Goal: Task Accomplishment & Management: Complete application form

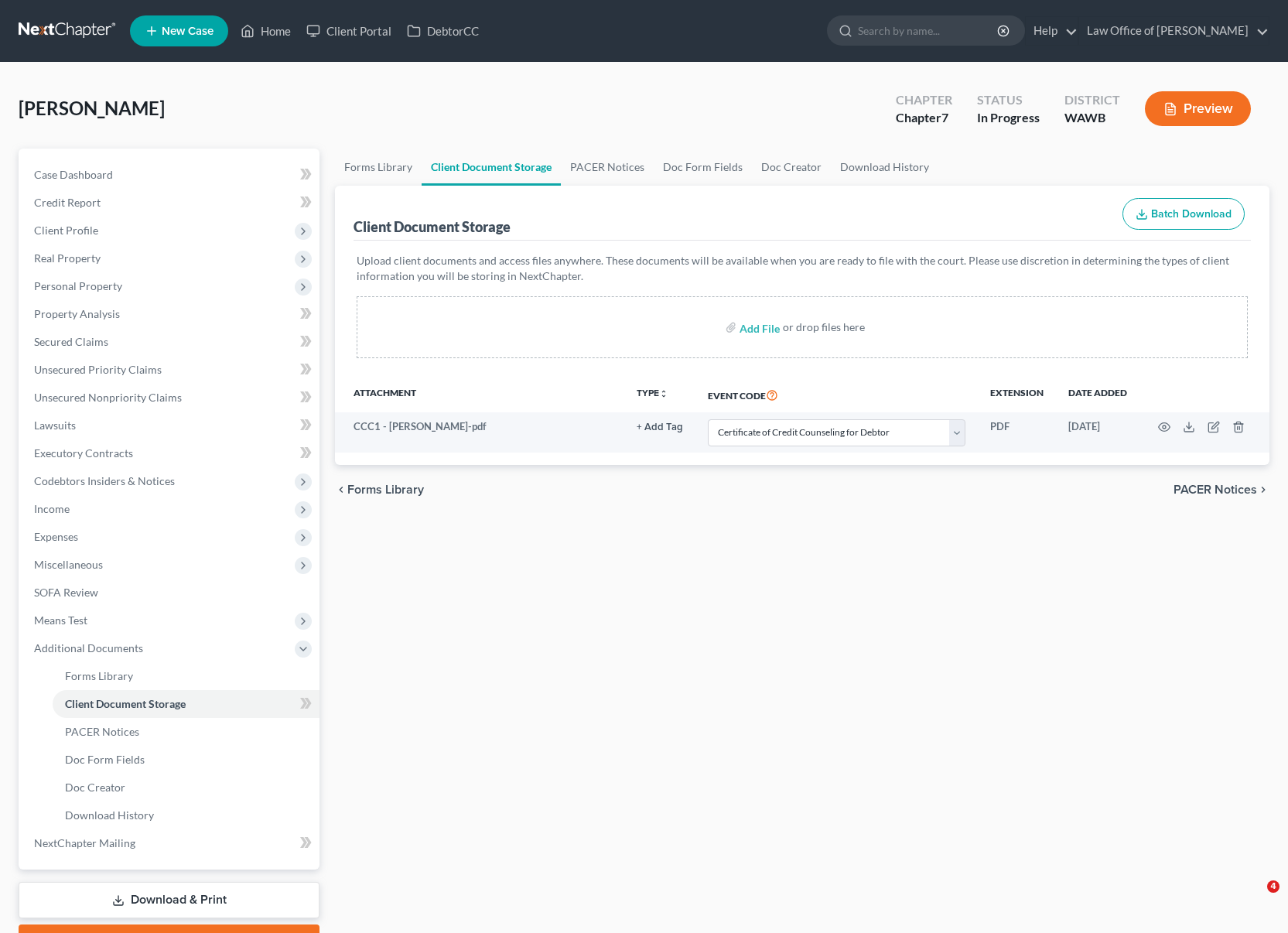
select select "0"
click at [66, 28] on link at bounding box center [68, 31] width 99 height 28
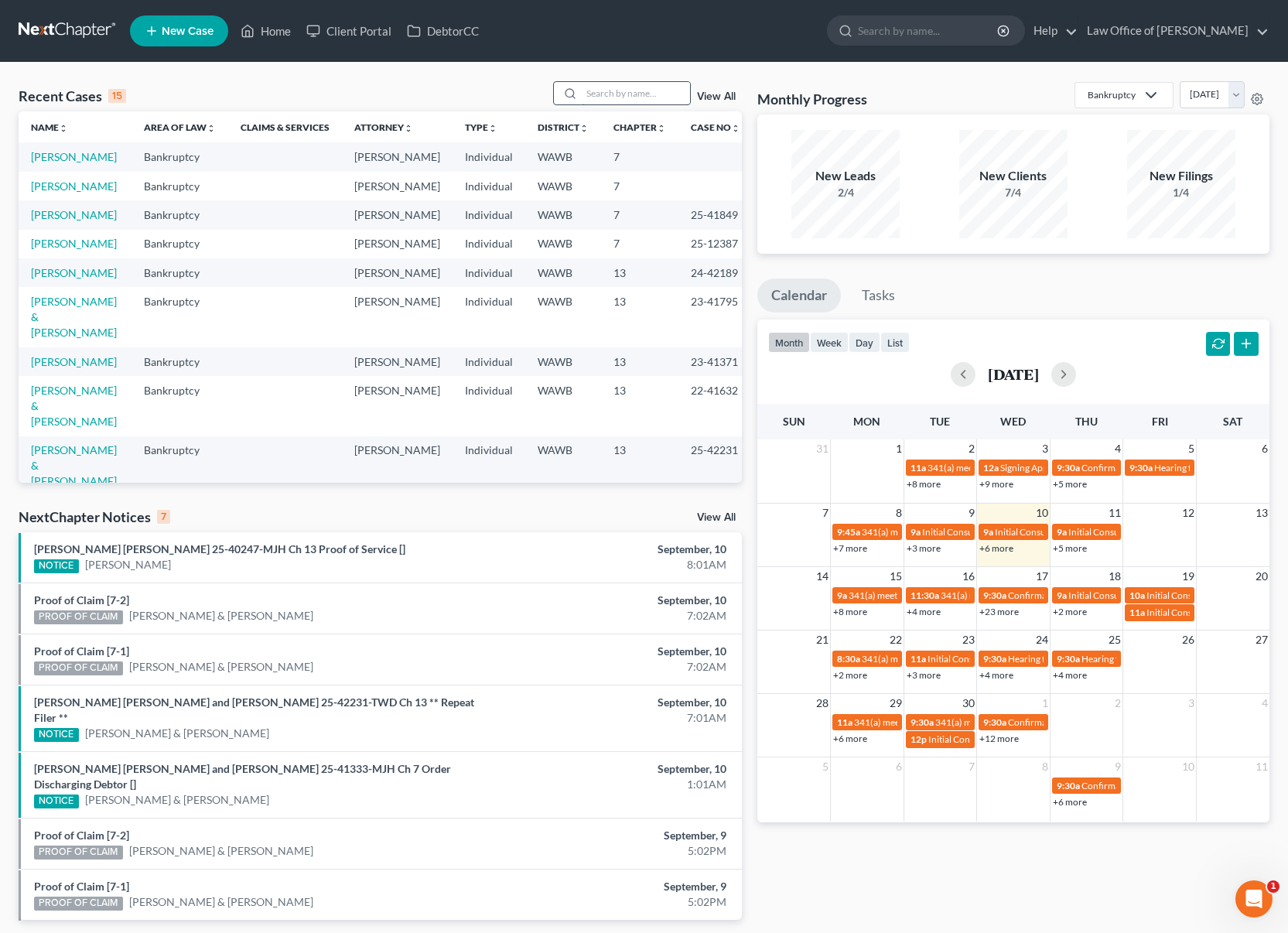
click at [627, 95] on input "search" at bounding box center [636, 93] width 109 height 22
click at [627, 95] on input "search" at bounding box center [636, 93] width 109 height 22
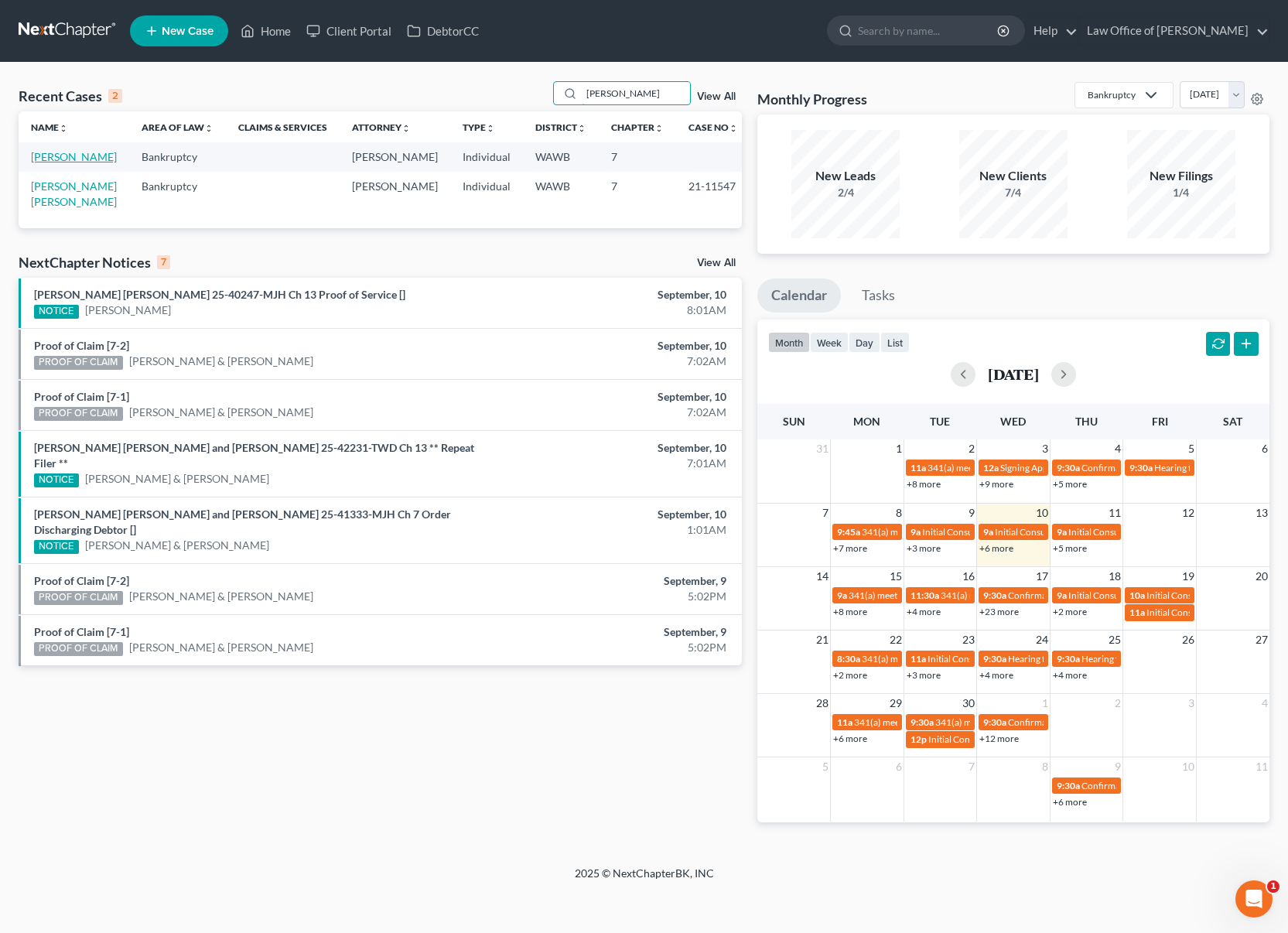
type input "[PERSON_NAME]"
click at [92, 157] on link "[PERSON_NAME]" at bounding box center [74, 157] width 86 height 13
select select "6"
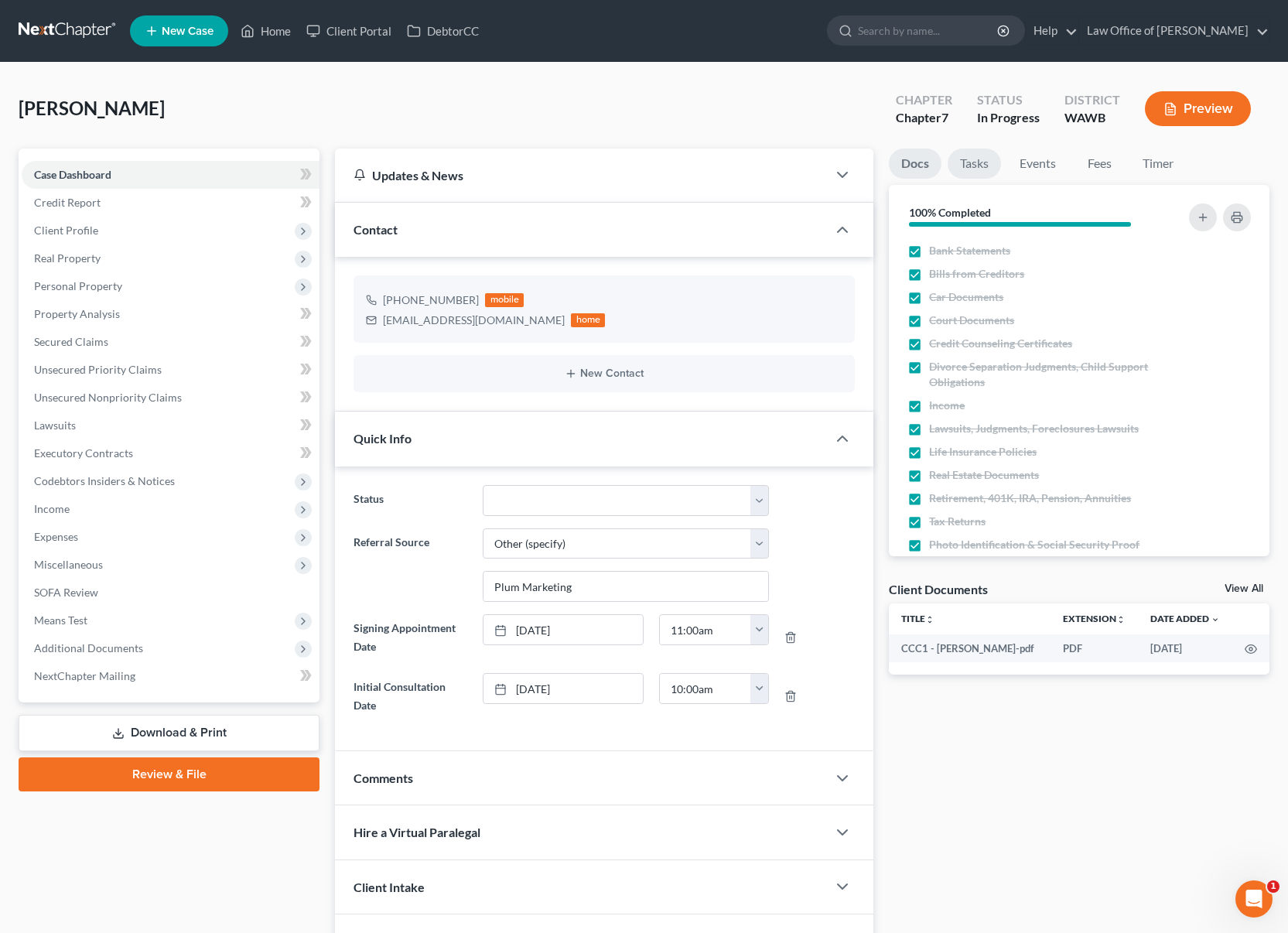
click at [982, 162] on link "Tasks" at bounding box center [974, 164] width 54 height 30
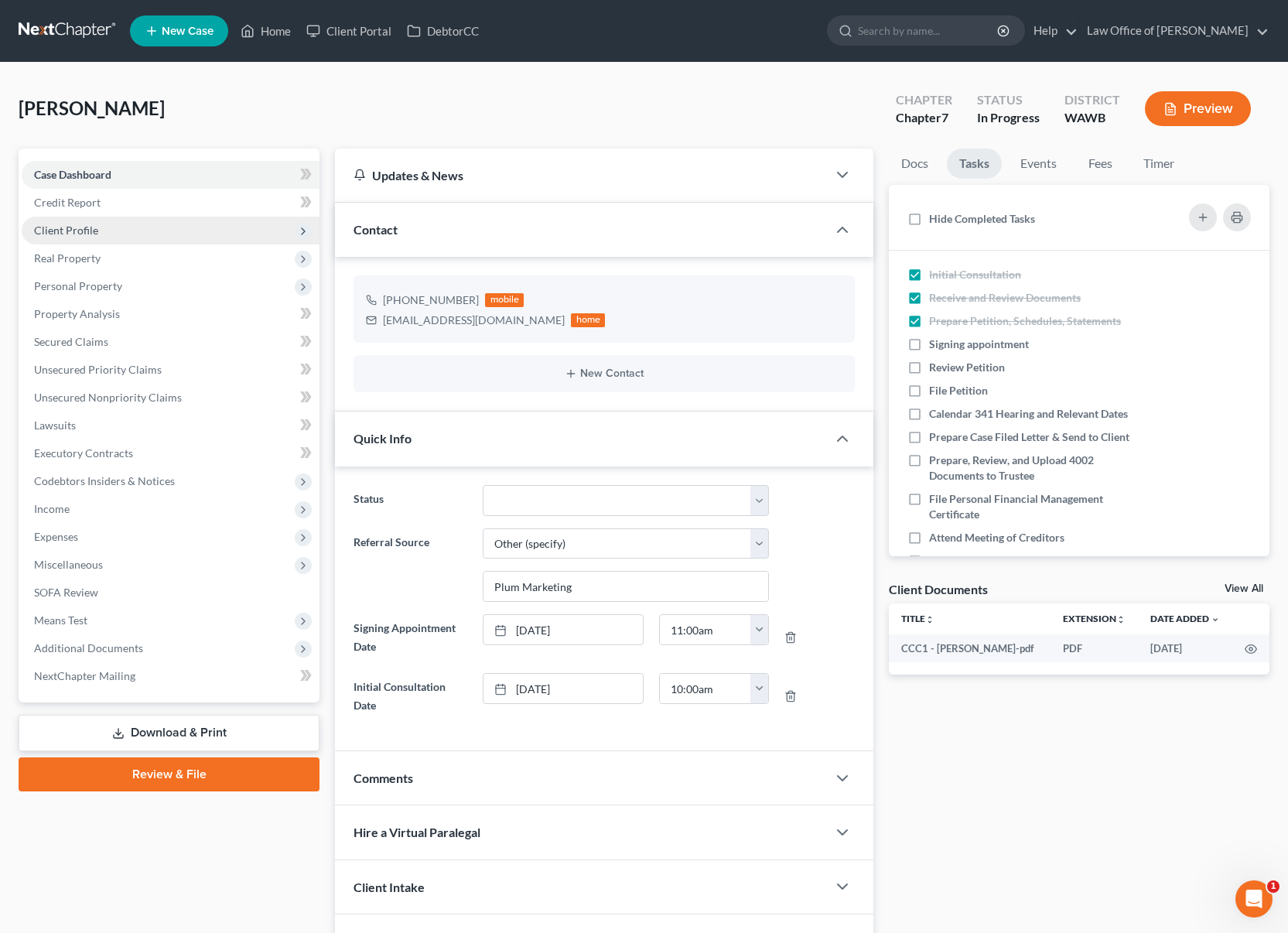
click at [97, 228] on span "Client Profile" at bounding box center [171, 230] width 298 height 28
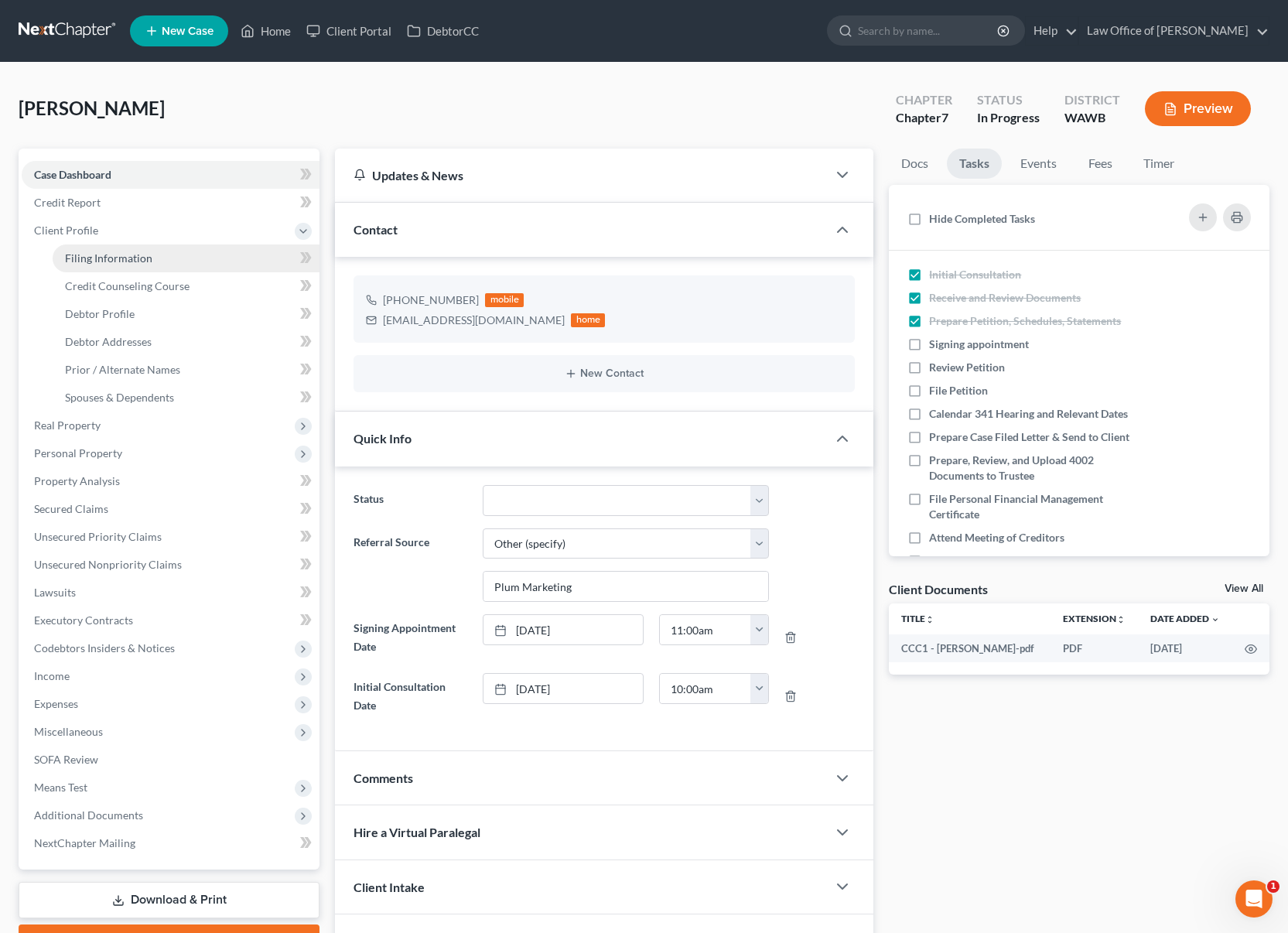
click at [101, 257] on span "Filing Information" at bounding box center [109, 257] width 88 height 13
select select "1"
select select "0"
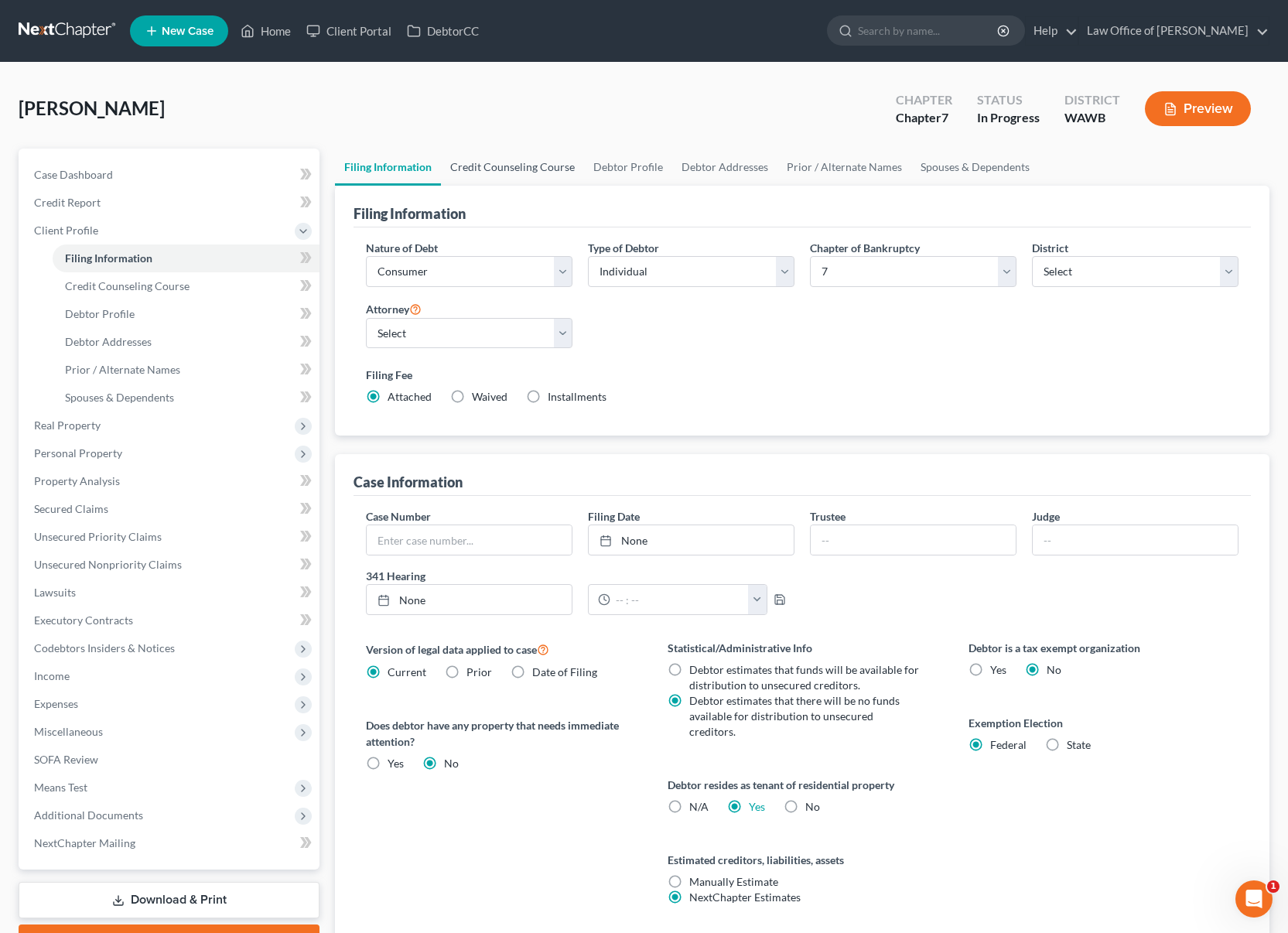
click at [513, 172] on link "Credit Counseling Course" at bounding box center [513, 168] width 143 height 37
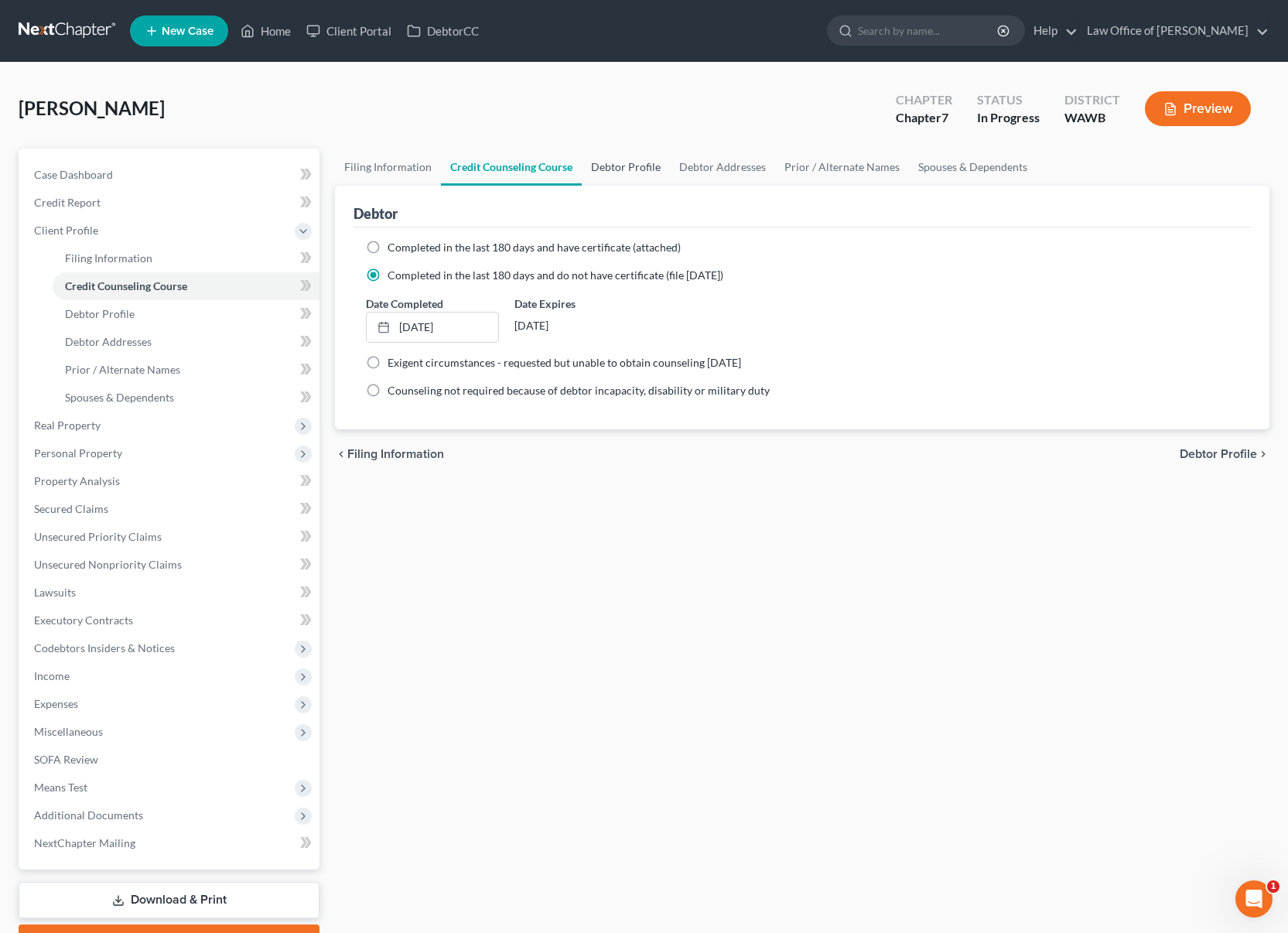
click at [644, 164] on link "Debtor Profile" at bounding box center [626, 168] width 88 height 37
select select "1"
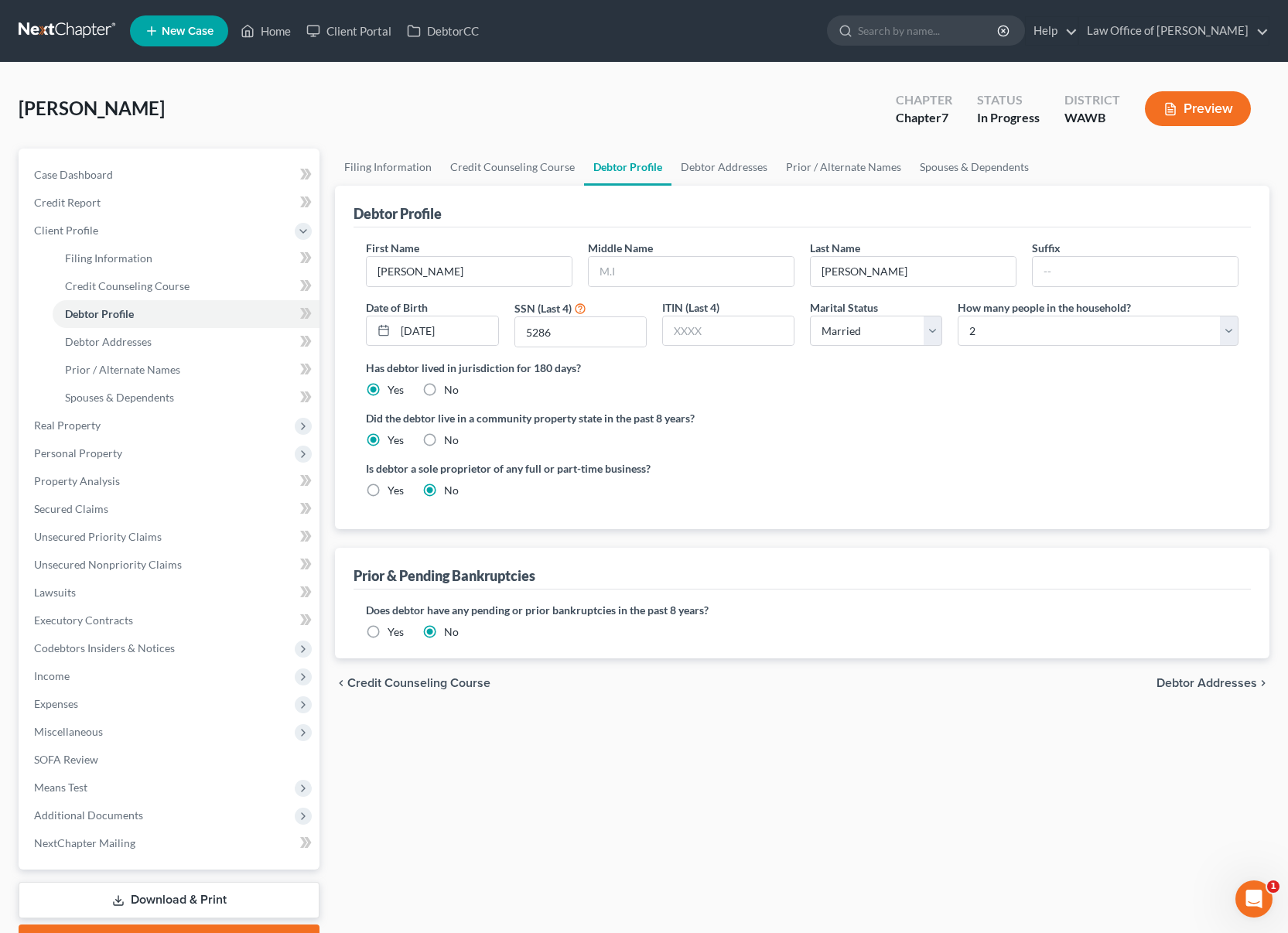
radio input "true"
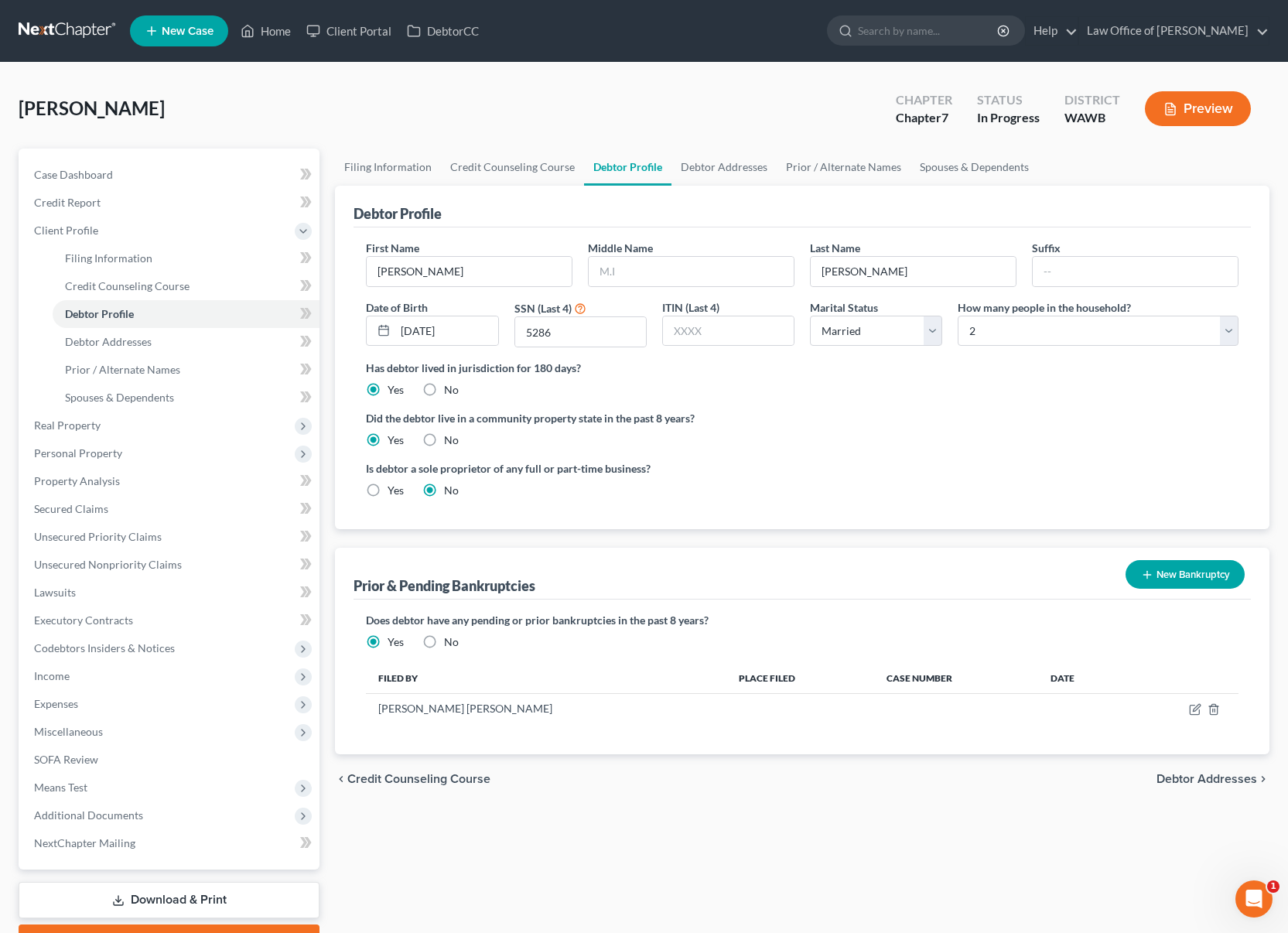
click at [1069, 347] on div "How many people in the household? Select 1 2 3 4 5 6 7 8 9 10 11 12 13 14 15 16…" at bounding box center [1098, 323] width 296 height 49
click at [1063, 325] on select "Select 1 2 3 4 5 6 7 8 9 10 11 12 13 14 15 16 17 18 19 20" at bounding box center [1098, 331] width 281 height 31
select select "2"
click at [958, 316] on select "Select 1 2 3 4 5 6 7 8 9 10 11 12 13 14 15 16 17 18 19 20" at bounding box center [1098, 331] width 281 height 31
click at [944, 174] on link "Spouses & Dependents" at bounding box center [974, 168] width 128 height 37
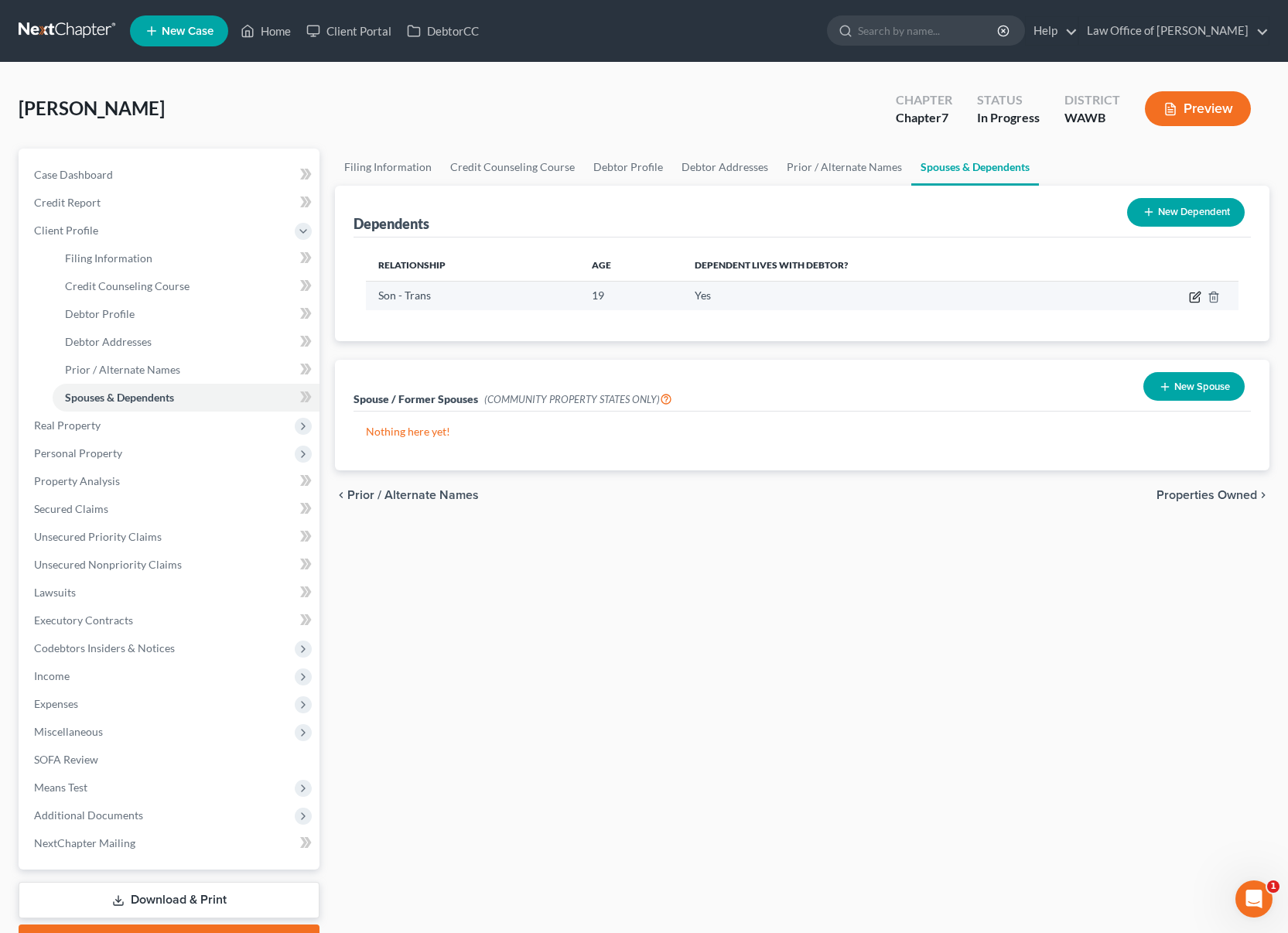
click at [1194, 299] on icon "button" at bounding box center [1196, 295] width 7 height 7
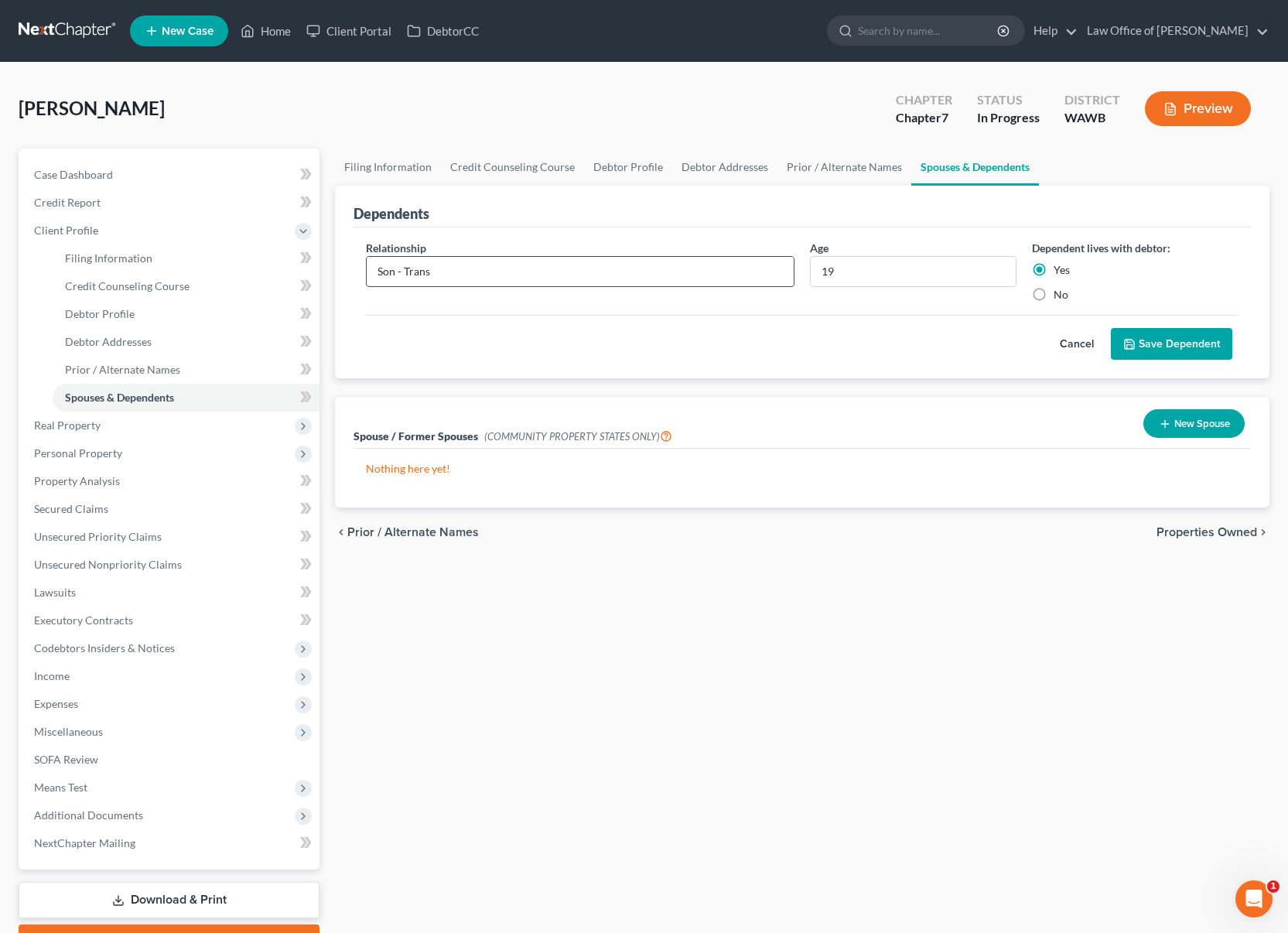
drag, startPoint x: 467, startPoint y: 267, endPoint x: 396, endPoint y: 270, distance: 71.1
click at [396, 270] on input "Son - Trans" at bounding box center [580, 271] width 427 height 29
type input "Son"
click at [1175, 337] on button "Save Dependent" at bounding box center [1172, 344] width 122 height 33
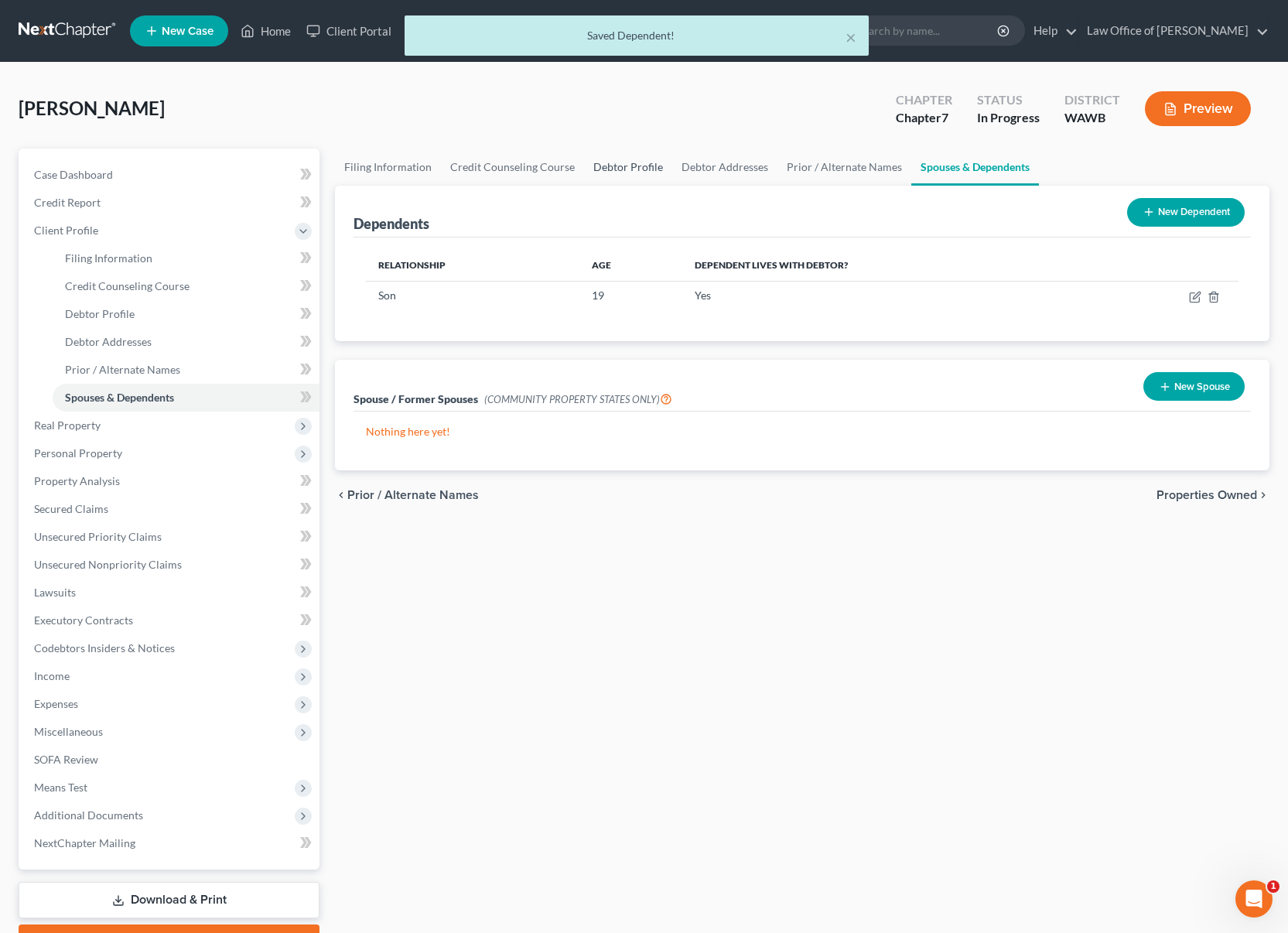
click at [599, 173] on link "Debtor Profile" at bounding box center [628, 168] width 88 height 37
select select "1"
select select "2"
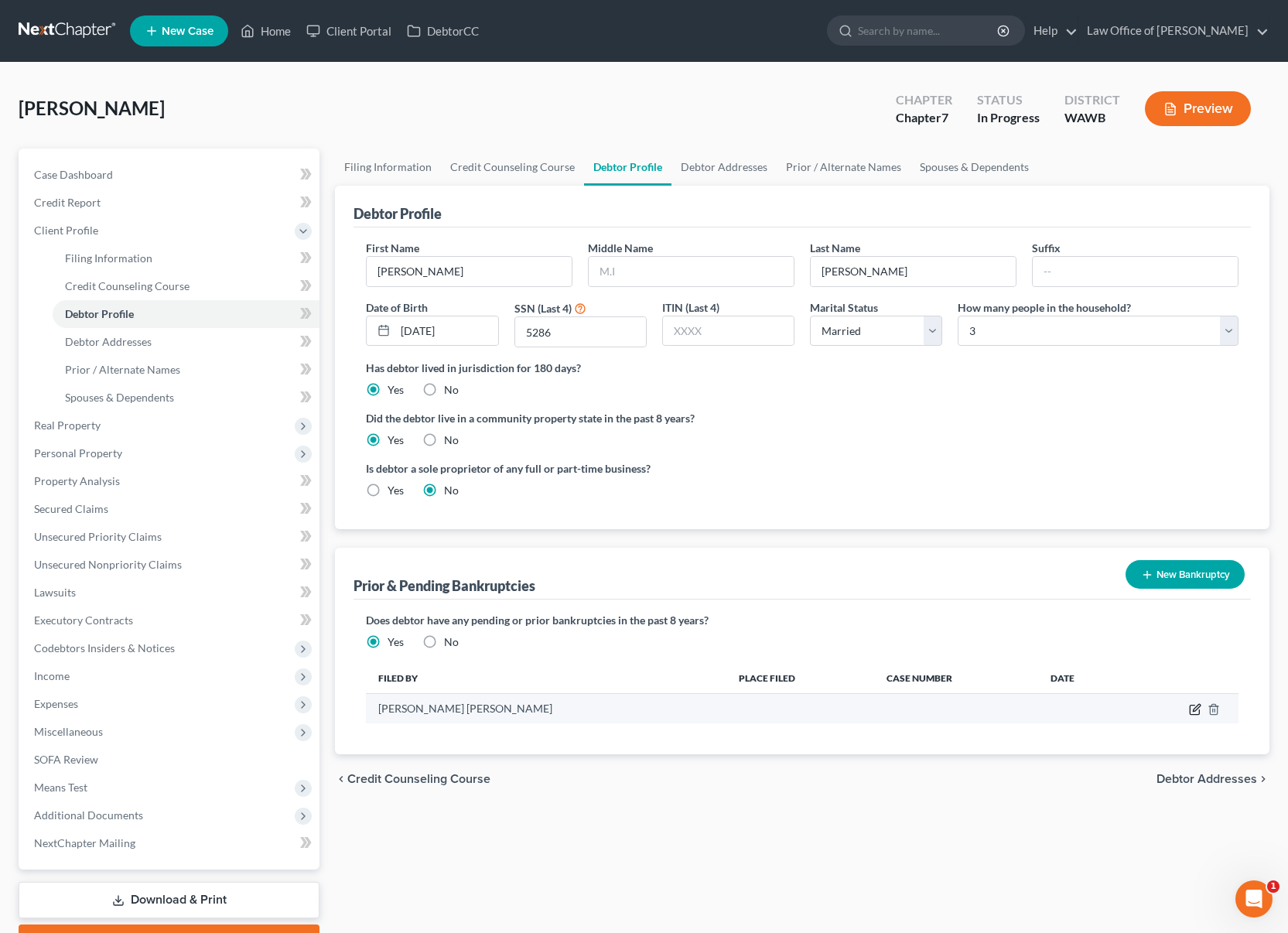
click at [1194, 710] on icon "button" at bounding box center [1195, 710] width 12 height 12
select select "other"
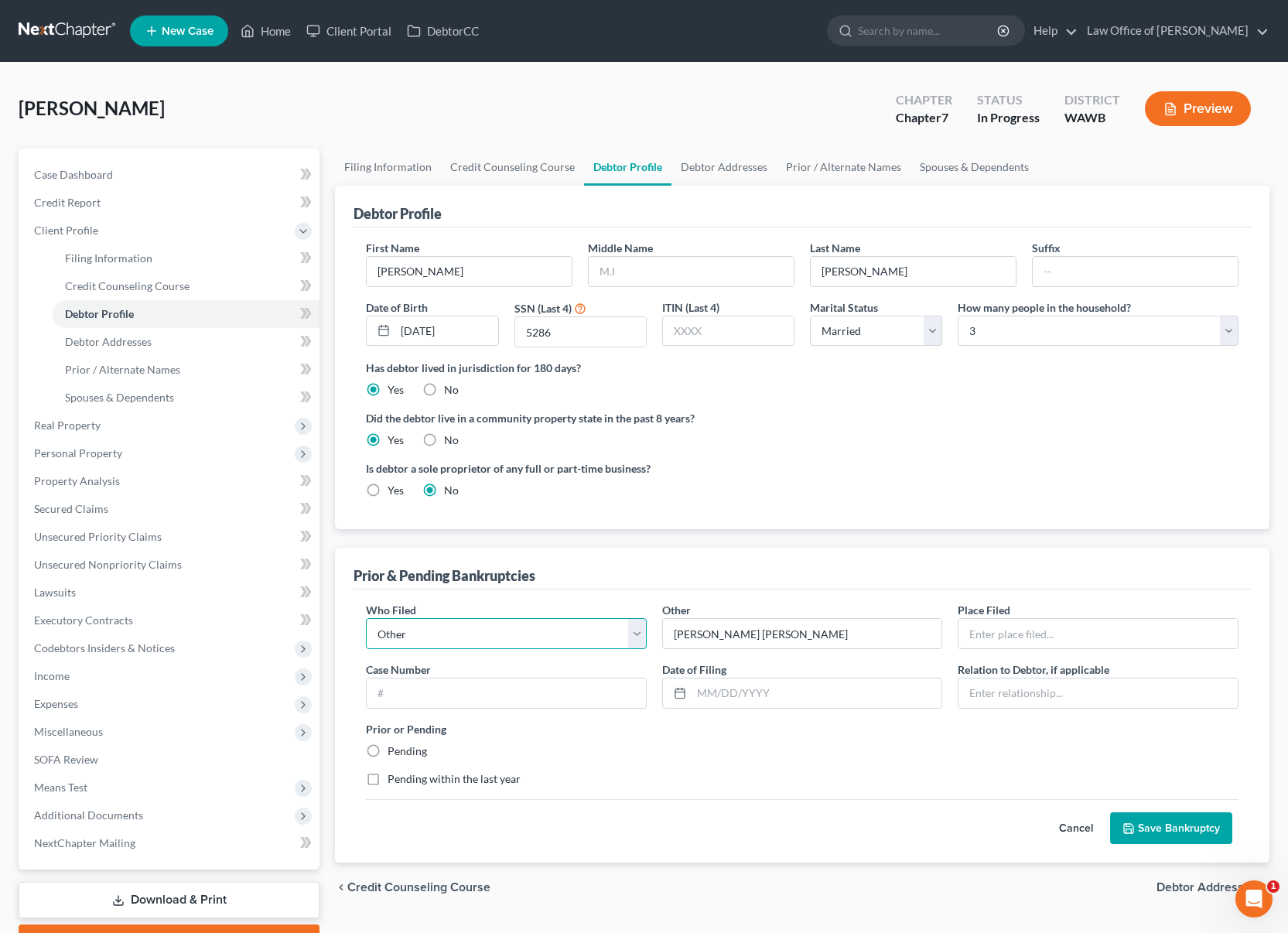
click at [529, 635] on select "Debtor Other" at bounding box center [506, 634] width 281 height 31
click at [366, 618] on select "Debtor Other" at bounding box center [506, 634] width 281 height 31
click at [568, 700] on input "text" at bounding box center [506, 693] width 279 height 29
paste input "21-12001"
type input "21-12001"
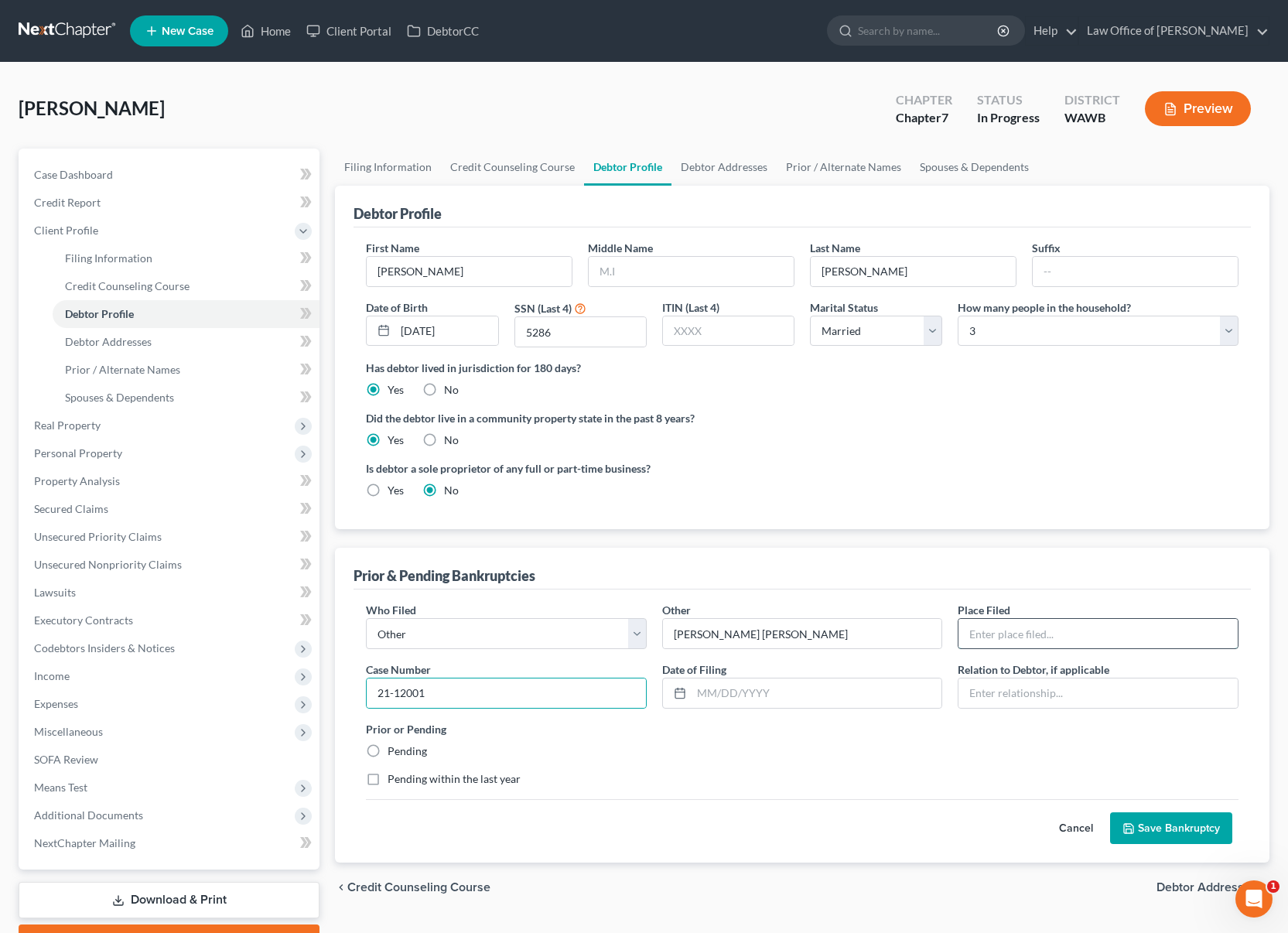
click at [1011, 638] on input "text" at bounding box center [1098, 634] width 279 height 29
type input "WAWB"
click at [766, 698] on input "text" at bounding box center [817, 693] width 250 height 29
type input "10/31/2021"
click at [1003, 692] on input "text" at bounding box center [1098, 693] width 279 height 29
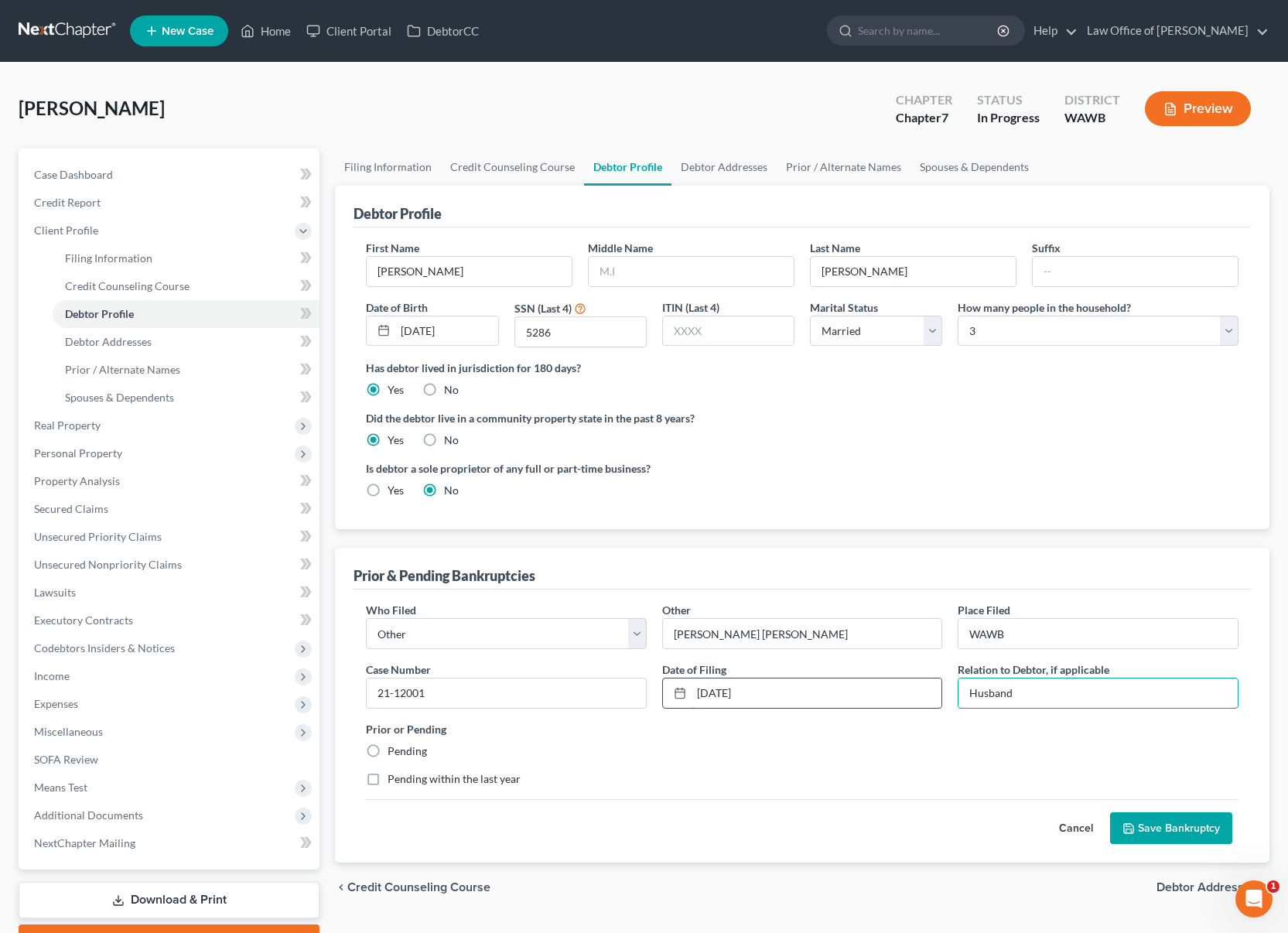
drag, startPoint x: 1034, startPoint y: 693, endPoint x: 740, endPoint y: 684, distance: 294.1
click at [740, 684] on div "Who Filed * Debtor Other Other * Juan Torres Flores Place Filed * WAWB Case Num…" at bounding box center [802, 700] width 888 height 197
type input "Spoue"
click at [1176, 813] on button "Save Bankruptcy" at bounding box center [1172, 828] width 123 height 33
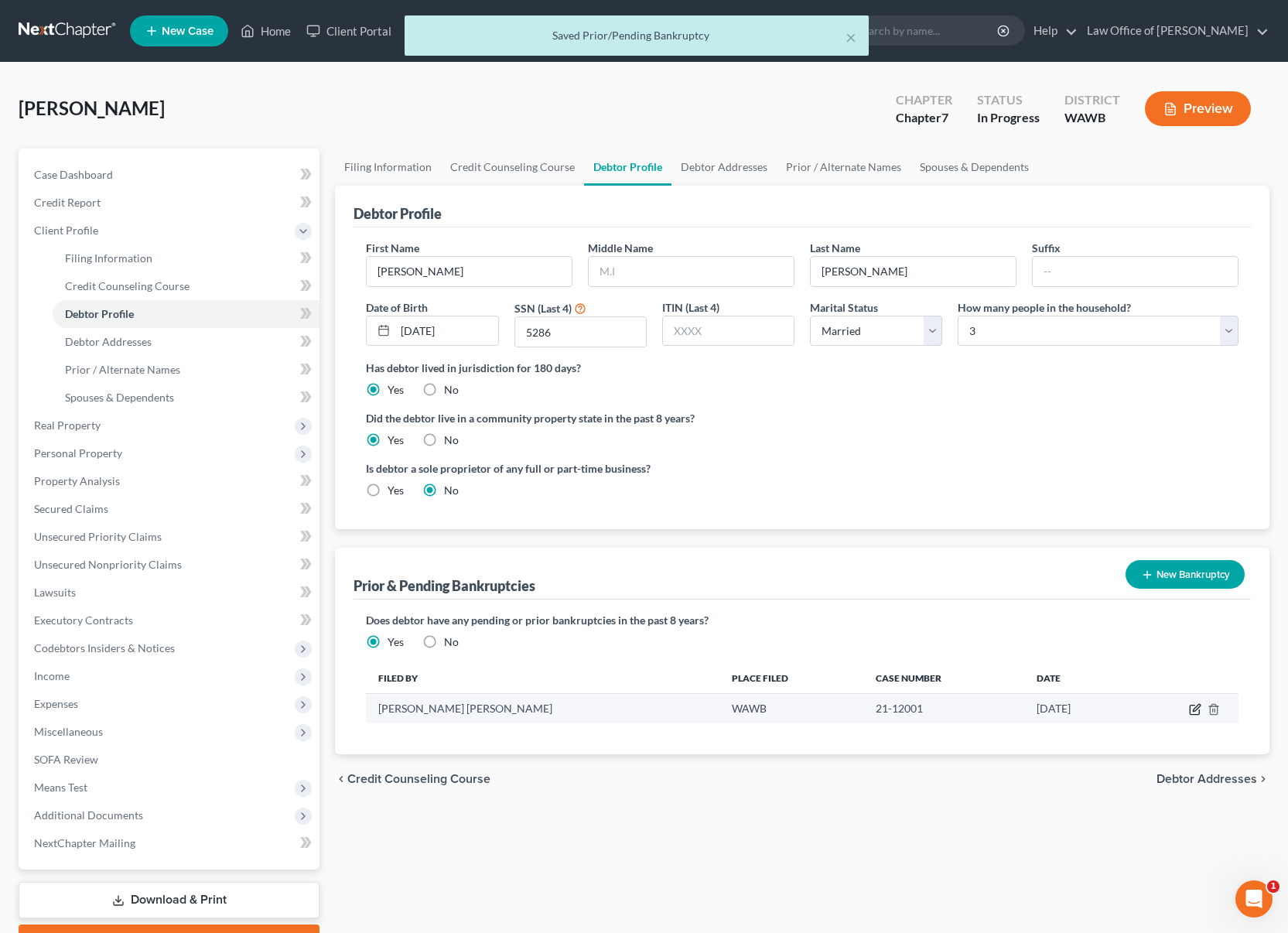
click at [1196, 707] on icon "button" at bounding box center [1196, 708] width 7 height 7
select select "other"
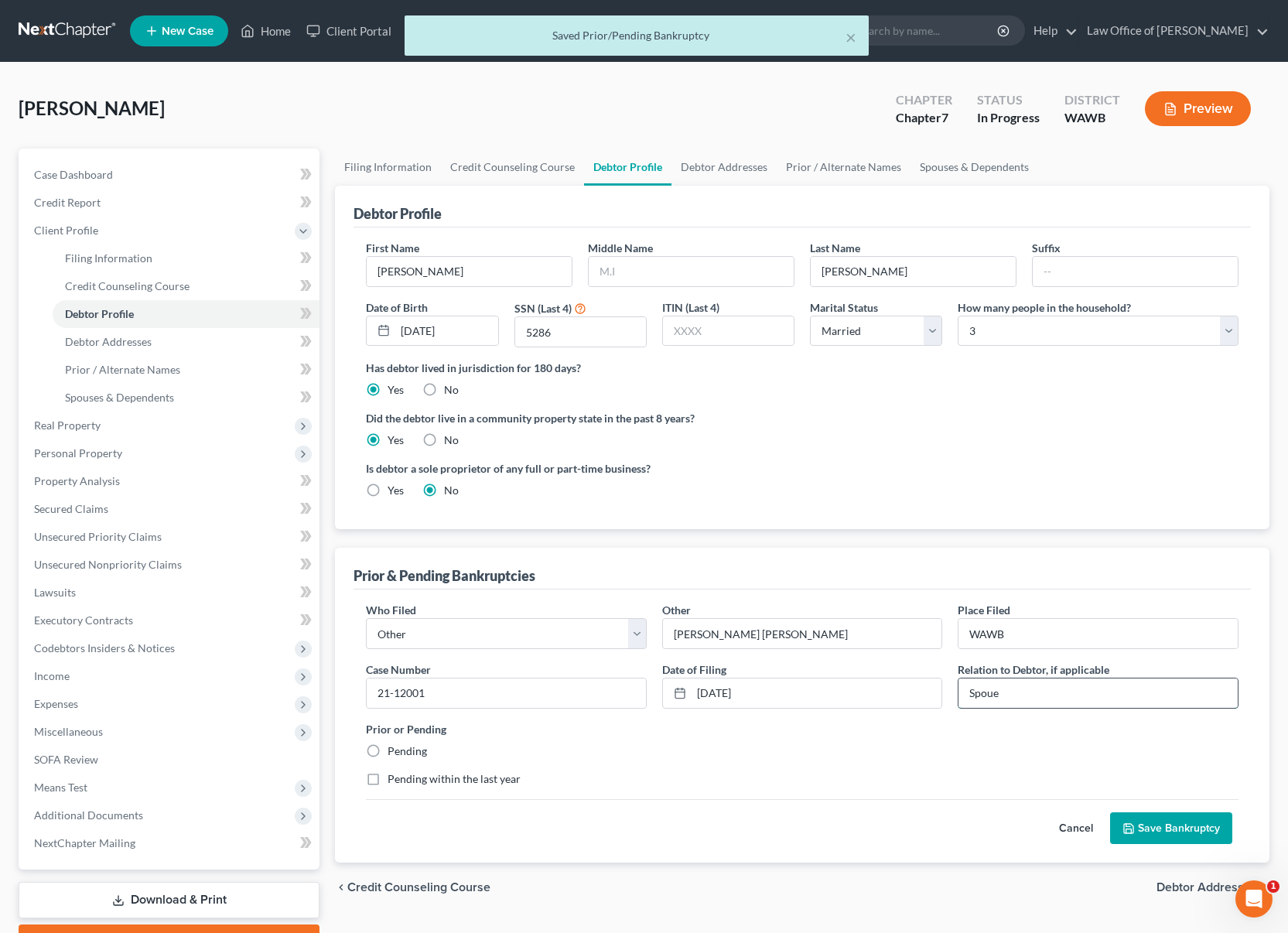
click at [1041, 685] on input "Spoue" at bounding box center [1098, 693] width 279 height 29
click at [1049, 700] on input "Spoue" at bounding box center [1098, 693] width 279 height 29
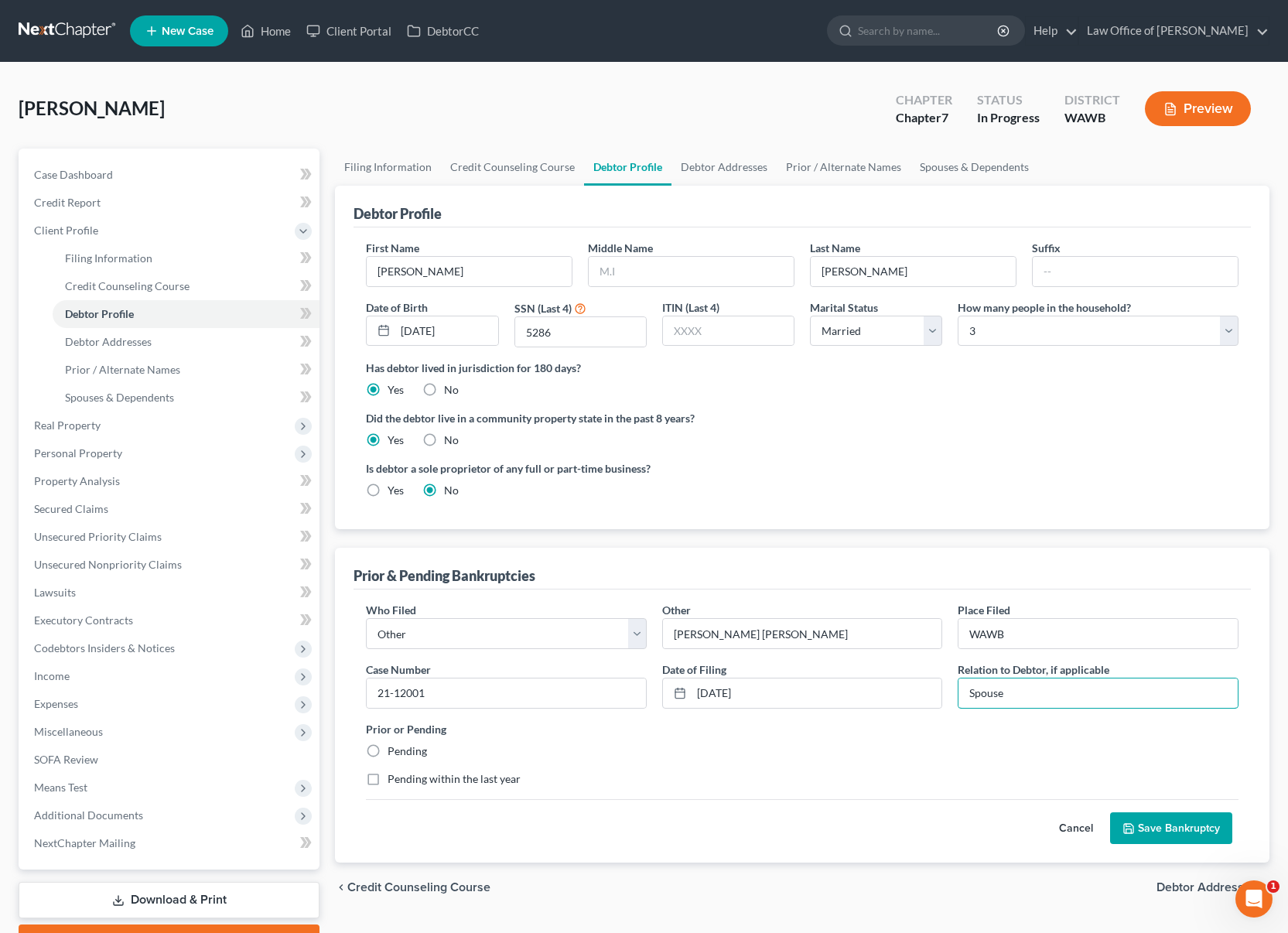
type input "Spouse"
click at [1168, 831] on button "Save Bankruptcy" at bounding box center [1172, 828] width 123 height 33
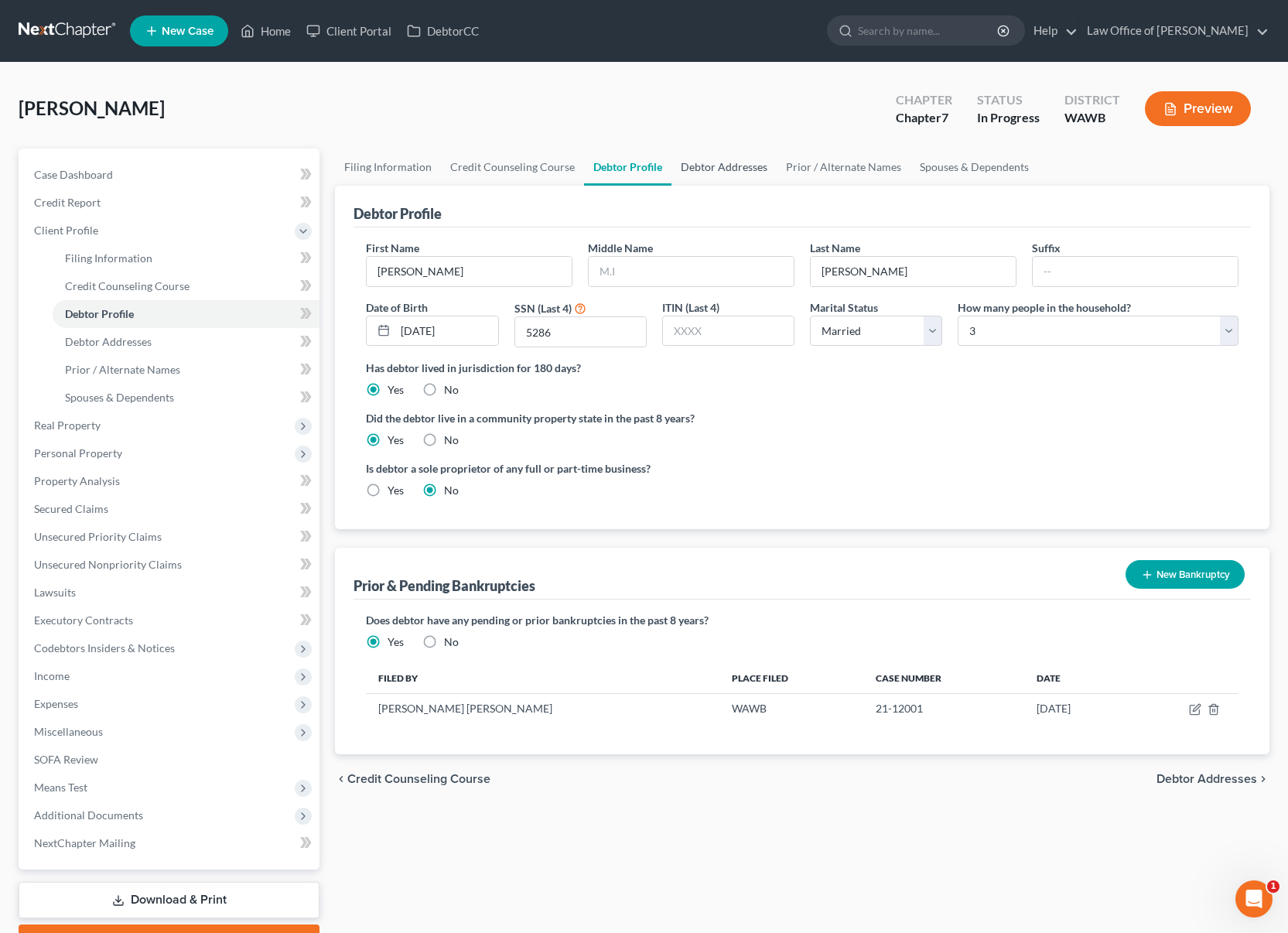
click at [711, 175] on link "Debtor Addresses" at bounding box center [724, 168] width 105 height 37
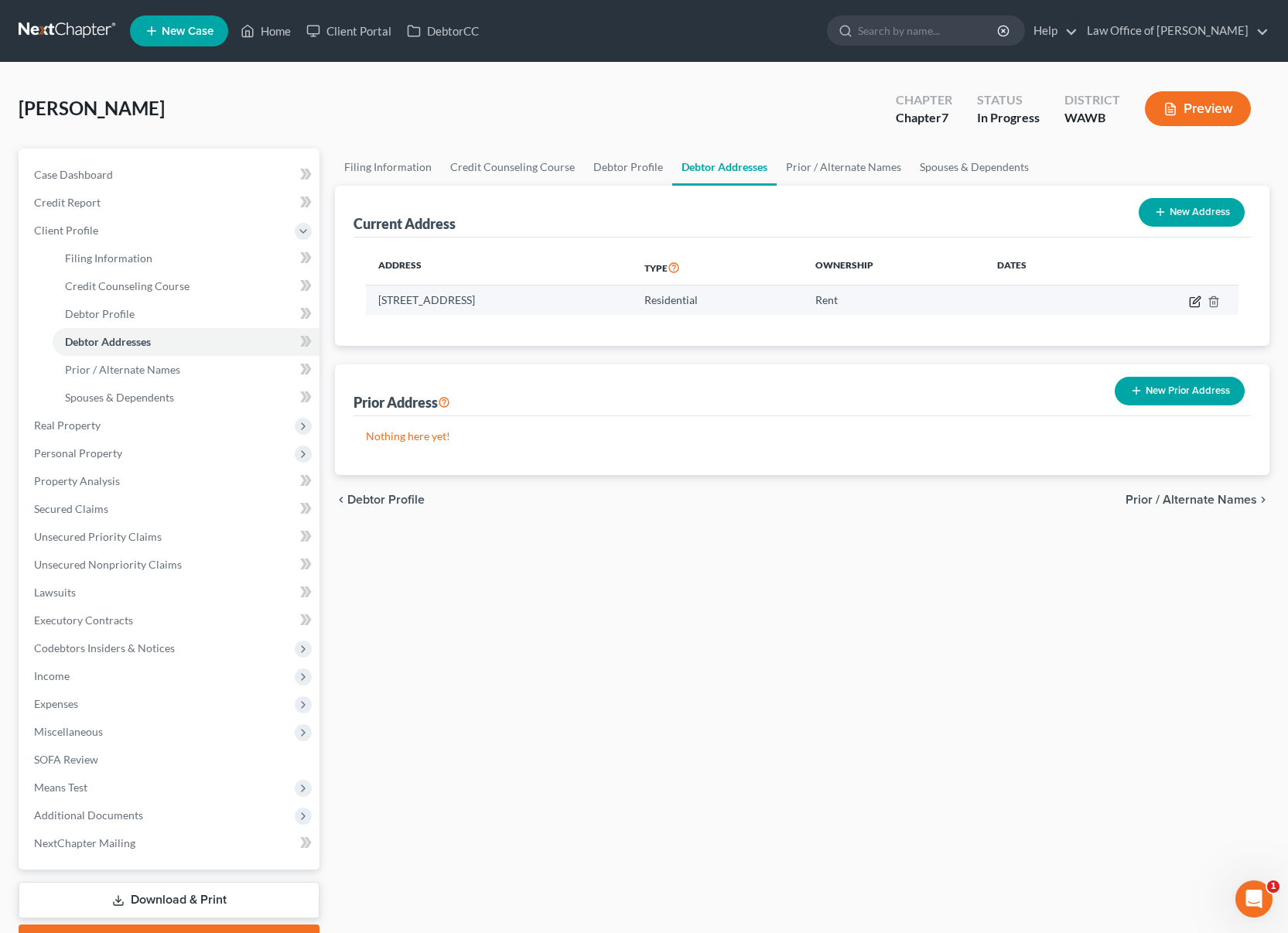
click at [1193, 303] on icon "button" at bounding box center [1195, 302] width 12 height 12
select select "50"
select select "0"
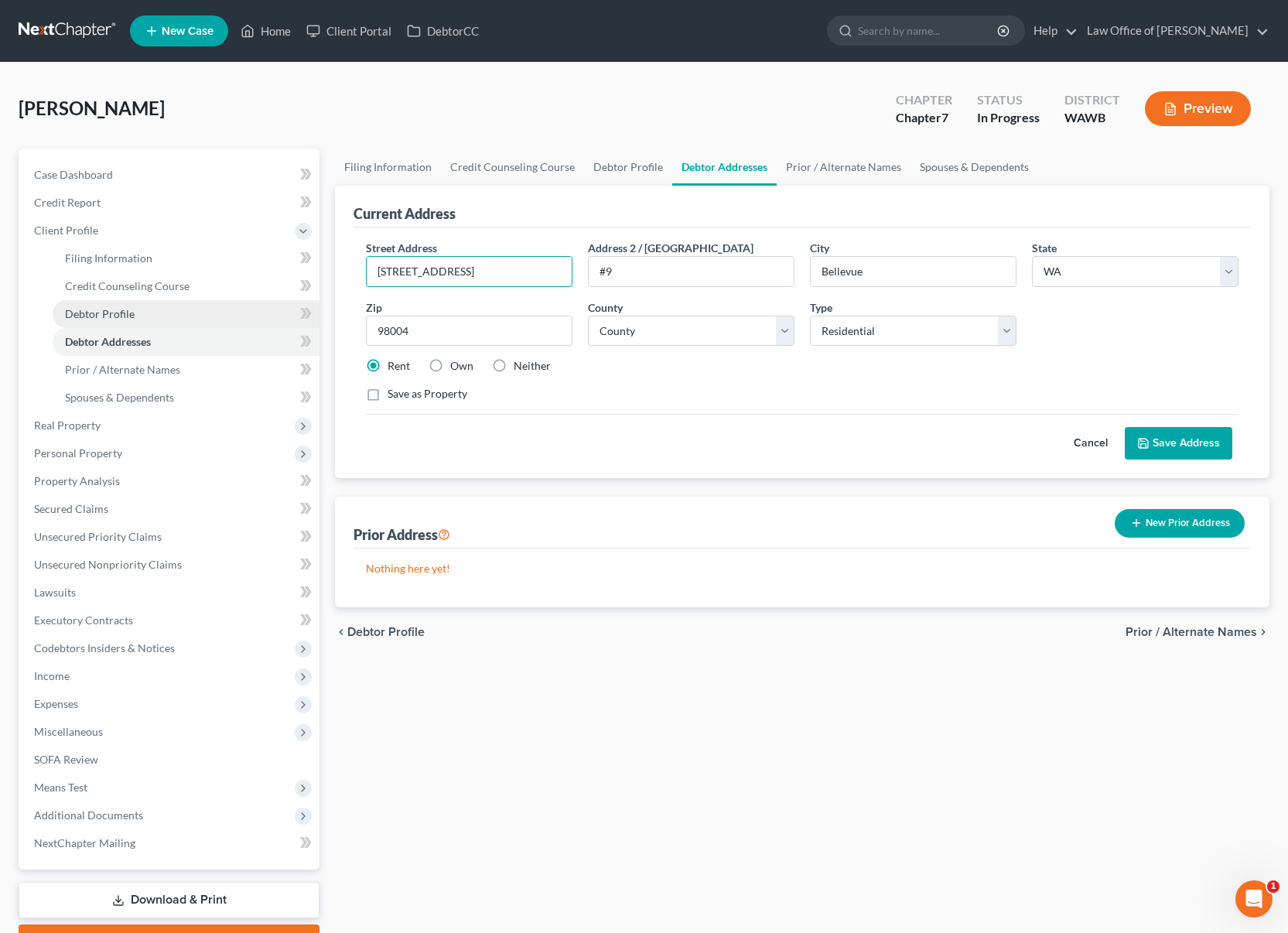
drag, startPoint x: 527, startPoint y: 270, endPoint x: 161, endPoint y: 321, distance: 369.5
click at [161, 321] on div "Petition Navigation Case Dashboard Payments Invoices Payments Payments Credit R…" at bounding box center [644, 554] width 1266 height 810
drag, startPoint x: 523, startPoint y: 270, endPoint x: 298, endPoint y: 268, distance: 225.0
click at [300, 268] on div "Petition Navigation Case Dashboard Payments Invoices Payments Payments Credit R…" at bounding box center [644, 554] width 1266 height 810
click at [1190, 442] on button "Save Address" at bounding box center [1178, 444] width 108 height 33
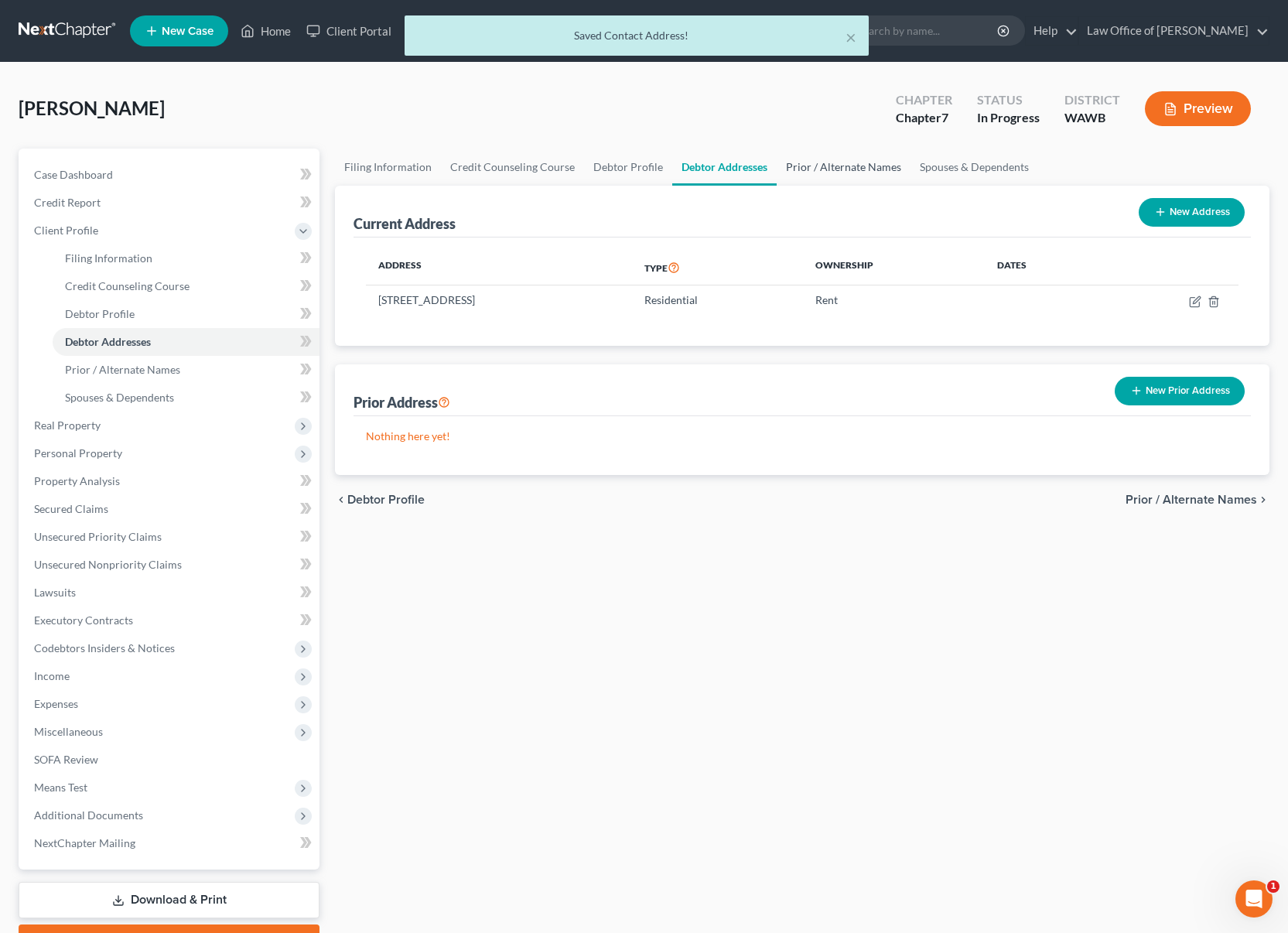
click at [813, 159] on link "Prior / Alternate Names" at bounding box center [844, 168] width 134 height 37
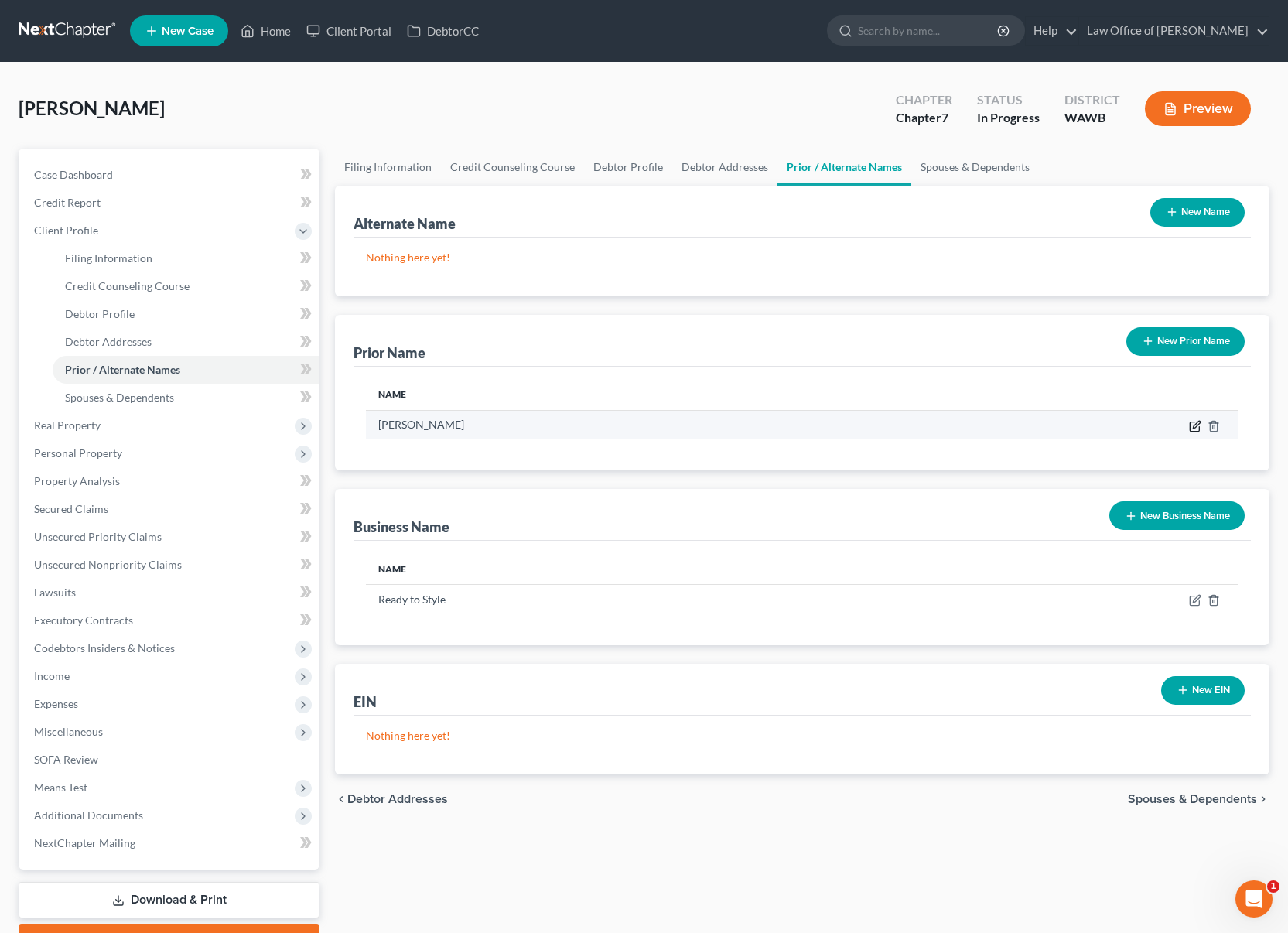
click at [1195, 428] on icon "button" at bounding box center [1195, 427] width 12 height 12
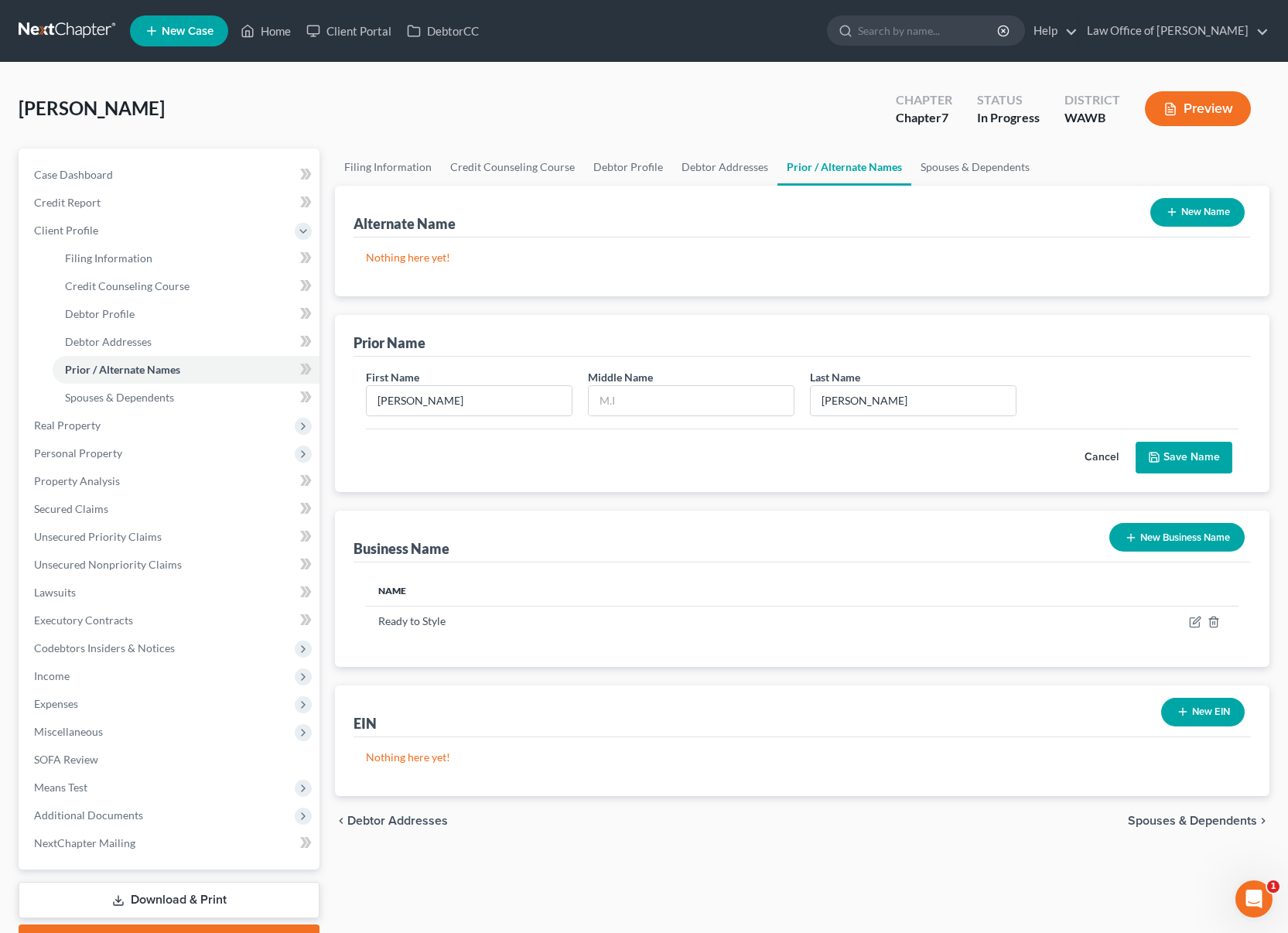
click at [1168, 458] on button "Save Name" at bounding box center [1183, 458] width 97 height 33
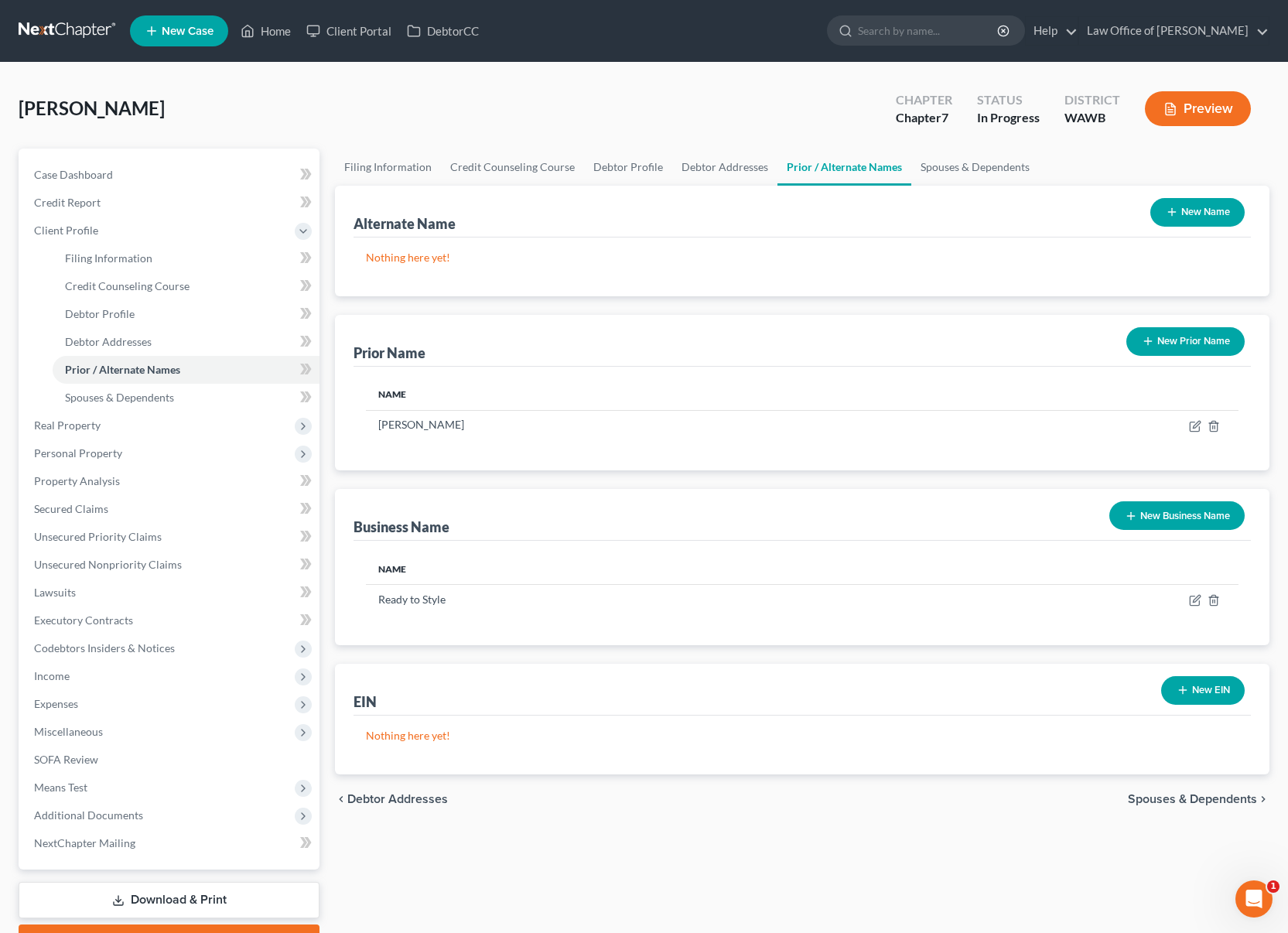
click at [1161, 115] on button "Preview" at bounding box center [1197, 109] width 106 height 35
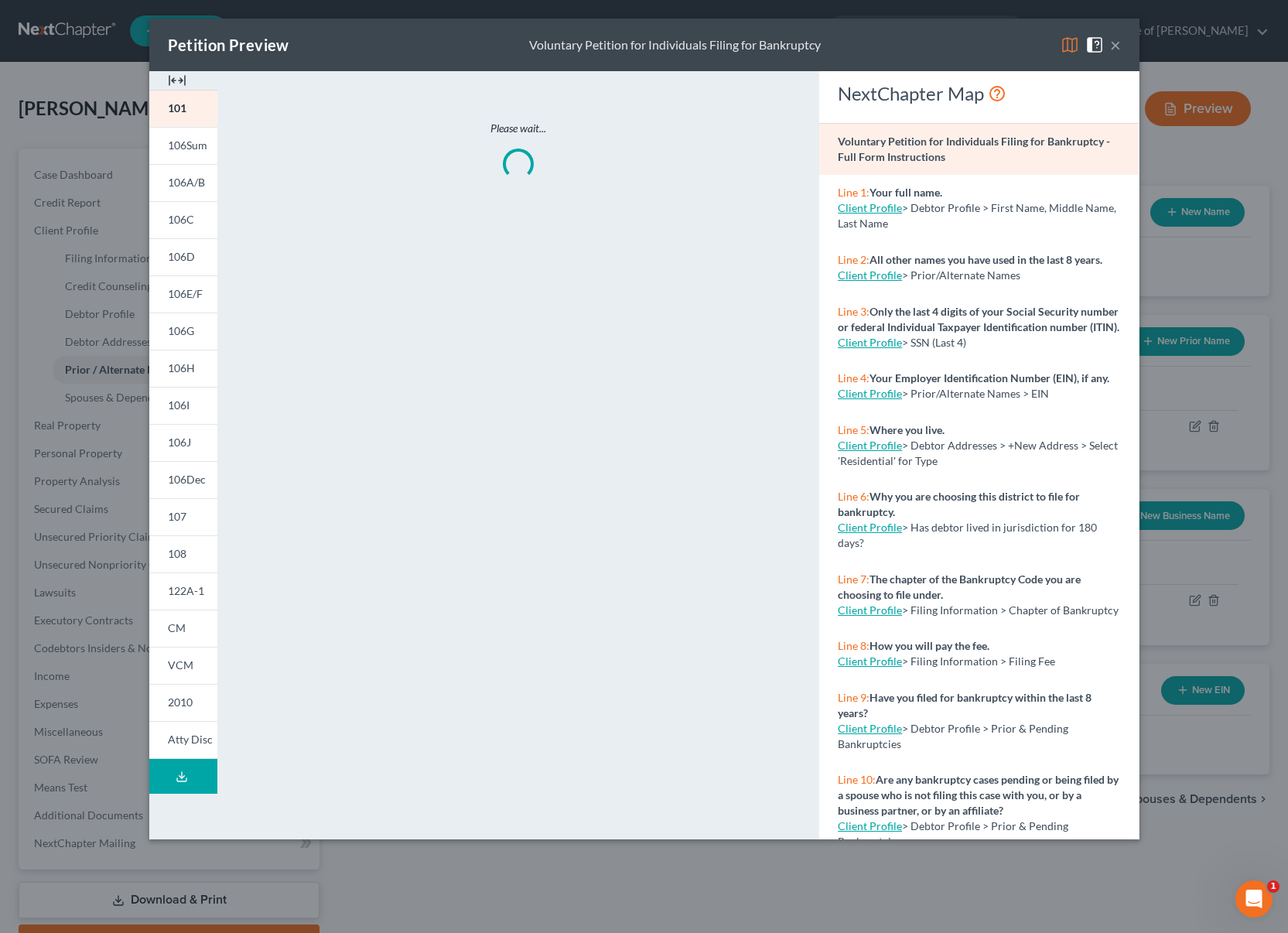
click at [1062, 48] on img at bounding box center [1070, 45] width 19 height 19
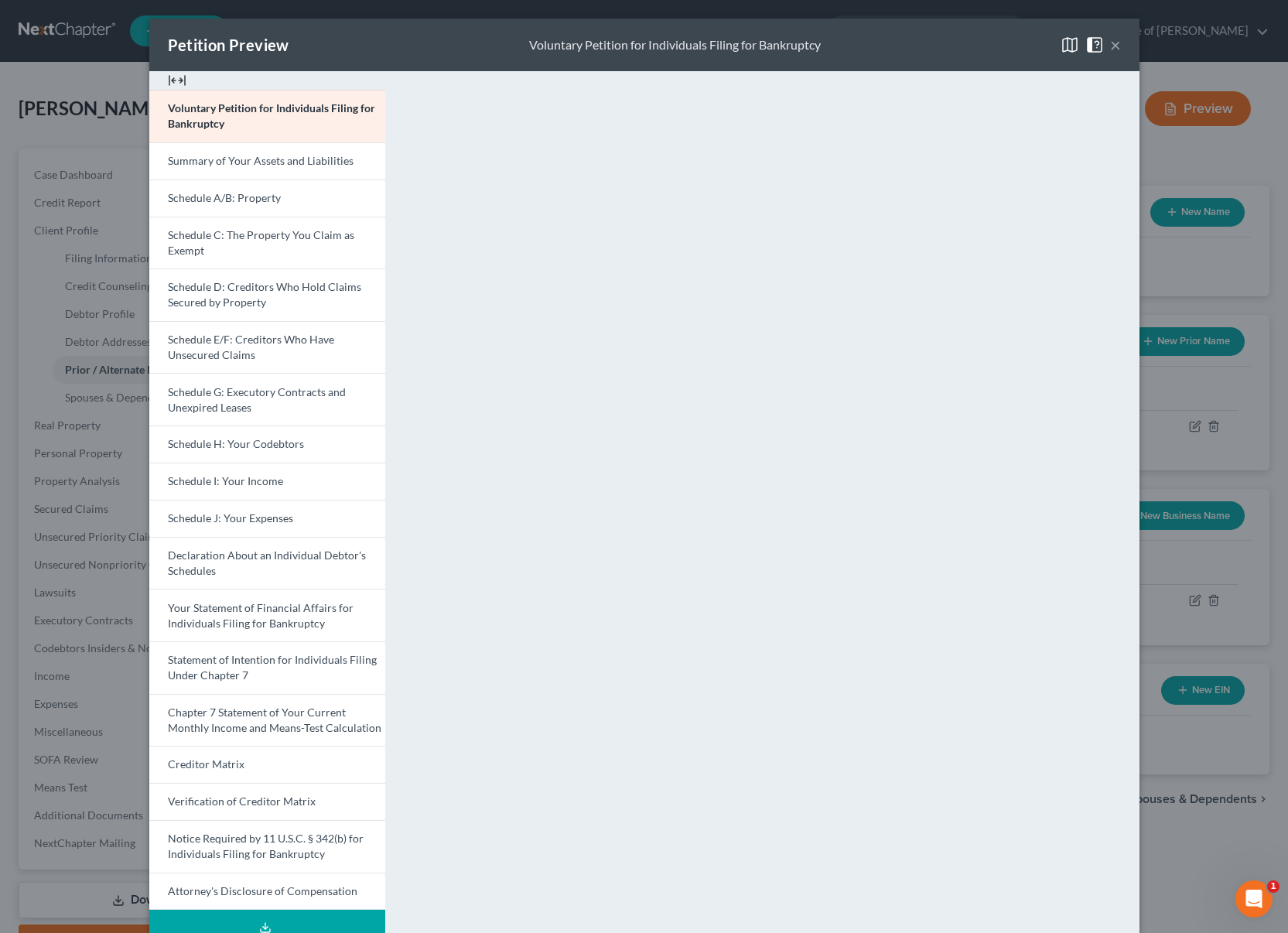
click at [1119, 45] on button "×" at bounding box center [1116, 45] width 11 height 19
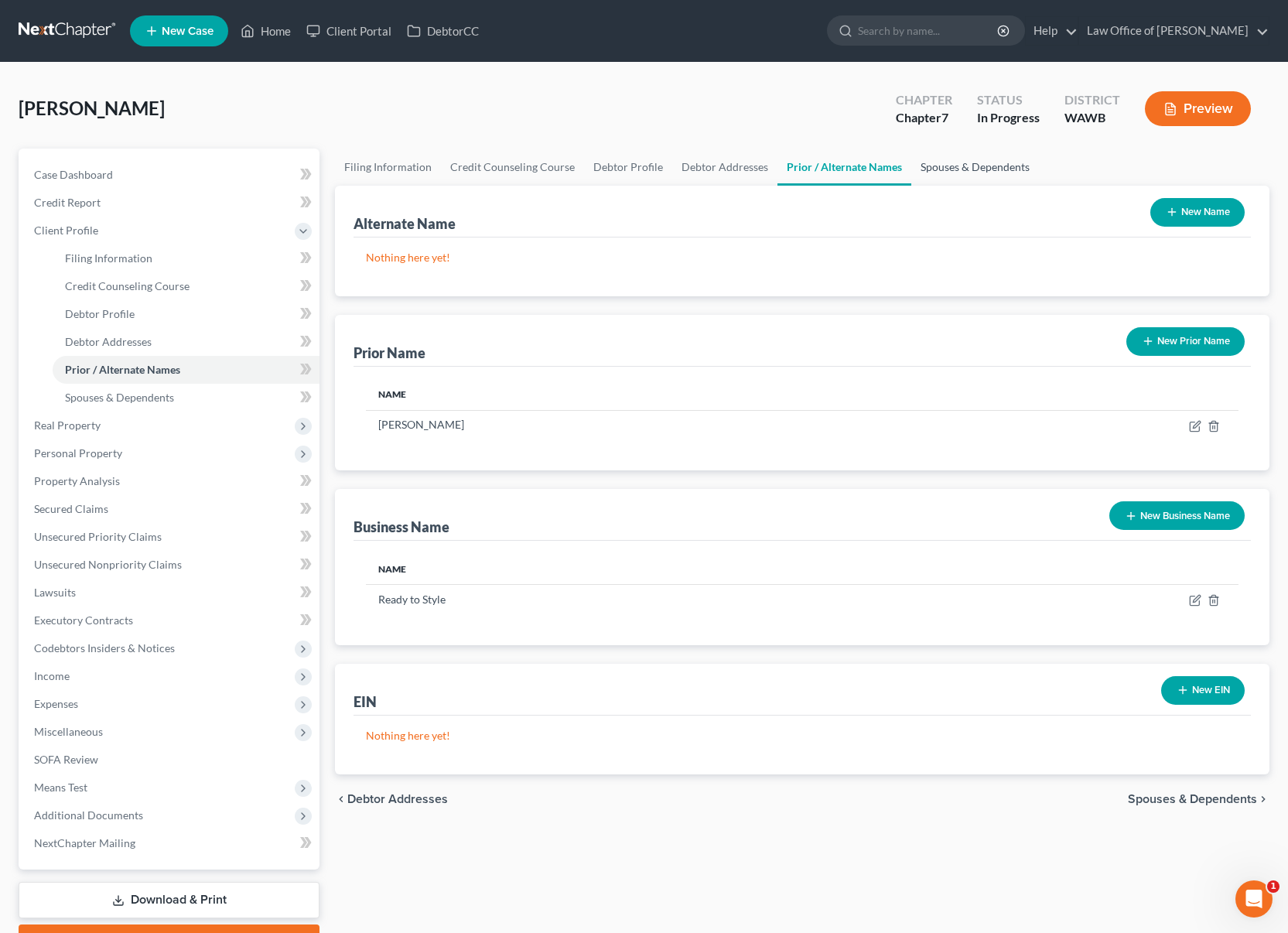
click at [984, 167] on link "Spouses & Dependents" at bounding box center [975, 168] width 128 height 37
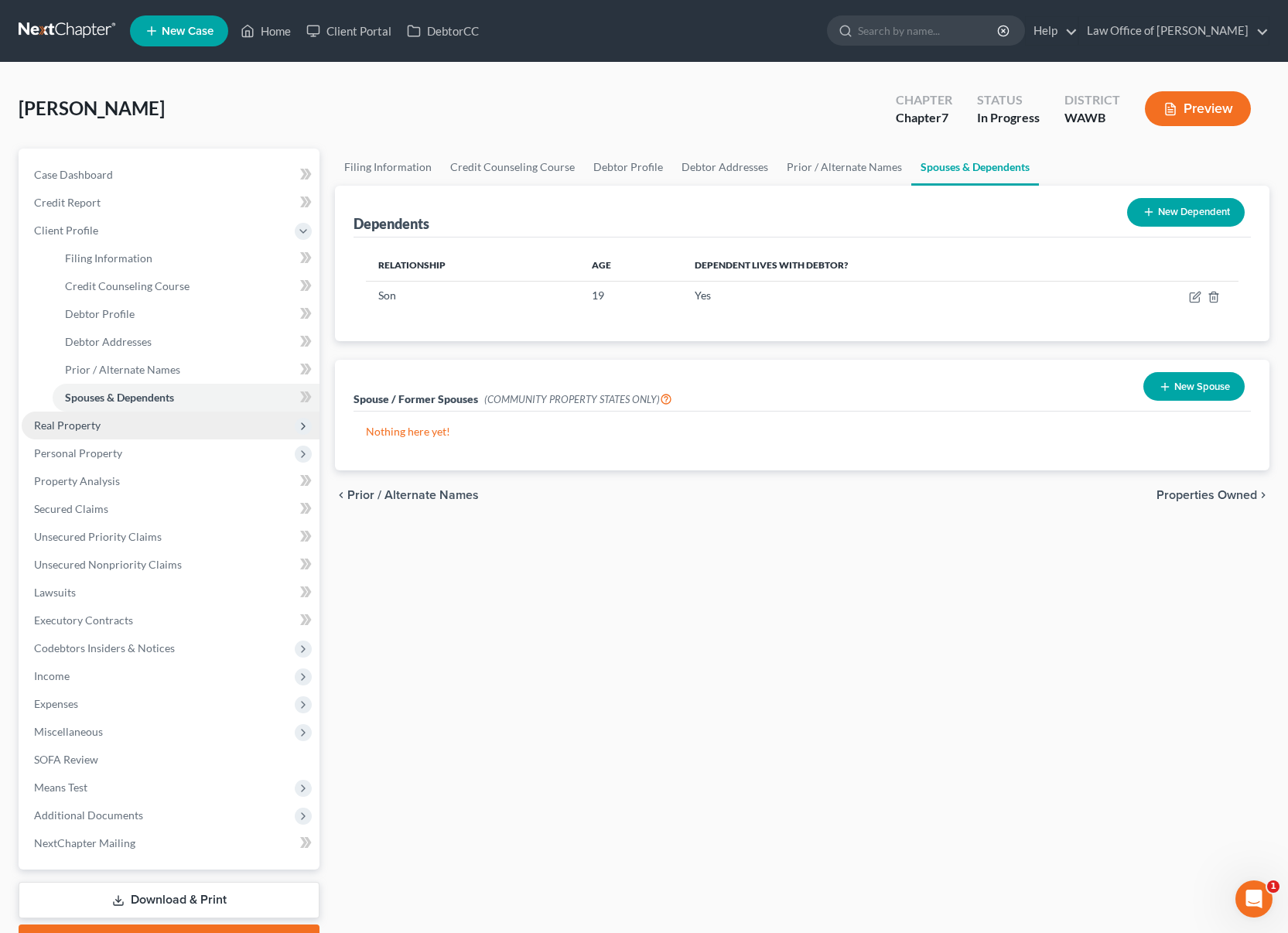
click at [81, 427] on span "Real Property" at bounding box center [67, 425] width 67 height 13
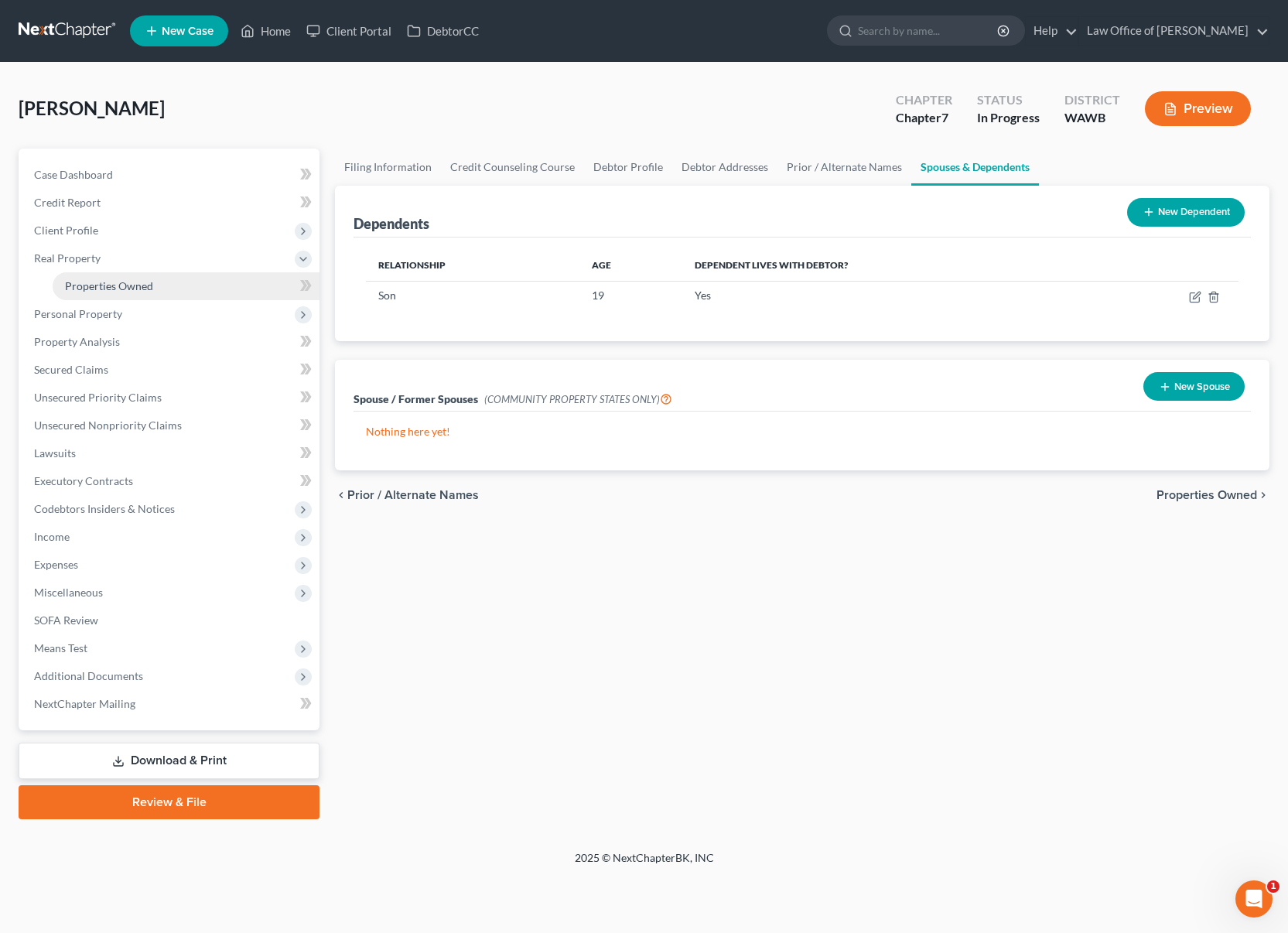
click at [125, 272] on link "Properties Owned" at bounding box center [186, 286] width 267 height 28
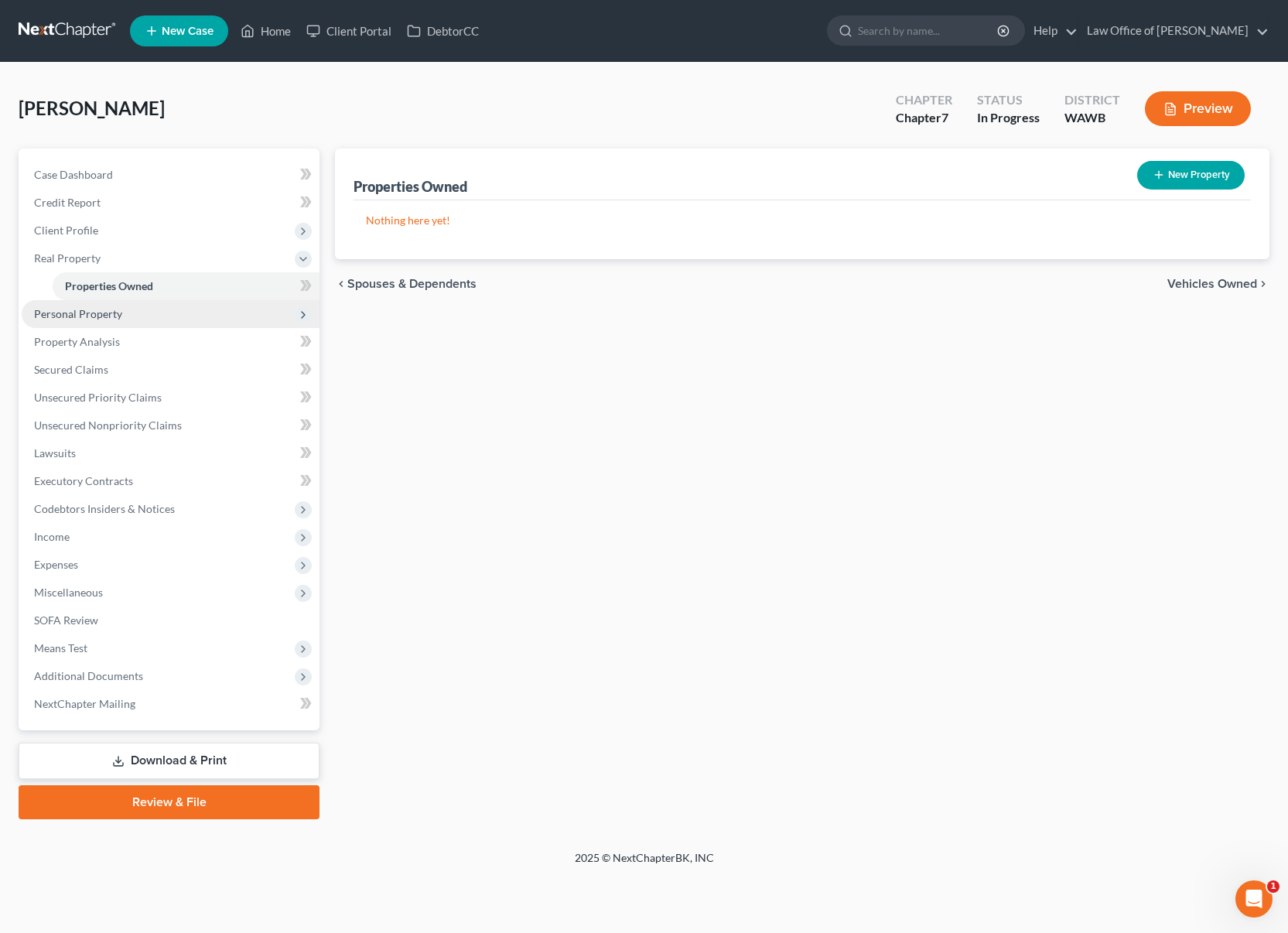
click at [117, 322] on span "Personal Property" at bounding box center [171, 314] width 298 height 28
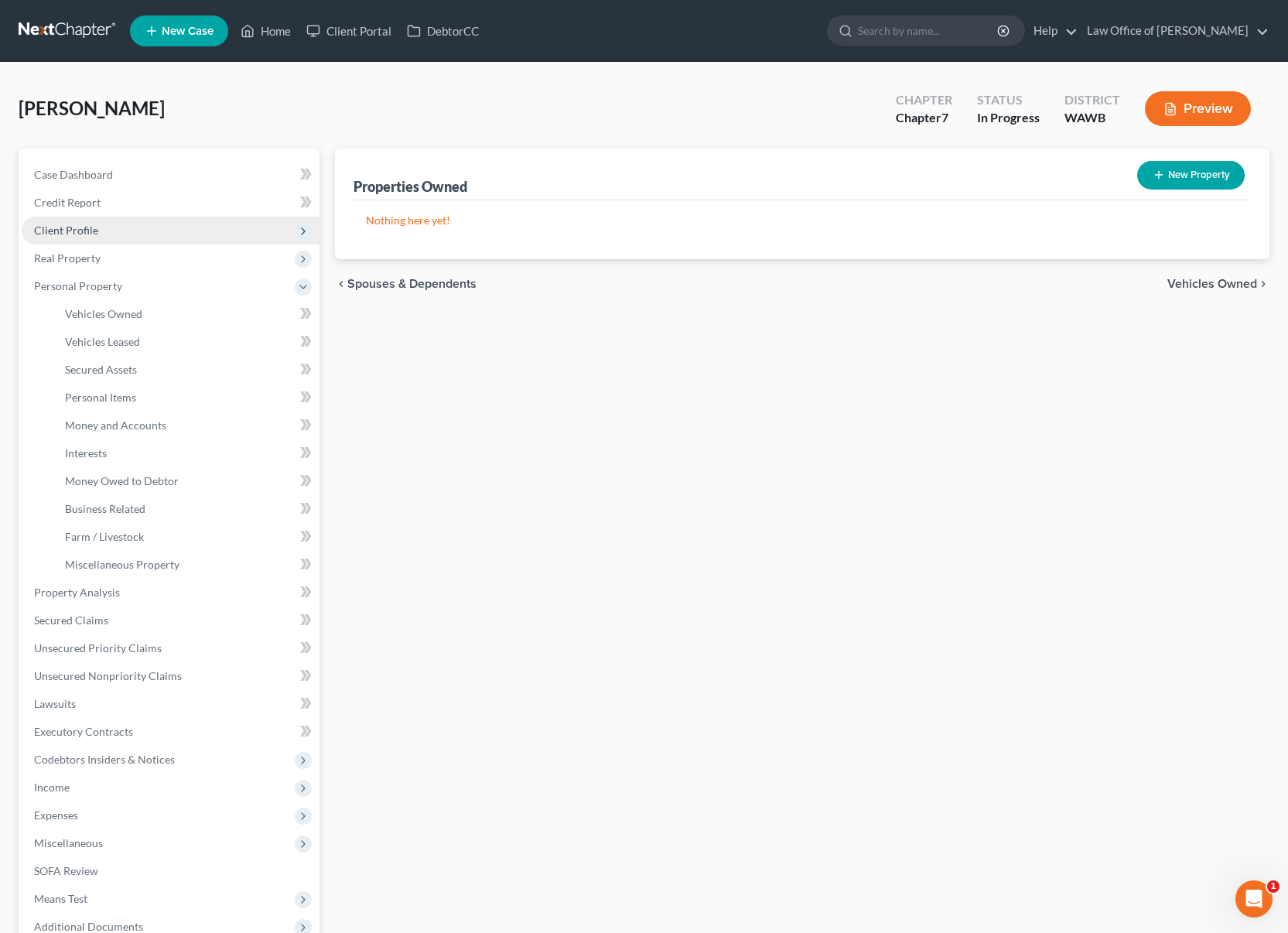
click at [126, 237] on span "Client Profile" at bounding box center [171, 230] width 298 height 28
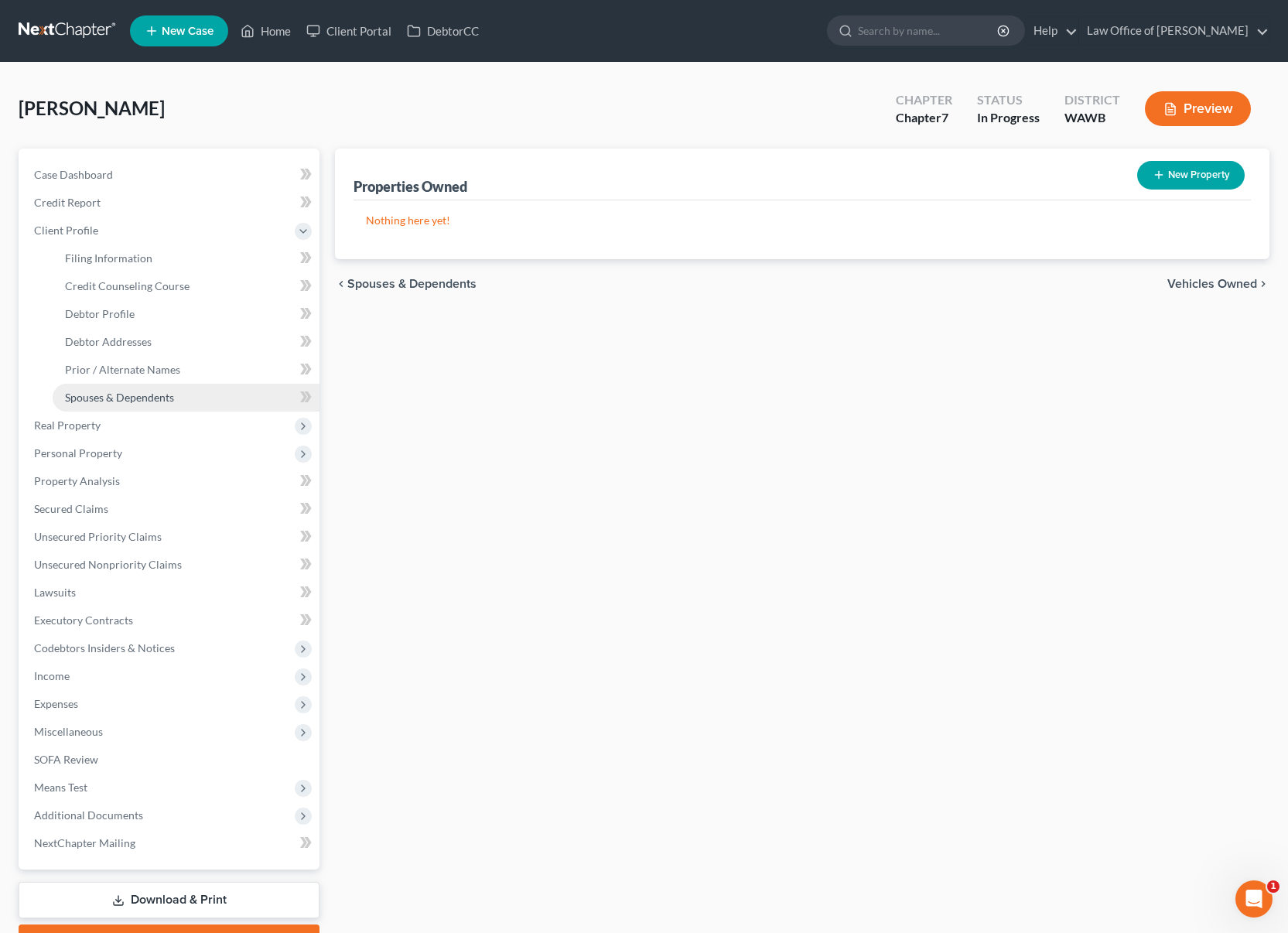
click at [130, 390] on link "Spouses & Dependents" at bounding box center [186, 398] width 267 height 28
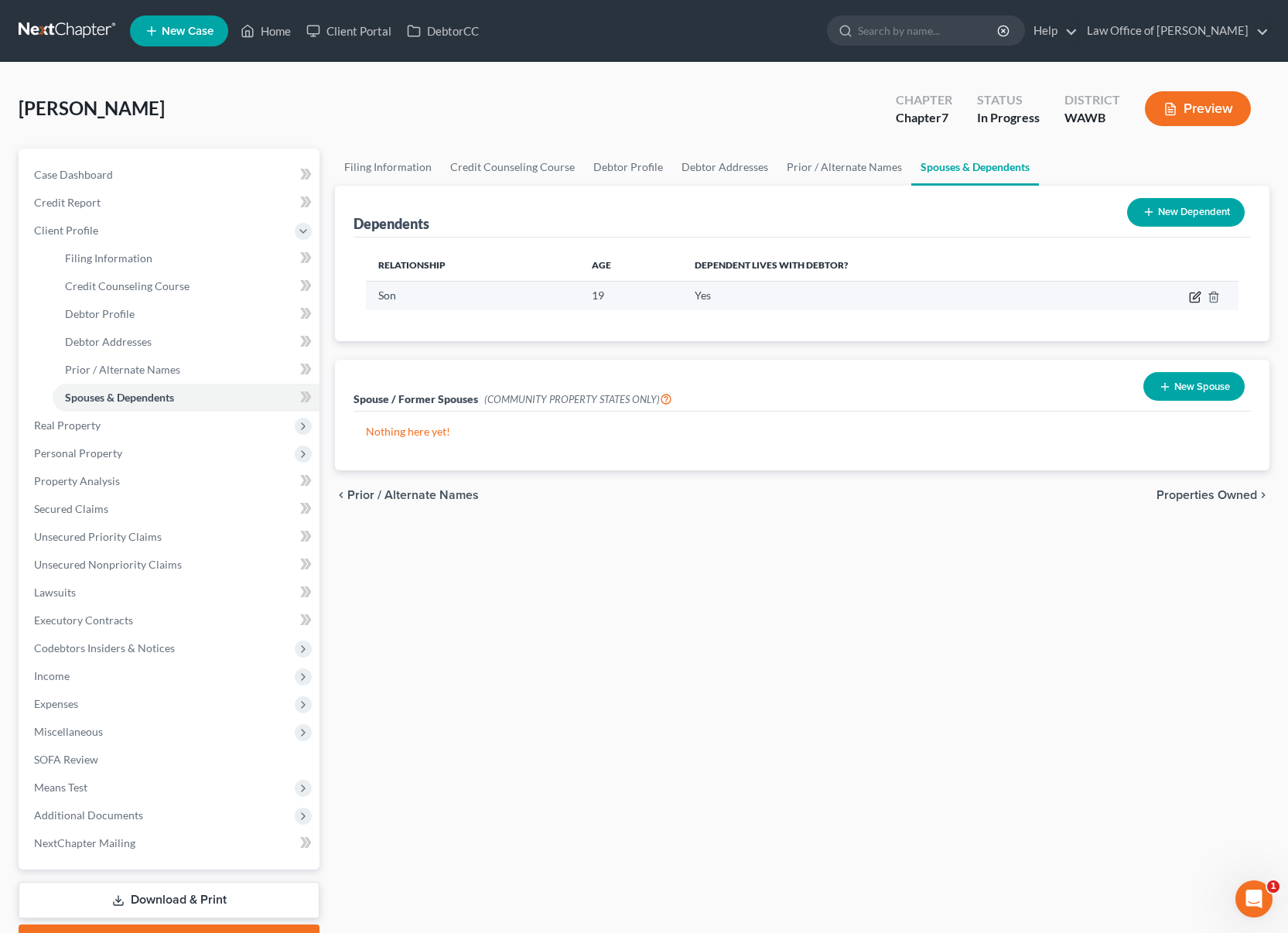
click at [1193, 299] on icon "button" at bounding box center [1196, 295] width 7 height 7
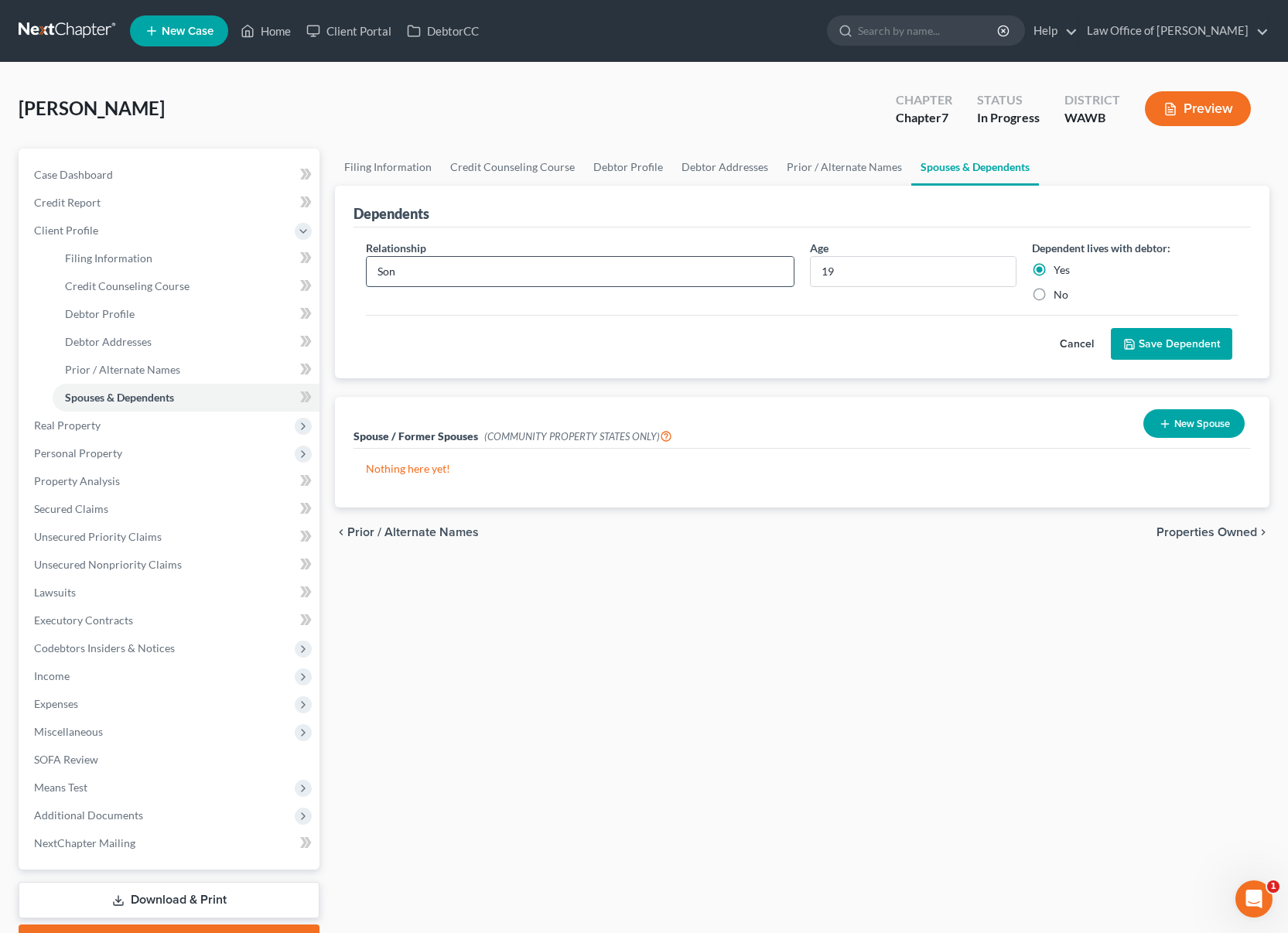
click at [494, 275] on input "Son" at bounding box center [580, 271] width 427 height 29
drag, startPoint x: 494, startPoint y: 275, endPoint x: 243, endPoint y: 270, distance: 251.0
click at [245, 270] on div "Petition Navigation Case Dashboard Payments Invoices Payments Payments Credit R…" at bounding box center [644, 554] width 1266 height 810
click at [423, 272] on input "Son" at bounding box center [580, 271] width 427 height 29
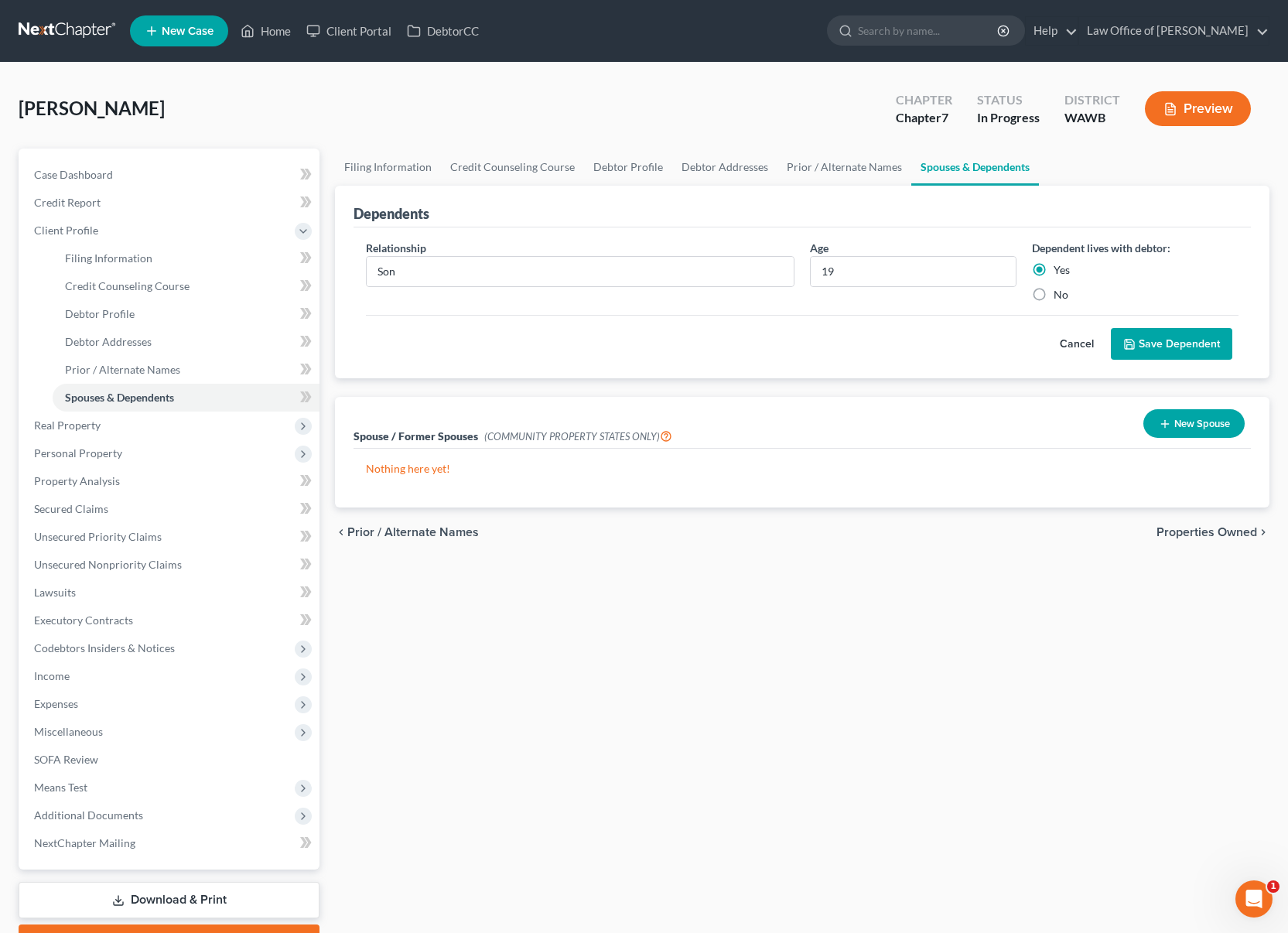
click at [1156, 341] on button "Save Dependent" at bounding box center [1172, 344] width 122 height 33
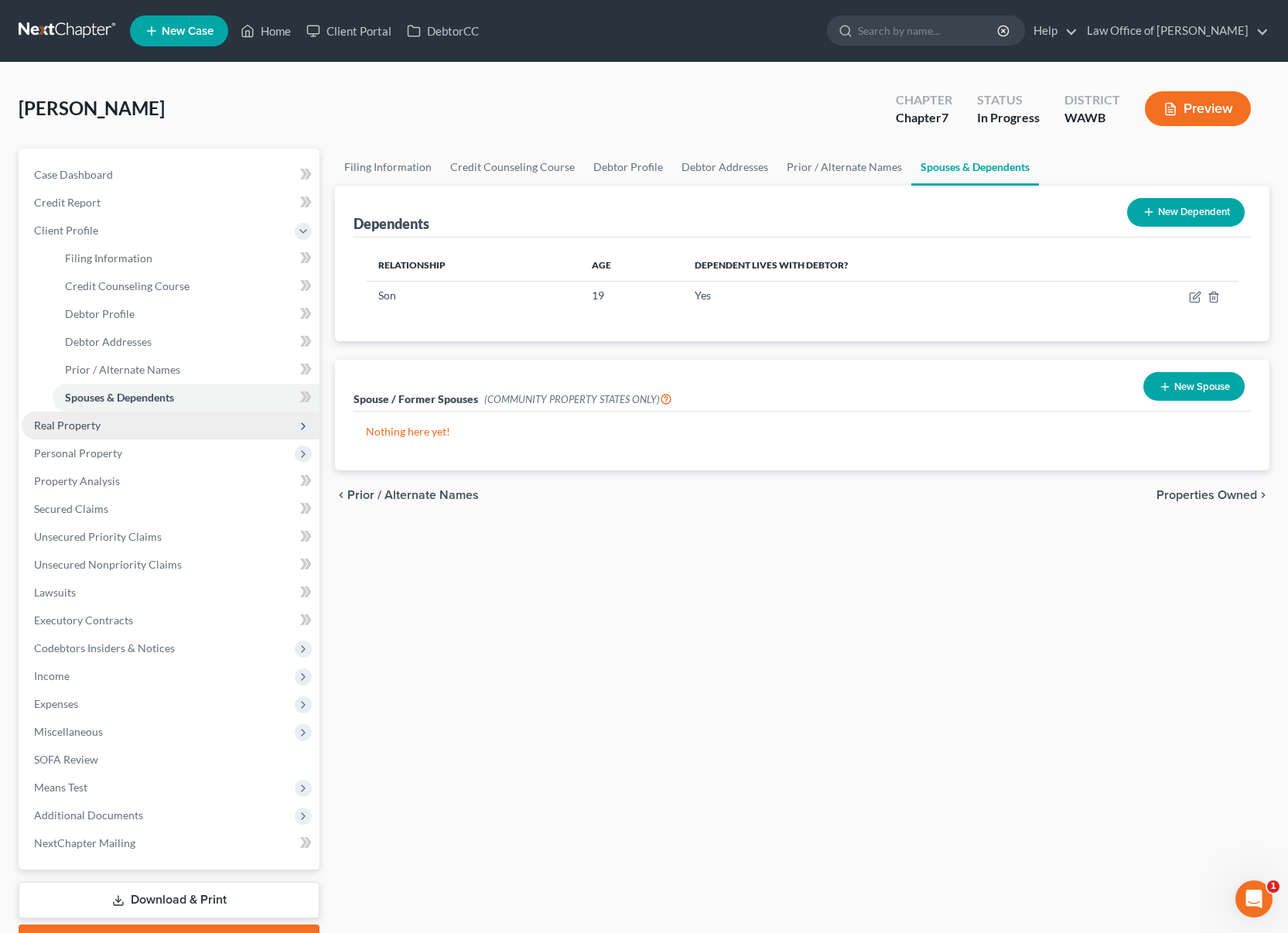
click at [230, 426] on span "Real Property" at bounding box center [171, 426] width 298 height 28
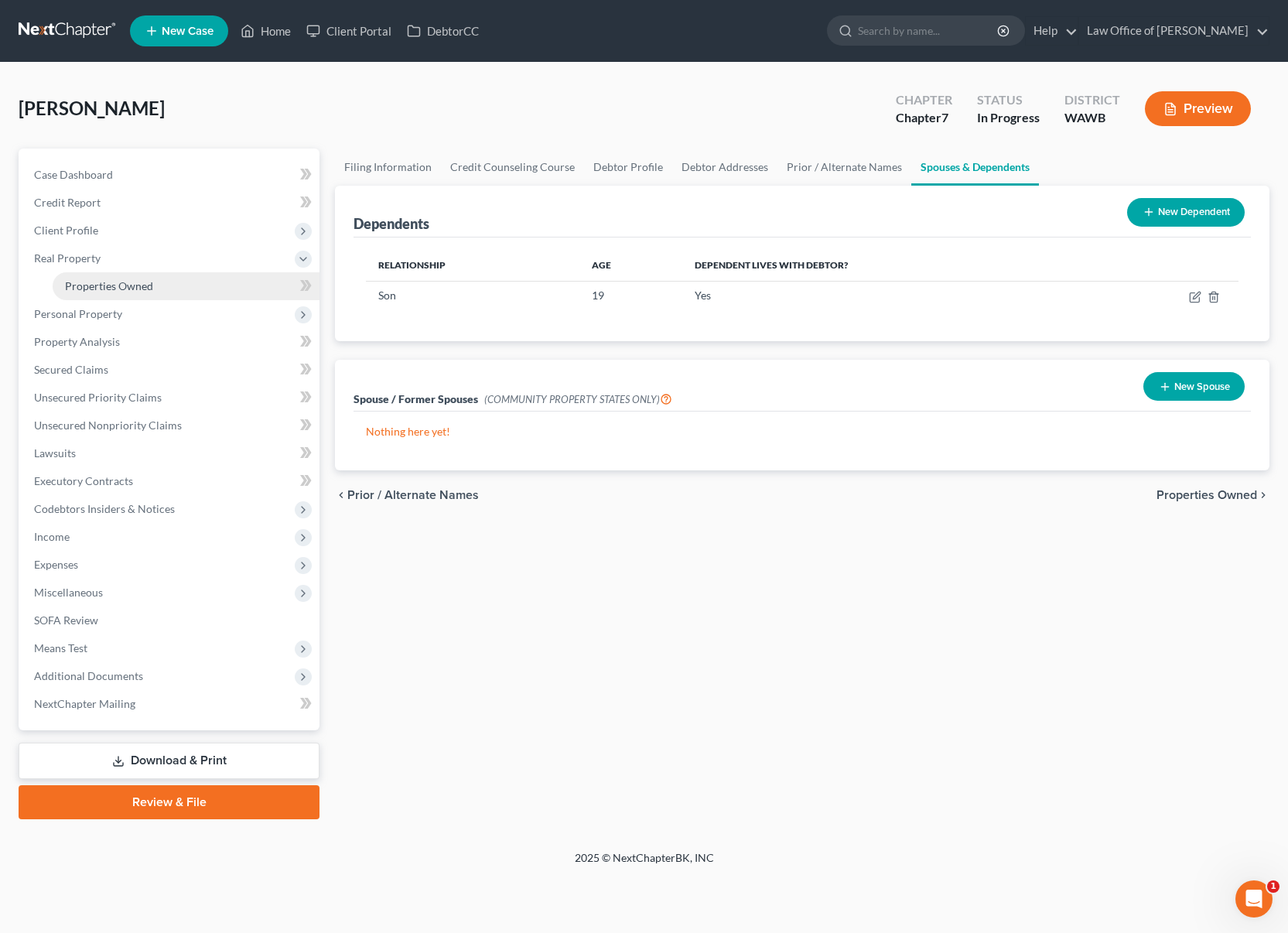
click at [189, 292] on link "Properties Owned" at bounding box center [186, 286] width 267 height 28
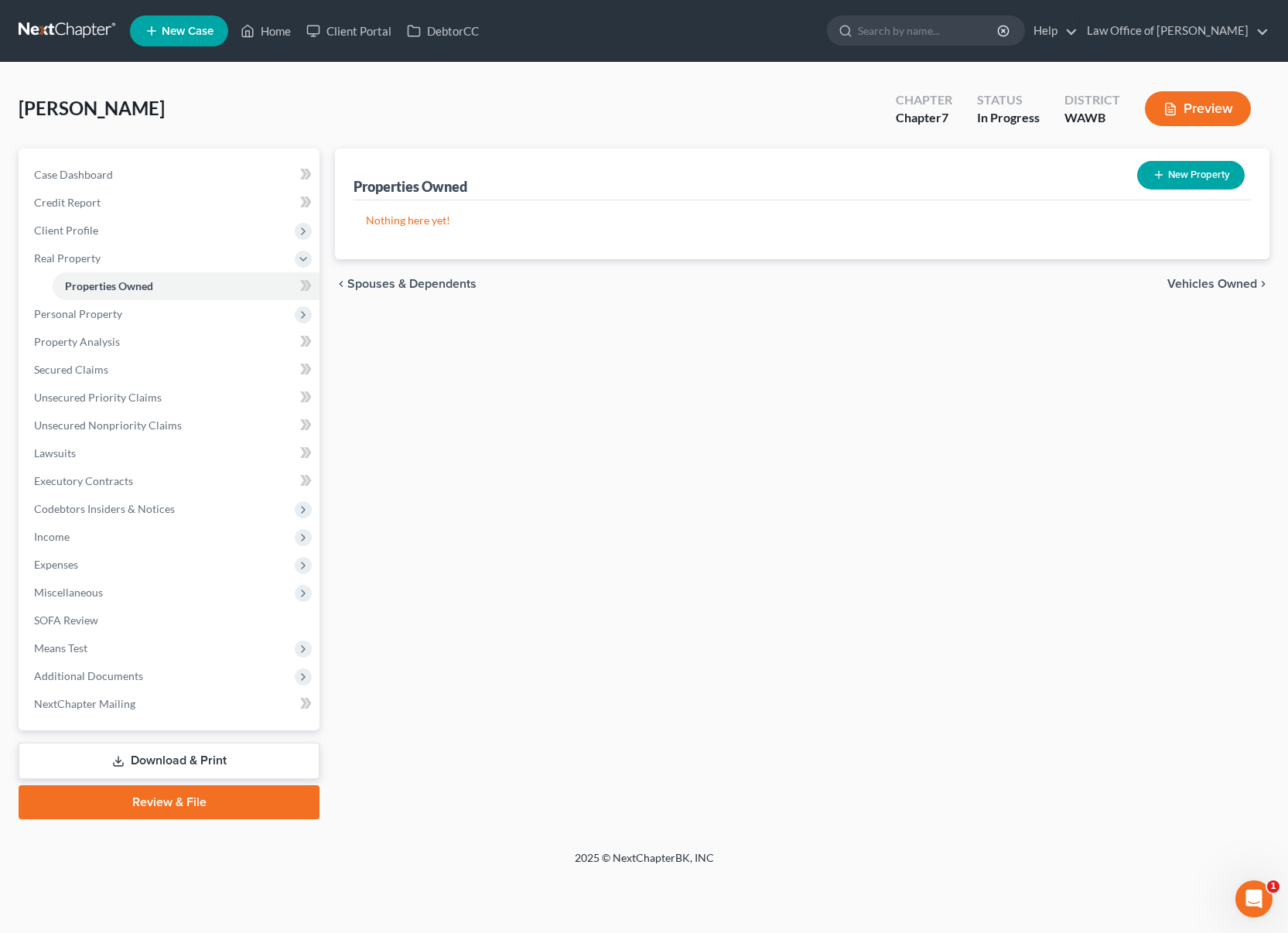
click at [1219, 285] on span "Vehicles Owned" at bounding box center [1212, 284] width 90 height 12
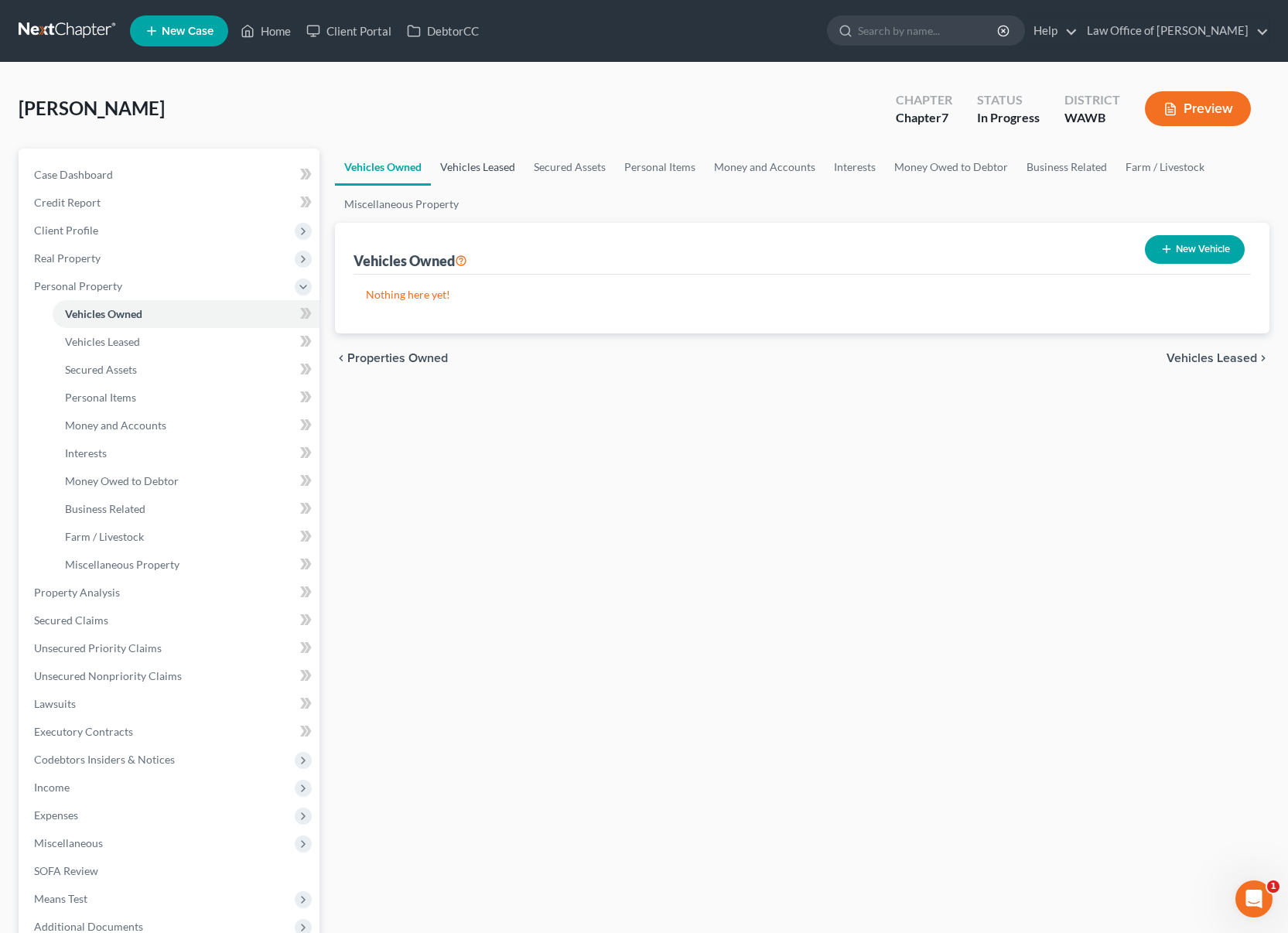
click at [476, 174] on link "Vehicles Leased" at bounding box center [478, 168] width 94 height 37
click at [577, 177] on link "Secured Assets" at bounding box center [569, 168] width 91 height 37
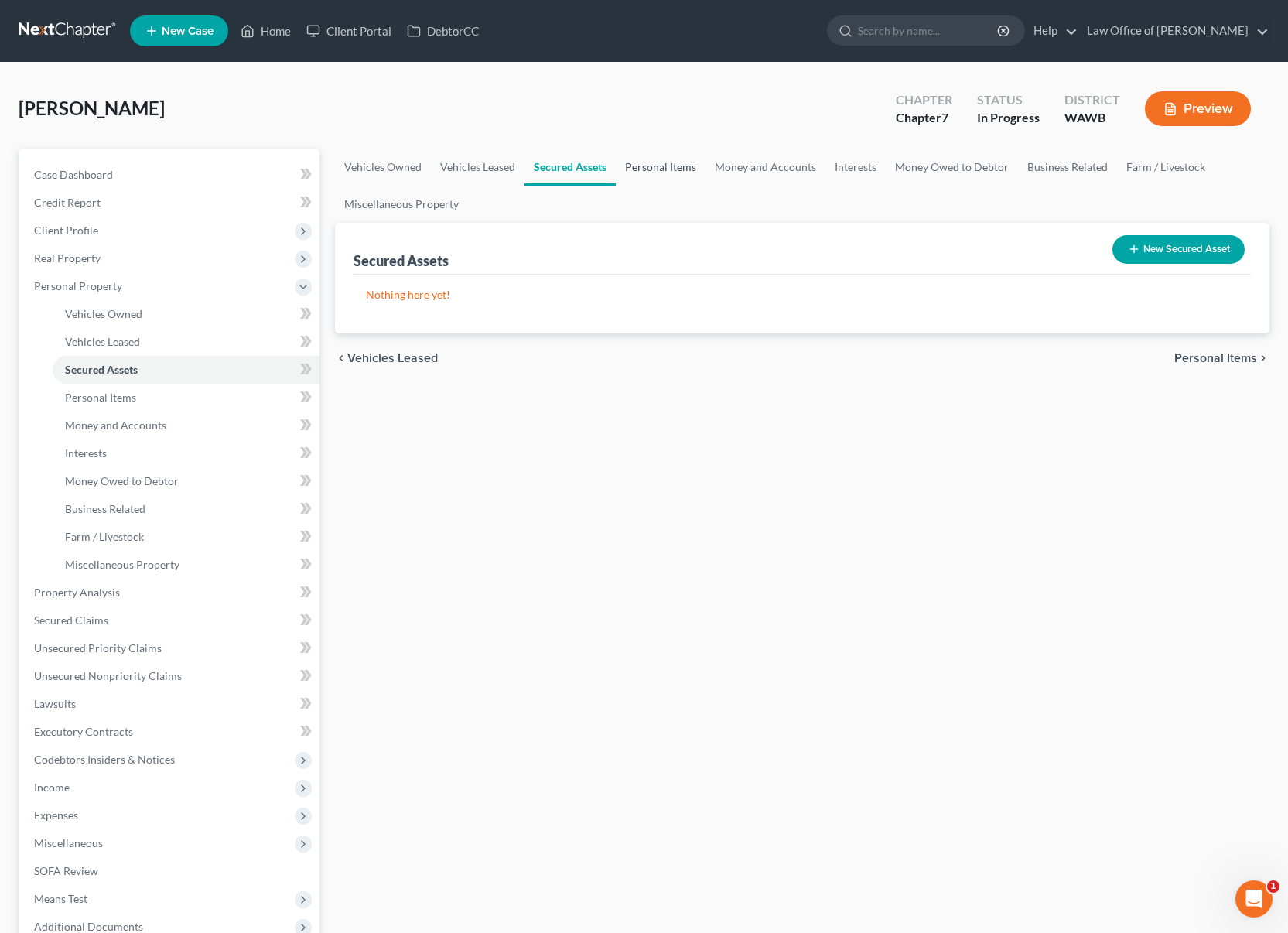
click at [647, 175] on link "Personal Items" at bounding box center [661, 168] width 90 height 37
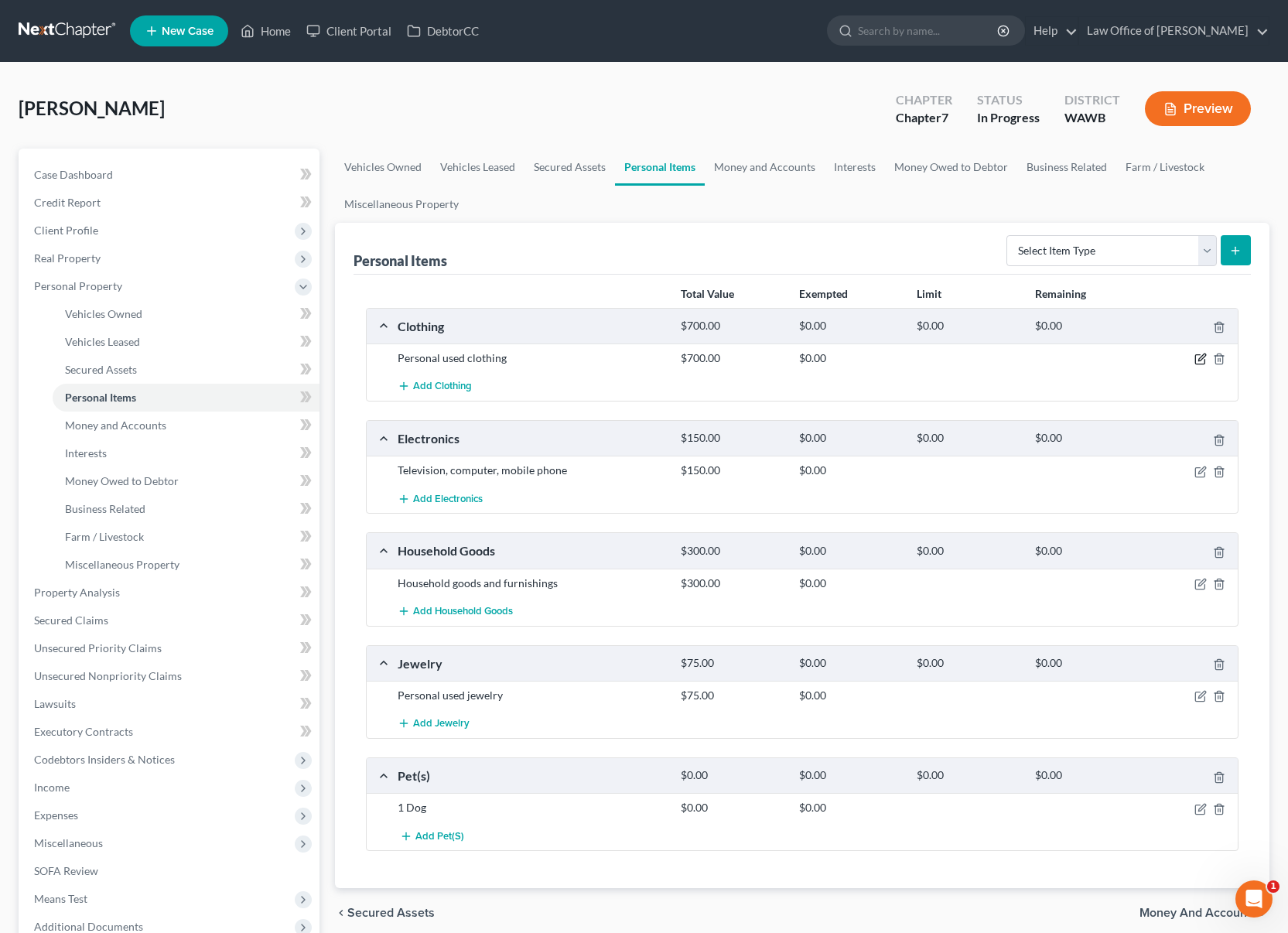
click at [1200, 358] on icon "button" at bounding box center [1201, 358] width 7 height 7
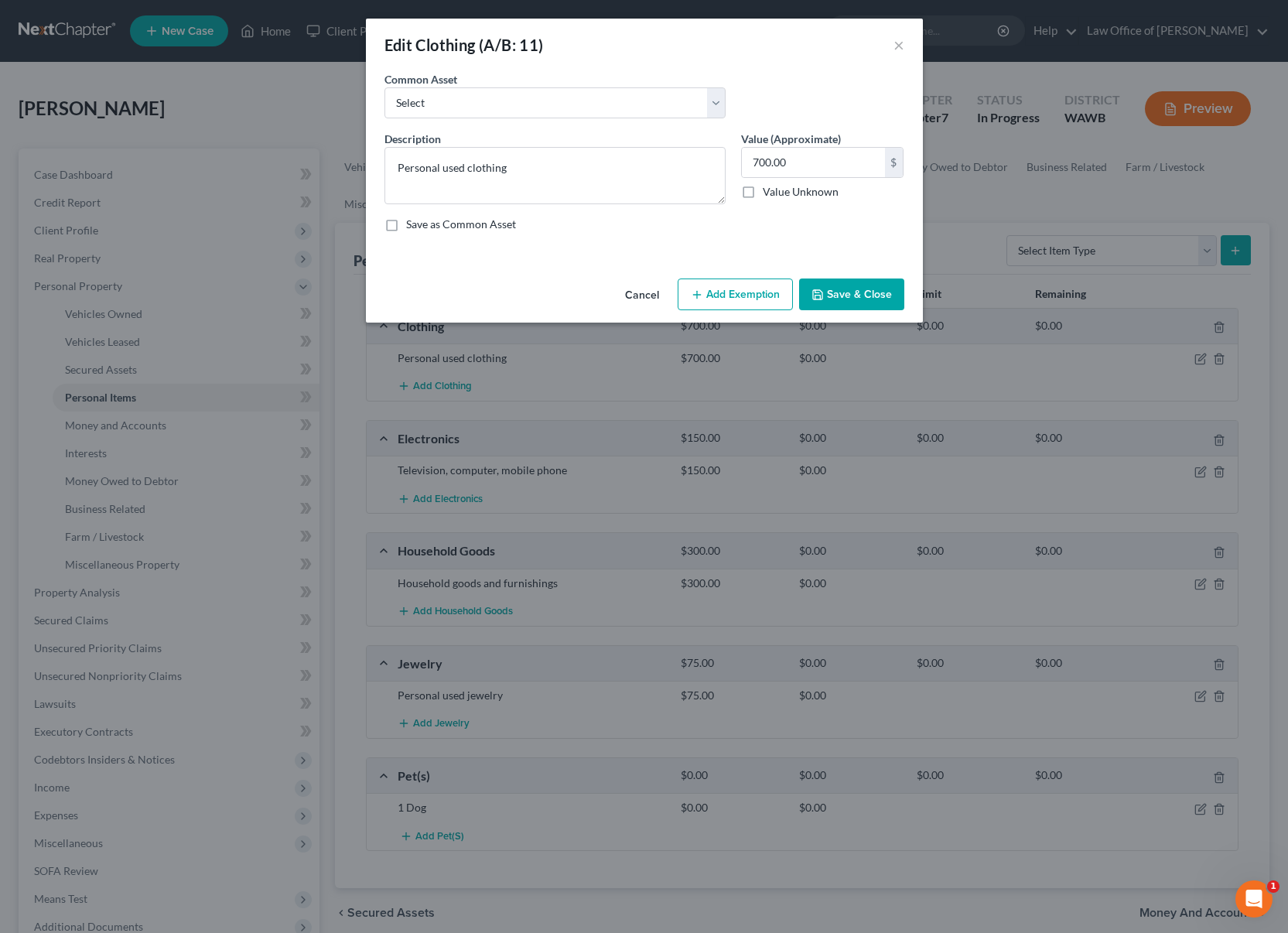
click at [758, 292] on button "Add Exemption" at bounding box center [735, 295] width 116 height 33
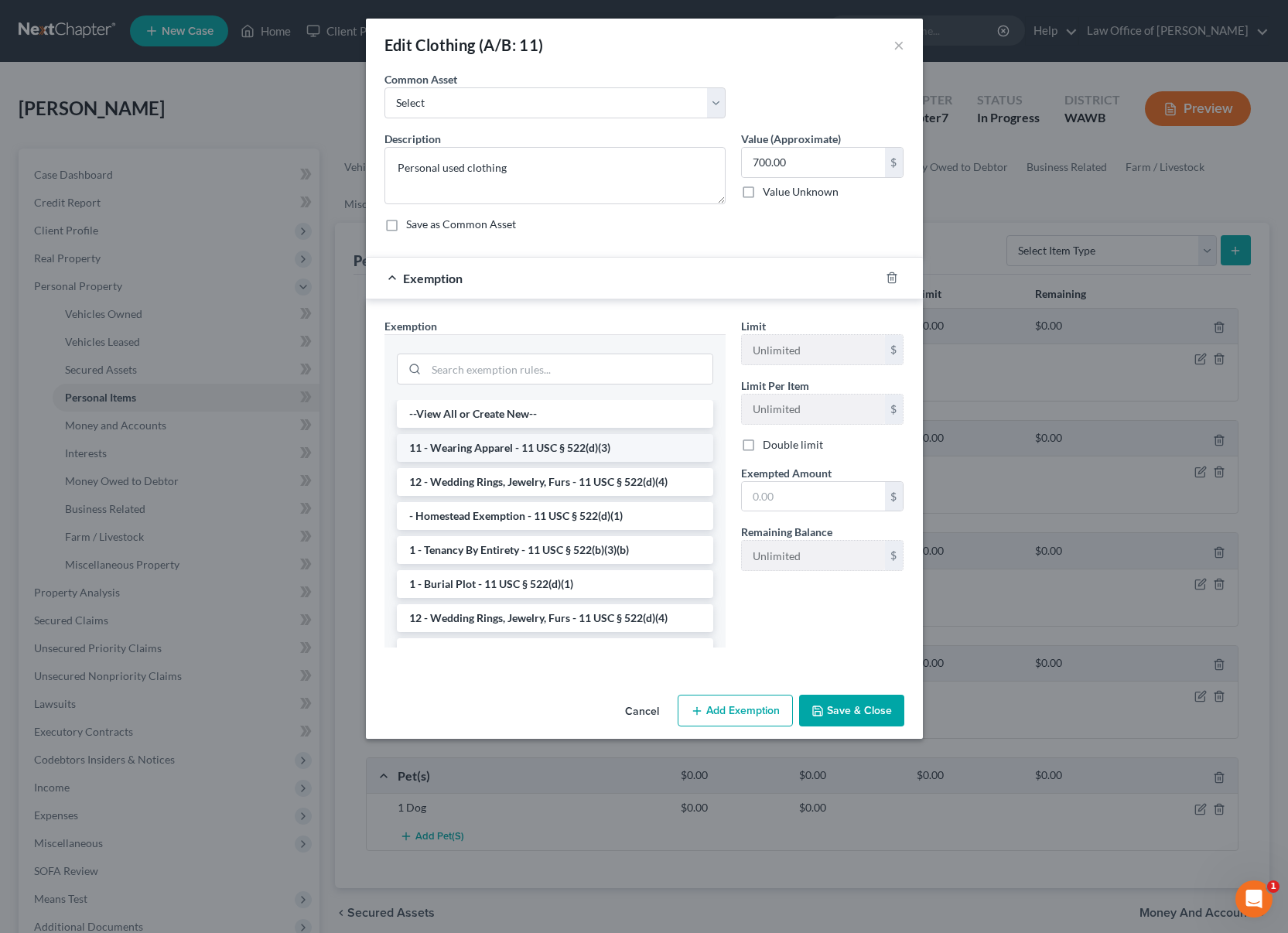
click at [571, 442] on li "11 - Wearing Apparel - 11 USC § 522(d)(3)" at bounding box center [555, 448] width 316 height 28
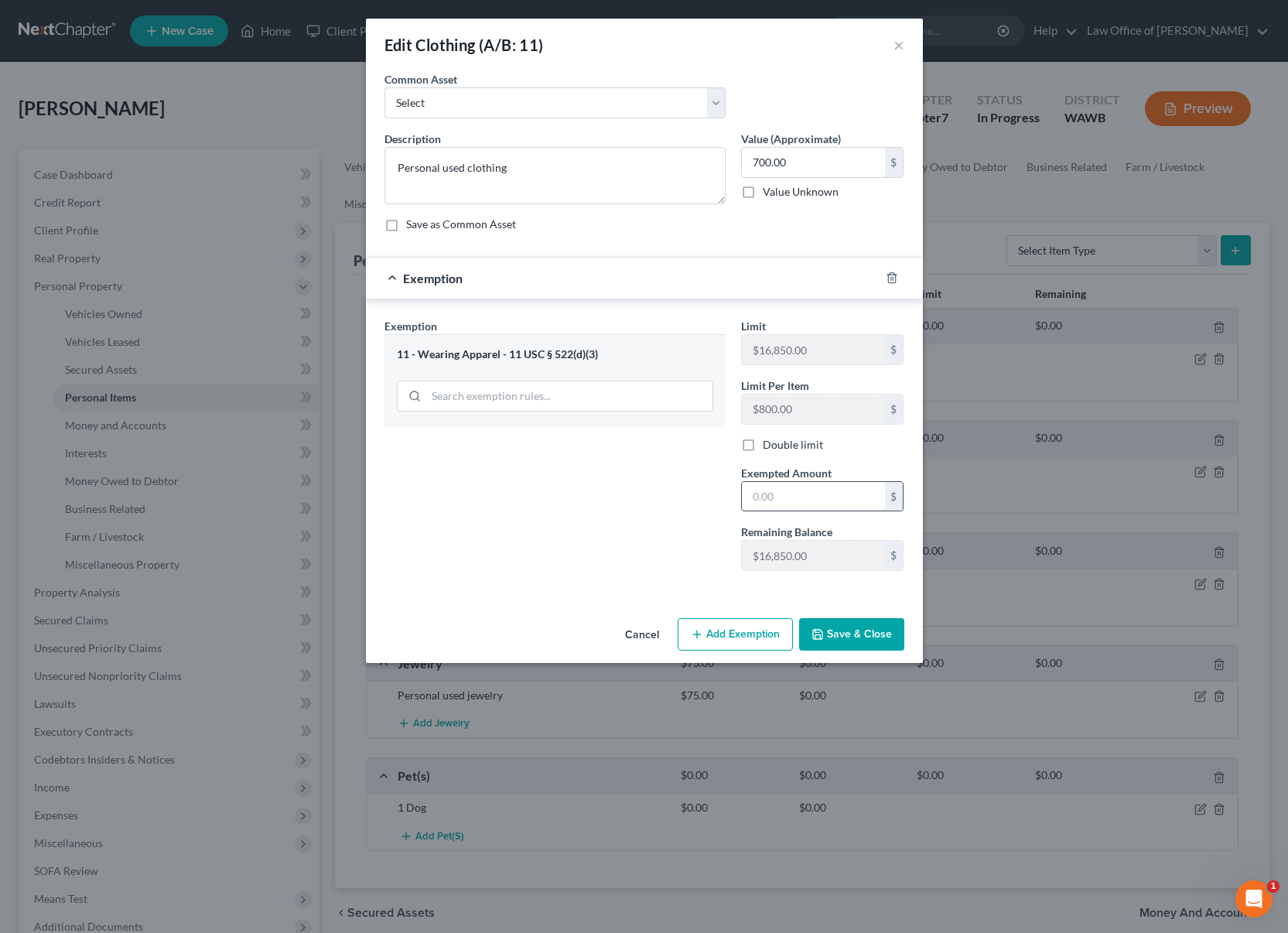
click at [802, 489] on input "text" at bounding box center [813, 496] width 143 height 29
type input "700"
click at [657, 576] on div "Exemption Set must be selected for CA. Exemption * 11 - Wearing Apparel - 11 US…" at bounding box center [555, 451] width 357 height 265
click at [870, 639] on button "Save & Close" at bounding box center [852, 634] width 105 height 33
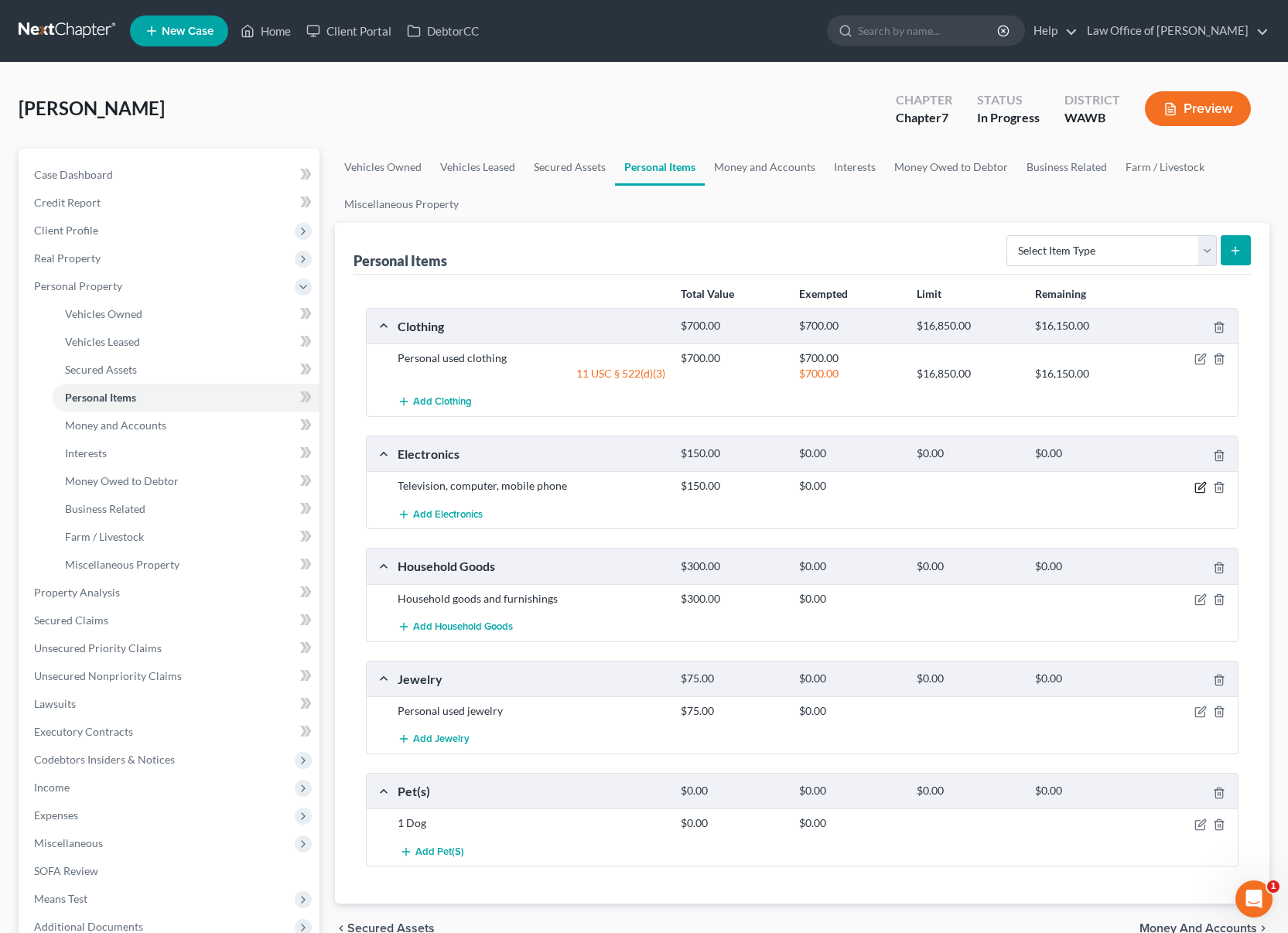
click at [1200, 488] on icon "button" at bounding box center [1200, 487] width 12 height 12
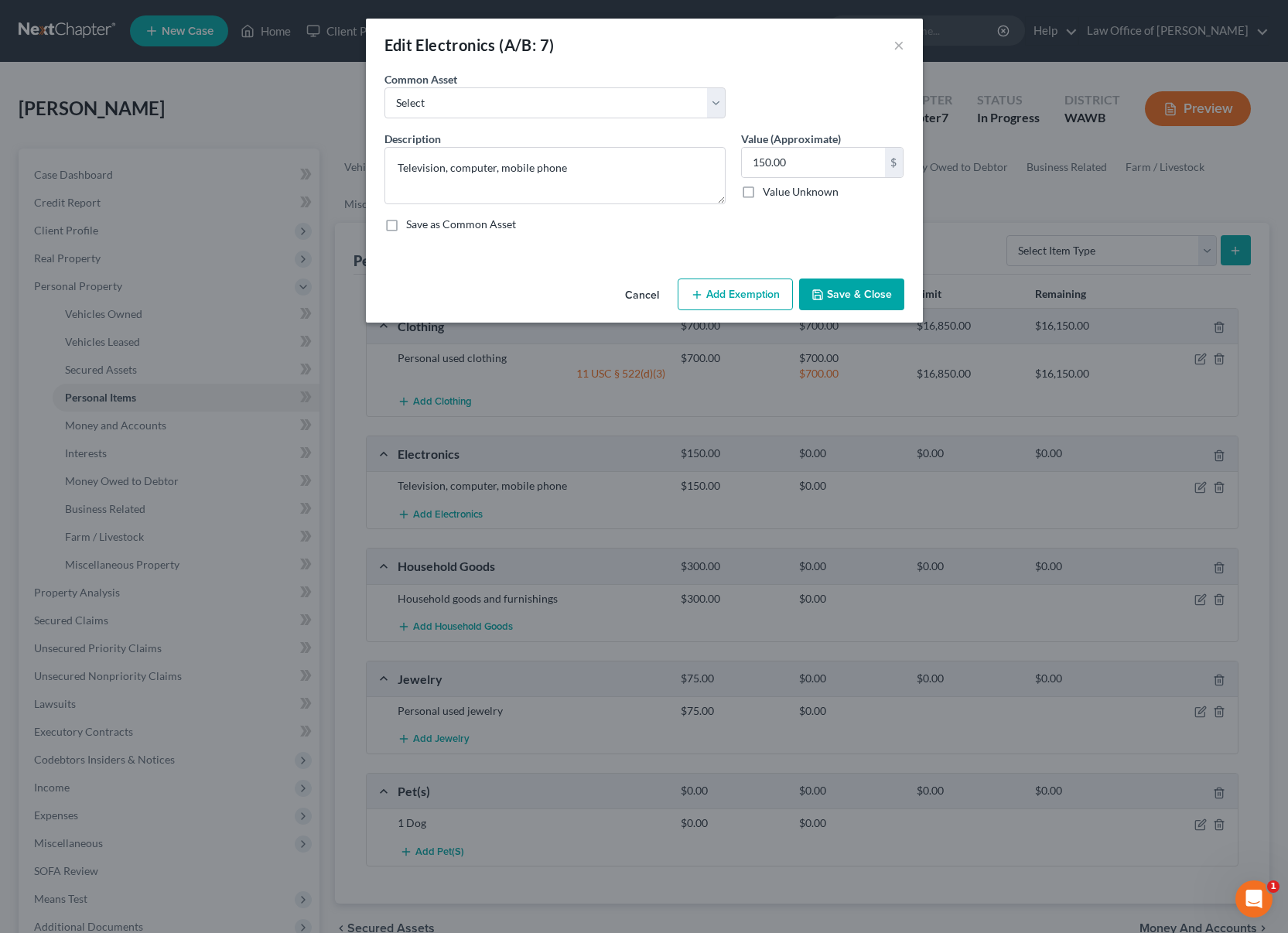
click at [1198, 488] on div "Edit Electronics (A/B: 7) × An exemption set must first be selected from the Fi…" at bounding box center [644, 466] width 1288 height 933
click at [558, 178] on textarea "Television, computer, mobile phone" at bounding box center [555, 176] width 341 height 57
drag, startPoint x: 594, startPoint y: 169, endPoint x: 210, endPoint y: 161, distance: 384.1
click at [210, 161] on div "Edit Electronics (A/B: 7) × An exemption set must first be selected from the Fi…" at bounding box center [644, 466] width 1288 height 933
type textarea "TV, laptop, phones (3)"
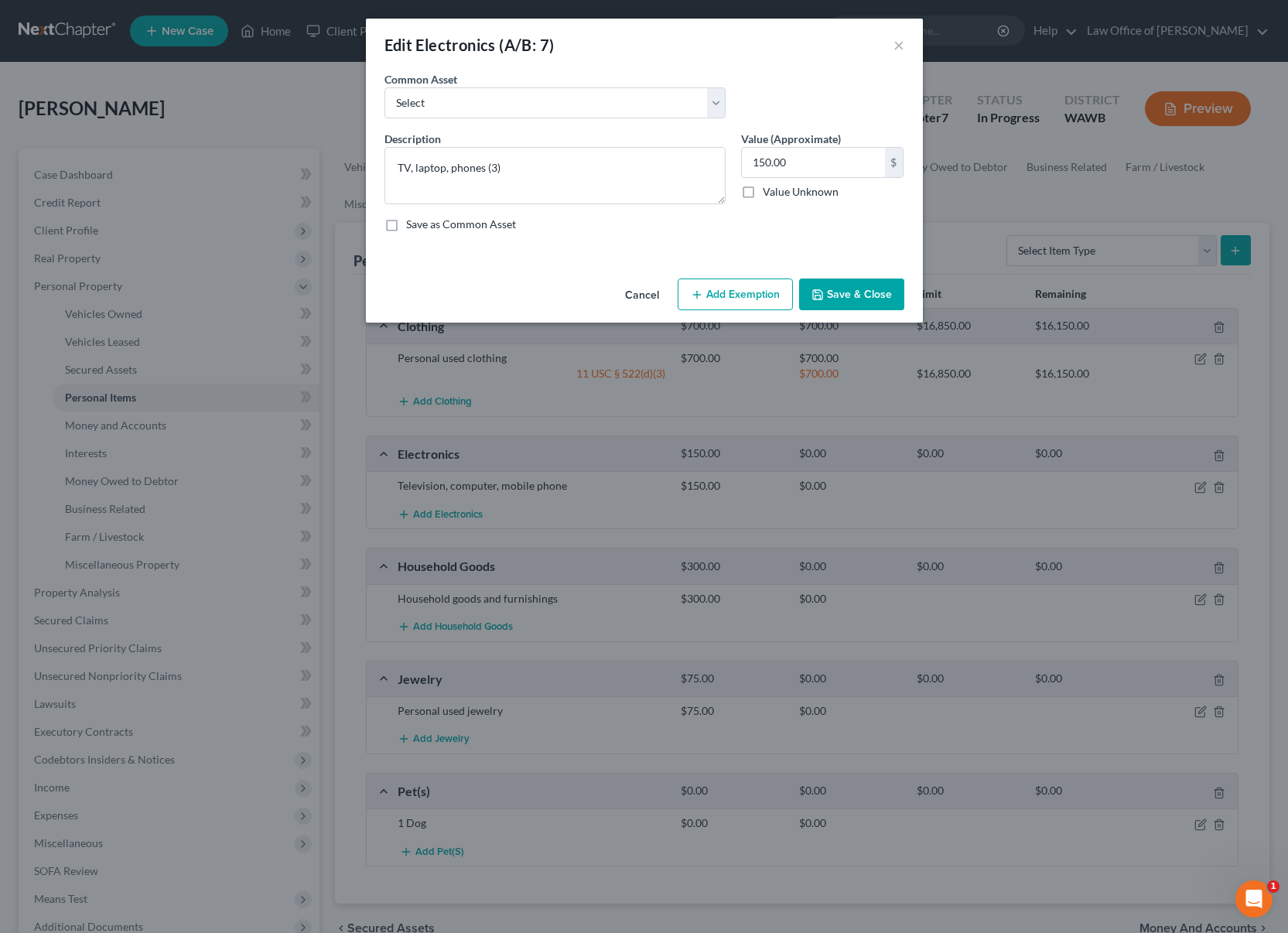
click at [732, 279] on button "Add Exemption" at bounding box center [735, 295] width 116 height 33
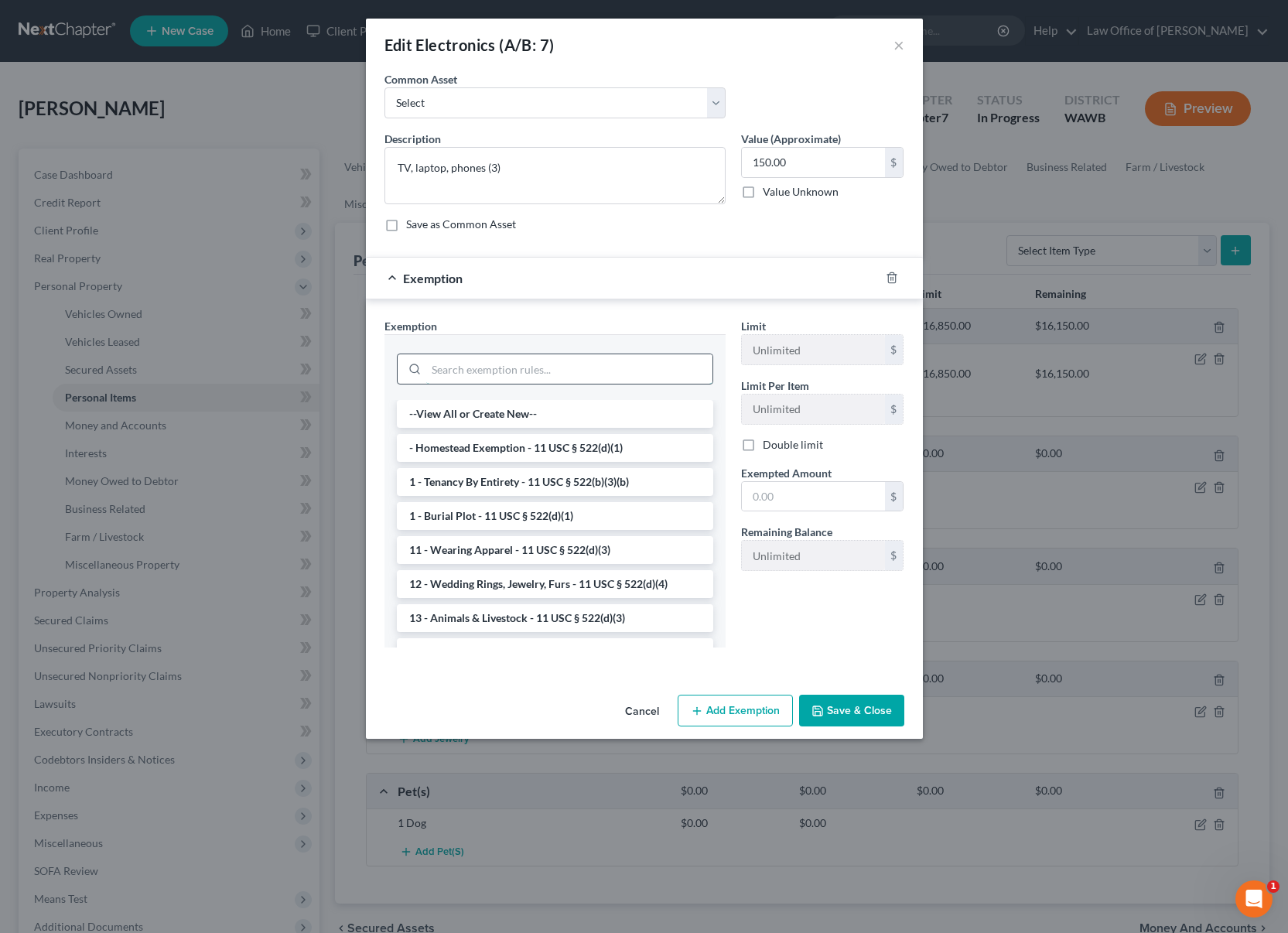
click at [534, 380] on input "search" at bounding box center [569, 369] width 286 height 29
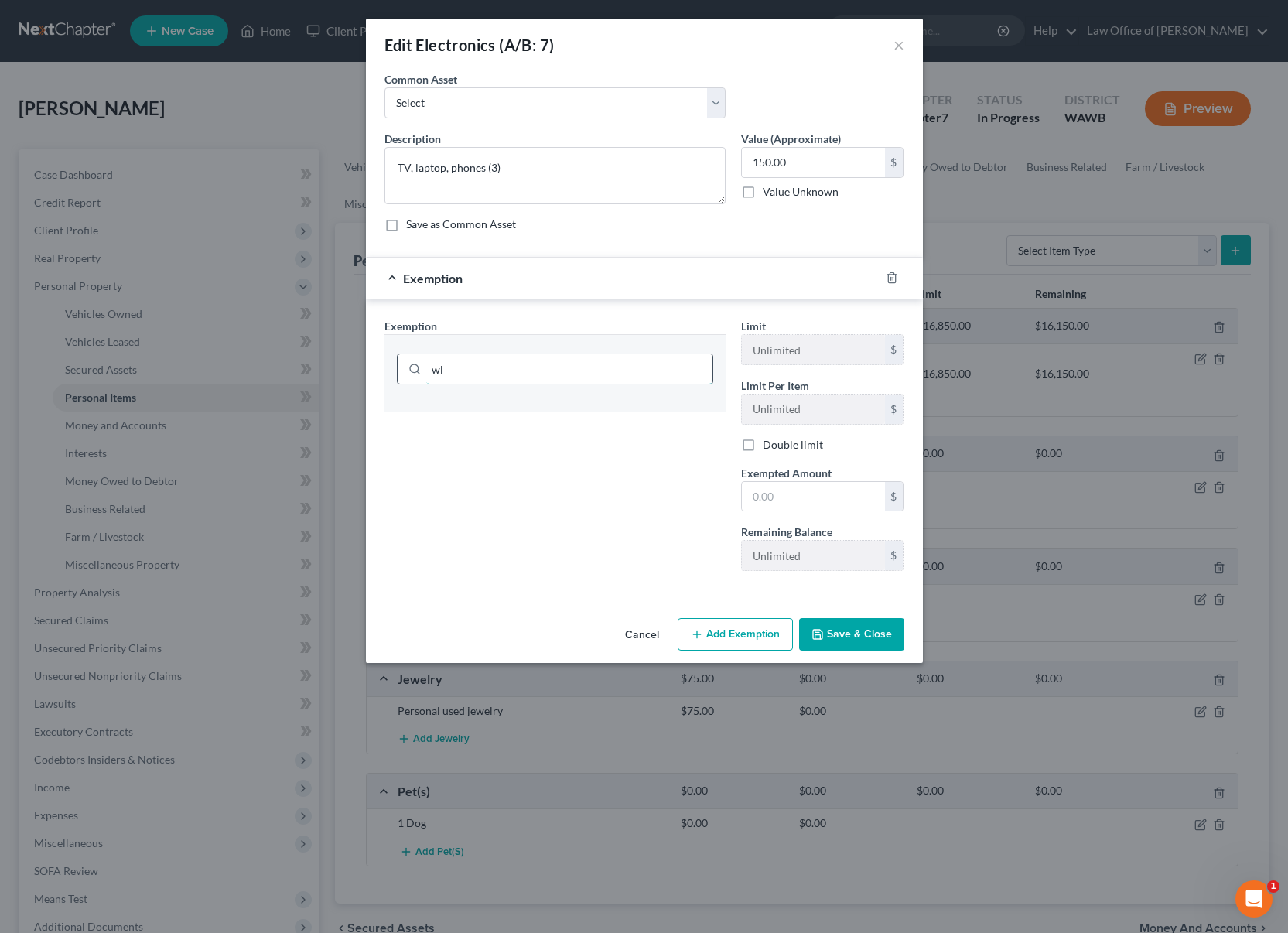
type input "w"
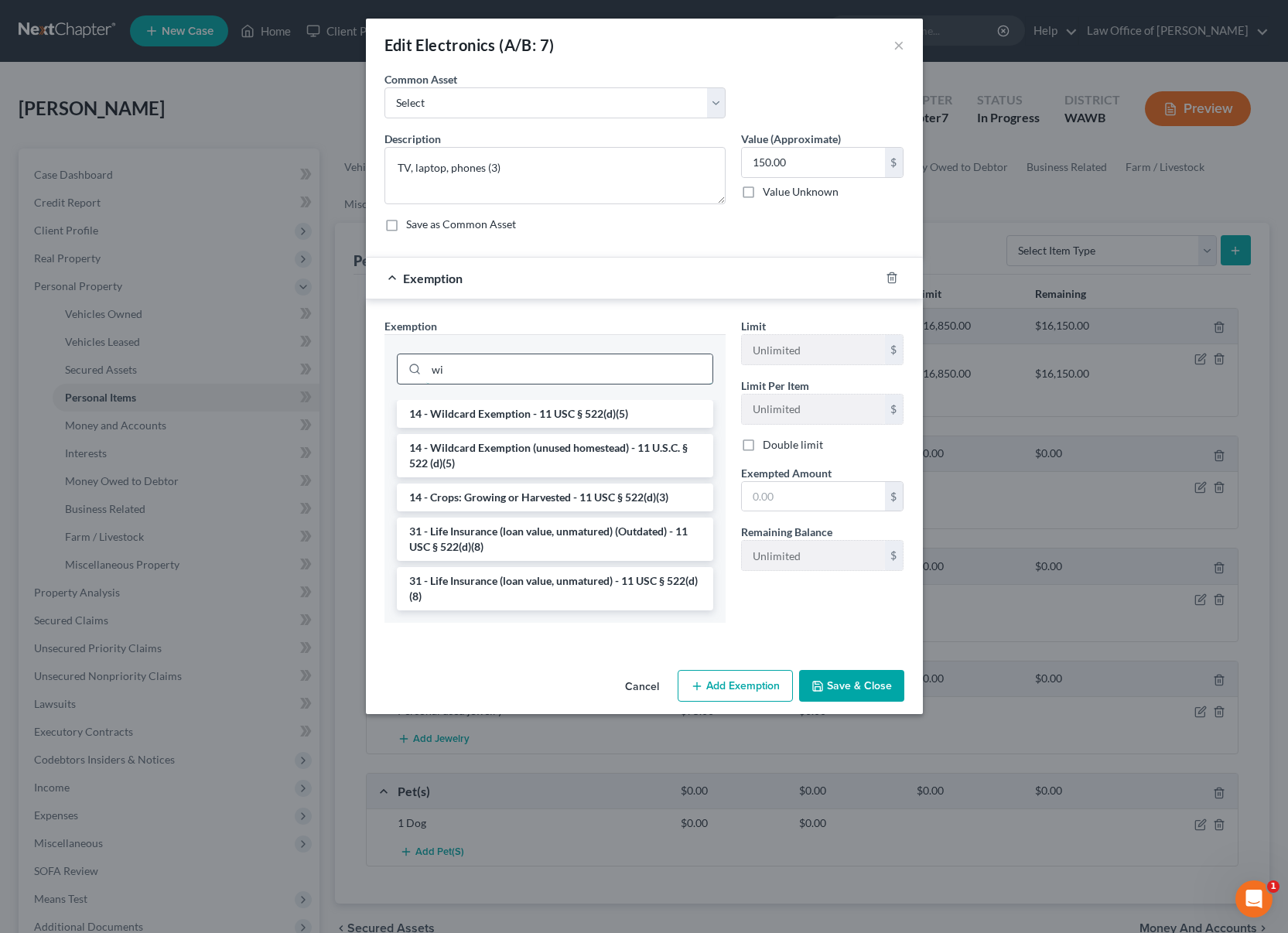
type input "w"
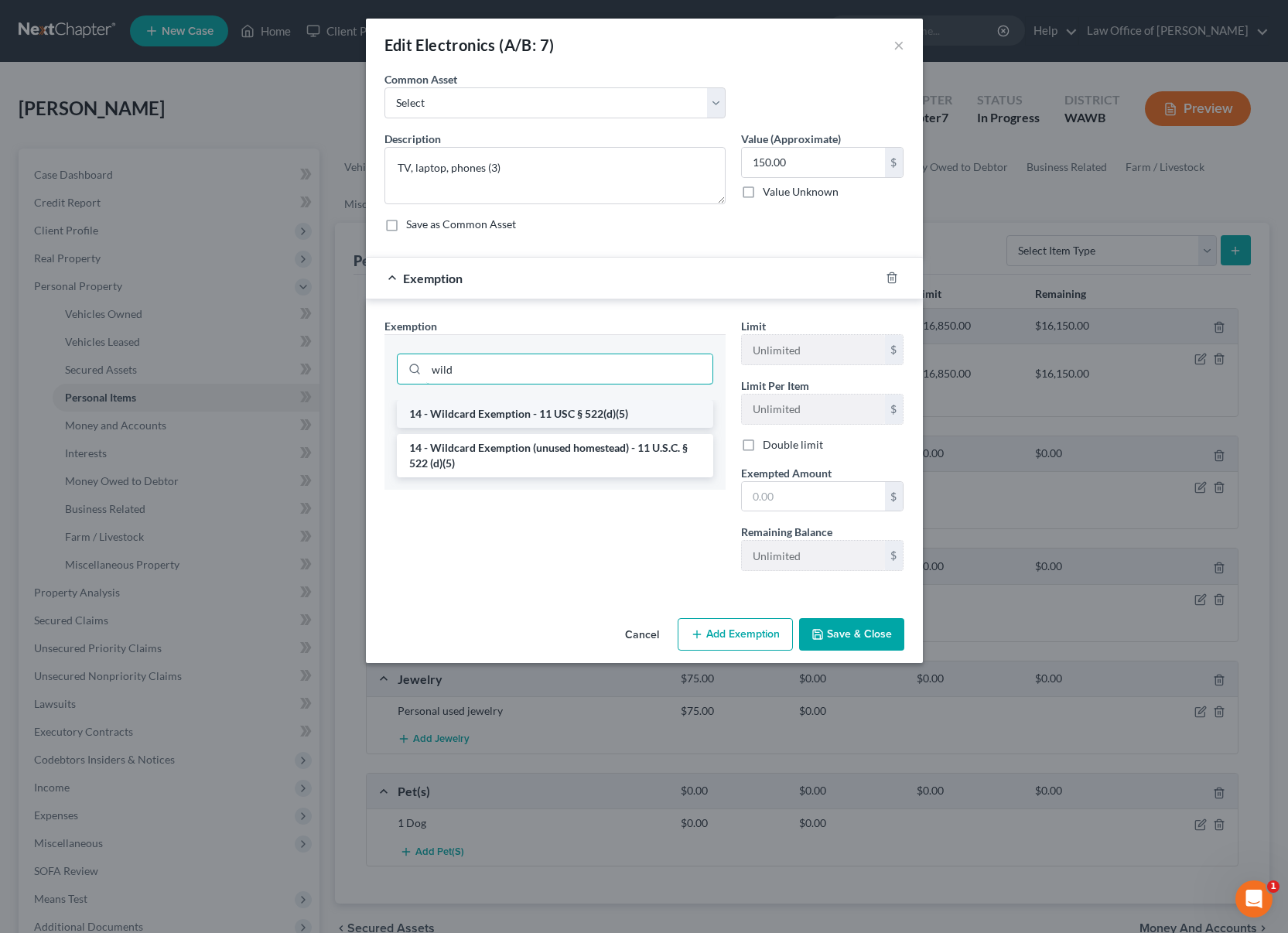
type input "wild"
click at [547, 414] on li "14 - Wildcard Exemption - 11 USC § 522(d)(5)" at bounding box center [555, 414] width 316 height 28
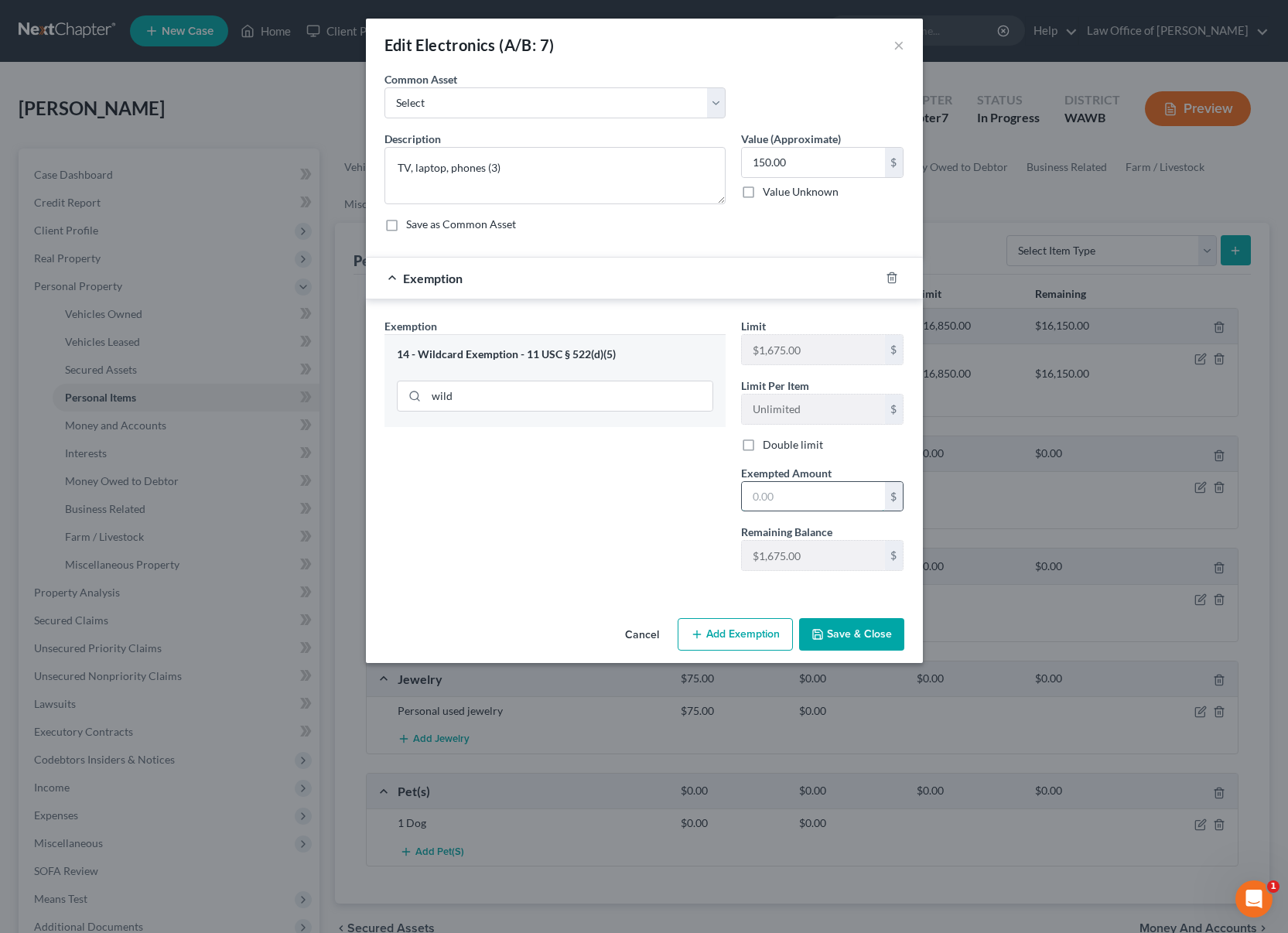
click at [793, 492] on input "text" at bounding box center [813, 496] width 143 height 29
type input "150"
click at [681, 548] on div "Exemption Set must be selected for CA. Exemption * 14 - Wildcard Exemption - 11…" at bounding box center [555, 451] width 357 height 265
click at [860, 631] on button "Save & Close" at bounding box center [852, 634] width 105 height 33
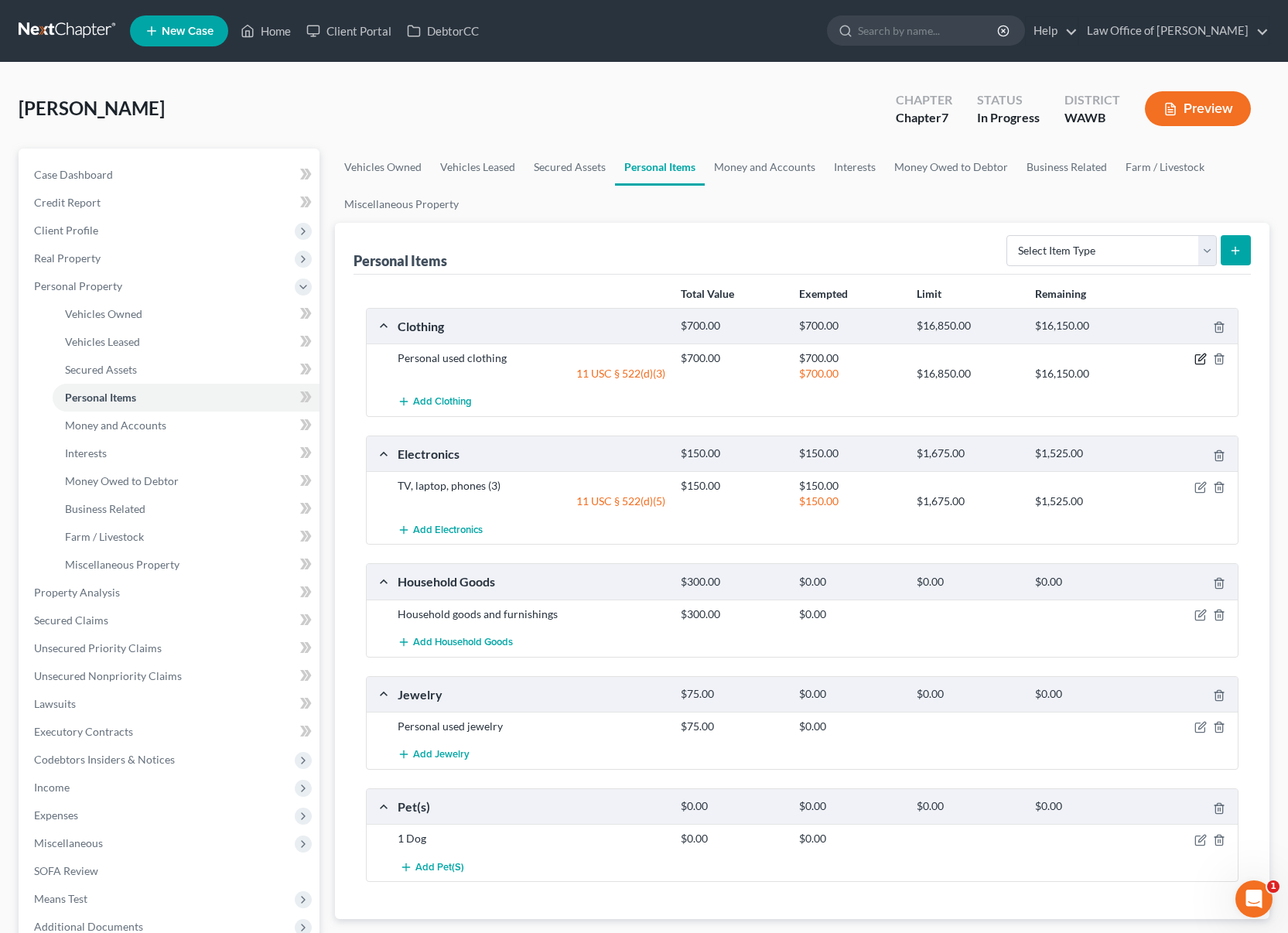
click at [1197, 358] on icon "button" at bounding box center [1200, 359] width 12 height 12
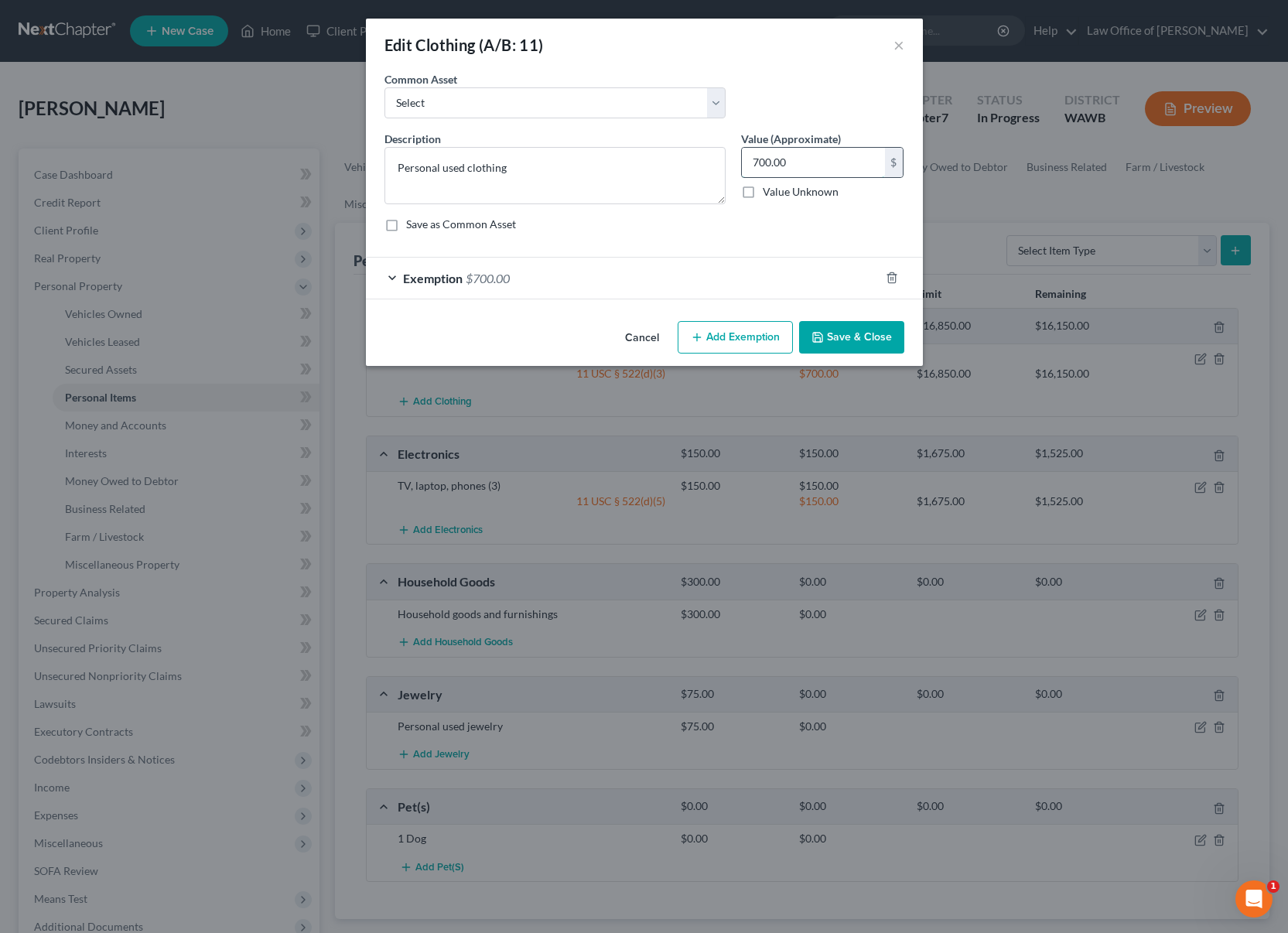
click at [817, 166] on input "700.00" at bounding box center [813, 163] width 143 height 29
type input "150"
click at [629, 279] on div "Exemption $700.00" at bounding box center [623, 278] width 513 height 41
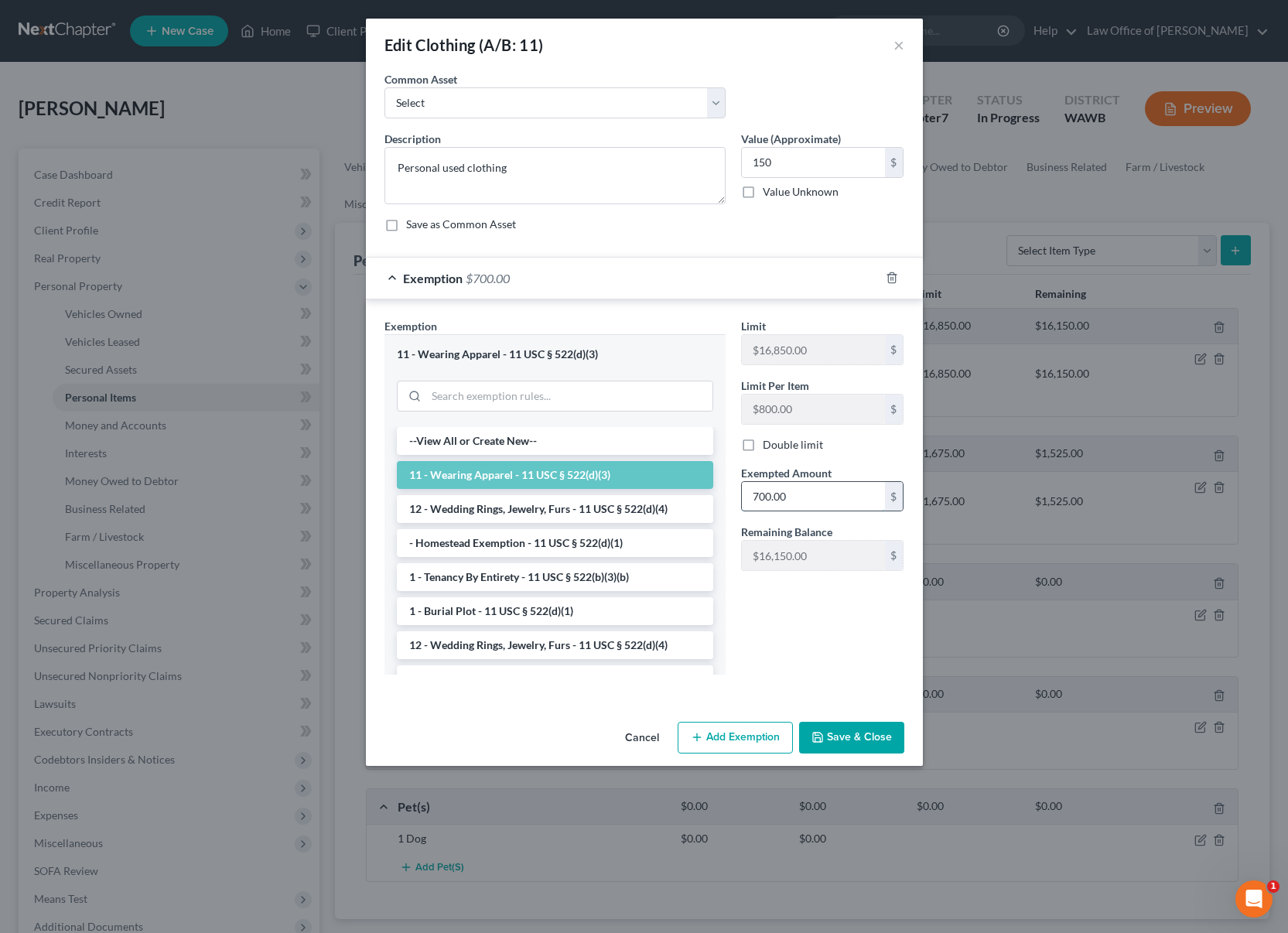
click at [805, 502] on input "700.00" at bounding box center [813, 496] width 143 height 29
type input "150"
click at [847, 746] on button "Save & Close" at bounding box center [852, 738] width 105 height 33
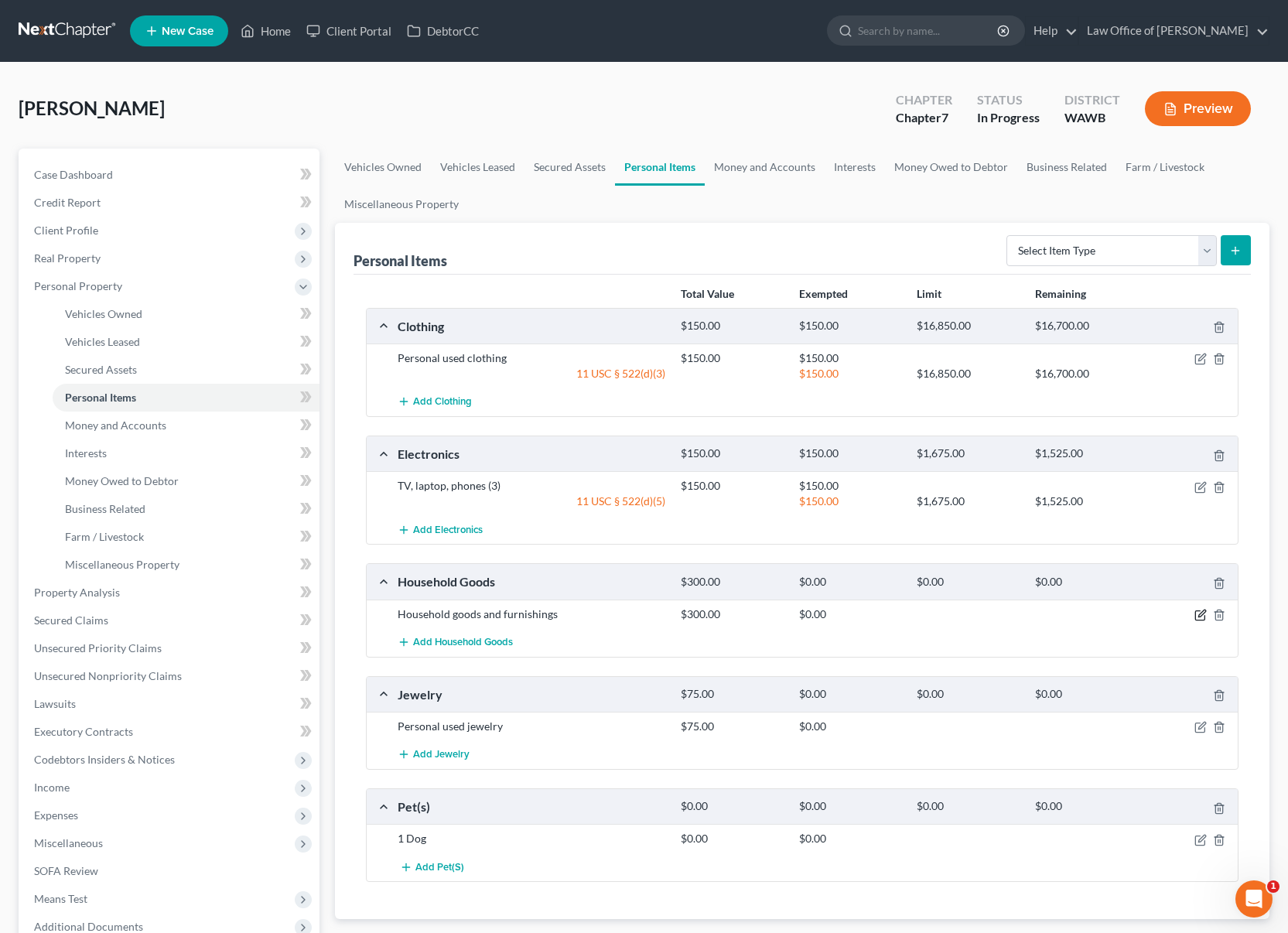
click at [1200, 611] on icon "button" at bounding box center [1200, 615] width 12 height 12
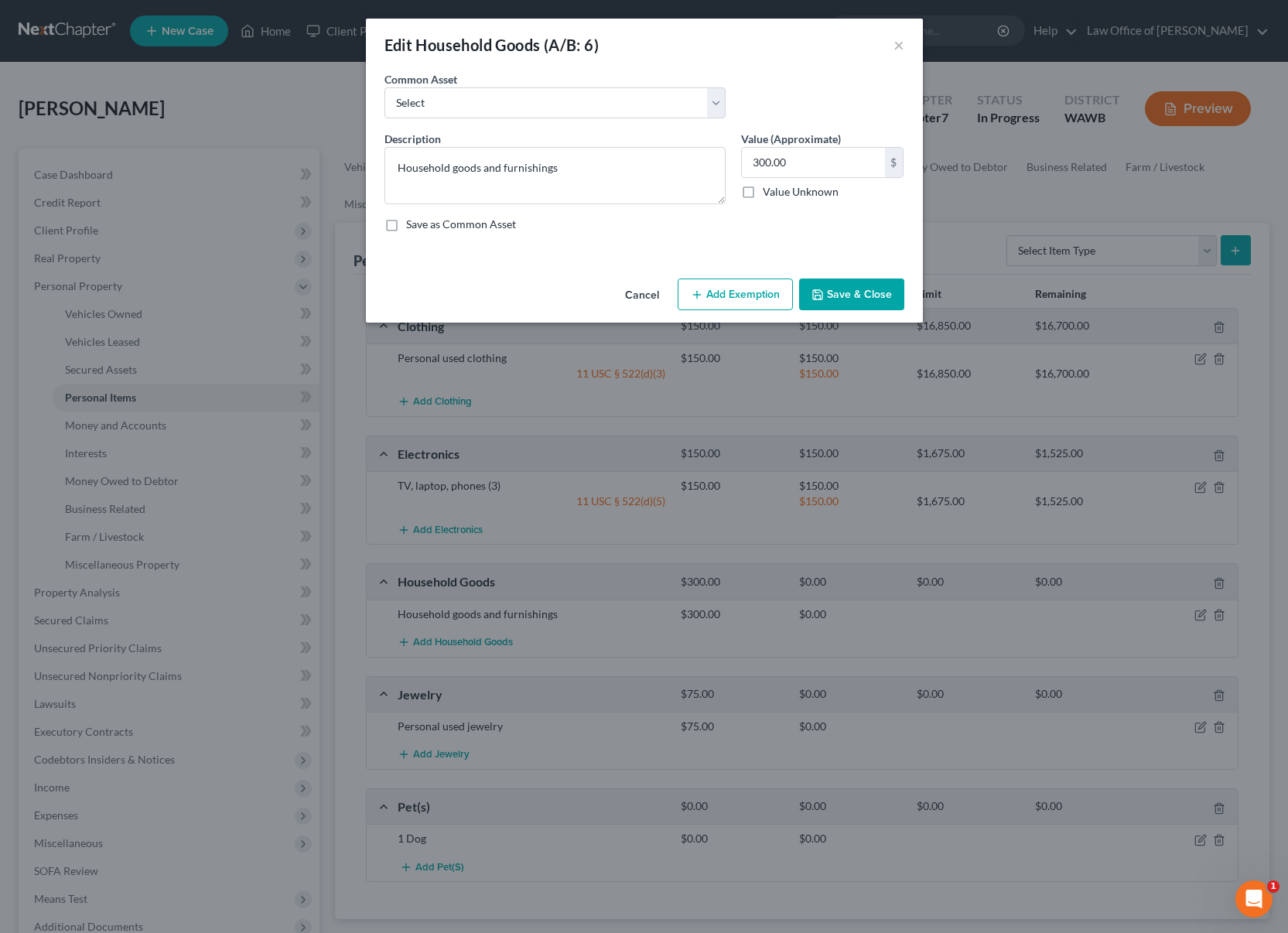
click at [730, 292] on button "Add Exemption" at bounding box center [735, 295] width 116 height 33
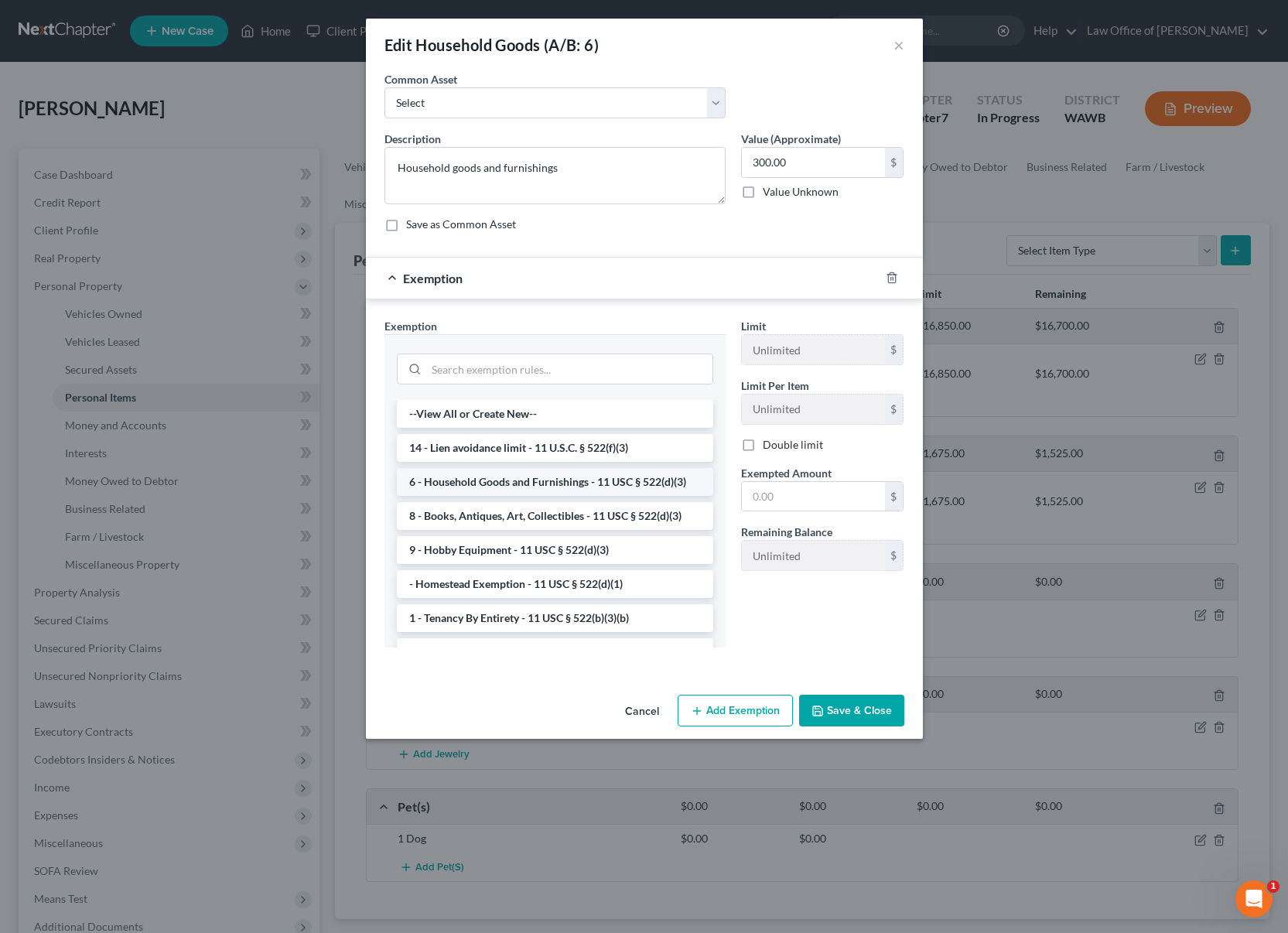
click at [537, 472] on li "6 - Household Goods and Furnishings - 11 USC § 522(d)(3)" at bounding box center [555, 482] width 316 height 28
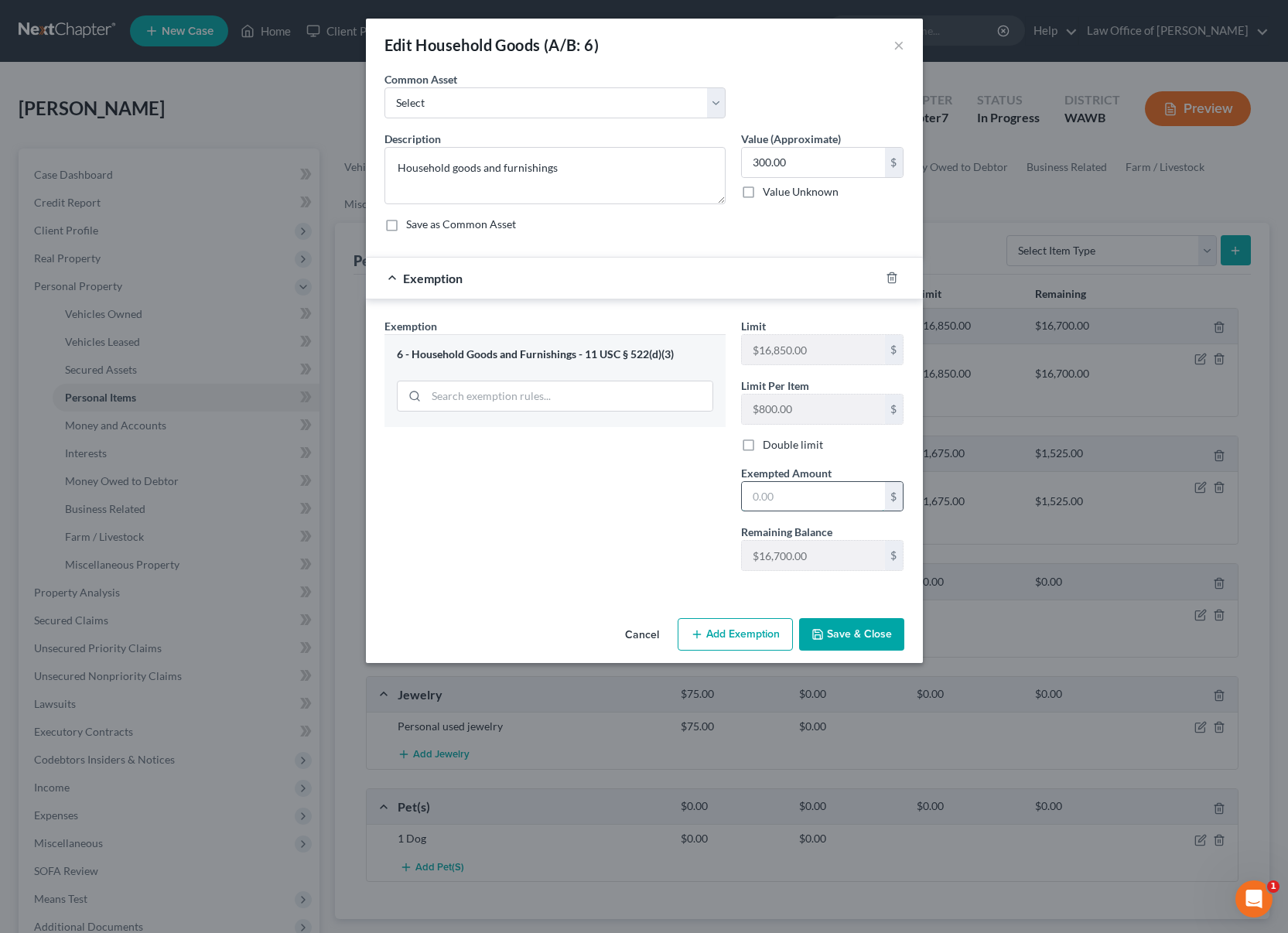
click at [803, 499] on input "text" at bounding box center [813, 496] width 143 height 29
type input "300"
click at [685, 570] on div "Exemption Set must be selected for CA. Exemption * 6 - Household Goods and Furn…" at bounding box center [555, 451] width 357 height 265
click at [835, 623] on button "Save & Close" at bounding box center [852, 634] width 105 height 33
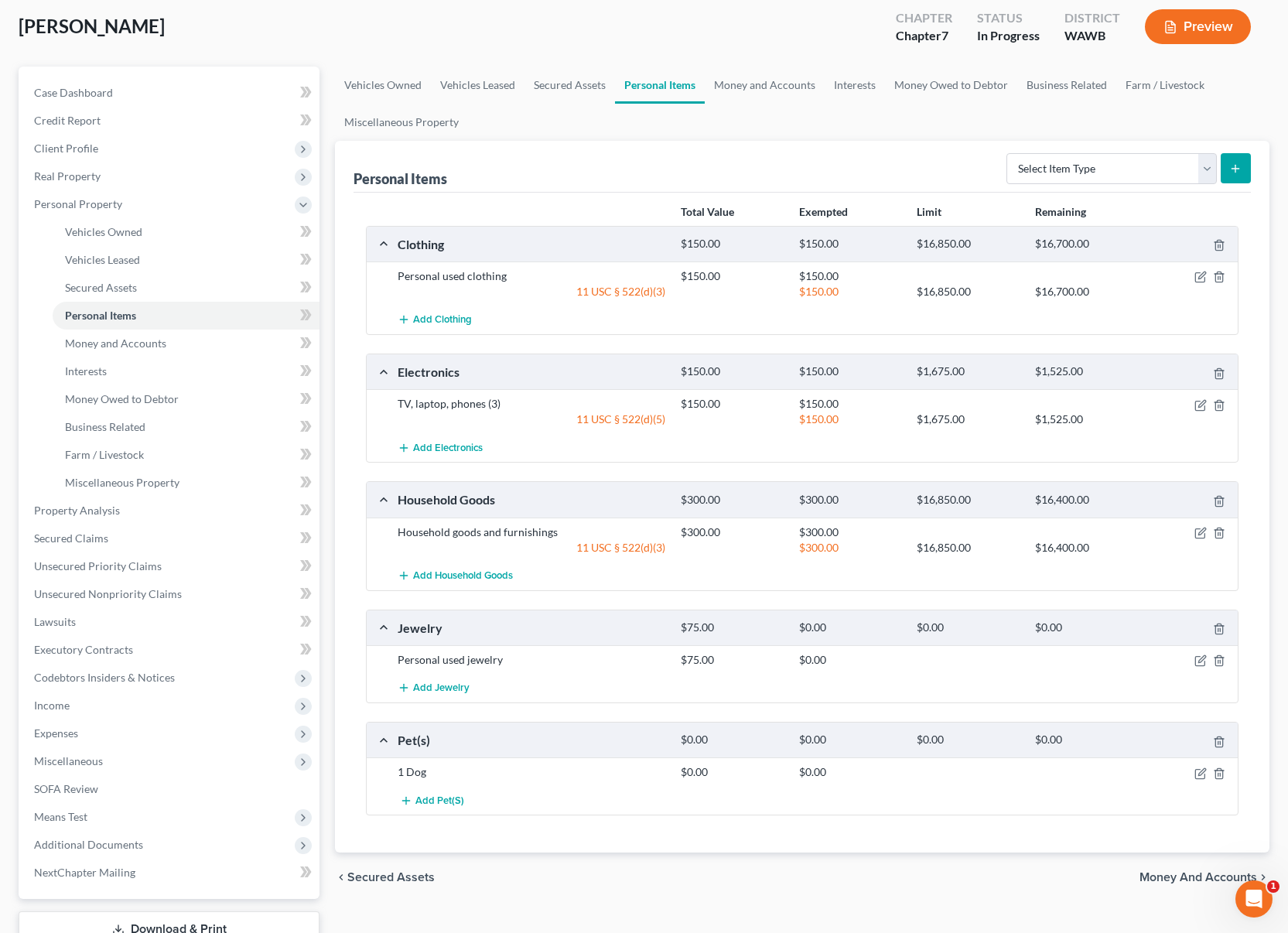
scroll to position [195, 0]
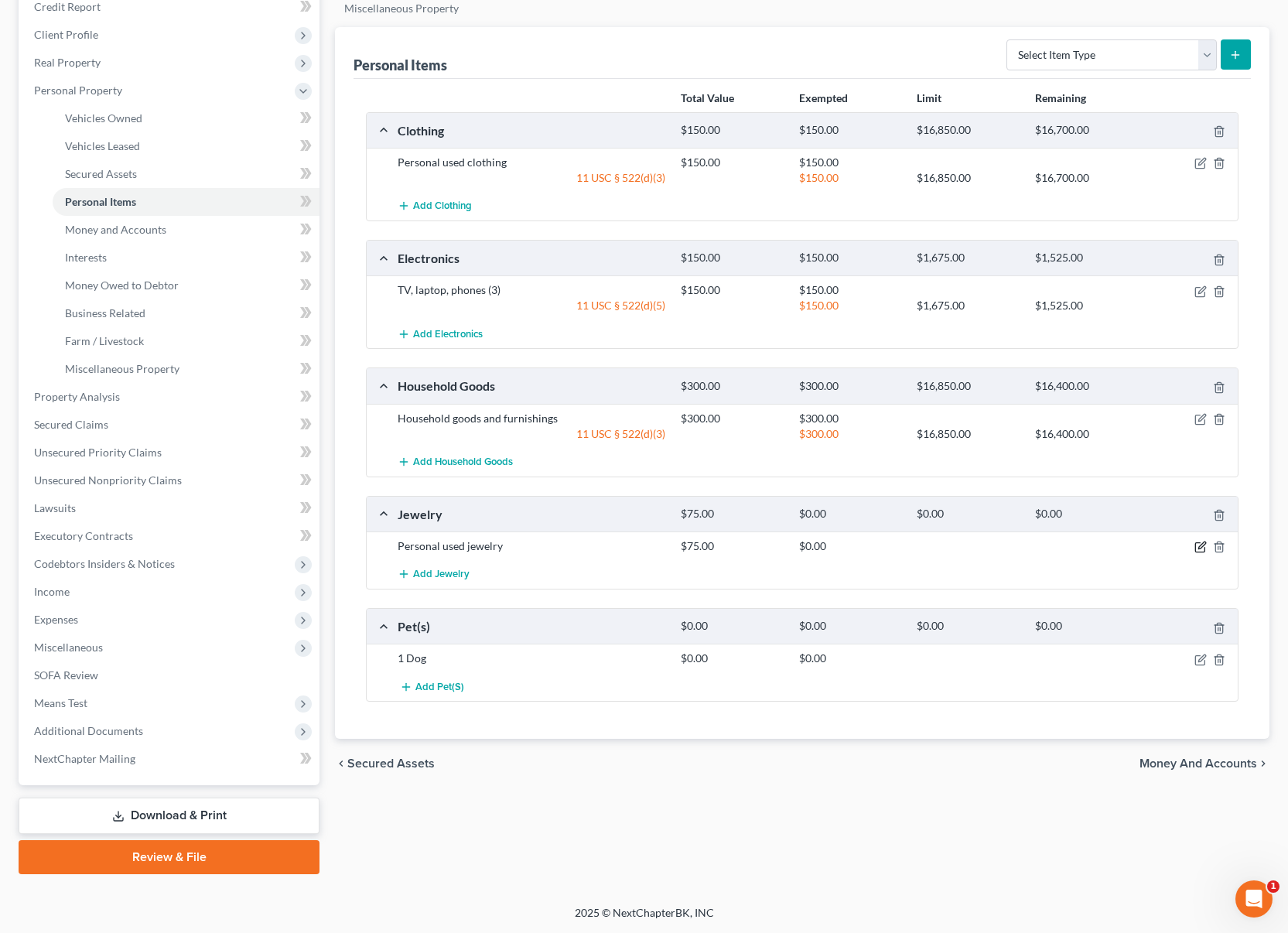
click at [1202, 548] on icon "button" at bounding box center [1200, 547] width 12 height 12
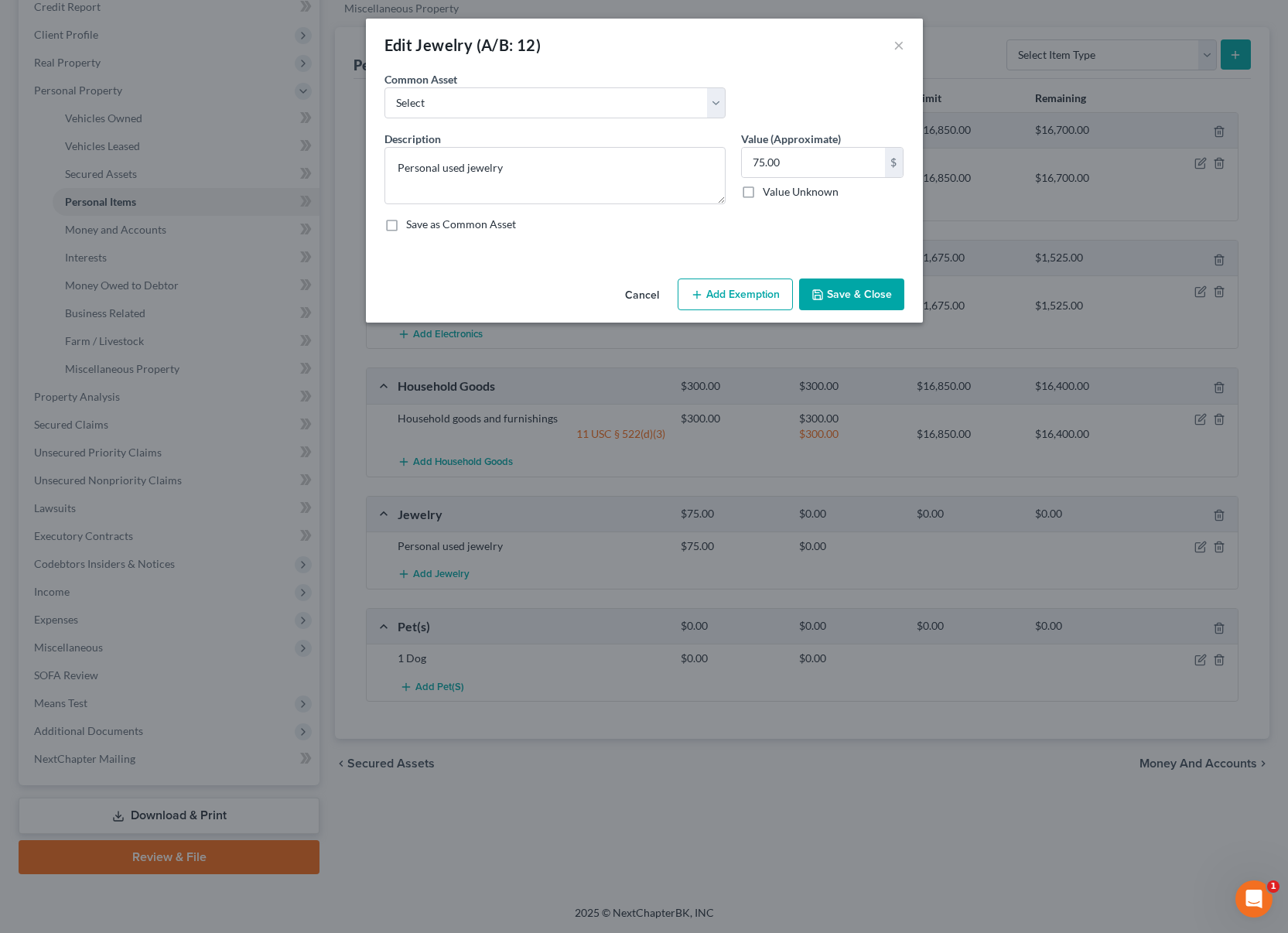
click at [738, 292] on button "Add Exemption" at bounding box center [735, 295] width 116 height 33
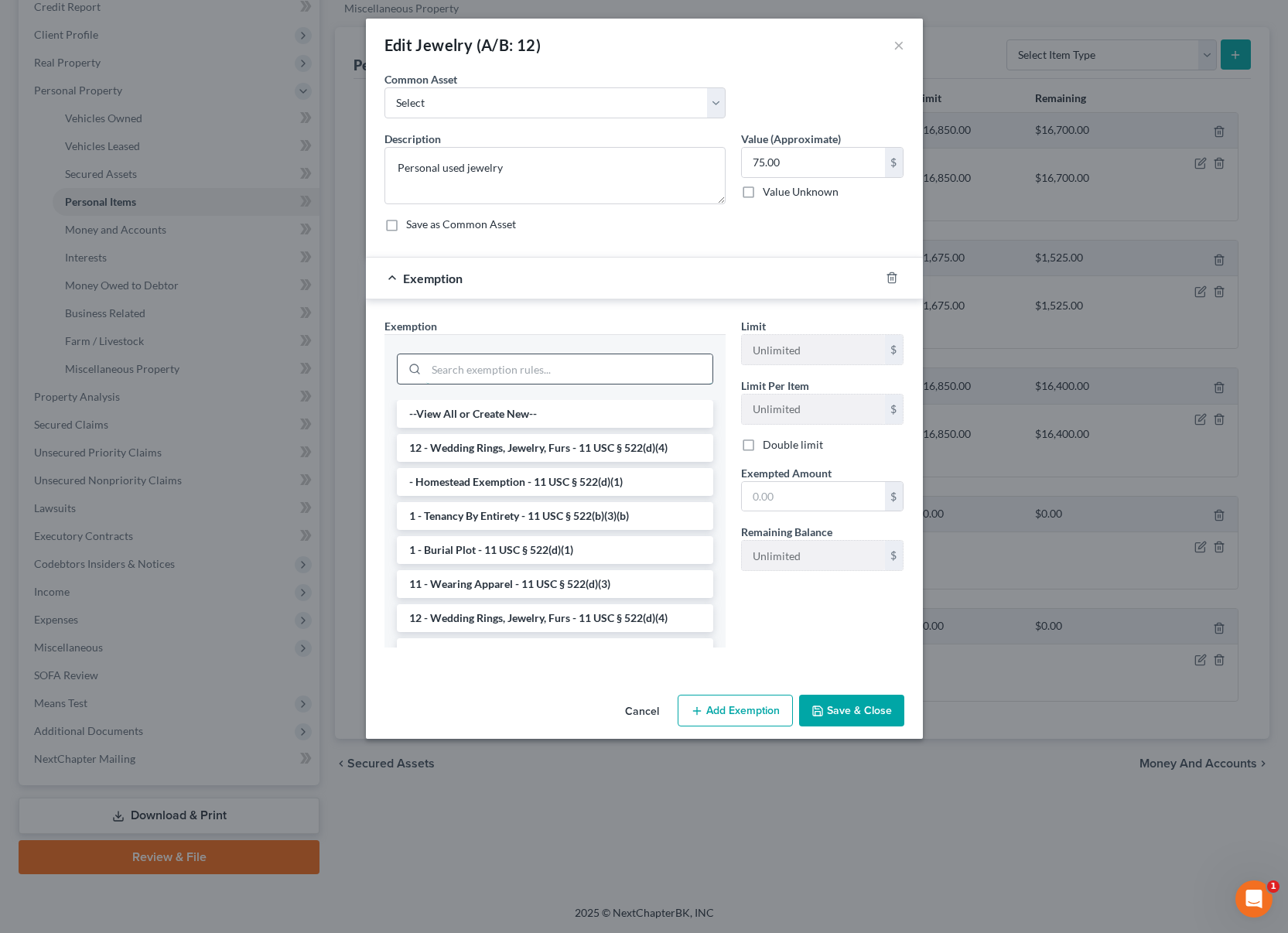
click at [616, 368] on input "search" at bounding box center [569, 369] width 286 height 29
click at [599, 452] on li "12 - Wedding Rings, Jewelry, Furs - 11 USC § 522(d)(4)" at bounding box center [555, 448] width 316 height 28
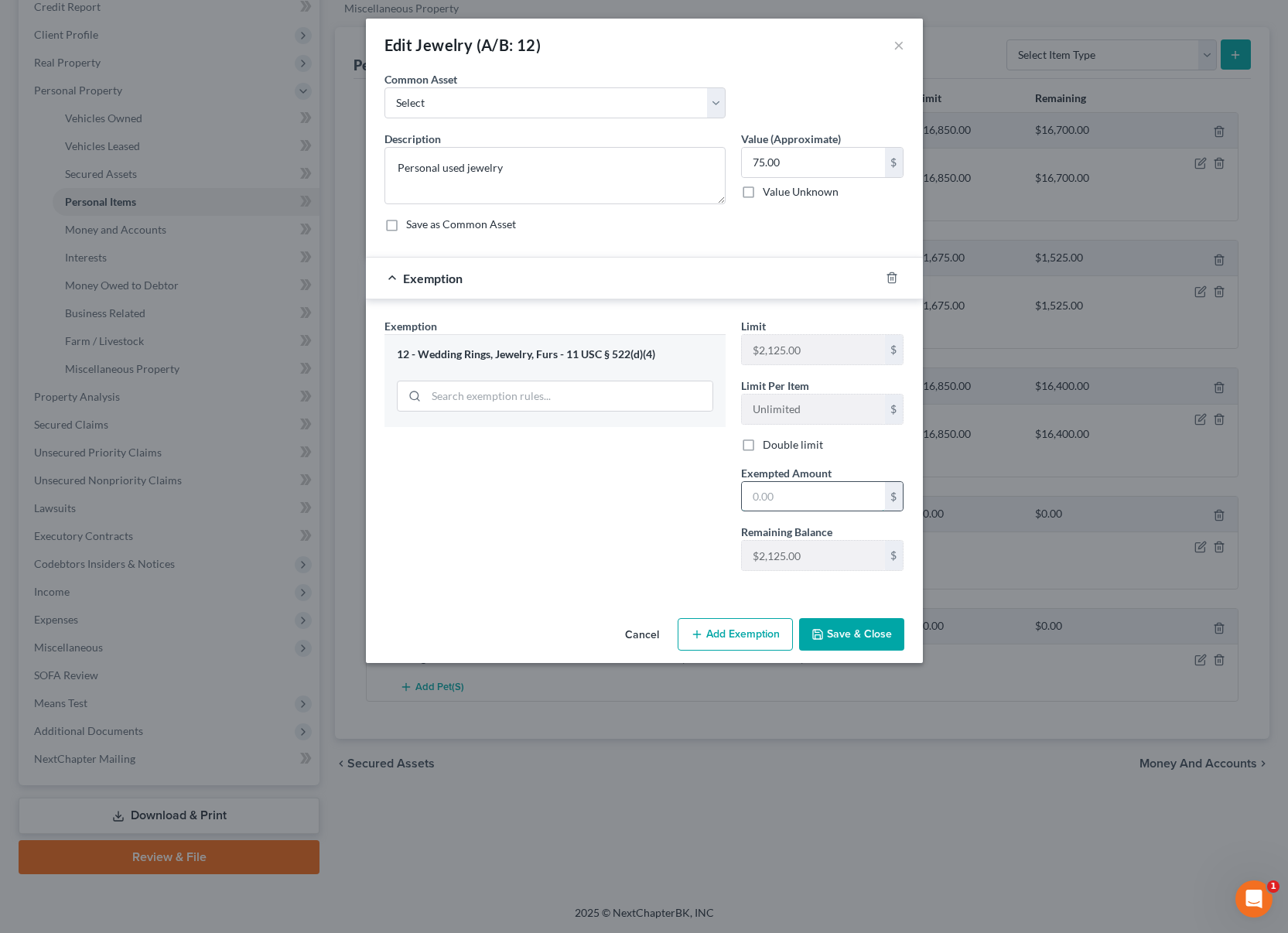
click at [814, 501] on input "text" at bounding box center [813, 496] width 143 height 29
type input "75"
click at [670, 587] on div "Exemption Set must be selected for CA. Exemption * 12 - Wedding Rings, Jewelry,…" at bounding box center [644, 447] width 557 height 297
click at [848, 630] on button "Save & Close" at bounding box center [852, 634] width 105 height 33
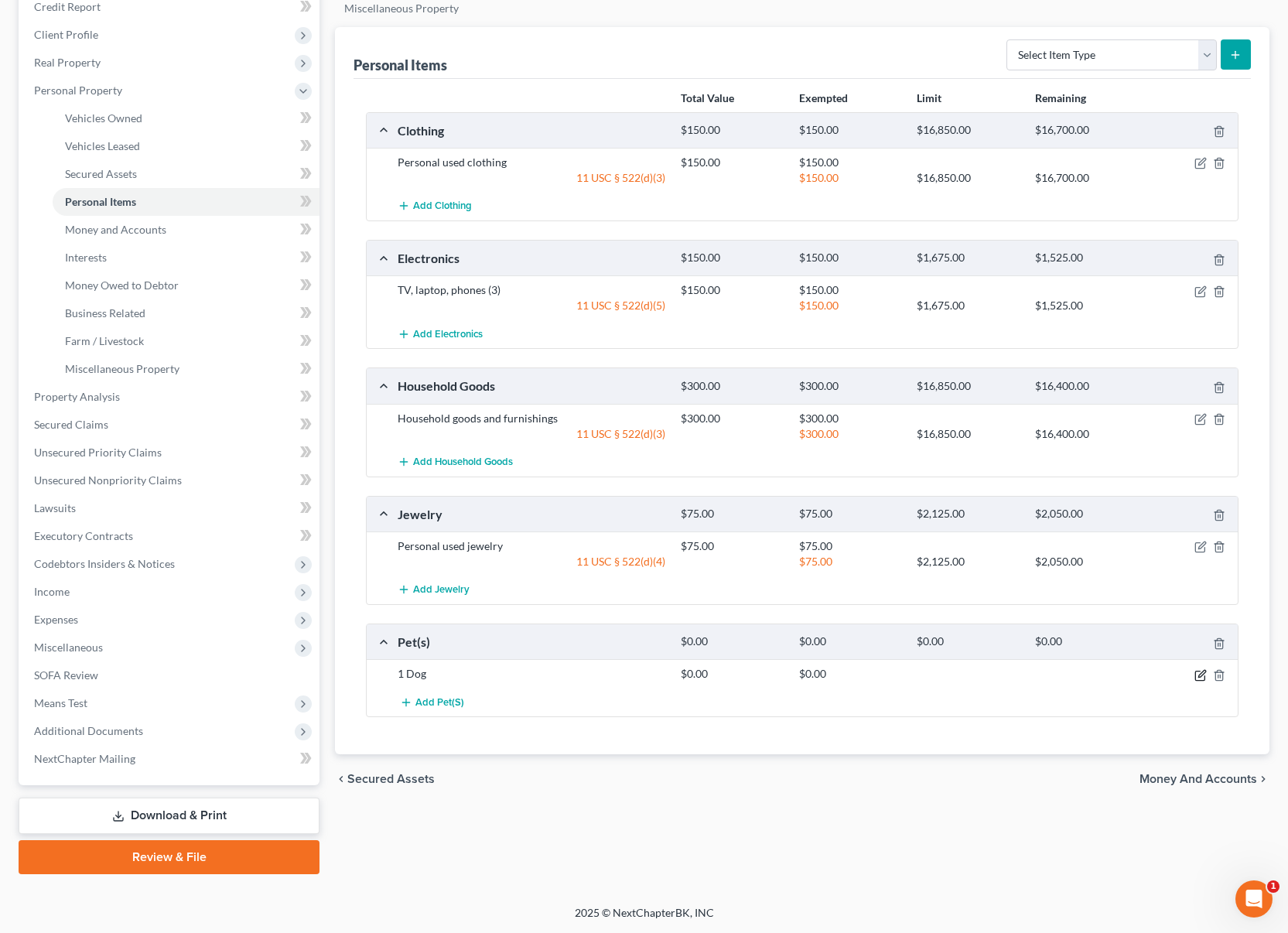
click at [1196, 674] on icon "button" at bounding box center [1200, 676] width 12 height 12
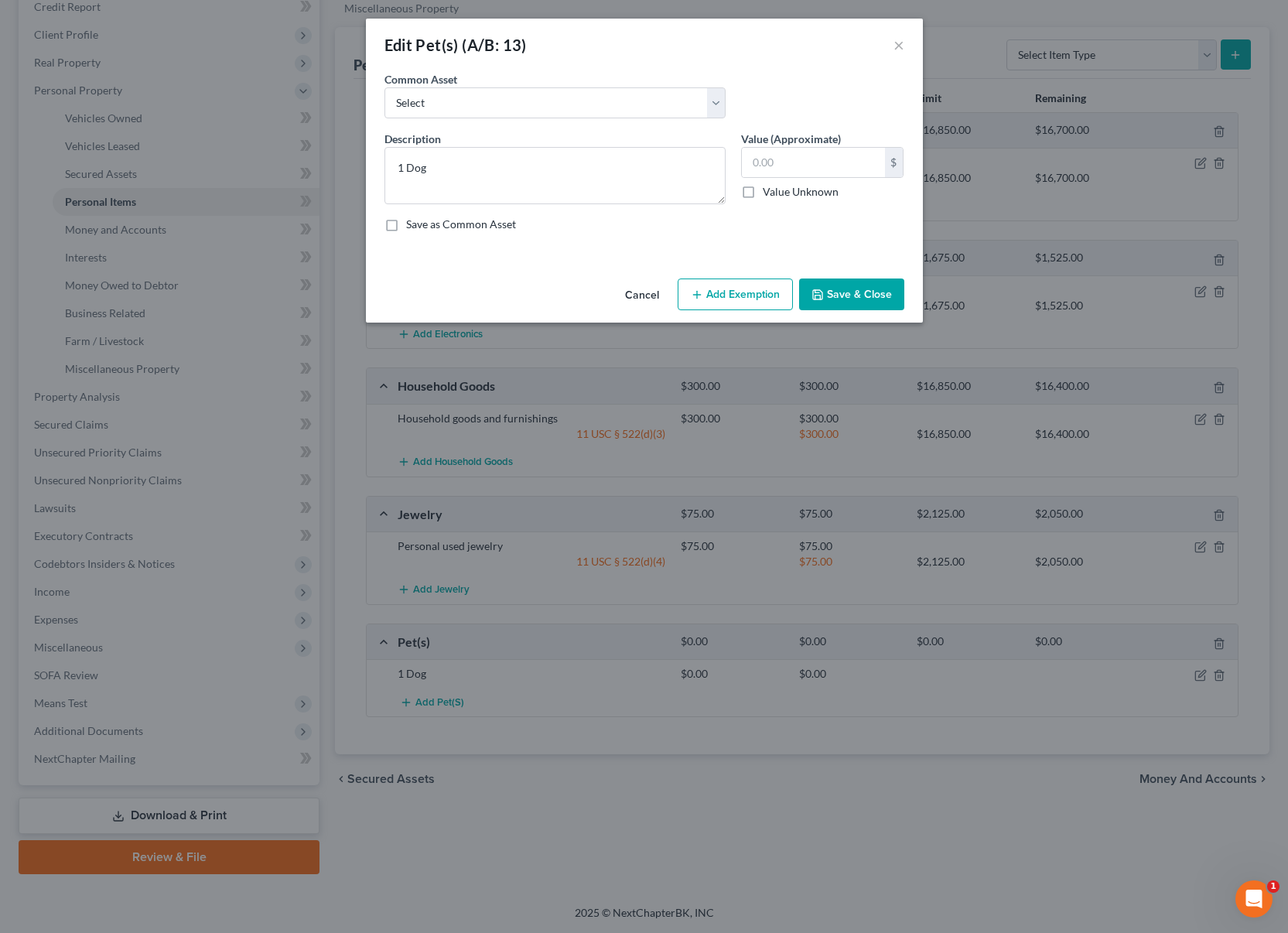
click at [773, 208] on div "Description * 1 Dog Value (Approximate) $ Value Unknown Balance Undetermined $ …" at bounding box center [644, 188] width 535 height 114
click at [779, 171] on input "text" at bounding box center [813, 163] width 143 height 29
type input "0"
click at [751, 292] on button "Add Exemption" at bounding box center [735, 295] width 116 height 33
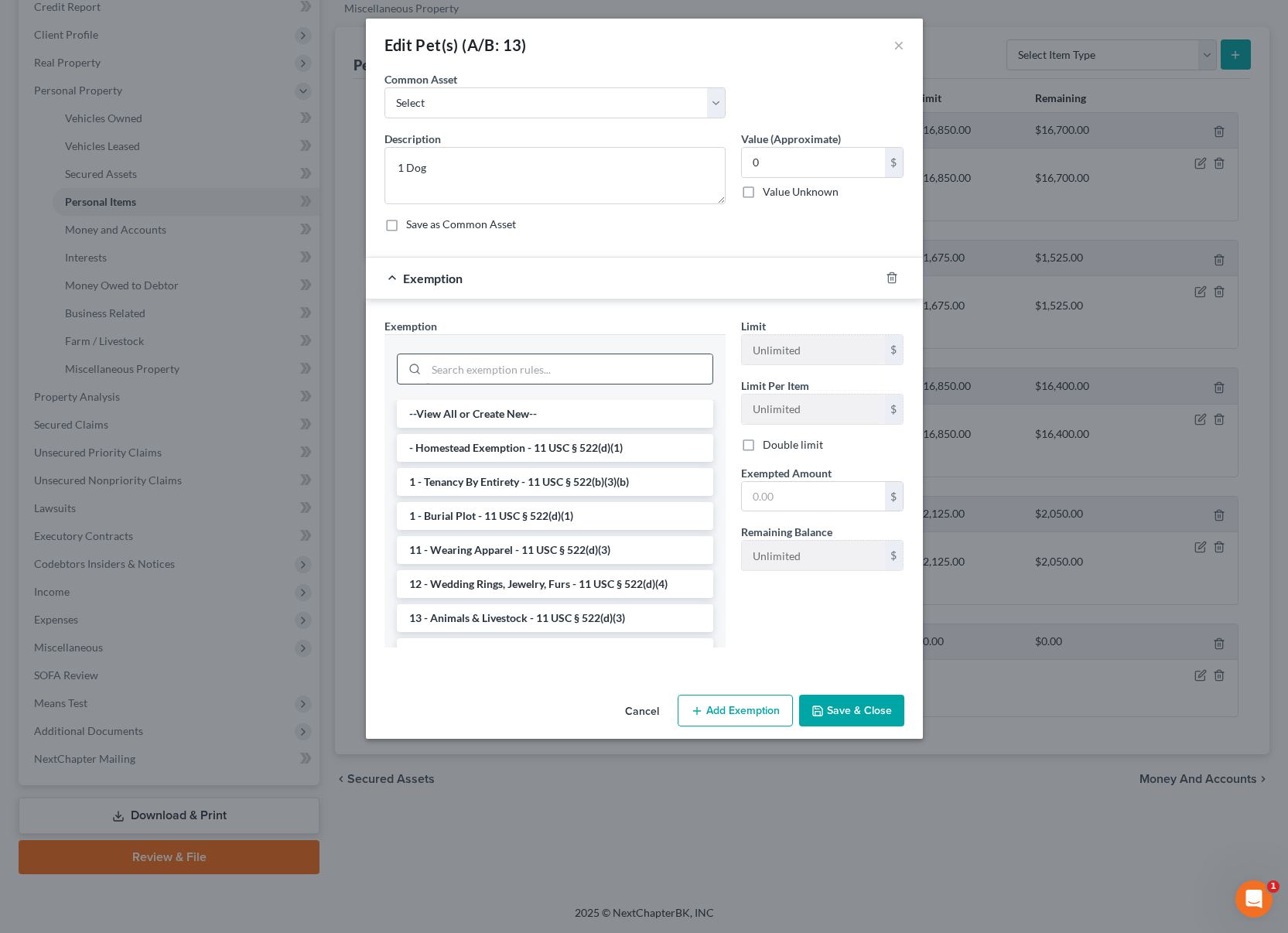
click at [627, 367] on input "search" at bounding box center [569, 369] width 286 height 29
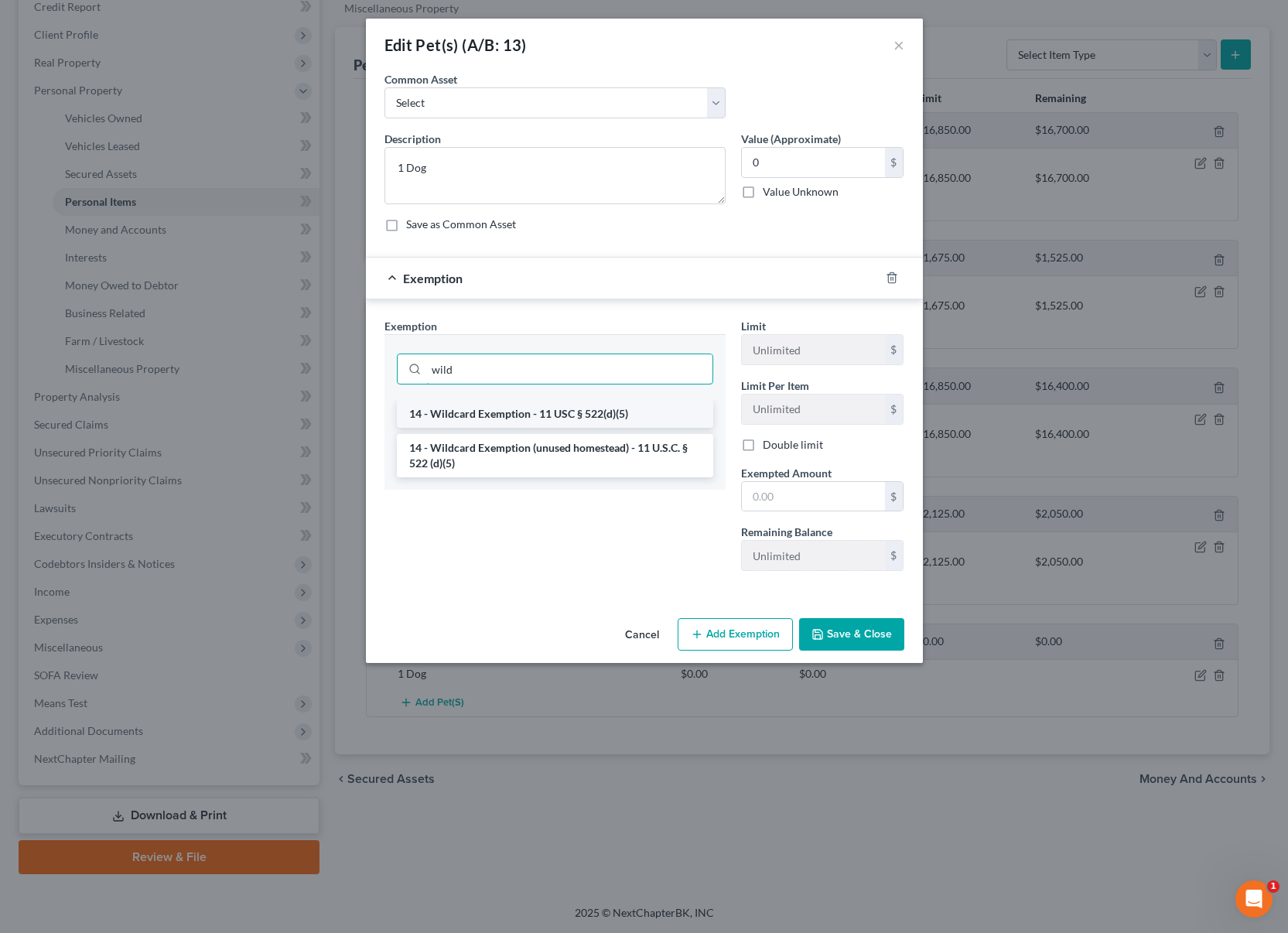
type input "wild"
click at [602, 409] on li "14 - Wildcard Exemption - 11 USC § 522(d)(5)" at bounding box center [555, 414] width 316 height 28
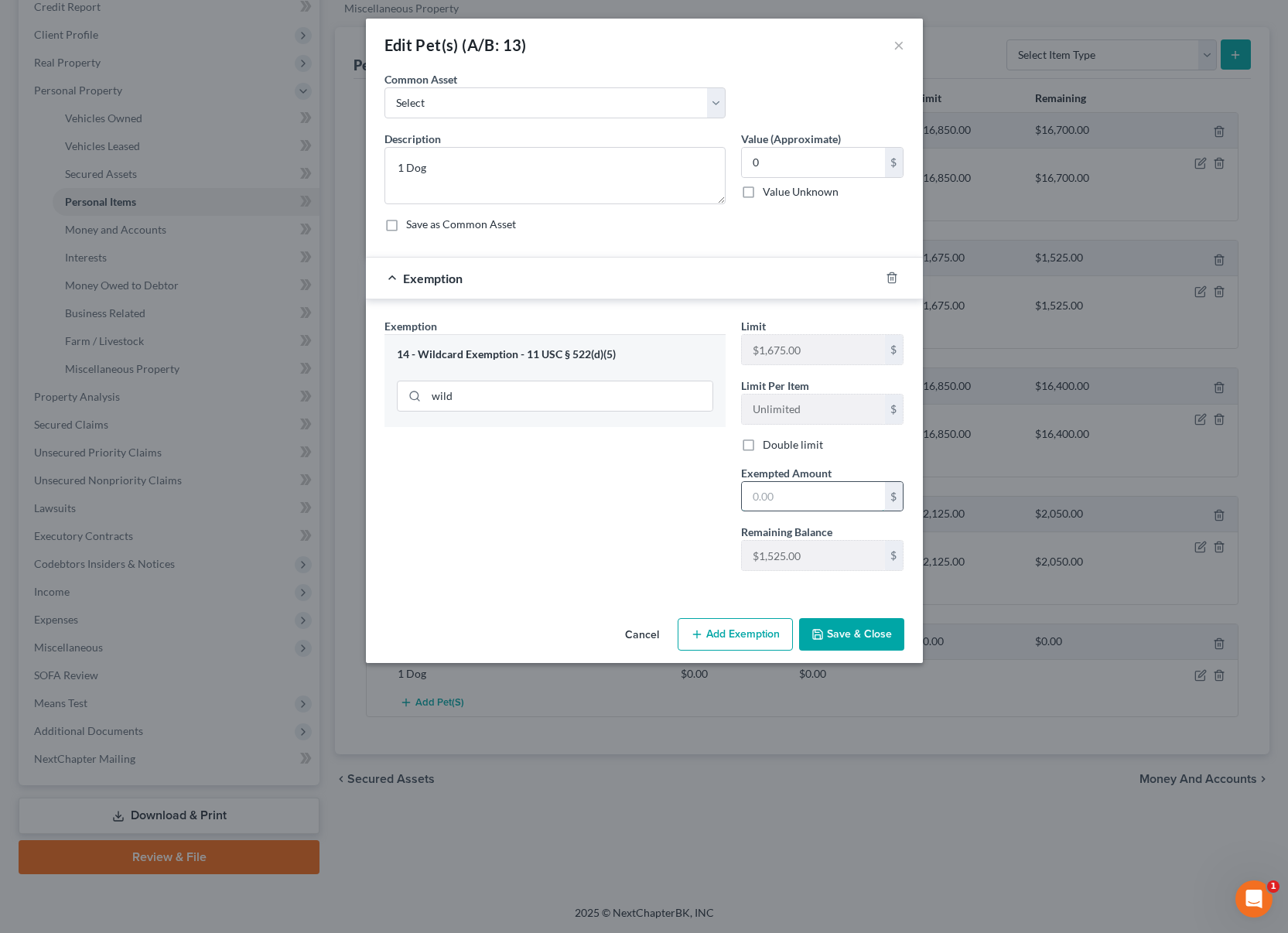
click at [817, 496] on input "text" at bounding box center [813, 496] width 143 height 29
type input "0"
click at [658, 555] on div "Exemption Set must be selected for CA. Exemption * 14 - Wildcard Exemption - 11…" at bounding box center [555, 451] width 357 height 265
click at [850, 632] on button "Save & Close" at bounding box center [852, 634] width 105 height 33
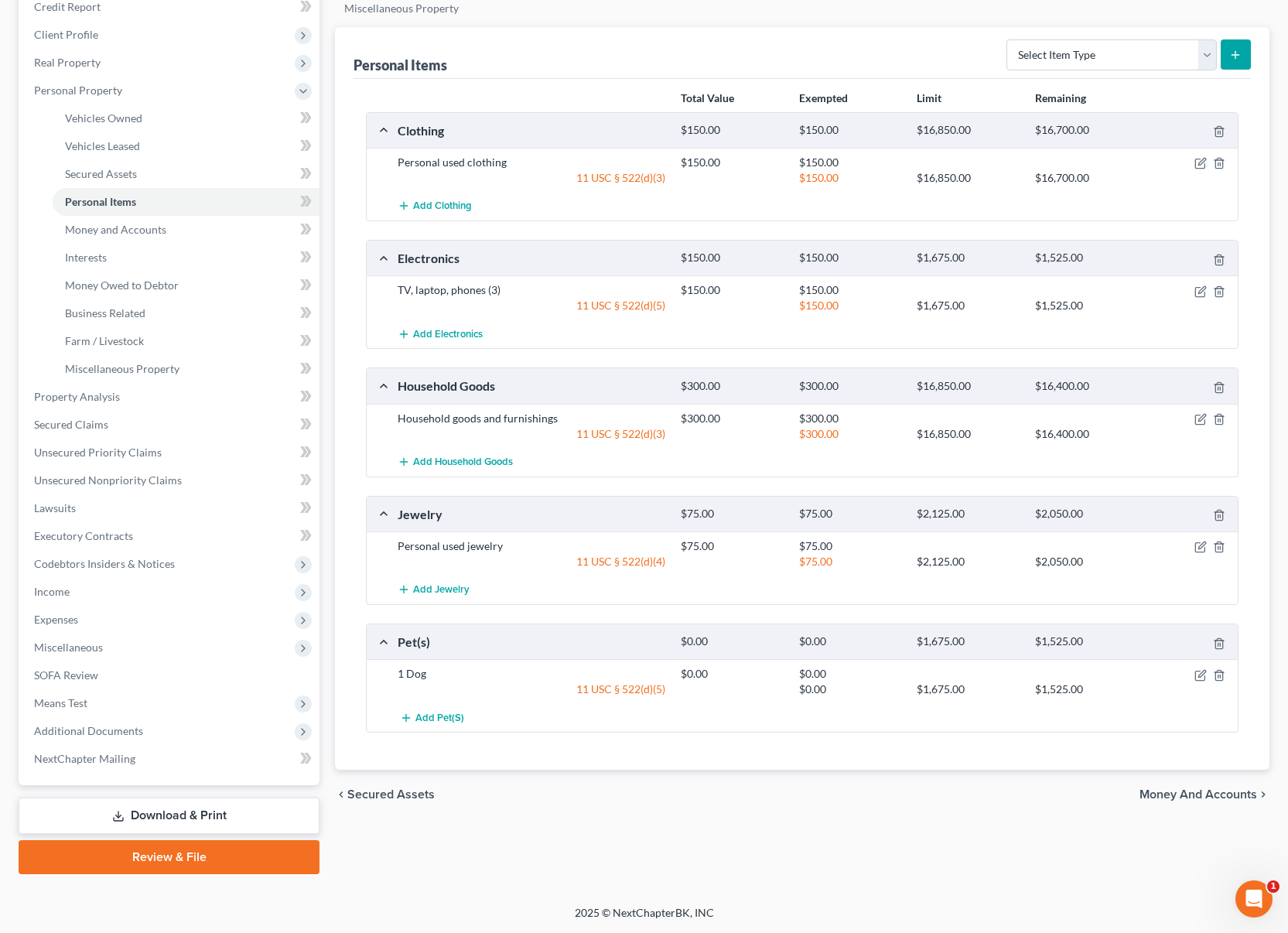
scroll to position [0, 0]
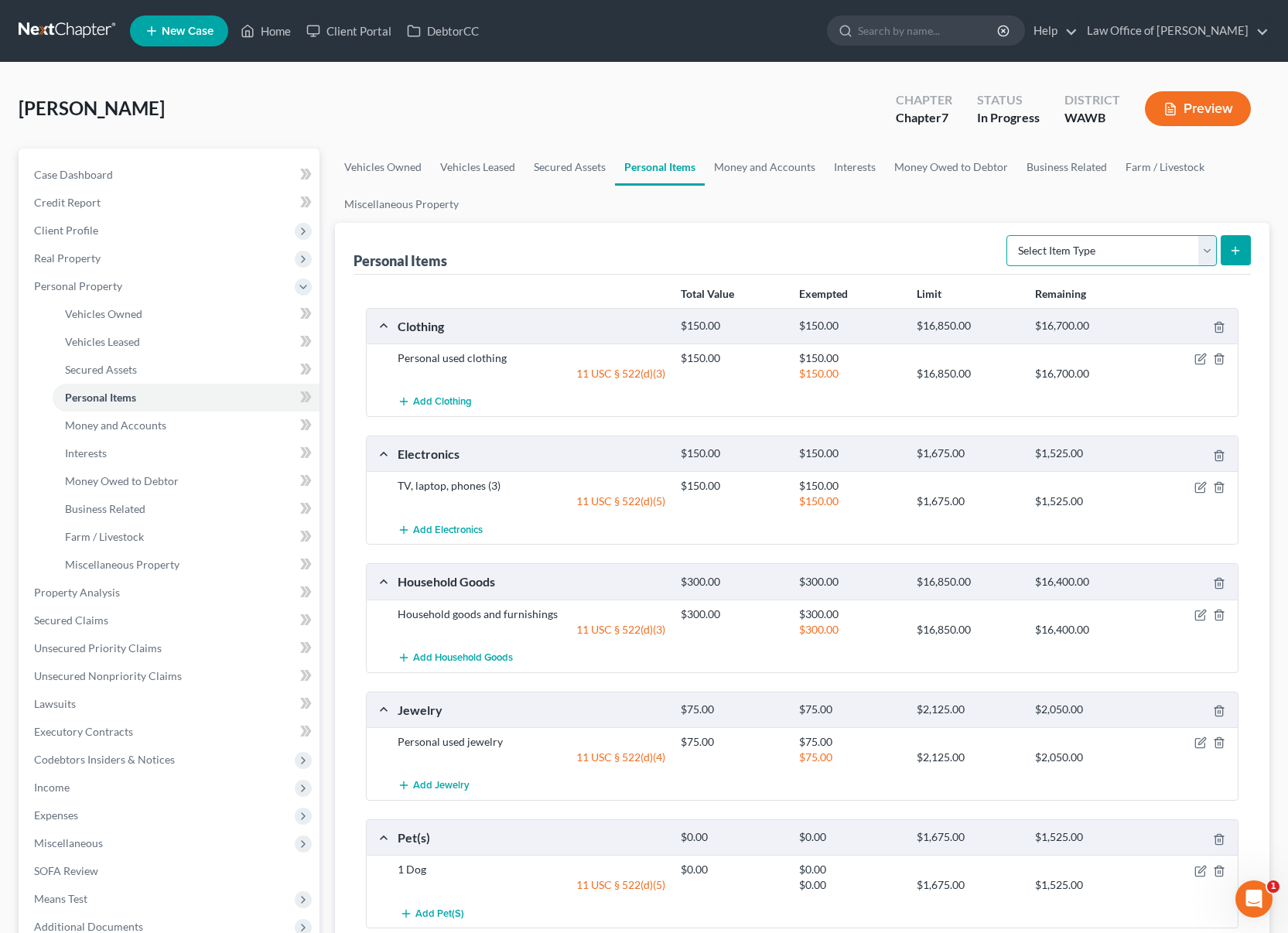
click at [1046, 254] on select "Select Item Type Clothing (A/B: 11) Collectibles Of Value (A/B: 8) Electronics …" at bounding box center [1111, 251] width 210 height 31
click at [786, 169] on link "Money and Accounts" at bounding box center [765, 168] width 120 height 37
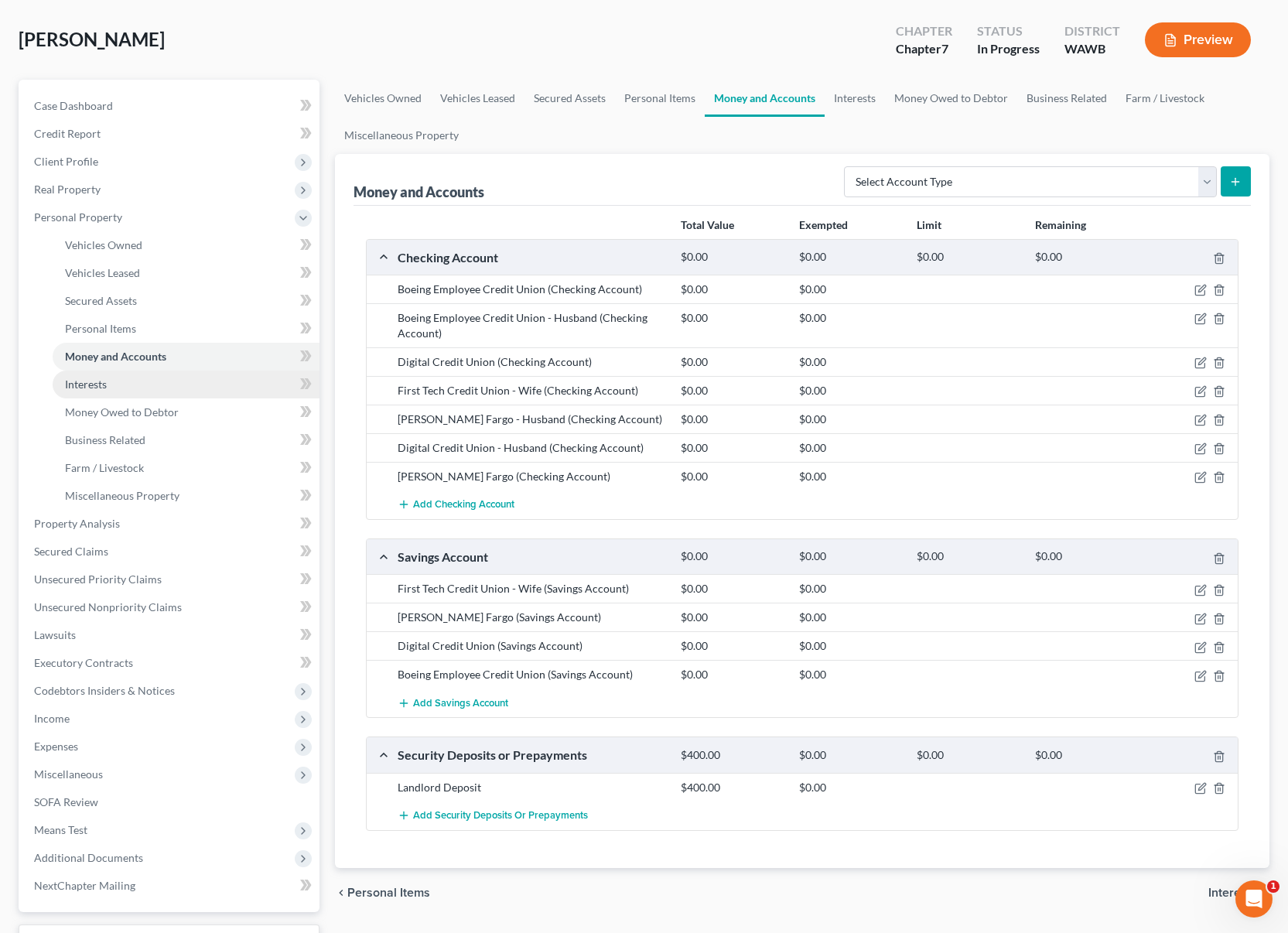
scroll to position [195, 0]
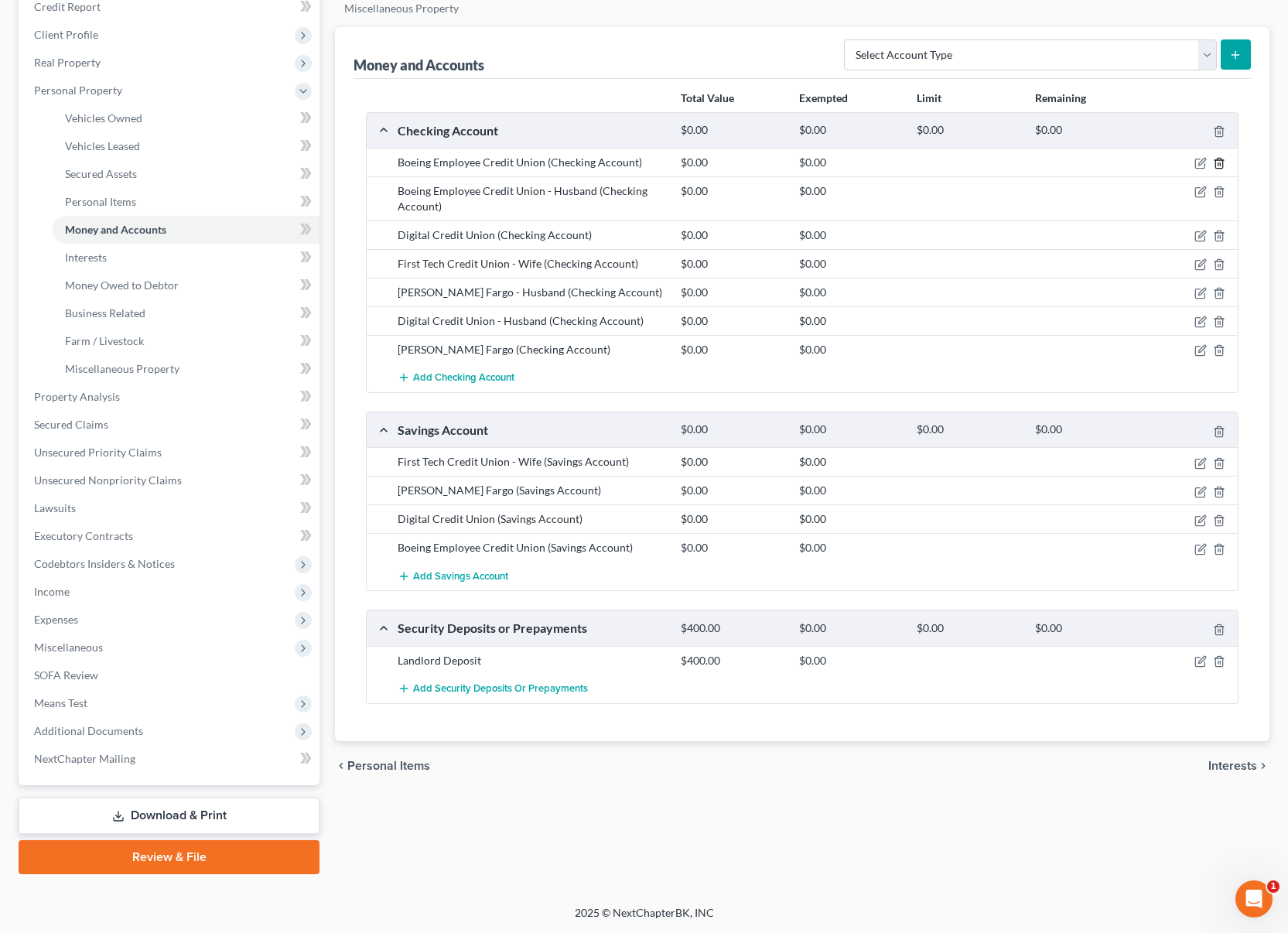
click at [1217, 164] on icon "button" at bounding box center [1219, 164] width 12 height 12
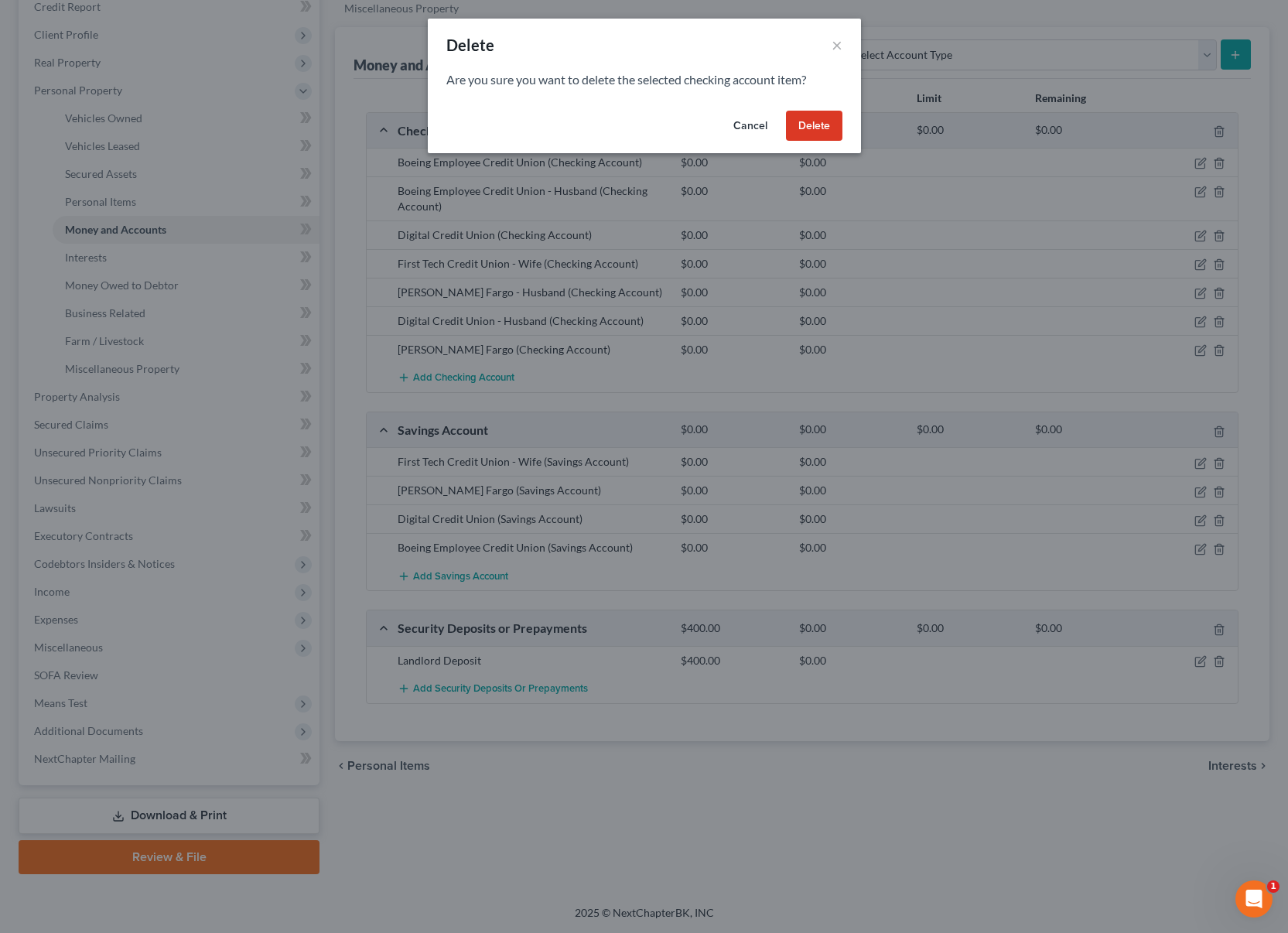
click at [813, 126] on button "Delete" at bounding box center [814, 126] width 57 height 31
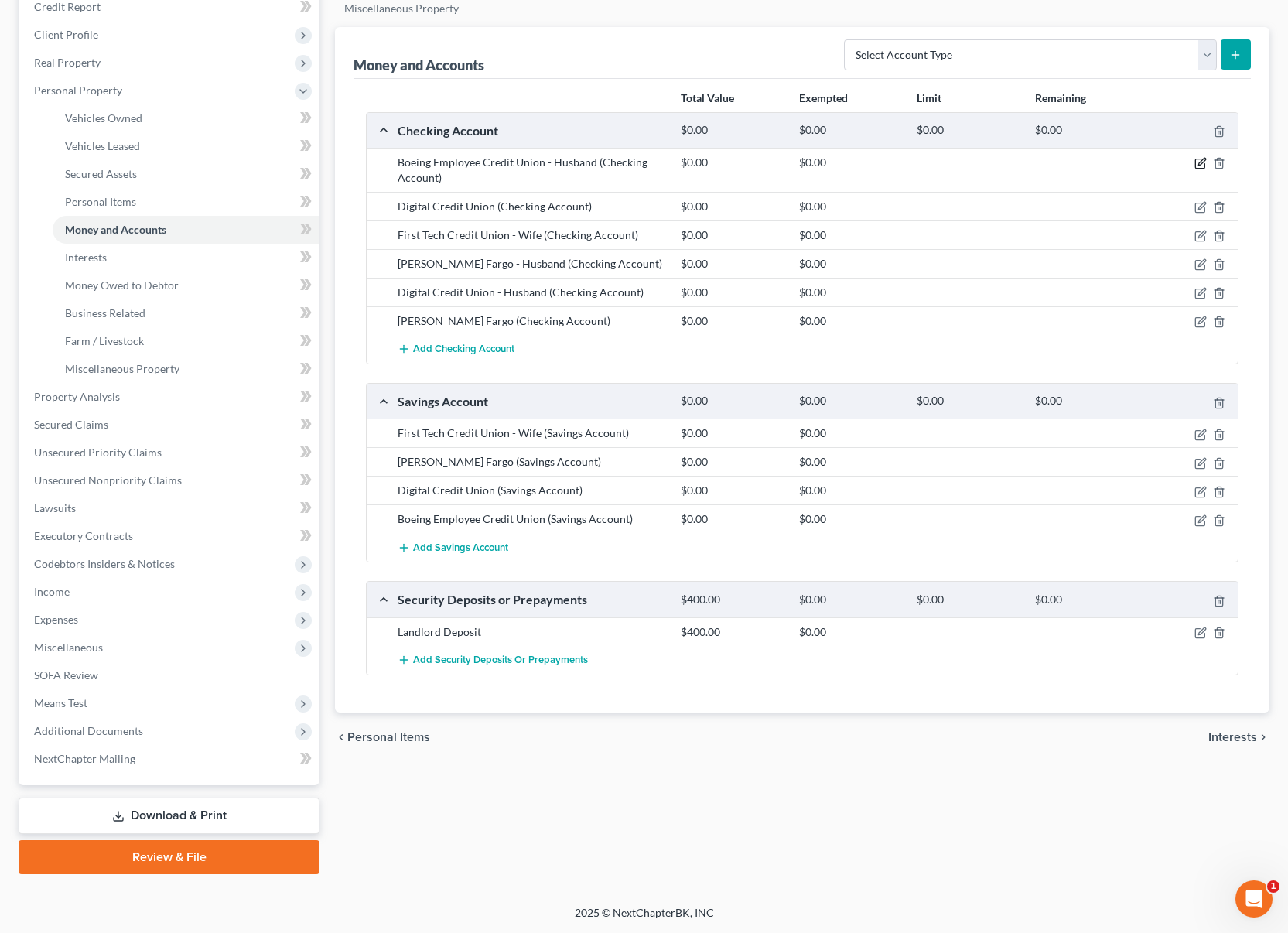
click at [1200, 161] on icon "button" at bounding box center [1200, 164] width 12 height 12
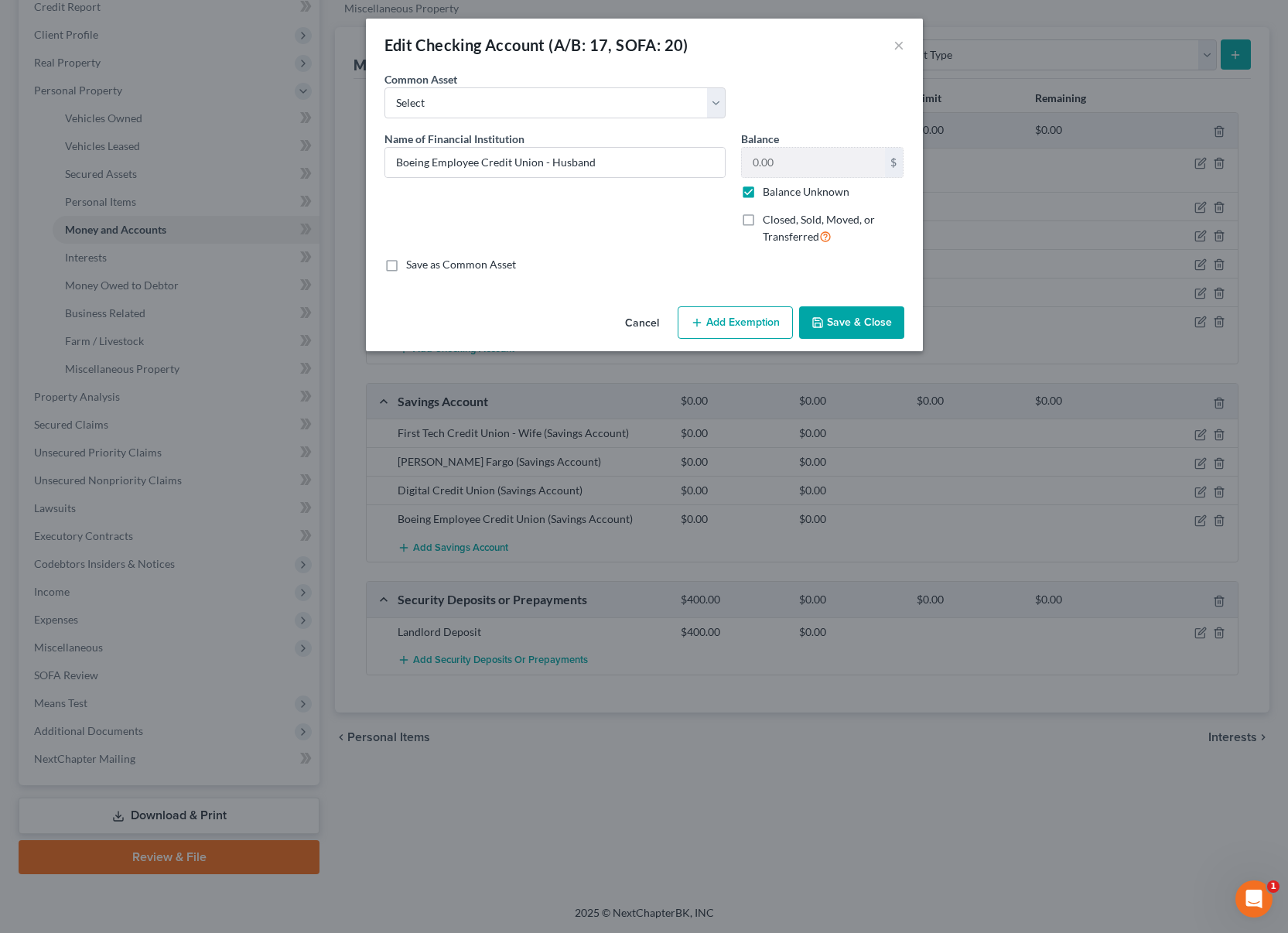
click at [763, 195] on label "Balance Unknown" at bounding box center [806, 192] width 87 height 16
click at [769, 194] on input "Balance Unknown" at bounding box center [774, 188] width 10 height 10
checkbox input "false"
click at [847, 323] on button "Save & Close" at bounding box center [852, 323] width 105 height 33
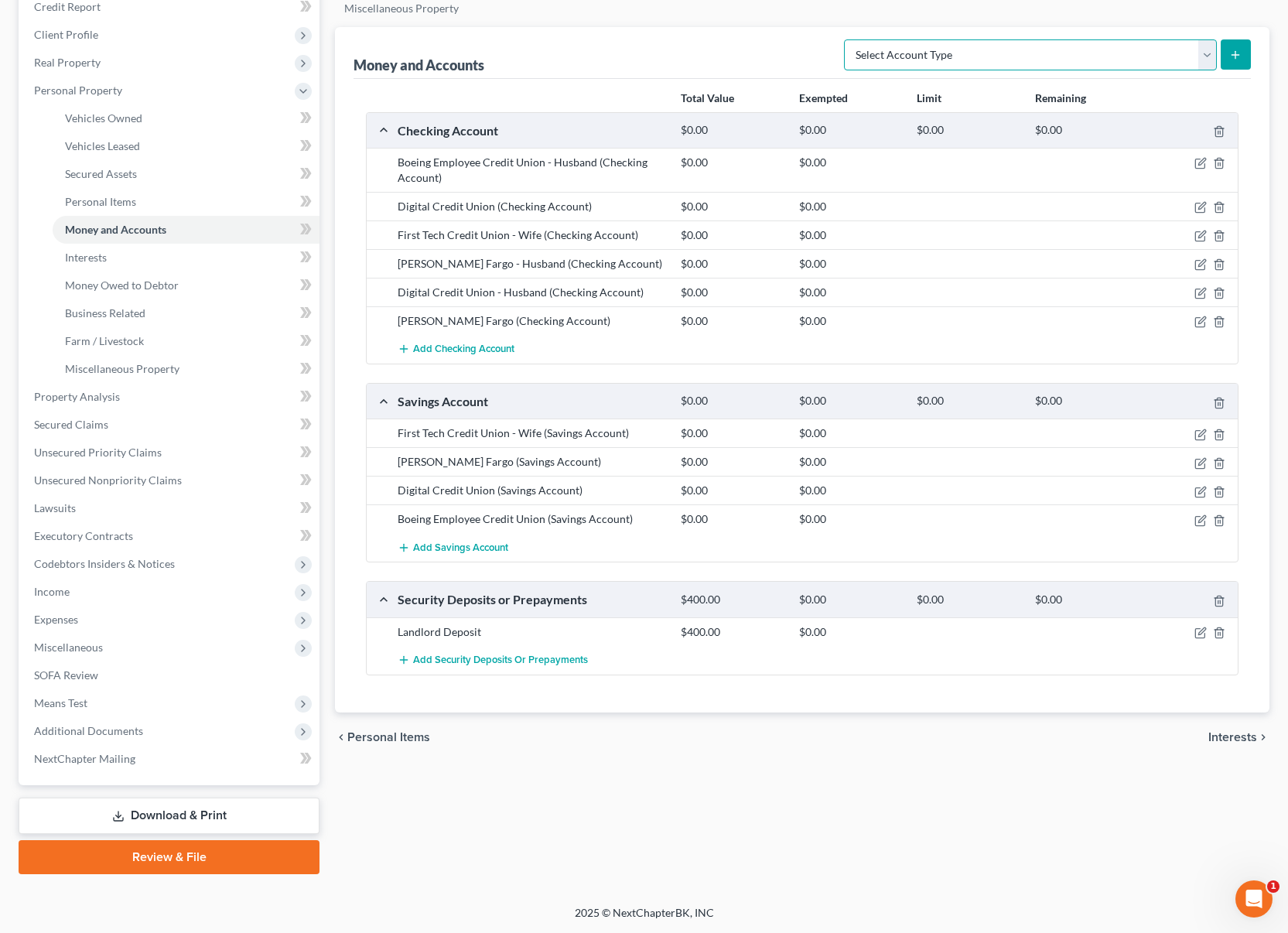
click at [1022, 57] on select "Select Account Type Brokerage (A/B: 18, SOFA: 20) Cash on Hand (A/B: 16) Certif…" at bounding box center [1030, 55] width 373 height 31
click at [461, 347] on span "Add Checking Account" at bounding box center [464, 350] width 102 height 12
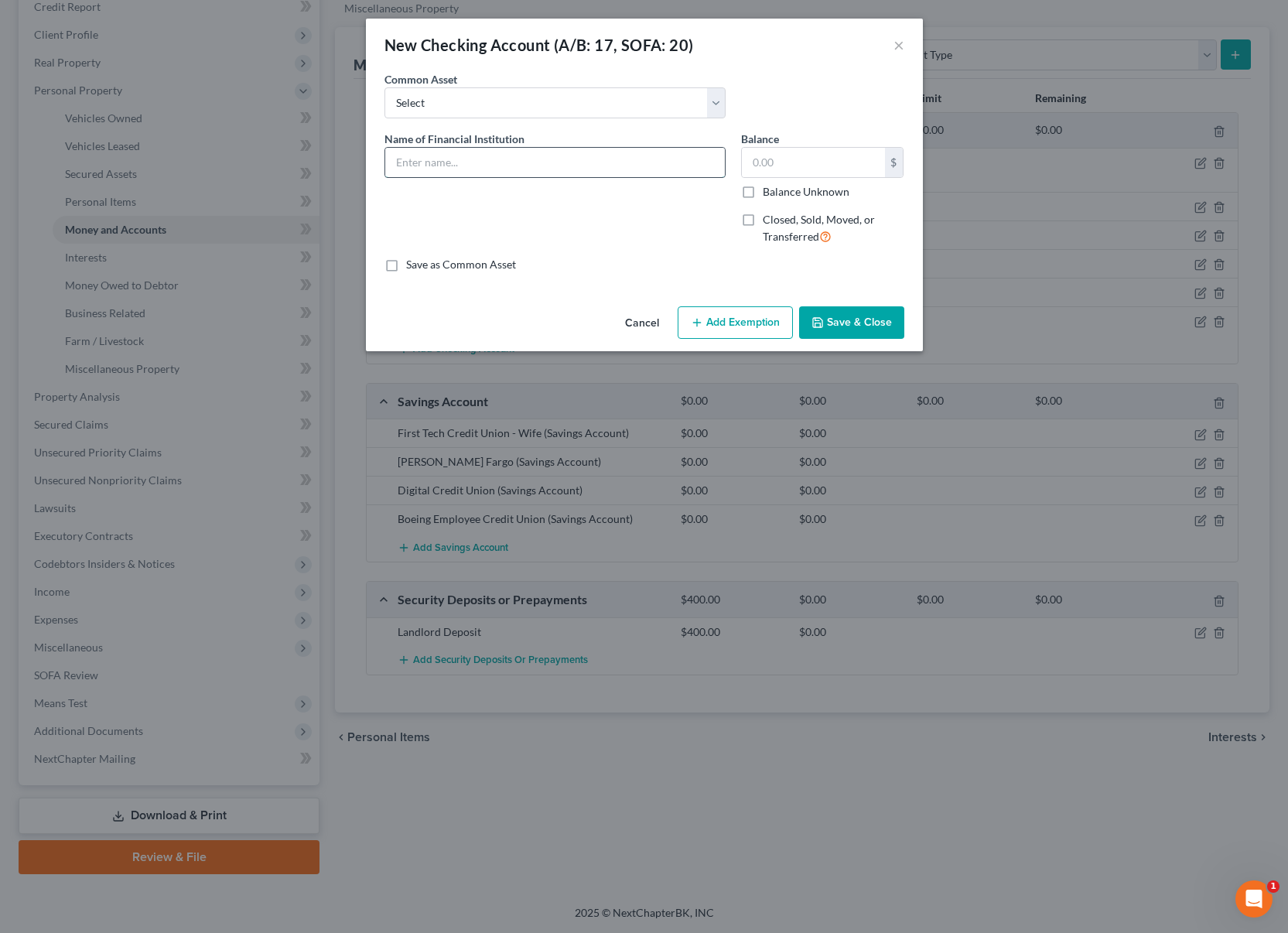
click at [469, 161] on input "text" at bounding box center [555, 163] width 340 height 29
type input "BECU"
click at [765, 164] on input "text" at bounding box center [813, 163] width 143 height 29
click at [640, 330] on button "Cancel" at bounding box center [642, 323] width 59 height 31
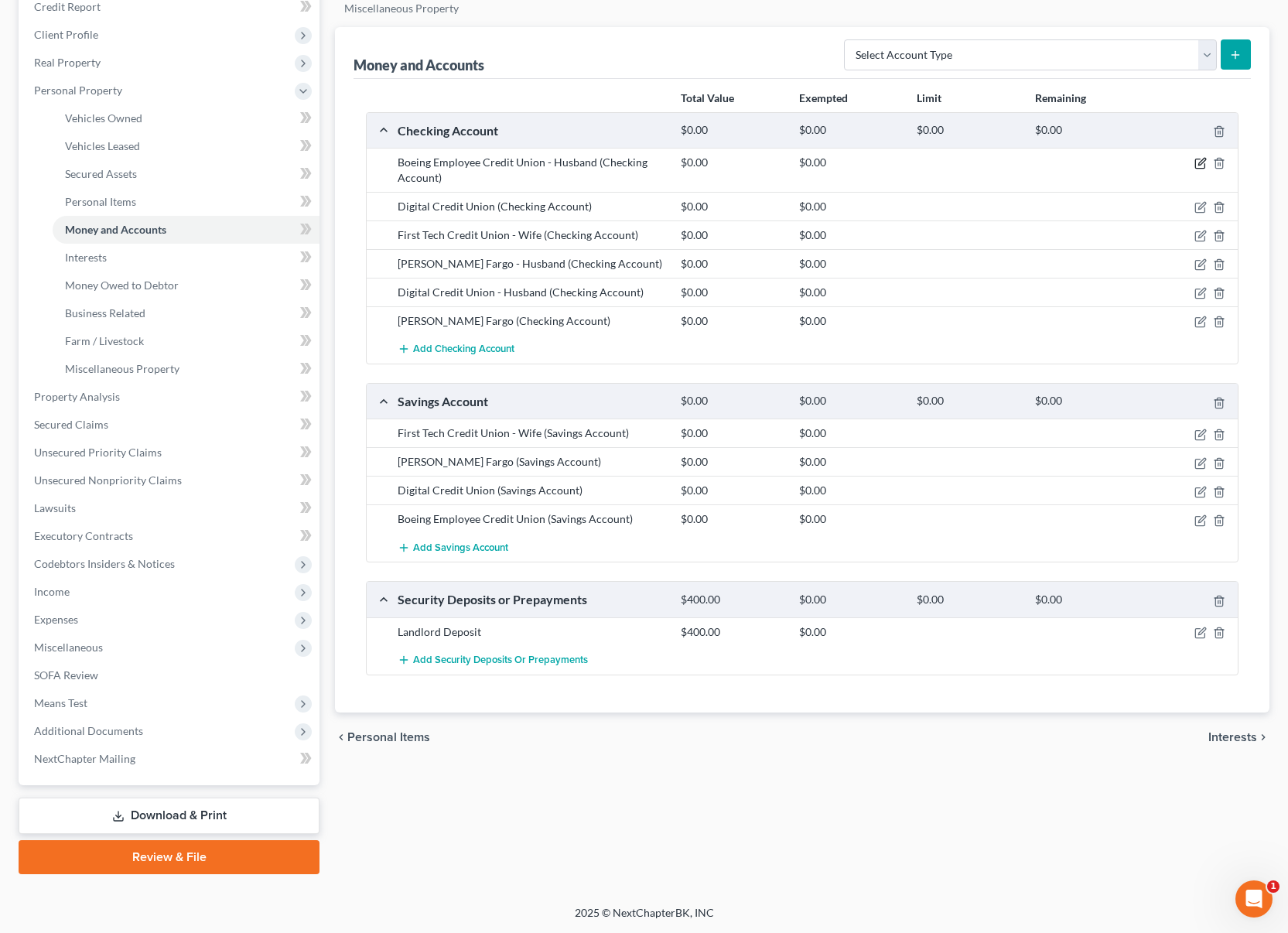
click at [1200, 163] on icon "button" at bounding box center [1200, 164] width 12 height 12
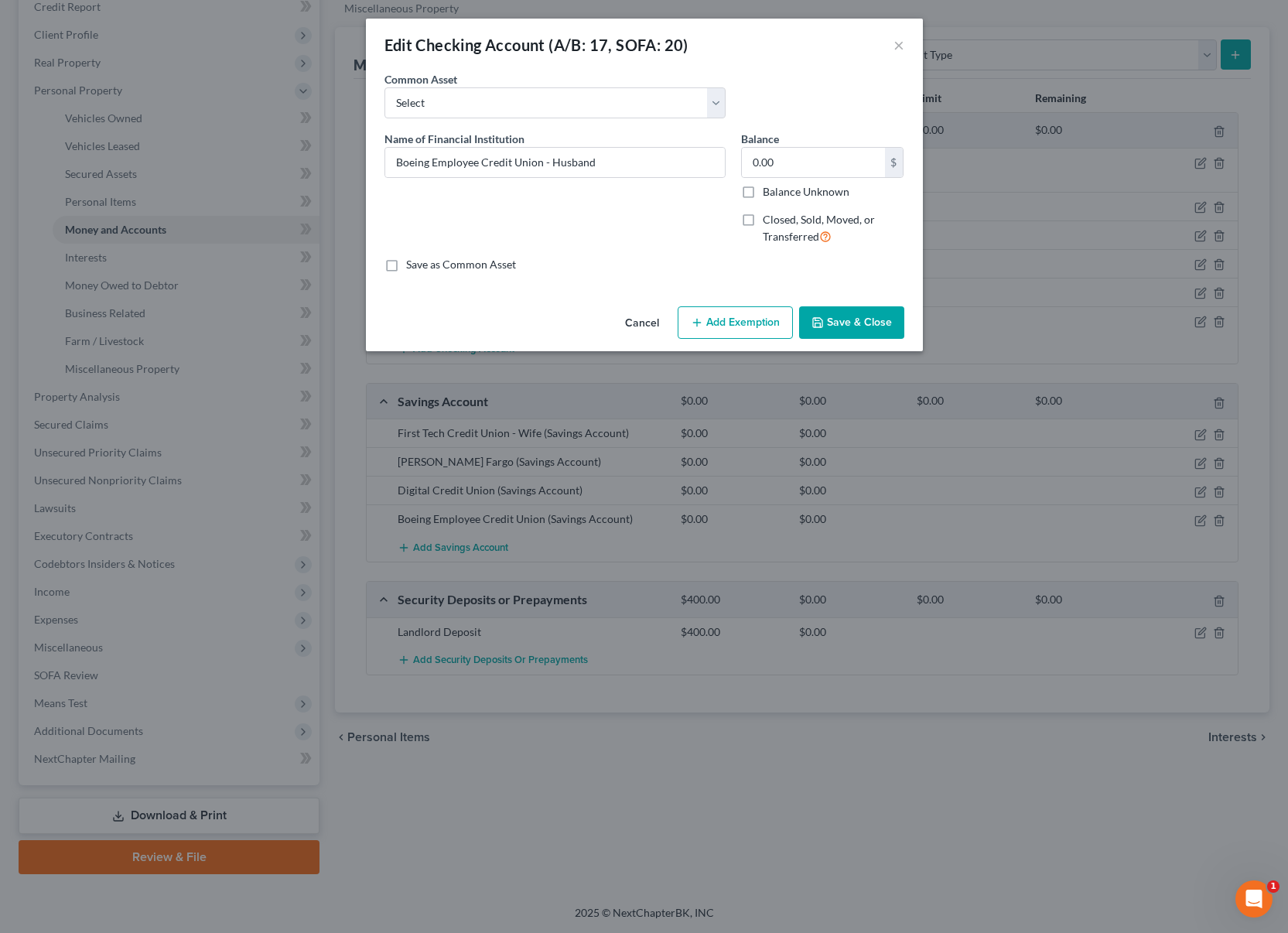
click at [744, 324] on button "Add Exemption" at bounding box center [735, 323] width 116 height 33
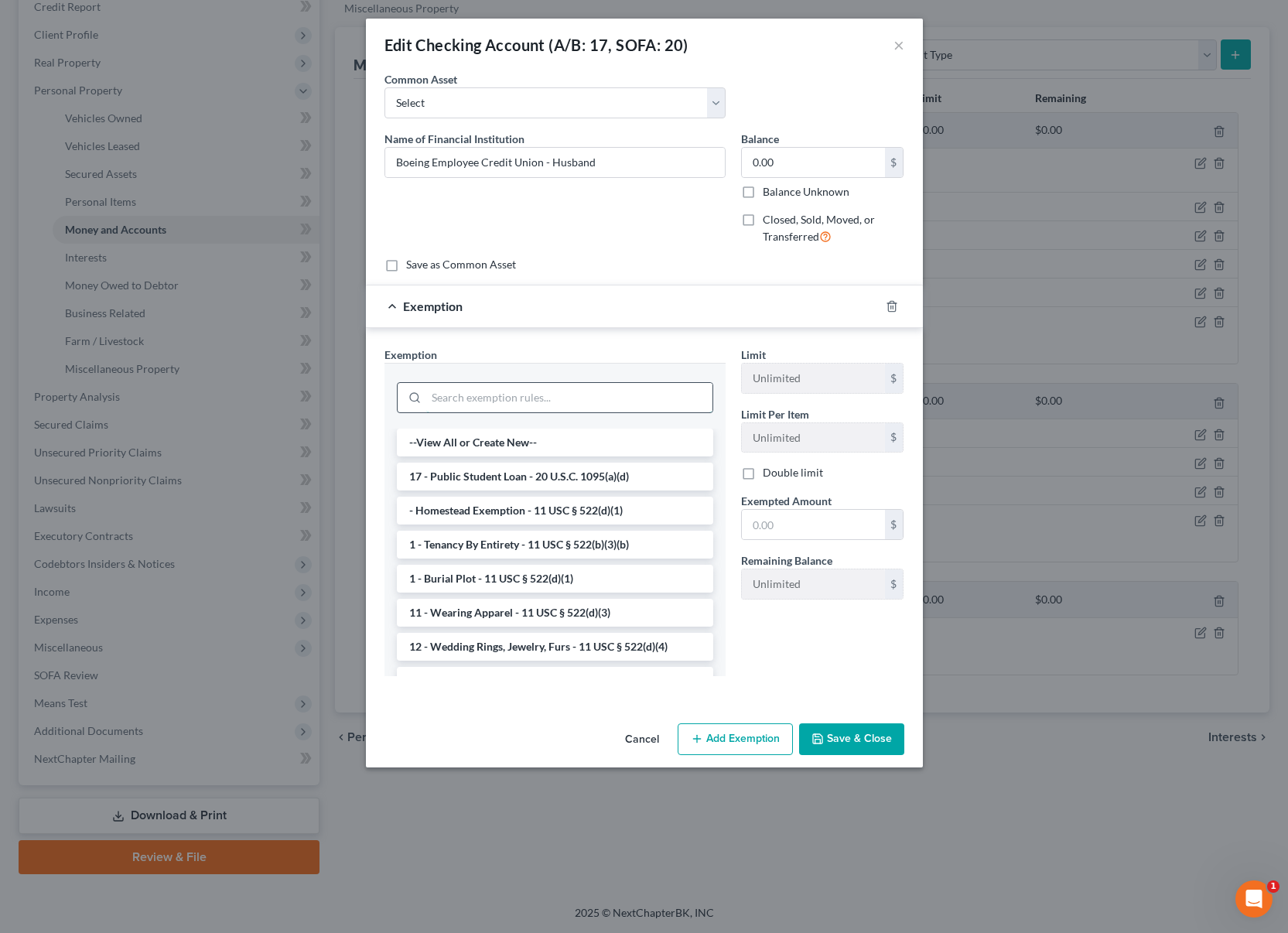
click at [609, 403] on input "search" at bounding box center [569, 398] width 286 height 29
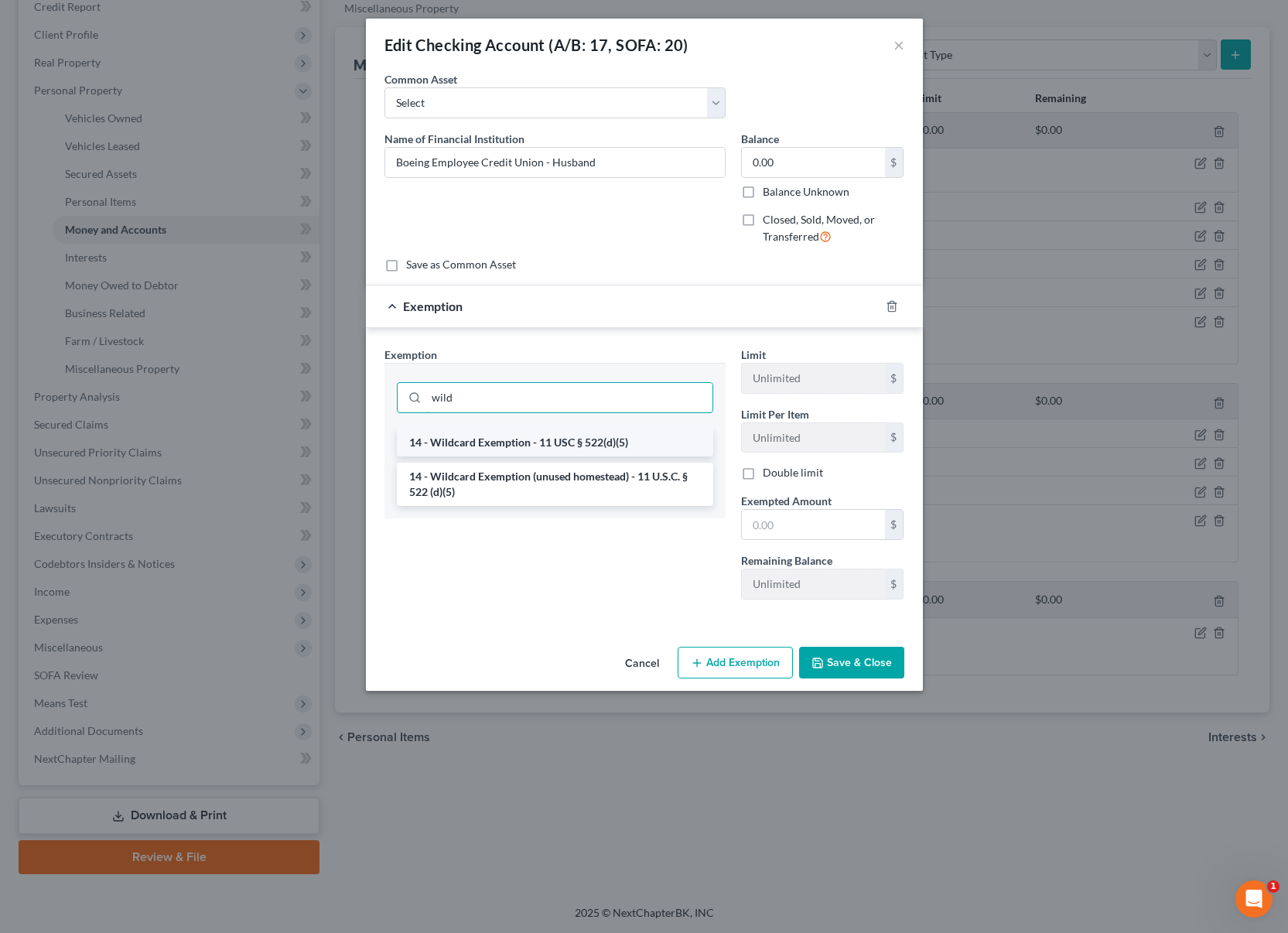
type input "wild"
click at [570, 453] on li "14 - Wildcard Exemption - 11 USC § 522(d)(5)" at bounding box center [555, 443] width 316 height 28
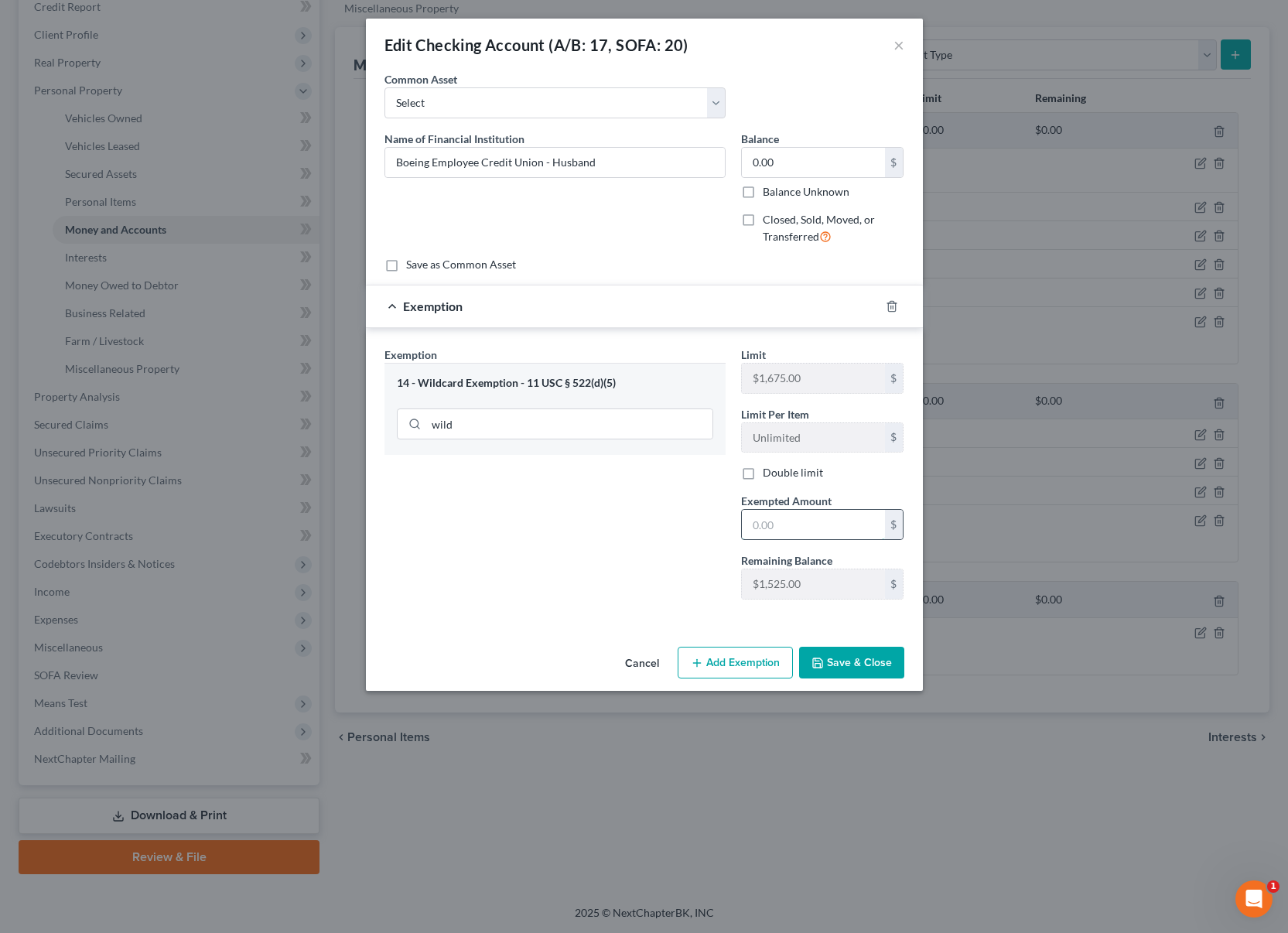
click at [802, 525] on input "text" at bounding box center [813, 524] width 143 height 29
type input "0"
click at [674, 602] on div "Exemption Set must be selected for CA. Exemption * 14 - Wildcard Exemption - 11…" at bounding box center [555, 479] width 357 height 265
click at [846, 649] on button "Save & Close" at bounding box center [852, 663] width 105 height 33
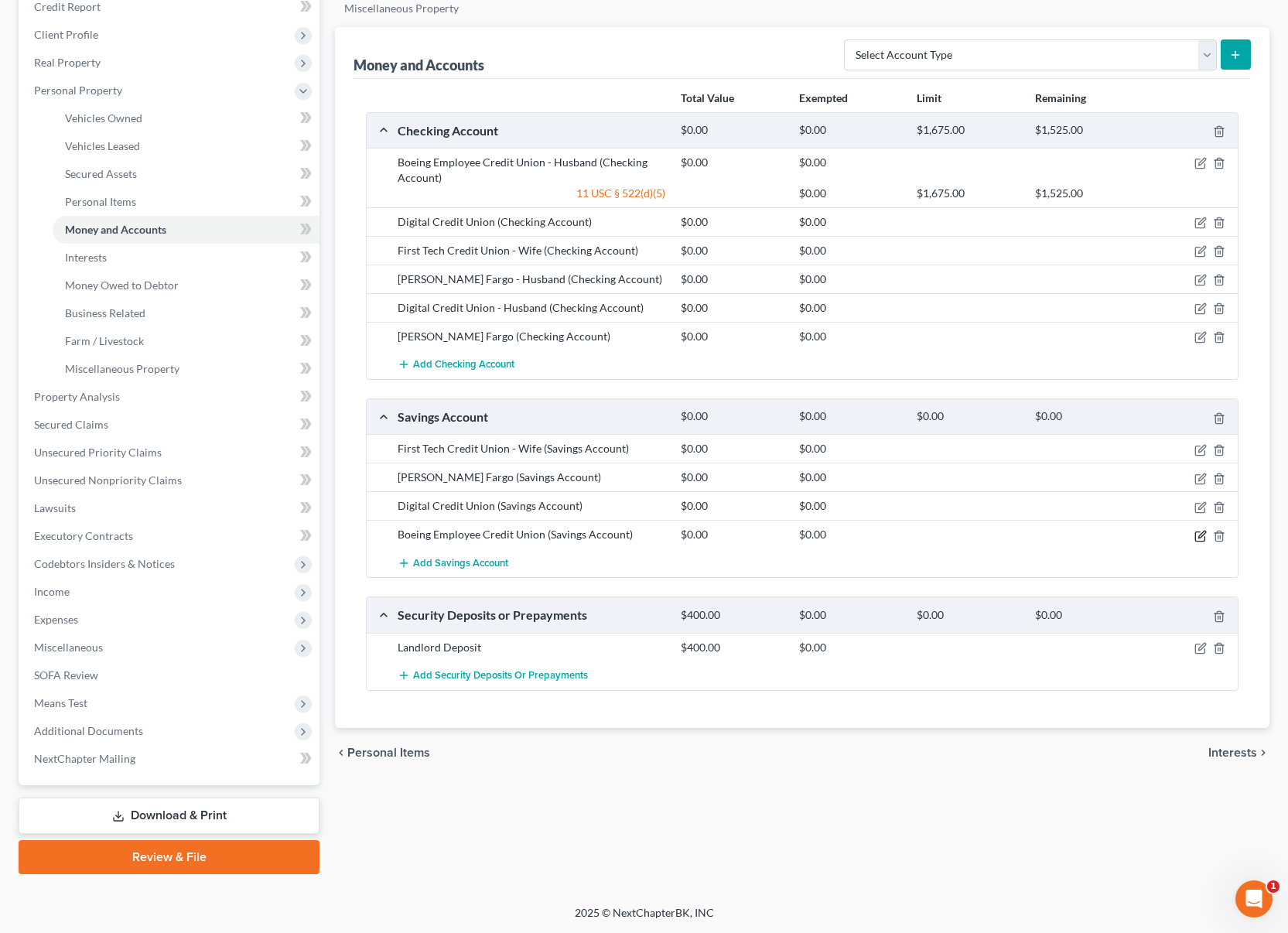
click at [1199, 538] on icon "button" at bounding box center [1200, 536] width 12 height 12
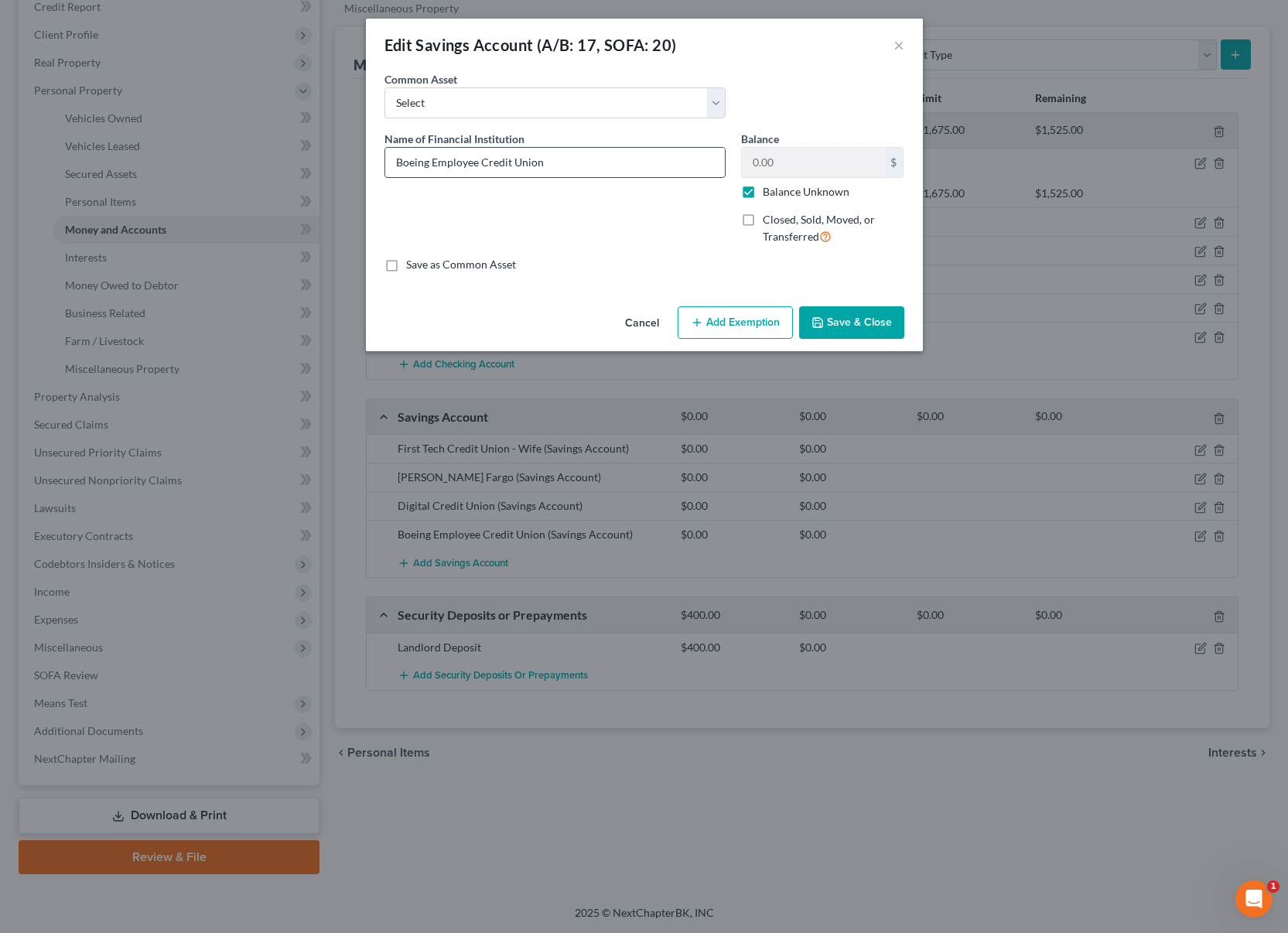
click at [573, 154] on input "Boeing Employee Credit Union" at bounding box center [555, 163] width 340 height 29
click at [582, 161] on input "Boeing Employee Credit Union" at bounding box center [555, 163] width 340 height 29
type input "Boeing Employee Credit Union - Husband's account"
click at [763, 189] on label "Balance Unknown" at bounding box center [806, 192] width 87 height 16
click at [769, 189] on input "Balance Unknown" at bounding box center [774, 188] width 10 height 10
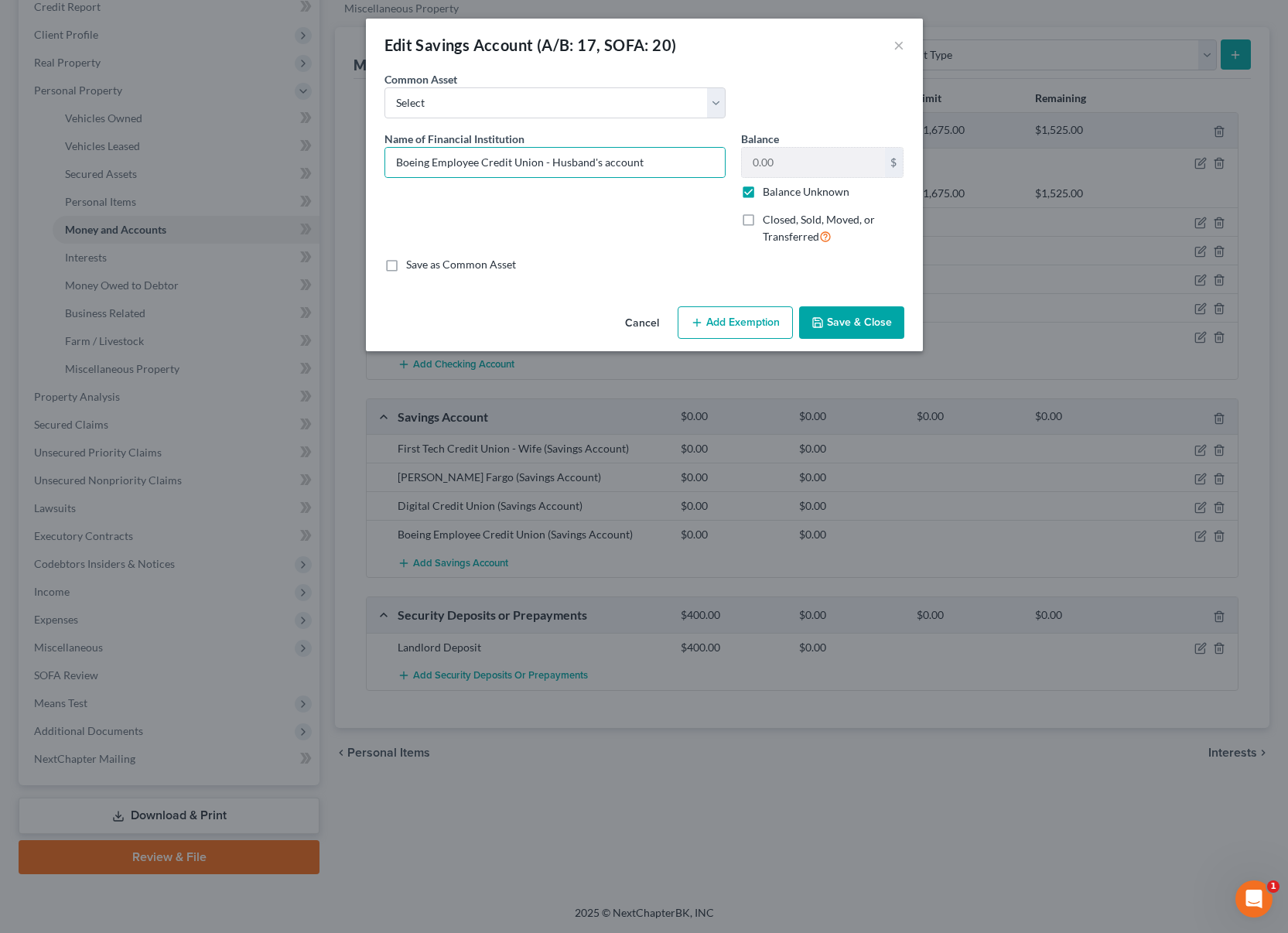
checkbox input "false"
click at [740, 319] on button "Add Exemption" at bounding box center [735, 323] width 116 height 33
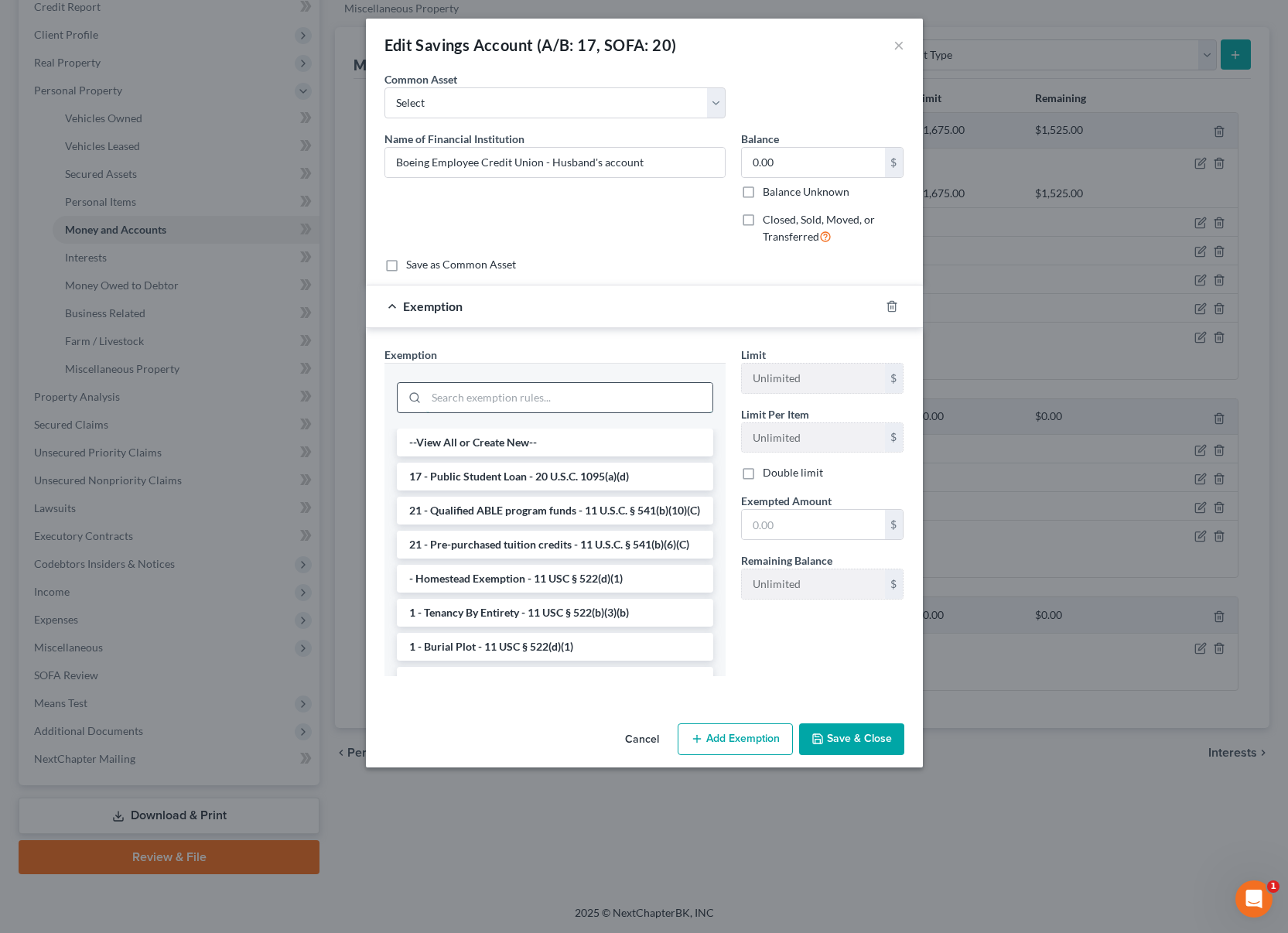
click at [587, 406] on input "search" at bounding box center [569, 398] width 286 height 29
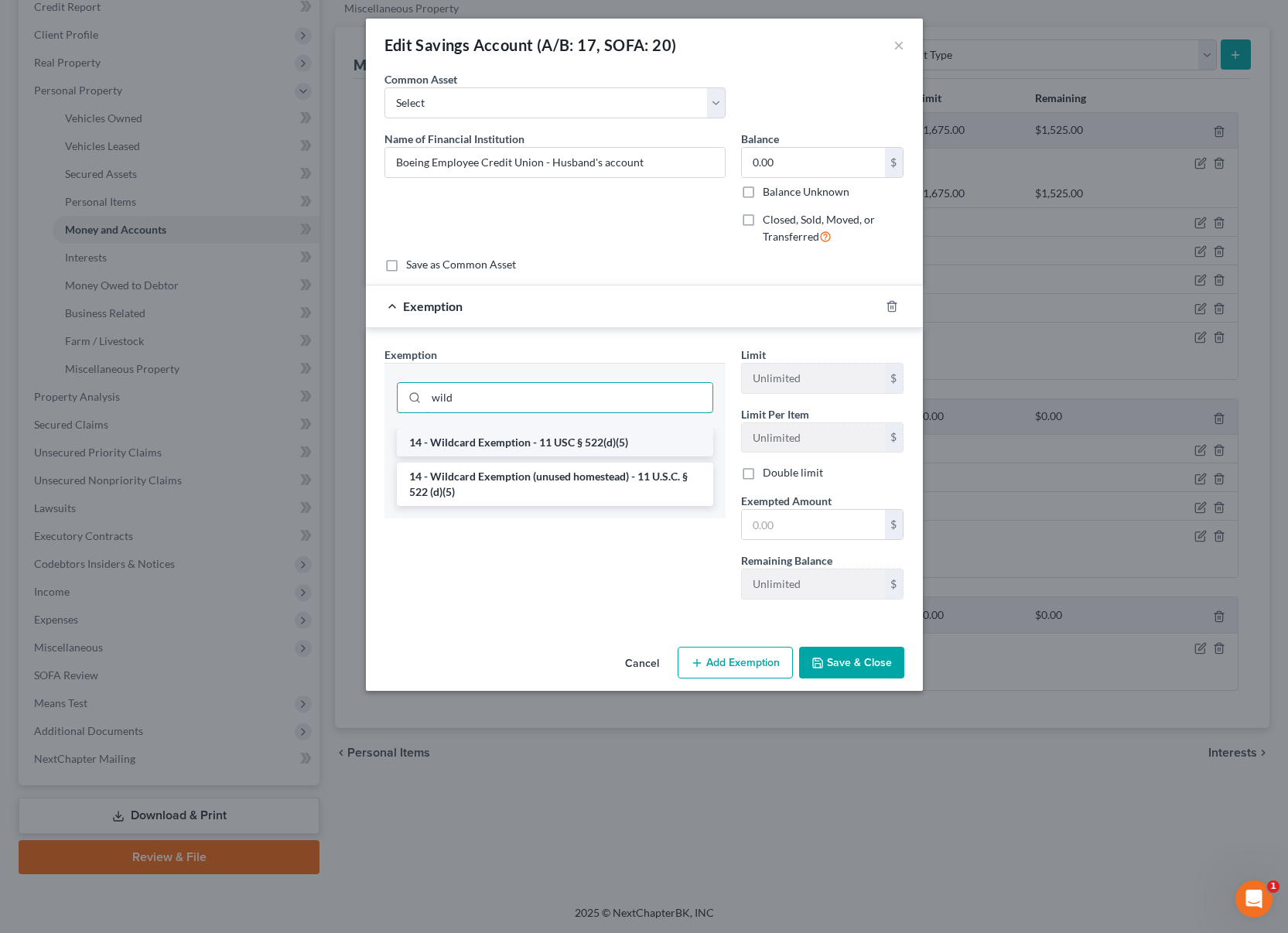
type input "wild"
click at [614, 437] on li "14 - Wildcard Exemption - 11 USC § 522(d)(5)" at bounding box center [555, 443] width 316 height 28
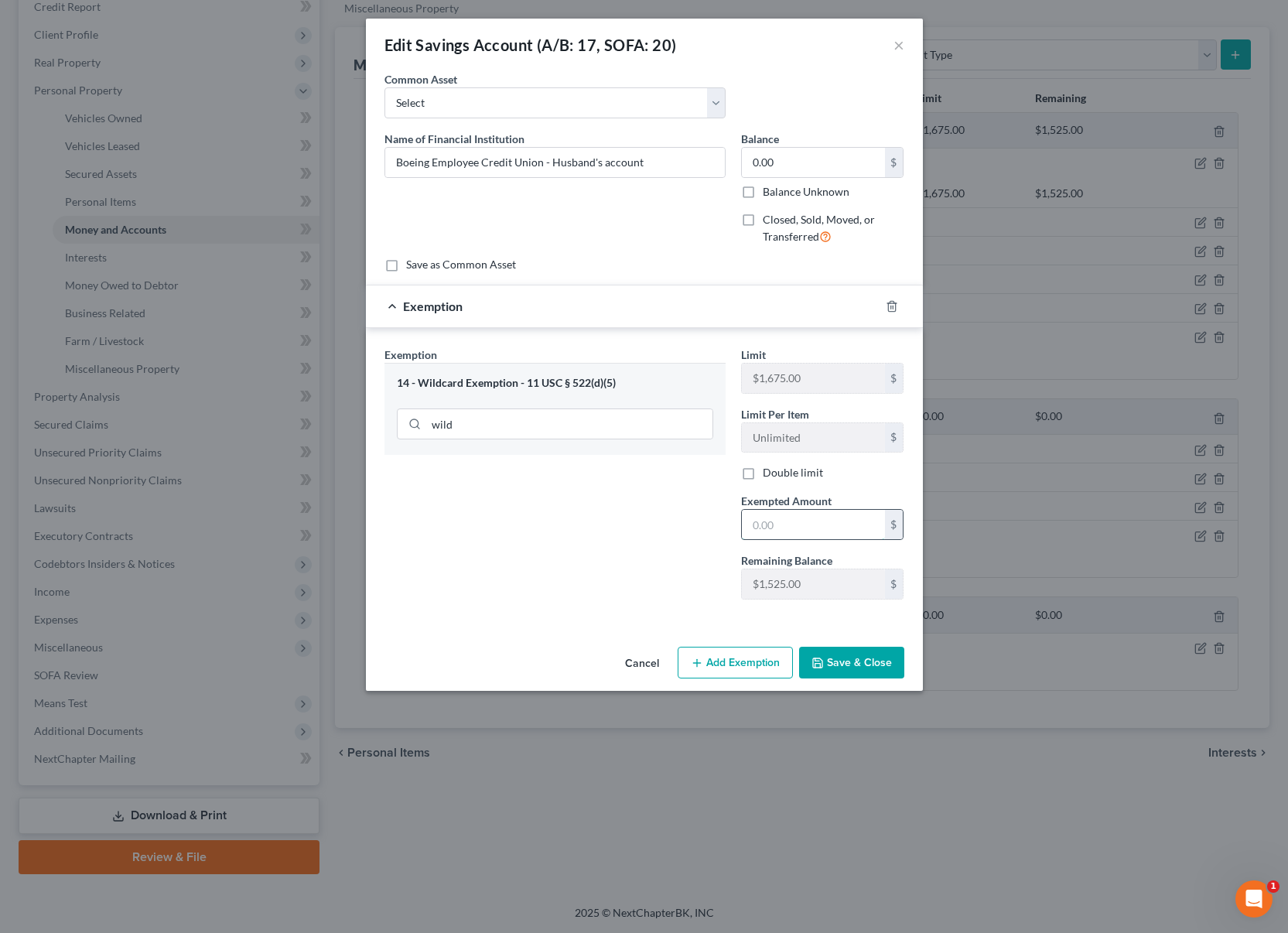
click at [831, 538] on input "text" at bounding box center [813, 524] width 143 height 29
type input "0"
click at [690, 622] on div "Exemption Set must be selected for CA. Exemption * 14 - Wildcard Exemption - 11…" at bounding box center [644, 476] width 557 height 297
click at [832, 660] on button "Save & Close" at bounding box center [852, 663] width 105 height 33
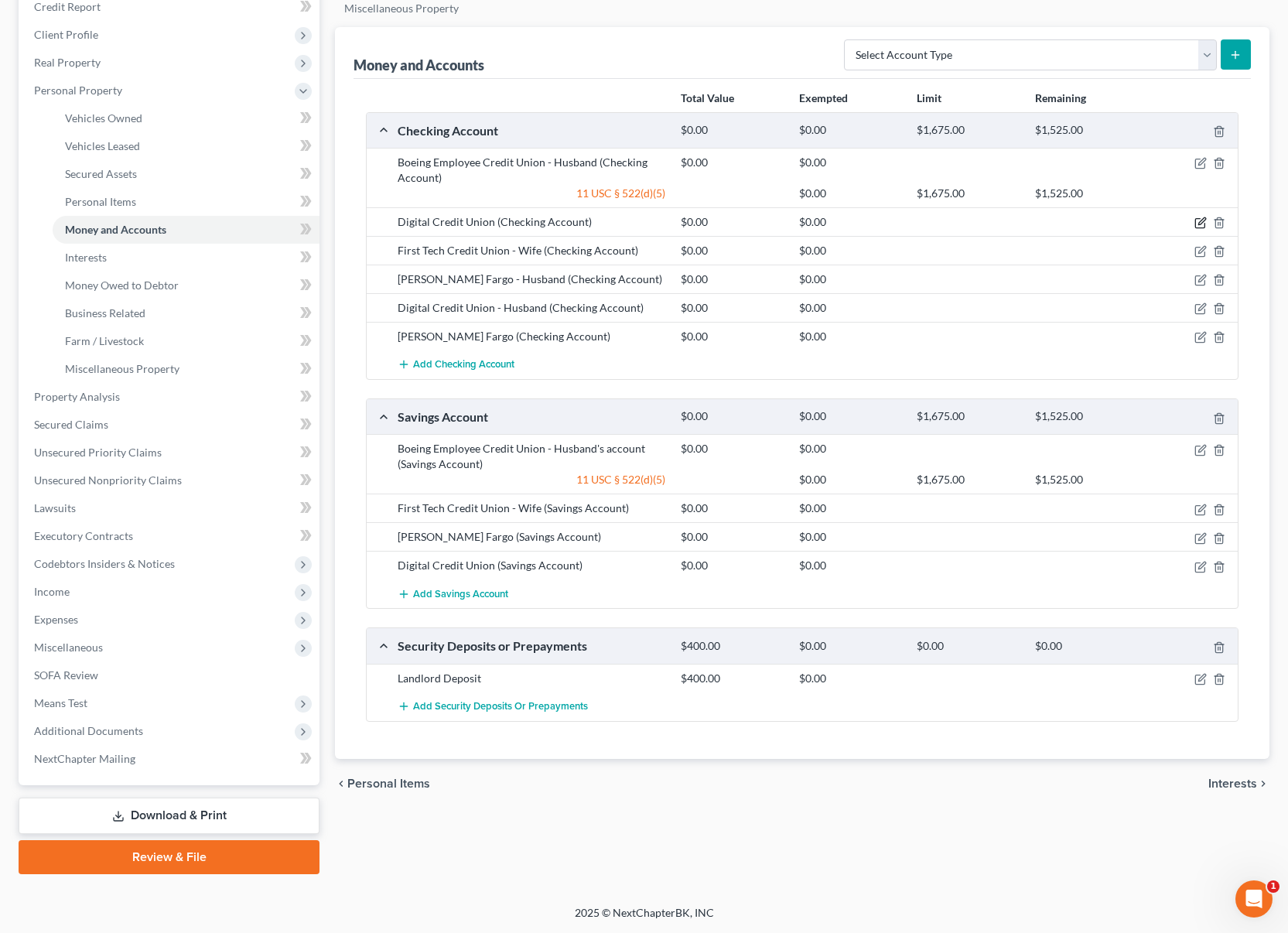
click at [1201, 223] on icon "button" at bounding box center [1201, 221] width 7 height 7
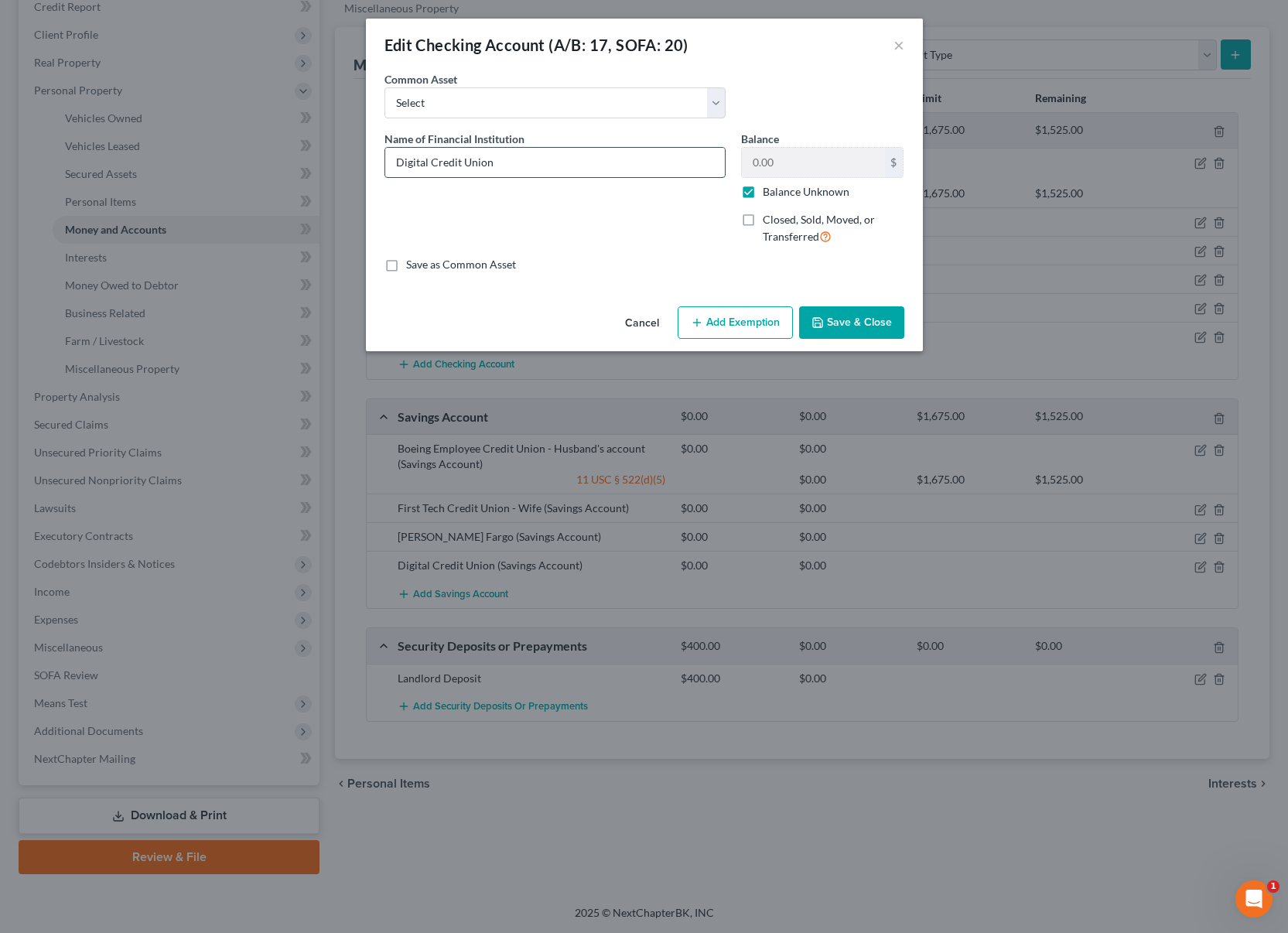
click at [548, 163] on input "Digital Credit Union" at bounding box center [555, 163] width 340 height 29
type input "Digital Credit Union - Husband's acount"
click at [771, 178] on div "0.00 $ Balance Unknown" at bounding box center [823, 174] width 163 height 53
click at [763, 187] on label "Balance Unknown" at bounding box center [806, 192] width 87 height 16
click at [769, 187] on input "Balance Unknown" at bounding box center [774, 188] width 10 height 10
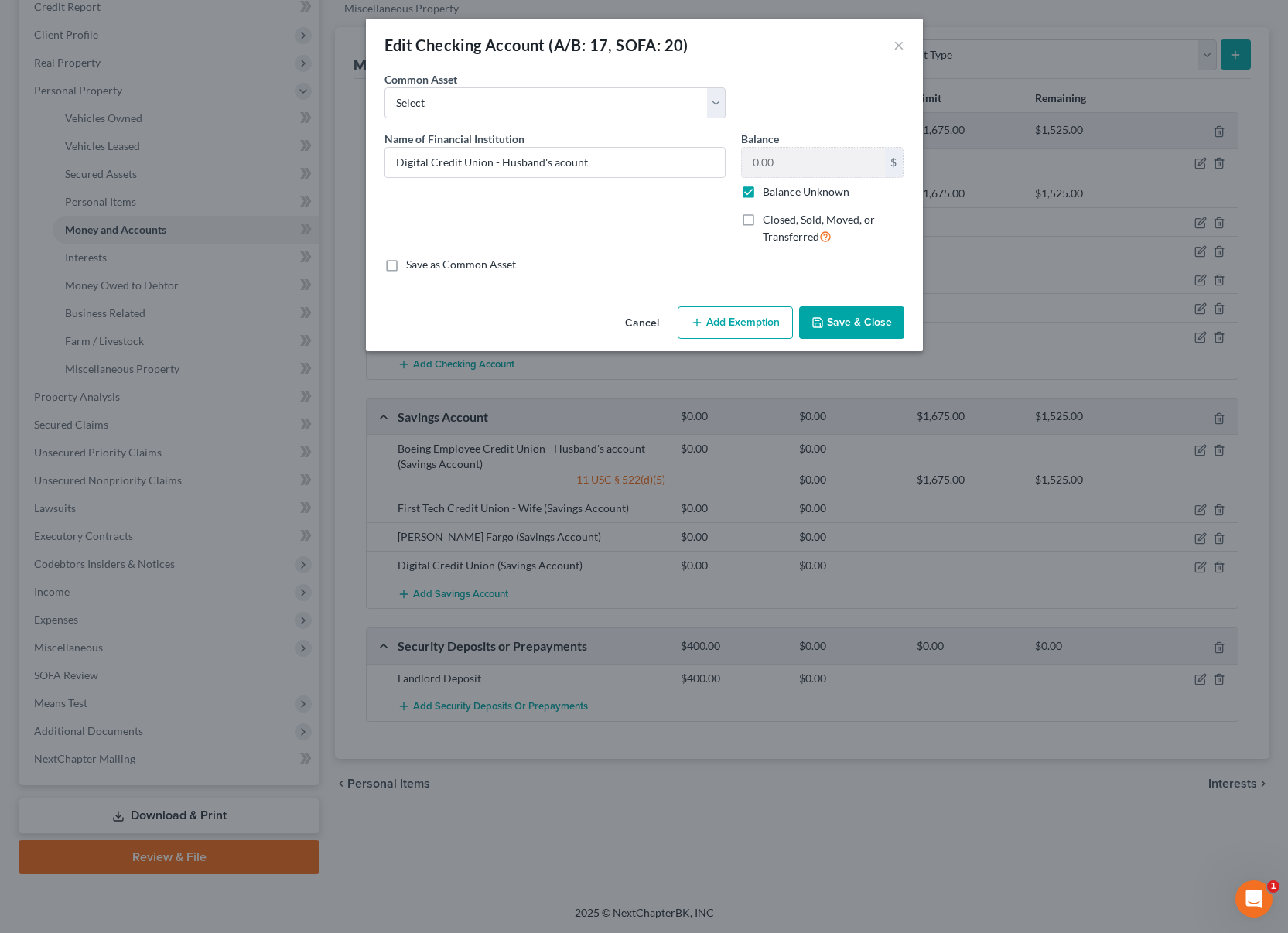
checkbox input "false"
click at [731, 318] on button "Add Exemption" at bounding box center [735, 323] width 116 height 33
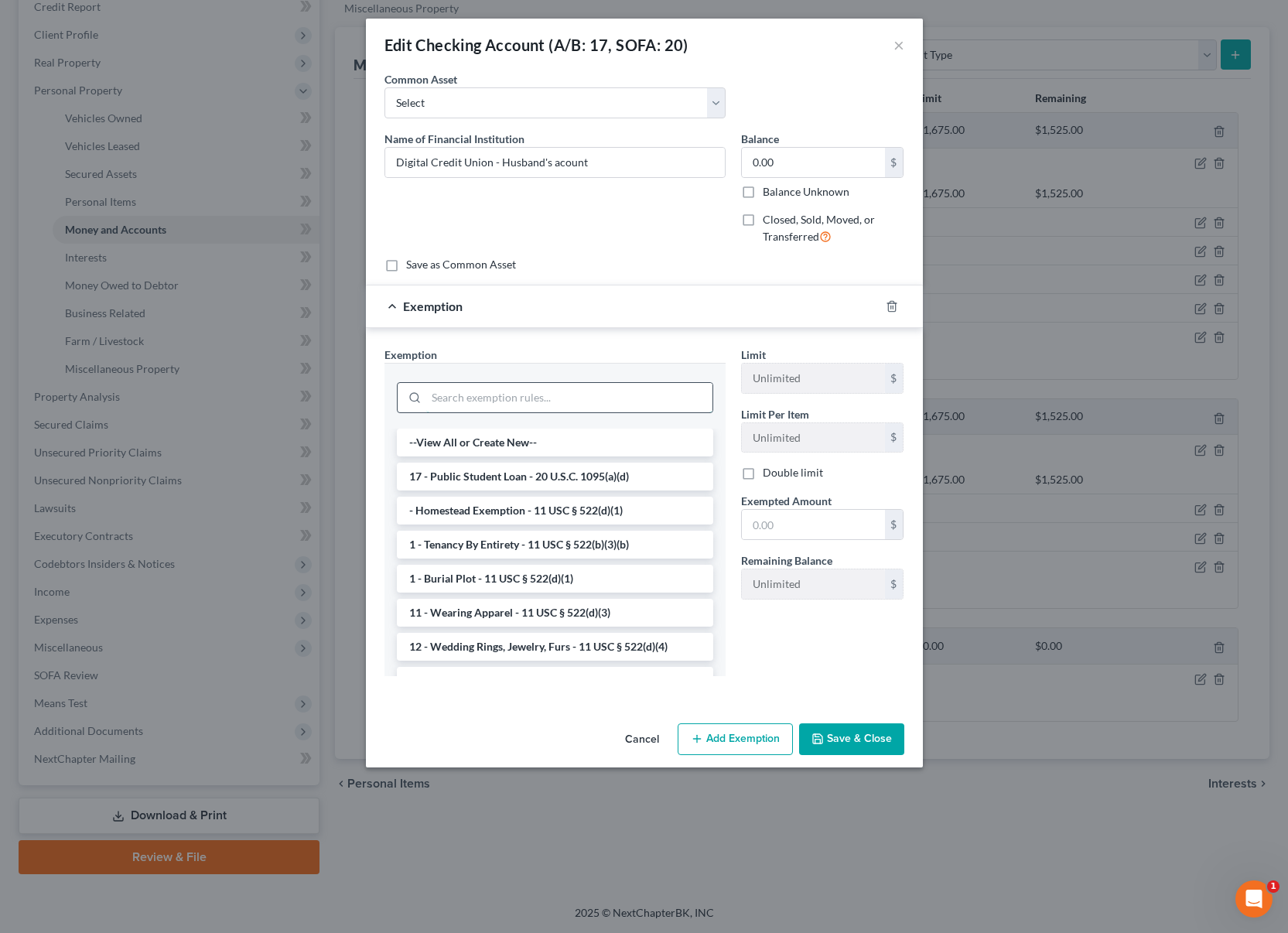
click at [549, 397] on input "search" at bounding box center [569, 398] width 286 height 29
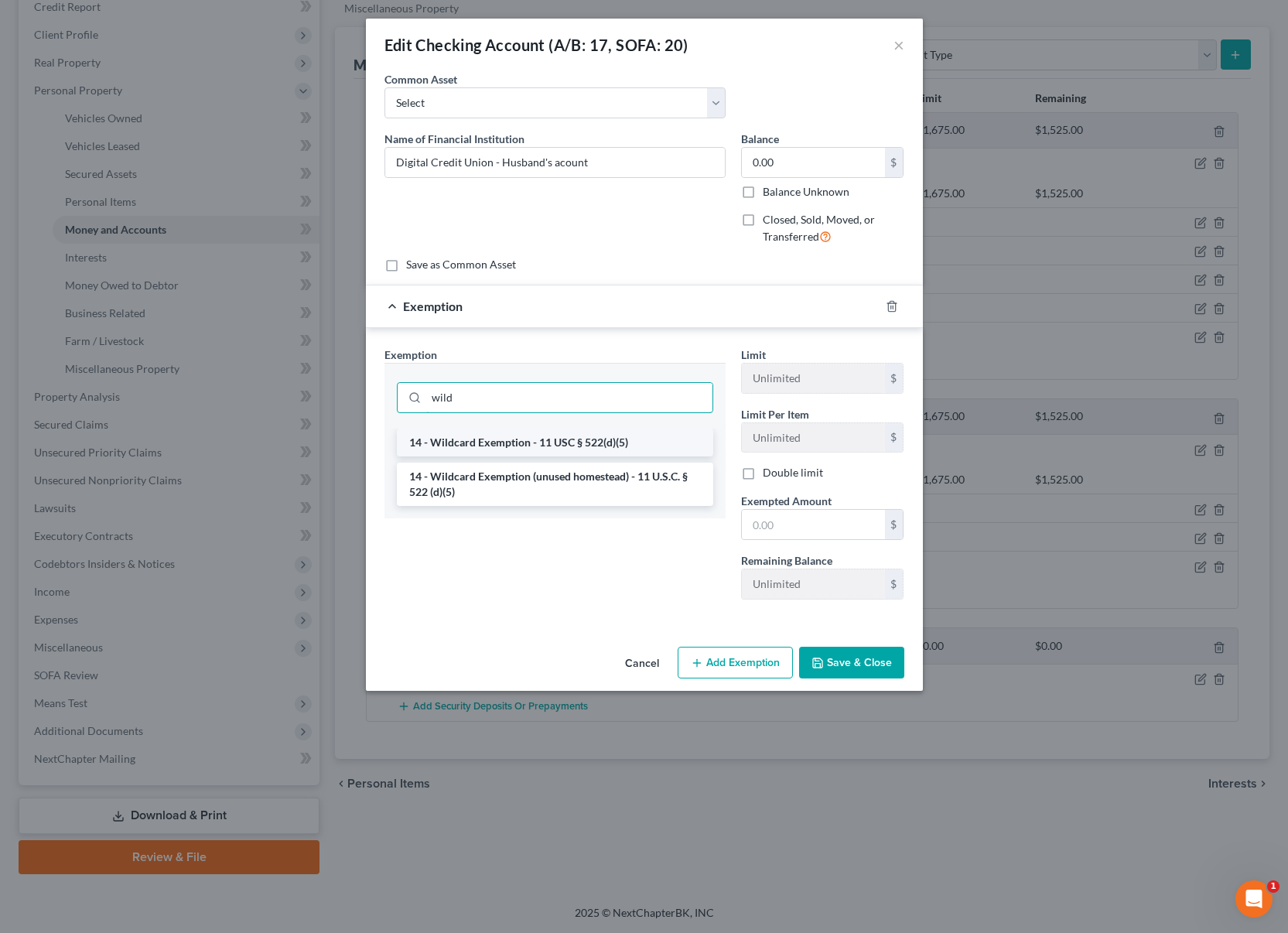
type input "wild"
click at [603, 448] on li "14 - Wildcard Exemption - 11 USC § 522(d)(5)" at bounding box center [555, 443] width 316 height 28
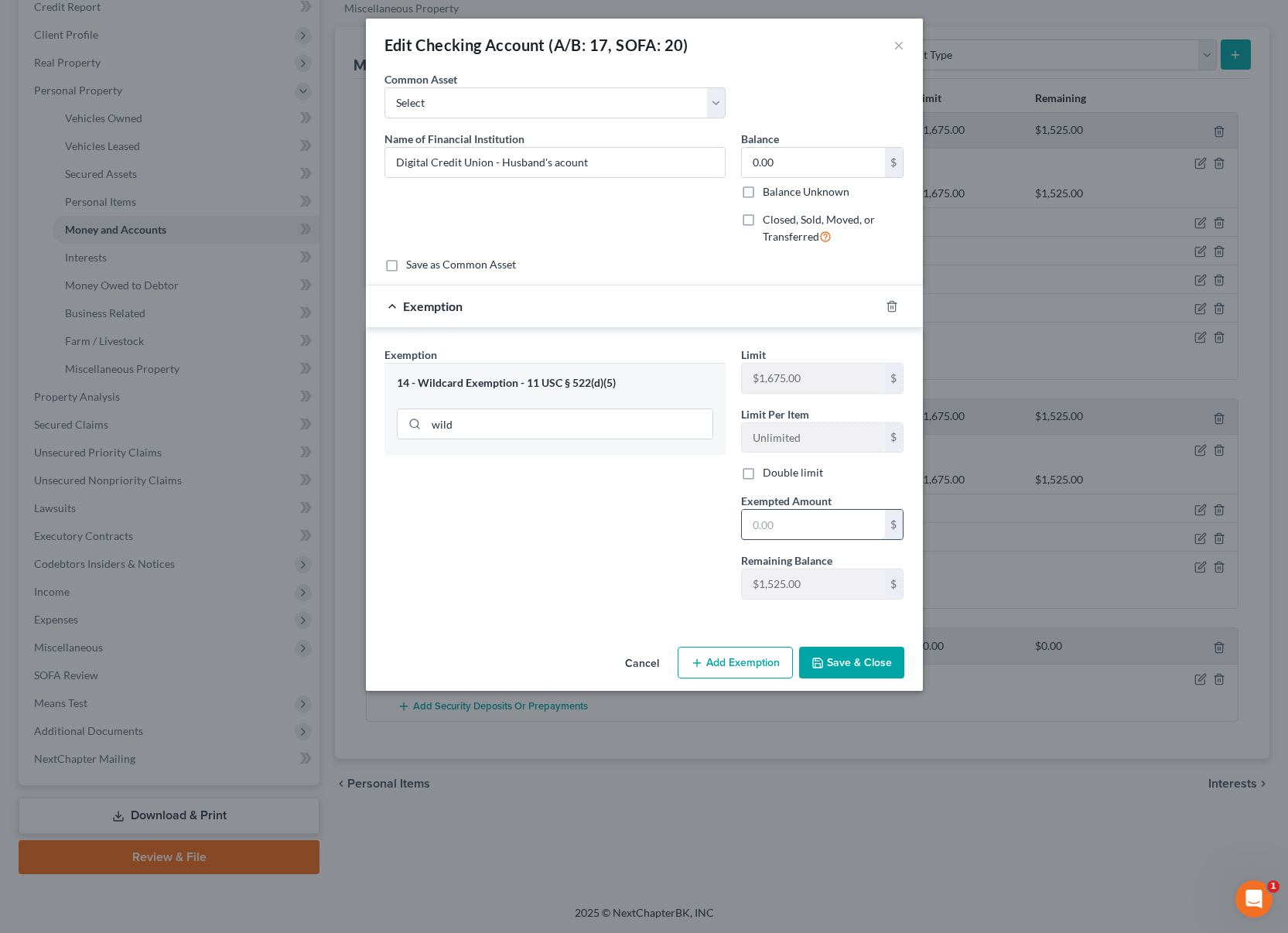
click at [782, 537] on input "text" at bounding box center [813, 524] width 143 height 29
click at [782, 525] on input "text" at bounding box center [813, 524] width 143 height 29
type input "0"
click at [643, 587] on div "Exemption Set must be selected for CA. Exemption * 14 - Wildcard Exemption - 11…" at bounding box center [555, 479] width 357 height 265
click at [830, 654] on button "Save & Close" at bounding box center [852, 663] width 105 height 33
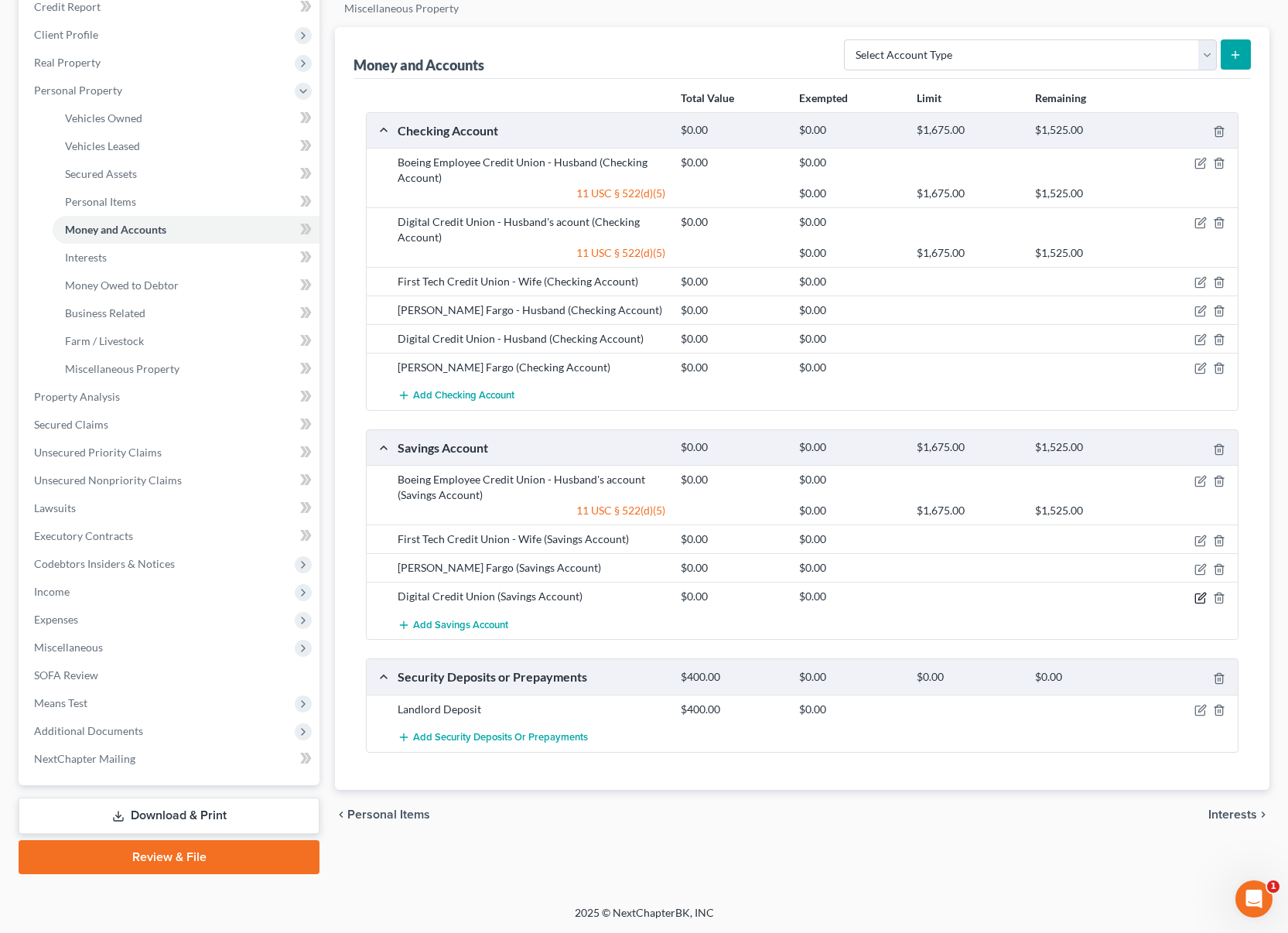
click at [1202, 595] on icon "button" at bounding box center [1200, 598] width 12 height 12
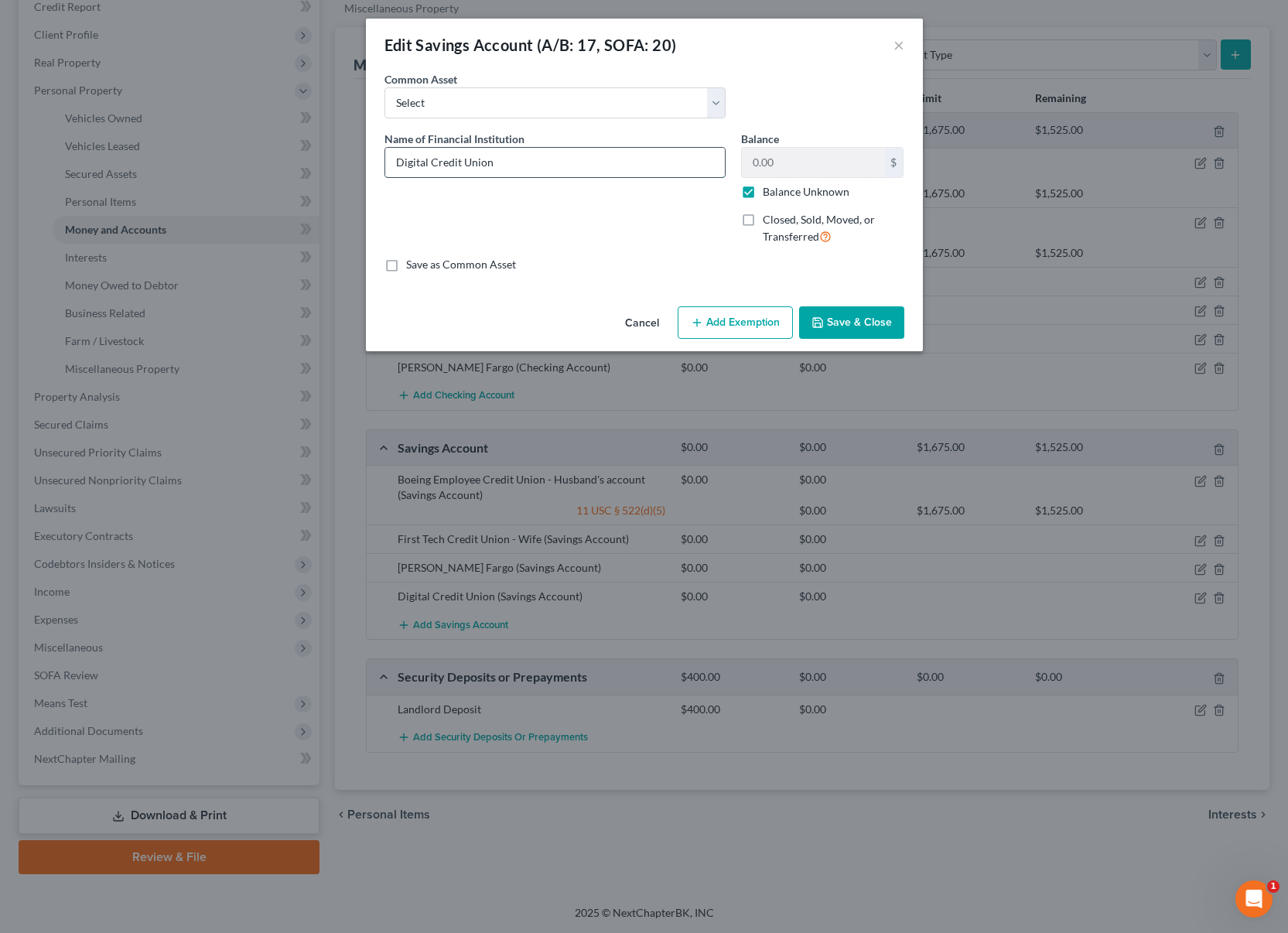
click at [548, 164] on input "Digital Credit Union" at bounding box center [555, 163] width 340 height 29
type input "Digital Credit Union - Husband's acount"
click at [763, 199] on label "Balance Unknown" at bounding box center [806, 192] width 87 height 16
click at [769, 194] on input "Balance Unknown" at bounding box center [774, 188] width 10 height 10
checkbox input "false"
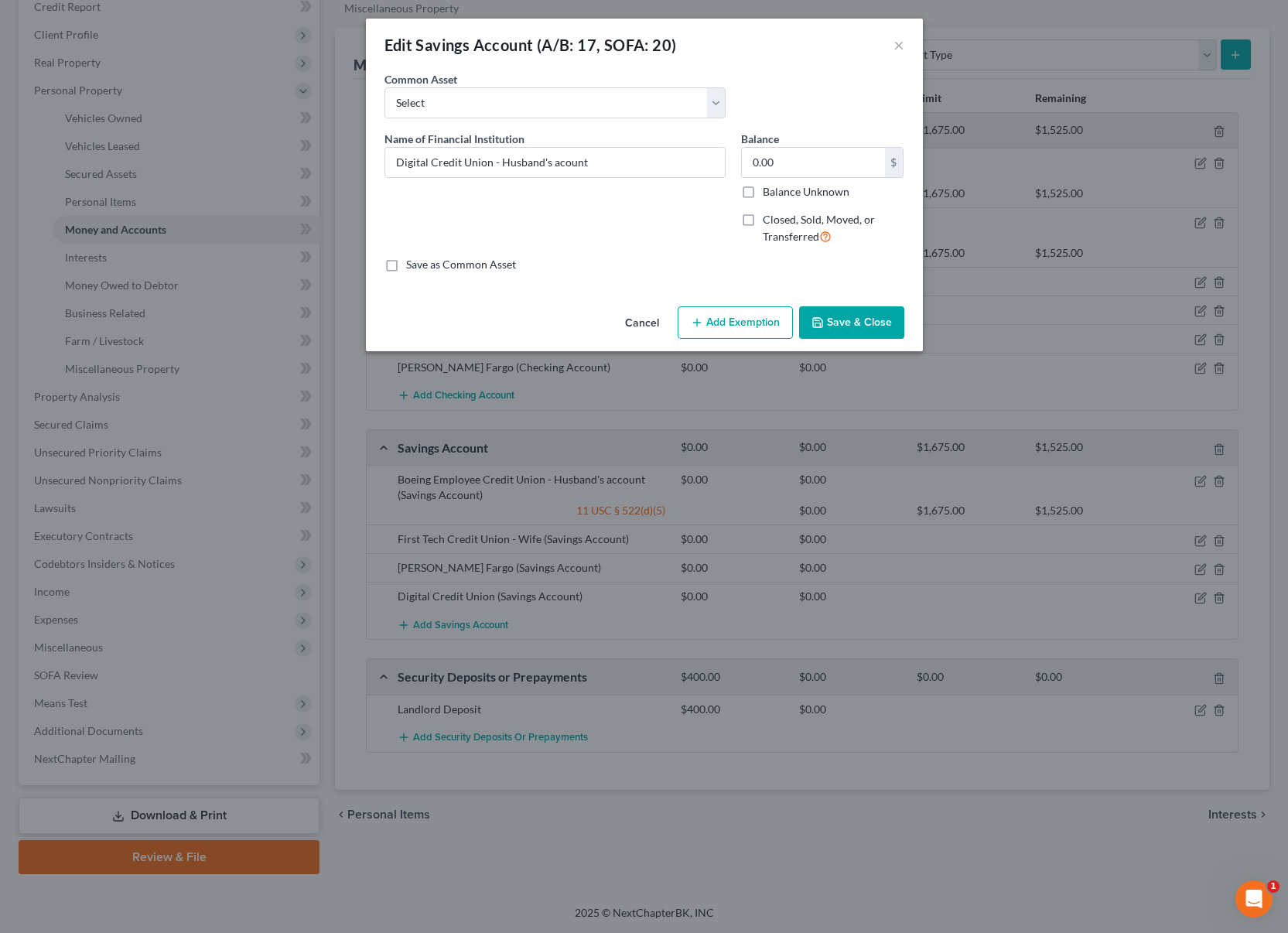
click at [740, 330] on button "Add Exemption" at bounding box center [735, 323] width 116 height 33
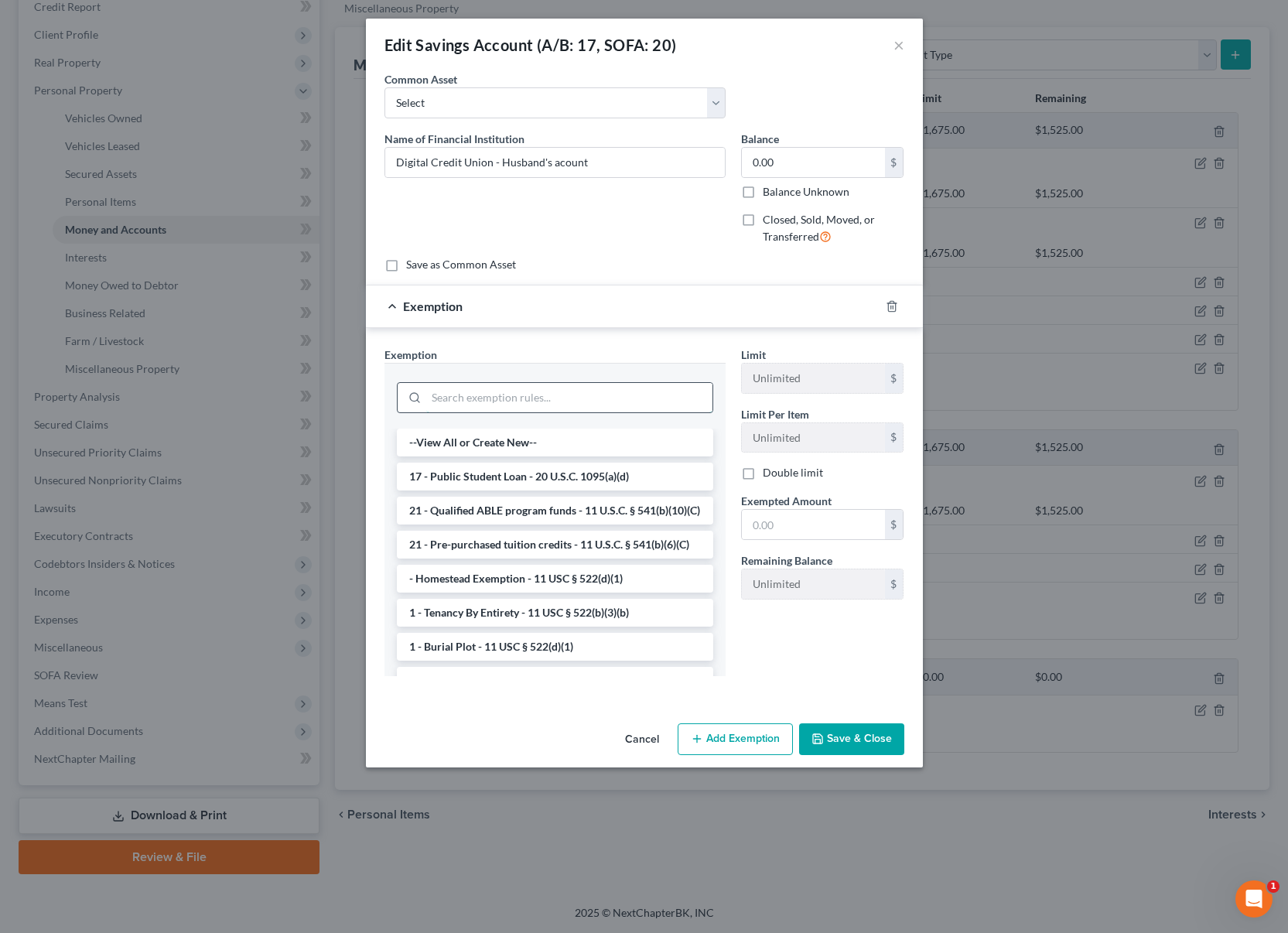
click at [575, 403] on input "search" at bounding box center [569, 398] width 286 height 29
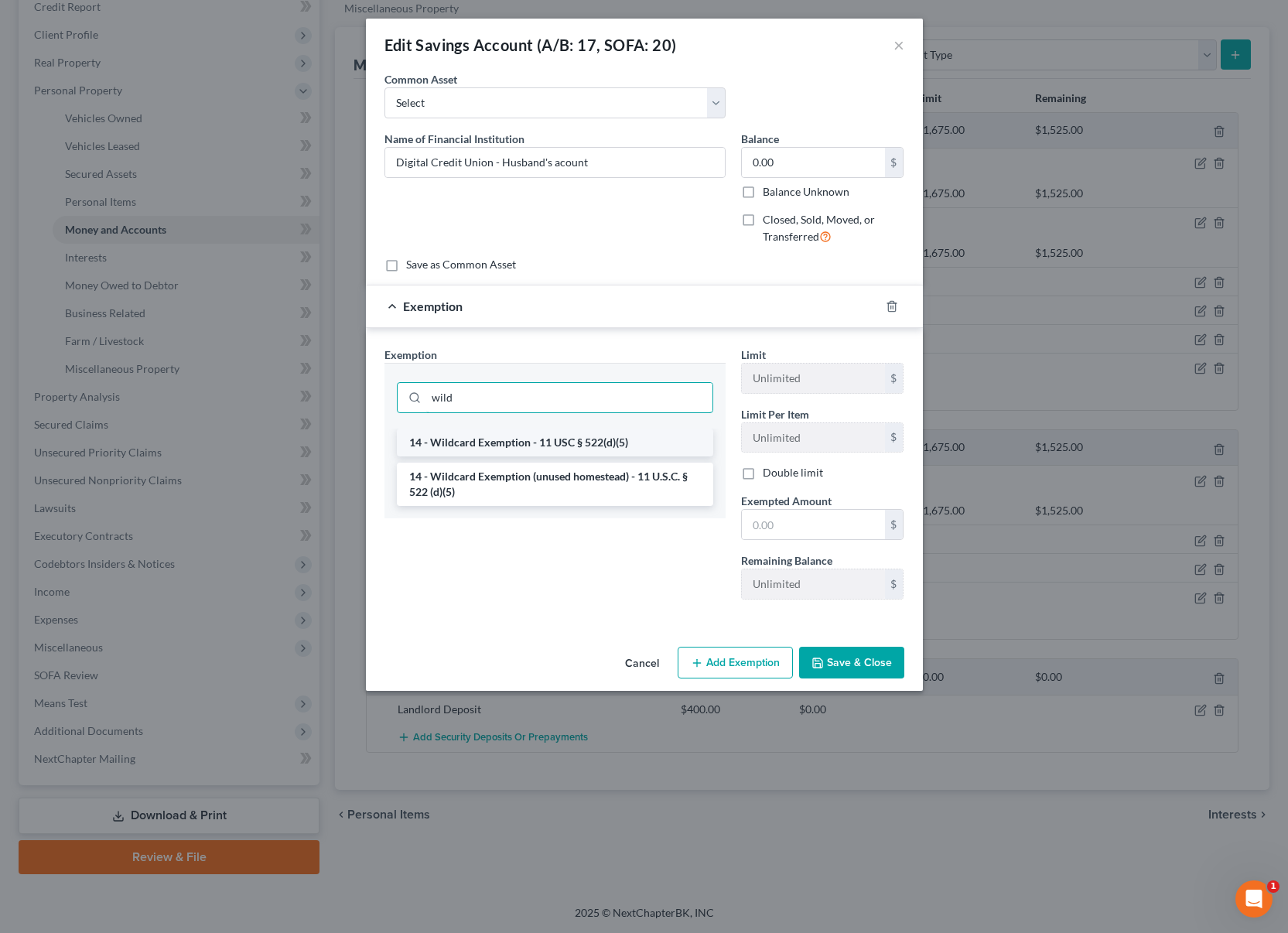
type input "wild"
click at [566, 440] on li "14 - Wildcard Exemption - 11 USC § 522(d)(5)" at bounding box center [555, 443] width 316 height 28
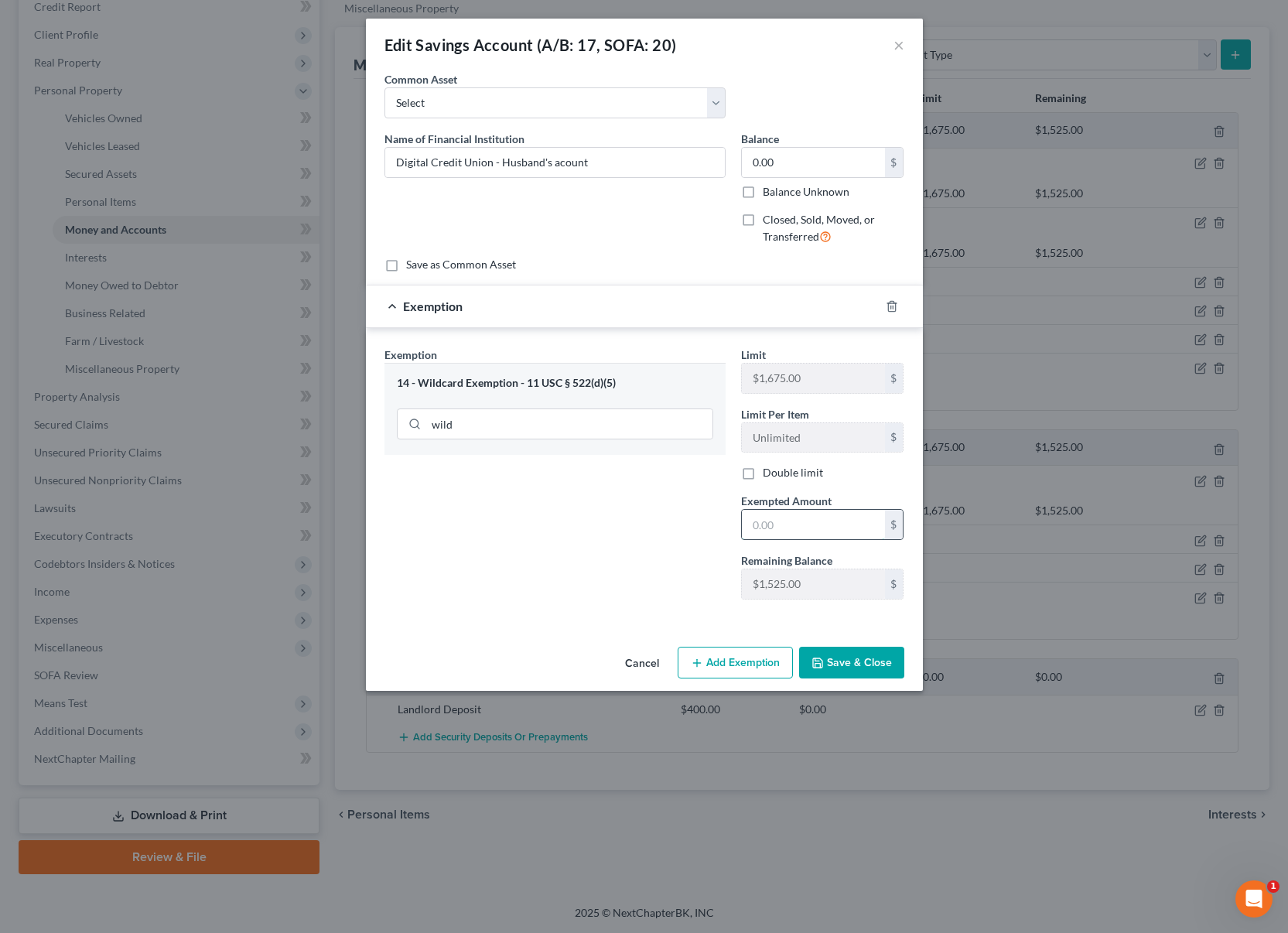
click at [799, 534] on input "text" at bounding box center [813, 524] width 143 height 29
type input "0"
click at [558, 566] on div "Exemption Set must be selected for CA. Exemption * 14 - Wildcard Exemption - 11…" at bounding box center [555, 479] width 357 height 265
click at [874, 661] on button "Save & Close" at bounding box center [852, 663] width 105 height 33
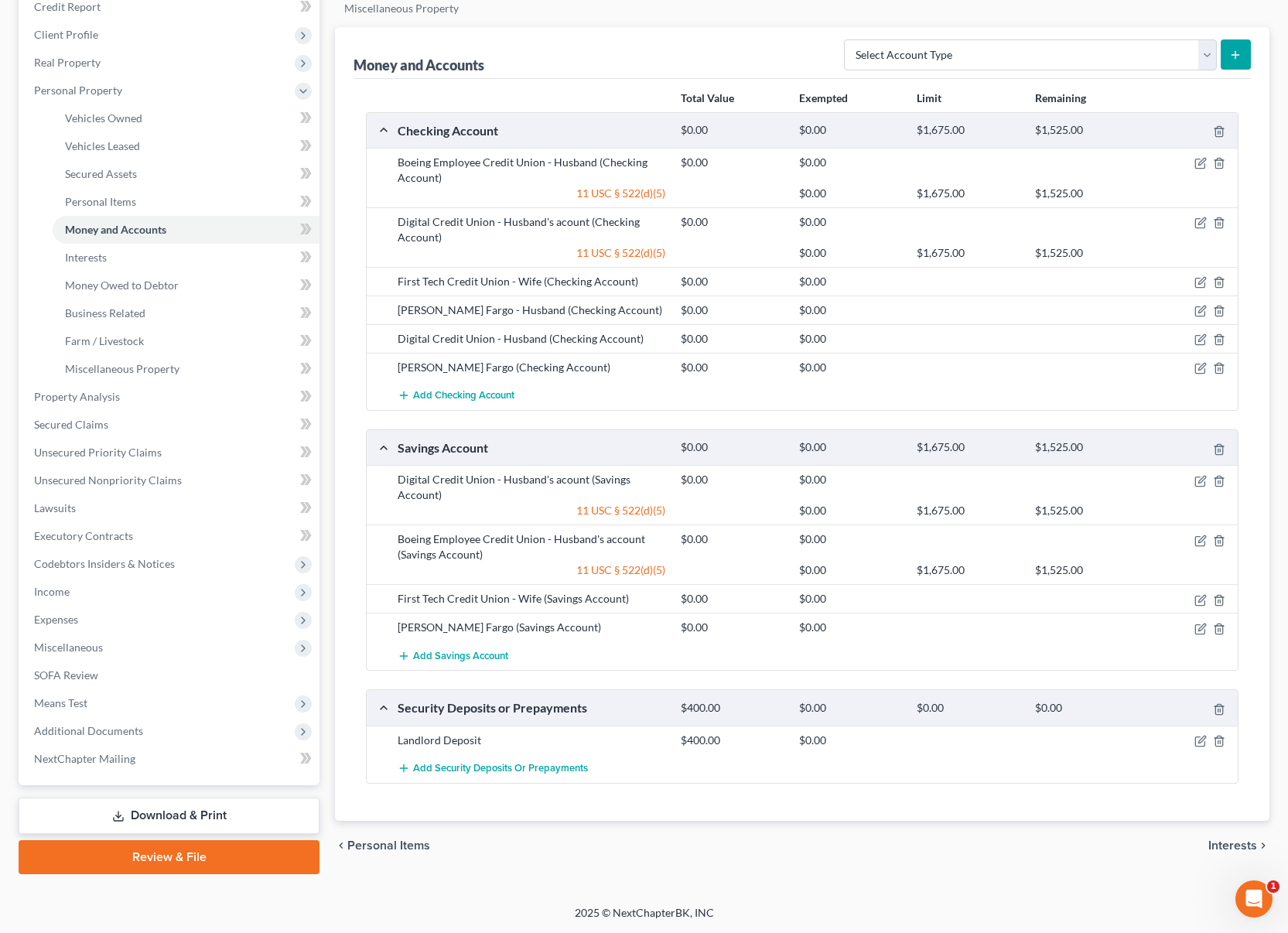
click at [566, 268] on div "First Tech Credit Union - Wife (Checking Account) $0.00 $0.00" at bounding box center [802, 281] width 871 height 29
click at [1201, 282] on icon "button" at bounding box center [1200, 282] width 12 height 12
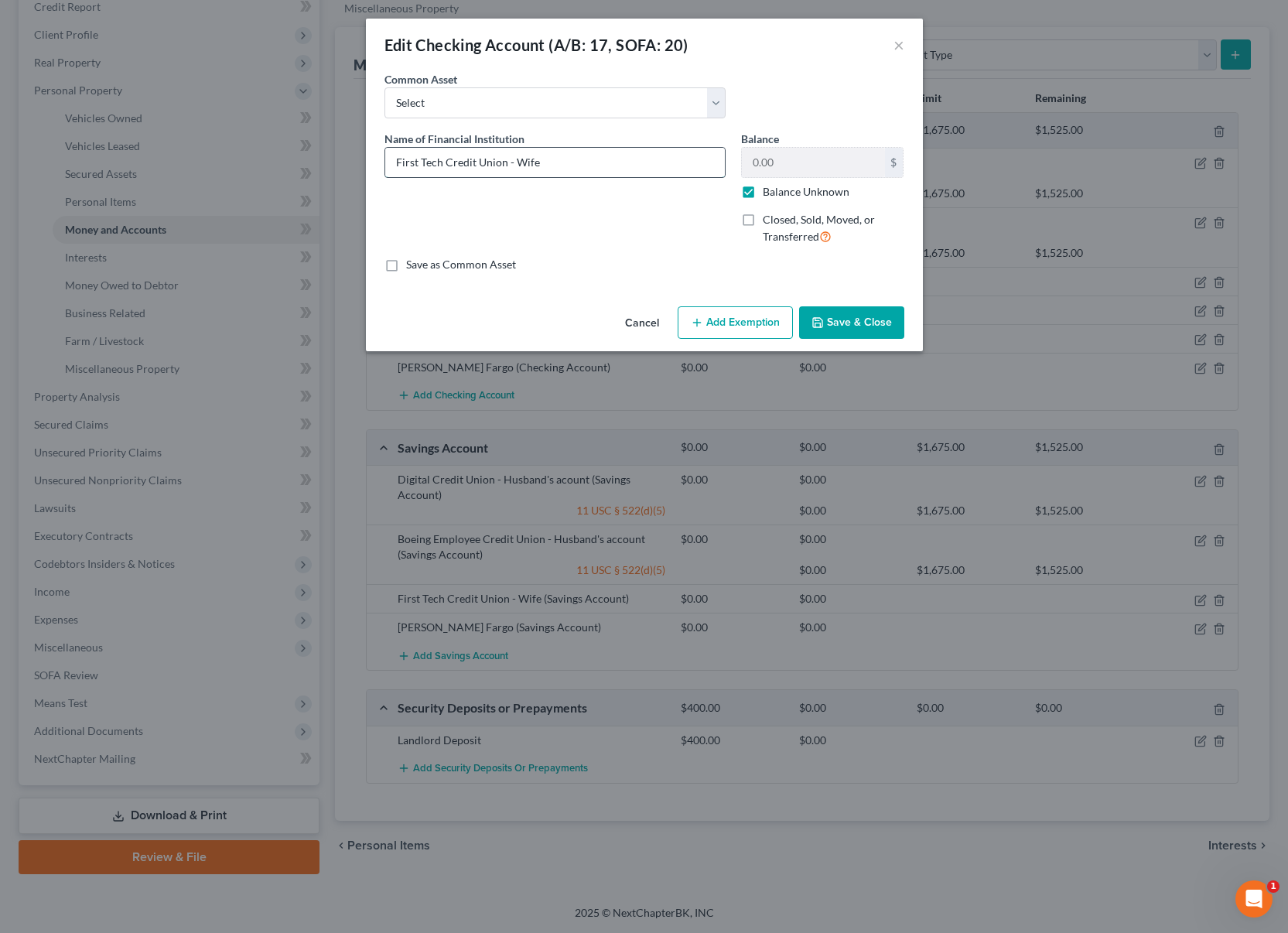
drag, startPoint x: 506, startPoint y: 168, endPoint x: 698, endPoint y: 168, distance: 192.0
click at [696, 168] on input "First Tech Credit Union - Wife" at bounding box center [555, 163] width 340 height 29
type input "First Tech Credit Union"
click at [763, 192] on label "Balance Unknown" at bounding box center [806, 192] width 87 height 16
click at [769, 192] on input "Balance Unknown" at bounding box center [774, 188] width 10 height 10
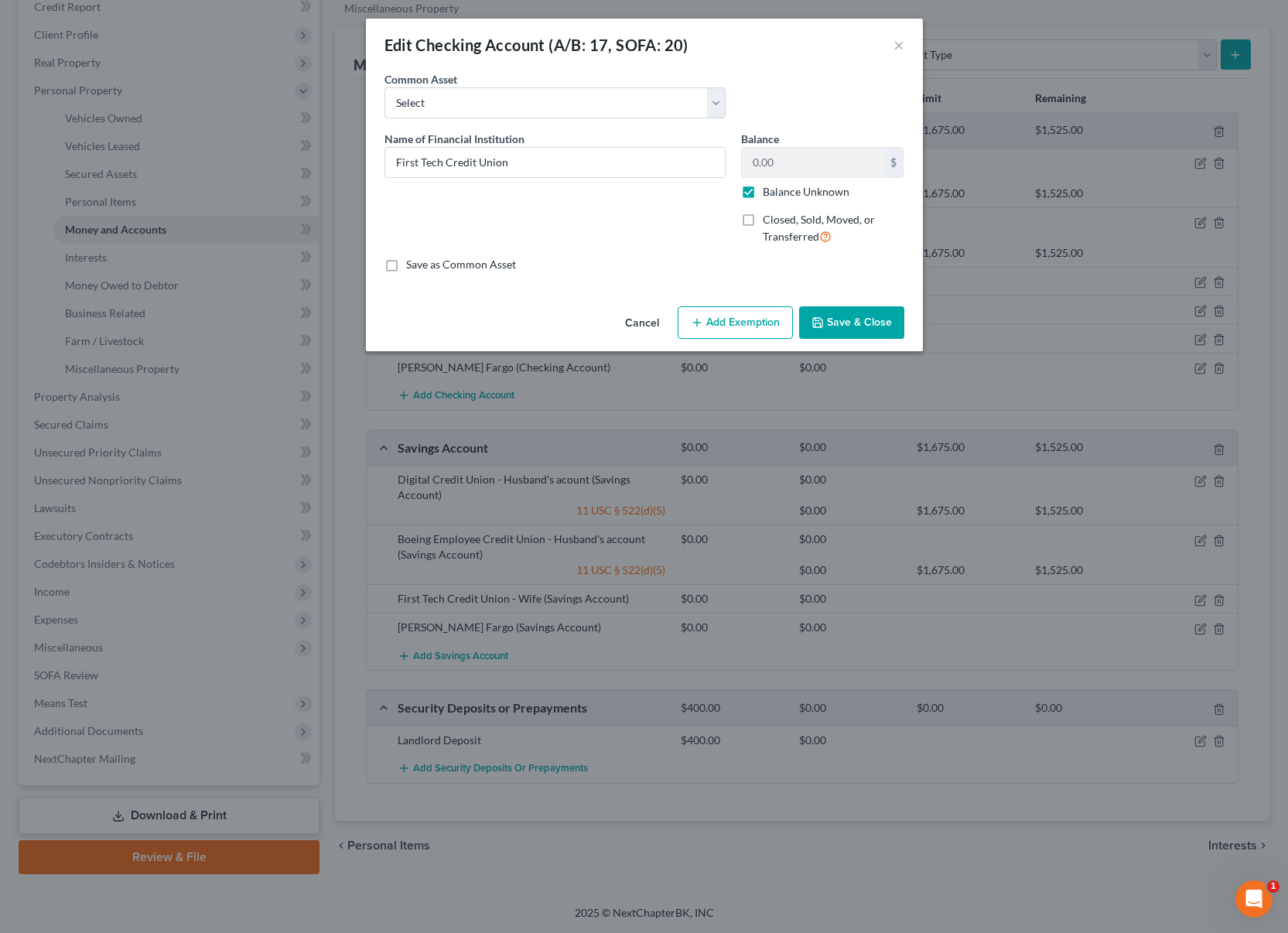
checkbox input "false"
click at [793, 168] on input "0.00" at bounding box center [813, 163] width 143 height 29
type input "3"
click at [756, 325] on button "Add Exemption" at bounding box center [735, 323] width 116 height 33
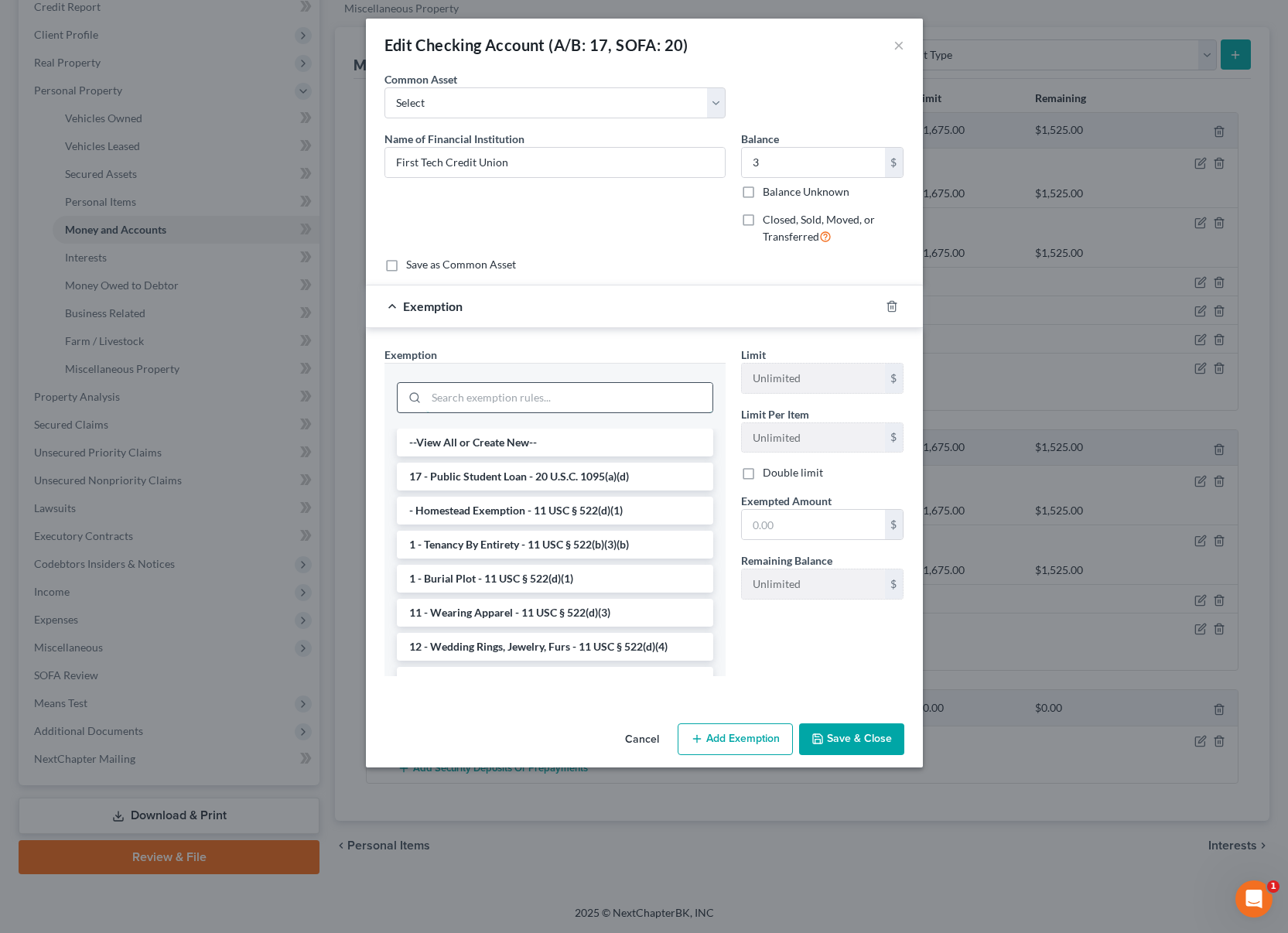
click at [622, 394] on input "search" at bounding box center [569, 398] width 286 height 29
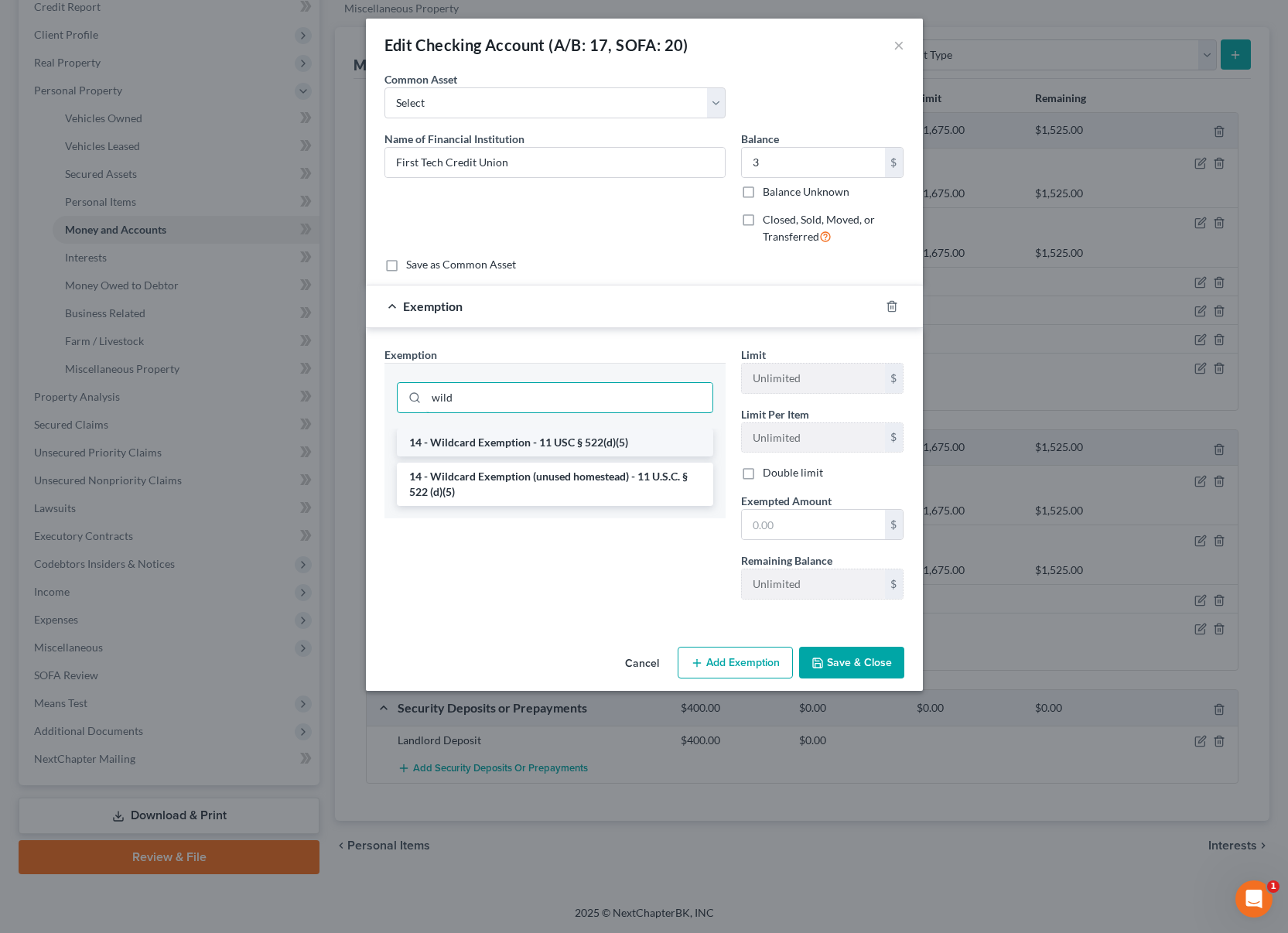
type input "wild"
click at [623, 438] on li "14 - Wildcard Exemption - 11 USC § 522(d)(5)" at bounding box center [555, 443] width 316 height 28
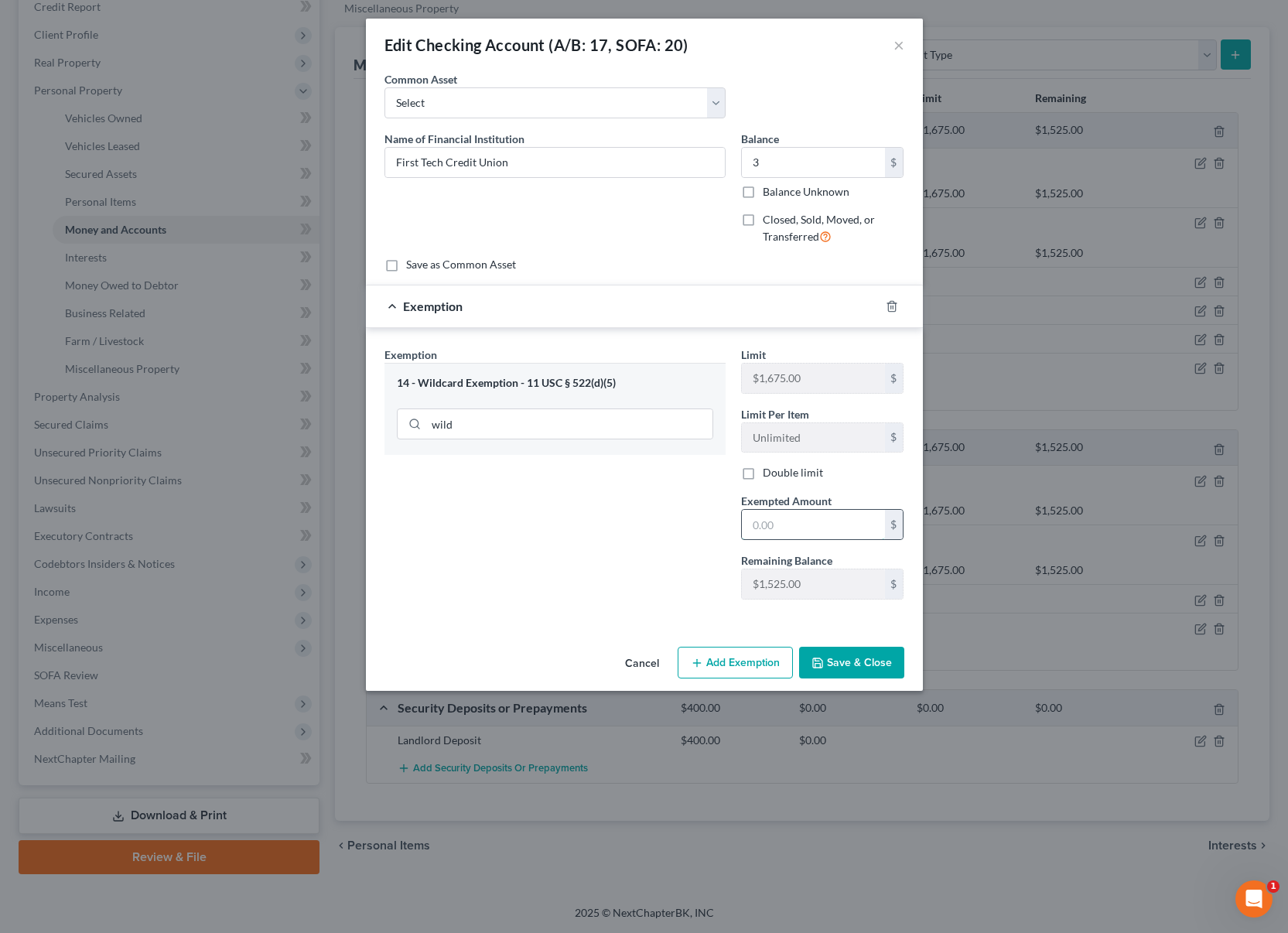
click at [810, 527] on input "text" at bounding box center [813, 524] width 143 height 29
type input "3"
click at [723, 607] on div "Exemption Set must be selected for CA. Exemption * 14 - Wildcard Exemption - 11…" at bounding box center [555, 479] width 357 height 265
click at [827, 655] on button "Save & Close" at bounding box center [852, 663] width 105 height 33
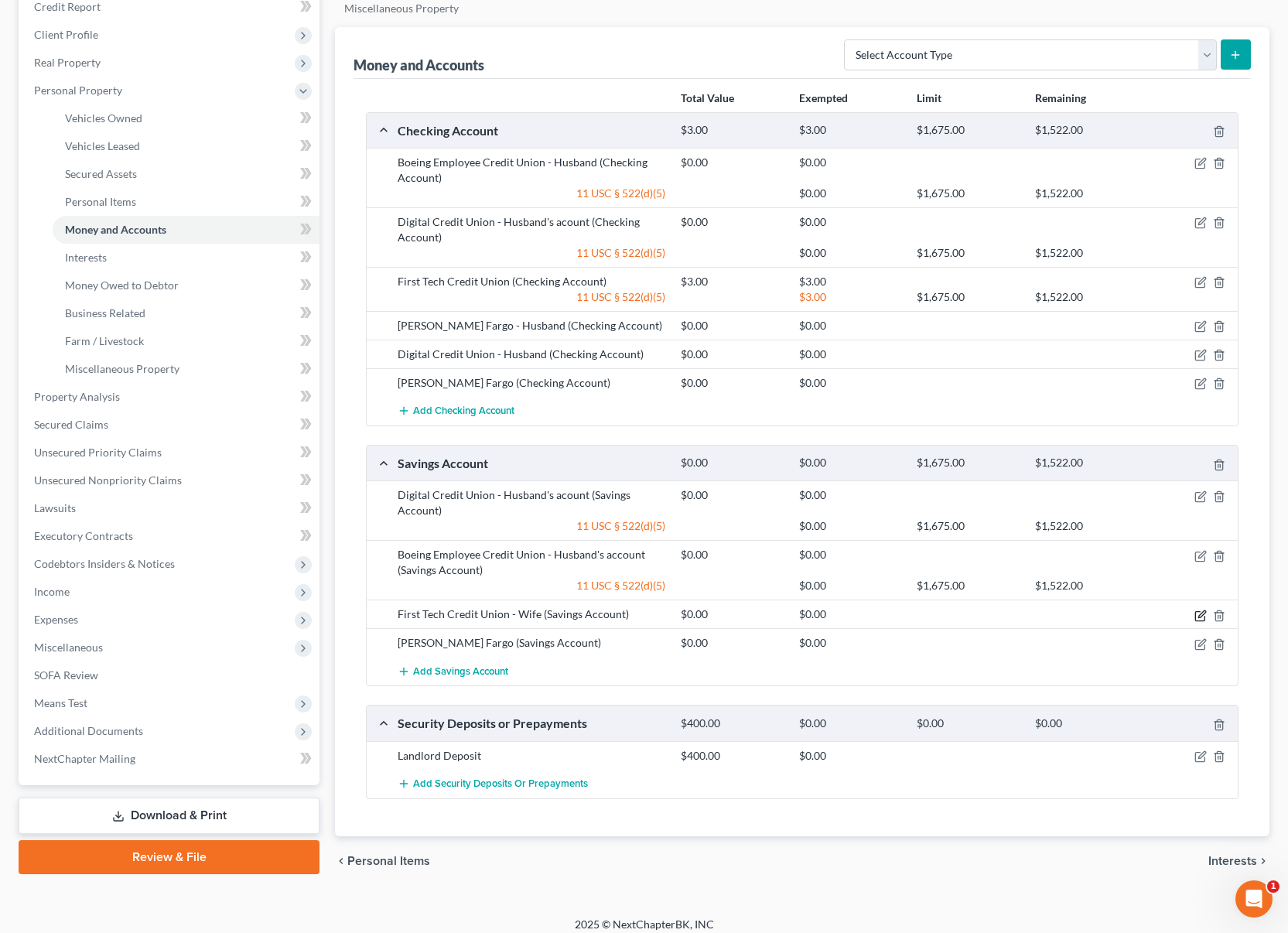
click at [1201, 616] on icon "button" at bounding box center [1201, 613] width 7 height 7
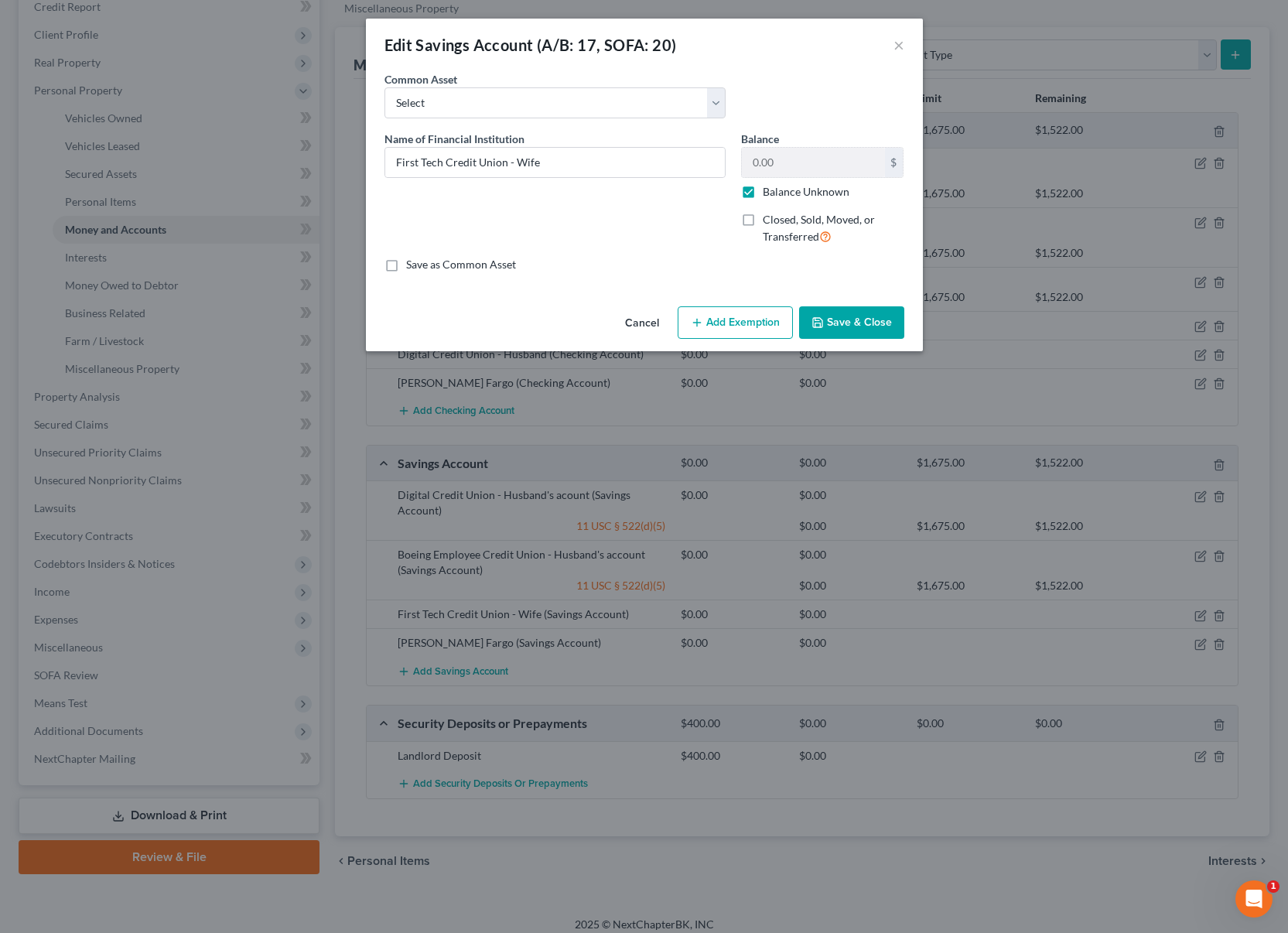
click at [763, 190] on label "Balance Unknown" at bounding box center [806, 192] width 87 height 16
click at [769, 190] on input "Balance Unknown" at bounding box center [774, 188] width 10 height 10
checkbox input "false"
click at [737, 327] on button "Add Exemption" at bounding box center [735, 323] width 116 height 33
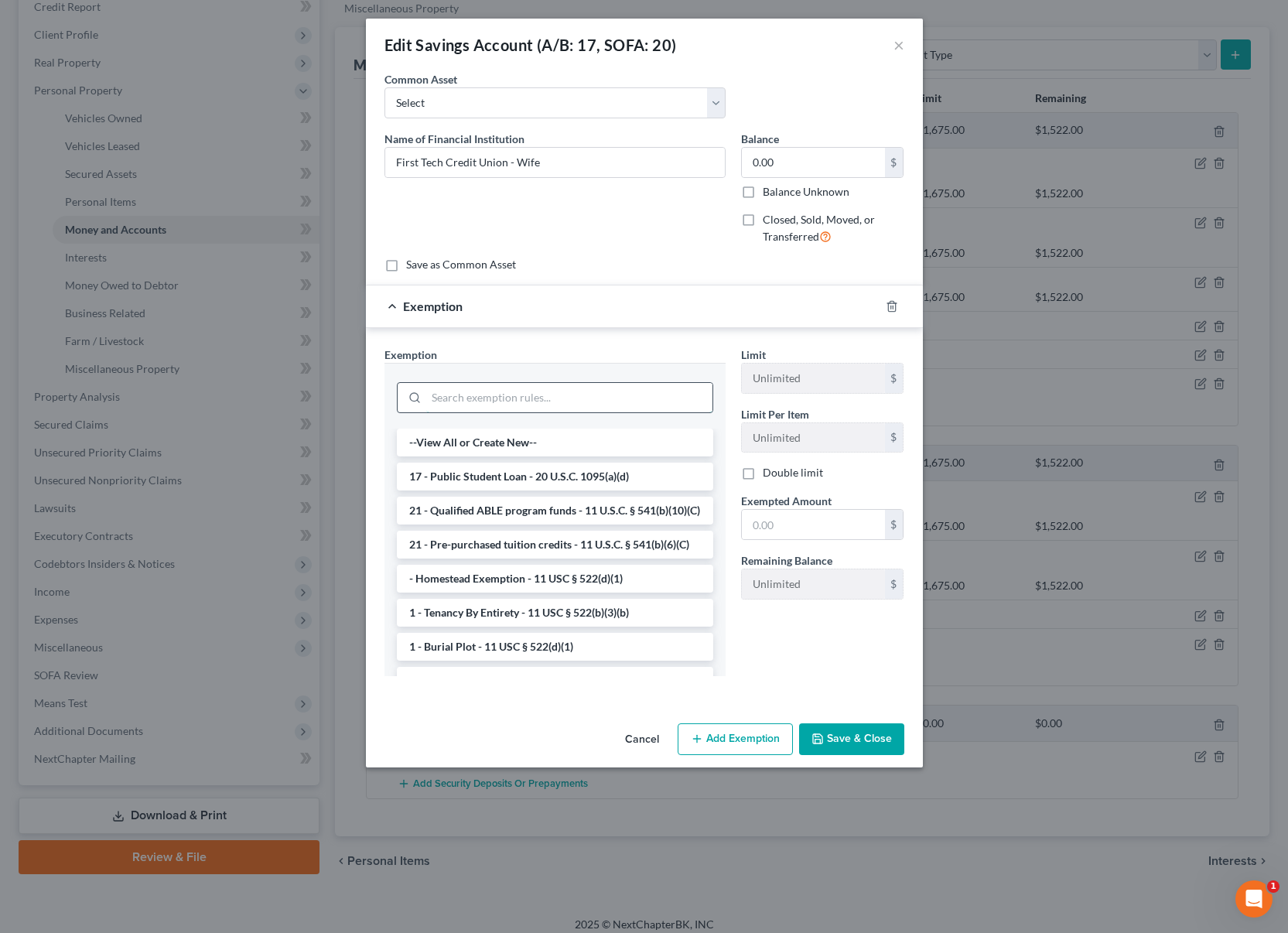
click at [583, 405] on input "search" at bounding box center [569, 398] width 286 height 29
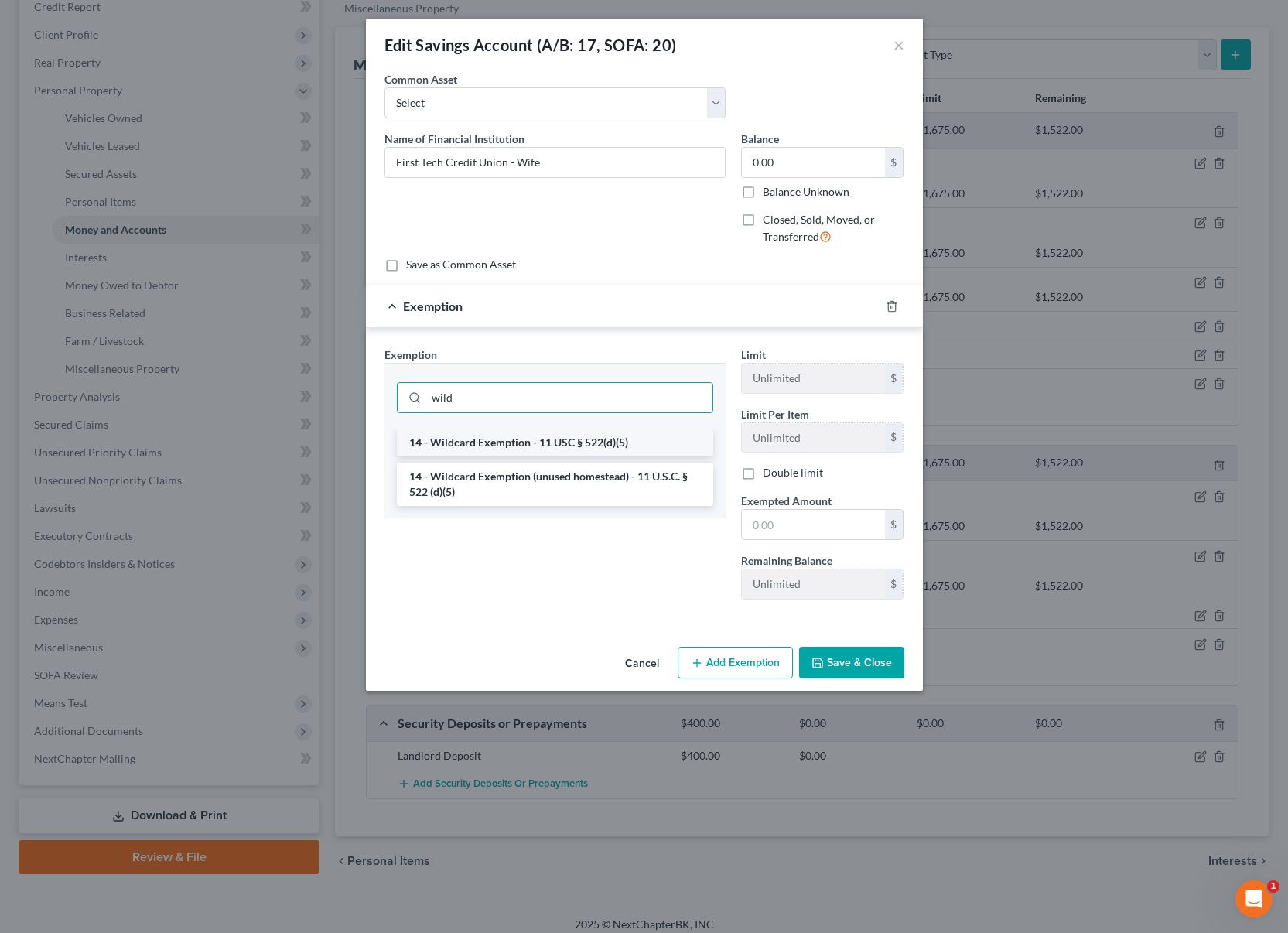
type input "wild"
click at [571, 441] on li "14 - Wildcard Exemption - 11 USC § 522(d)(5)" at bounding box center [555, 443] width 316 height 28
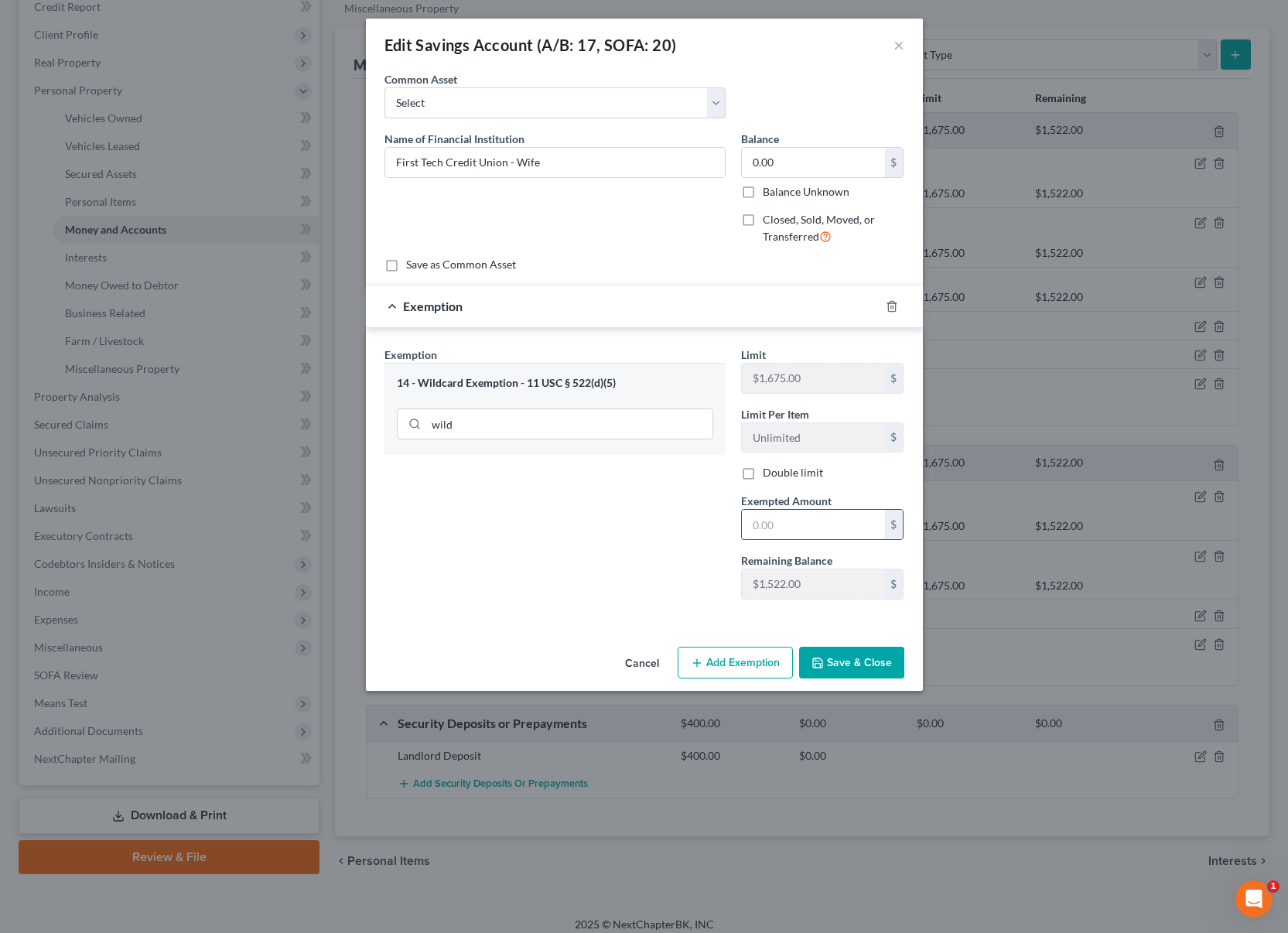
click at [784, 524] on input "text" at bounding box center [813, 524] width 143 height 29
type input "0"
click at [670, 600] on div "Exemption Set must be selected for CA. Exemption * 14 - Wildcard Exemption - 11…" at bounding box center [555, 479] width 357 height 265
click at [858, 655] on button "Save & Close" at bounding box center [852, 663] width 105 height 33
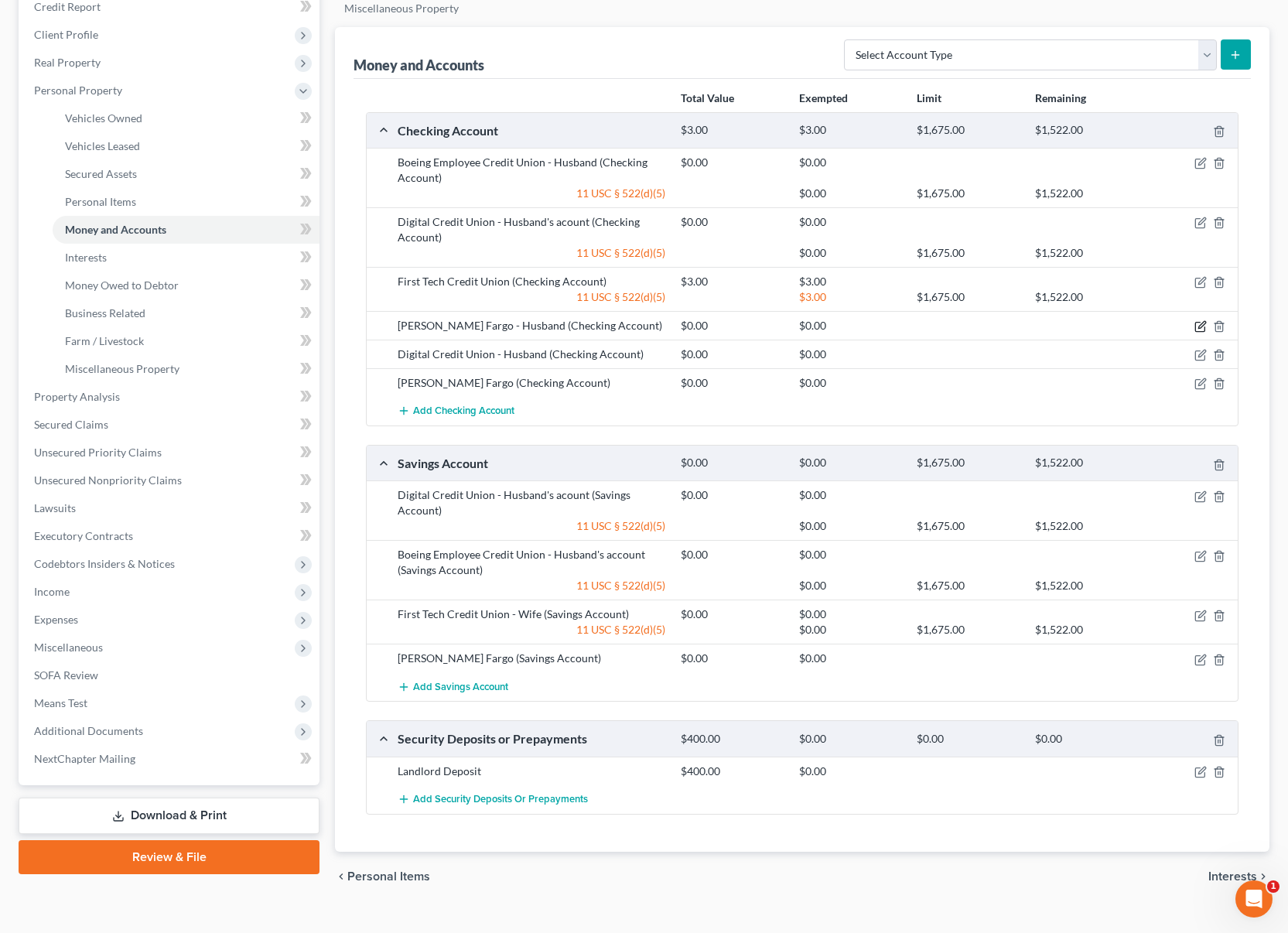
click at [1196, 327] on icon "button" at bounding box center [1200, 327] width 12 height 12
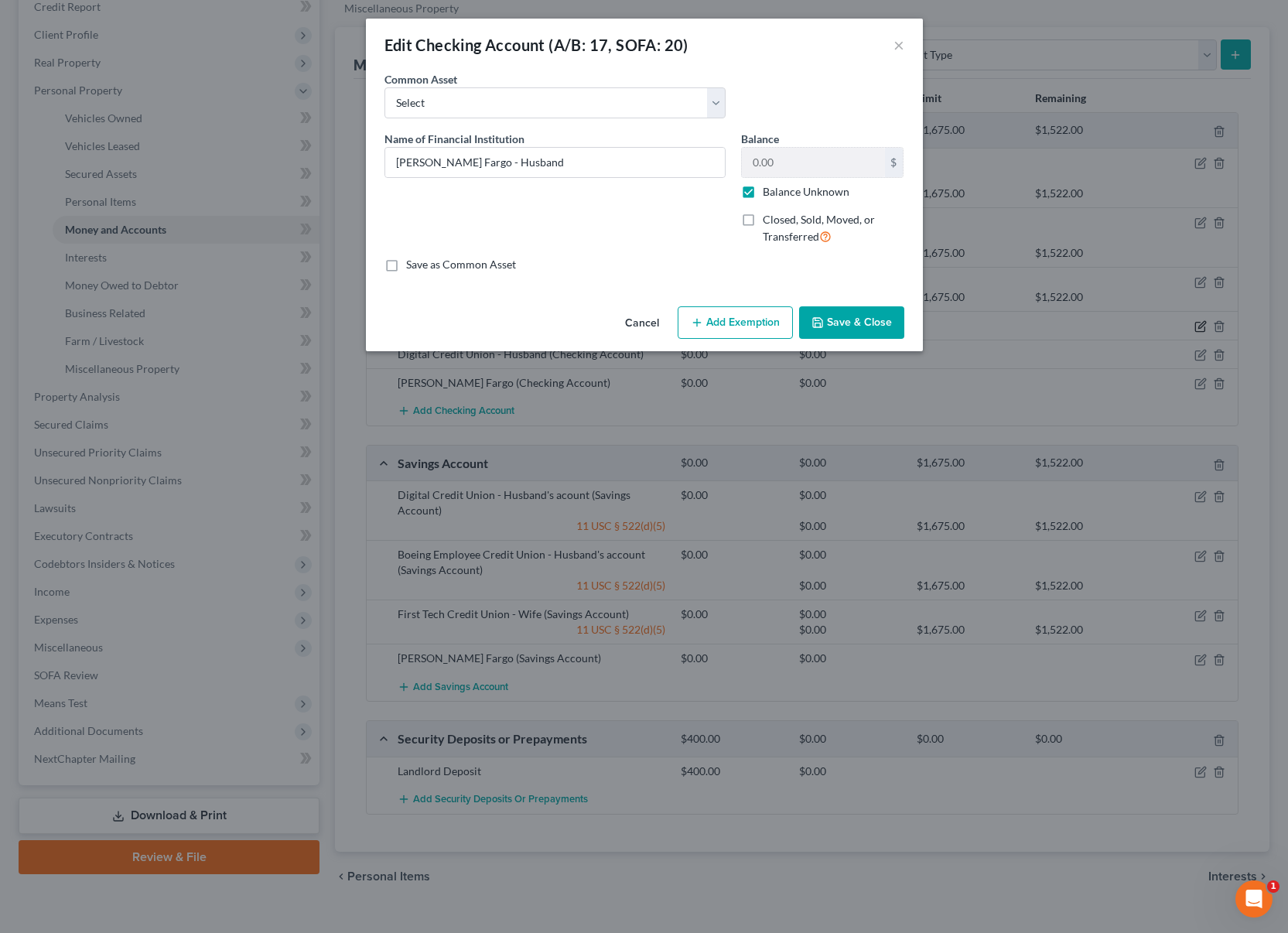
click at [1196, 327] on div "Edit Checking Account (A/B: 17, SOFA: 20) × An exemption set must first be sele…" at bounding box center [644, 466] width 1288 height 933
click at [596, 159] on input "Wells Fargo - Husband" at bounding box center [555, 163] width 340 height 29
click at [763, 194] on label "Balance Unknown" at bounding box center [806, 192] width 87 height 16
click at [769, 194] on input "Balance Unknown" at bounding box center [774, 188] width 10 height 10
checkbox input "false"
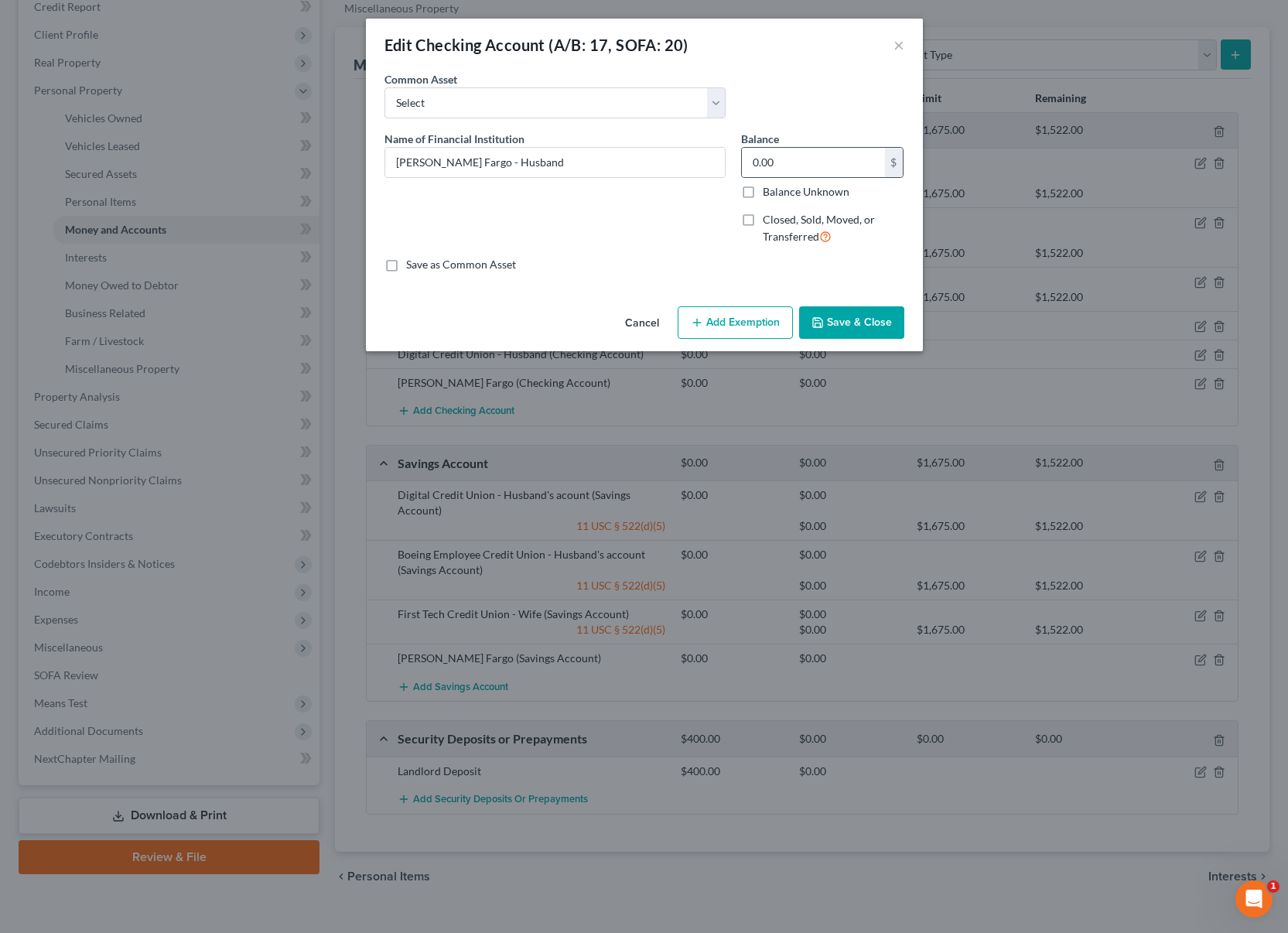
click at [772, 177] on div "0.00 $ Balance Unknown" at bounding box center [823, 174] width 163 height 53
click at [787, 169] on input "0.00" at bounding box center [813, 163] width 143 height 29
type input "1,300"
click at [720, 330] on button "Add Exemption" at bounding box center [735, 323] width 116 height 33
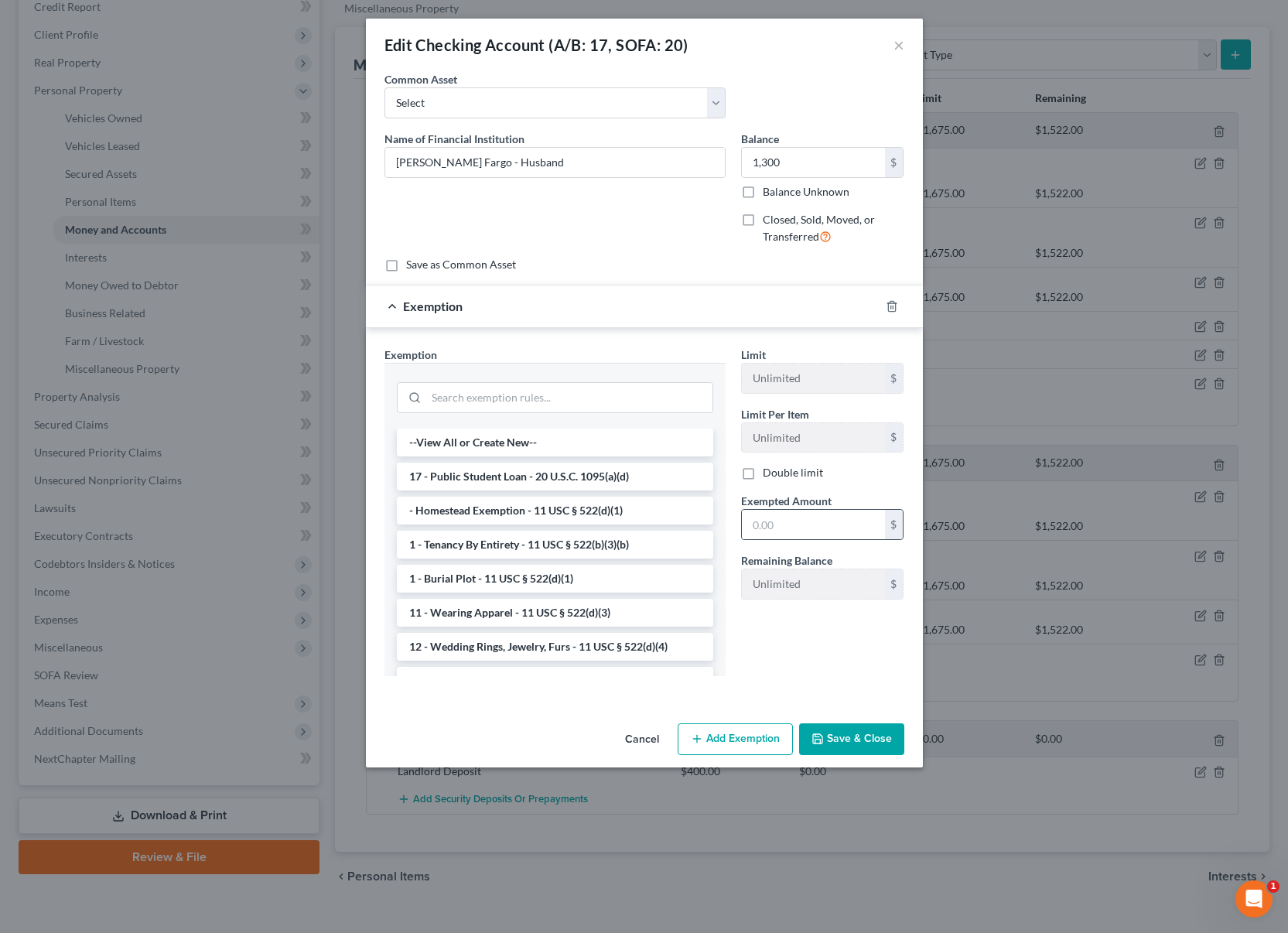
click at [765, 509] on div "$" at bounding box center [823, 524] width 163 height 31
click at [776, 520] on input "text" at bounding box center [813, 524] width 143 height 29
type input "1,300"
click at [855, 741] on button "Save & Close" at bounding box center [852, 740] width 105 height 33
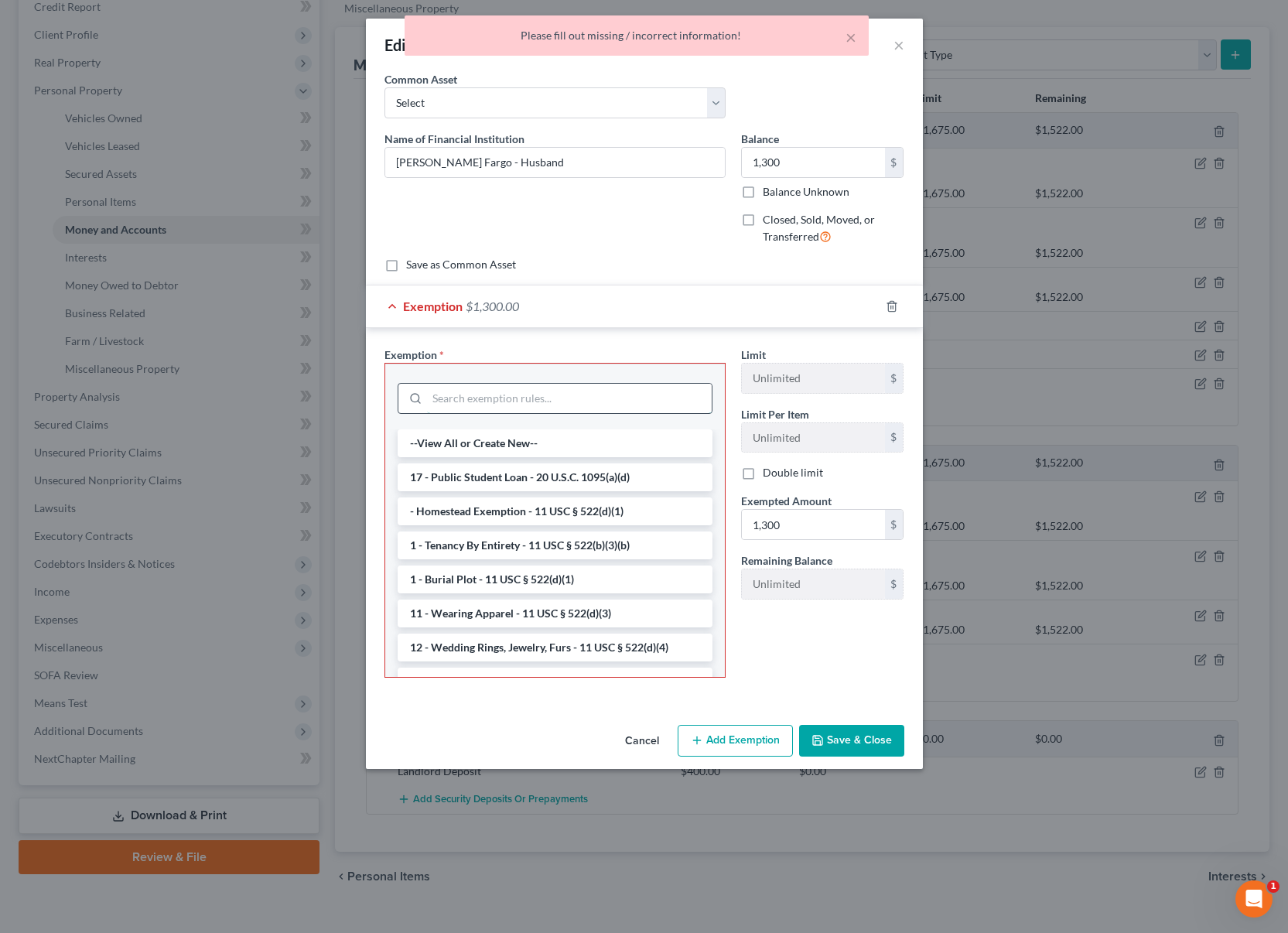
click at [582, 387] on input "search" at bounding box center [569, 399] width 285 height 29
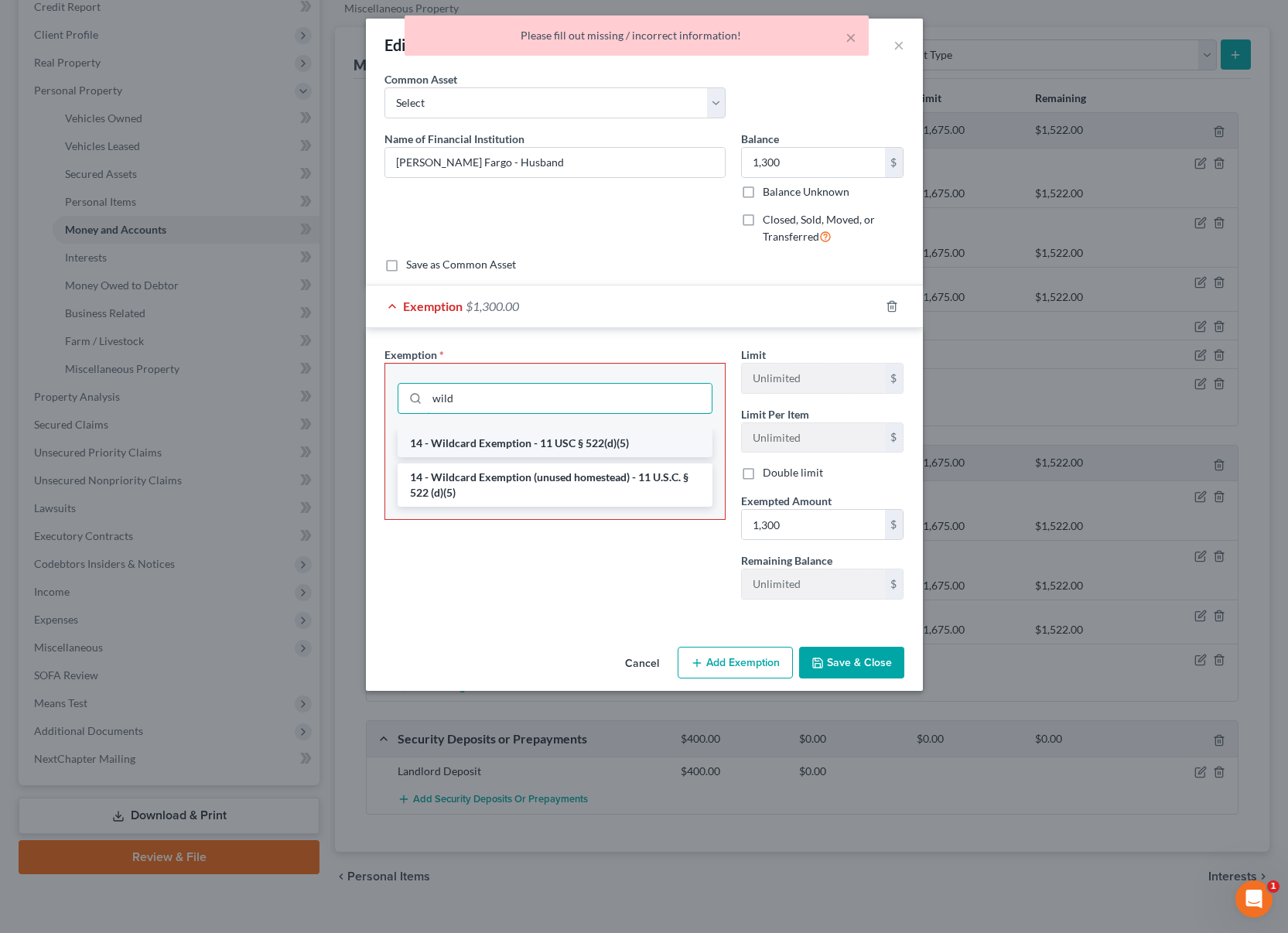
type input "wild"
click at [586, 434] on li "14 - Wildcard Exemption - 11 USC § 522(d)(5)" at bounding box center [555, 444] width 315 height 28
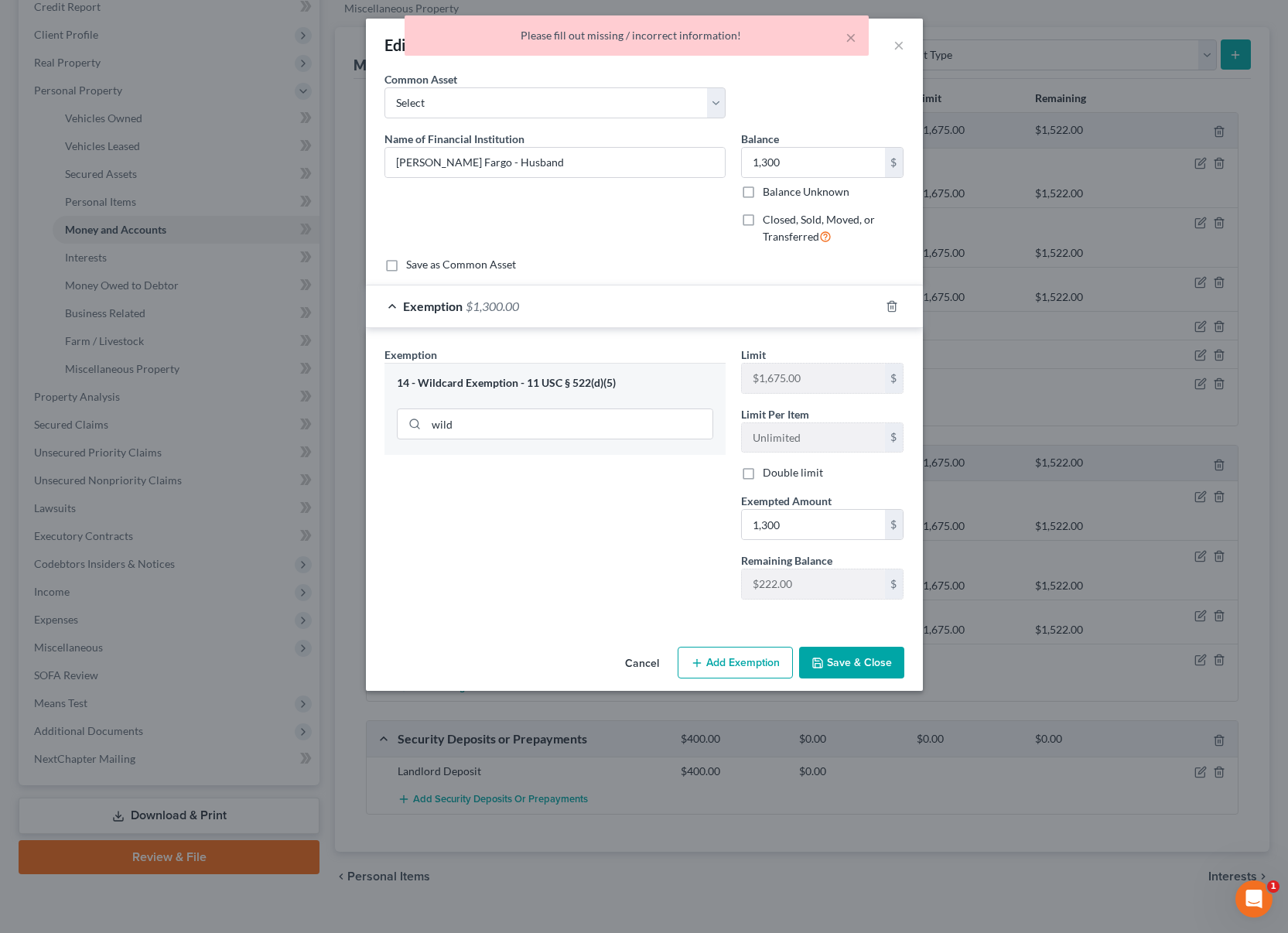
click at [852, 665] on button "Save & Close" at bounding box center [852, 663] width 105 height 33
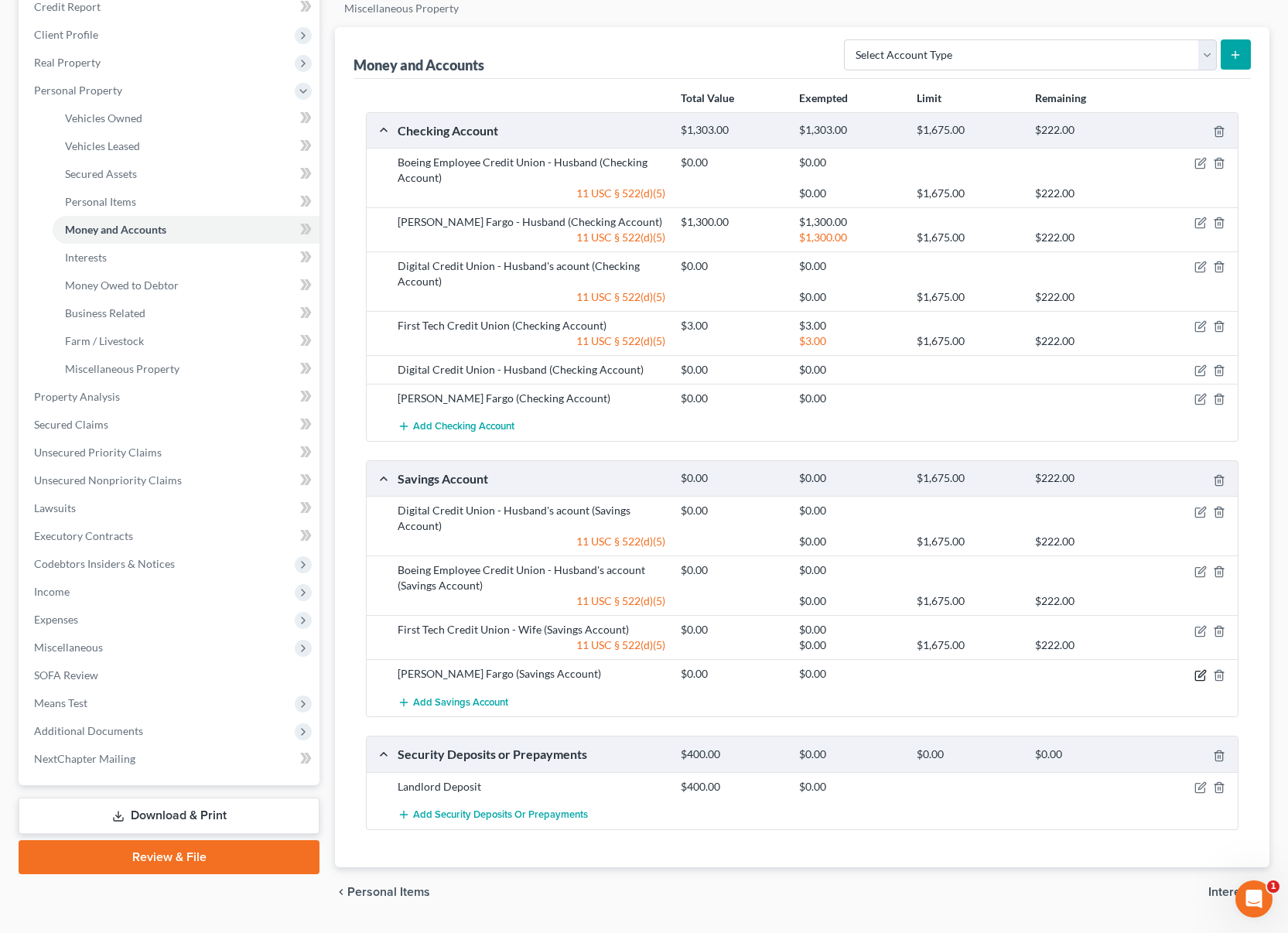
click at [1200, 677] on icon "button" at bounding box center [1200, 676] width 12 height 12
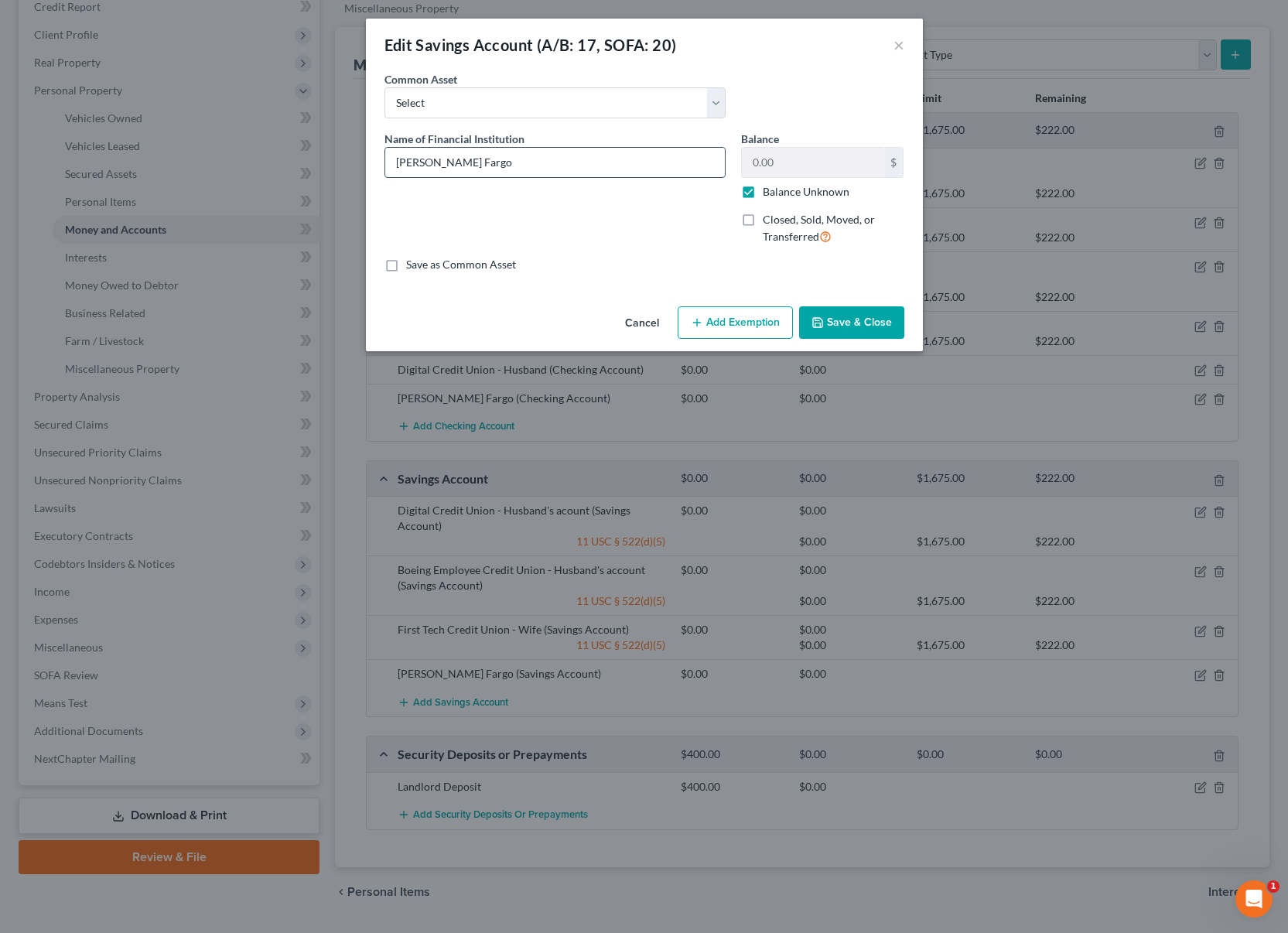
click at [513, 159] on input "Wells Fargo" at bounding box center [555, 163] width 340 height 29
click at [522, 163] on input "Wells Fargo - Husband's acount" at bounding box center [555, 163] width 340 height 29
type input "Wells Fargo - Husband's account"
click at [763, 190] on label "Balance Unknown" at bounding box center [806, 192] width 87 height 16
click at [763, 195] on label "Balance Unknown" at bounding box center [806, 192] width 87 height 16
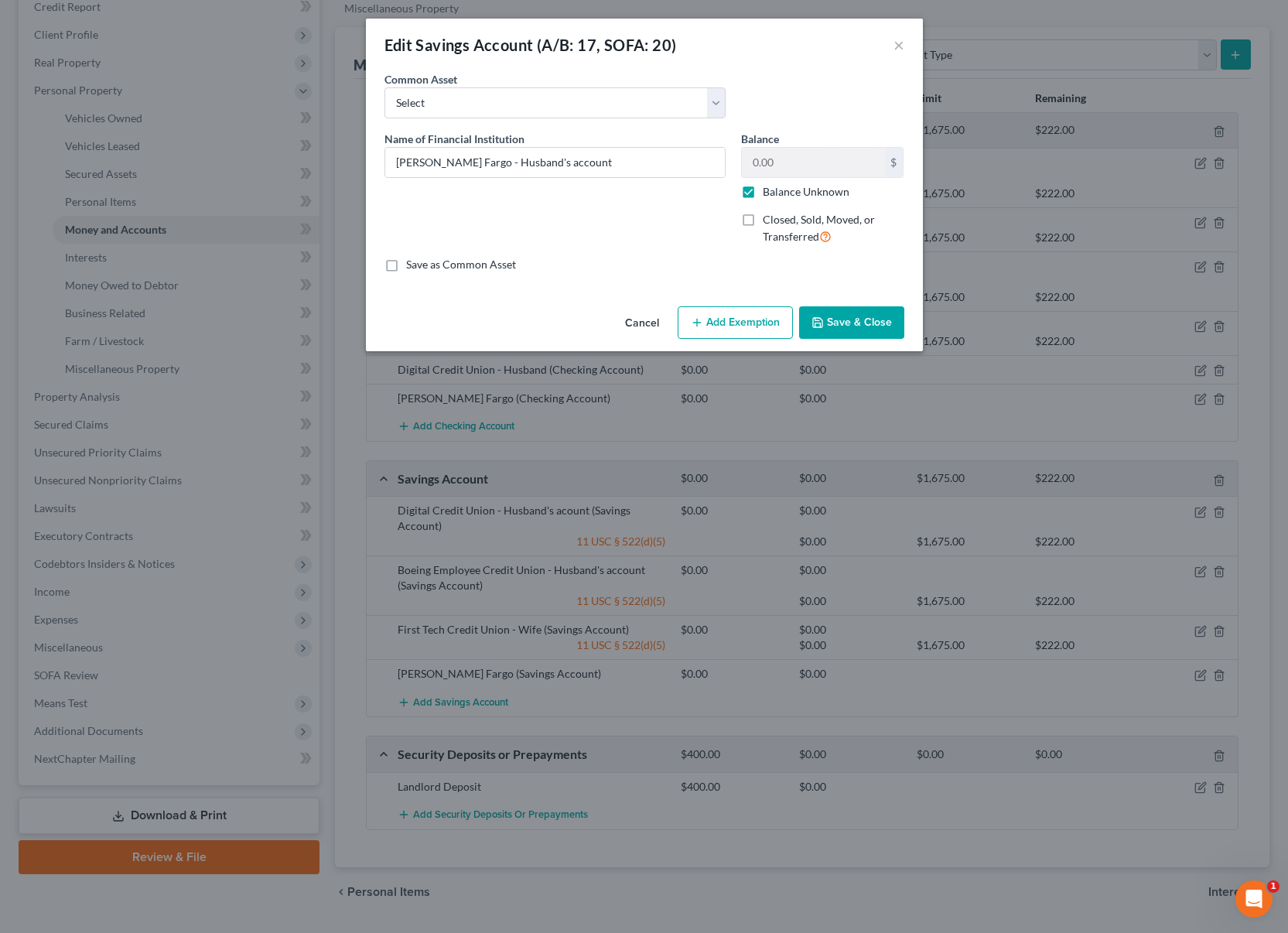
click at [769, 194] on input "Balance Unknown" at bounding box center [774, 188] width 10 height 10
checkbox input "false"
click at [754, 319] on button "Add Exemption" at bounding box center [735, 323] width 116 height 33
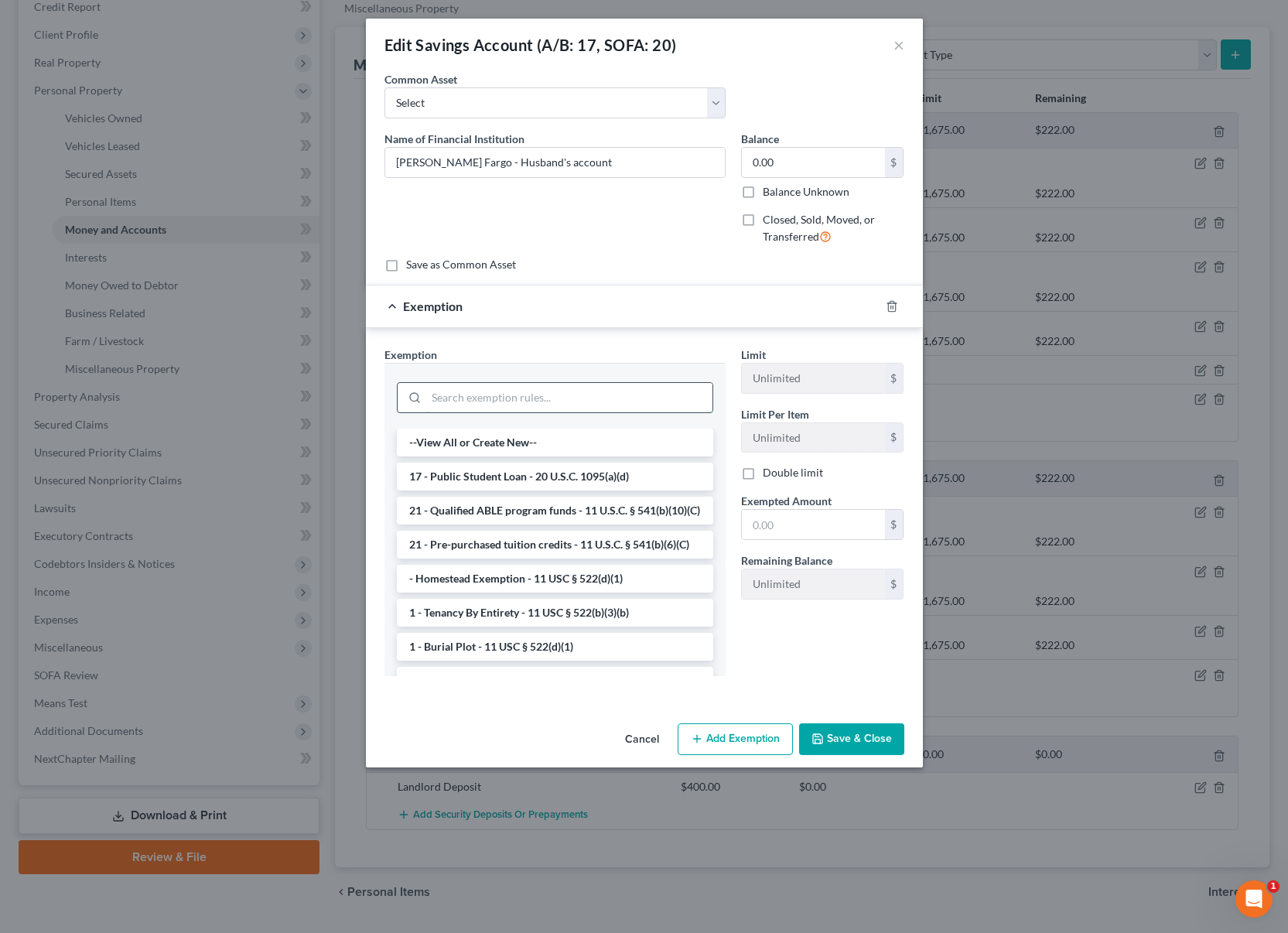
click at [579, 401] on input "search" at bounding box center [569, 398] width 286 height 29
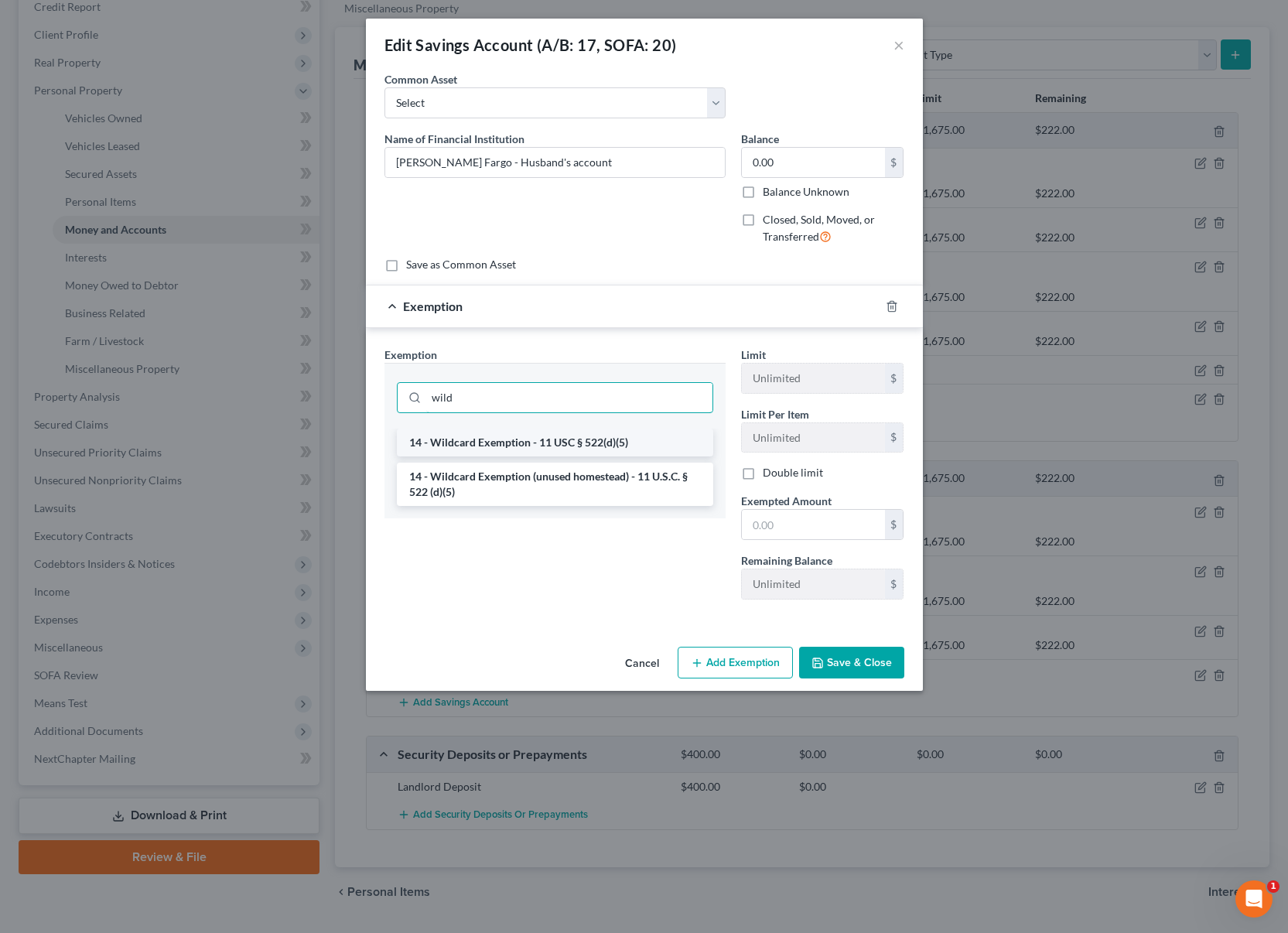
type input "wild"
click at [582, 442] on li "14 - Wildcard Exemption - 11 USC § 522(d)(5)" at bounding box center [555, 443] width 316 height 28
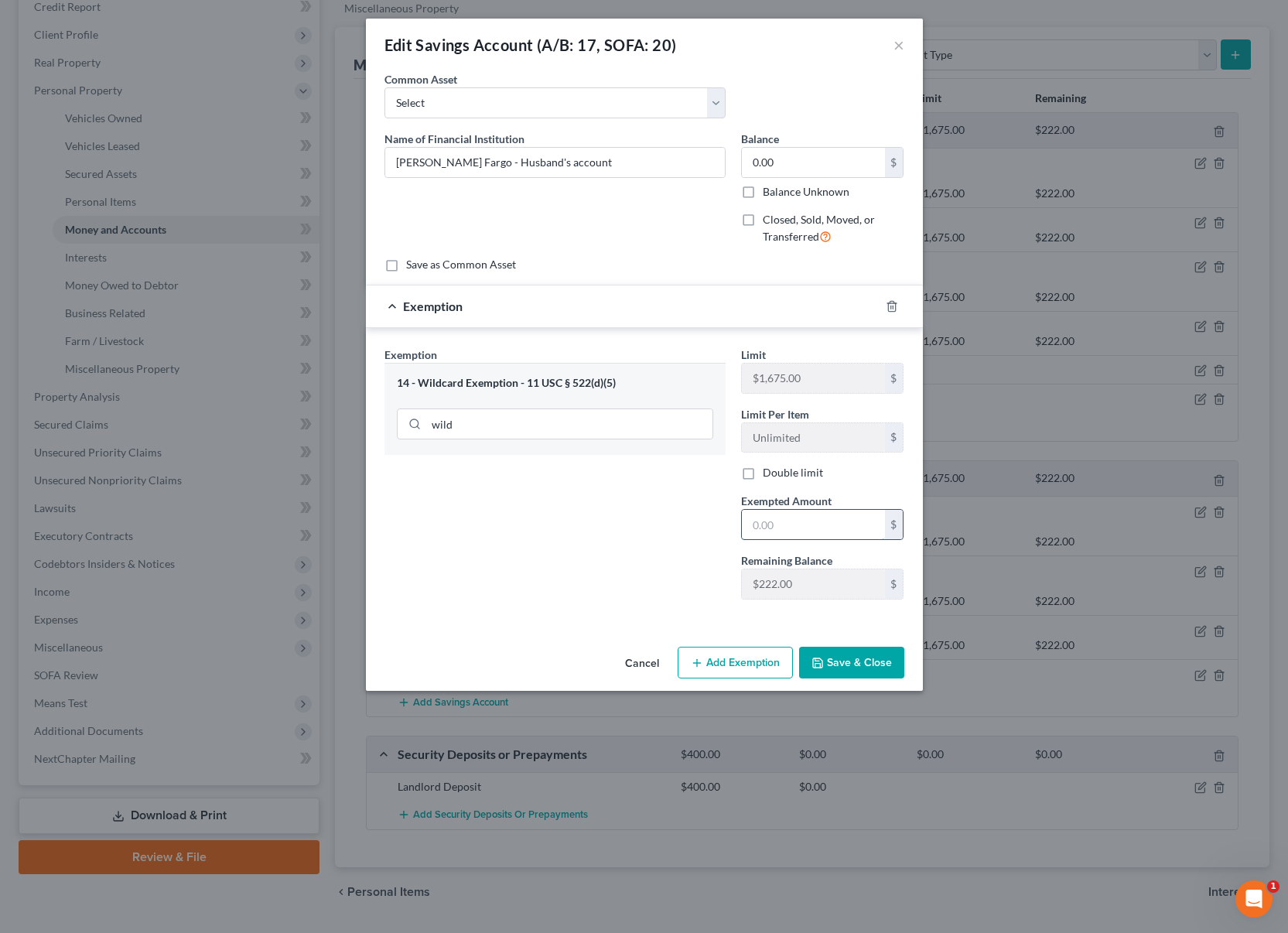
click at [800, 536] on input "text" at bounding box center [813, 524] width 143 height 29
type input "0"
click at [583, 590] on div "Exemption Set must be selected for CA. Exemption * 14 - Wildcard Exemption - 11…" at bounding box center [555, 479] width 357 height 265
click at [832, 665] on button "Save & Close" at bounding box center [852, 663] width 105 height 33
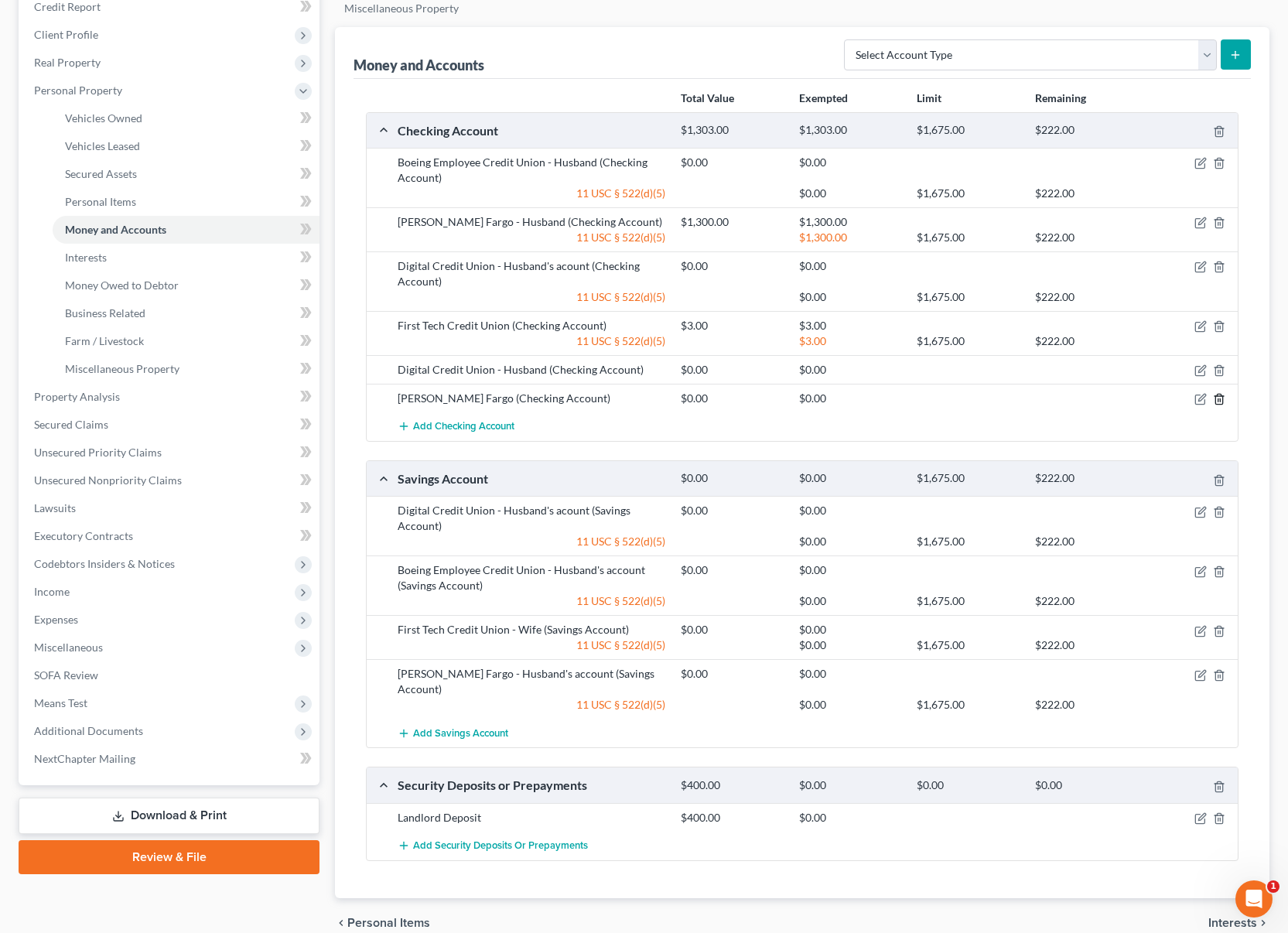
click at [1221, 399] on icon "button" at bounding box center [1219, 399] width 12 height 12
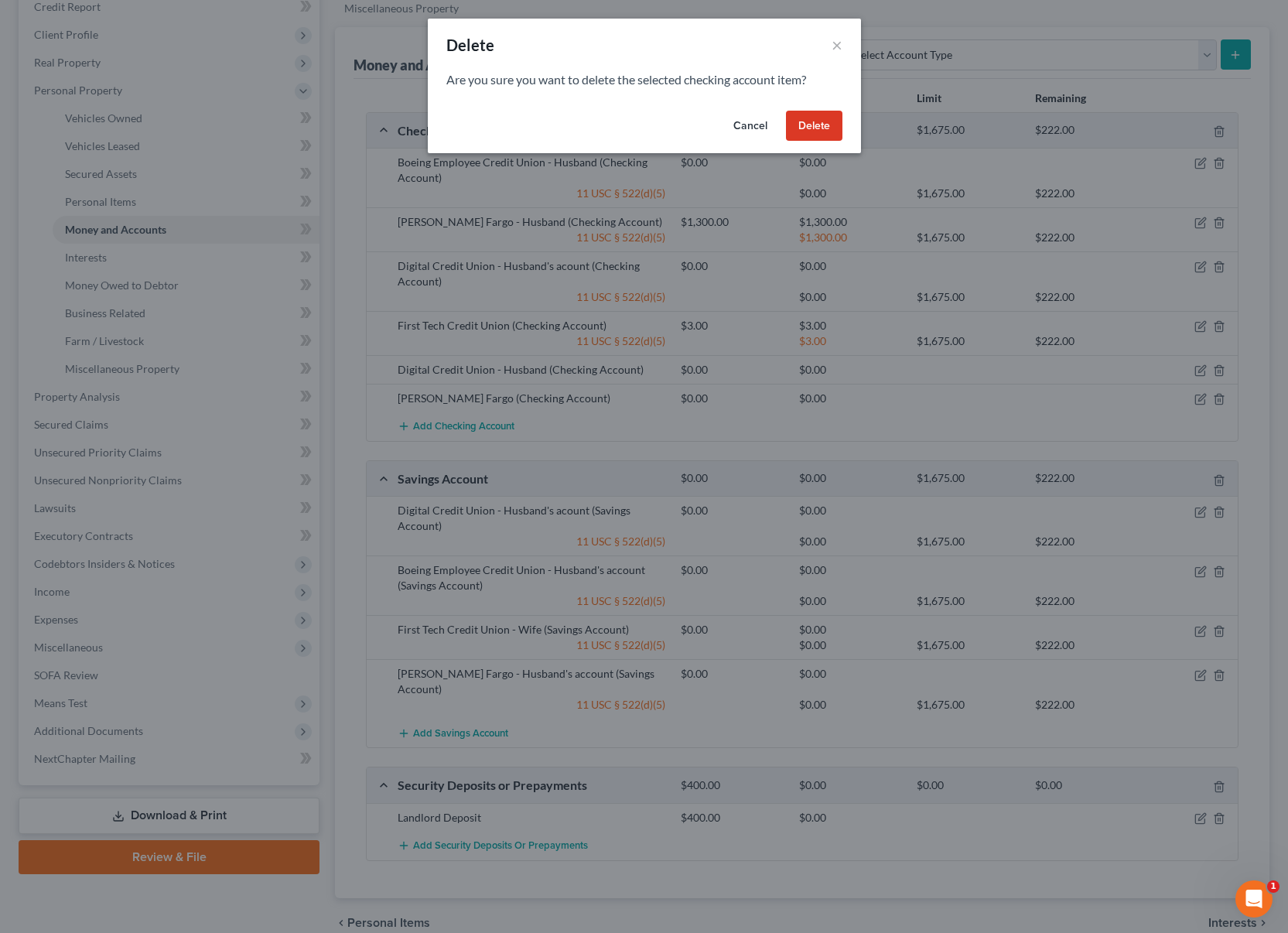
click at [807, 123] on button "Delete" at bounding box center [814, 126] width 57 height 31
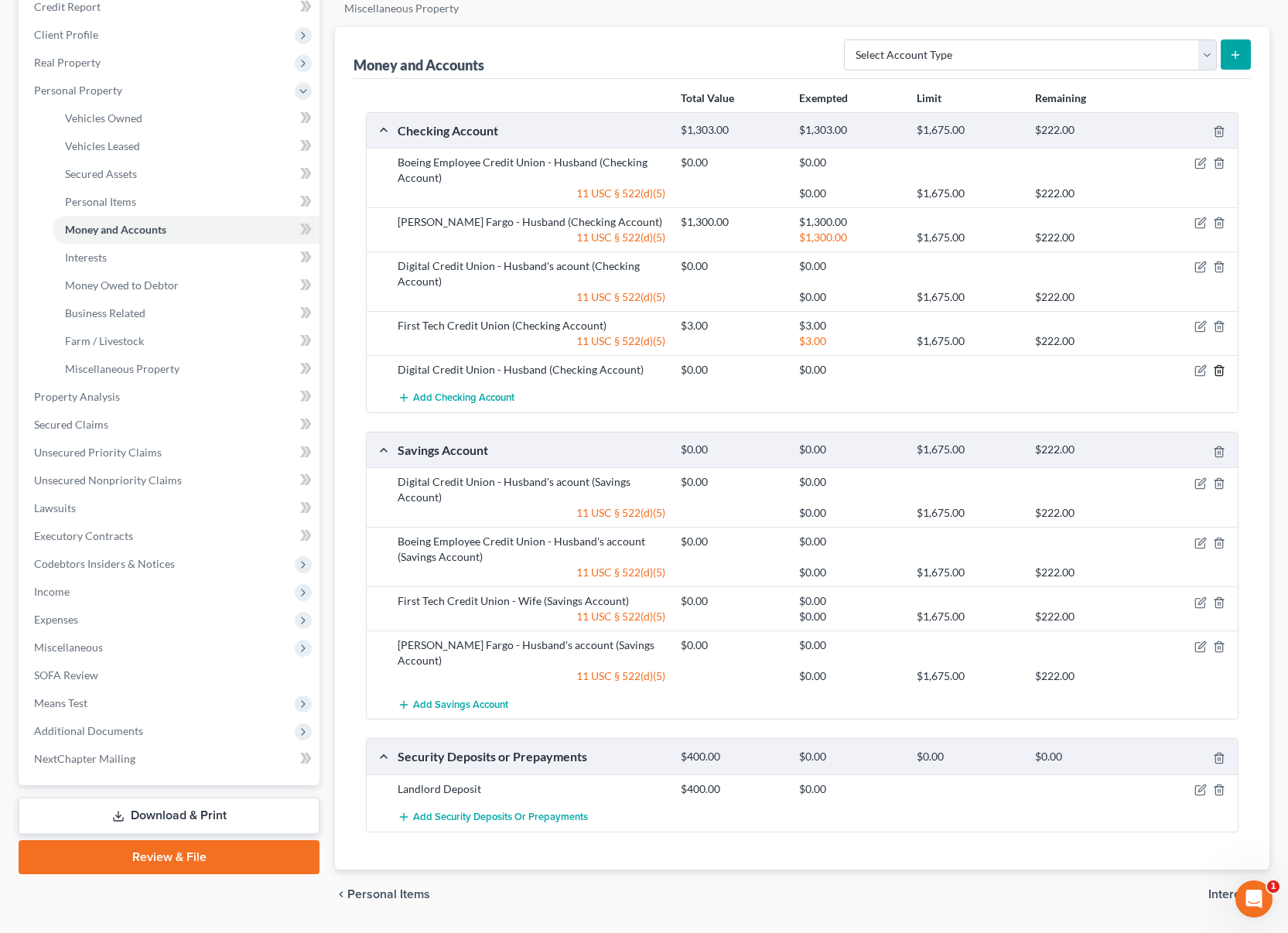
click at [1219, 369] on icon "button" at bounding box center [1219, 371] width 12 height 12
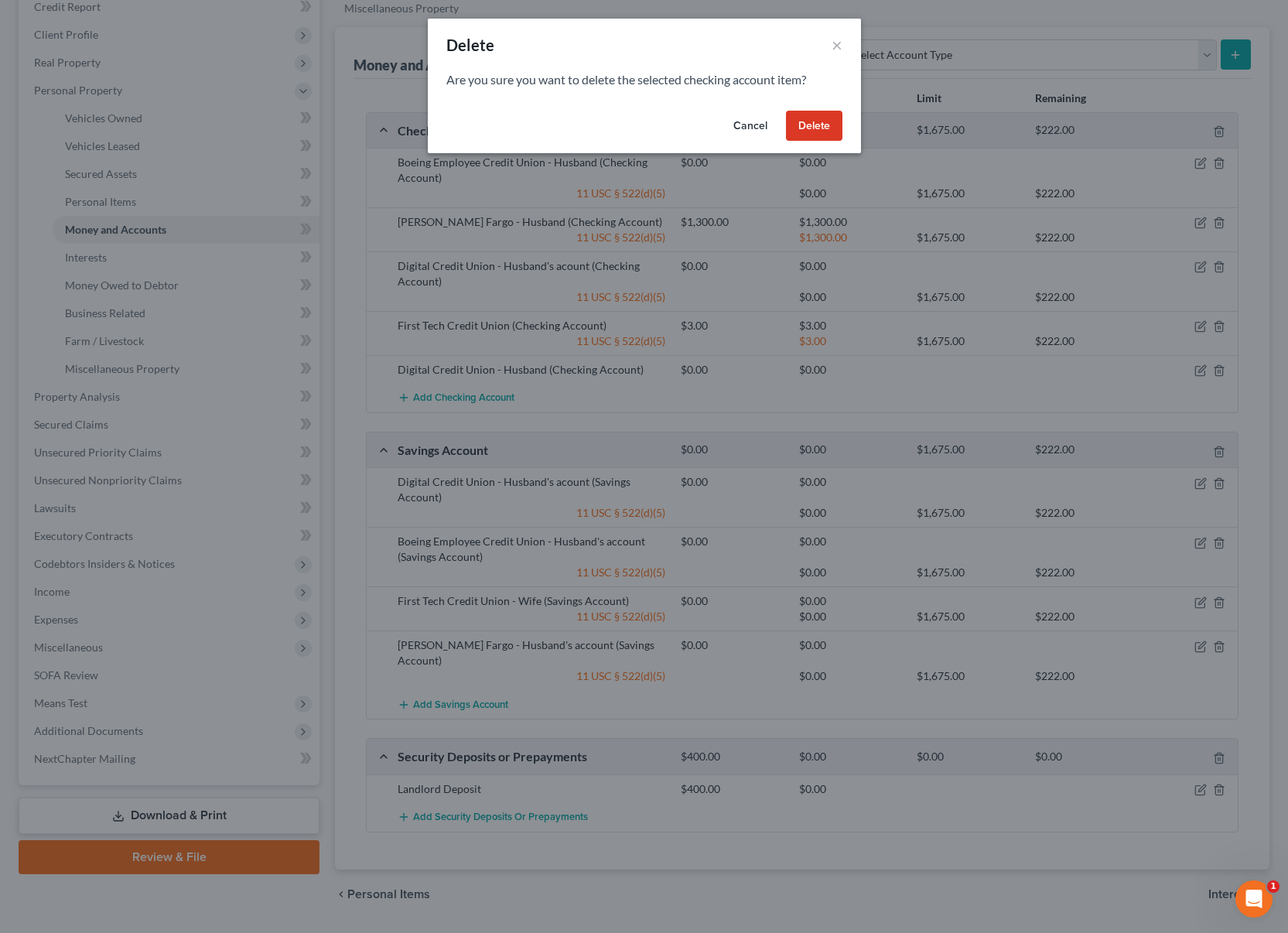
click at [833, 134] on button "Delete" at bounding box center [814, 126] width 57 height 31
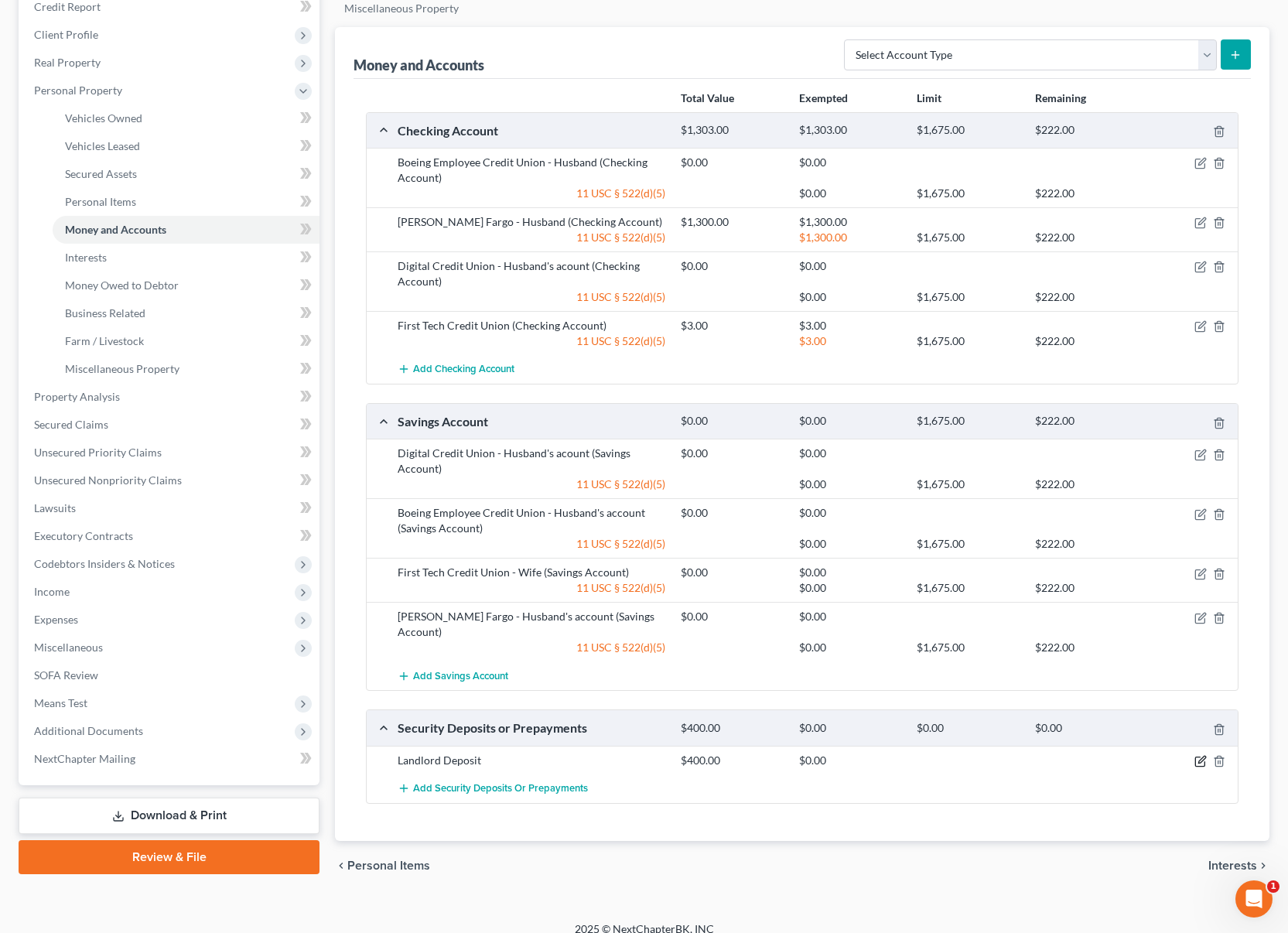
click at [1201, 755] on icon "button" at bounding box center [1200, 762] width 12 height 12
select select "3"
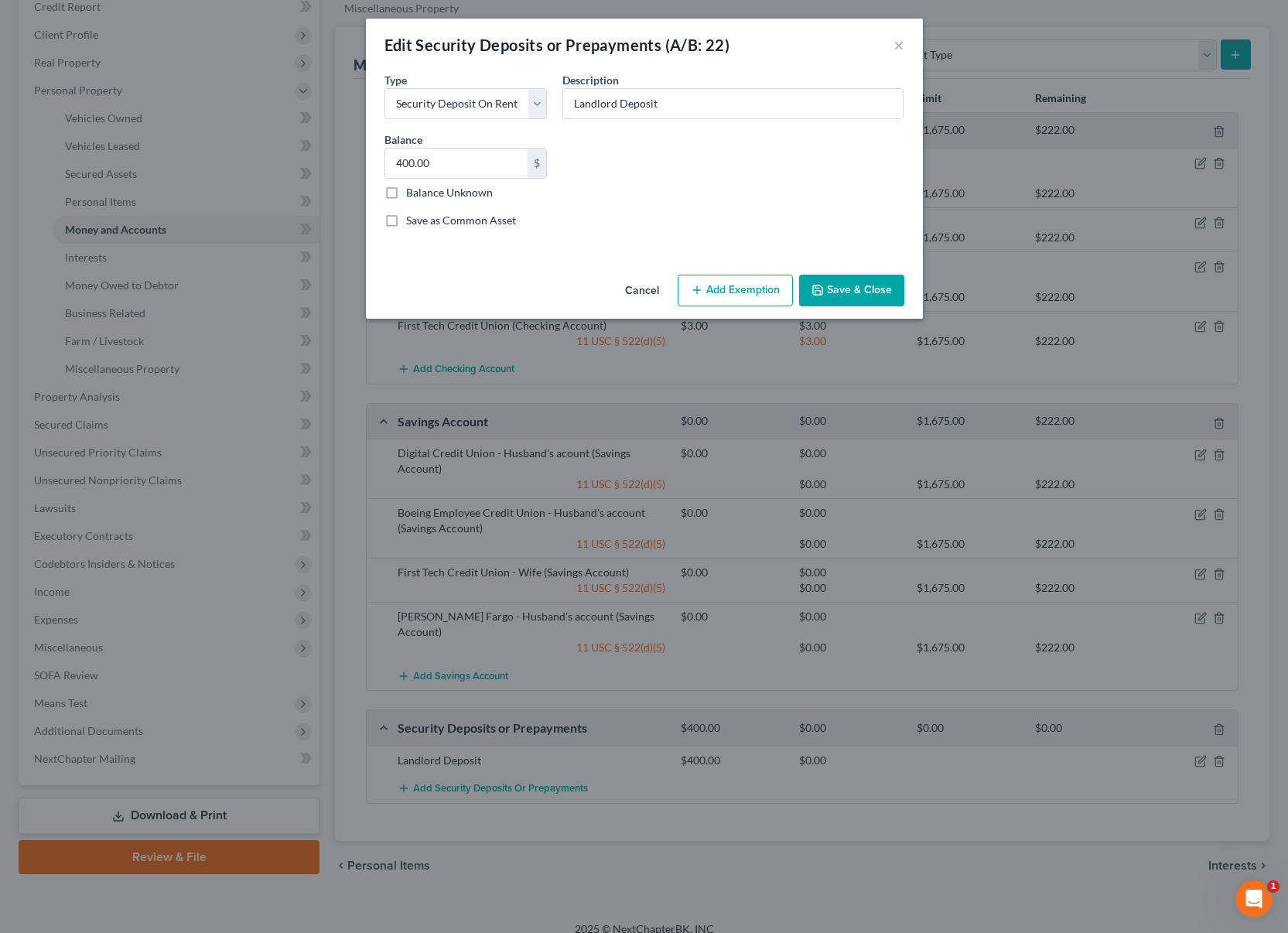
click at [743, 285] on button "Add Exemption" at bounding box center [735, 291] width 116 height 33
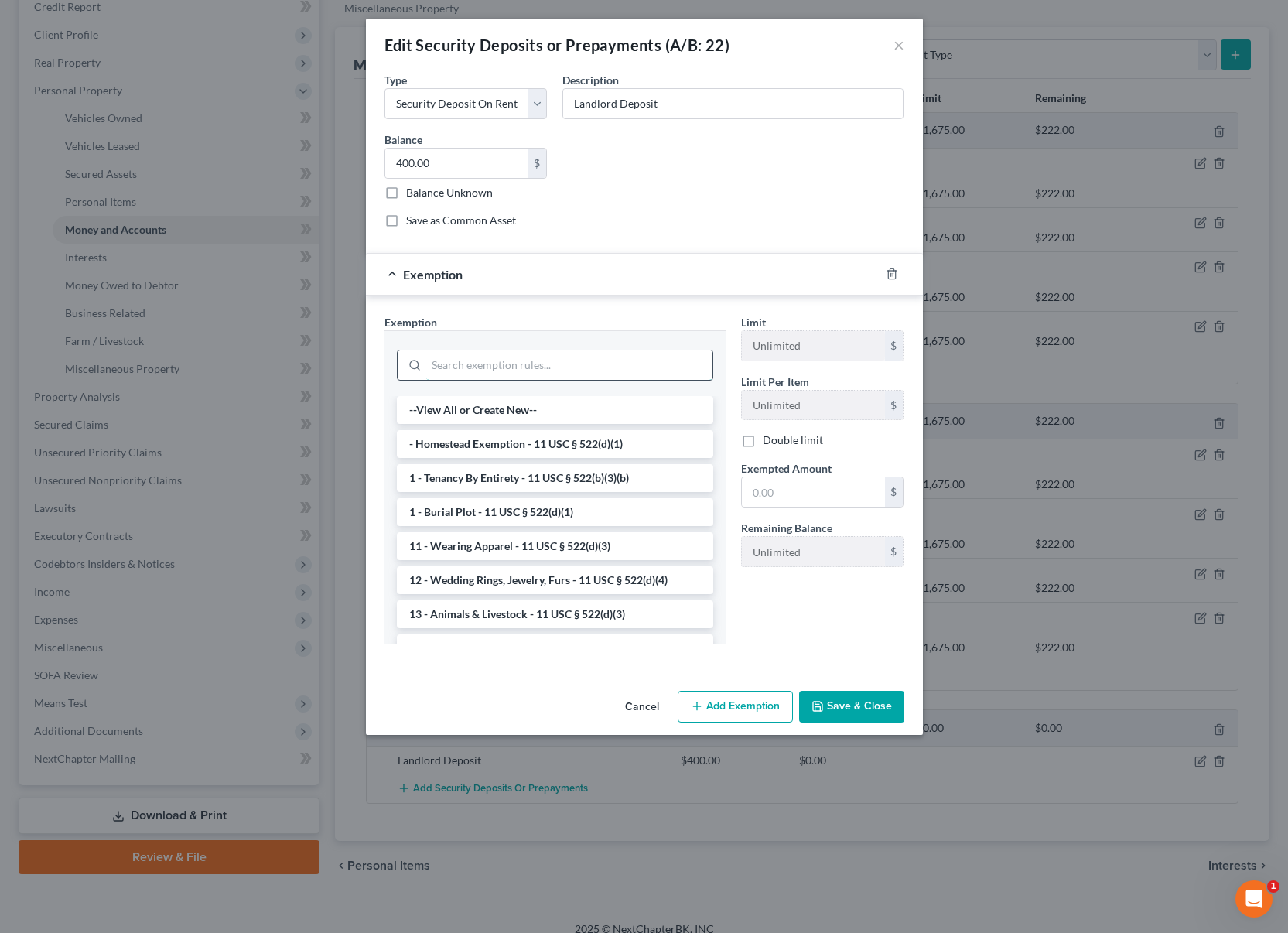
click at [592, 371] on input "search" at bounding box center [569, 365] width 286 height 29
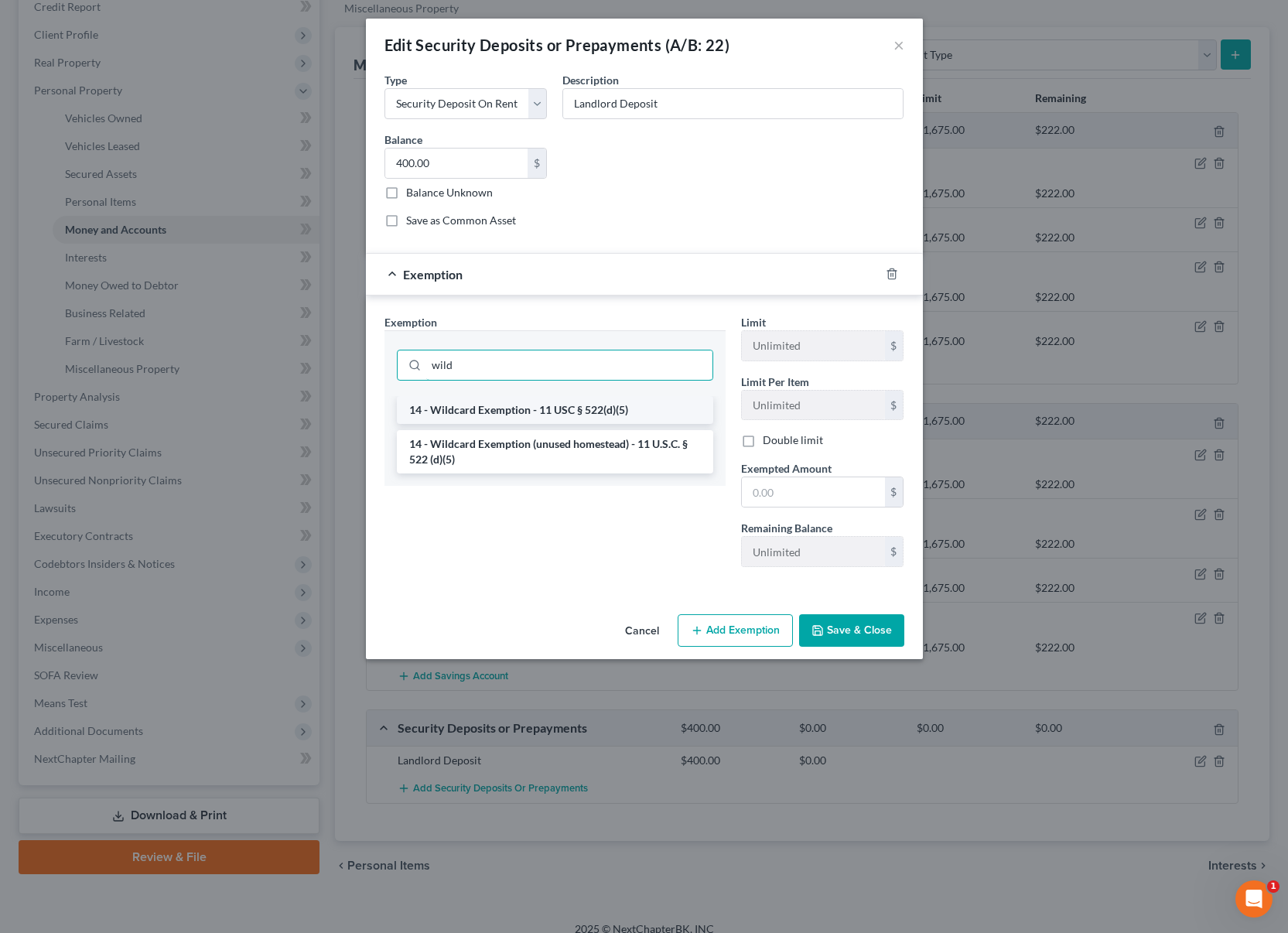
type input "wild"
click at [578, 403] on li "14 - Wildcard Exemption - 11 USC § 522(d)(5)" at bounding box center [555, 410] width 316 height 28
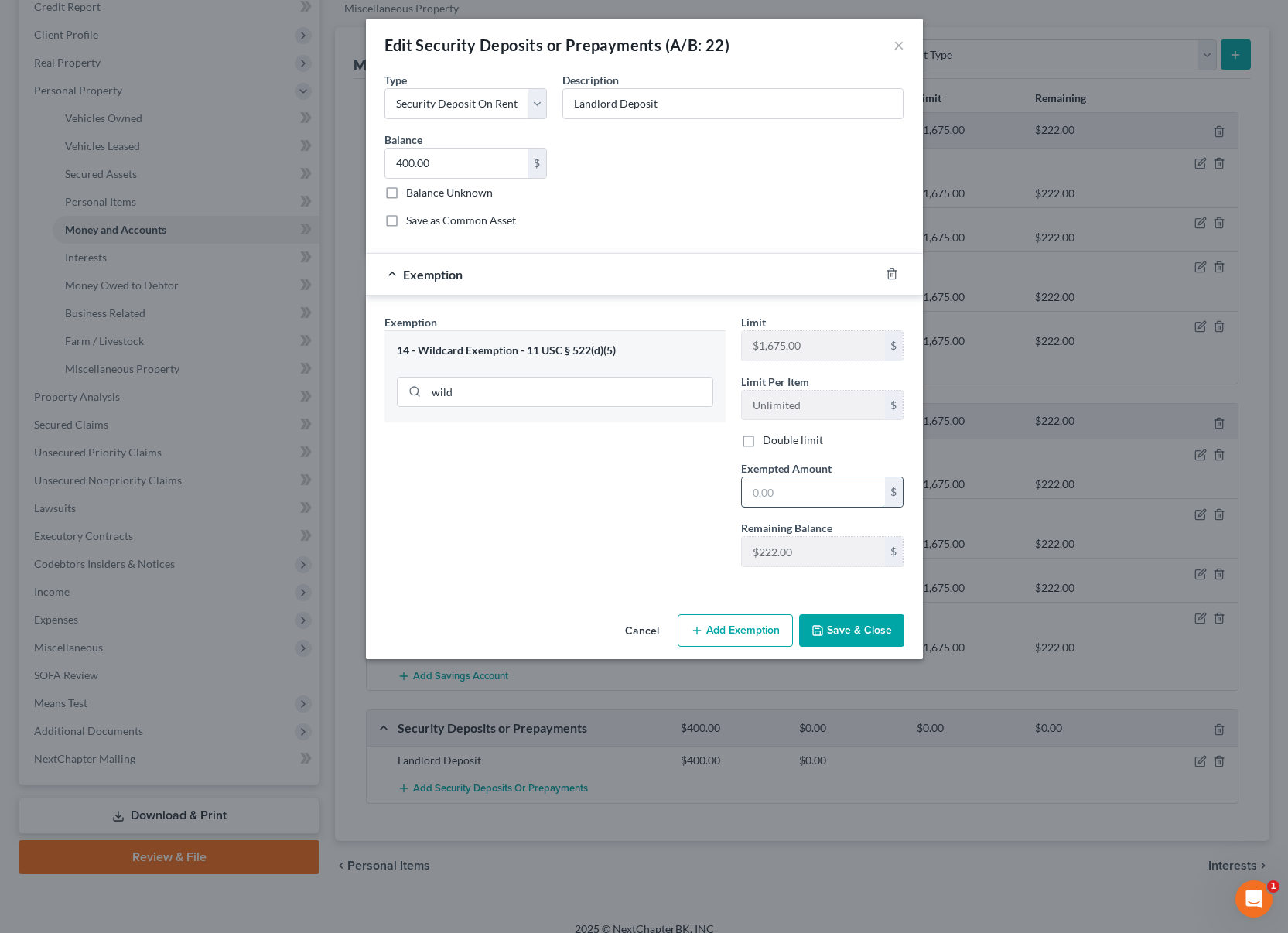
click at [782, 479] on input "text" at bounding box center [813, 492] width 143 height 29
type input "400"
click at [602, 525] on div "Exemption Set must be selected for CA. Exemption * 14 - Wildcard Exemption - 11…" at bounding box center [555, 447] width 357 height 265
click at [847, 634] on button "Save & Close" at bounding box center [852, 631] width 105 height 33
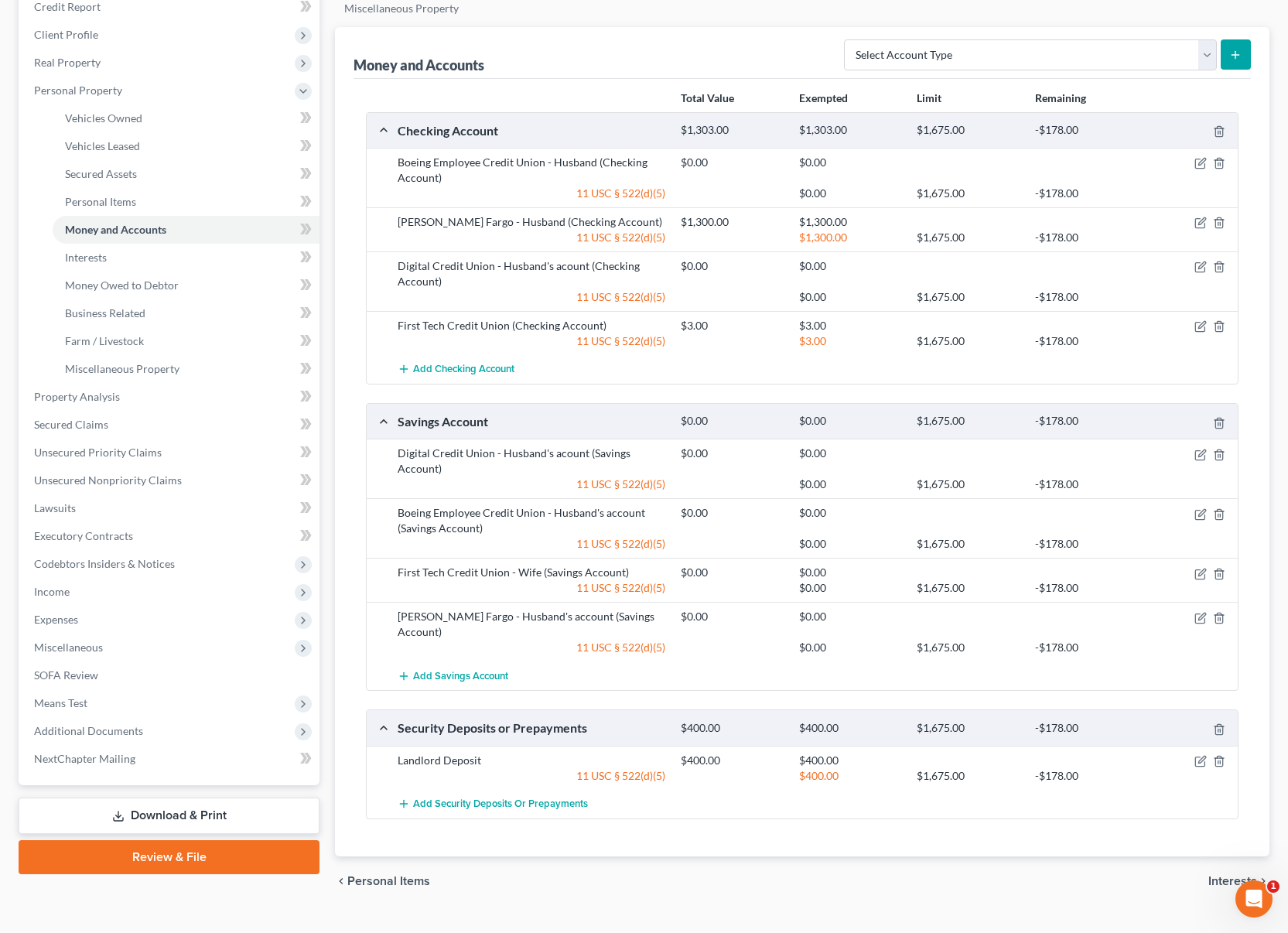
scroll to position [0, 0]
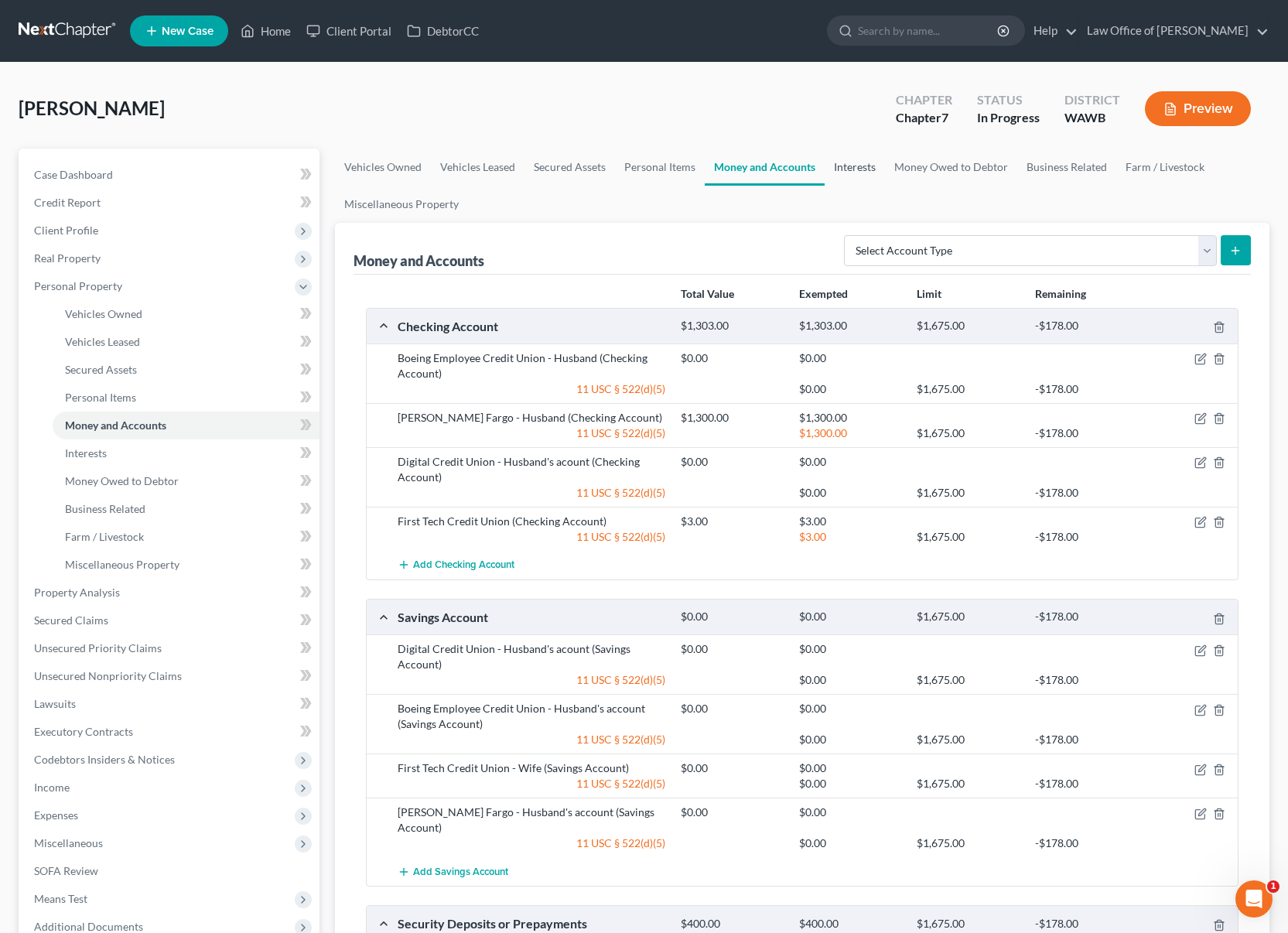
click at [857, 166] on link "Interests" at bounding box center [855, 168] width 60 height 37
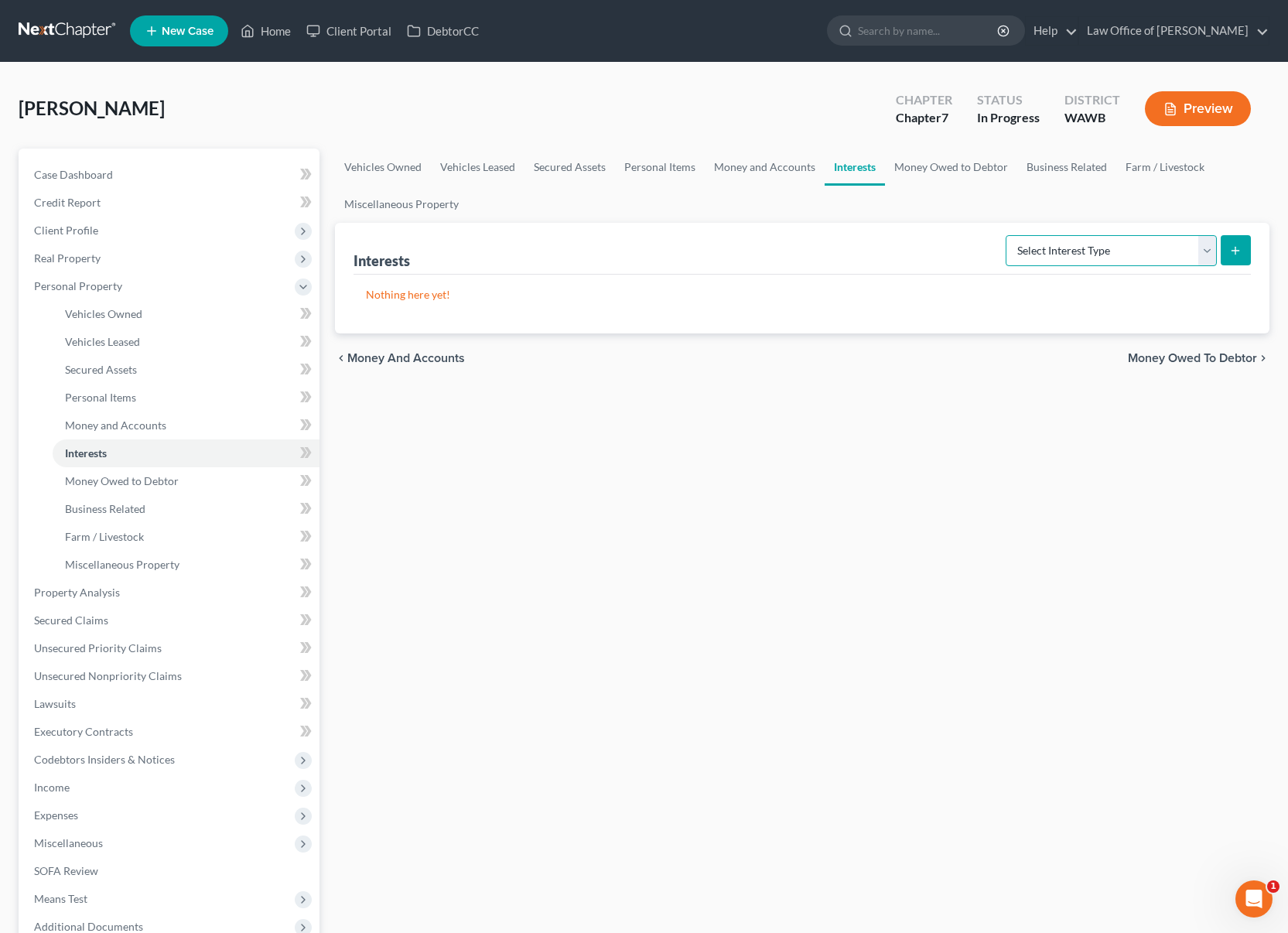
click at [1079, 251] on select "Select Interest Type 401K (A/B: 21) Annuity (A/B: 23) Bond (A/B: 18) Education …" at bounding box center [1111, 251] width 211 height 31
click at [1105, 246] on select "Select Interest Type 401K (A/B: 21) Annuity (A/B: 23) Bond (A/B: 18) Education …" at bounding box center [1111, 251] width 211 height 31
click at [746, 166] on link "Money and Accounts" at bounding box center [765, 168] width 120 height 37
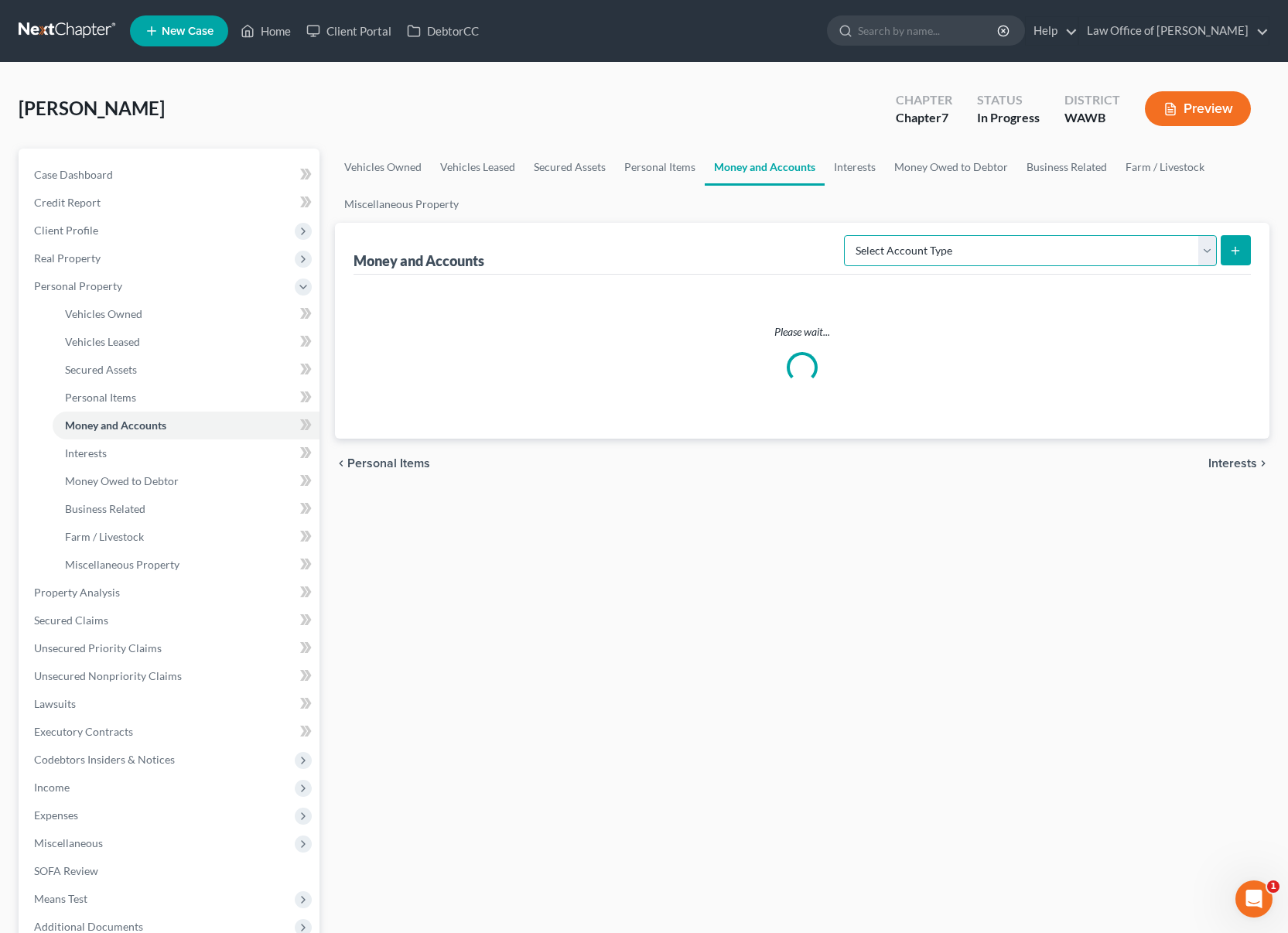
click at [1076, 258] on select "Select Account Type Brokerage (A/B: 18, SOFA: 20) Cash on Hand (A/B: 16) Certif…" at bounding box center [1030, 251] width 373 height 31
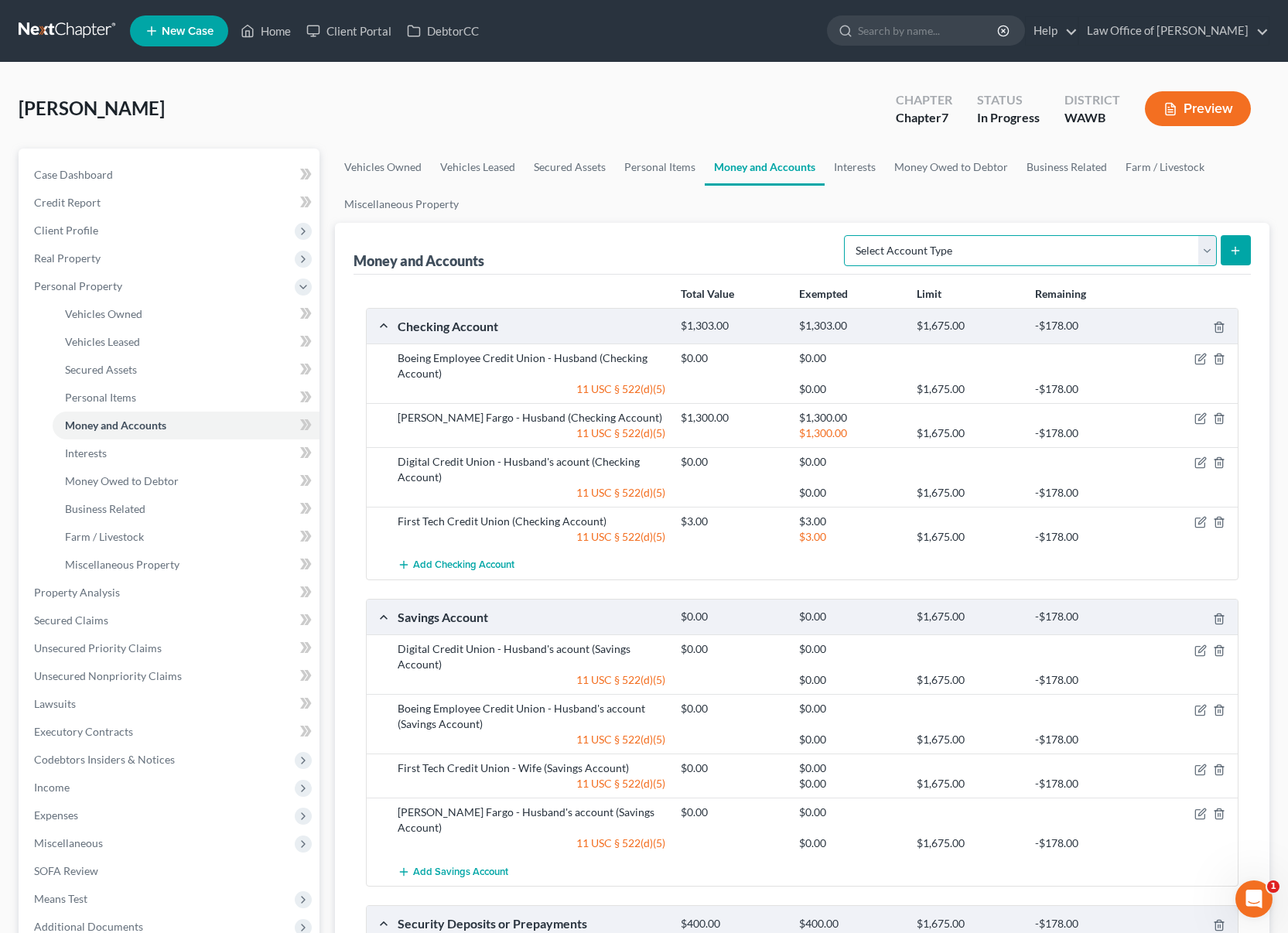
select select "brokerage"
click at [848, 235] on select "Select Account Type Brokerage (A/B: 18, SOFA: 20) Cash on Hand (A/B: 16) Certif…" at bounding box center [1030, 251] width 373 height 31
click at [1248, 251] on button "submit" at bounding box center [1235, 250] width 30 height 30
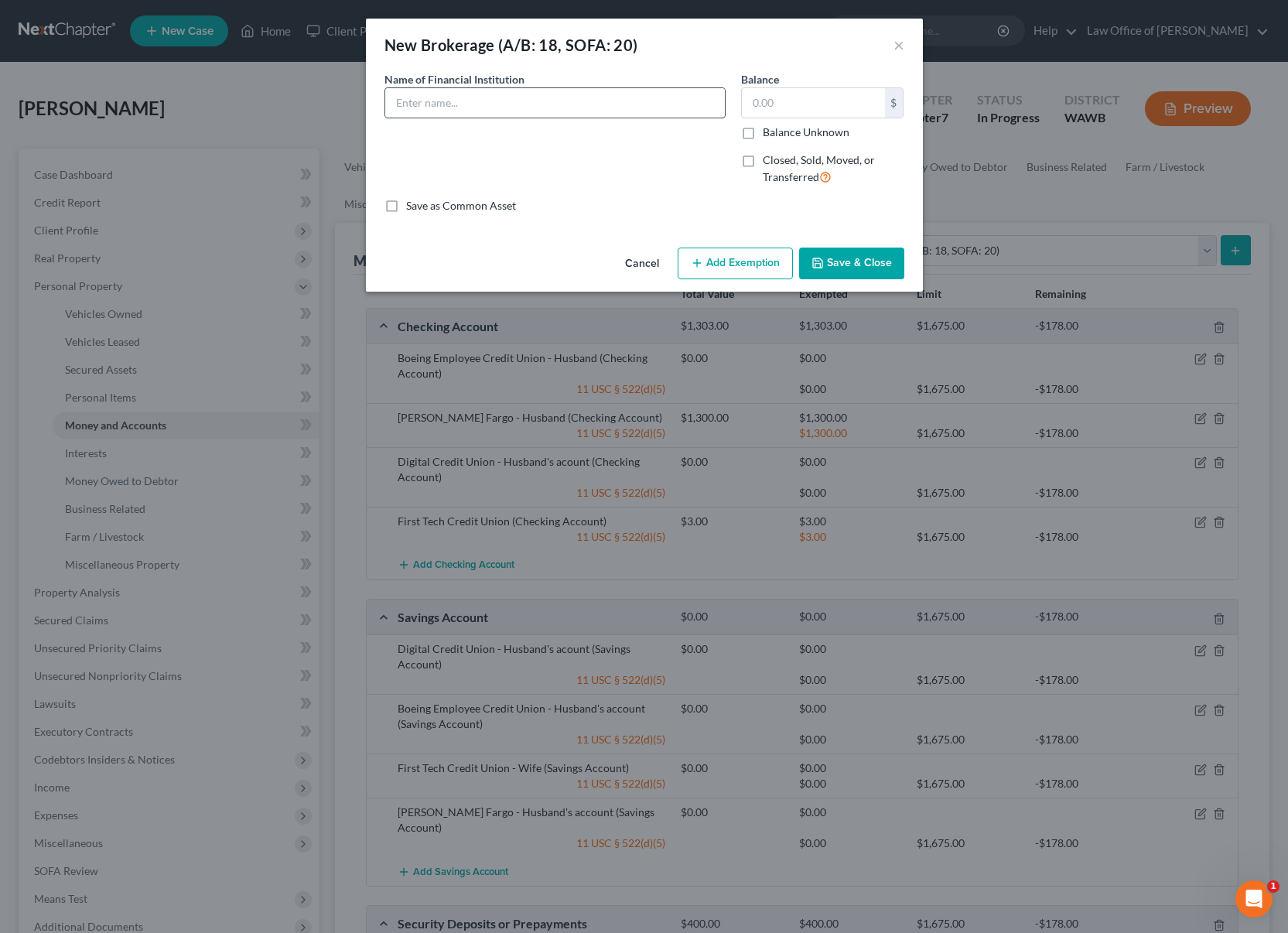
click at [647, 109] on input "text" at bounding box center [555, 103] width 340 height 29
type input "Robinhood"
type input "0"
click at [737, 264] on button "Add Exemption" at bounding box center [735, 264] width 116 height 33
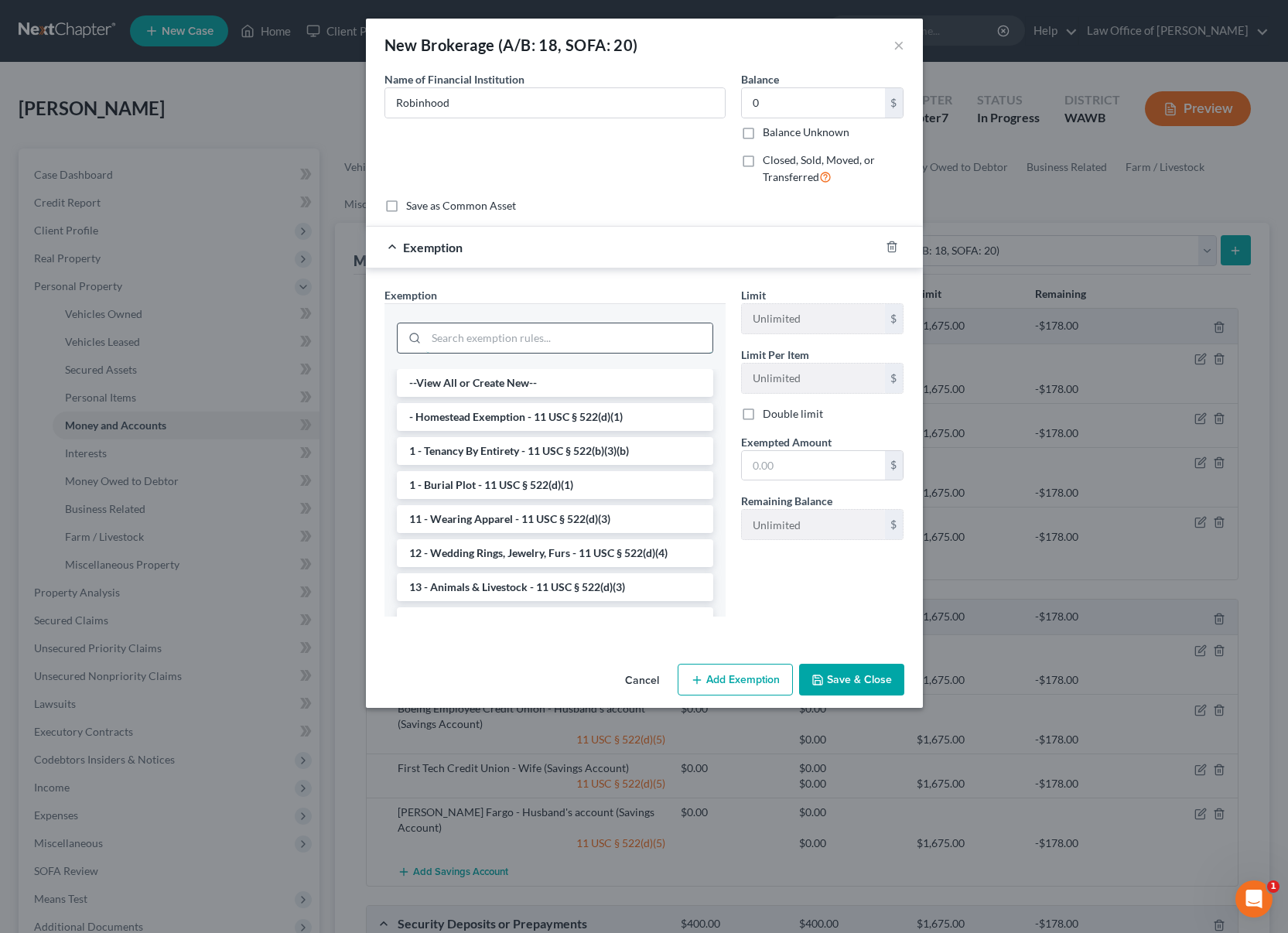
click at [596, 333] on input "search" at bounding box center [569, 338] width 286 height 29
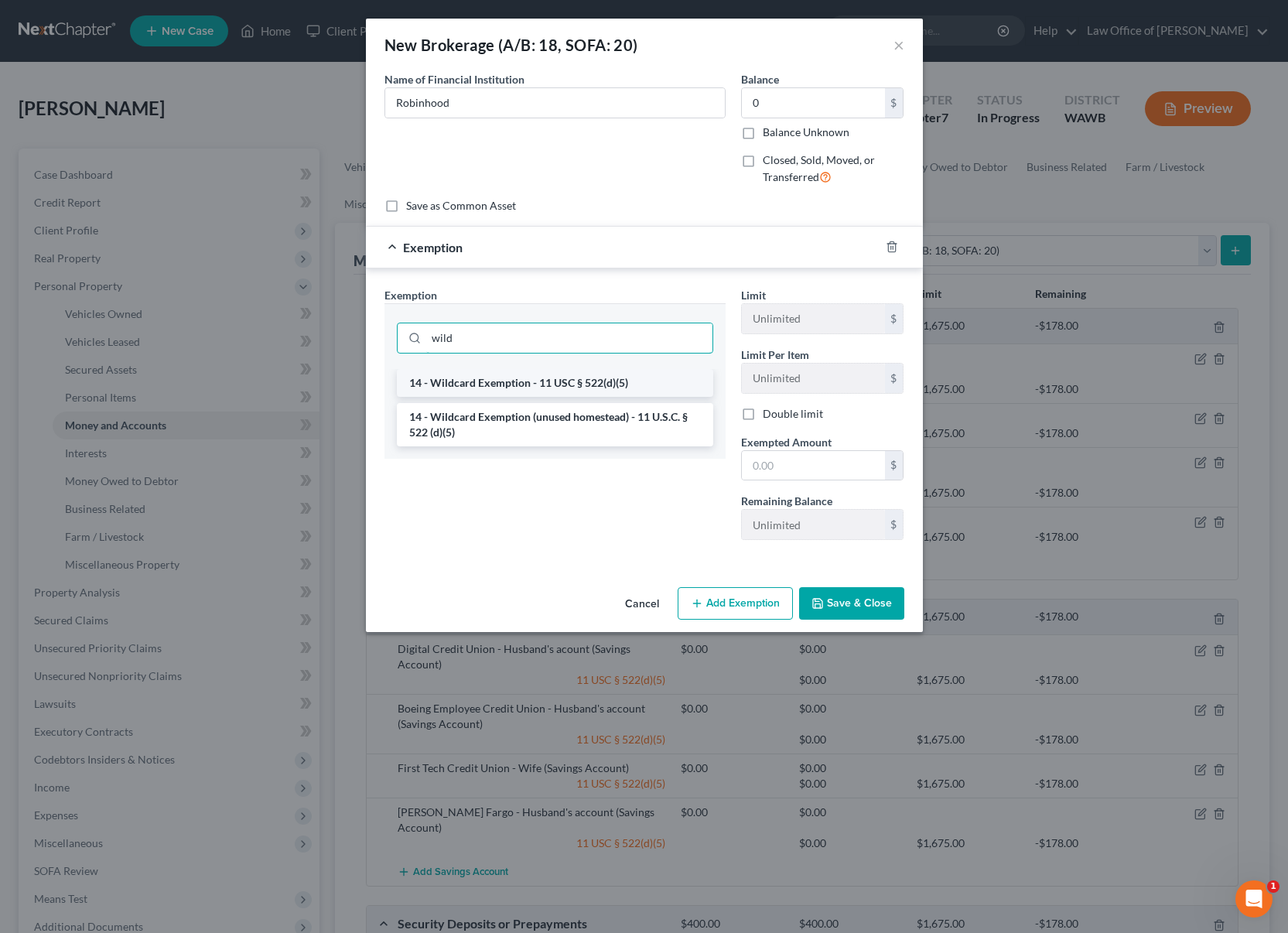
type input "wild"
click at [585, 382] on li "14 - Wildcard Exemption - 11 USC § 522(d)(5)" at bounding box center [555, 383] width 316 height 28
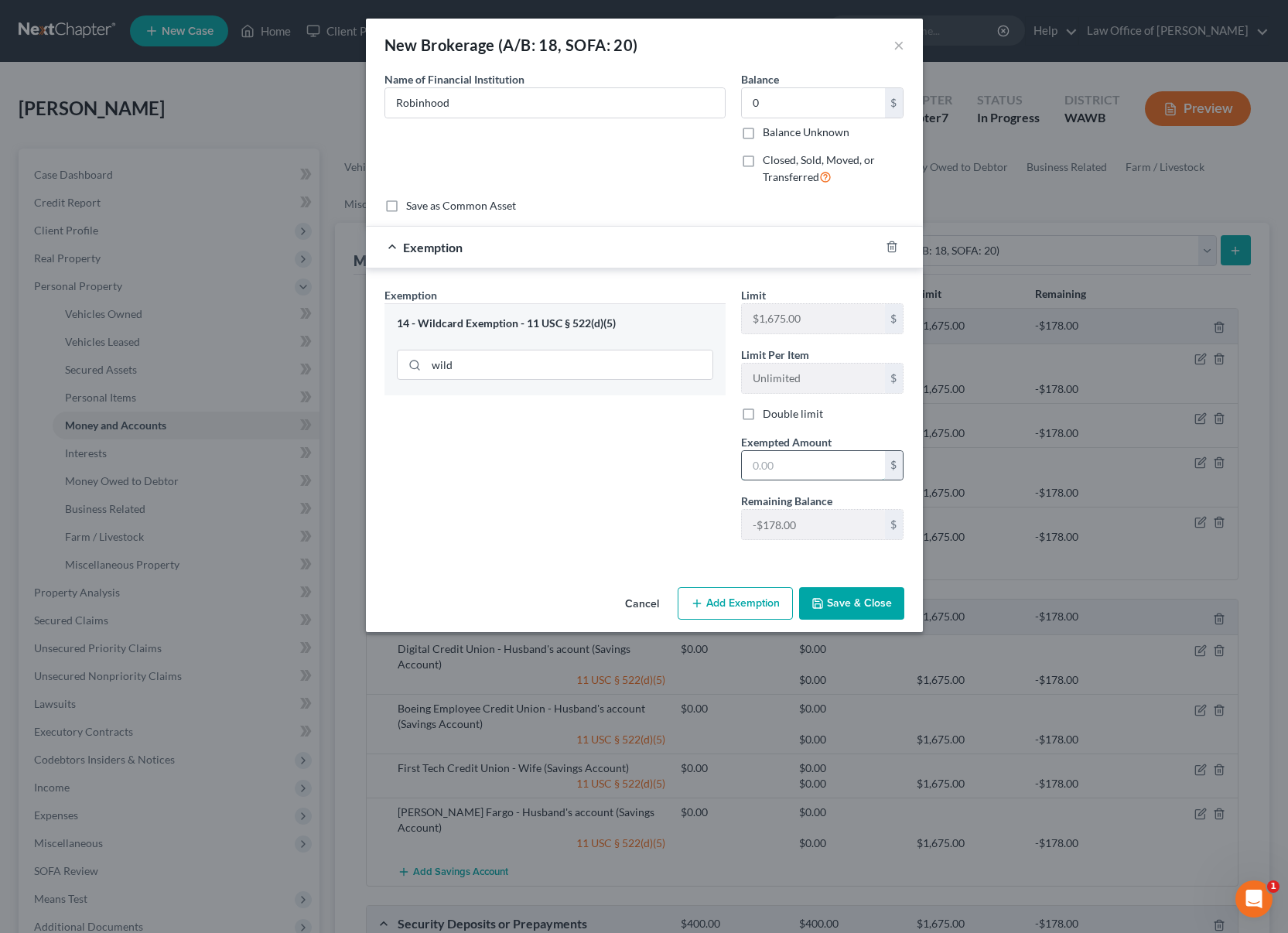
click at [795, 458] on input "text" at bounding box center [813, 466] width 143 height 29
type input "0"
click at [534, 88] on div "Robinhood" at bounding box center [555, 103] width 341 height 31
click at [534, 102] on input "Robinhood" at bounding box center [555, 103] width 340 height 29
type input "Robinhood"
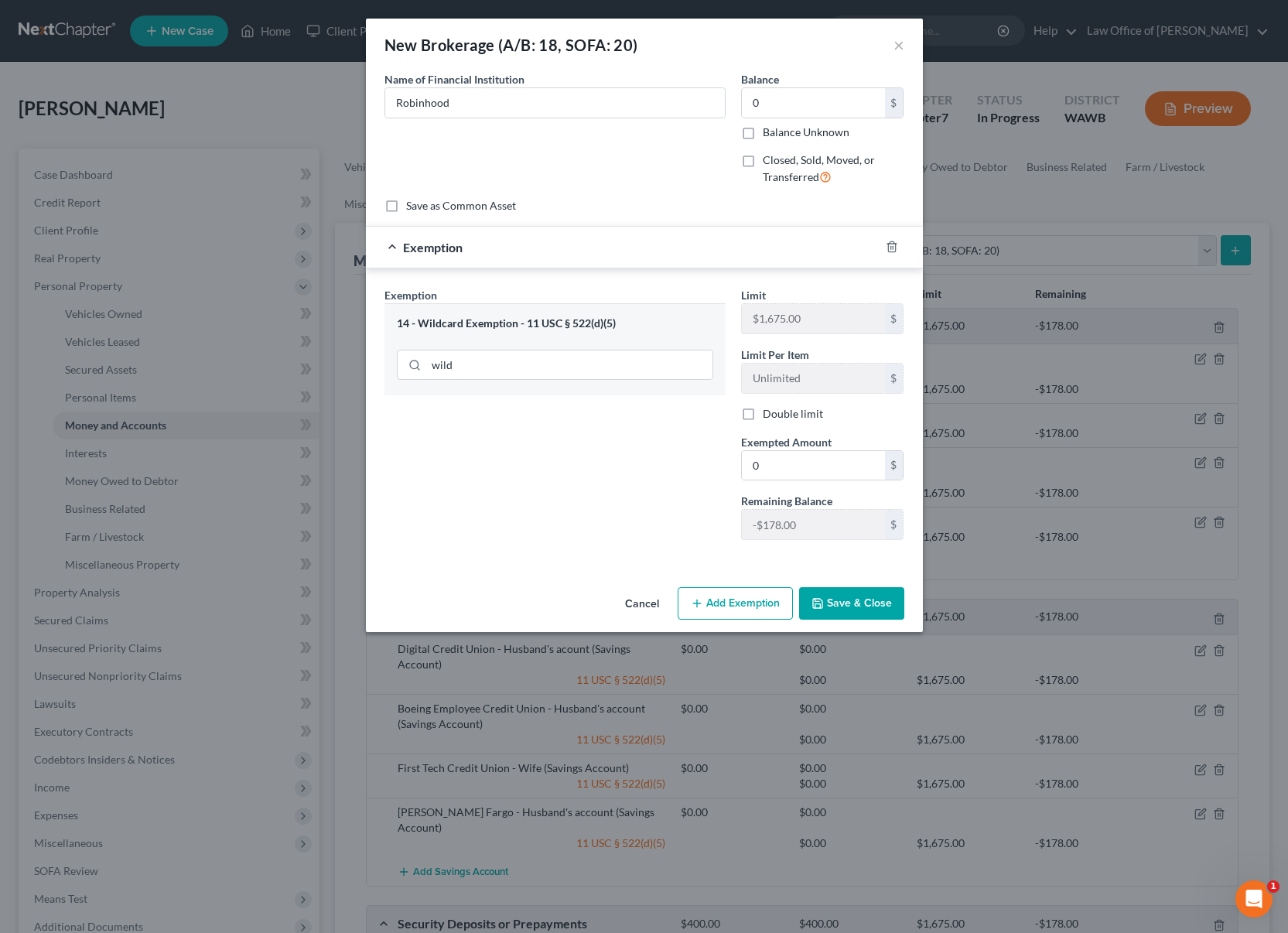
click at [842, 606] on button "Save & Close" at bounding box center [852, 603] width 105 height 33
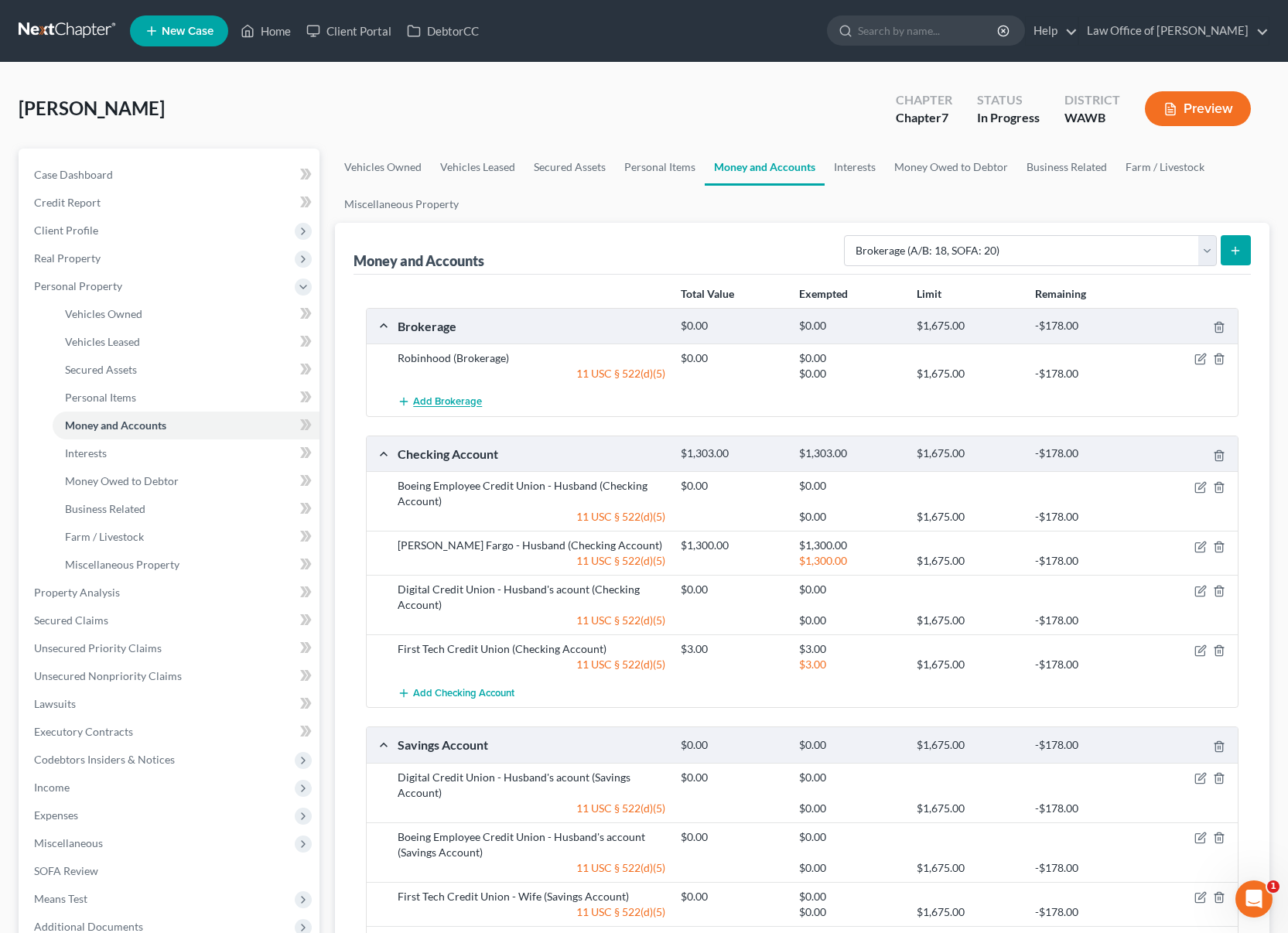
click at [445, 406] on span "Add Brokerage" at bounding box center [447, 403] width 69 height 12
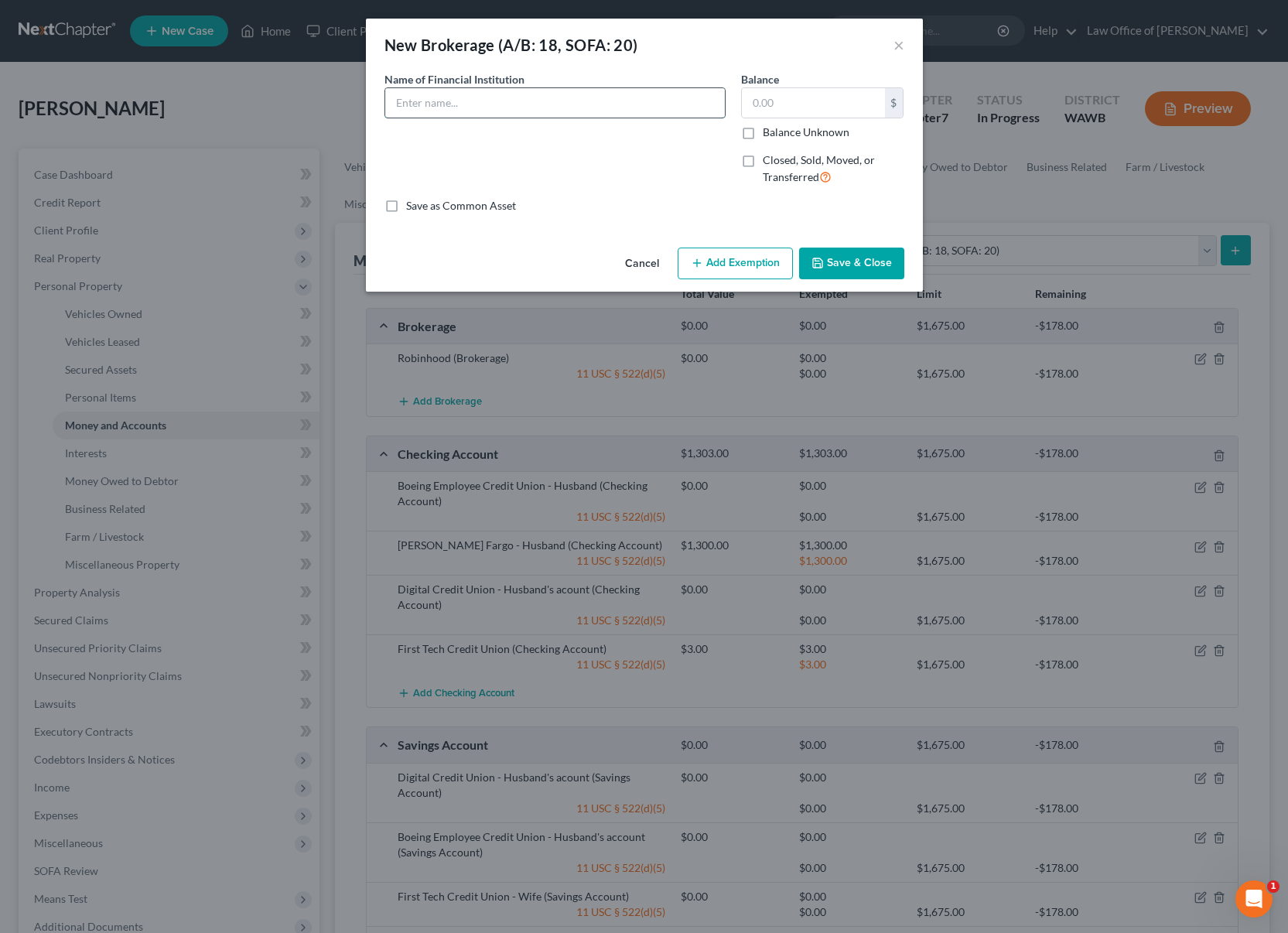
click at [441, 113] on input "text" at bounding box center [555, 103] width 340 height 29
click at [516, 102] on input "Robinhood - Husband's acount" at bounding box center [555, 103] width 340 height 29
type input "Robinhood - Husband's account"
click at [821, 109] on input "text" at bounding box center [813, 103] width 143 height 29
type input "0"
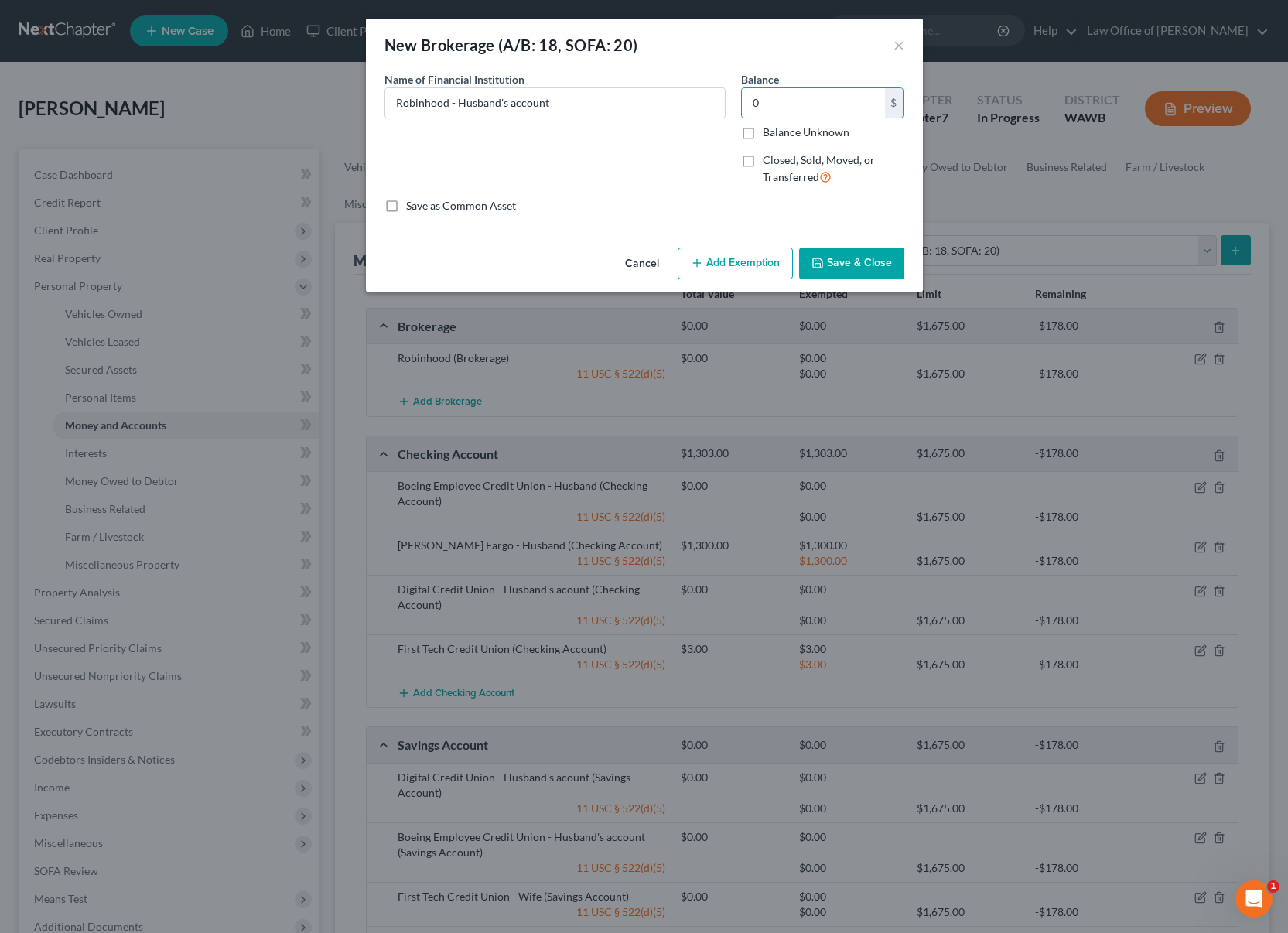
click at [772, 262] on button "Add Exemption" at bounding box center [735, 264] width 116 height 33
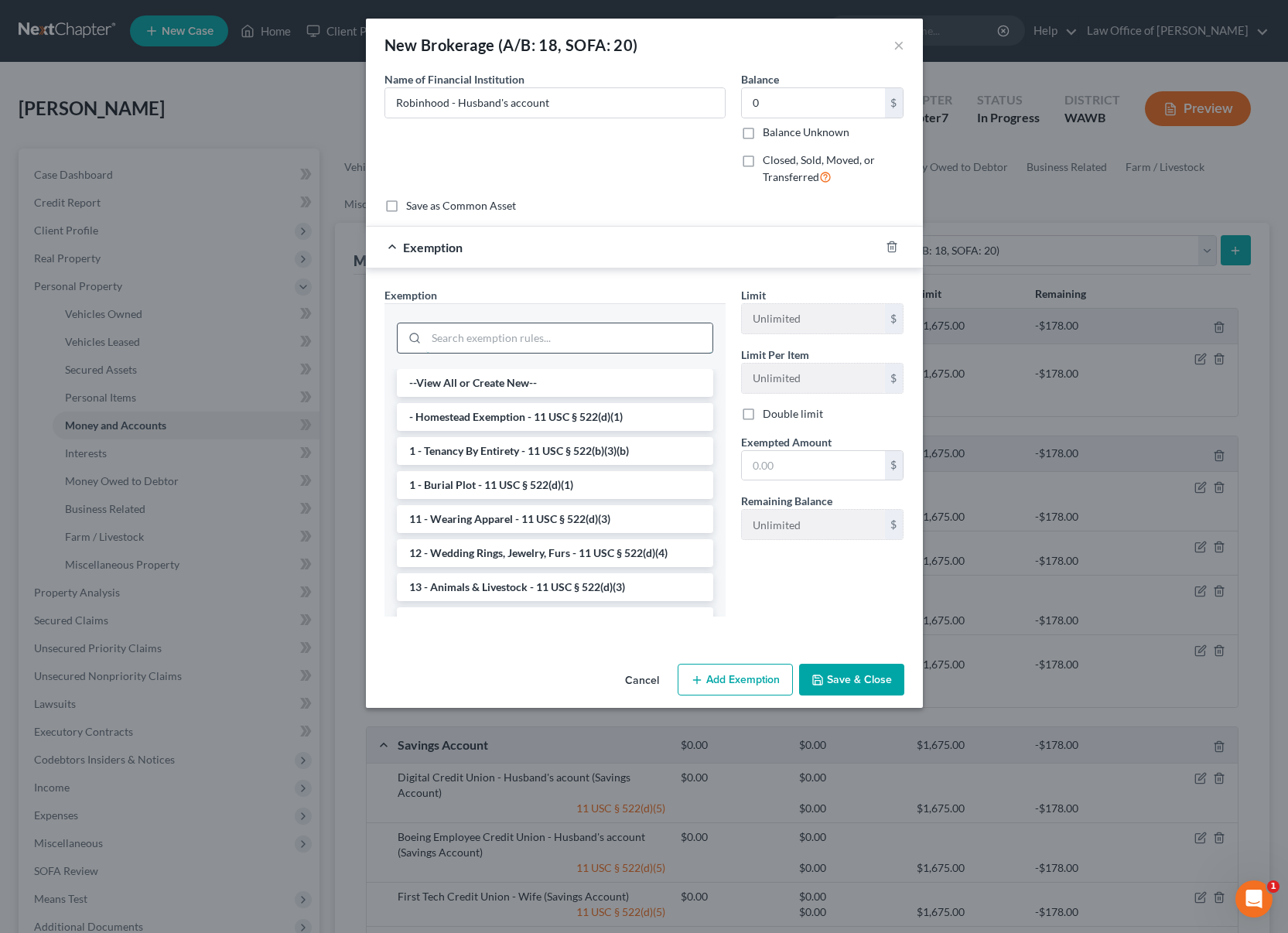
click at [609, 347] on input "search" at bounding box center [569, 338] width 286 height 29
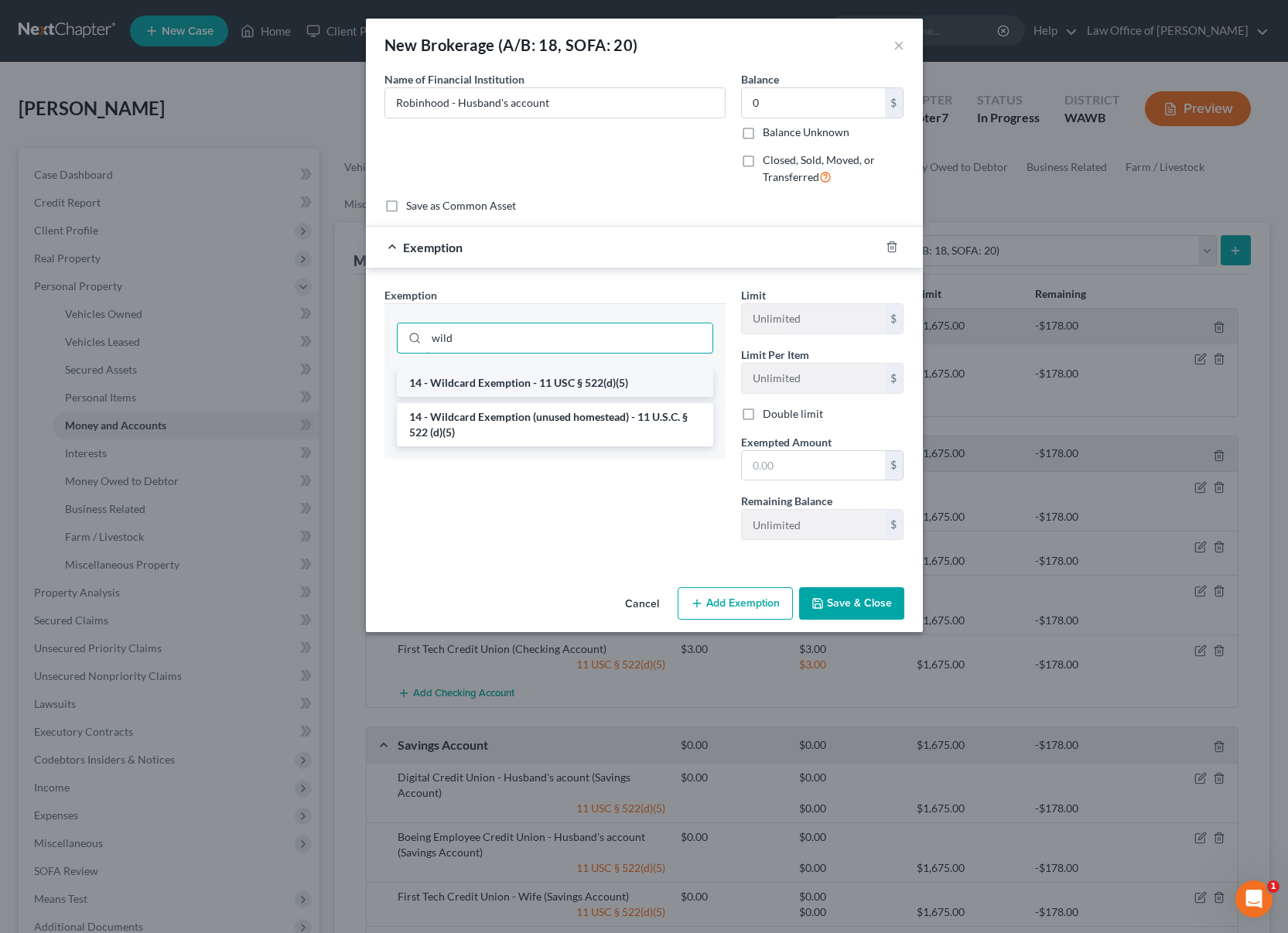
type input "wild"
click at [585, 377] on li "14 - Wildcard Exemption - 11 USC § 522(d)(5)" at bounding box center [555, 383] width 316 height 28
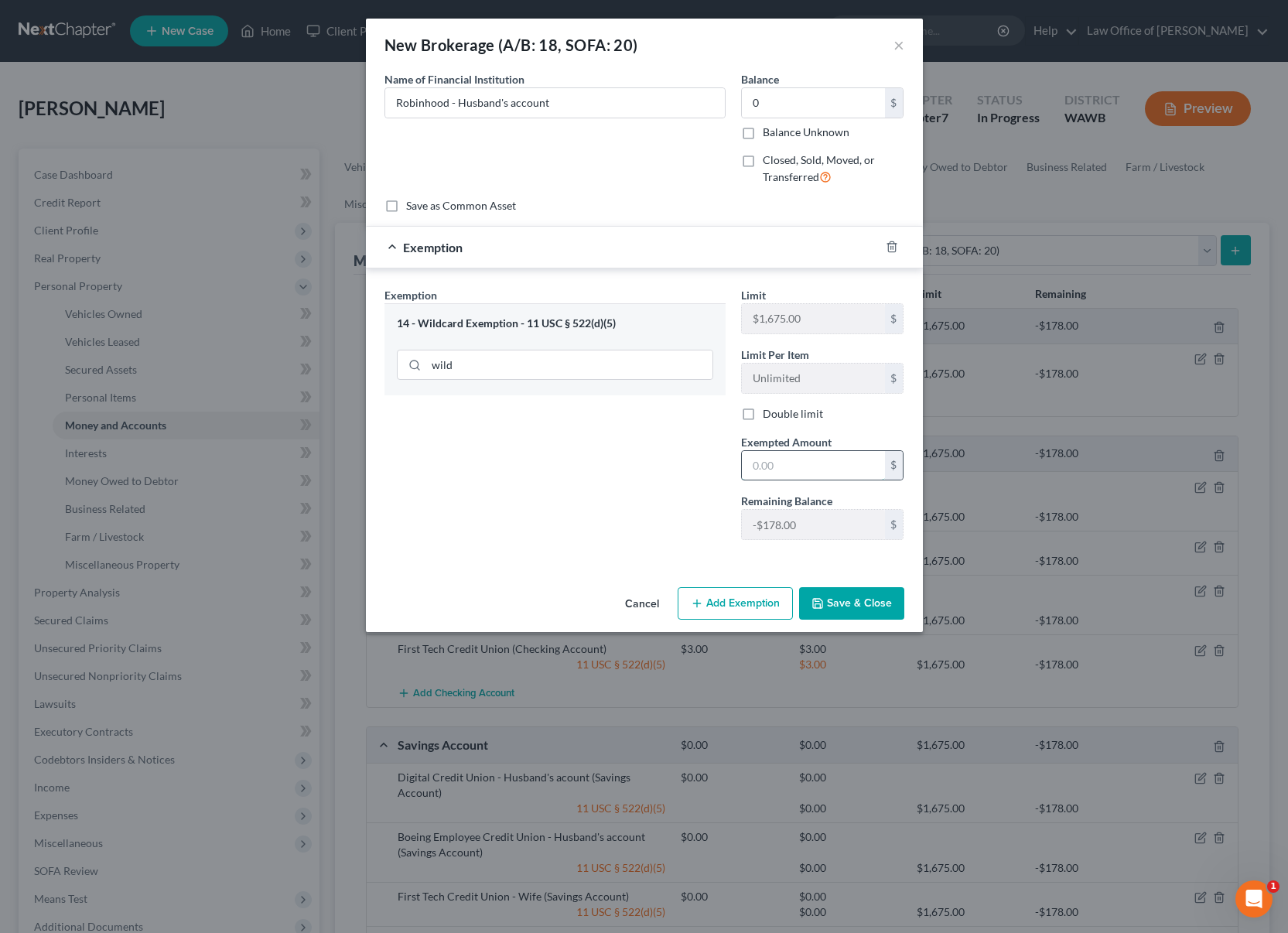
click at [795, 465] on input "text" at bounding box center [813, 466] width 143 height 29
type input "0"
click at [710, 499] on div "Exemption Set must be selected for CA. Exemption * 14 - Wildcard Exemption - 11…" at bounding box center [555, 420] width 357 height 265
click at [831, 596] on button "Save & Close" at bounding box center [852, 603] width 105 height 33
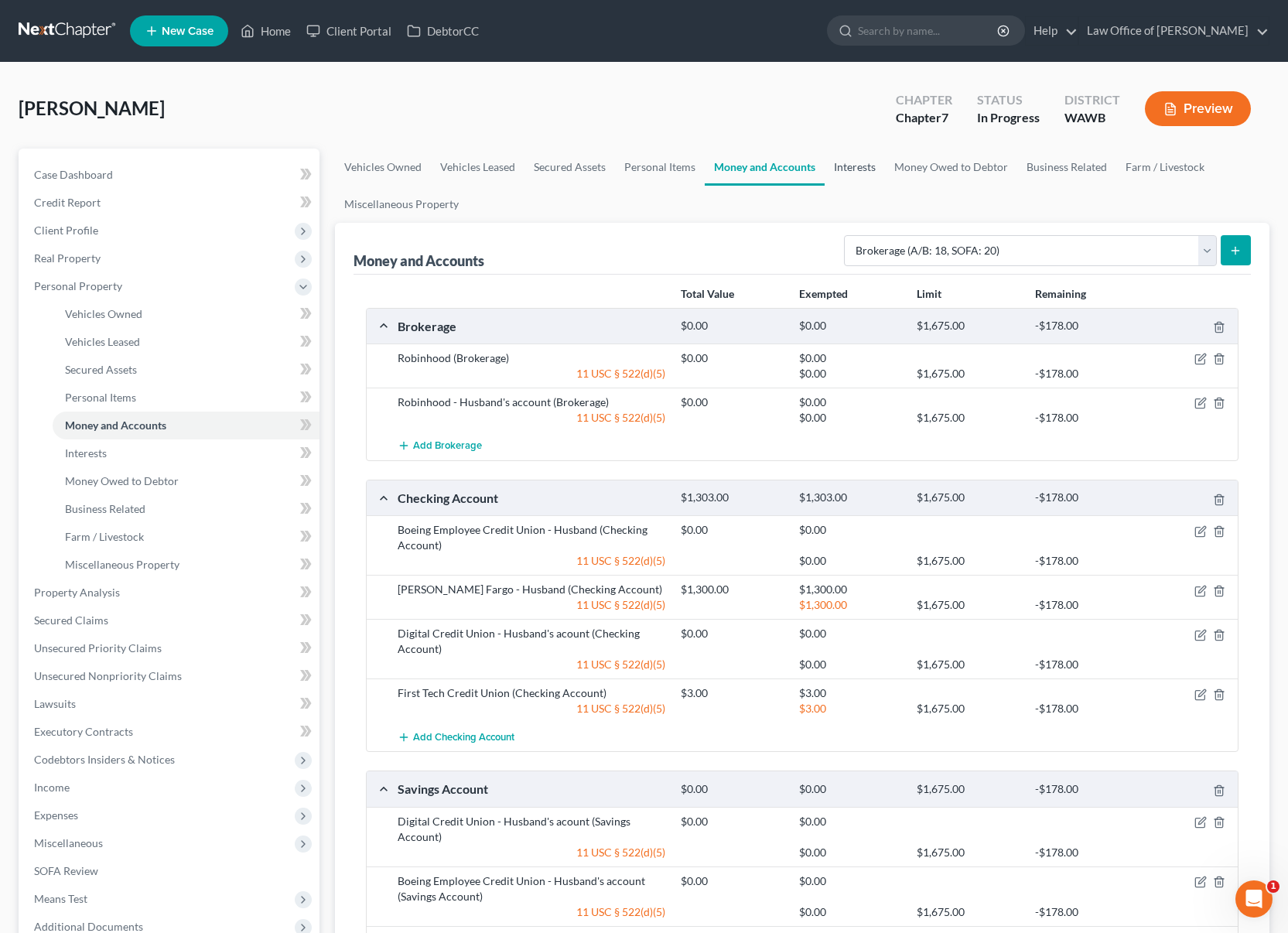
click at [855, 177] on link "Interests" at bounding box center [855, 168] width 60 height 37
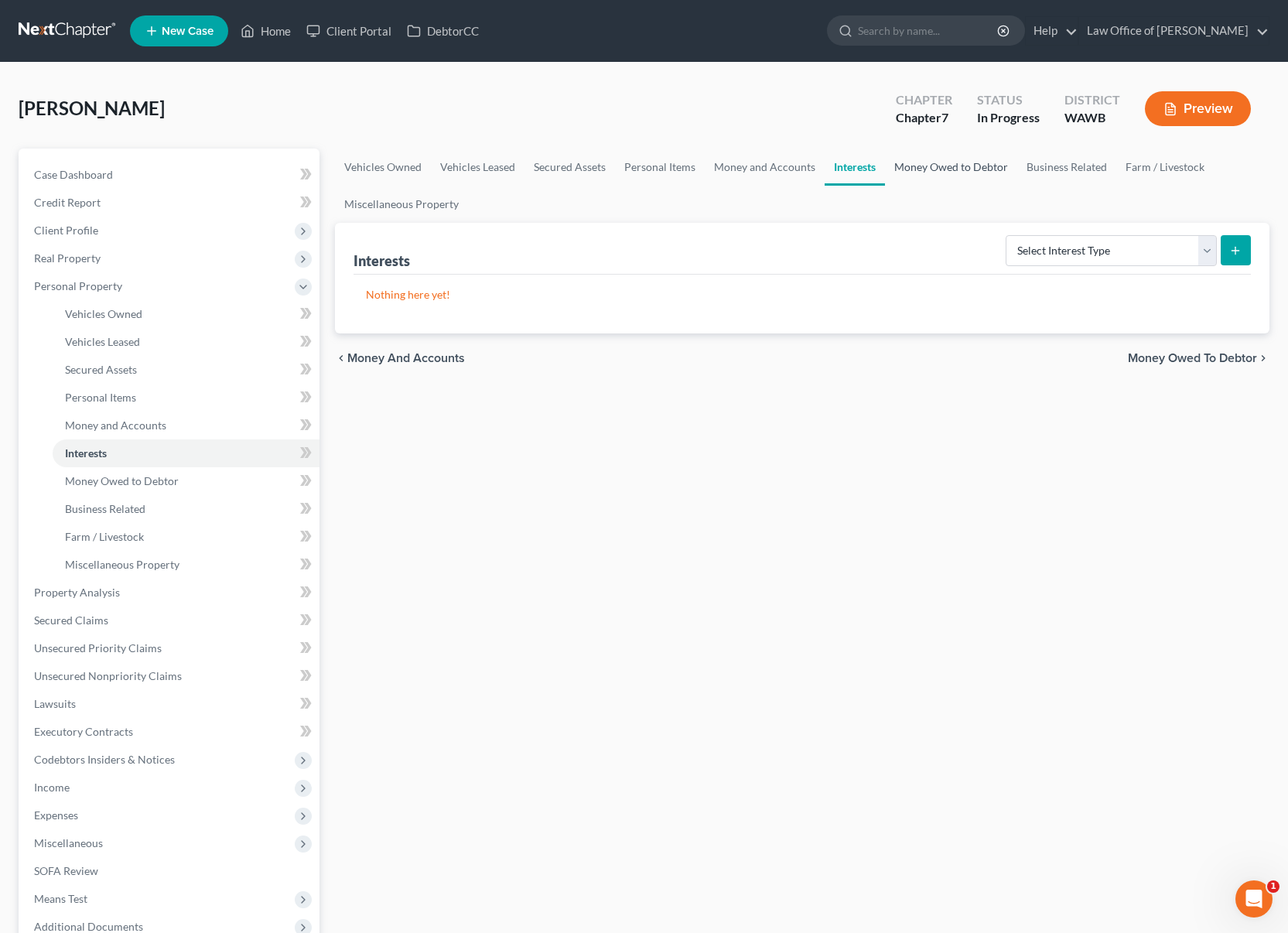
click at [945, 168] on link "Money Owed to Debtor" at bounding box center [951, 168] width 133 height 37
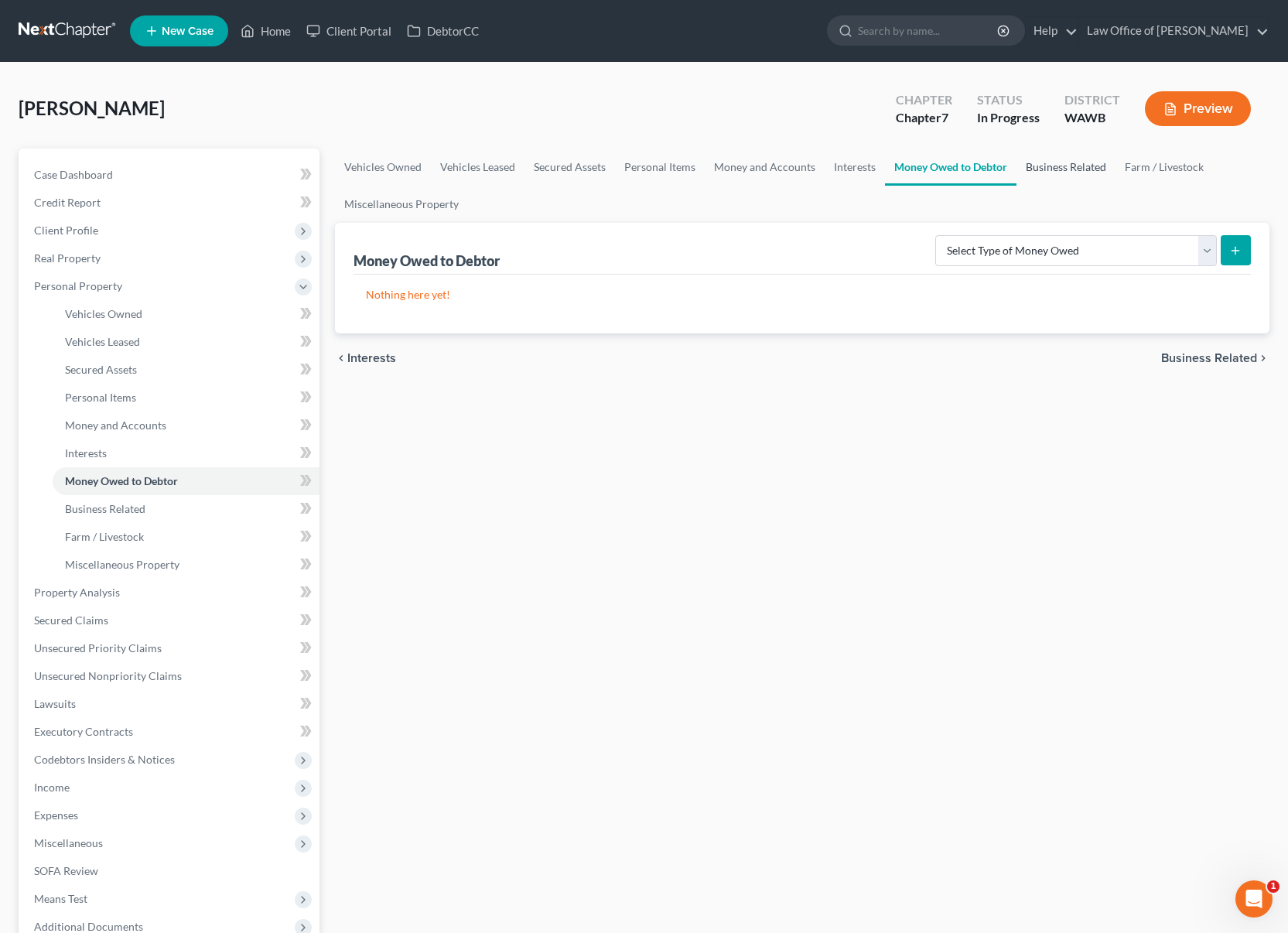
click at [1057, 161] on link "Business Related" at bounding box center [1066, 168] width 99 height 37
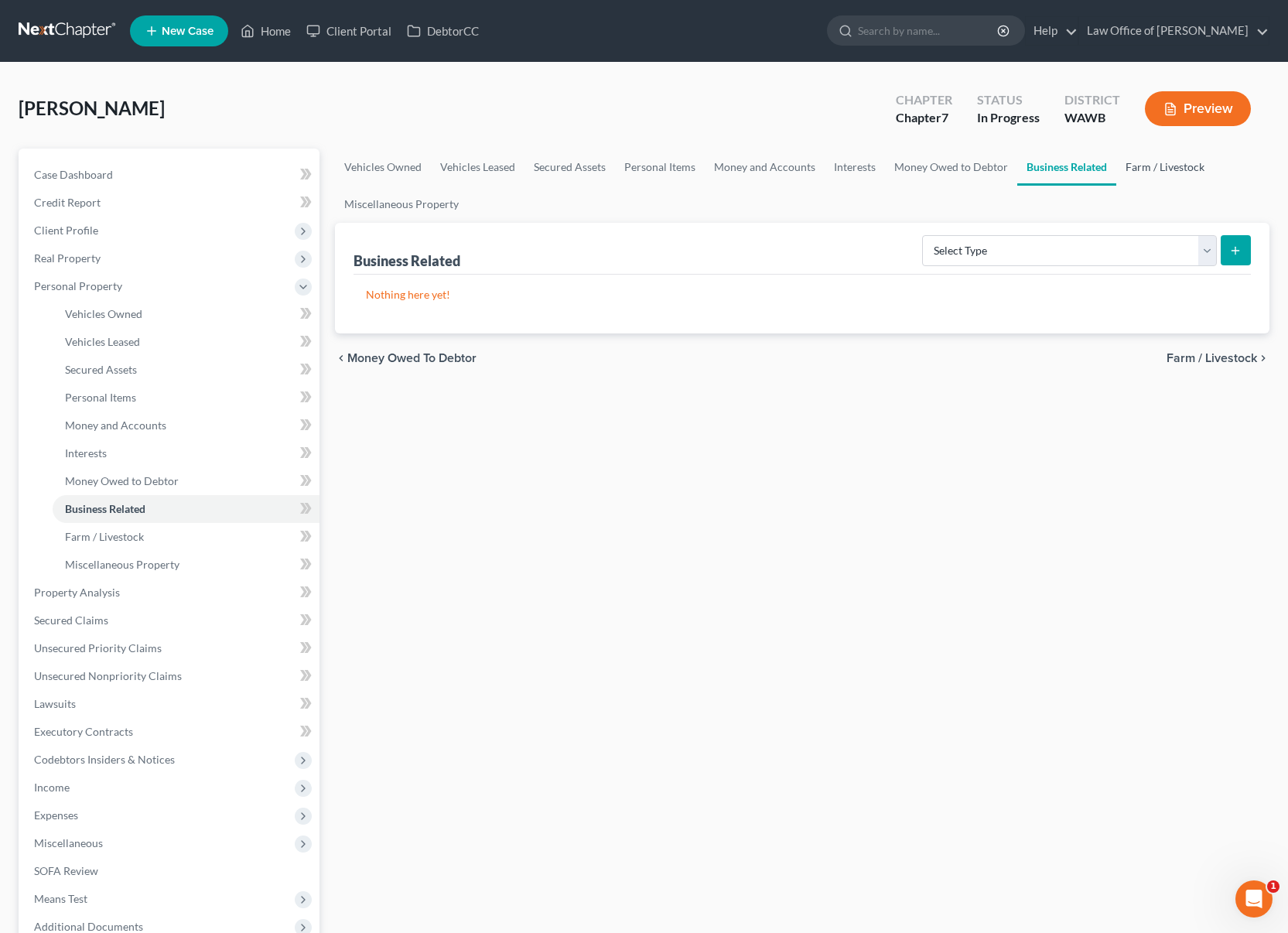
click at [1177, 175] on link "Farm / Livestock" at bounding box center [1165, 168] width 98 height 37
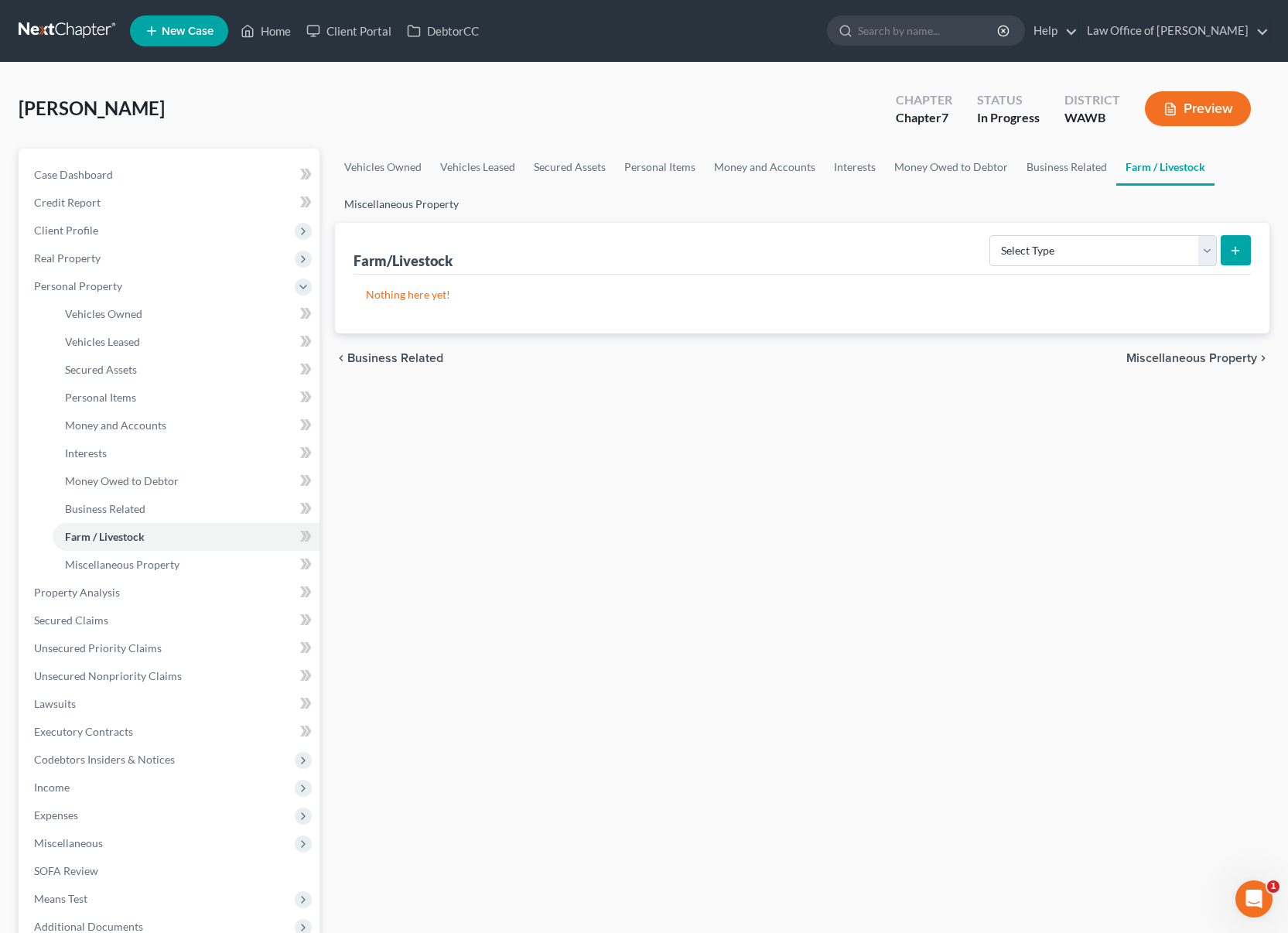
click at [438, 205] on link "Miscellaneous Property" at bounding box center [402, 204] width 133 height 37
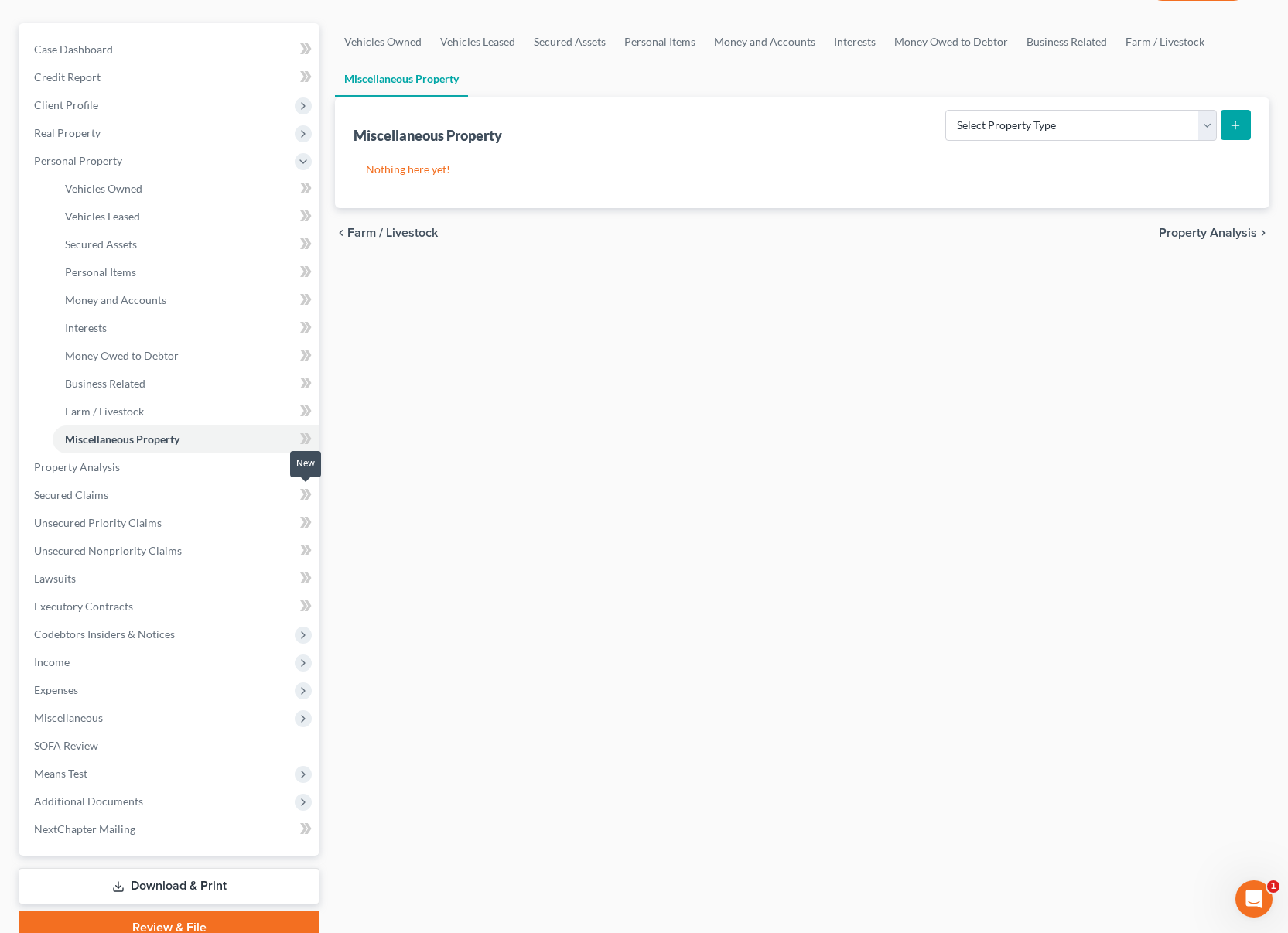
scroll to position [195, 0]
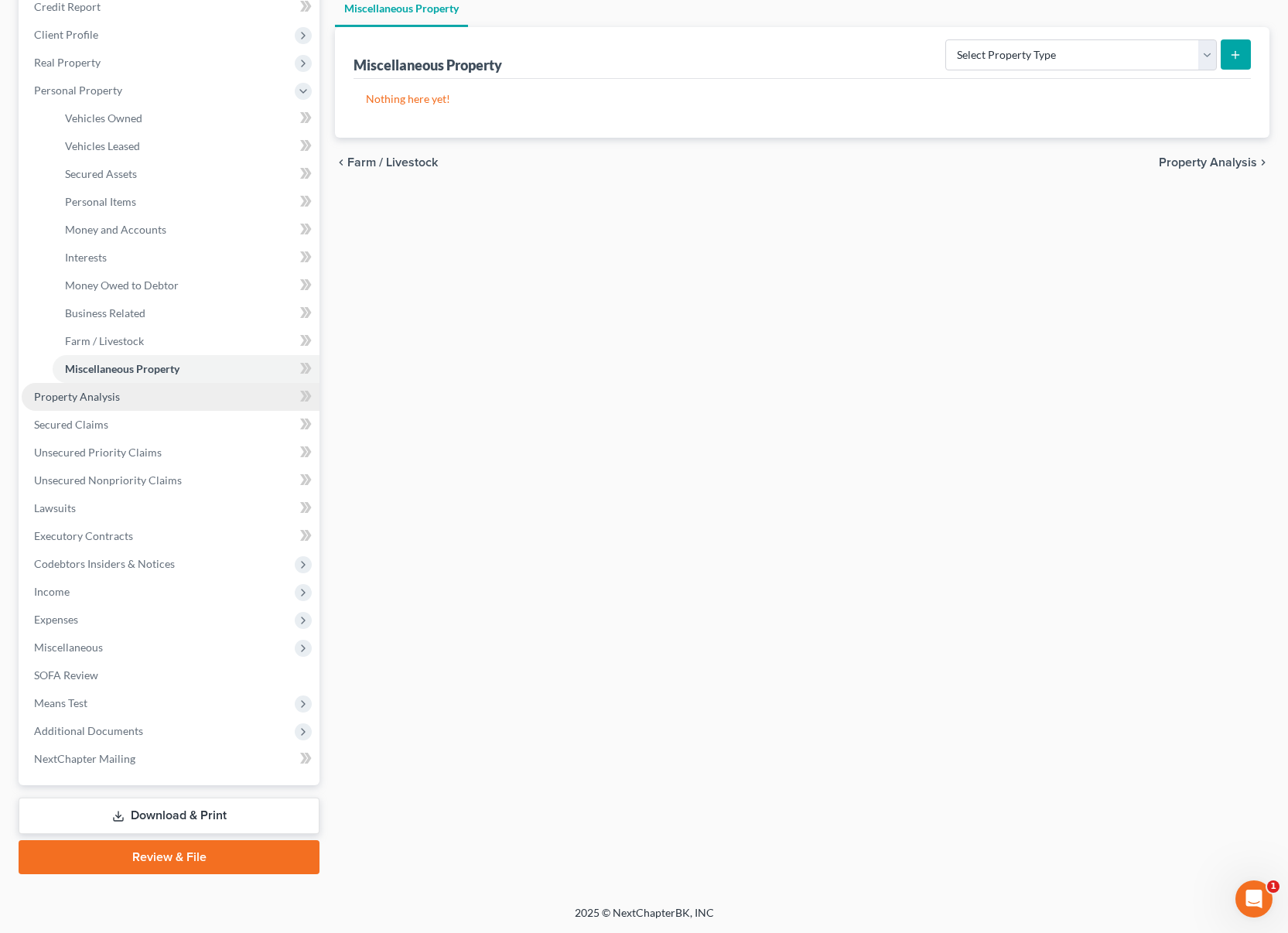
click at [158, 399] on link "Property Analysis" at bounding box center [171, 397] width 298 height 28
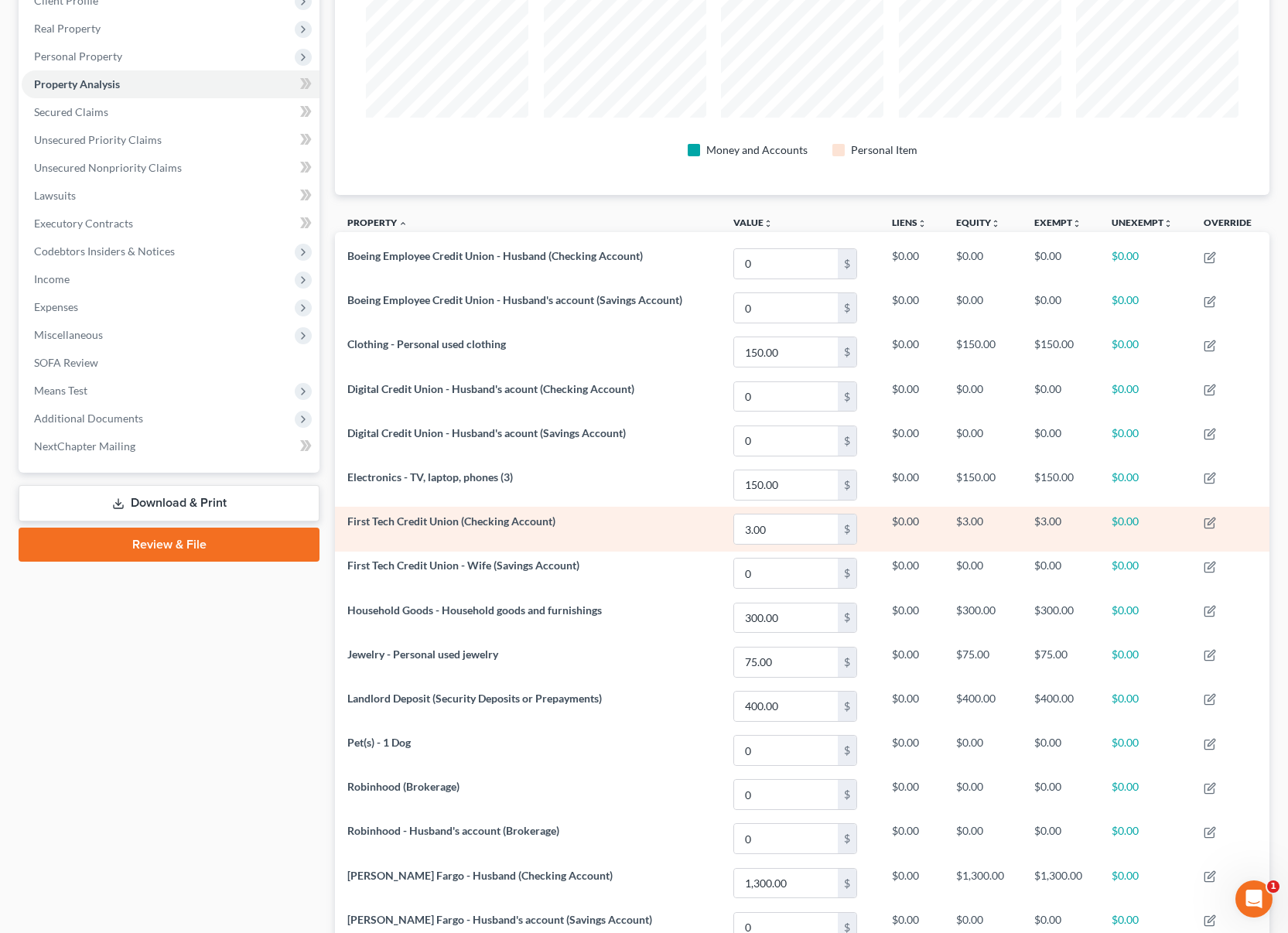
scroll to position [88, 0]
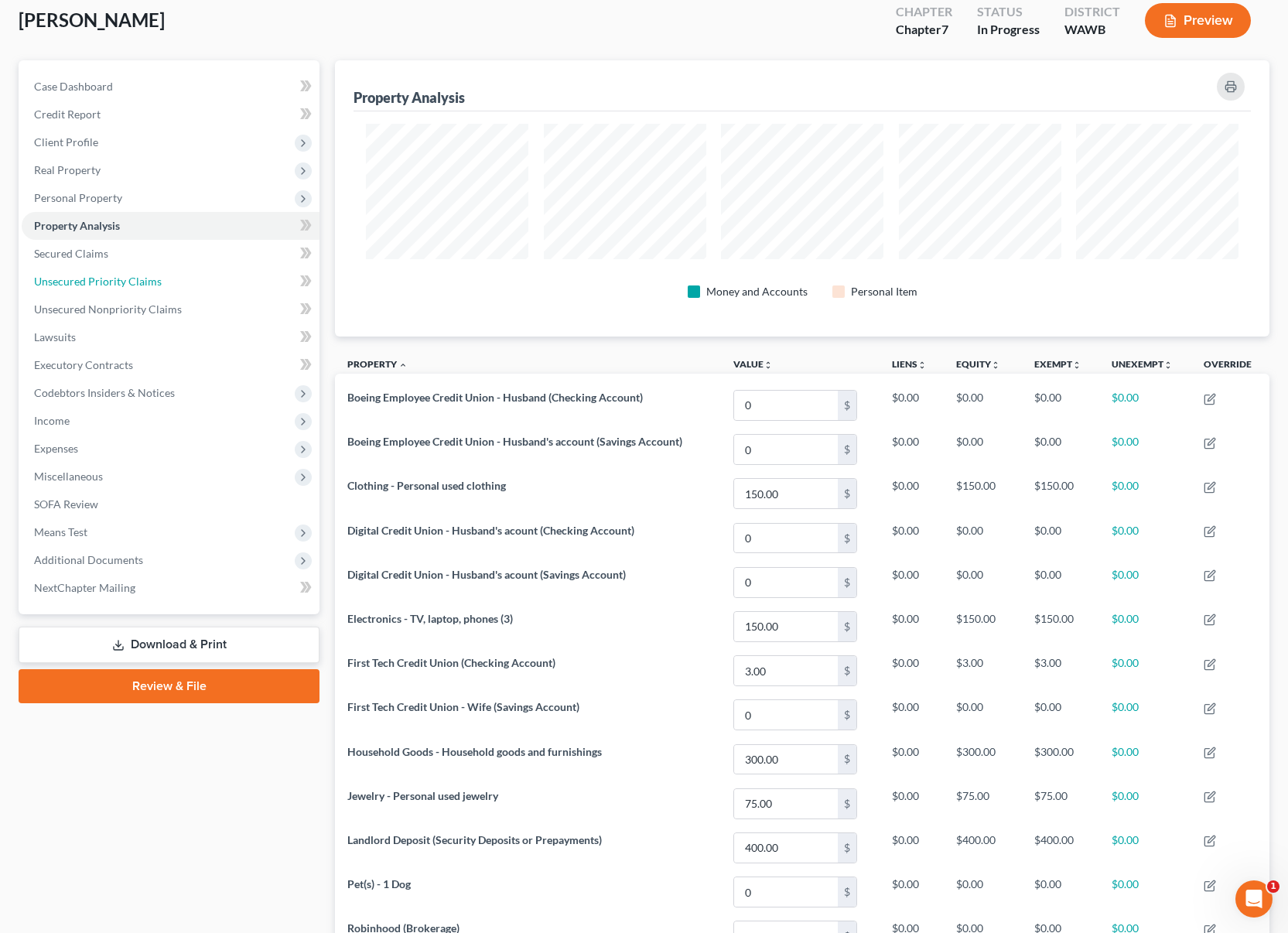
click at [169, 268] on li "Unsecured Priority Claims" at bounding box center [171, 282] width 298 height 28
click at [169, 263] on link "Secured Claims" at bounding box center [171, 254] width 298 height 28
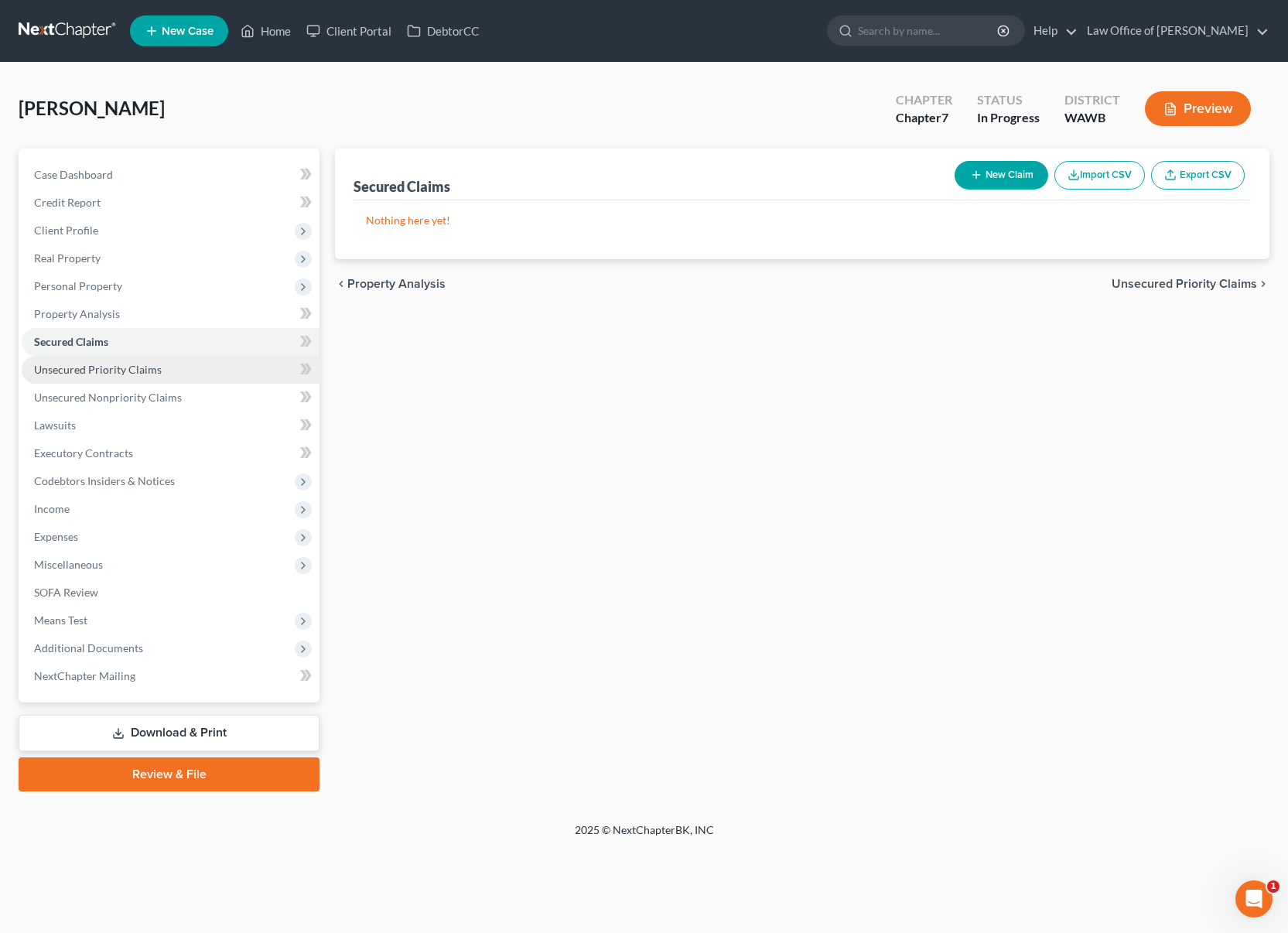
click at [172, 374] on link "Unsecured Priority Claims" at bounding box center [171, 370] width 298 height 28
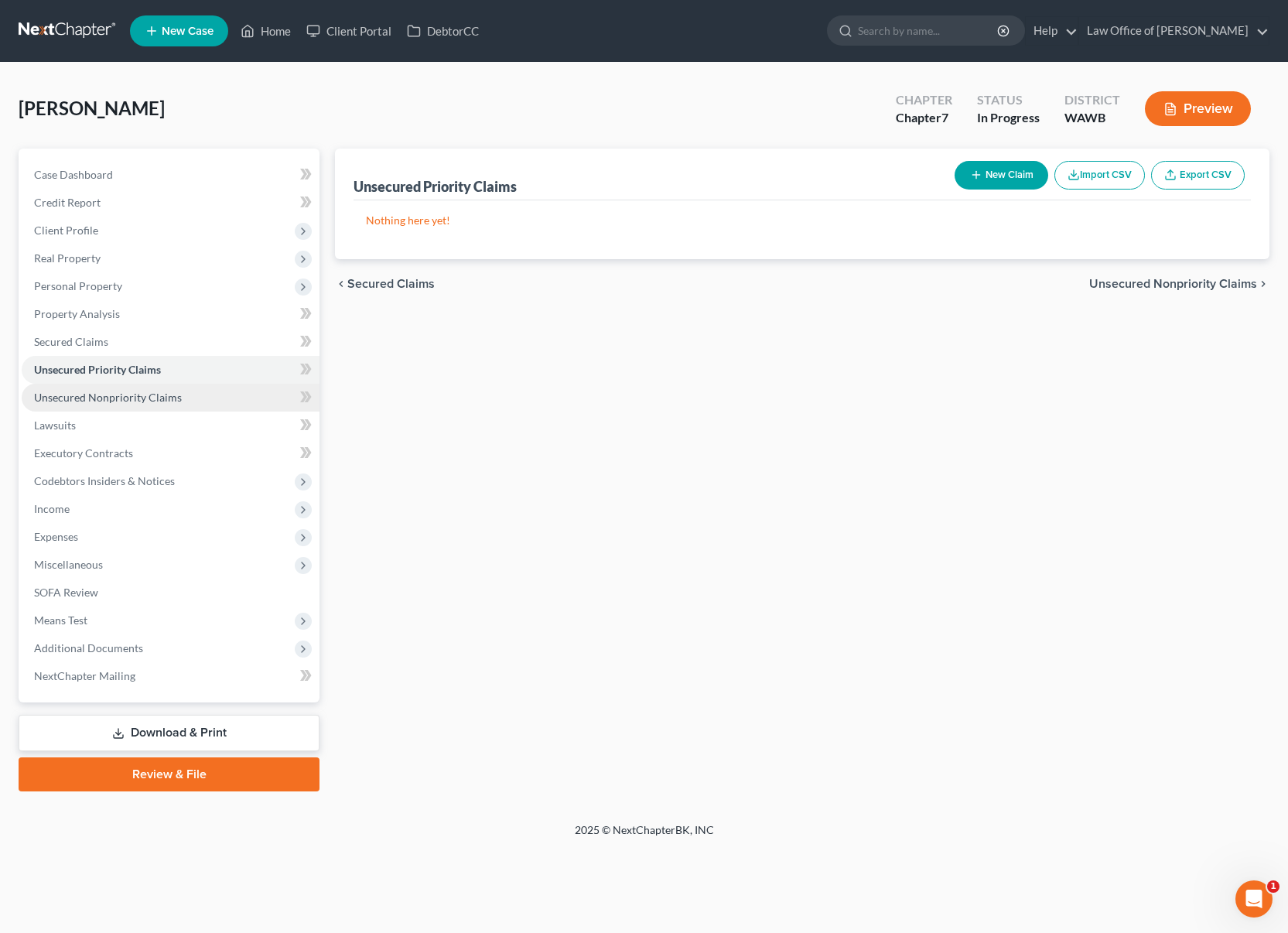
click at [256, 396] on link "Unsecured Nonpriority Claims" at bounding box center [171, 398] width 298 height 28
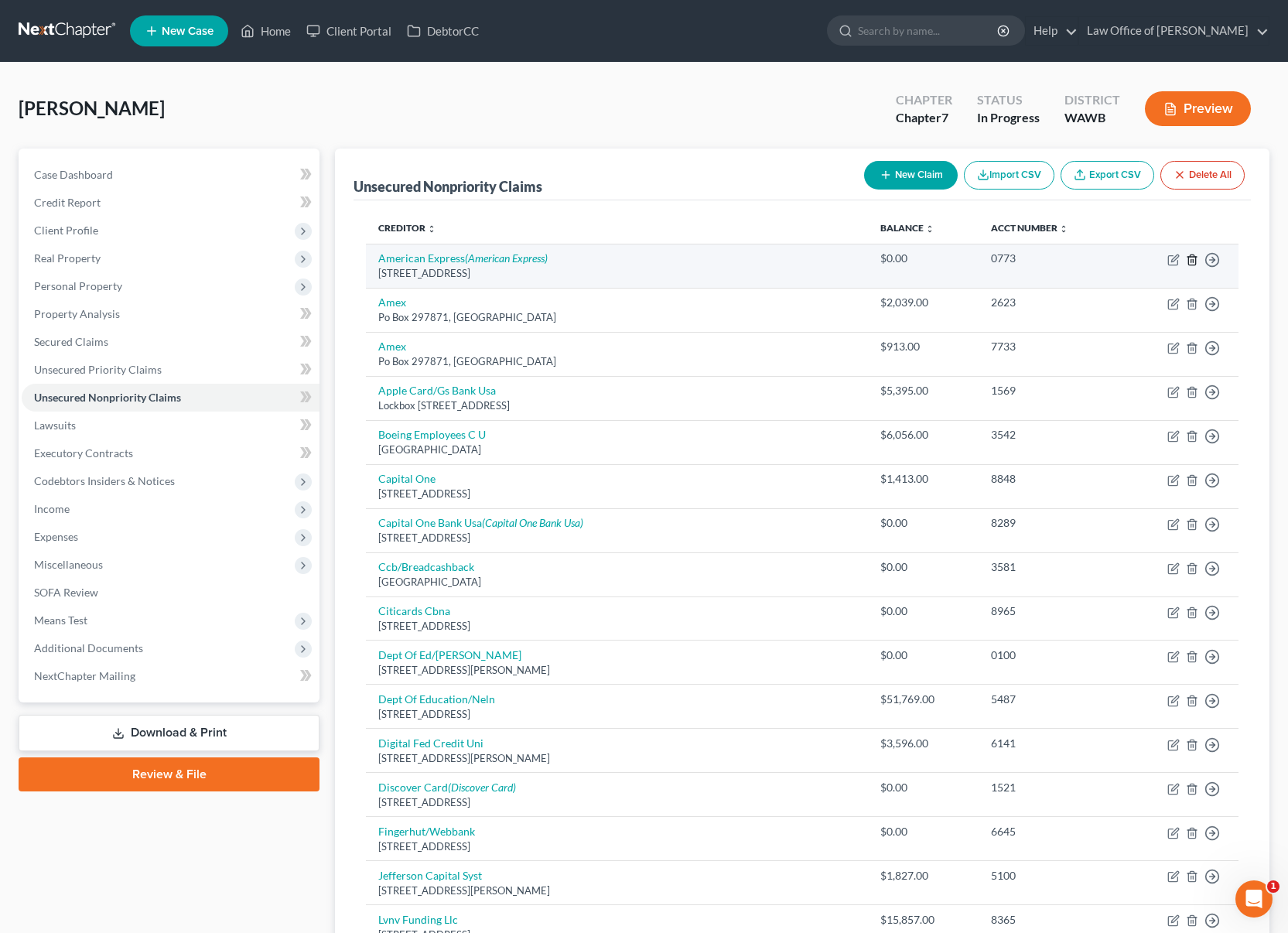
click at [1193, 258] on icon "button" at bounding box center [1192, 260] width 12 height 12
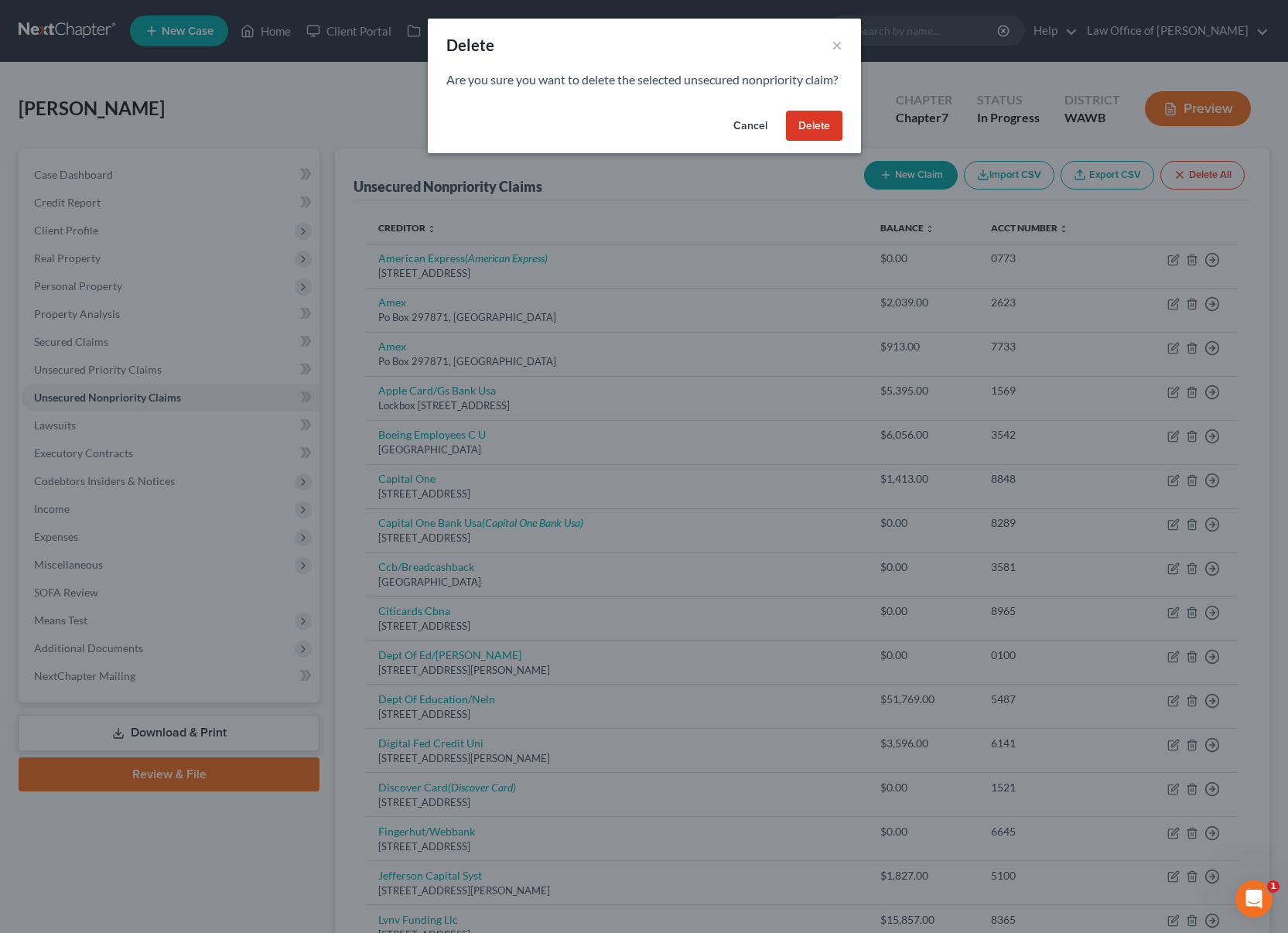
click at [803, 142] on button "Delete" at bounding box center [814, 126] width 57 height 31
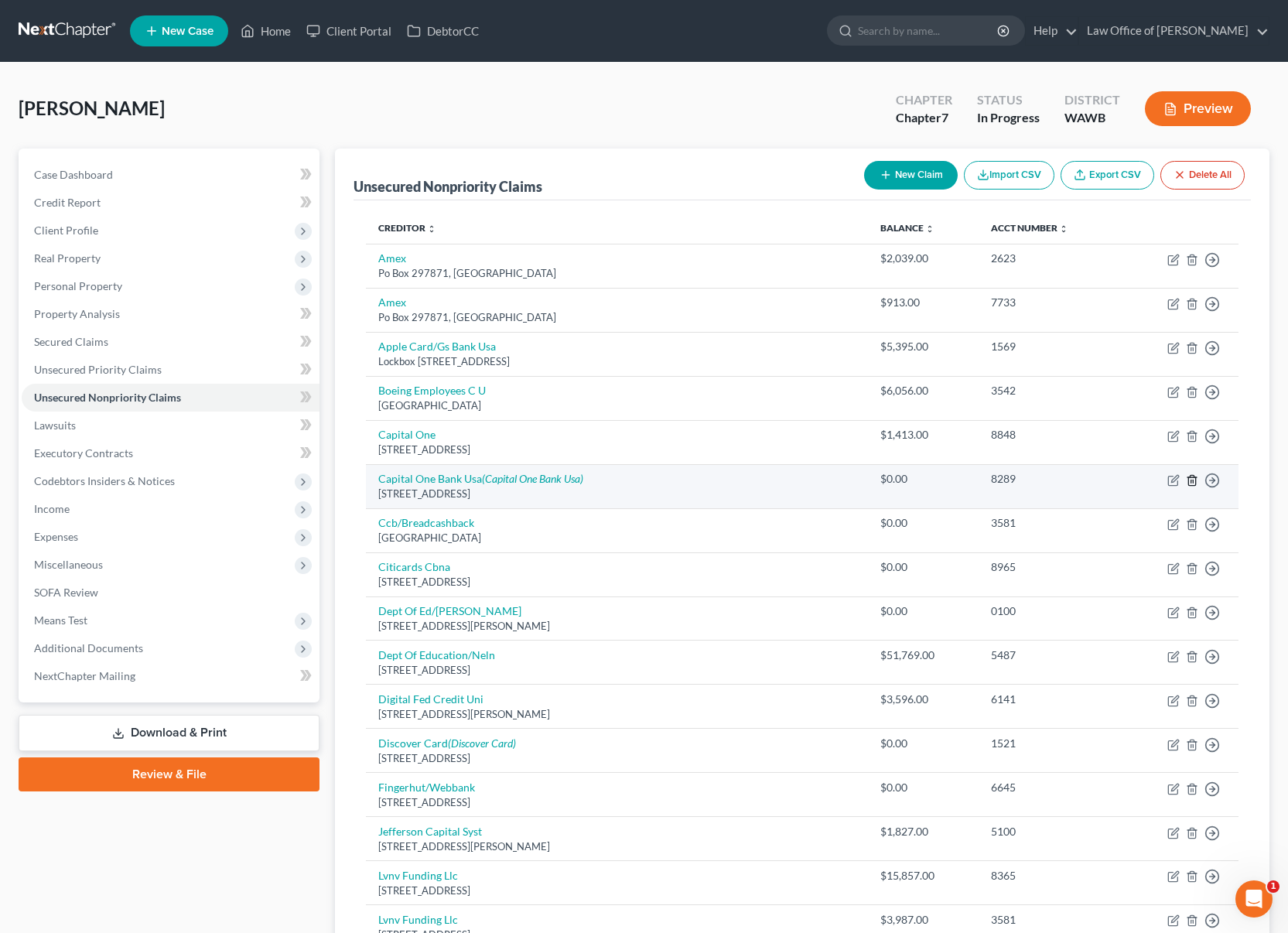
click at [1193, 482] on line "button" at bounding box center [1193, 482] width 0 height 3
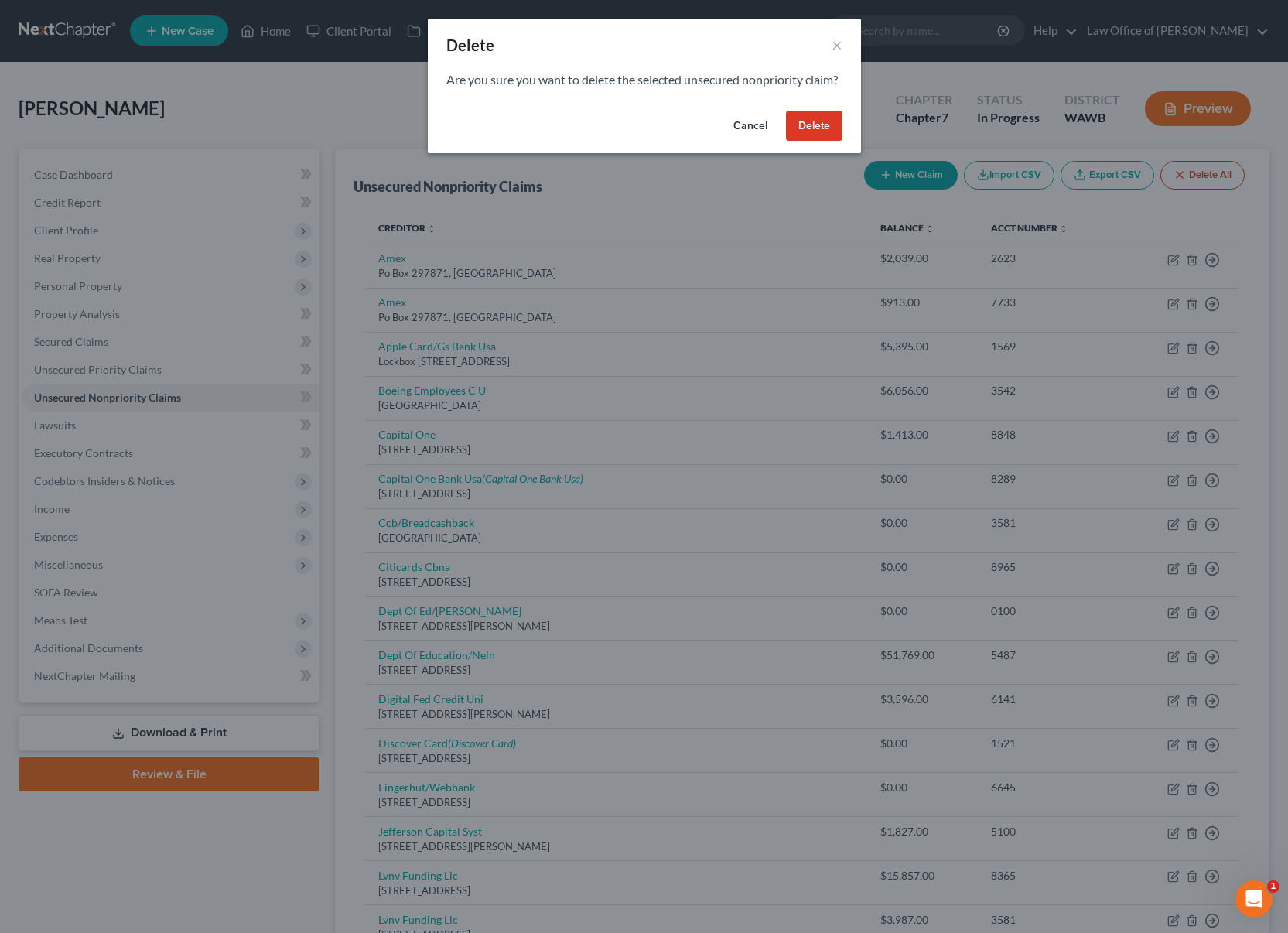
click at [809, 135] on button "Delete" at bounding box center [814, 126] width 57 height 31
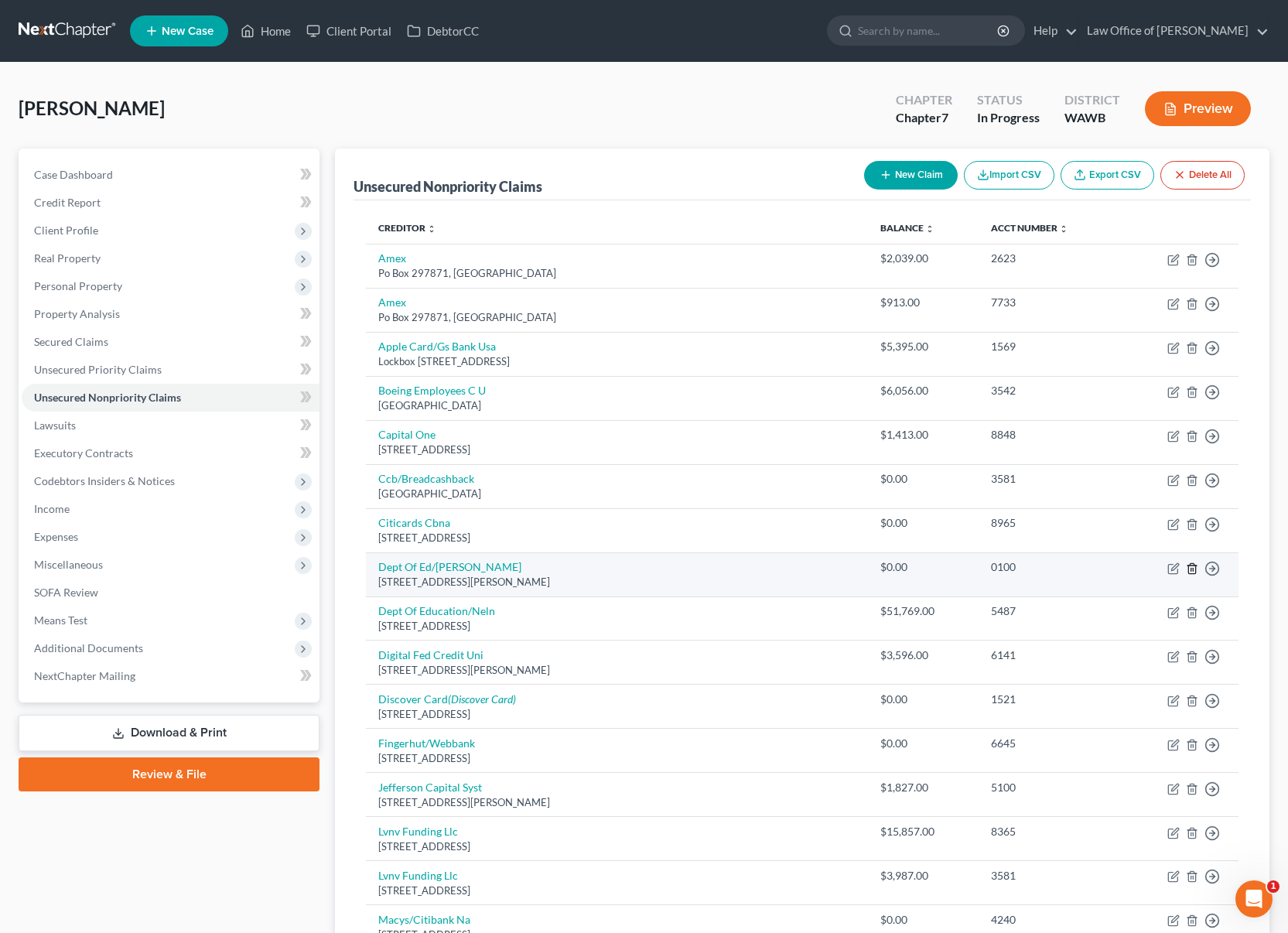
click at [1193, 568] on icon "button" at bounding box center [1192, 568] width 12 height 12
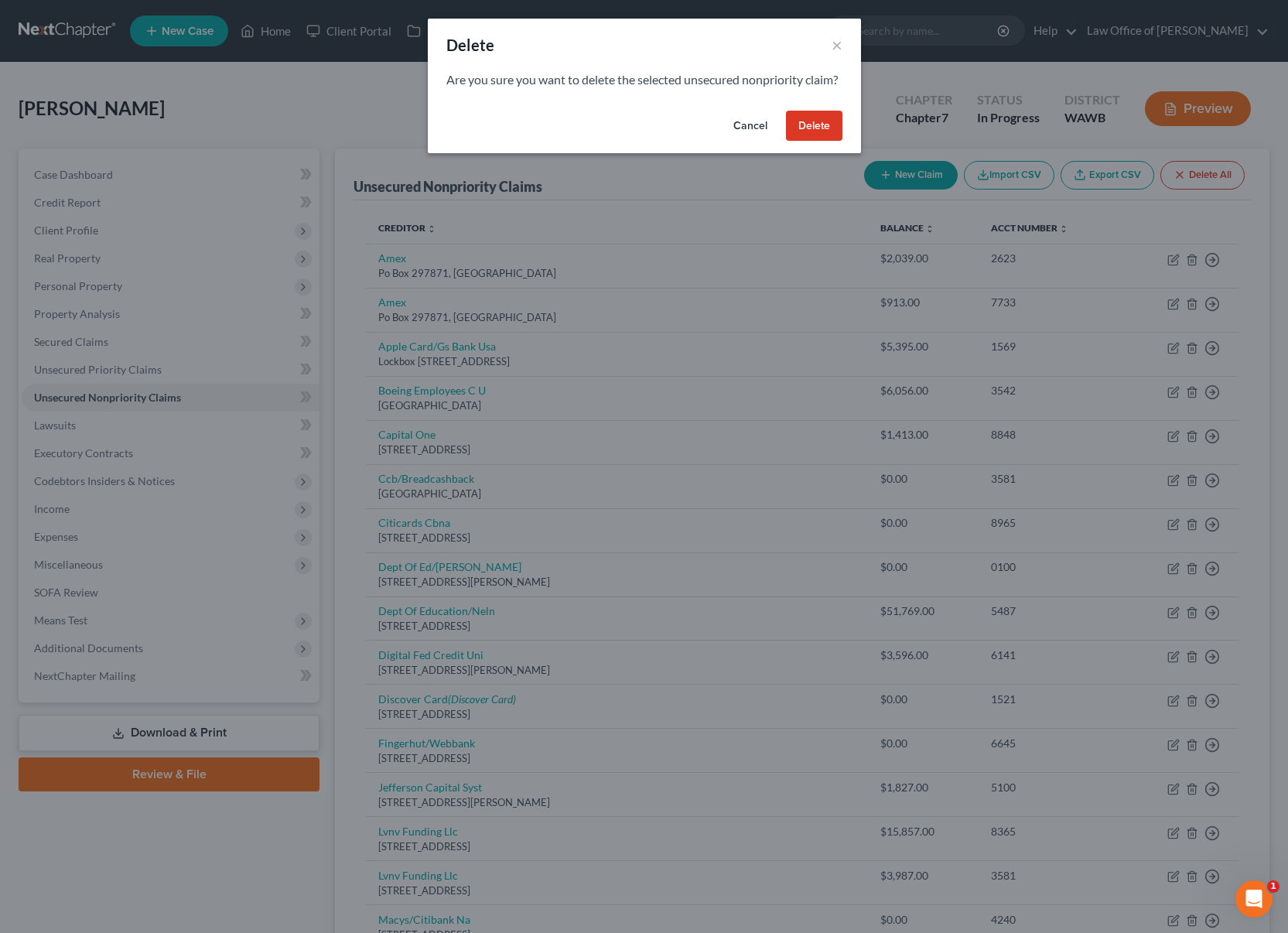
click at [801, 142] on button "Delete" at bounding box center [814, 126] width 57 height 31
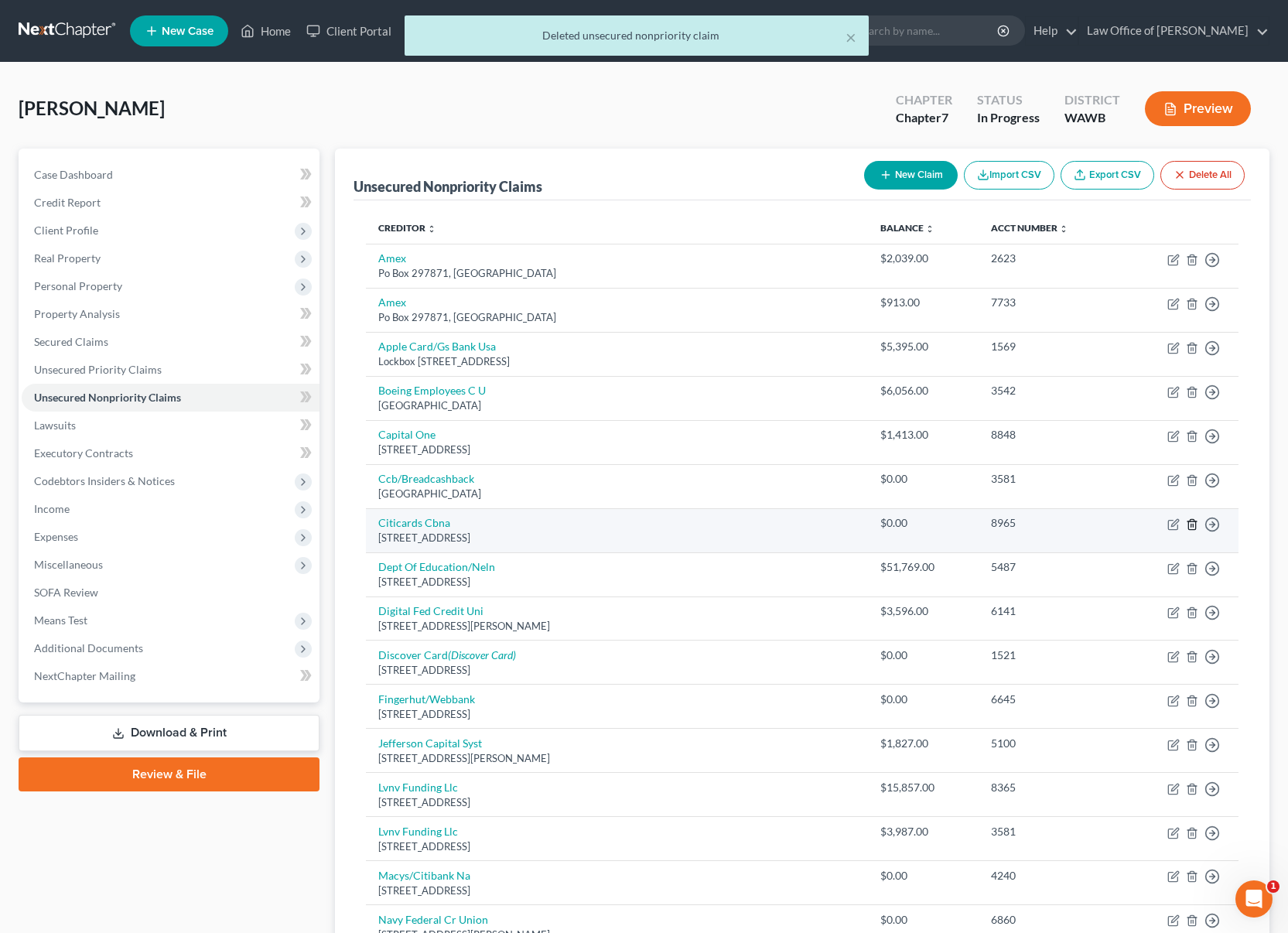
click at [1190, 525] on icon "button" at bounding box center [1192, 524] width 12 height 12
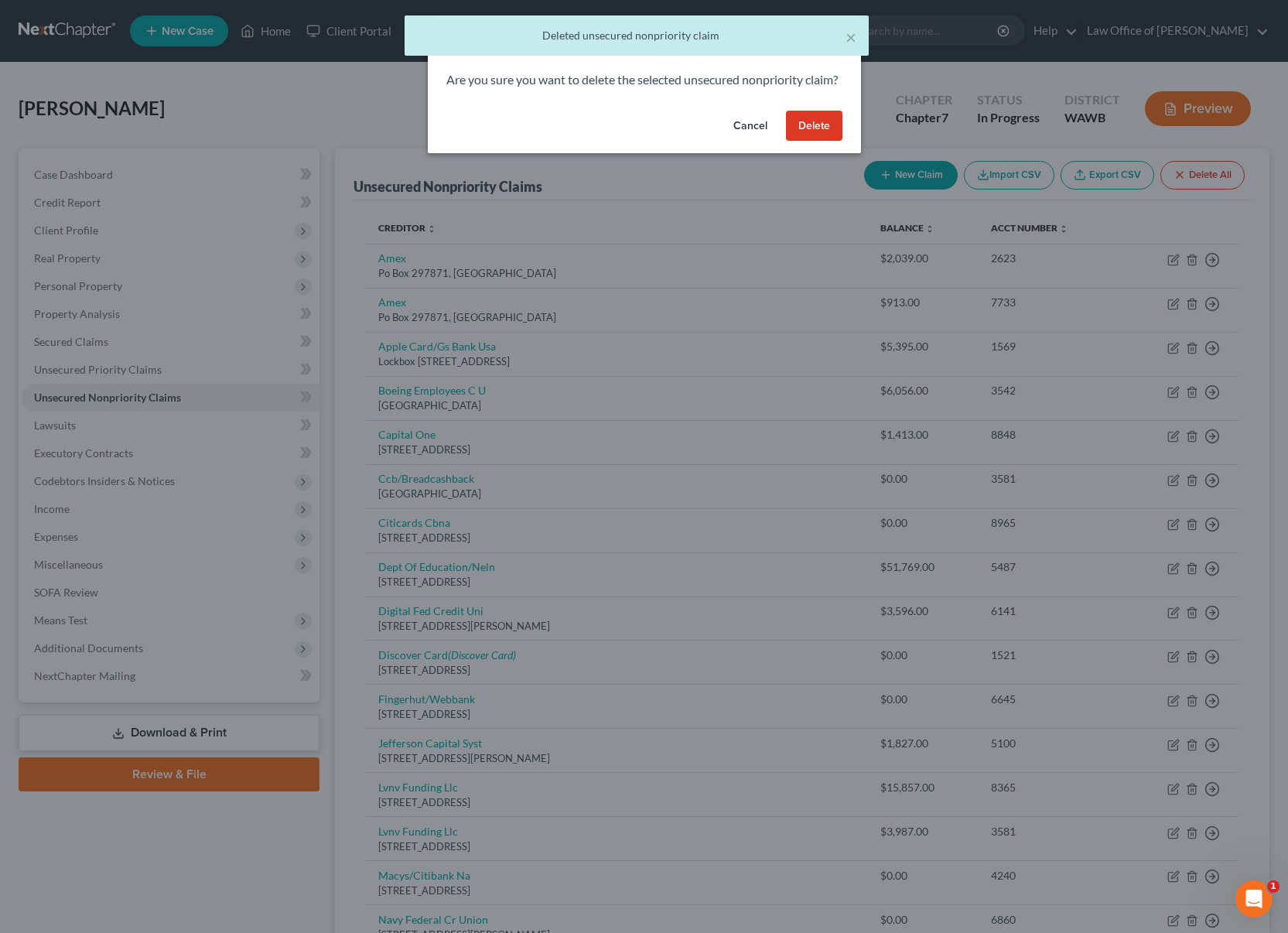
click at [802, 142] on button "Delete" at bounding box center [814, 126] width 57 height 31
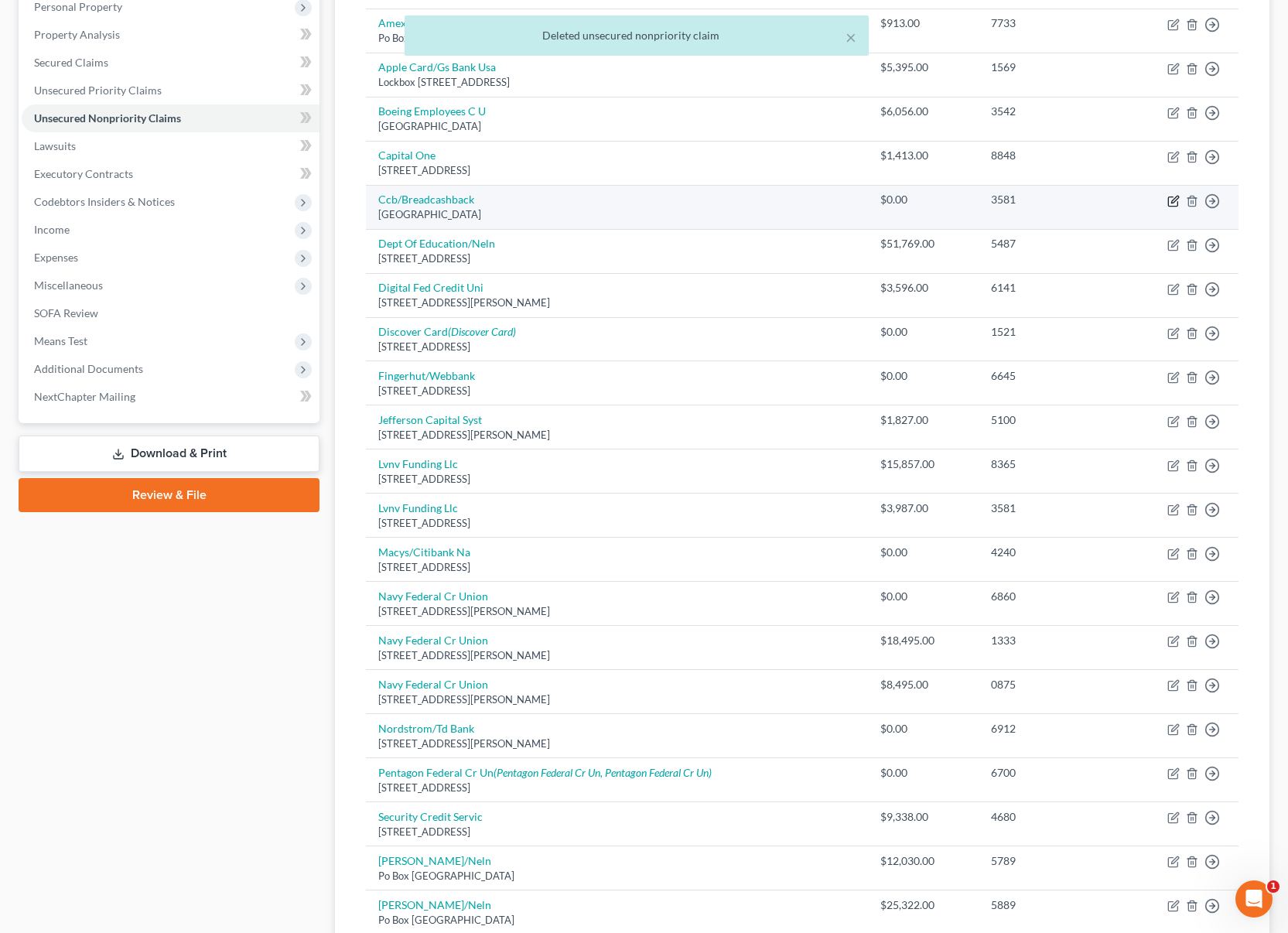
scroll to position [281, 0]
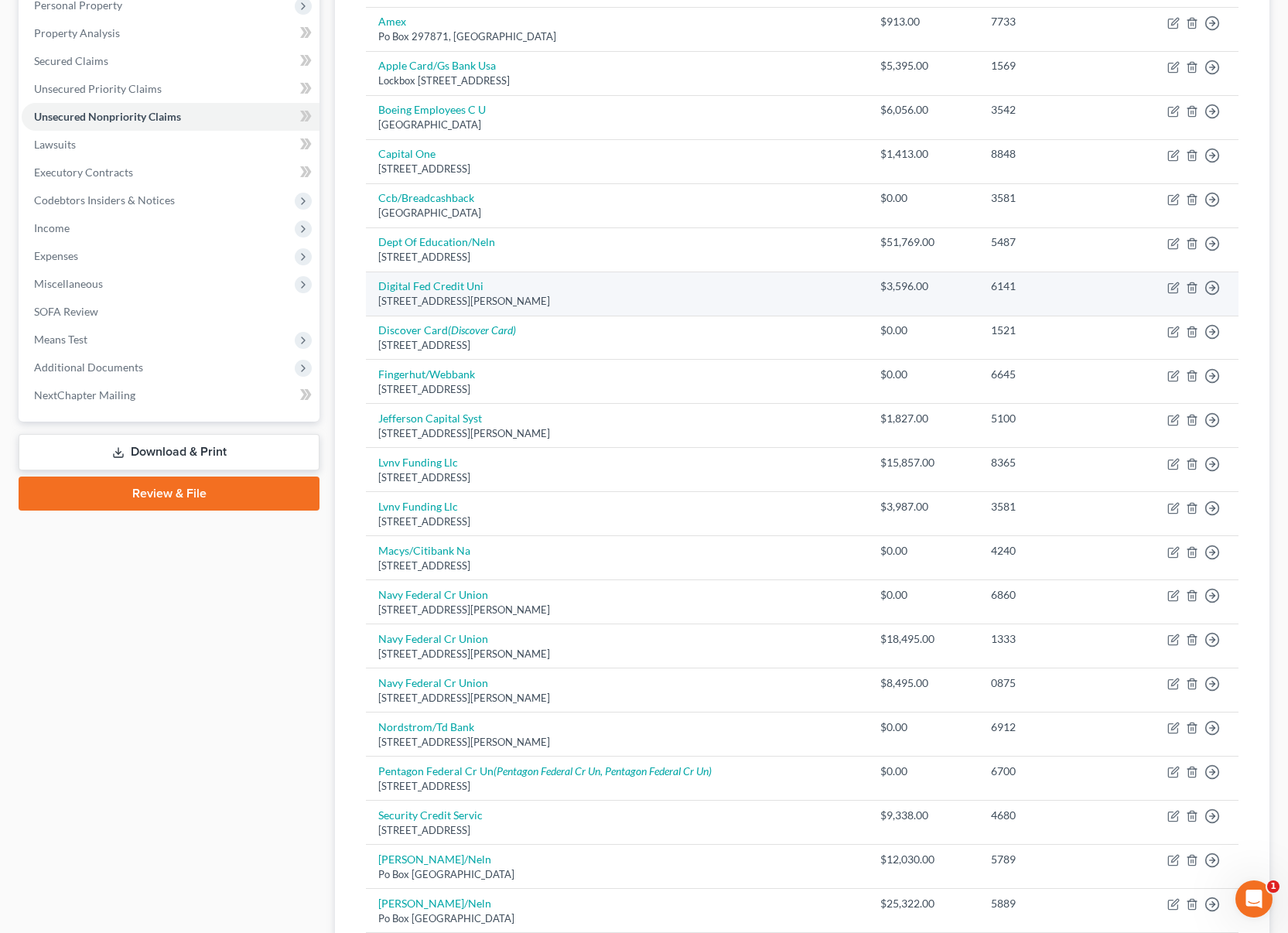
click at [444, 294] on div "853 Donald Lynch Blvd, Marlborough, MA 01752" at bounding box center [617, 301] width 478 height 15
click at [444, 282] on link "Digital Fed Credit Uni" at bounding box center [431, 285] width 105 height 13
select select "22"
select select "2"
select select "0"
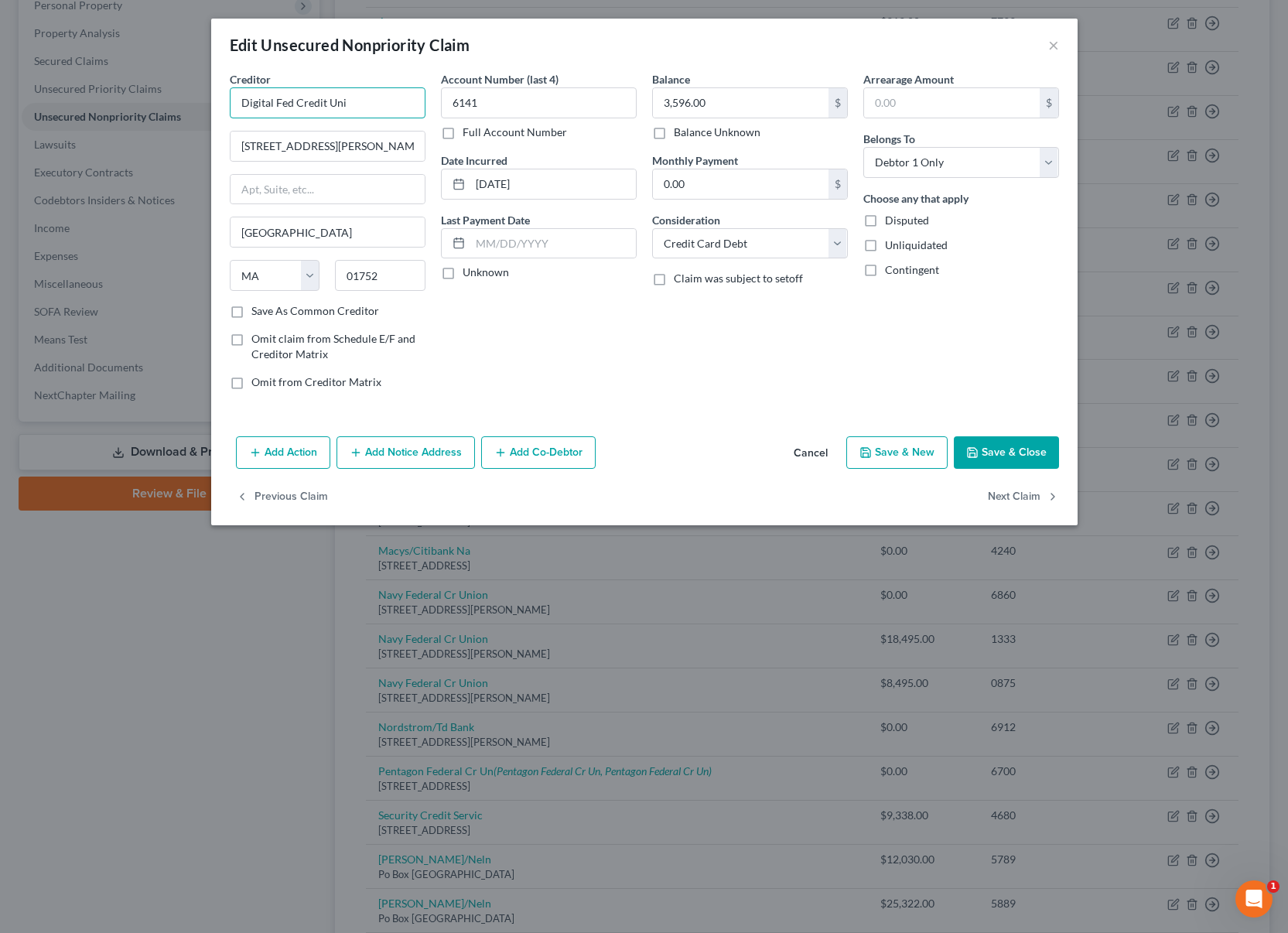
click at [364, 108] on input "Digital Fed Credit Uni" at bounding box center [327, 103] width 195 height 31
type input "Digital Fed Credit Union"
click at [999, 444] on button "Save & Close" at bounding box center [1007, 453] width 105 height 33
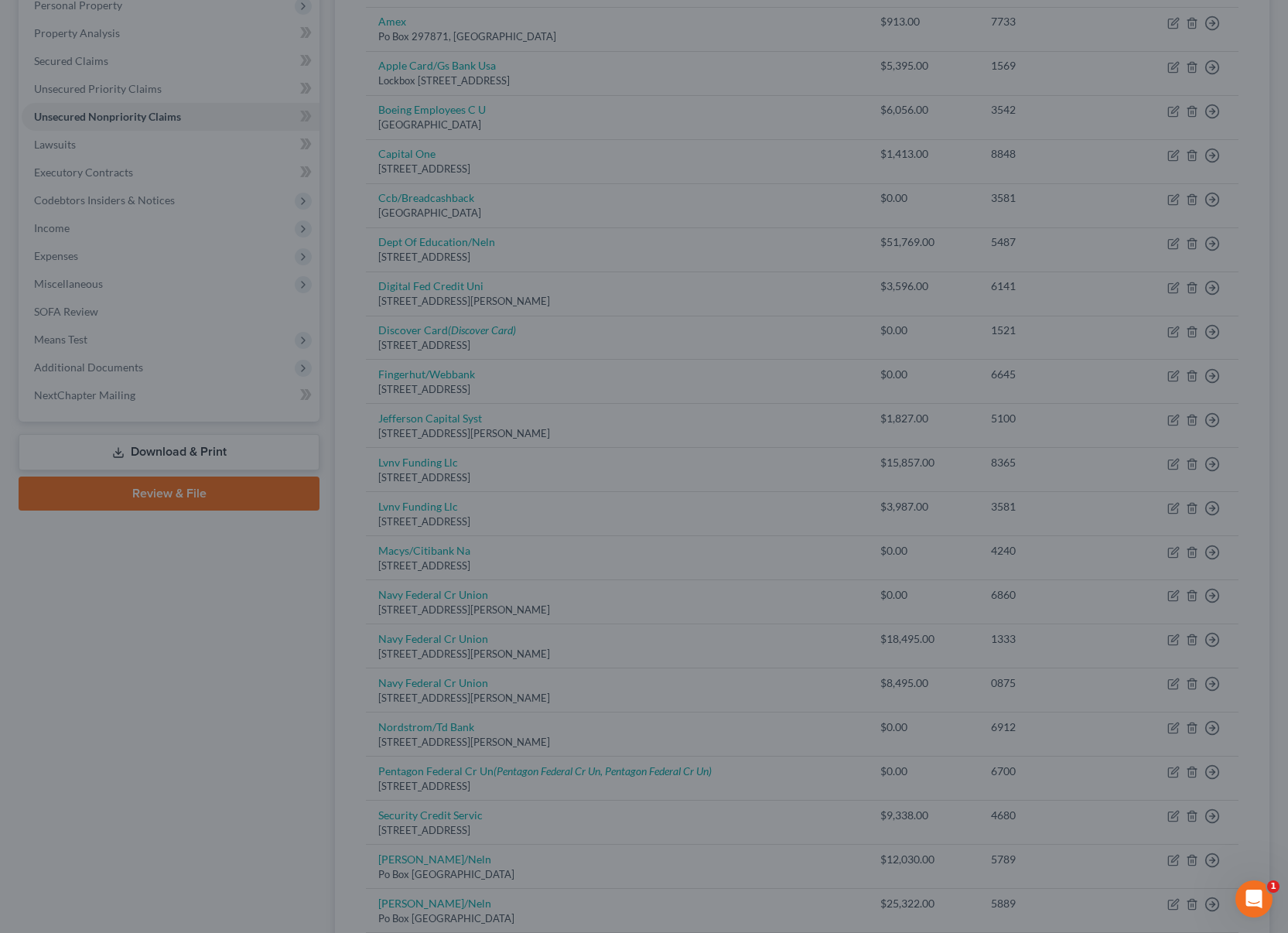
type input "0"
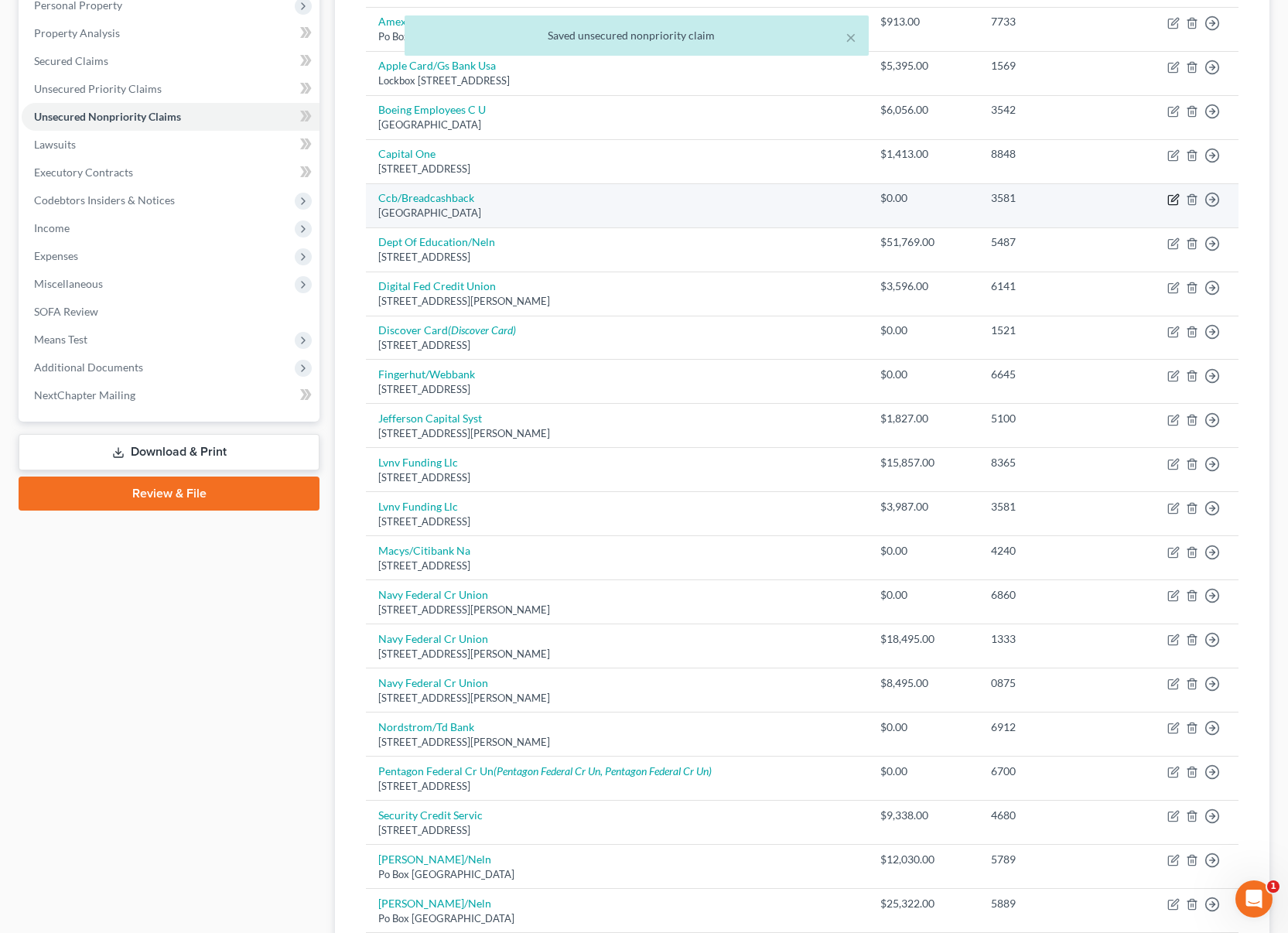
click at [1173, 197] on icon "button" at bounding box center [1174, 197] width 7 height 7
select select "36"
select select "2"
select select "0"
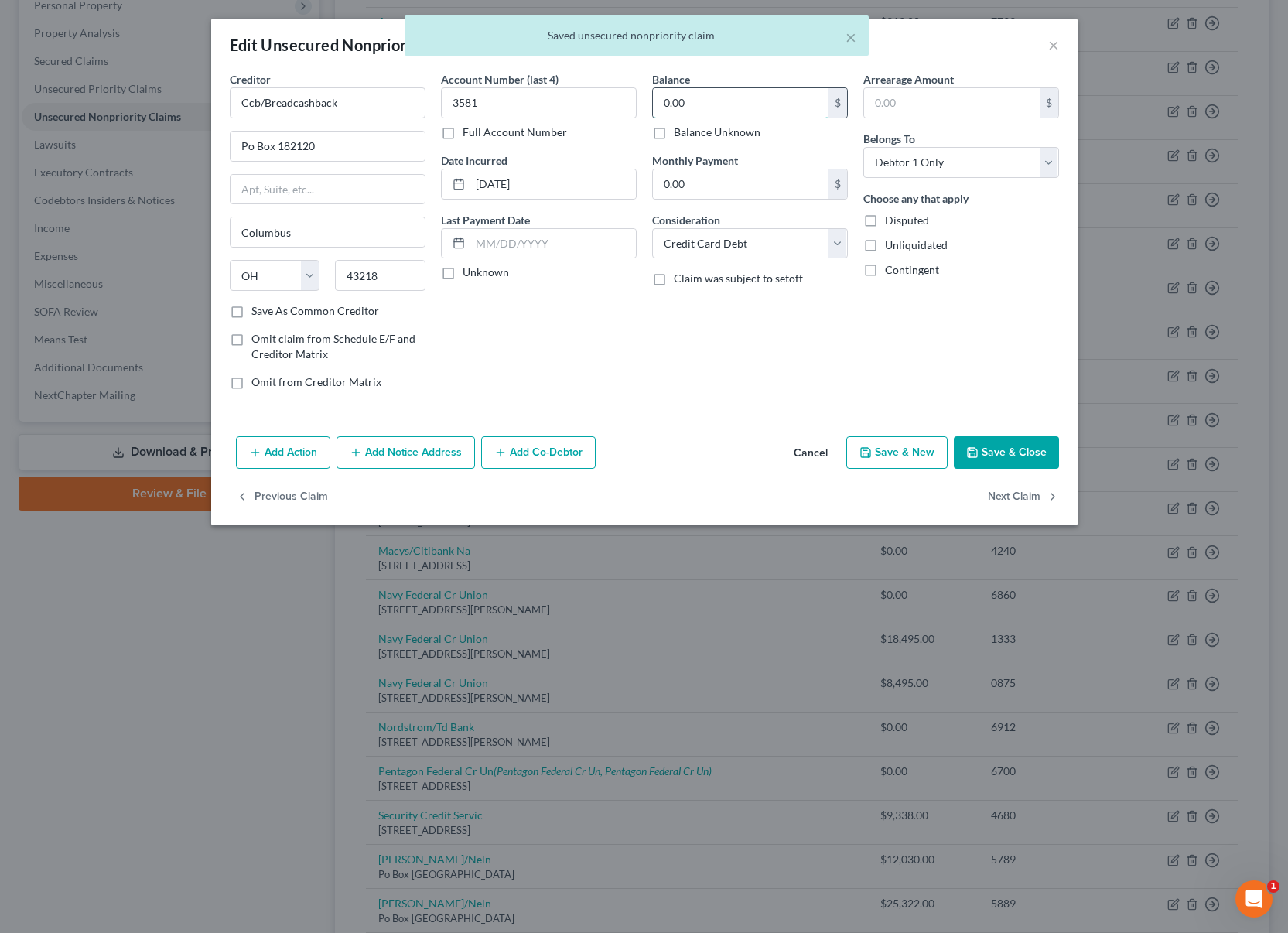
click at [739, 98] on input "0.00" at bounding box center [741, 103] width 175 height 29
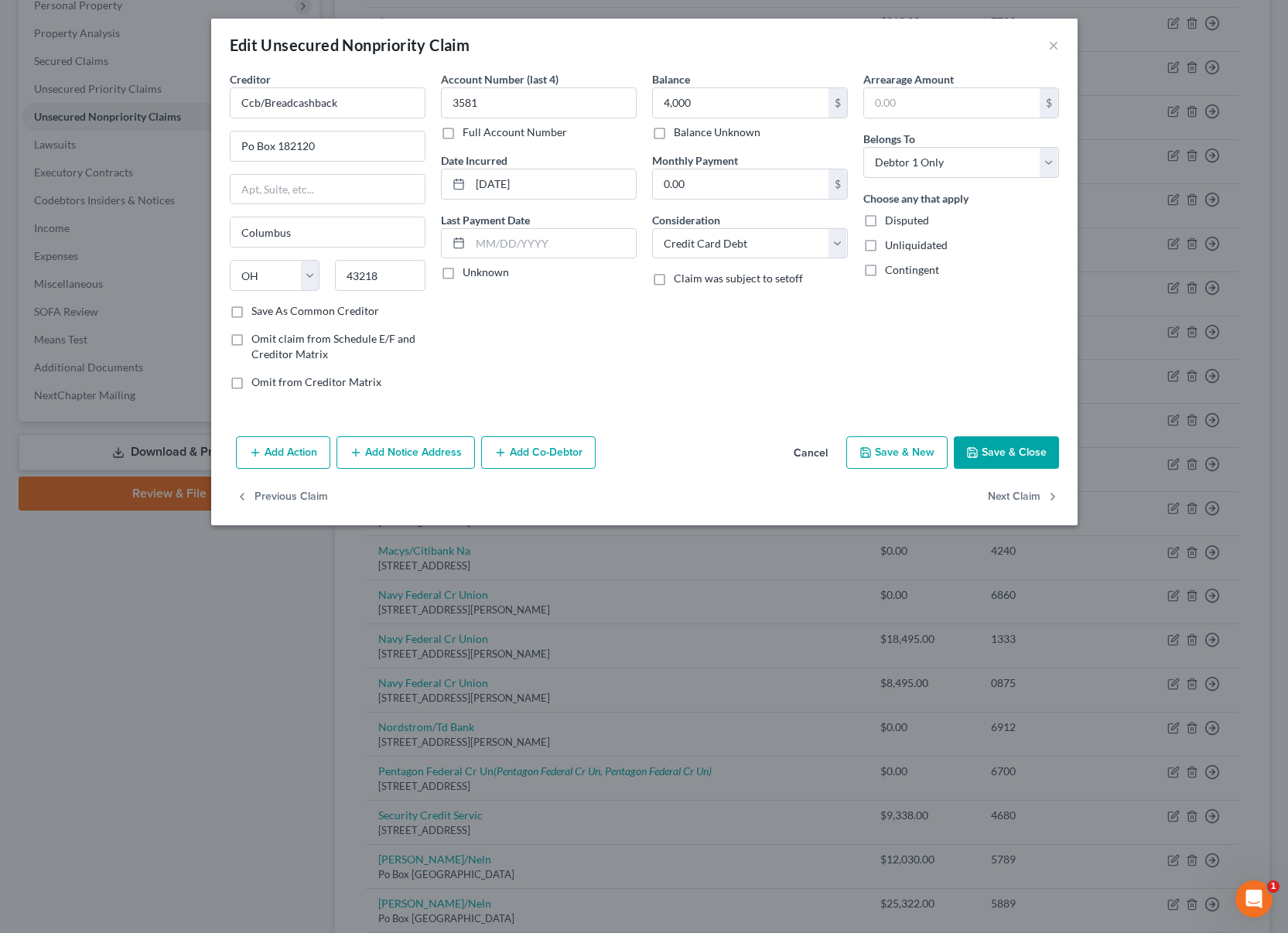
click at [999, 445] on button "Save & Close" at bounding box center [1007, 453] width 105 height 33
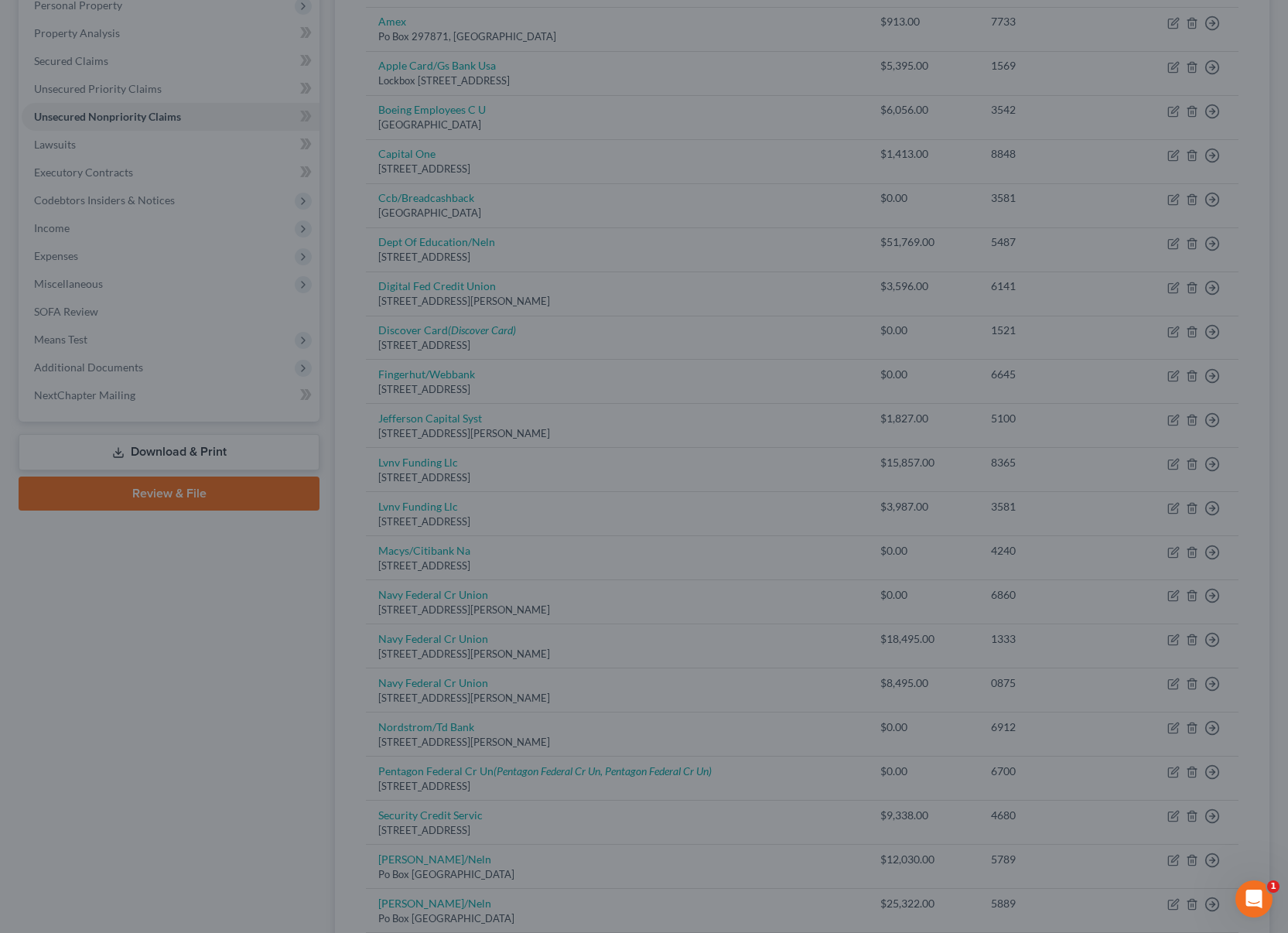
type input "4,000.00"
type input "0"
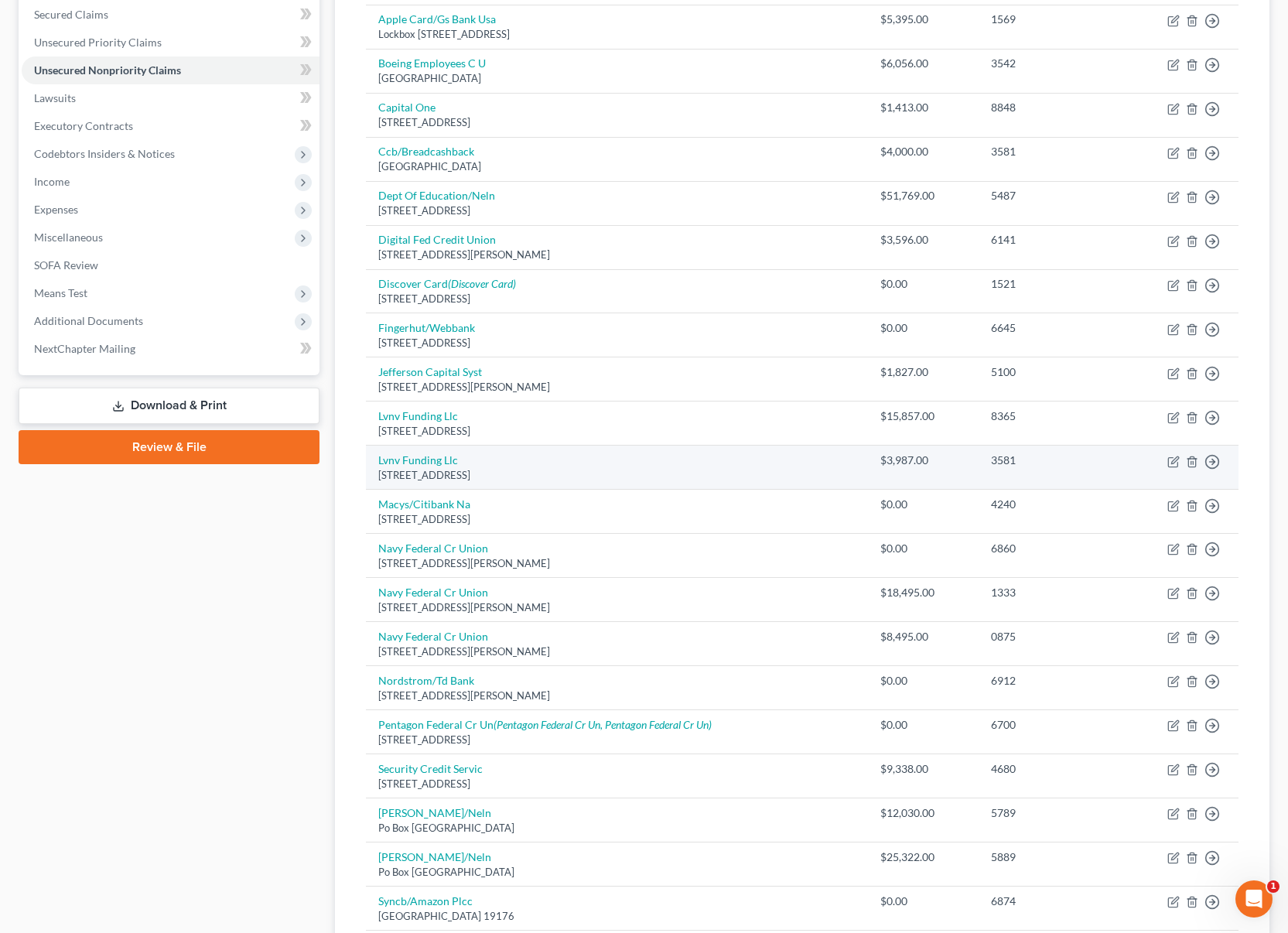
scroll to position [340, 0]
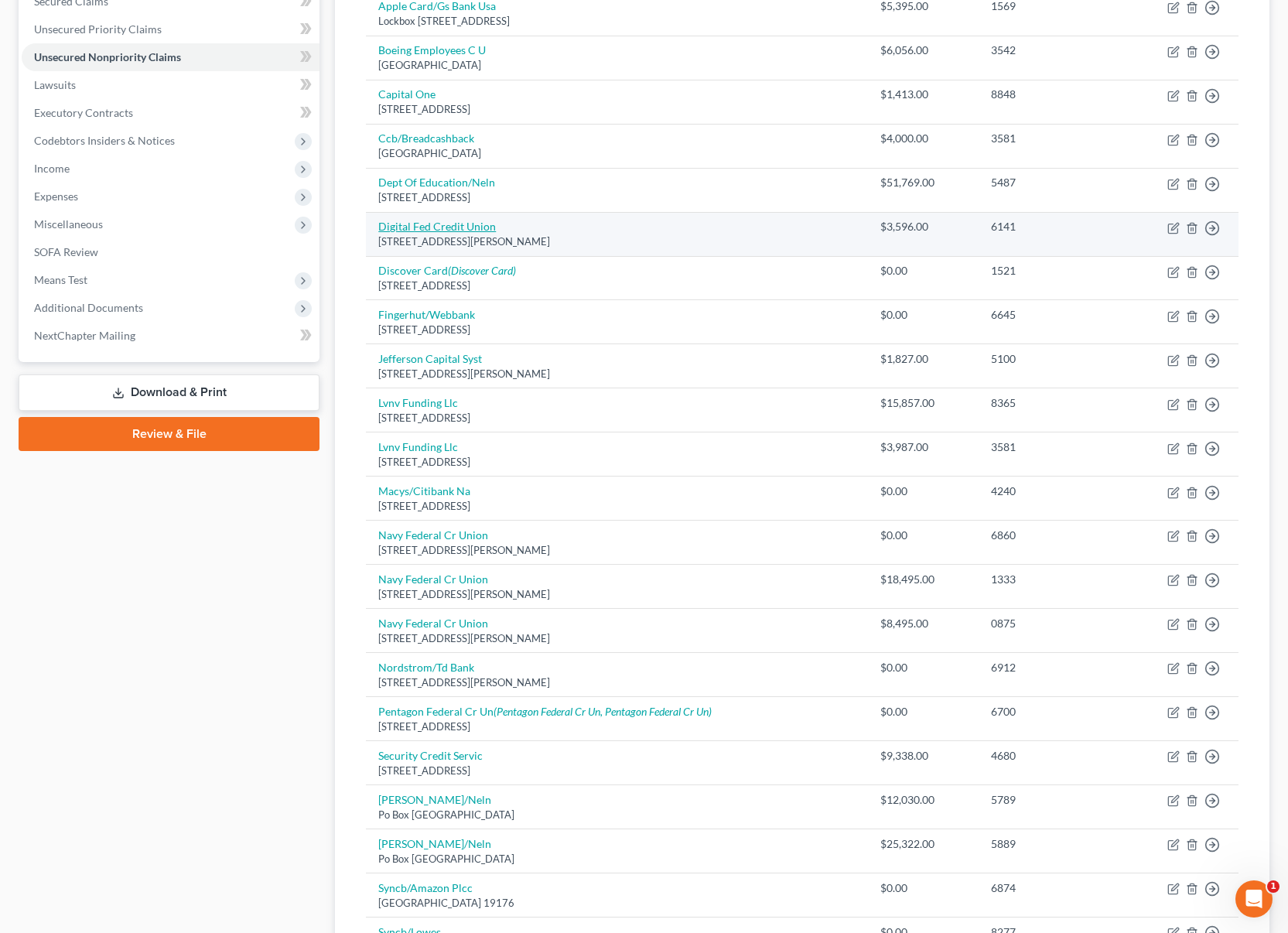
click at [459, 230] on link "Digital Fed Credit Union" at bounding box center [437, 226] width 118 height 13
select select "22"
select select "2"
select select "0"
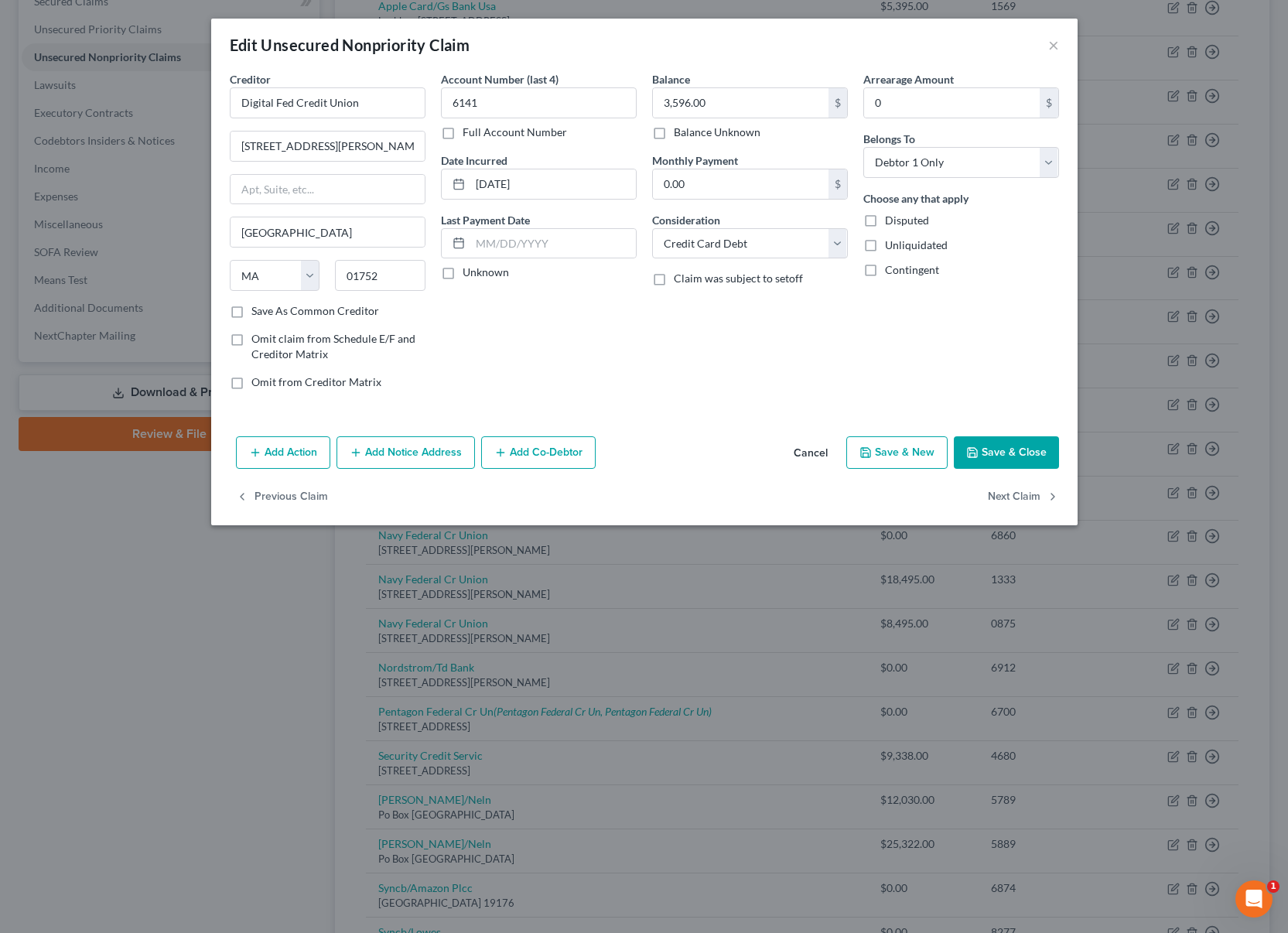
click at [1037, 461] on button "Save & Close" at bounding box center [1007, 453] width 105 height 33
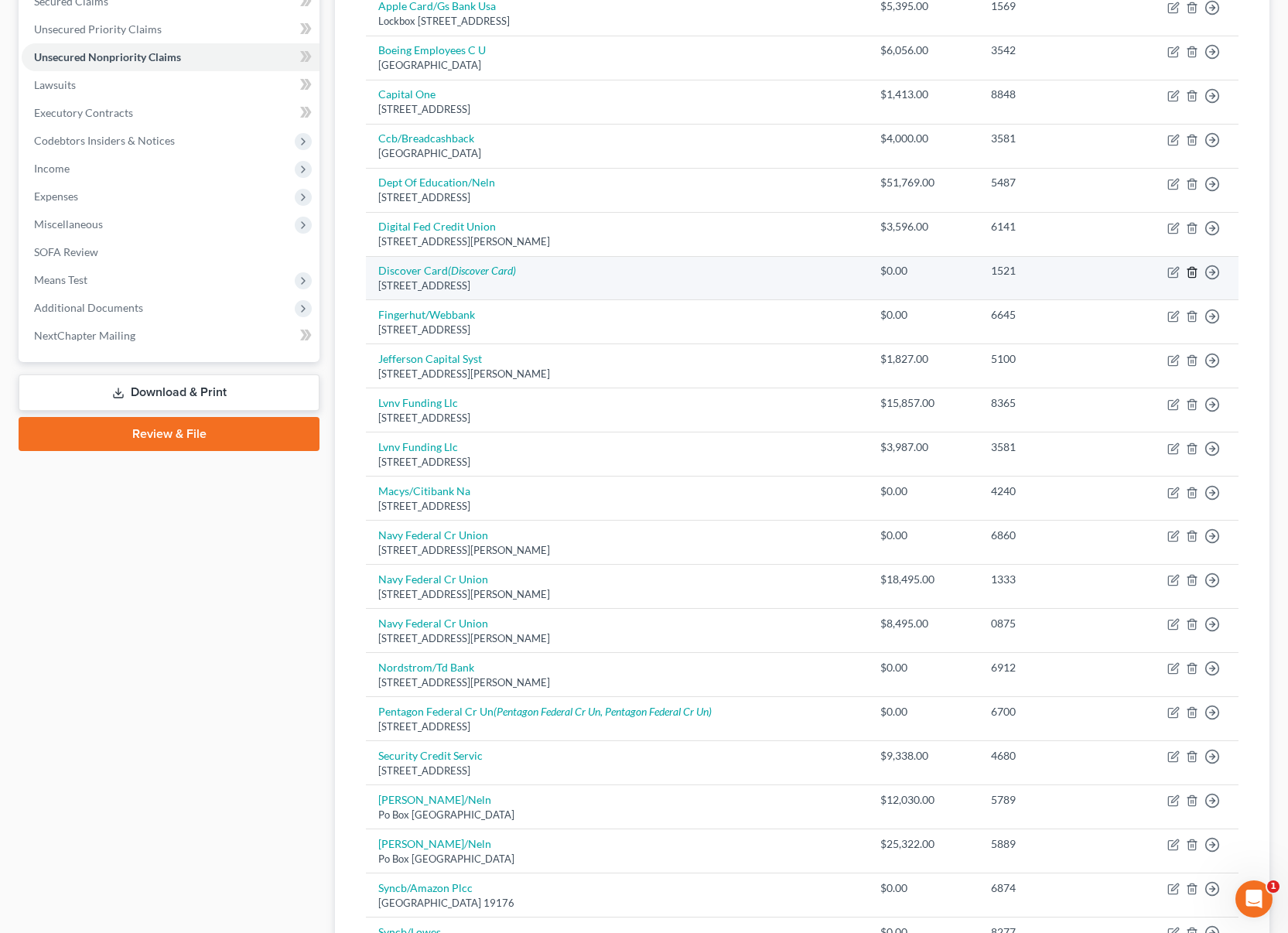
click at [1192, 273] on icon "button" at bounding box center [1192, 272] width 12 height 12
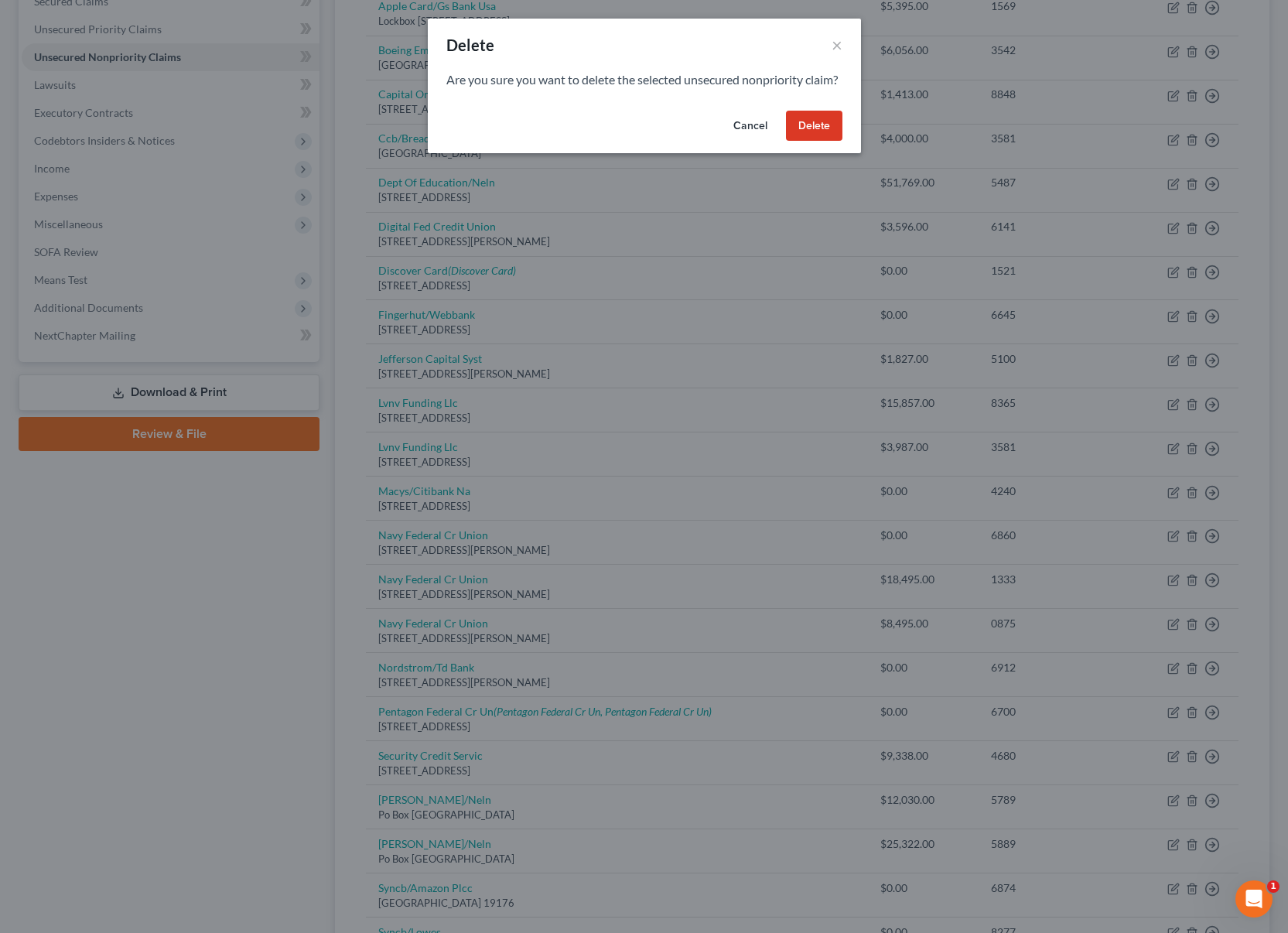
click at [794, 142] on button "Delete" at bounding box center [814, 126] width 57 height 31
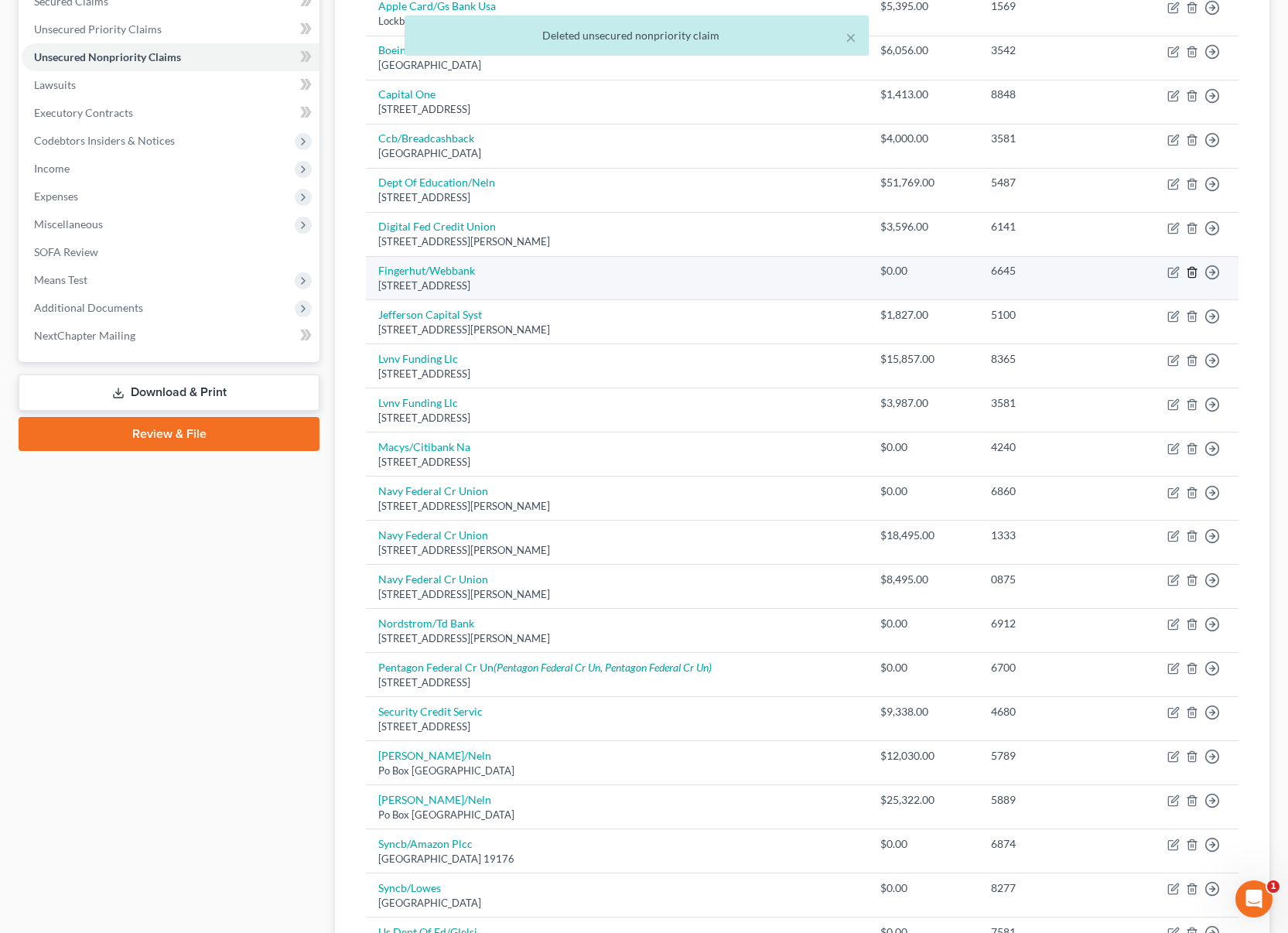
click at [1189, 277] on icon "button" at bounding box center [1191, 271] width 7 height 10
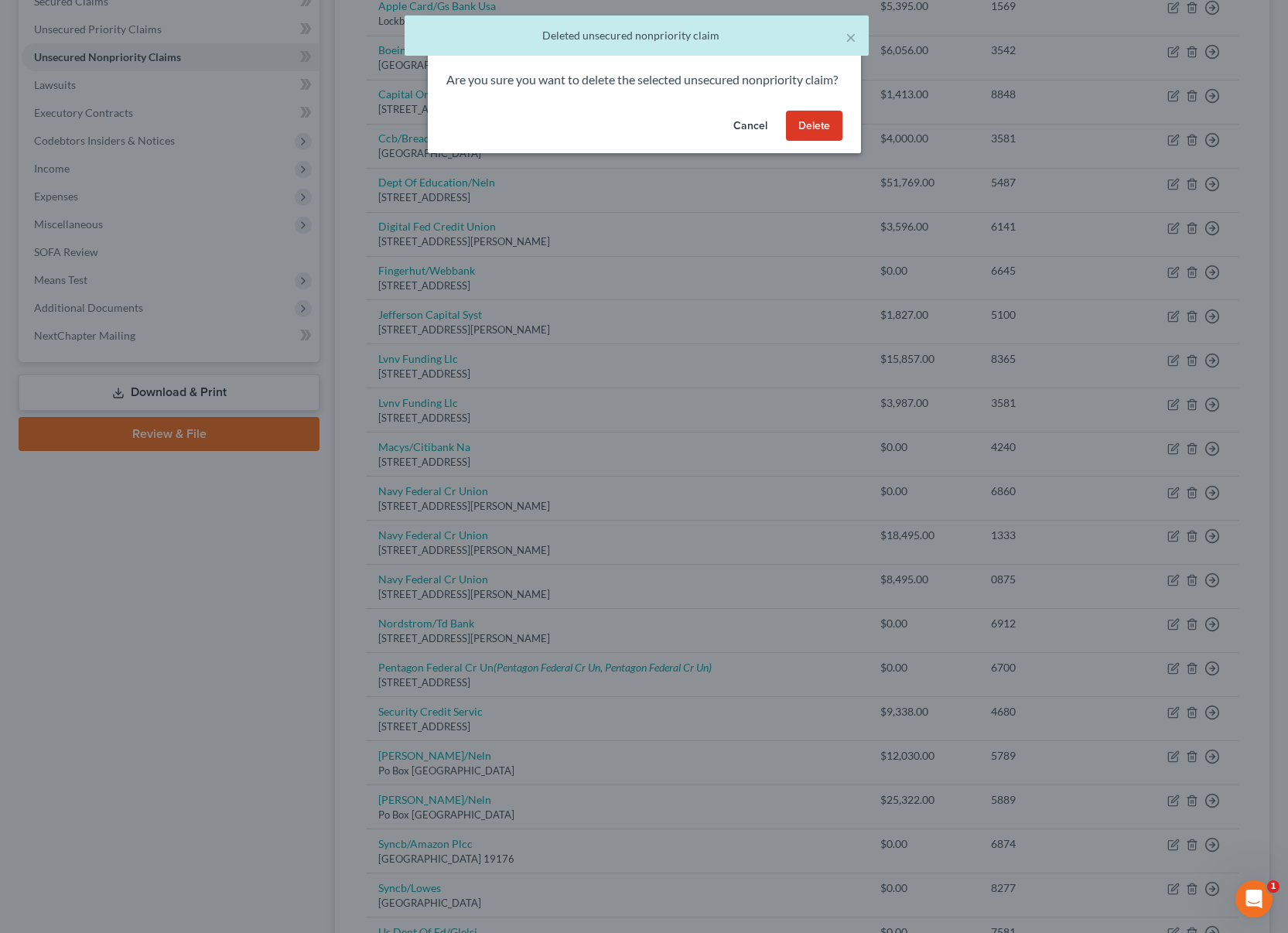
click at [806, 142] on button "Delete" at bounding box center [814, 126] width 57 height 31
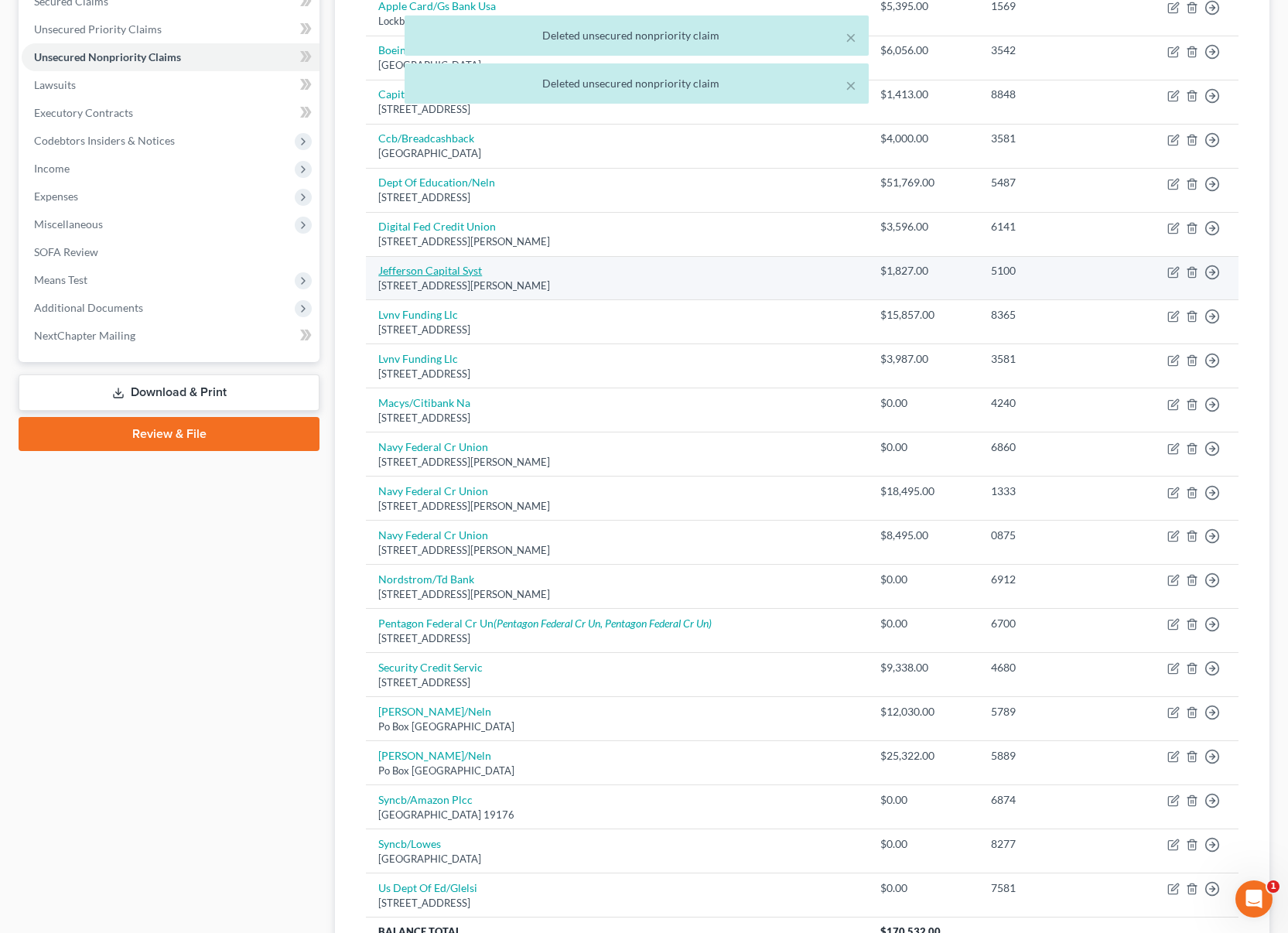
click at [441, 267] on link "Jefferson Capital Syst" at bounding box center [430, 270] width 104 height 13
select select "24"
select select "0"
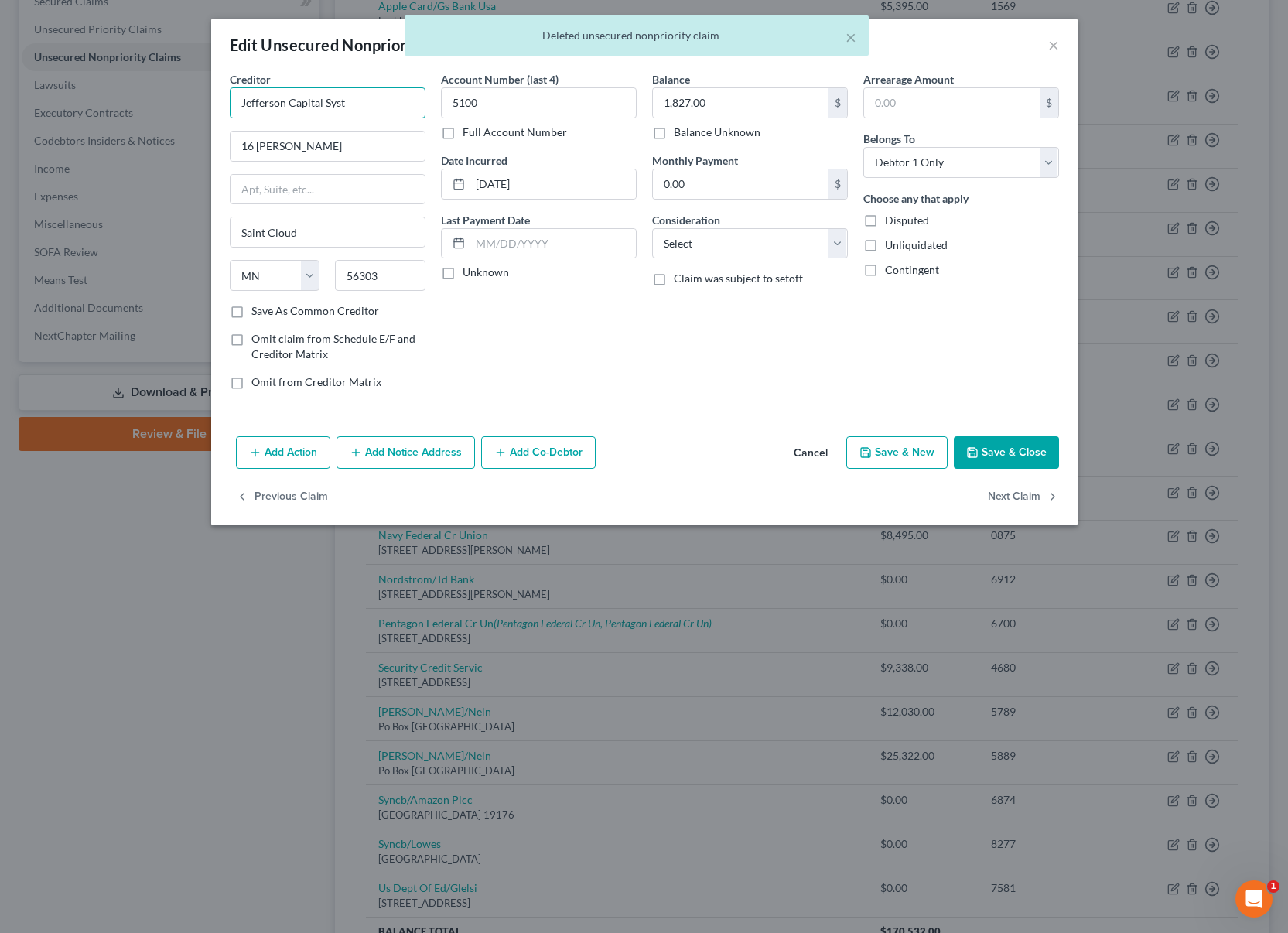
click at [382, 107] on input "Jefferson Capital Syst" at bounding box center [327, 103] width 195 height 31
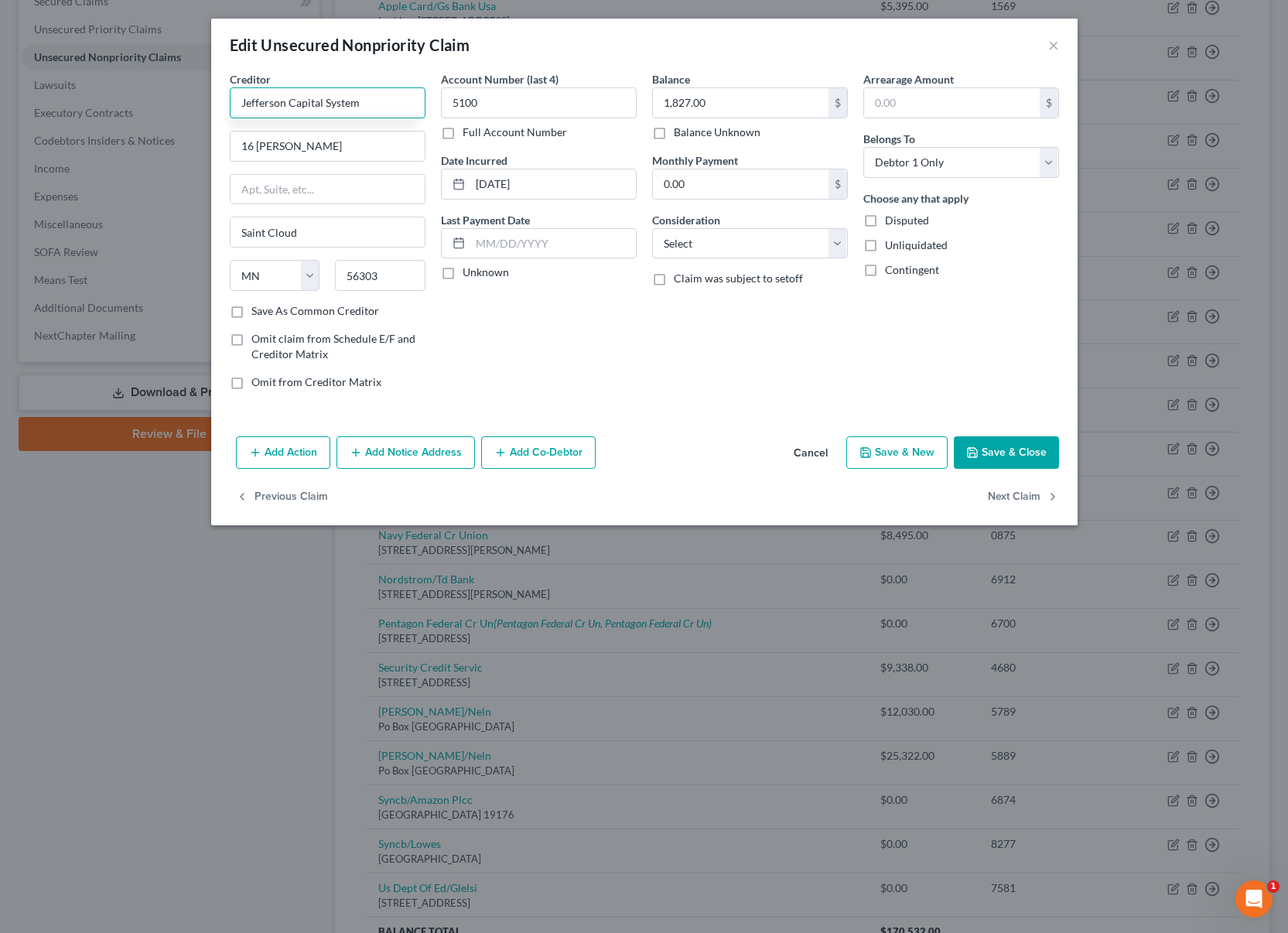
type input "Jefferson Capital System"
click at [1012, 465] on button "Save & Close" at bounding box center [1007, 453] width 105 height 33
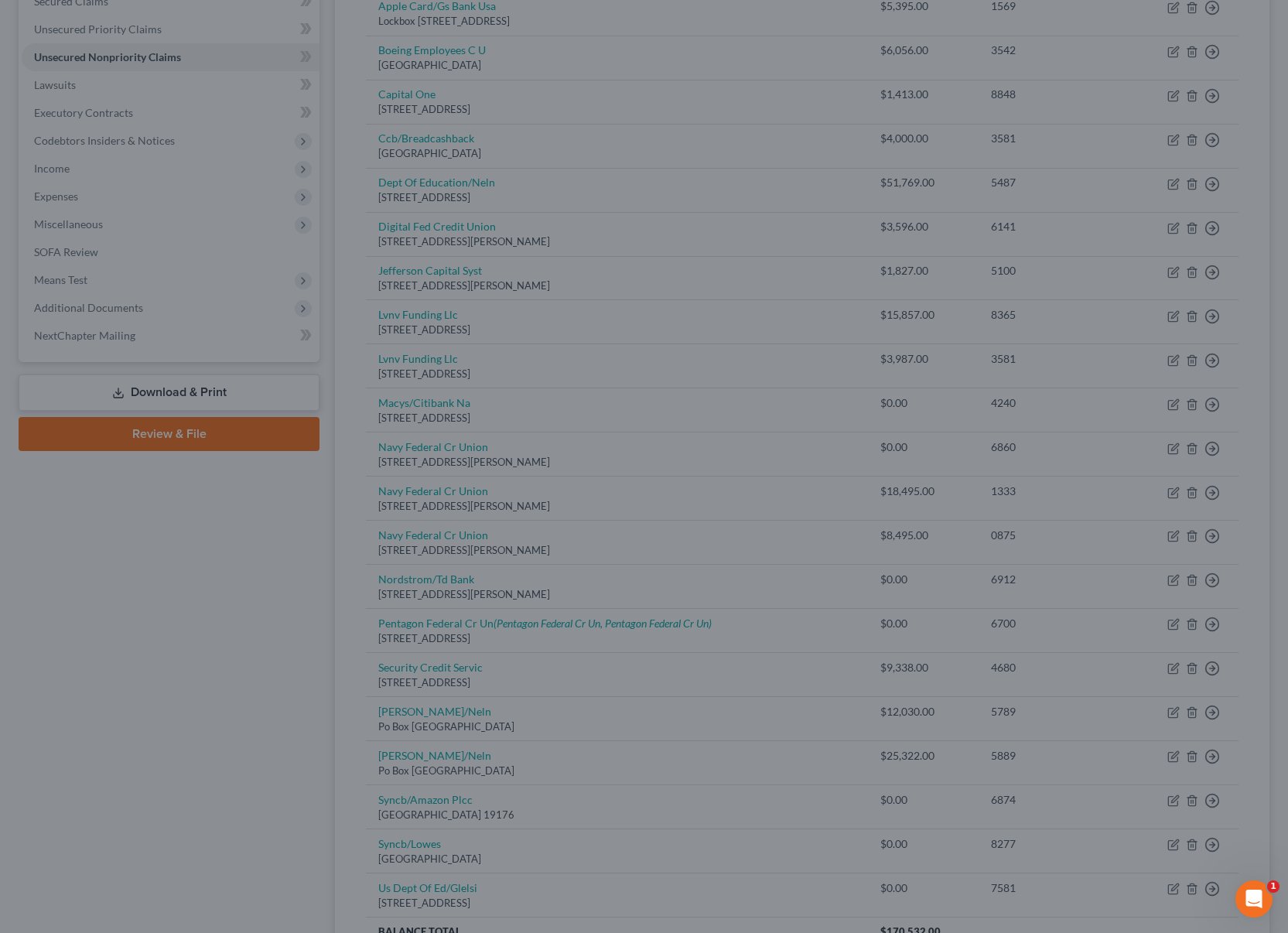
type input "0"
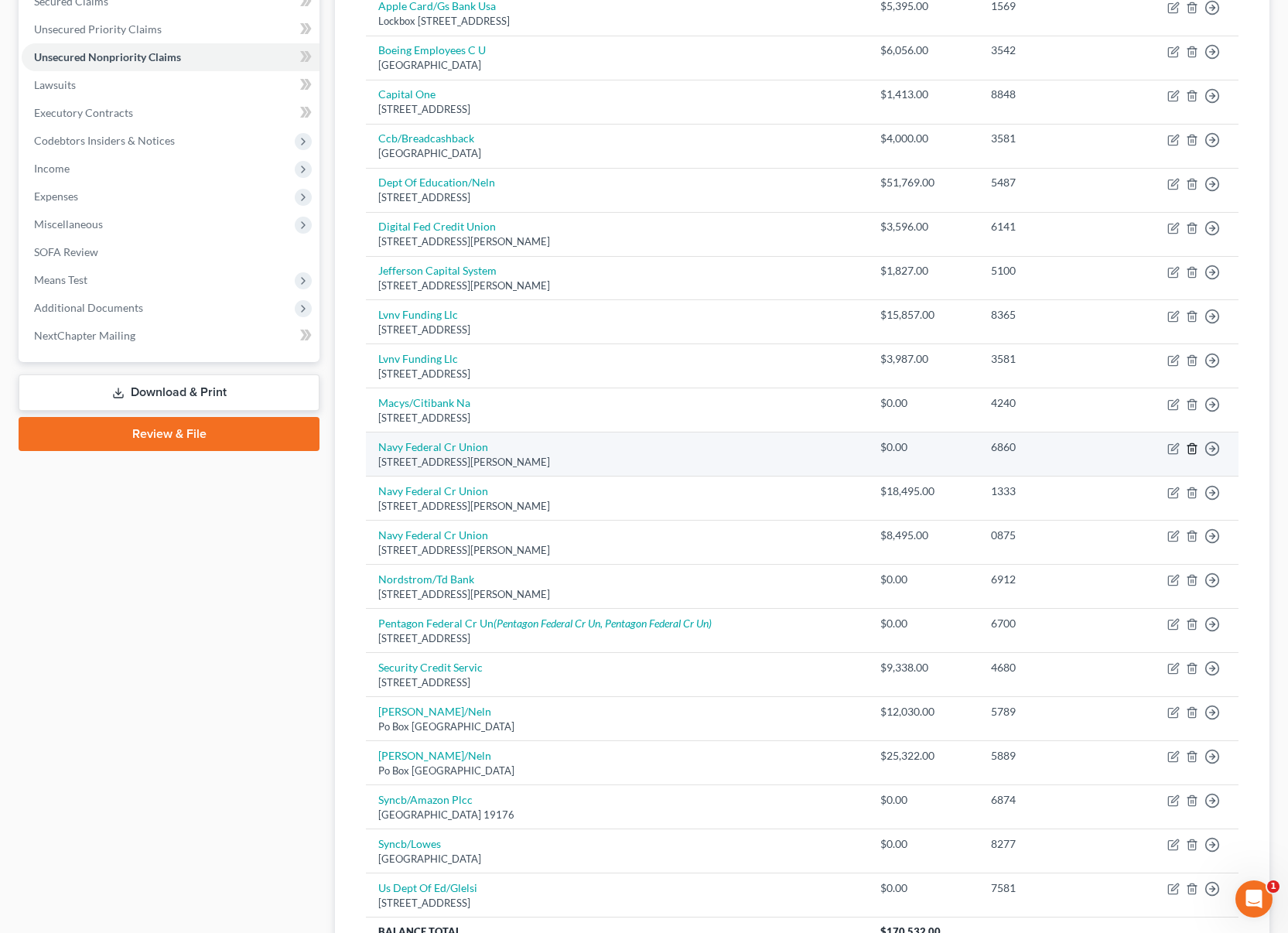
click at [1195, 451] on icon "button" at bounding box center [1191, 448] width 7 height 10
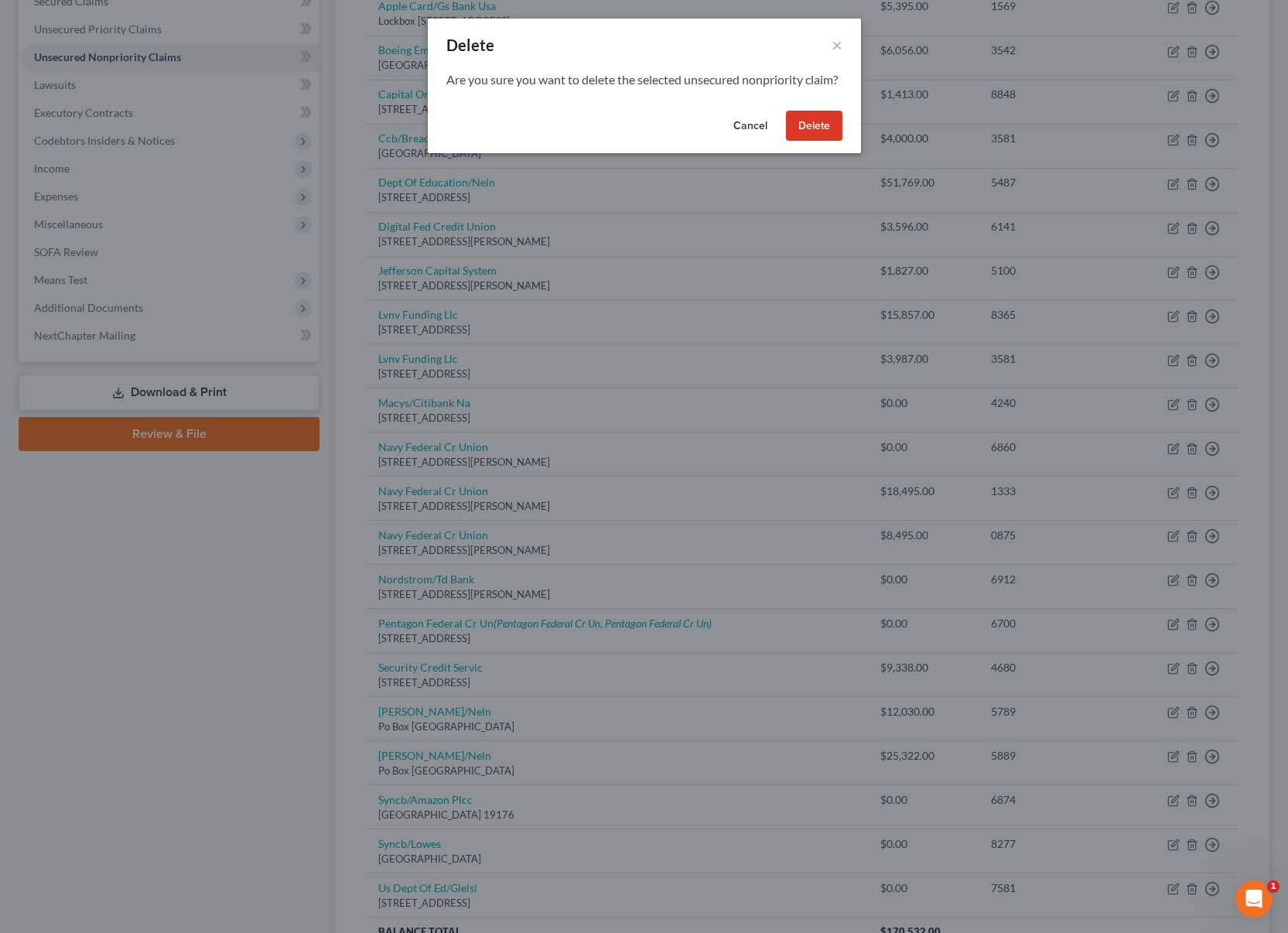
click at [822, 142] on button "Delete" at bounding box center [814, 126] width 57 height 31
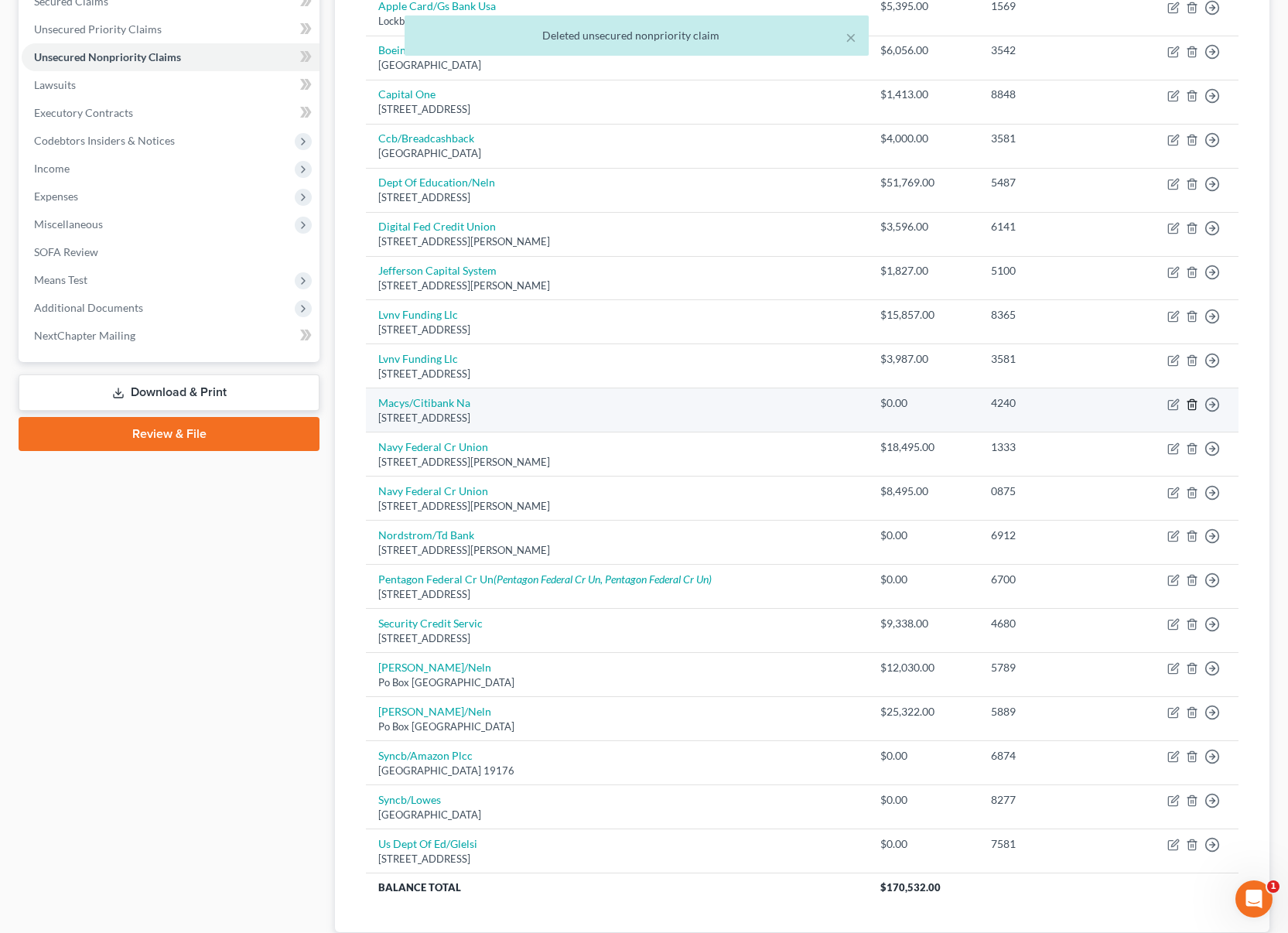
click at [1193, 402] on polyline "button" at bounding box center [1192, 402] width 9 height 0
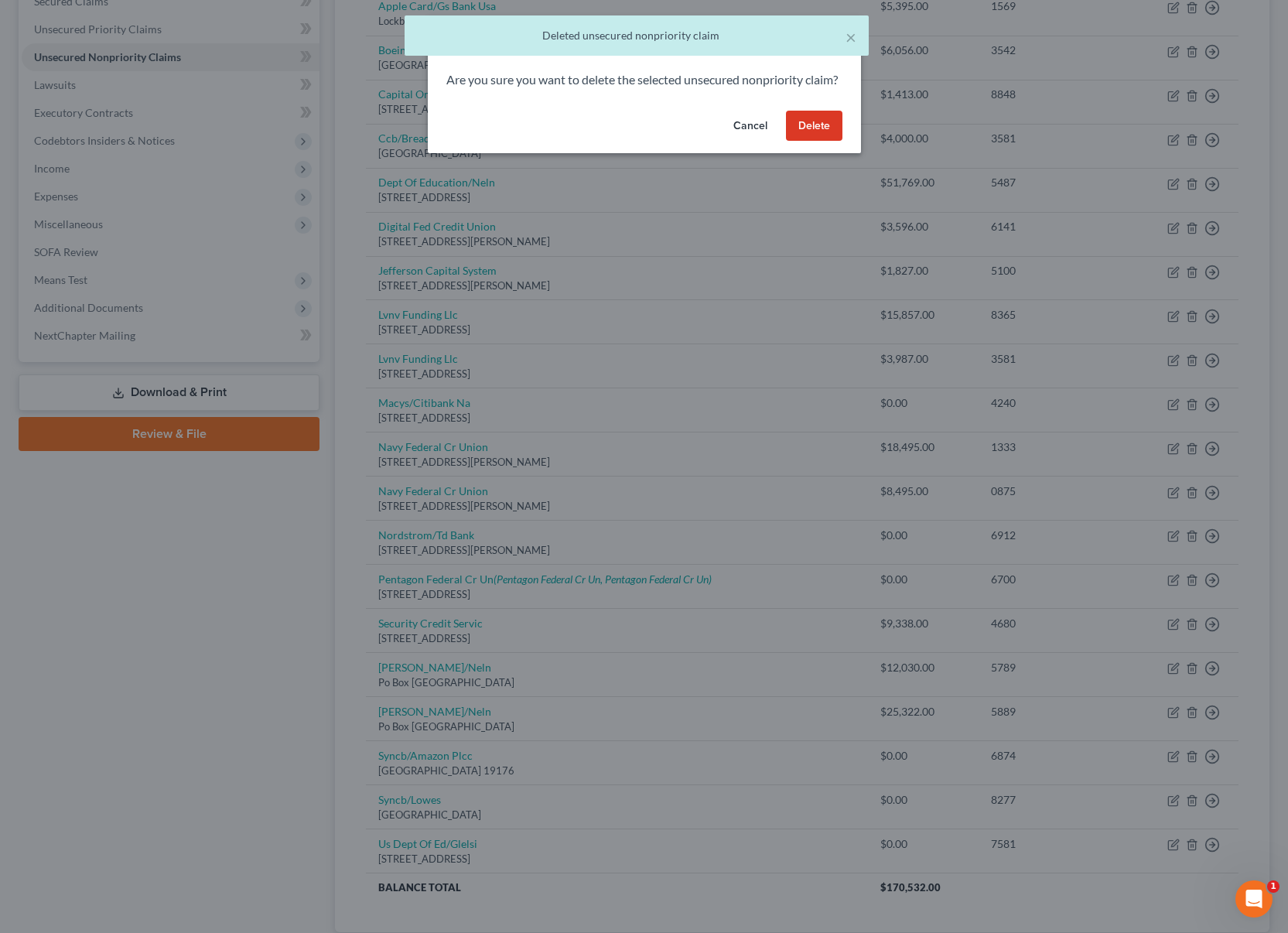
click at [825, 136] on button "Delete" at bounding box center [814, 126] width 57 height 31
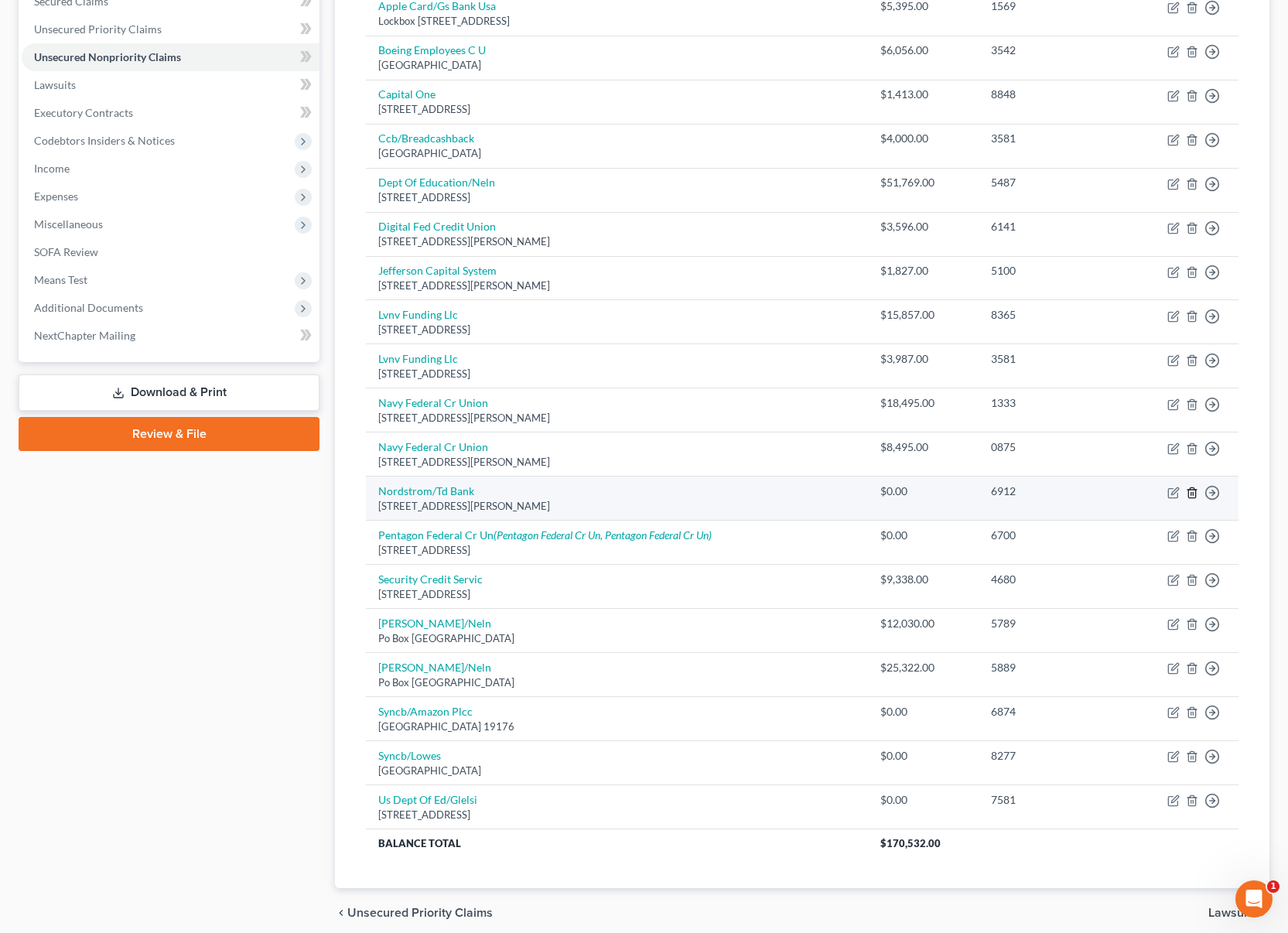
click at [1191, 492] on line "button" at bounding box center [1191, 493] width 0 height 3
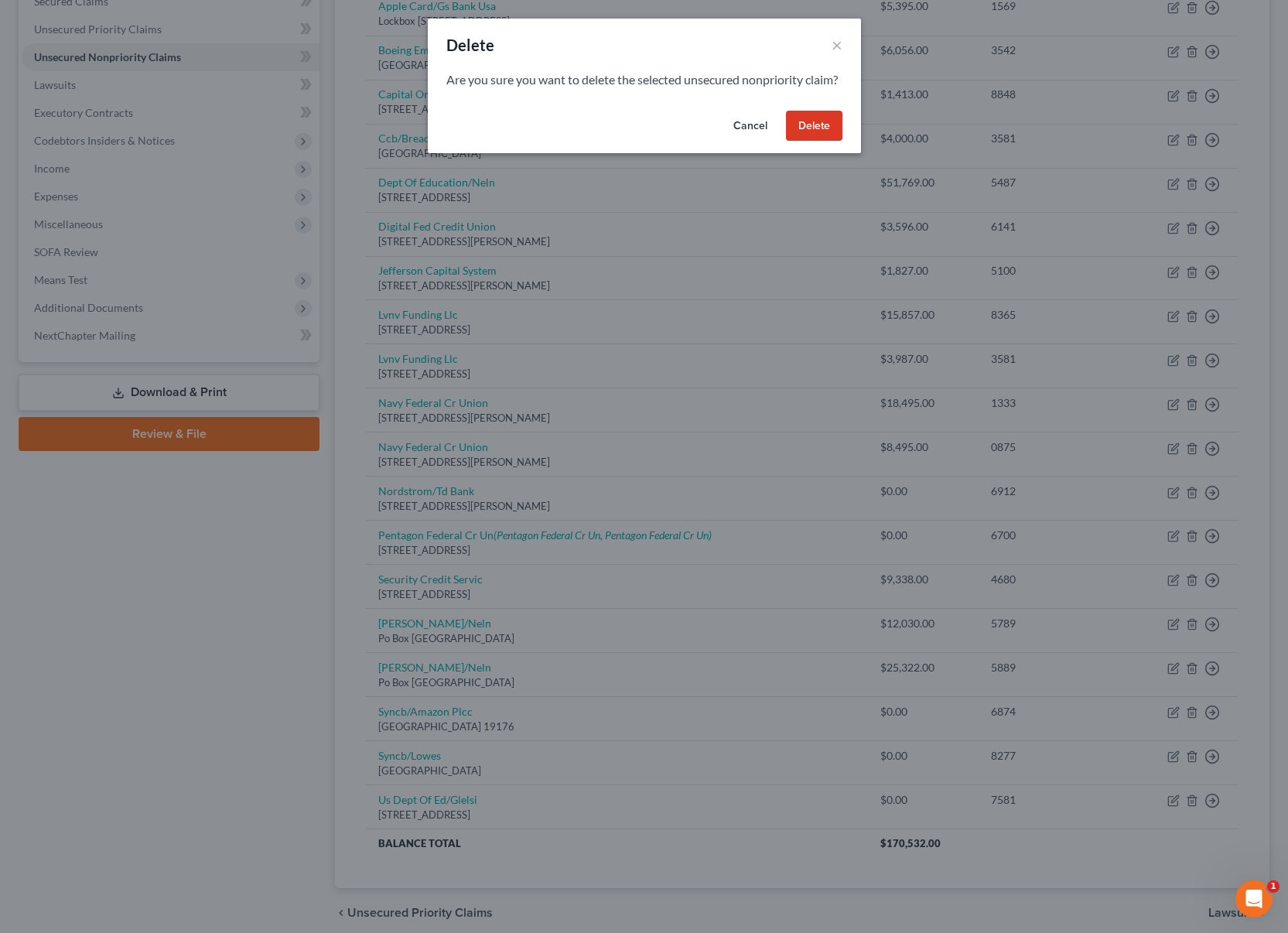
click at [806, 142] on button "Delete" at bounding box center [814, 126] width 57 height 31
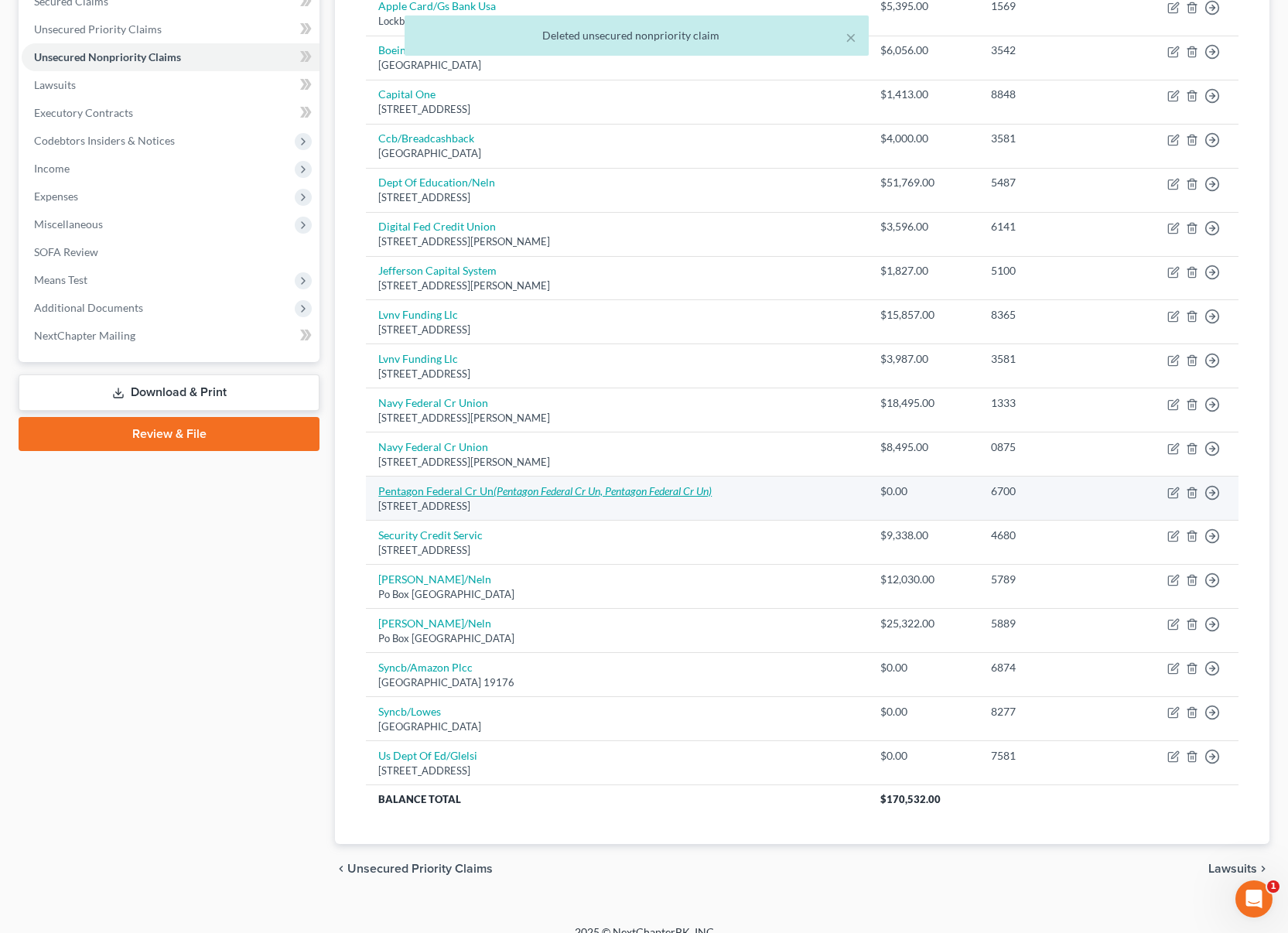
click at [586, 494] on icon "(Pentagon Federal Cr Un, Pentagon Federal Cr Un)" at bounding box center [602, 490] width 218 height 13
select select "48"
select select "0"
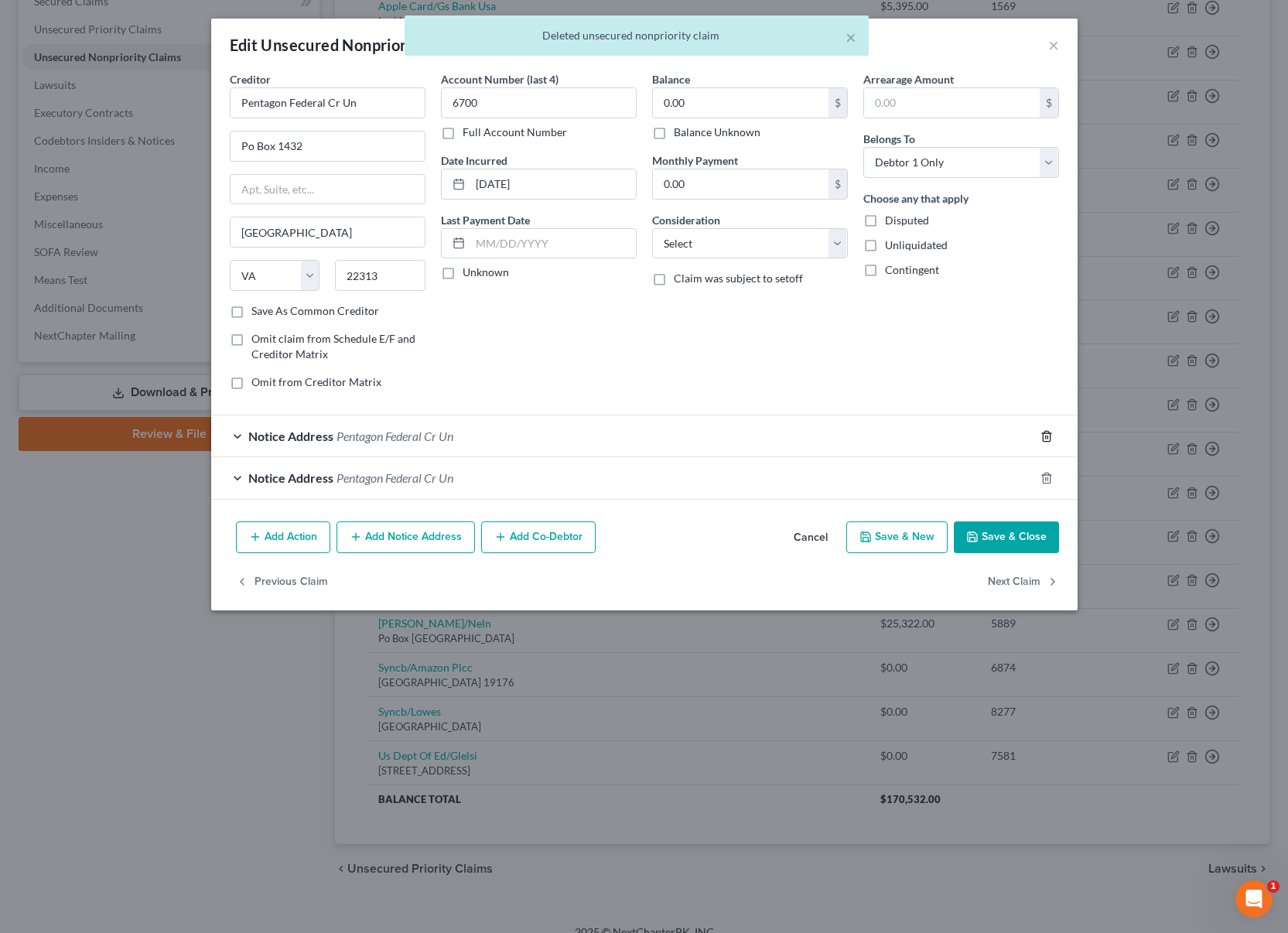
click at [1050, 437] on icon "button" at bounding box center [1046, 436] width 7 height 10
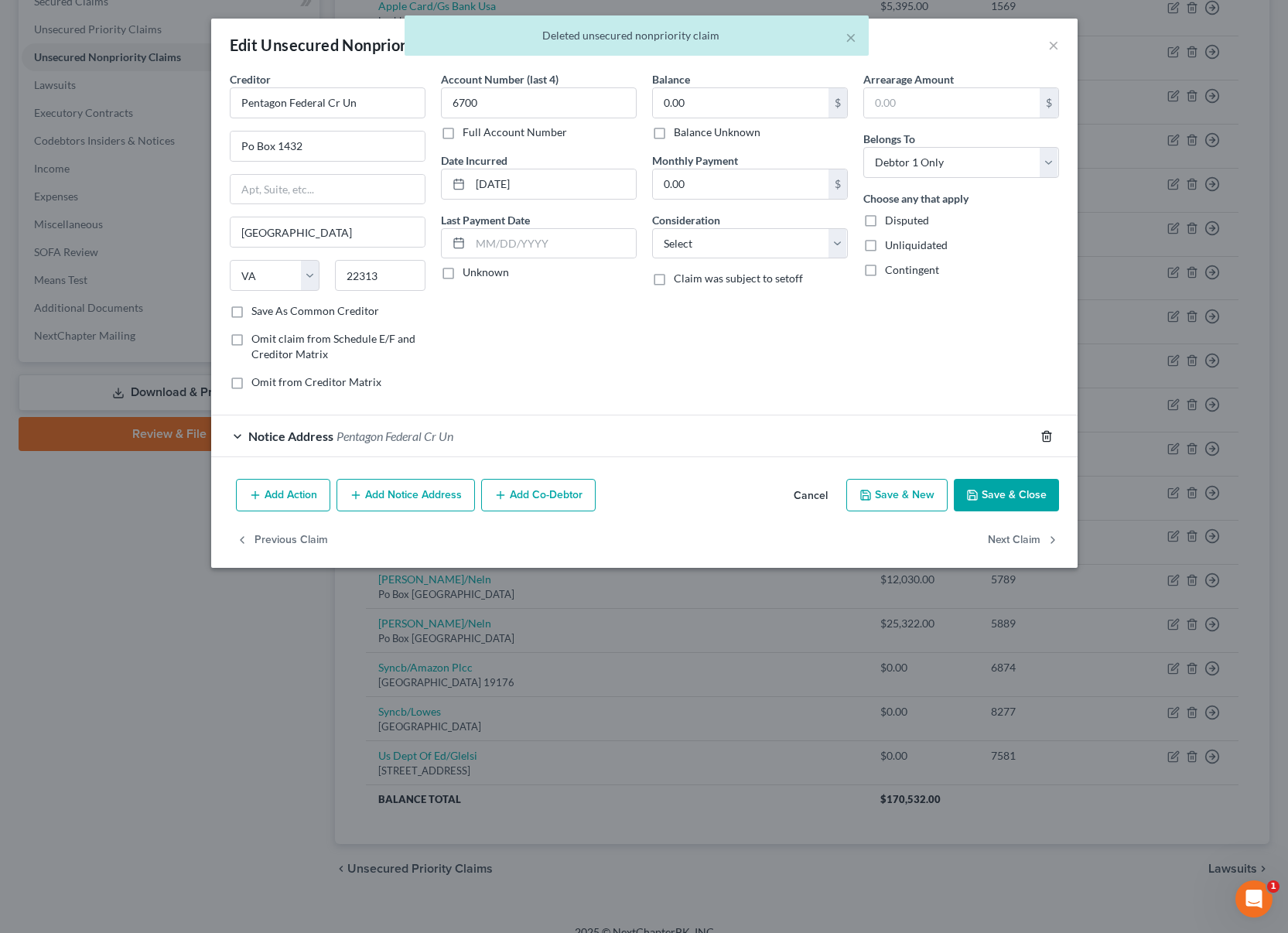
click at [1050, 437] on icon "button" at bounding box center [1046, 436] width 7 height 10
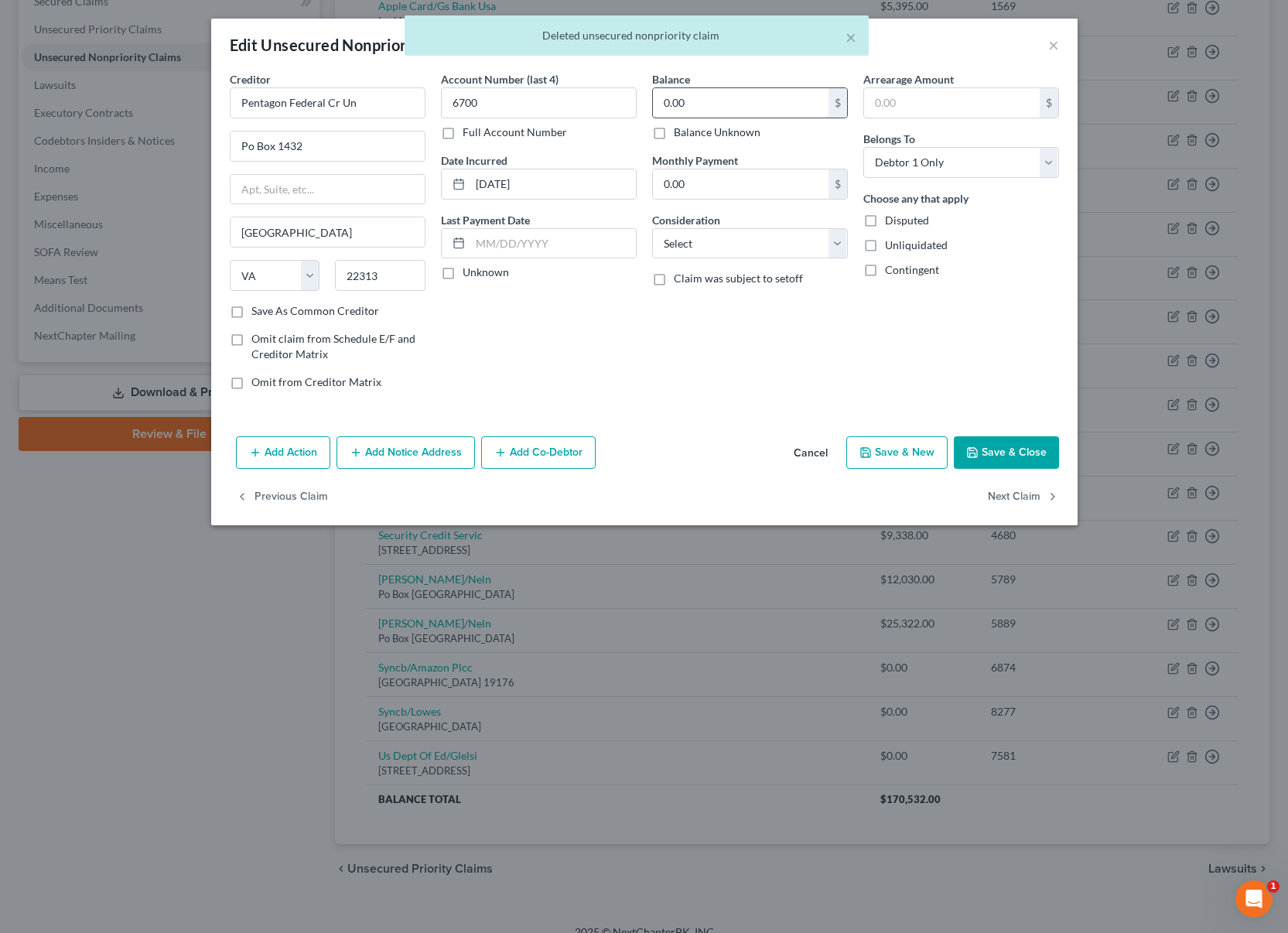
click at [740, 101] on input "0.00" at bounding box center [741, 103] width 175 height 29
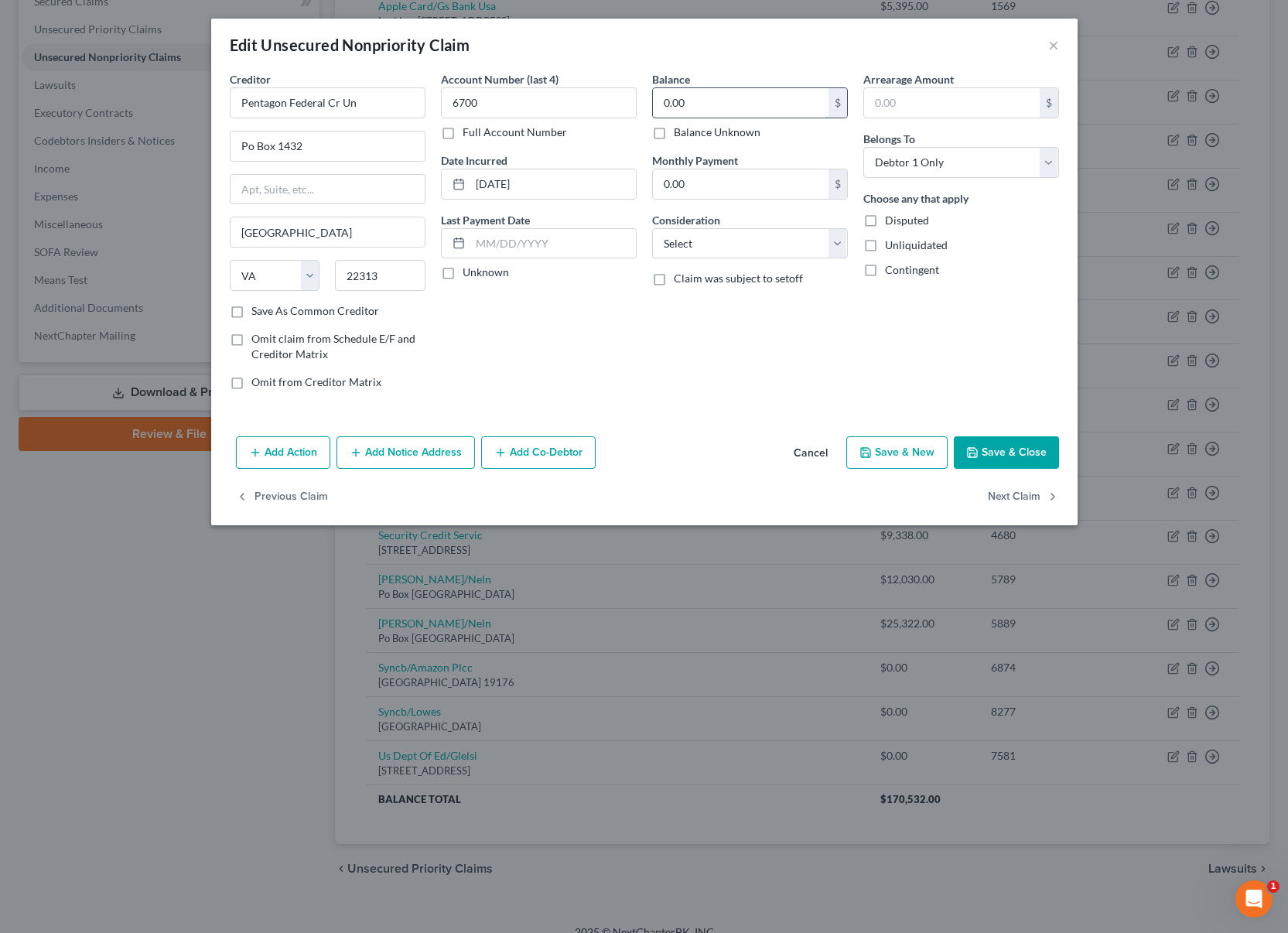
type input "2"
click at [941, 157] on select "Select Debtor 1 Only Debtor 2 Only Debtor 1 And Debtor 2 Only At Least One Of T…" at bounding box center [961, 163] width 195 height 31
click at [863, 147] on select "Select Debtor 1 Only Debtor 2 Only Debtor 1 And Debtor 2 Only At Least One Of T…" at bounding box center [961, 163] width 195 height 31
click at [718, 105] on input "10,000" at bounding box center [741, 103] width 175 height 29
type input "15,000"
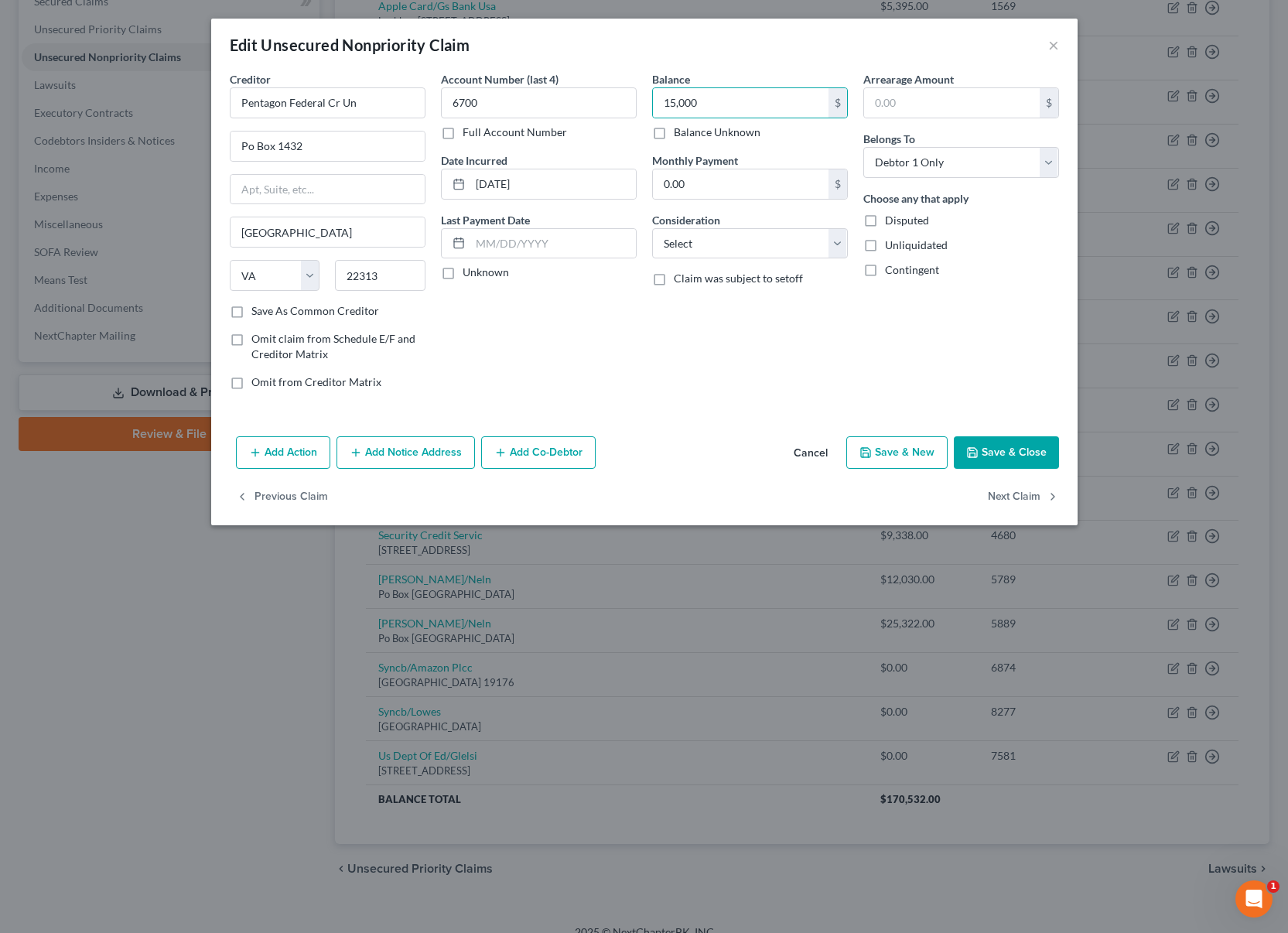
click at [1007, 451] on button "Save & Close" at bounding box center [1007, 453] width 105 height 33
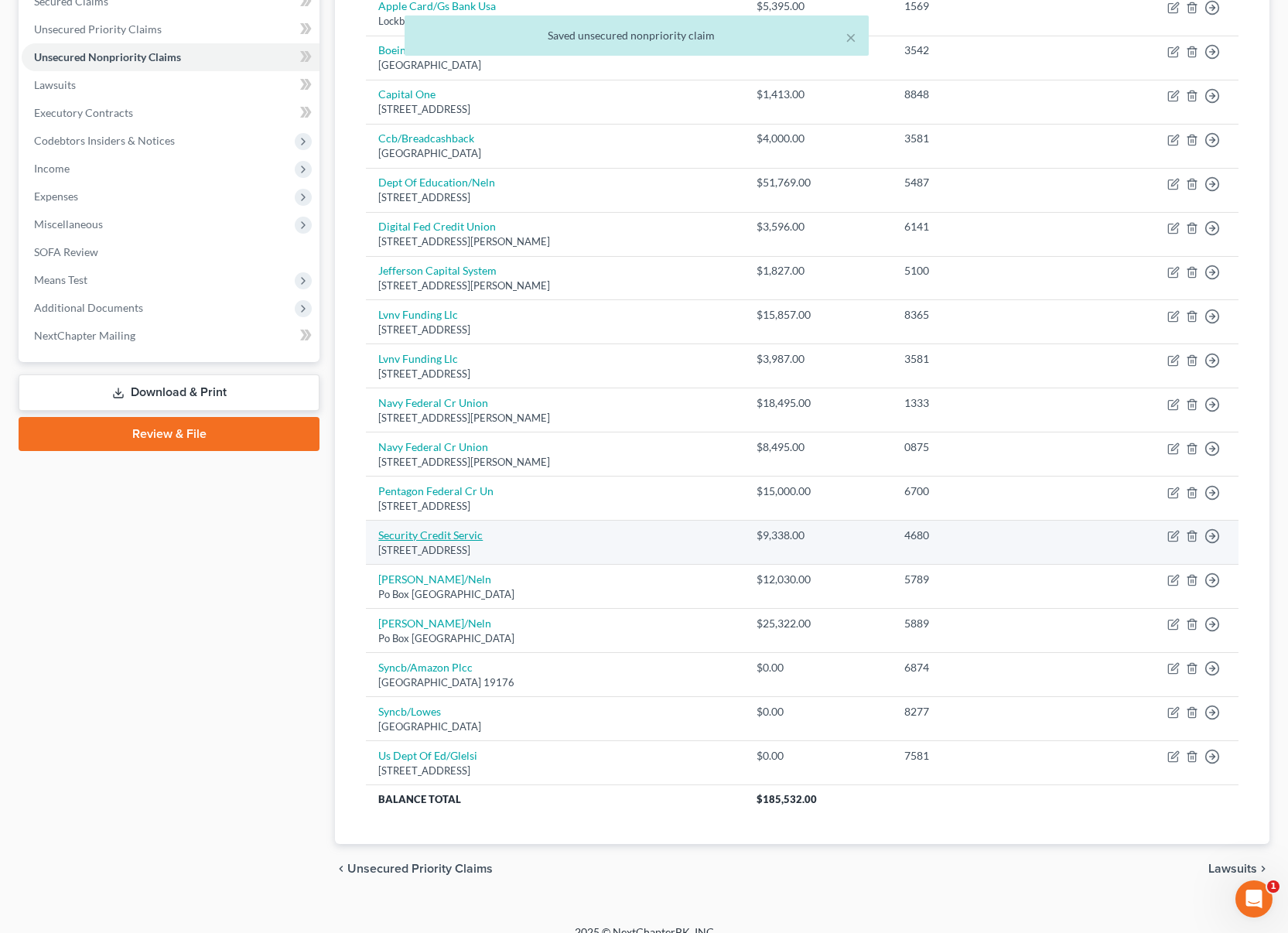
click at [458, 534] on link "Security Credit Servic" at bounding box center [430, 534] width 105 height 13
select select "25"
select select "1"
select select "0"
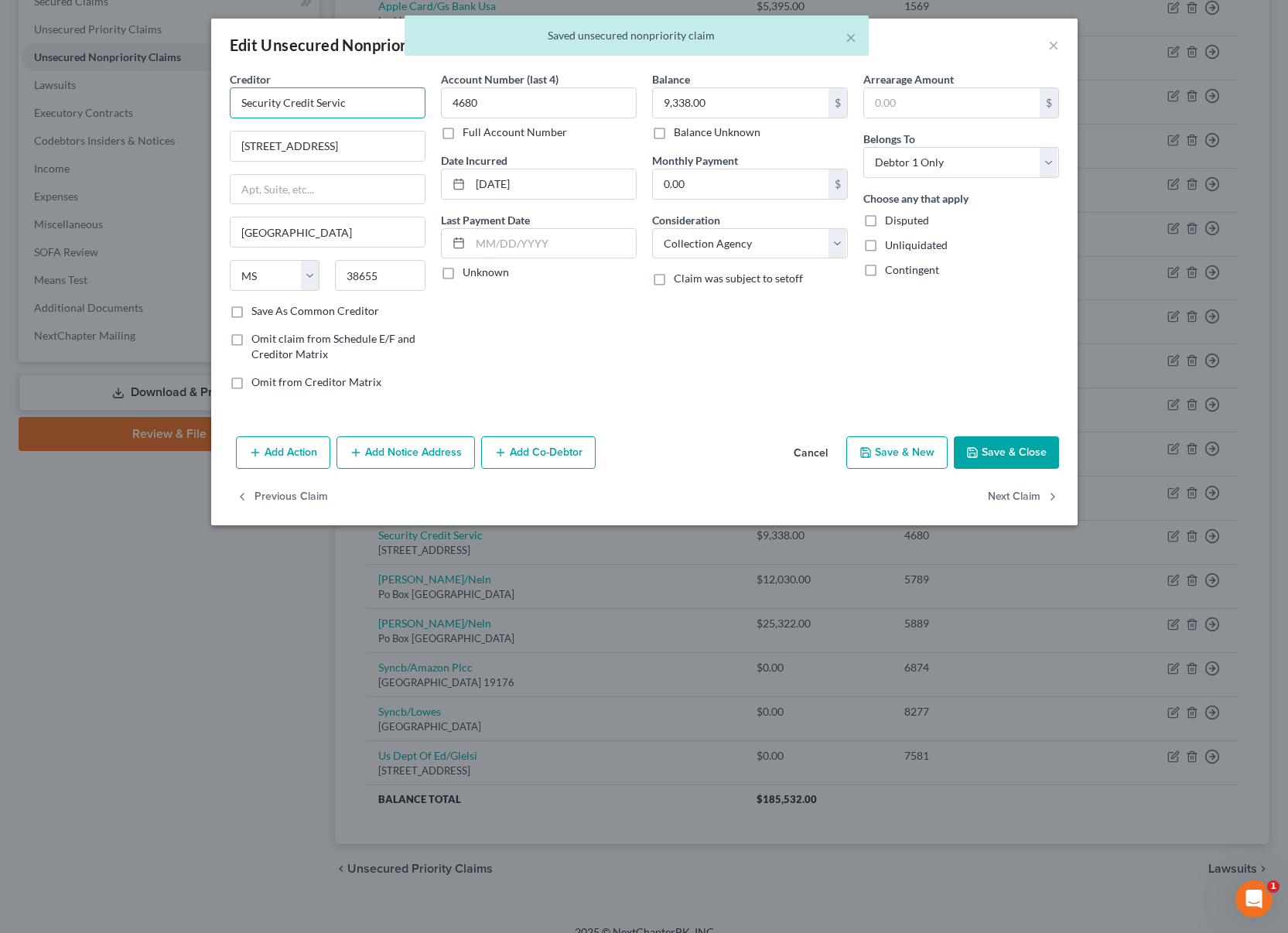
click at [370, 103] on input "Security Credit Servic" at bounding box center [327, 103] width 195 height 31
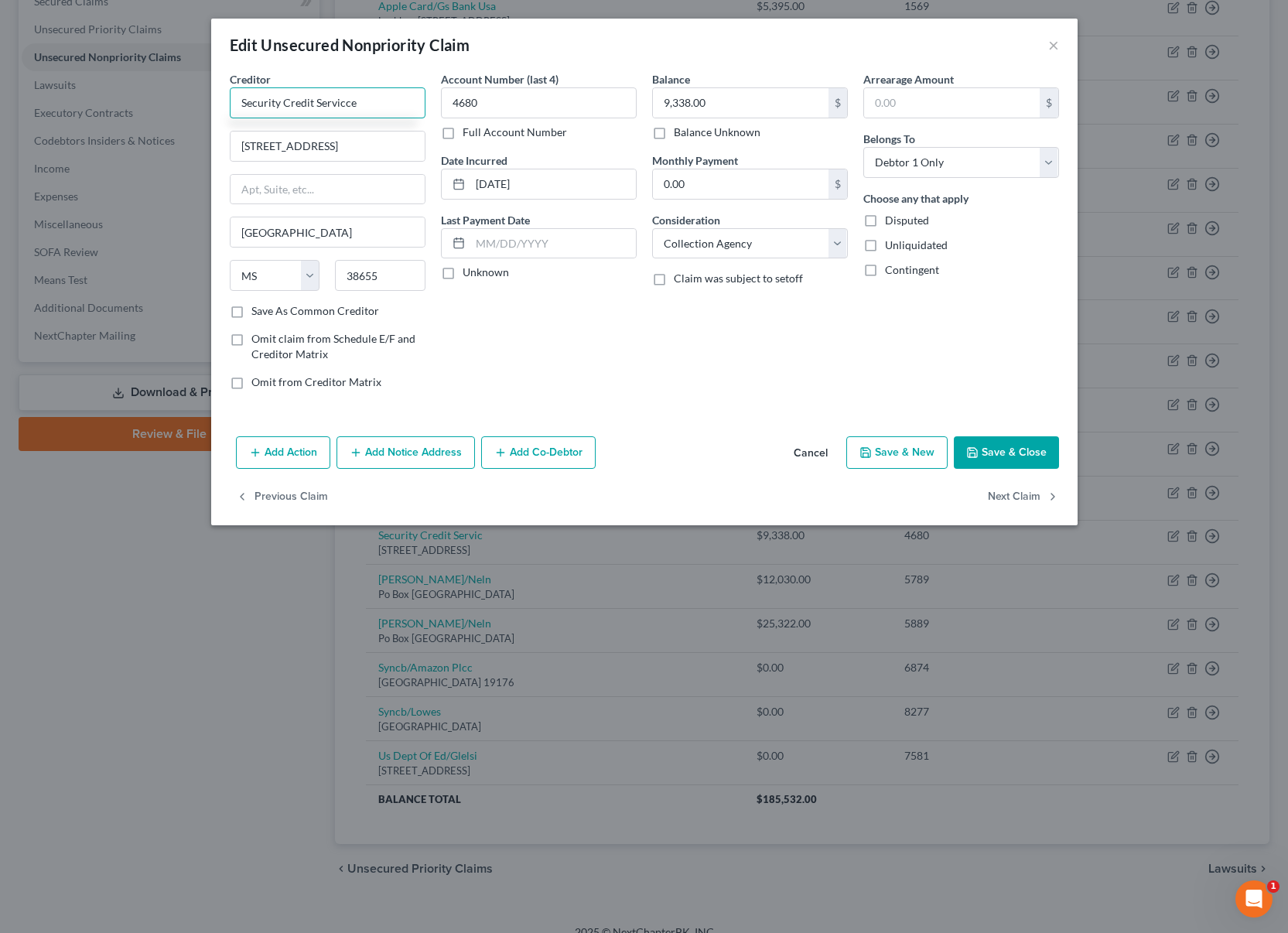
type input "Security Credit Servicce"
click at [1016, 451] on button "Save & Close" at bounding box center [1007, 453] width 105 height 33
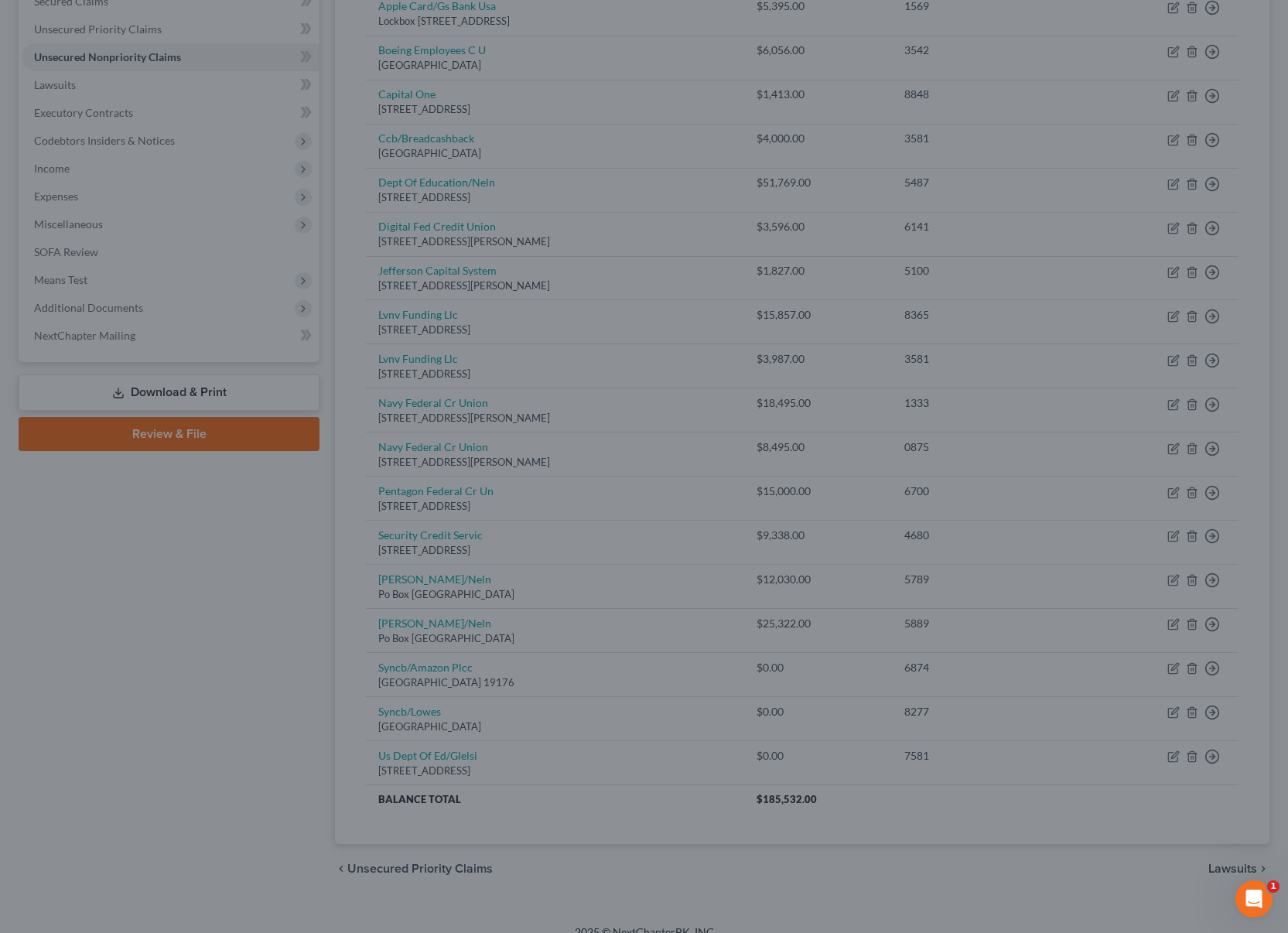
type input "0"
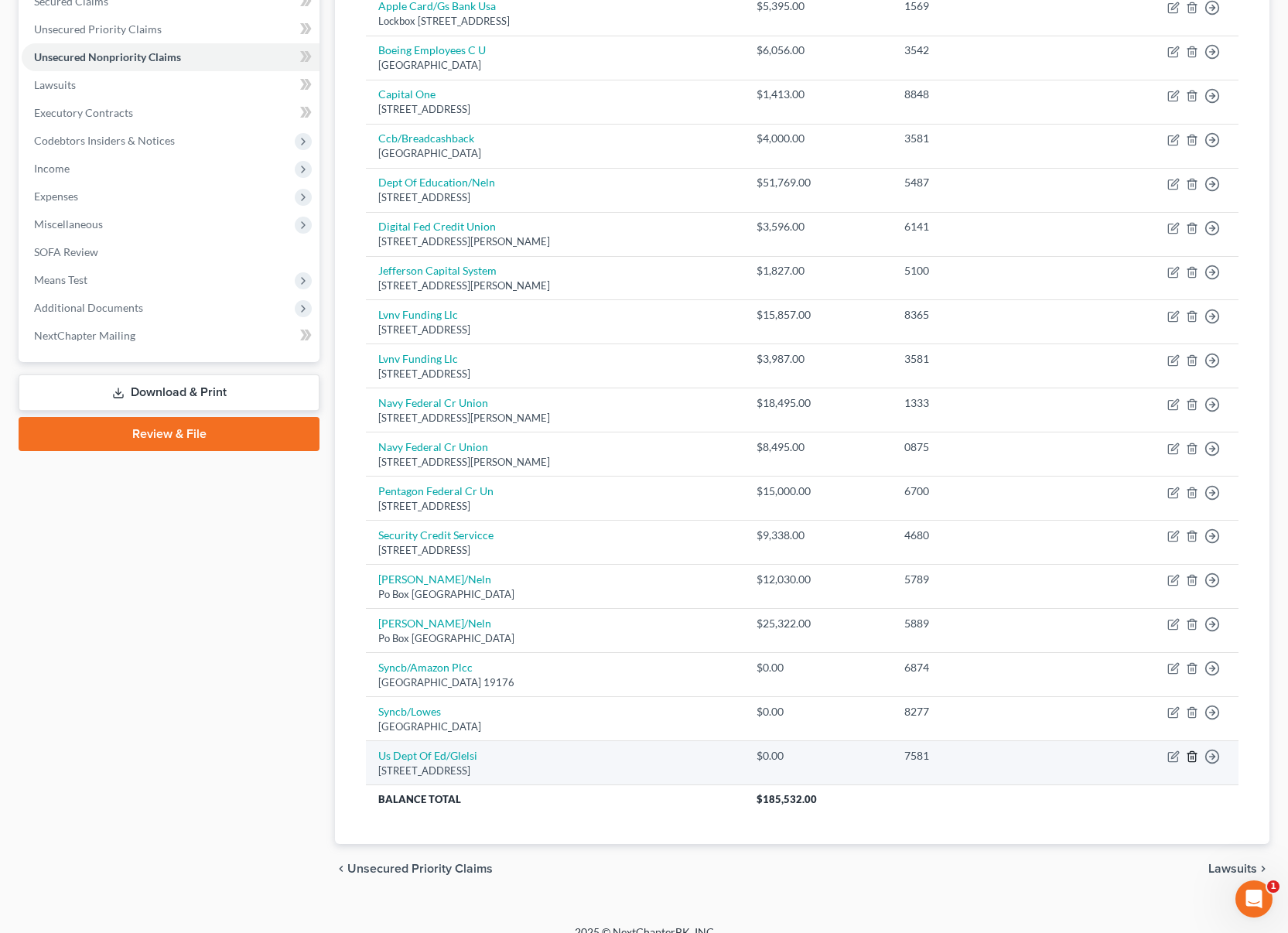
click at [1192, 756] on icon "button" at bounding box center [1192, 757] width 12 height 12
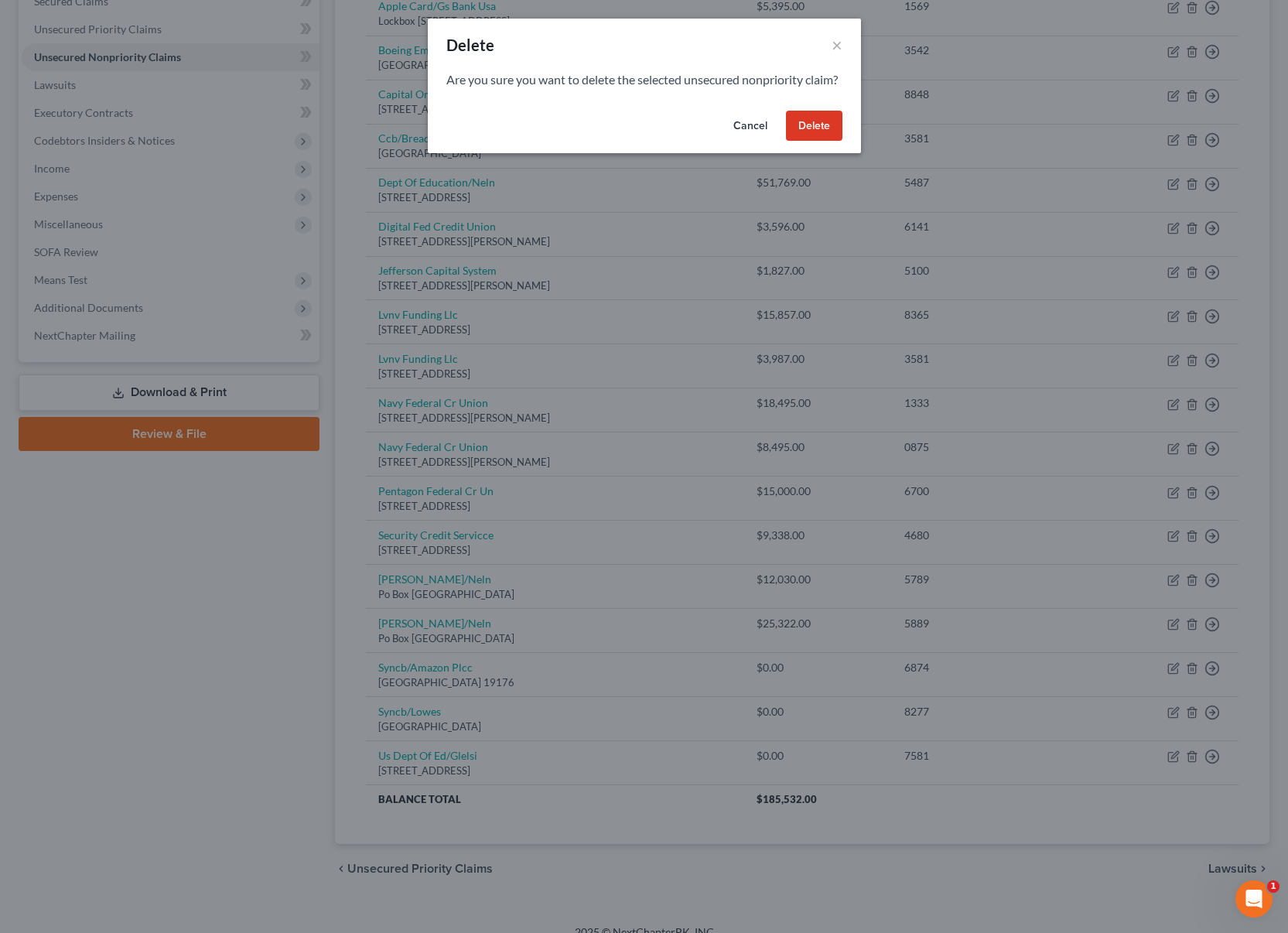
click at [814, 142] on button "Delete" at bounding box center [814, 126] width 57 height 31
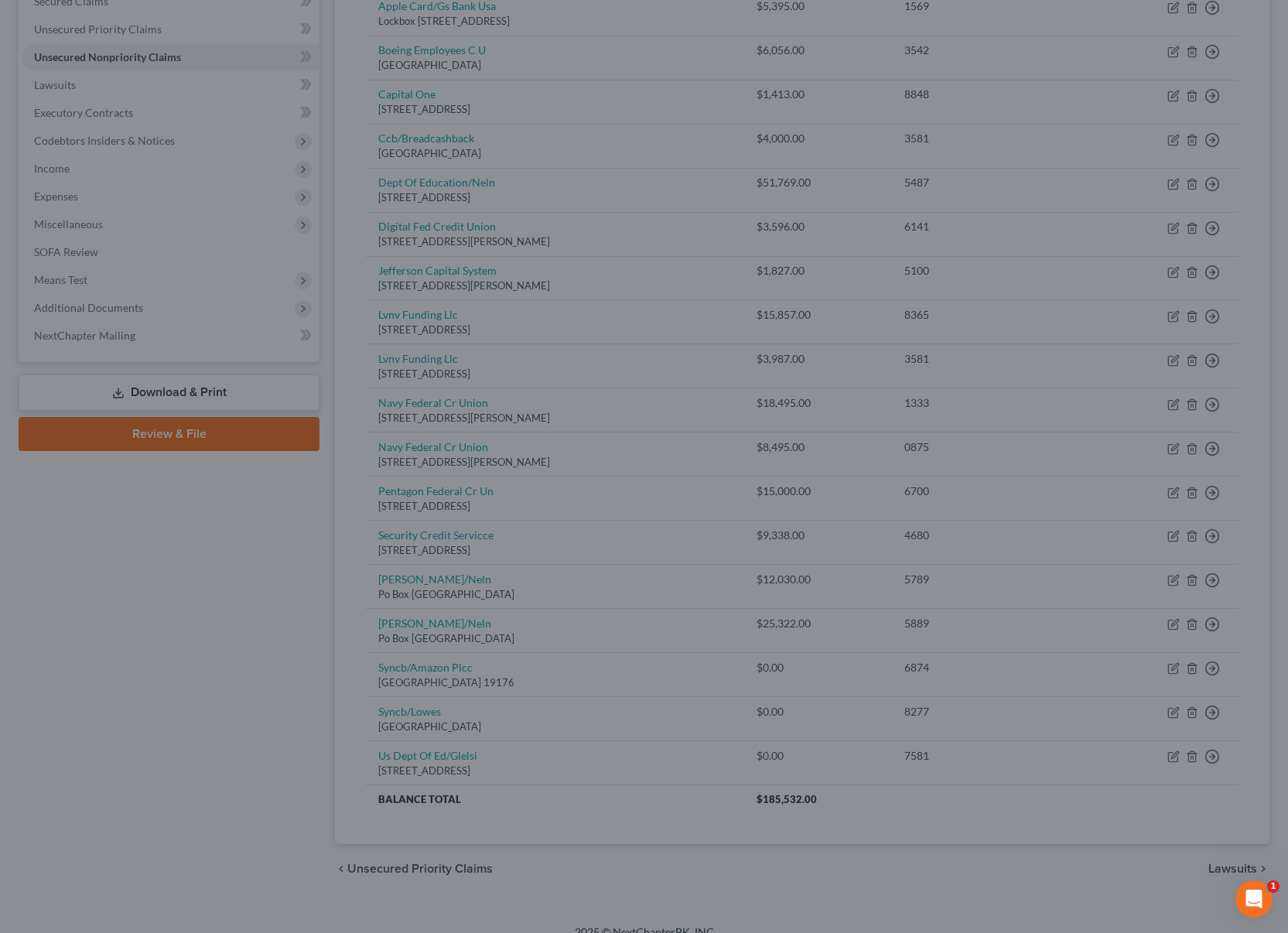
scroll to position [316, 0]
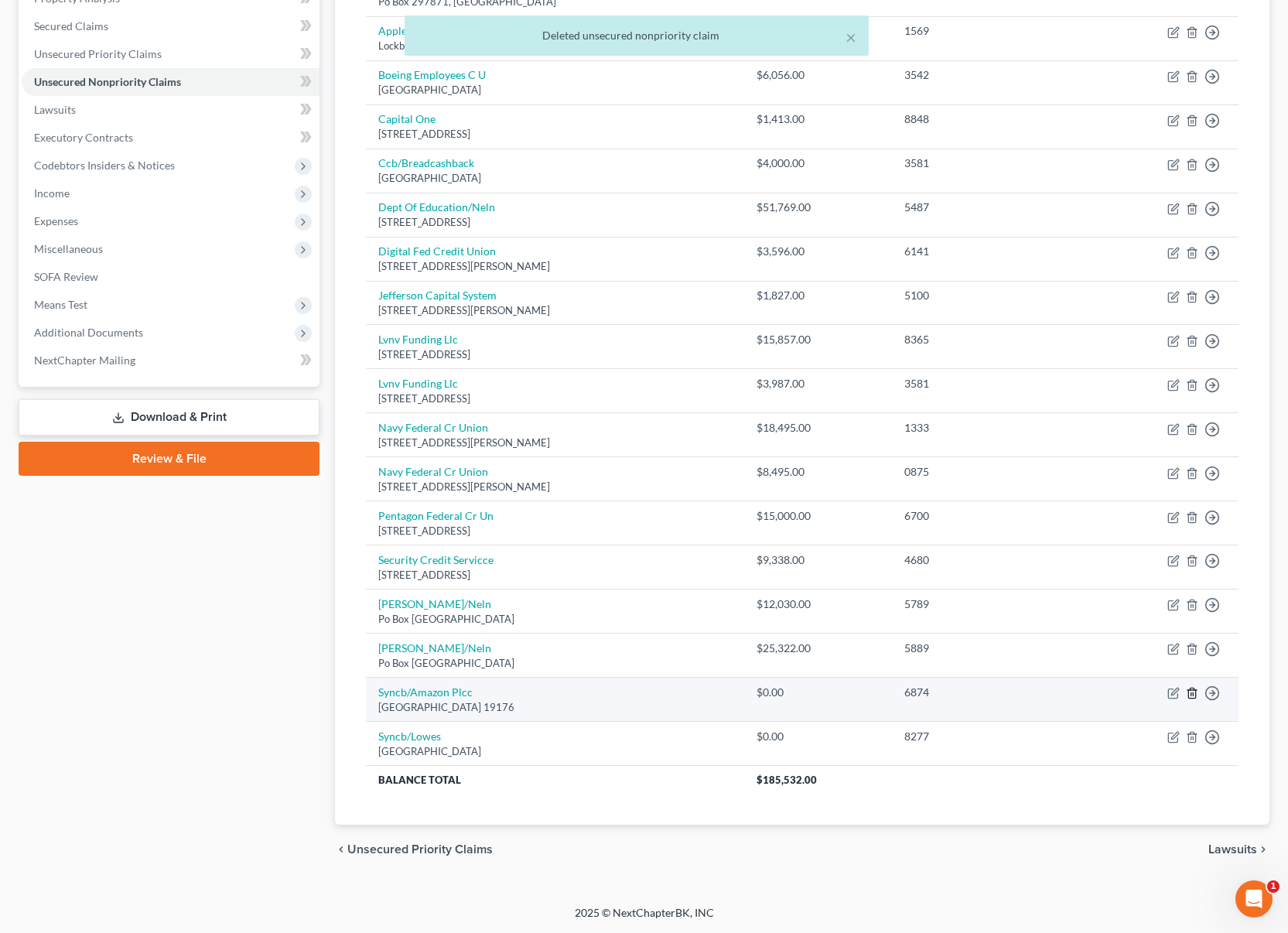
click at [1192, 696] on icon "button" at bounding box center [1192, 693] width 12 height 12
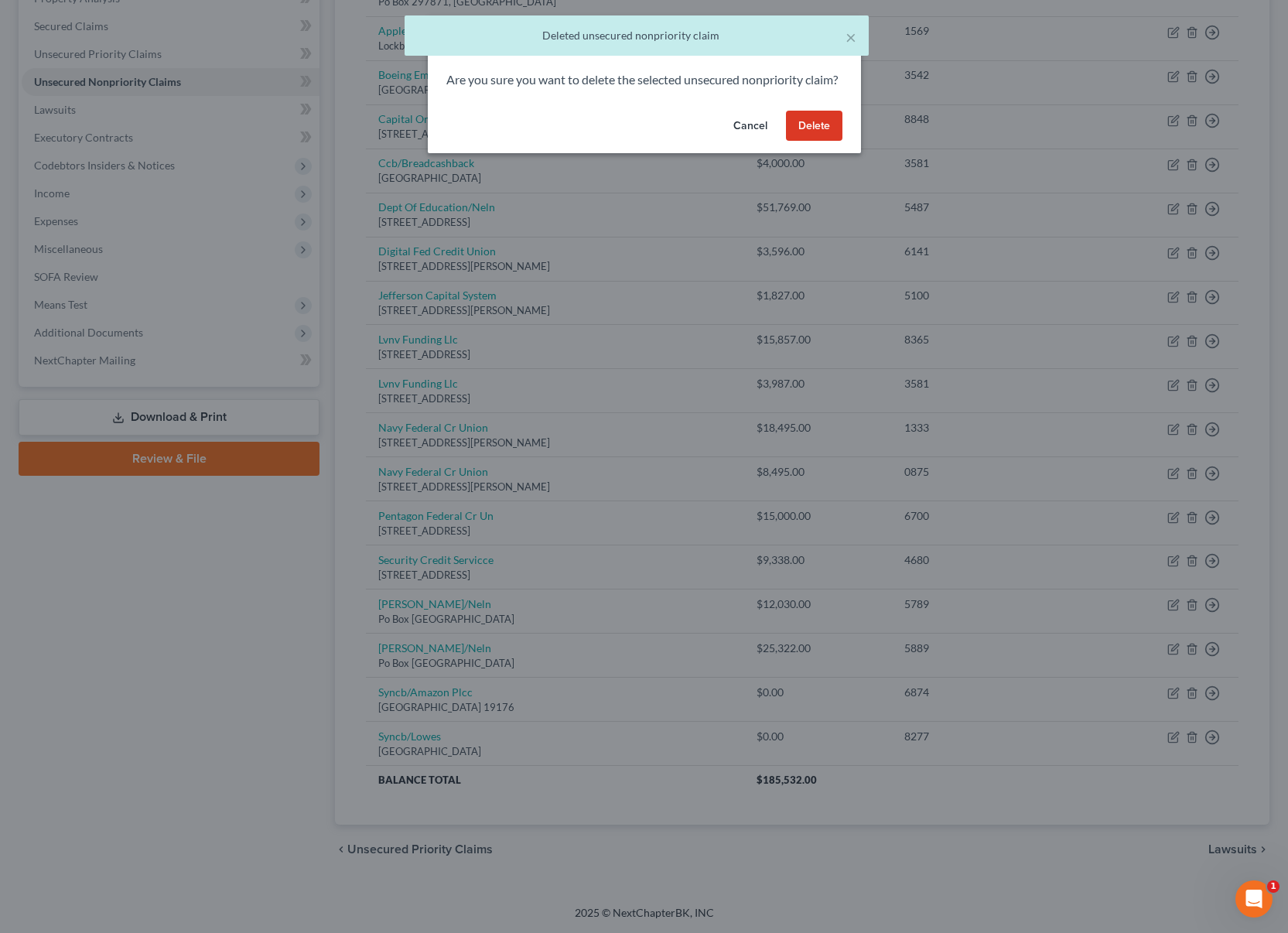
click at [826, 142] on button "Delete" at bounding box center [814, 126] width 57 height 31
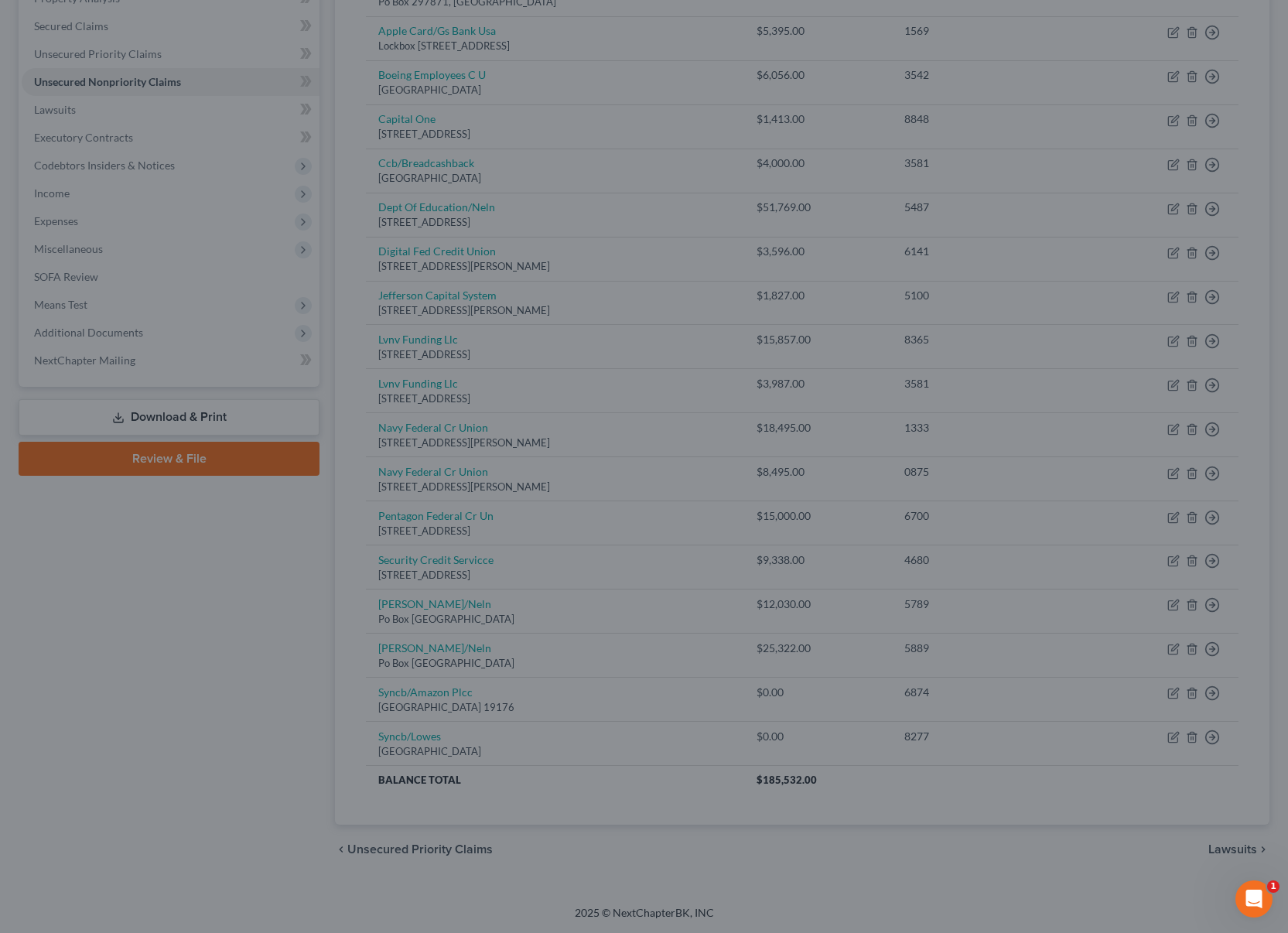
scroll to position [271, 0]
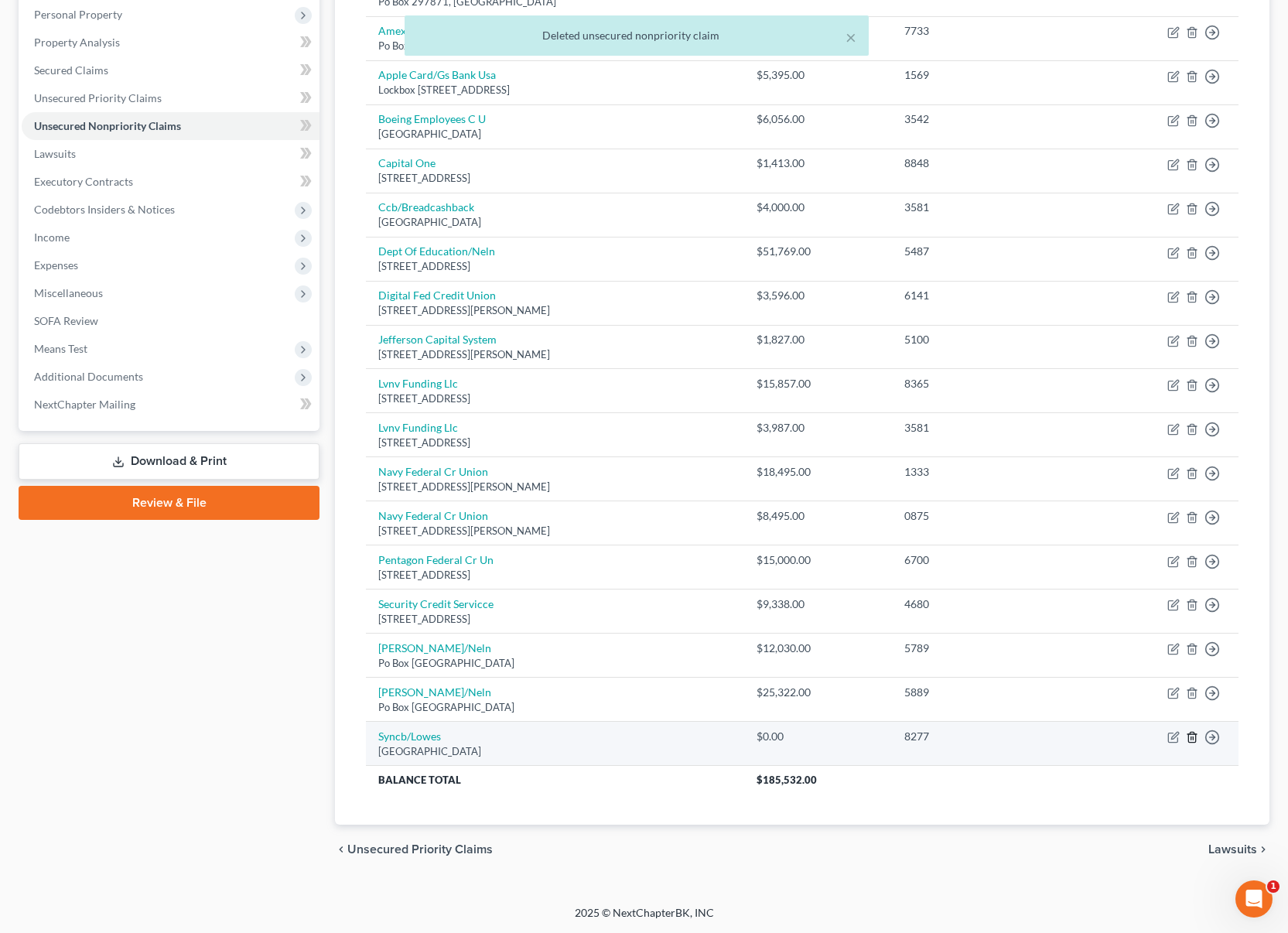
click at [1193, 739] on line "button" at bounding box center [1193, 739] width 0 height 3
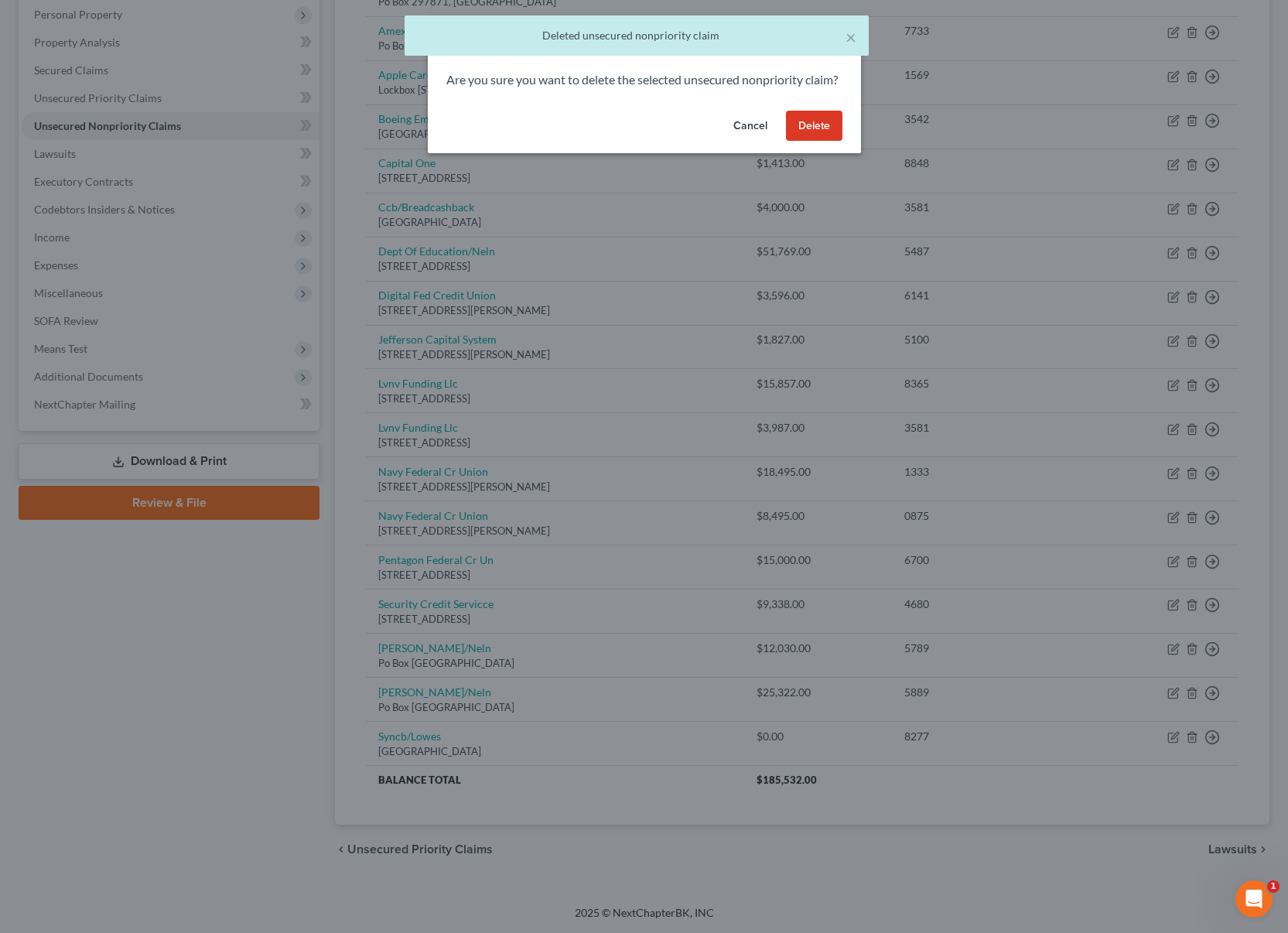
click at [808, 142] on button "Delete" at bounding box center [814, 126] width 57 height 31
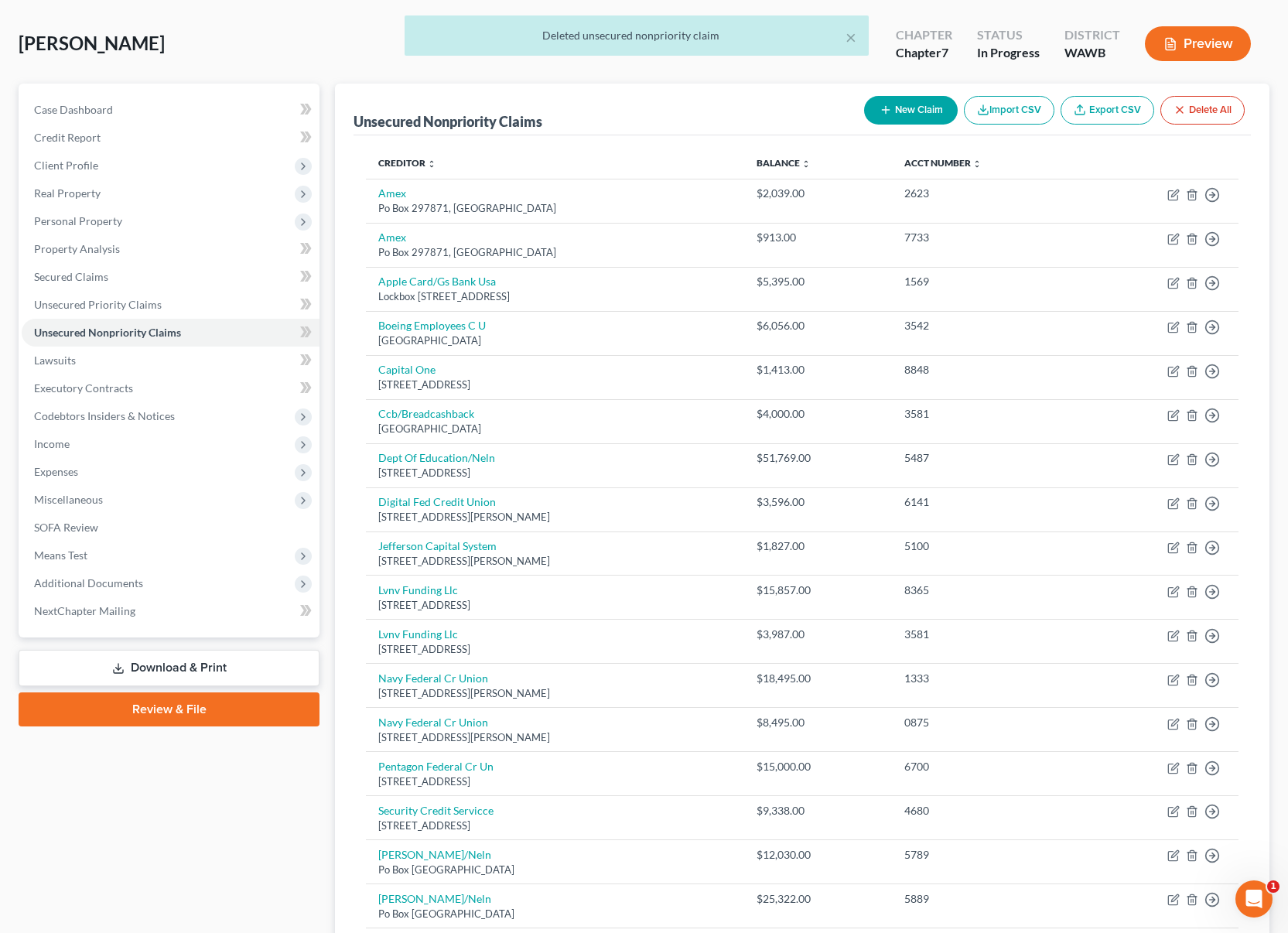
scroll to position [0, 0]
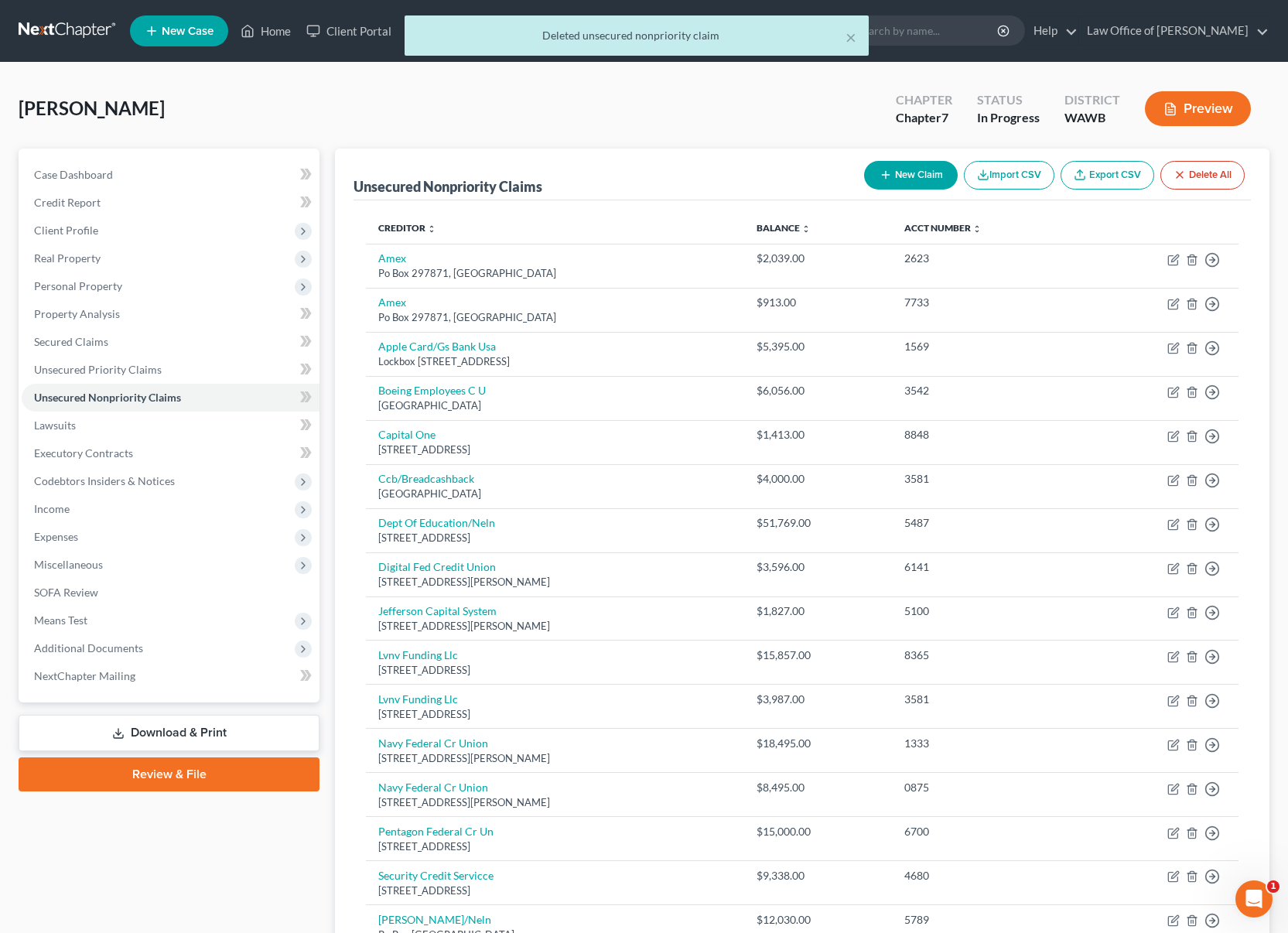
click at [893, 173] on button "New Claim" at bounding box center [910, 175] width 94 height 29
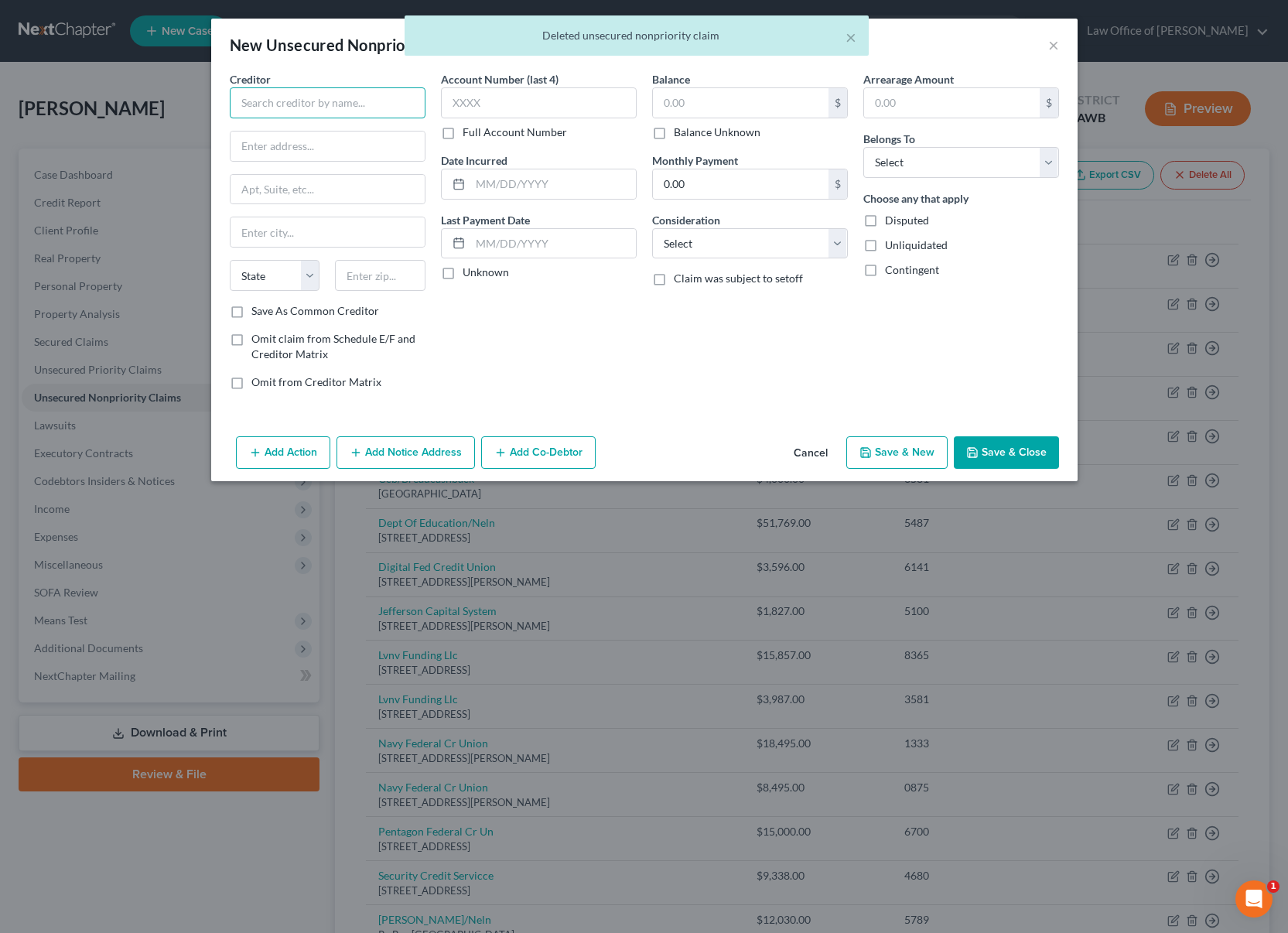
click at [312, 98] on input "text" at bounding box center [327, 103] width 195 height 31
type input "Paypal"
type input "2"
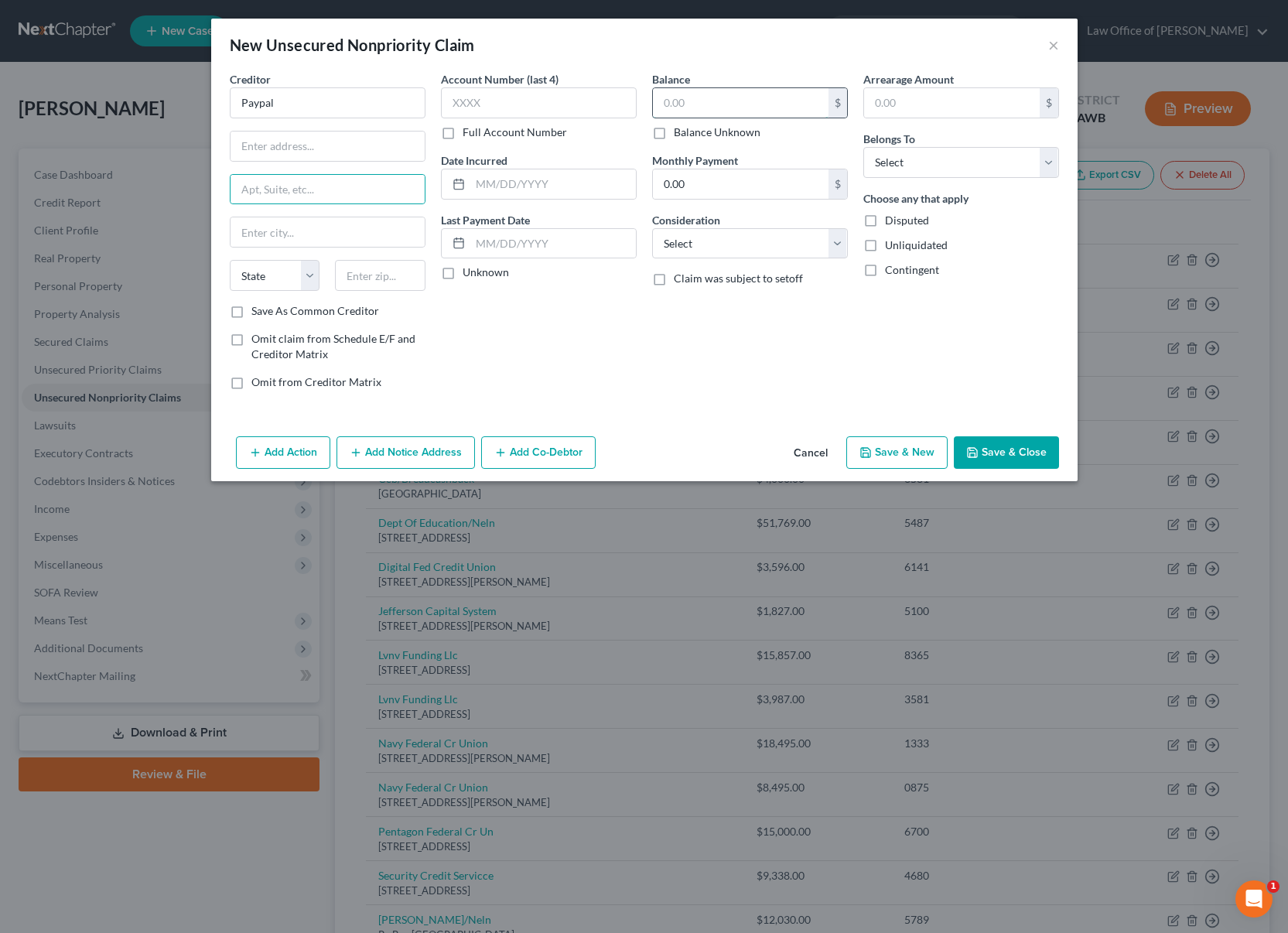
click at [711, 102] on input "text" at bounding box center [741, 103] width 175 height 29
type input "2,500"
click at [914, 176] on select "Select Debtor 1 Only Debtor 2 Only Debtor 1 And Debtor 2 Only At Least One Of T…" at bounding box center [961, 163] width 195 height 31
select select "0"
click at [863, 147] on select "Select Debtor 1 Only Debtor 2 Only Debtor 1 And Debtor 2 Only At Least One Of T…" at bounding box center [961, 163] width 195 height 31
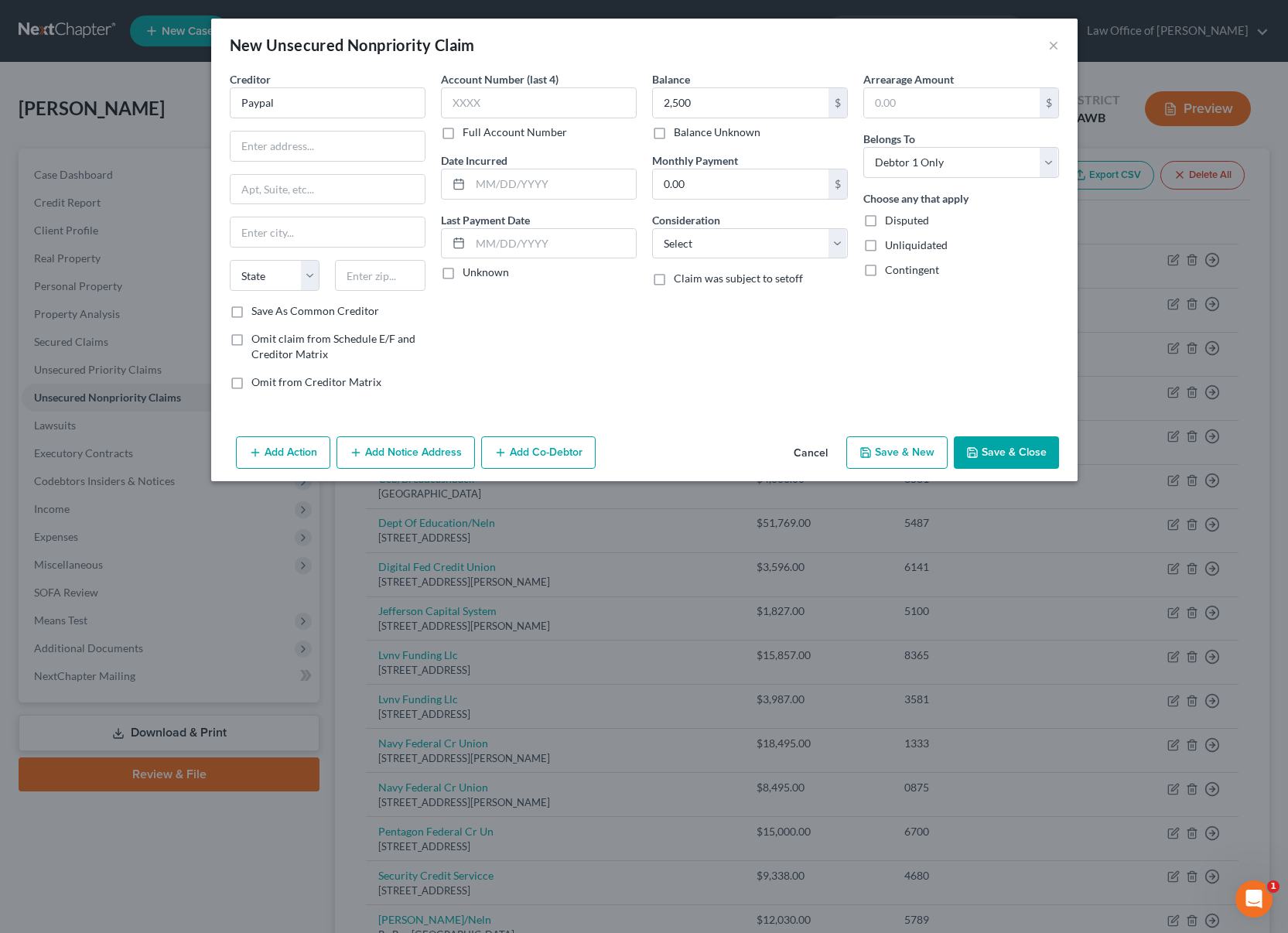
click at [990, 464] on button "Save & Close" at bounding box center [1007, 453] width 105 height 33
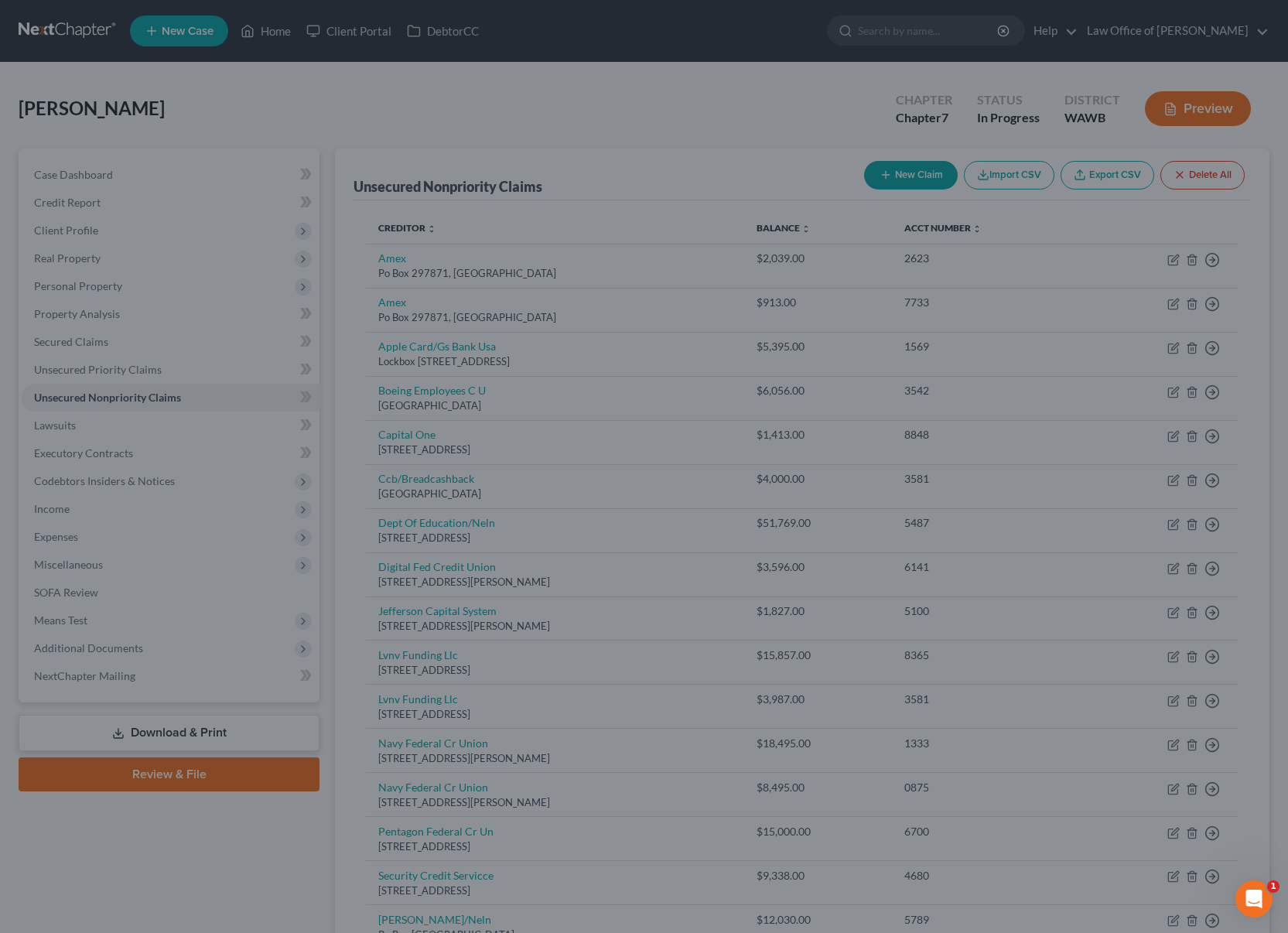
type input "2,500.00"
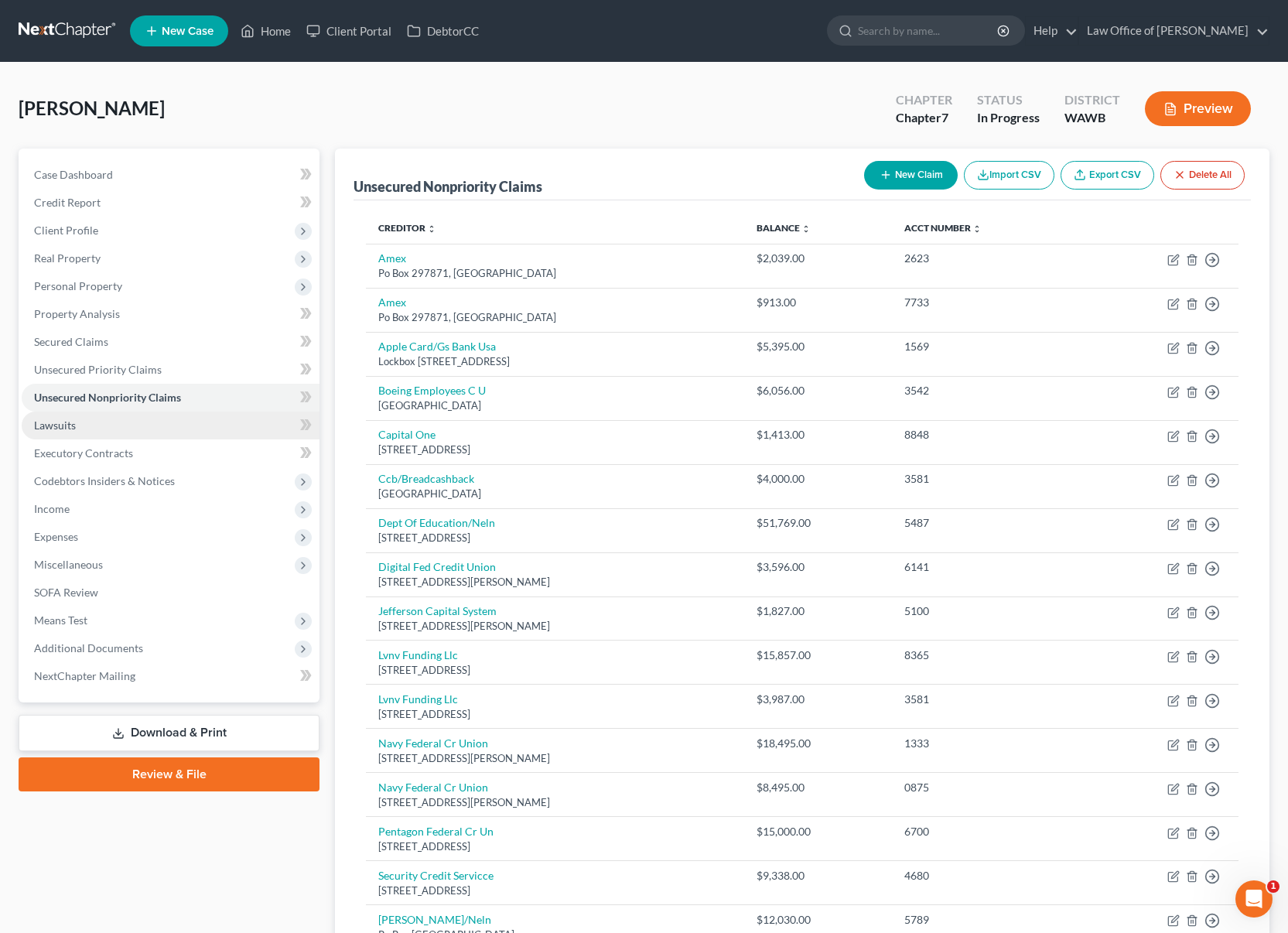
click at [215, 431] on link "Lawsuits" at bounding box center [171, 426] width 298 height 28
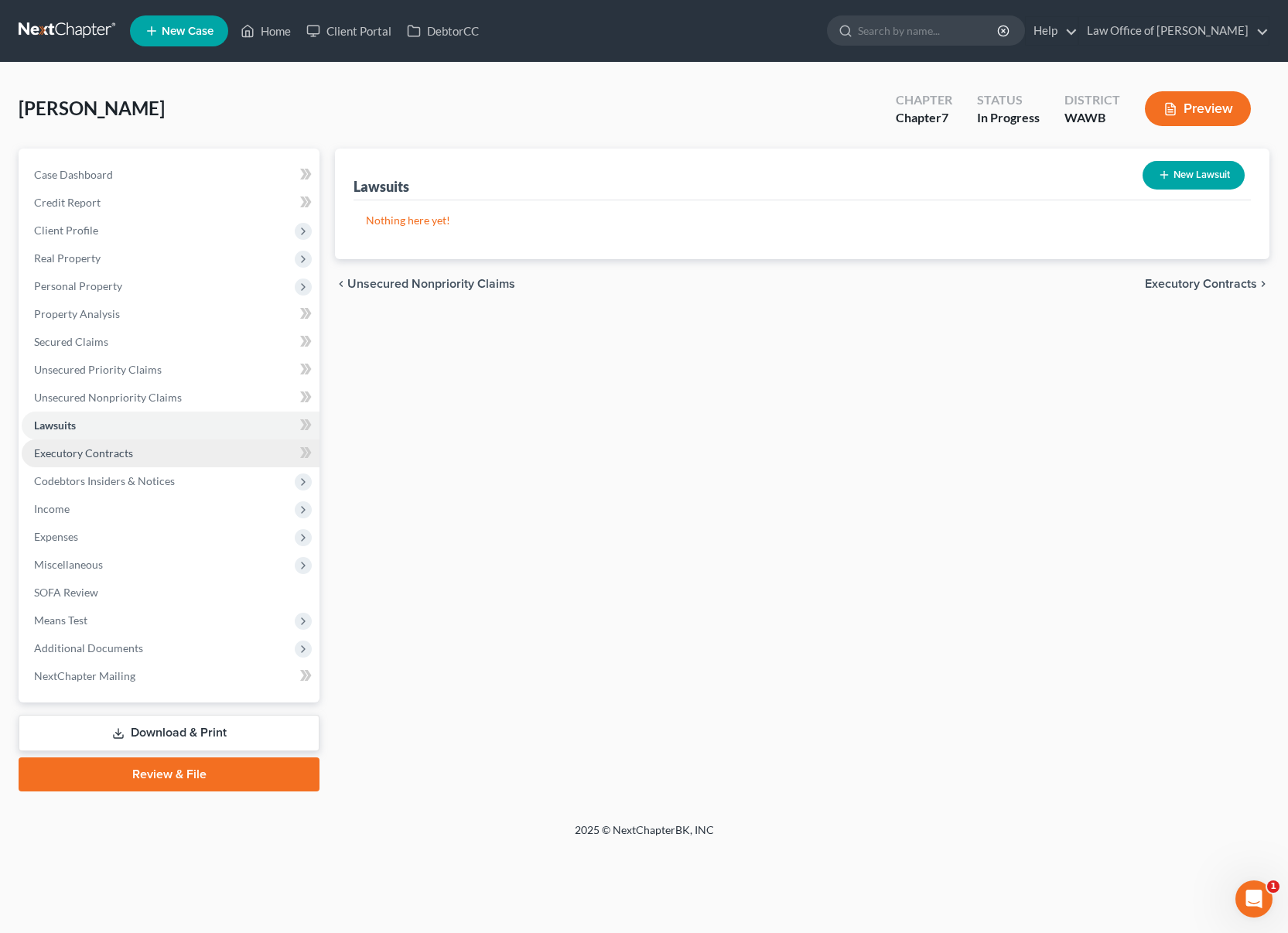
click at [153, 459] on link "Executory Contracts" at bounding box center [171, 454] width 298 height 28
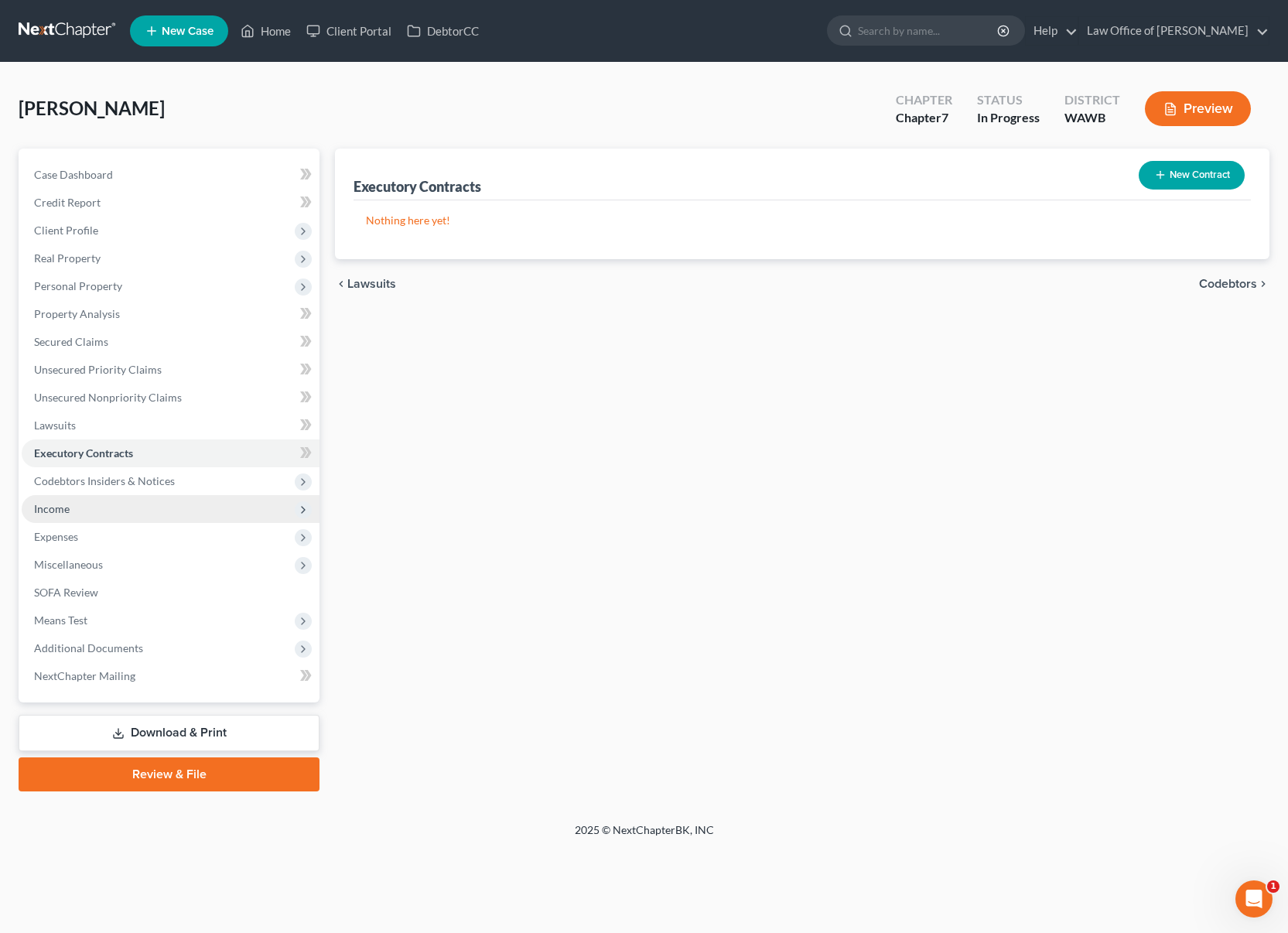
click at [153, 496] on span "Income" at bounding box center [171, 509] width 298 height 28
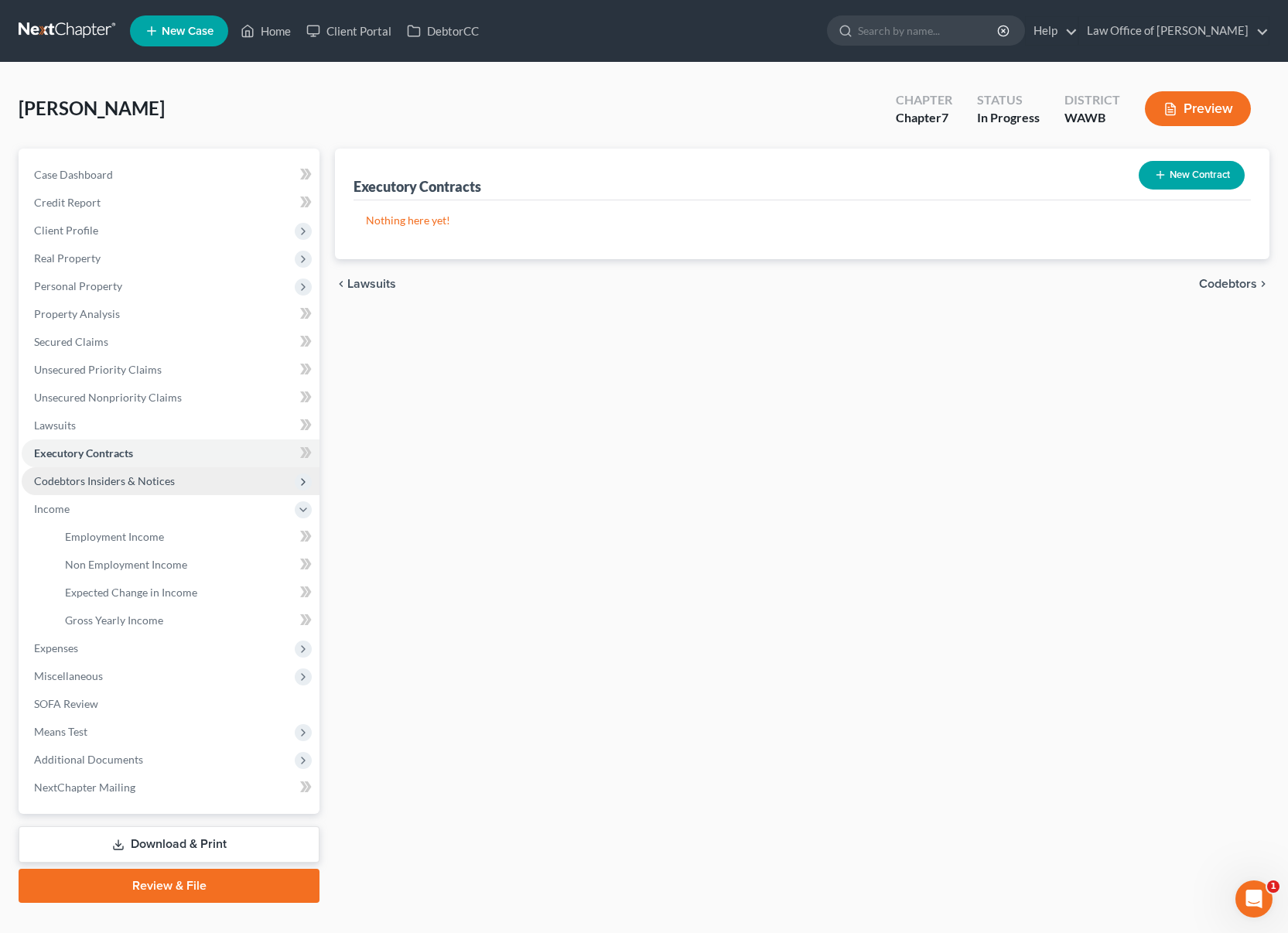
click at [153, 475] on span "Codebtors Insiders & Notices" at bounding box center [105, 481] width 141 height 13
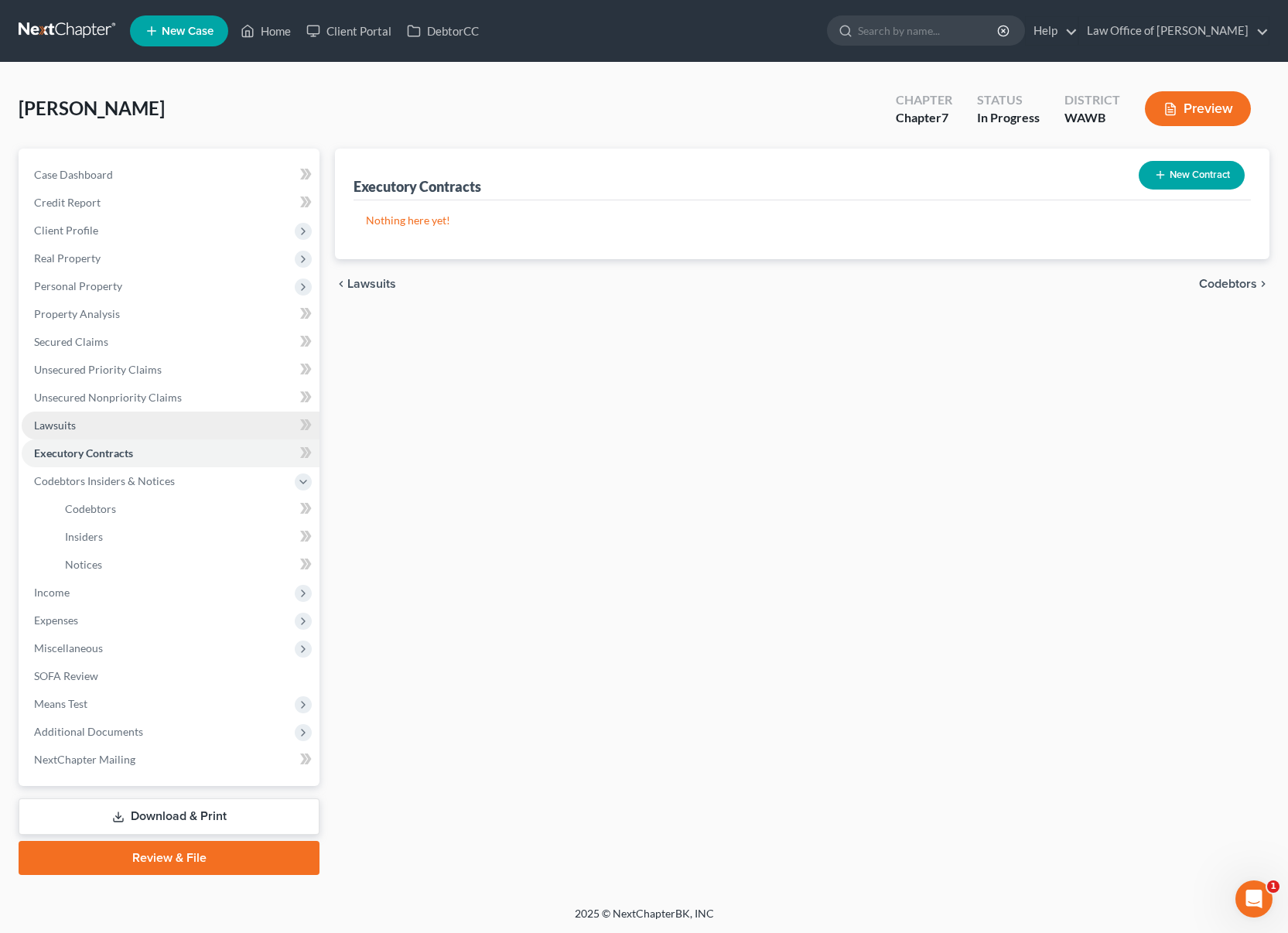
click at [116, 423] on link "Lawsuits" at bounding box center [171, 426] width 298 height 28
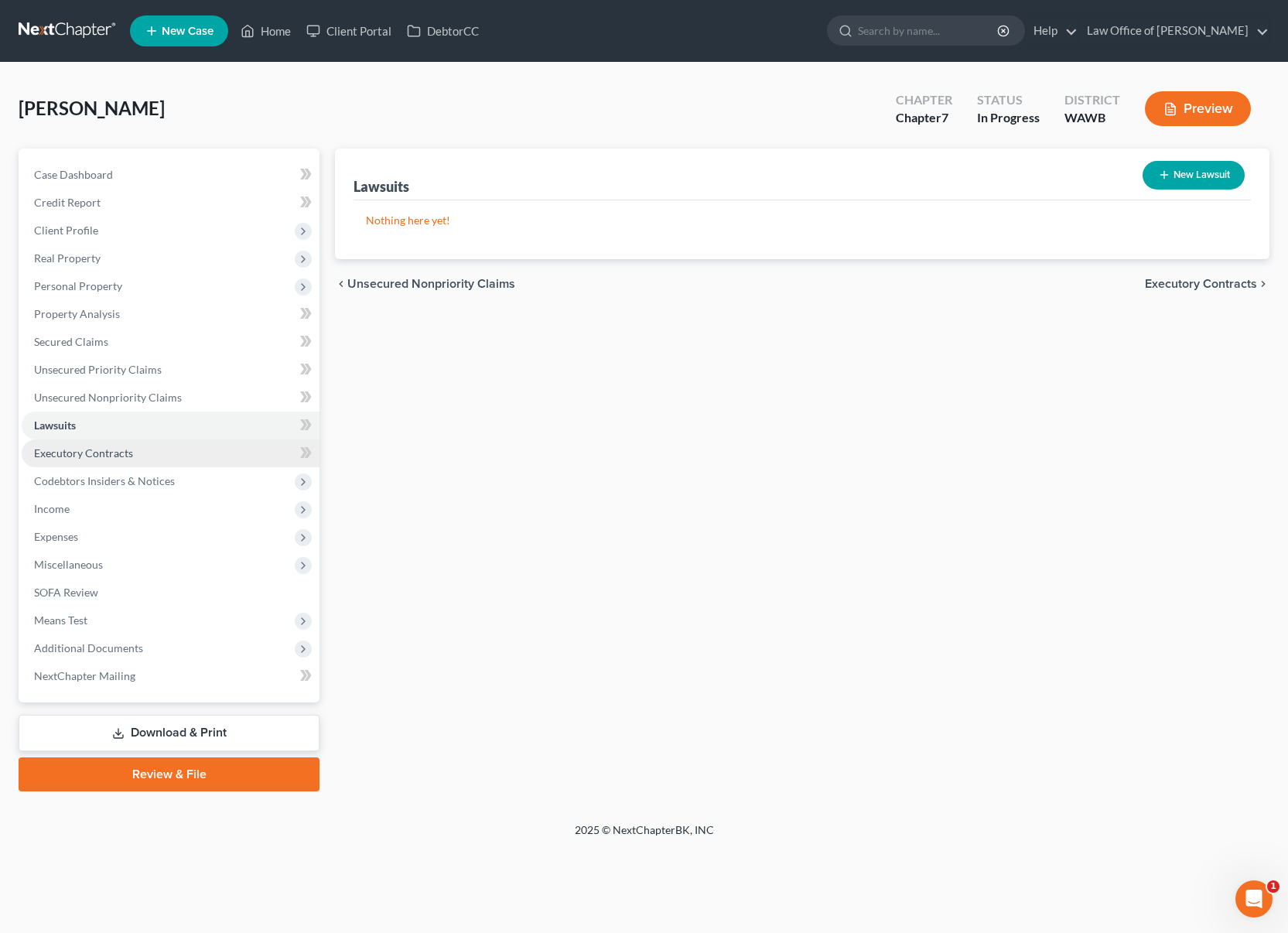
click at [226, 461] on link "Executory Contracts" at bounding box center [171, 454] width 298 height 28
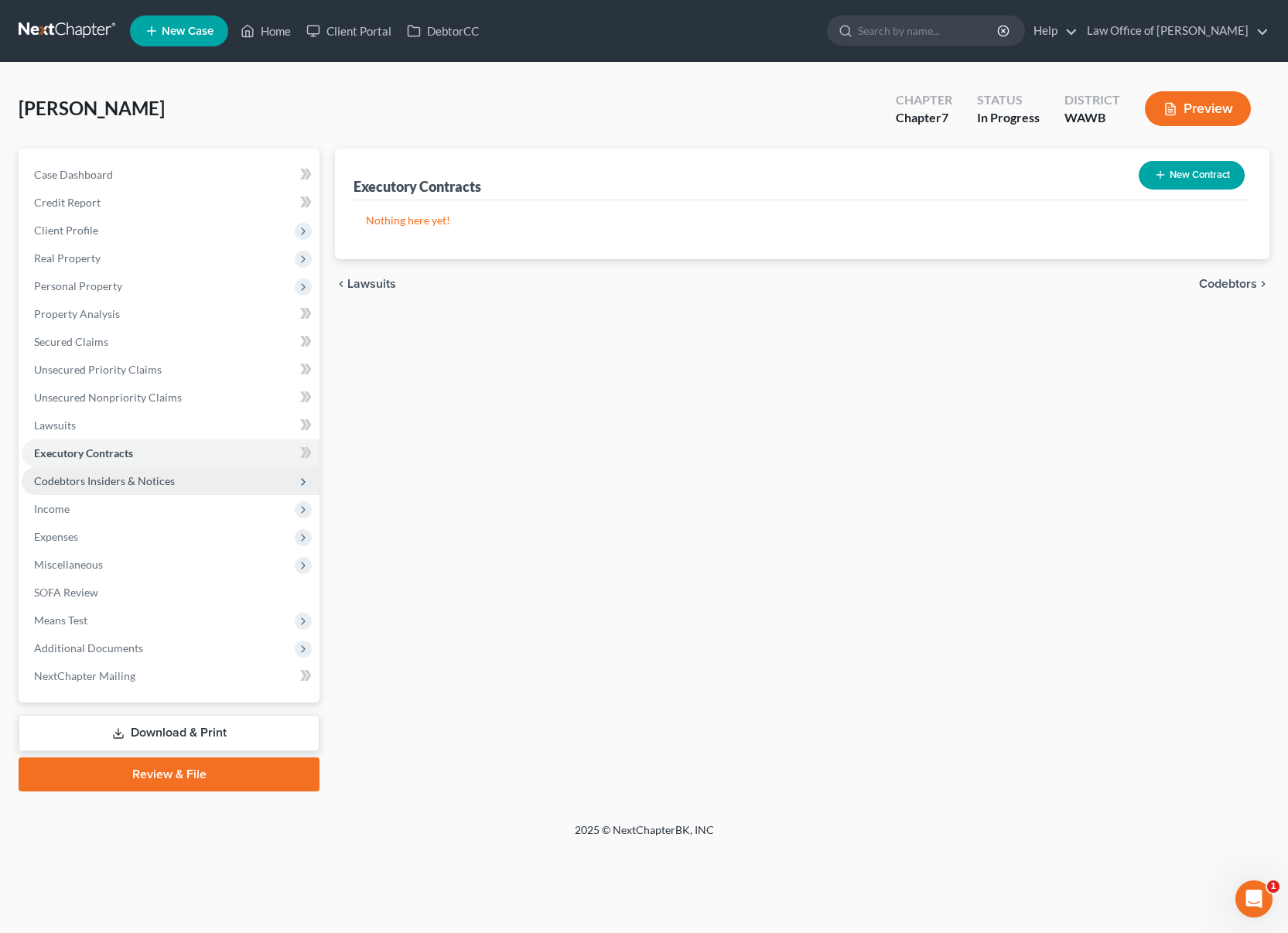
click at [205, 491] on span "Codebtors Insiders & Notices" at bounding box center [171, 482] width 298 height 28
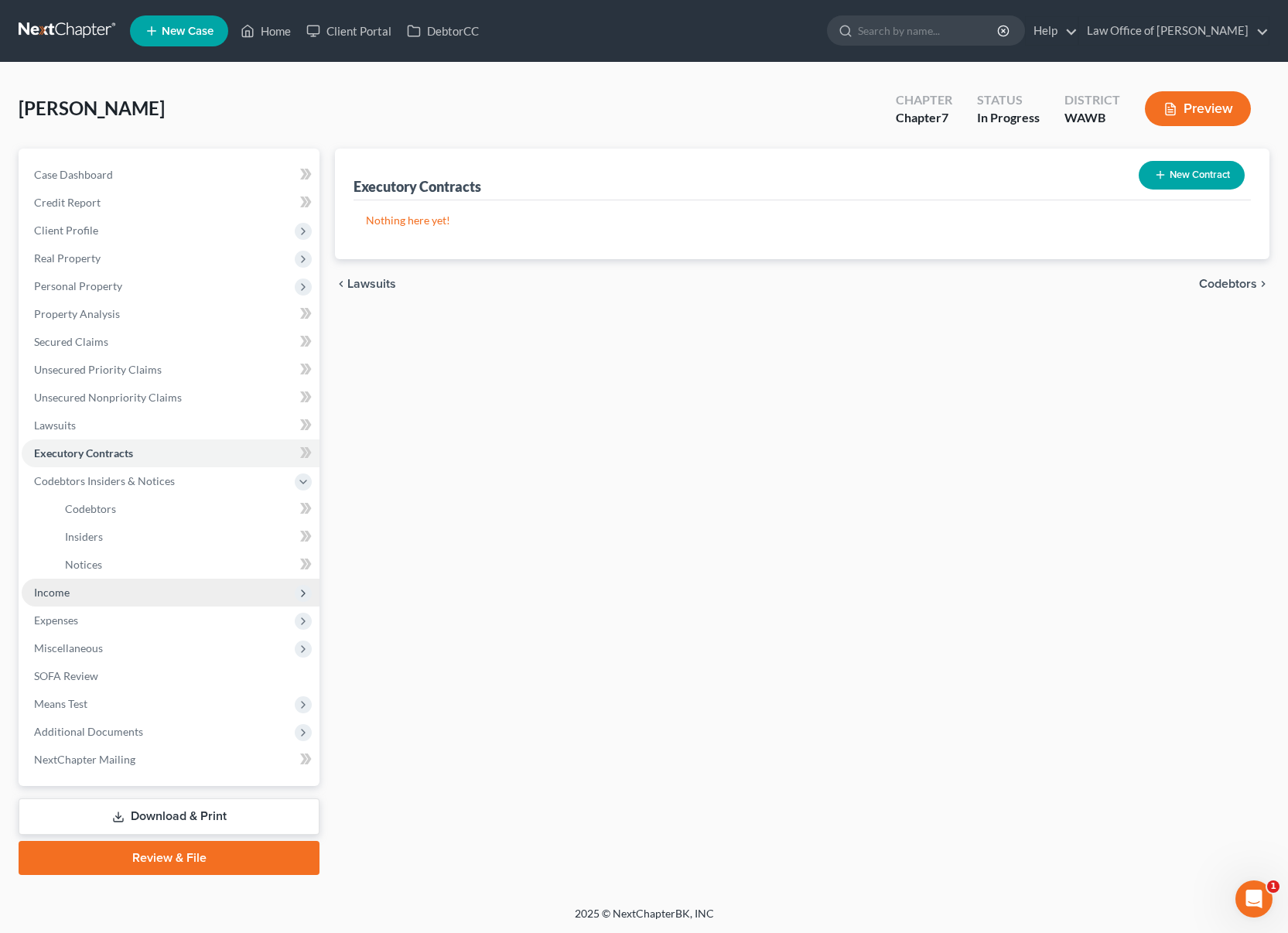
click at [125, 598] on span "Income" at bounding box center [171, 593] width 298 height 28
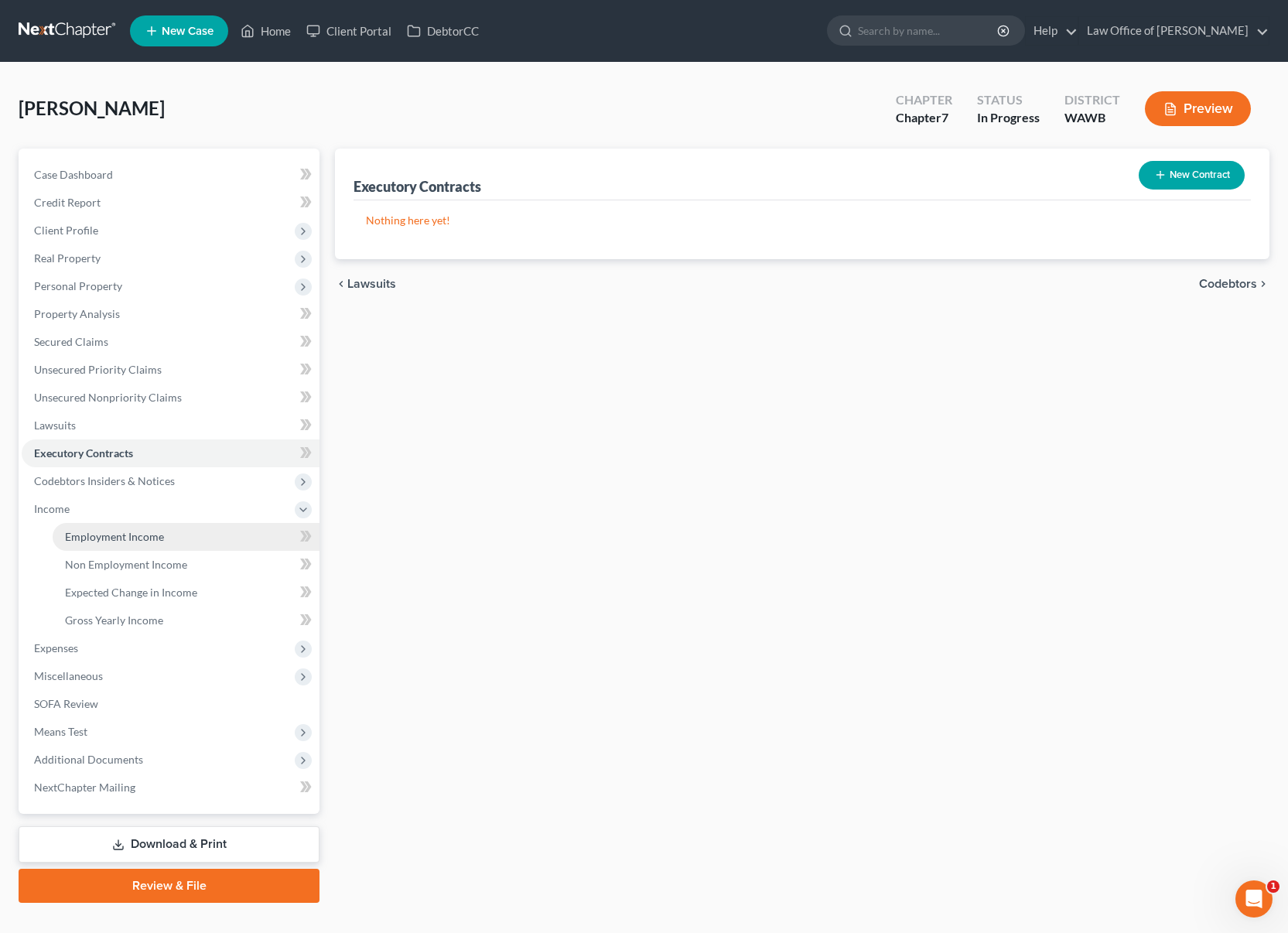
click at [119, 530] on span "Employment Income" at bounding box center [115, 536] width 99 height 13
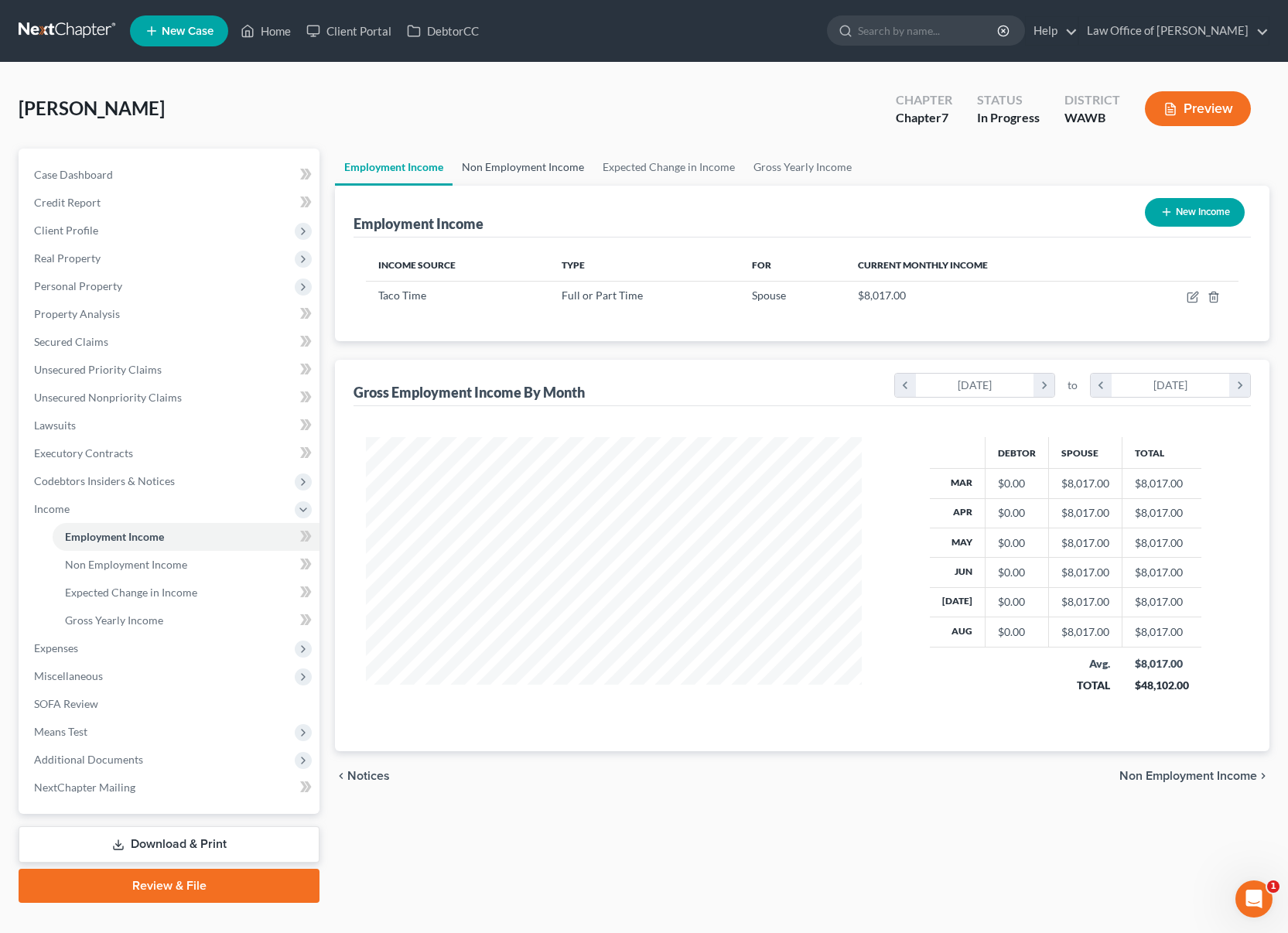
scroll to position [278, 527]
click at [1192, 293] on icon "button" at bounding box center [1192, 298] width 9 height 9
select select "0"
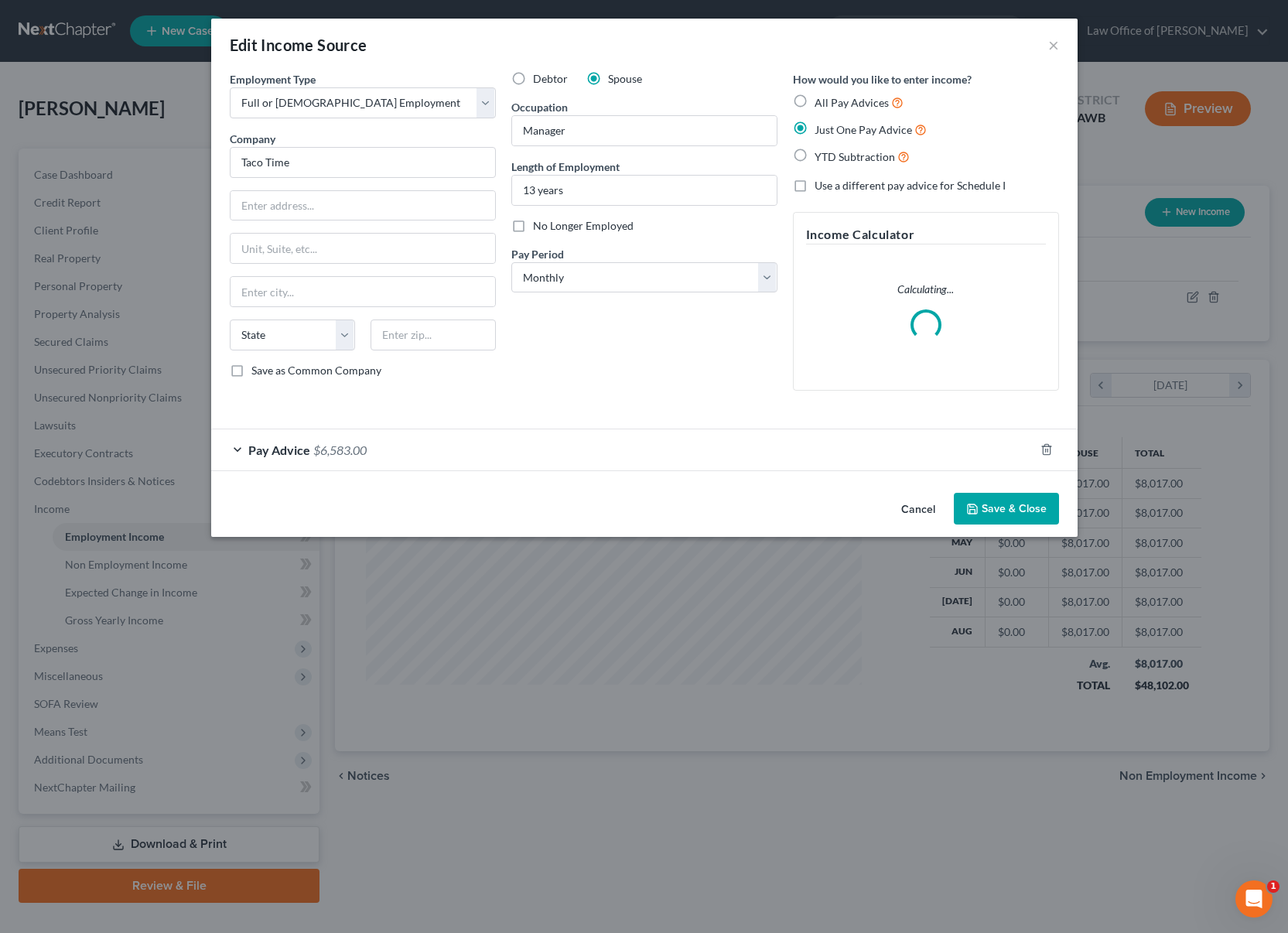
click at [540, 457] on div "Pay Advice $6,583.00" at bounding box center [622, 450] width 823 height 41
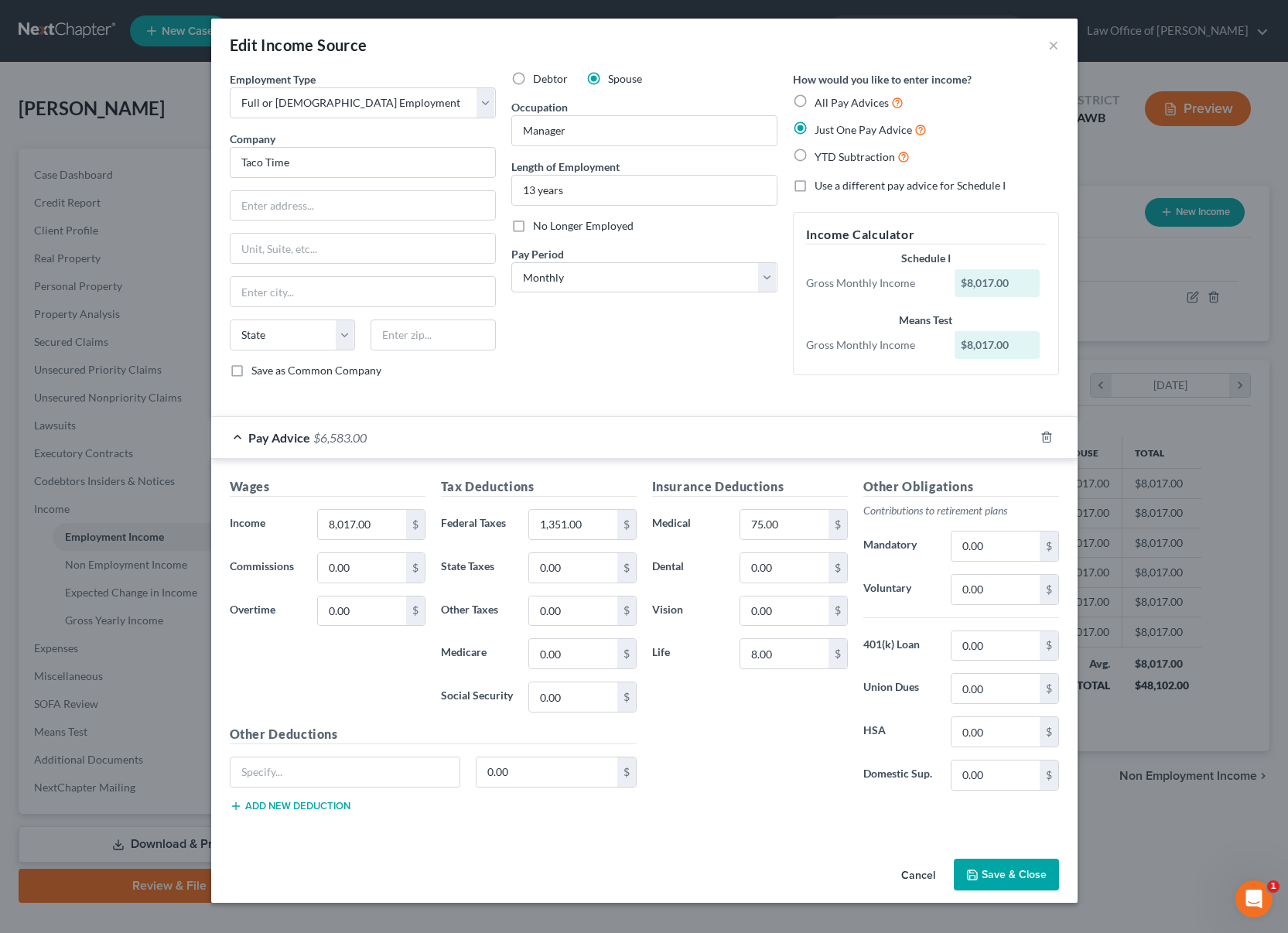
click at [989, 873] on button "Save & Close" at bounding box center [1007, 875] width 105 height 33
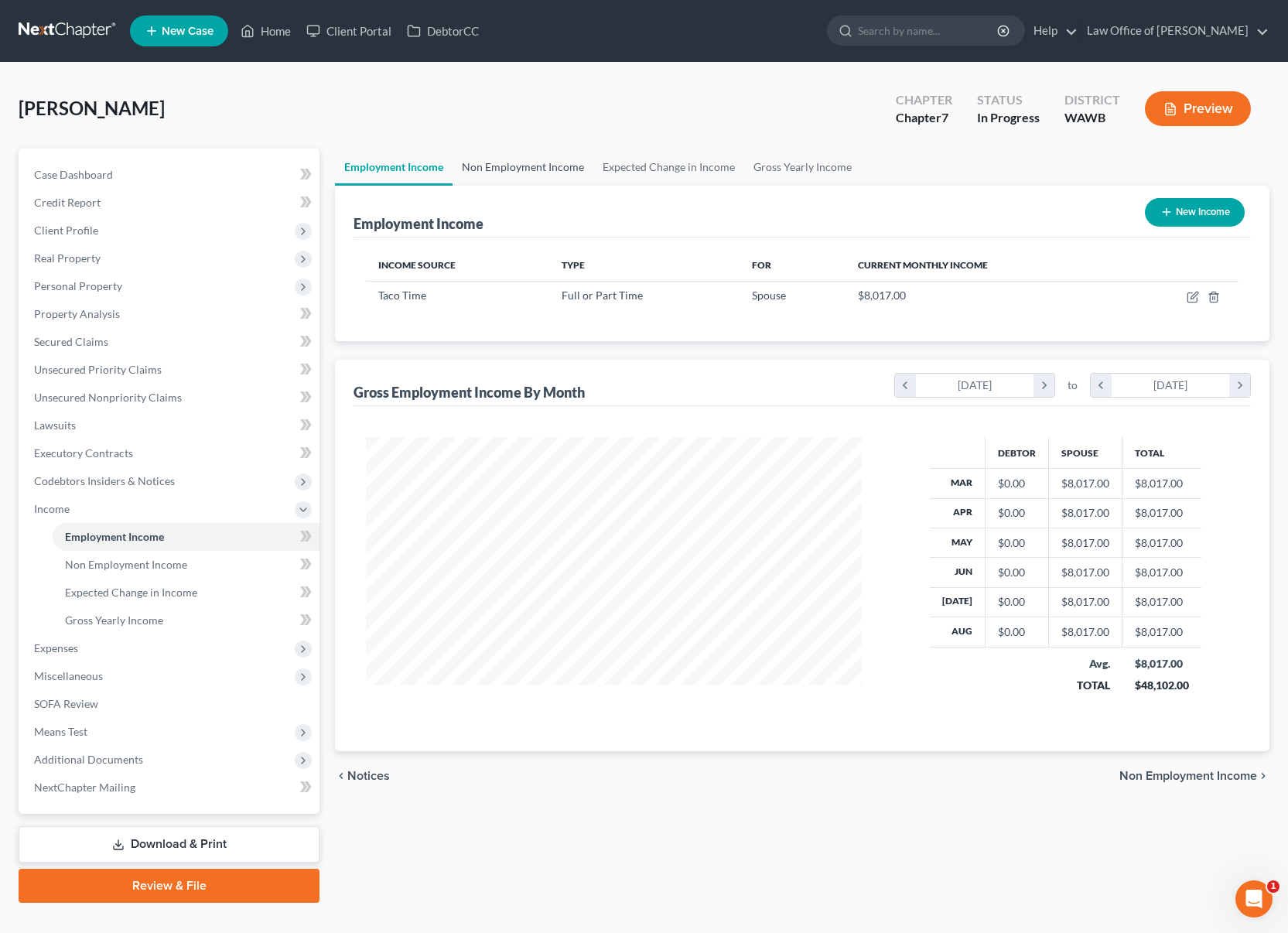
click at [522, 162] on link "Non Employment Income" at bounding box center [523, 168] width 141 height 37
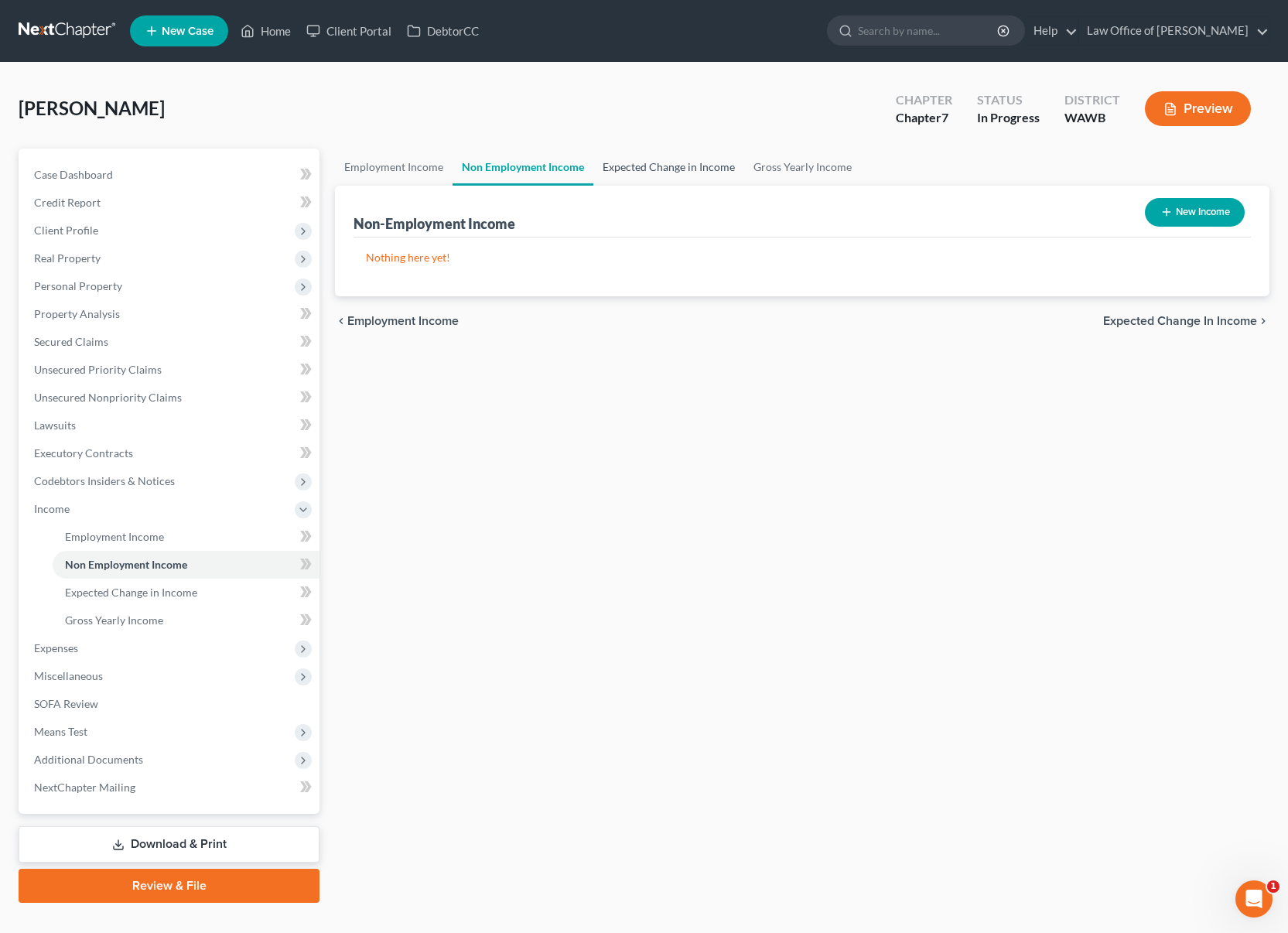
click at [637, 157] on link "Expected Change in Income" at bounding box center [668, 168] width 151 height 37
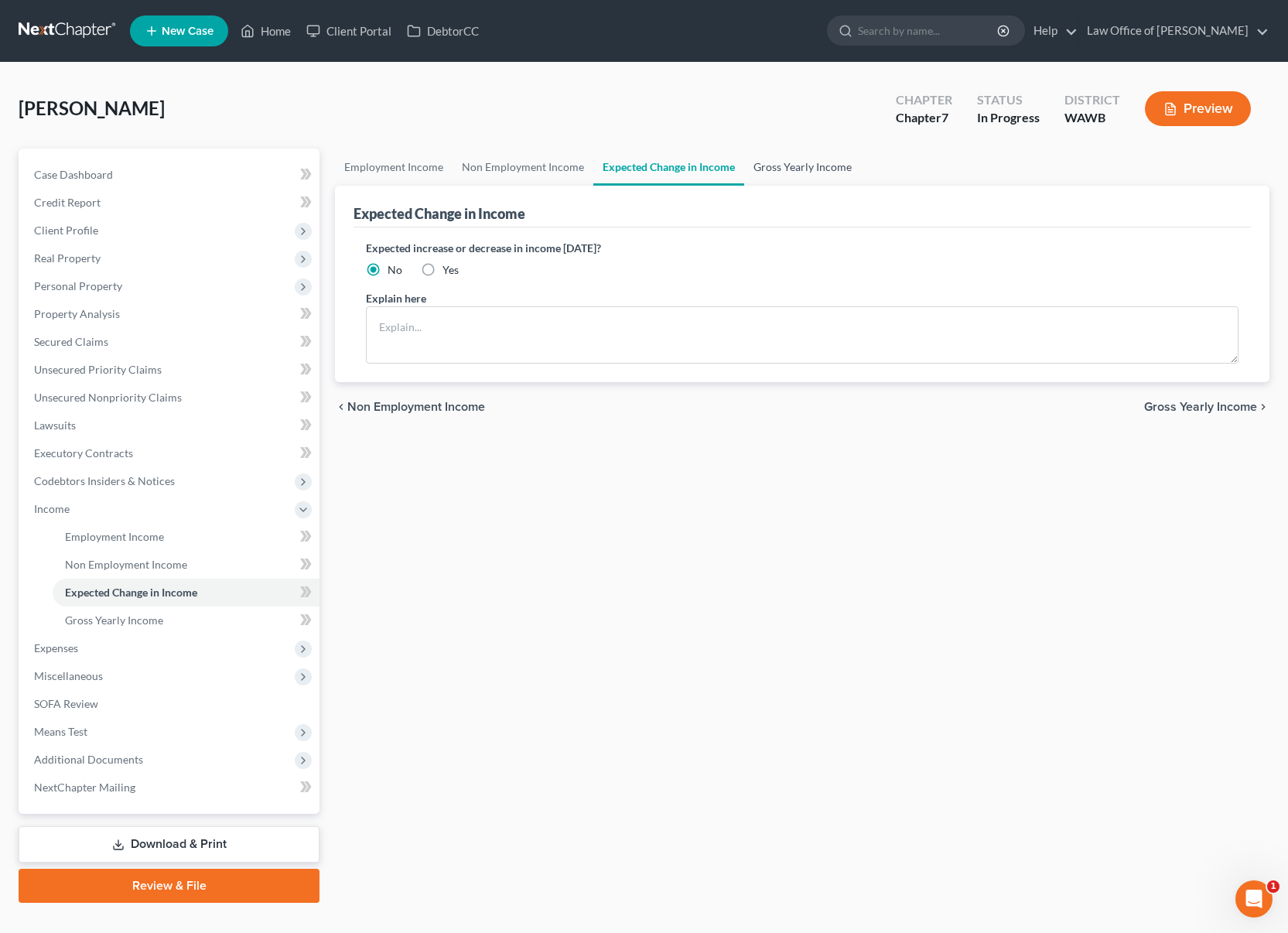
click at [803, 163] on link "Gross Yearly Income" at bounding box center [803, 168] width 117 height 37
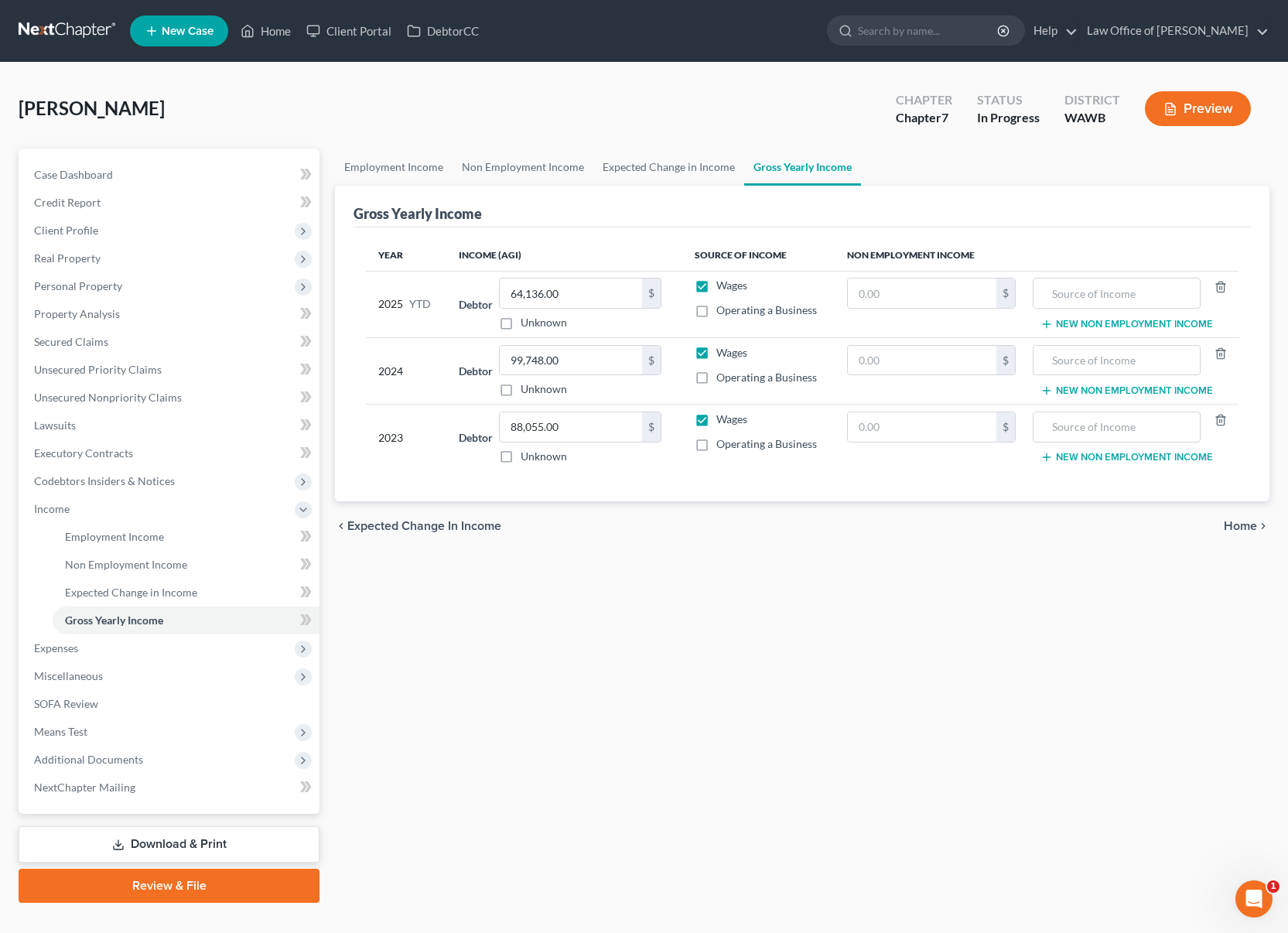
scroll to position [29, 0]
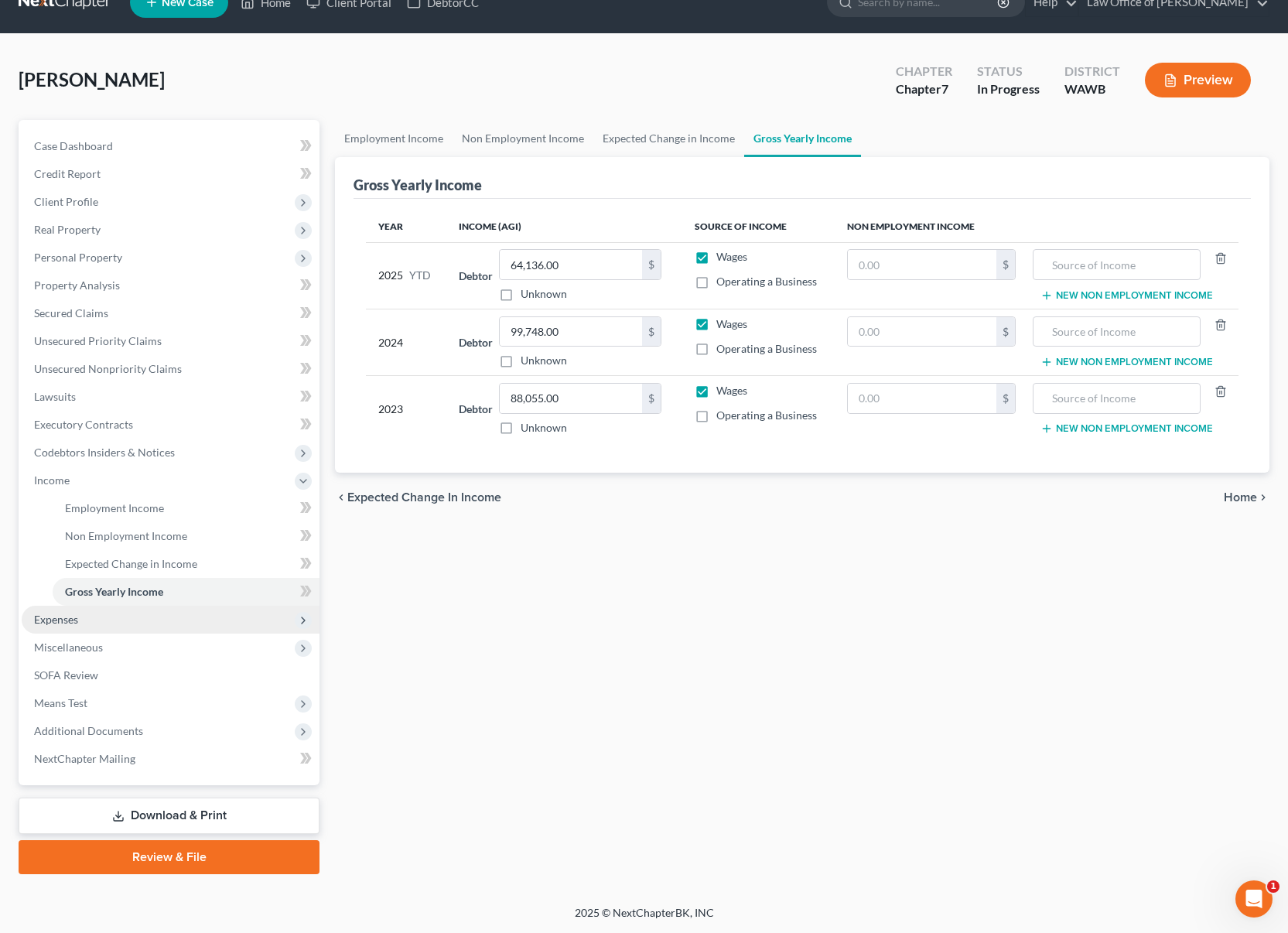
click at [232, 620] on span "Expenses" at bounding box center [171, 620] width 298 height 28
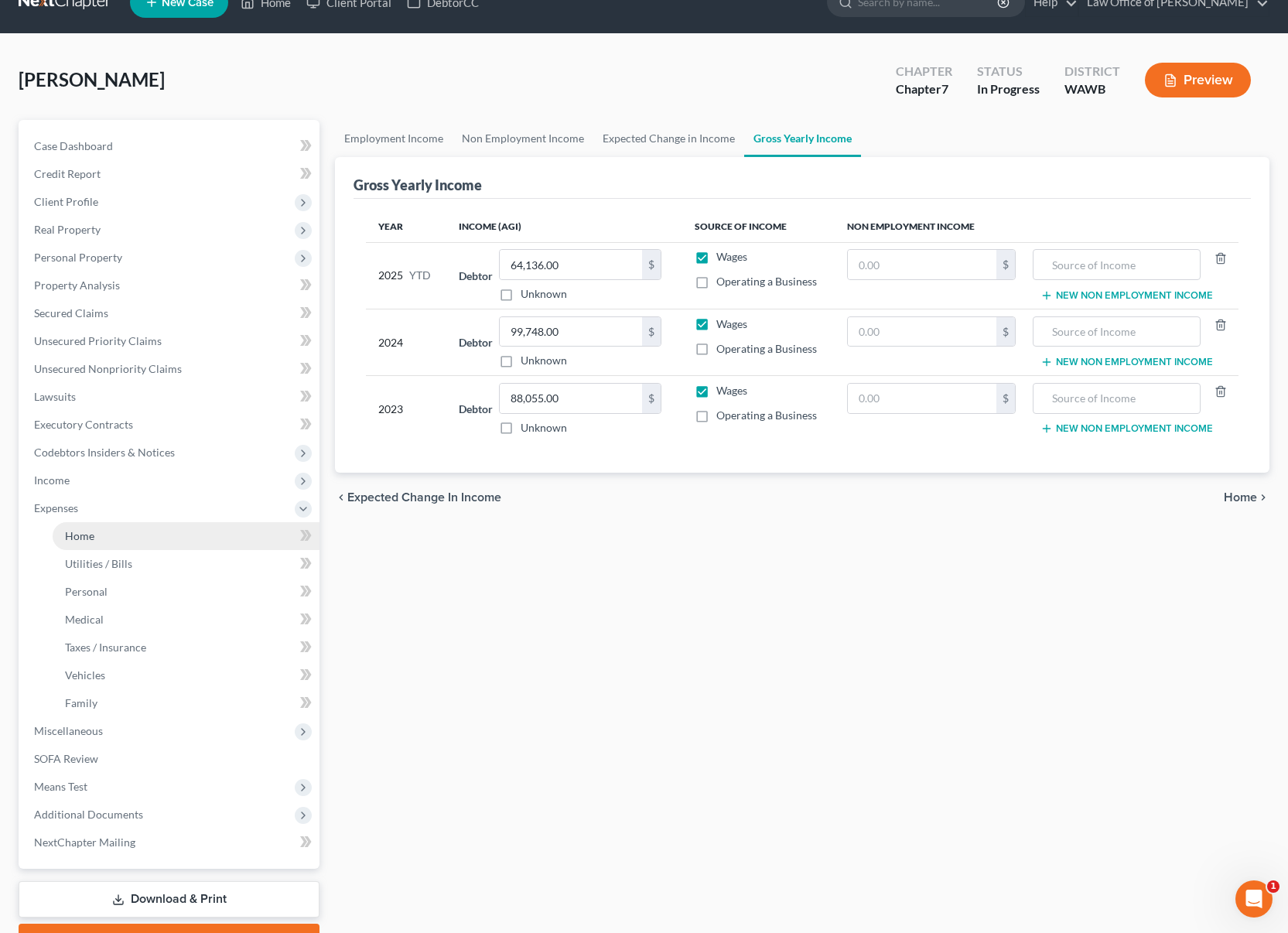
click at [193, 537] on link "Home" at bounding box center [186, 536] width 267 height 28
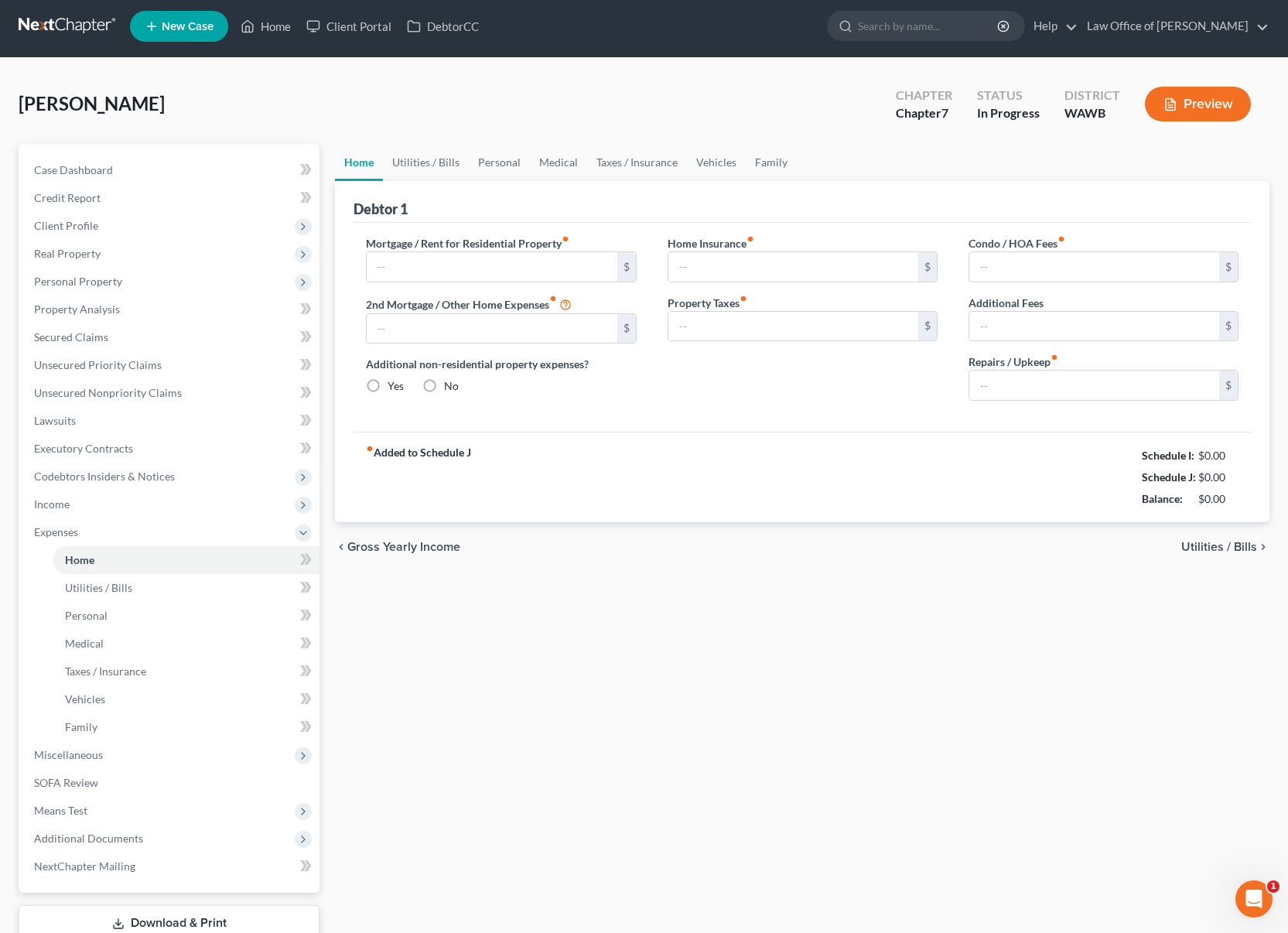
type input "0.00"
radio input "true"
type input "0.00"
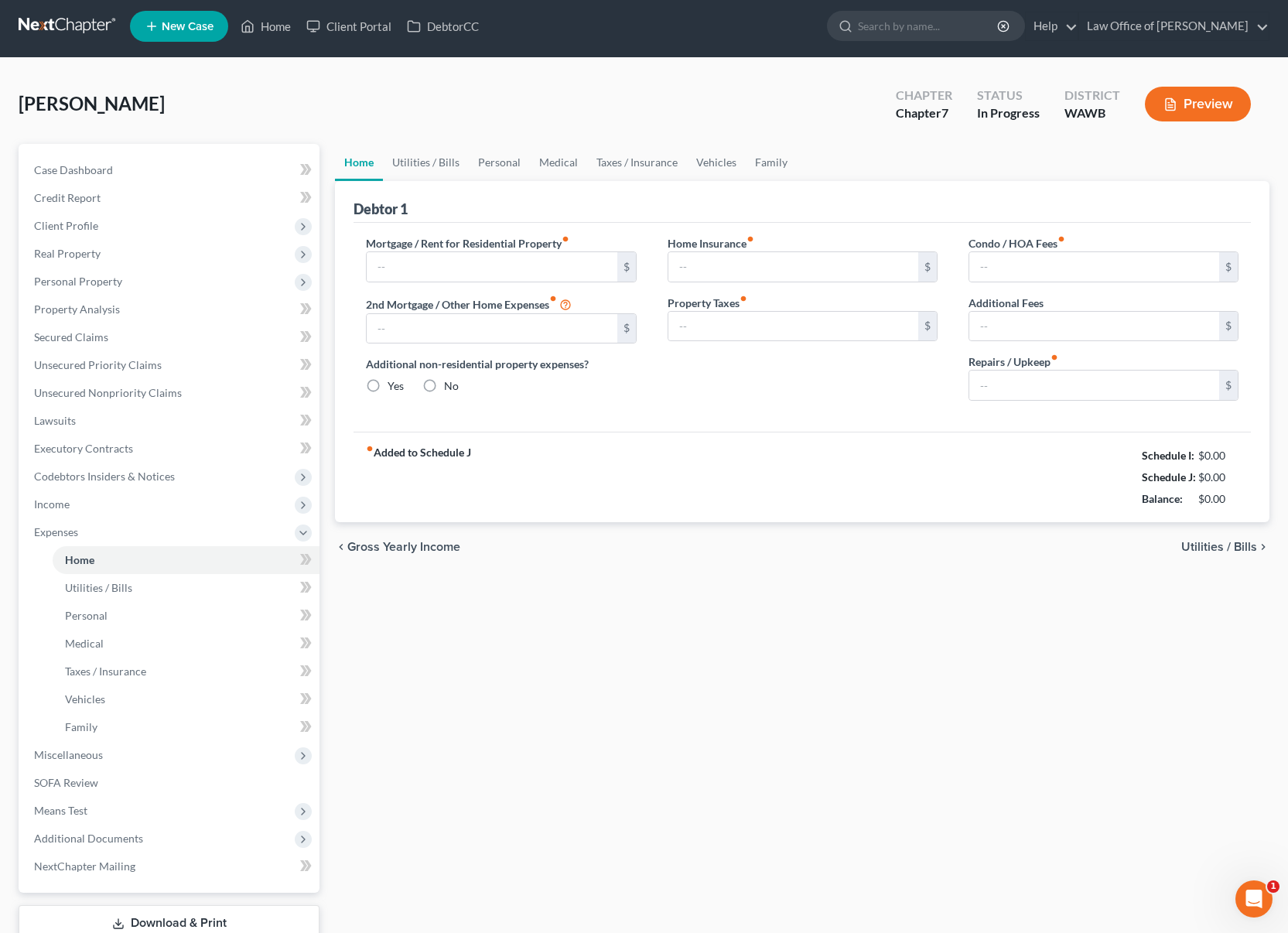
type input "0.00"
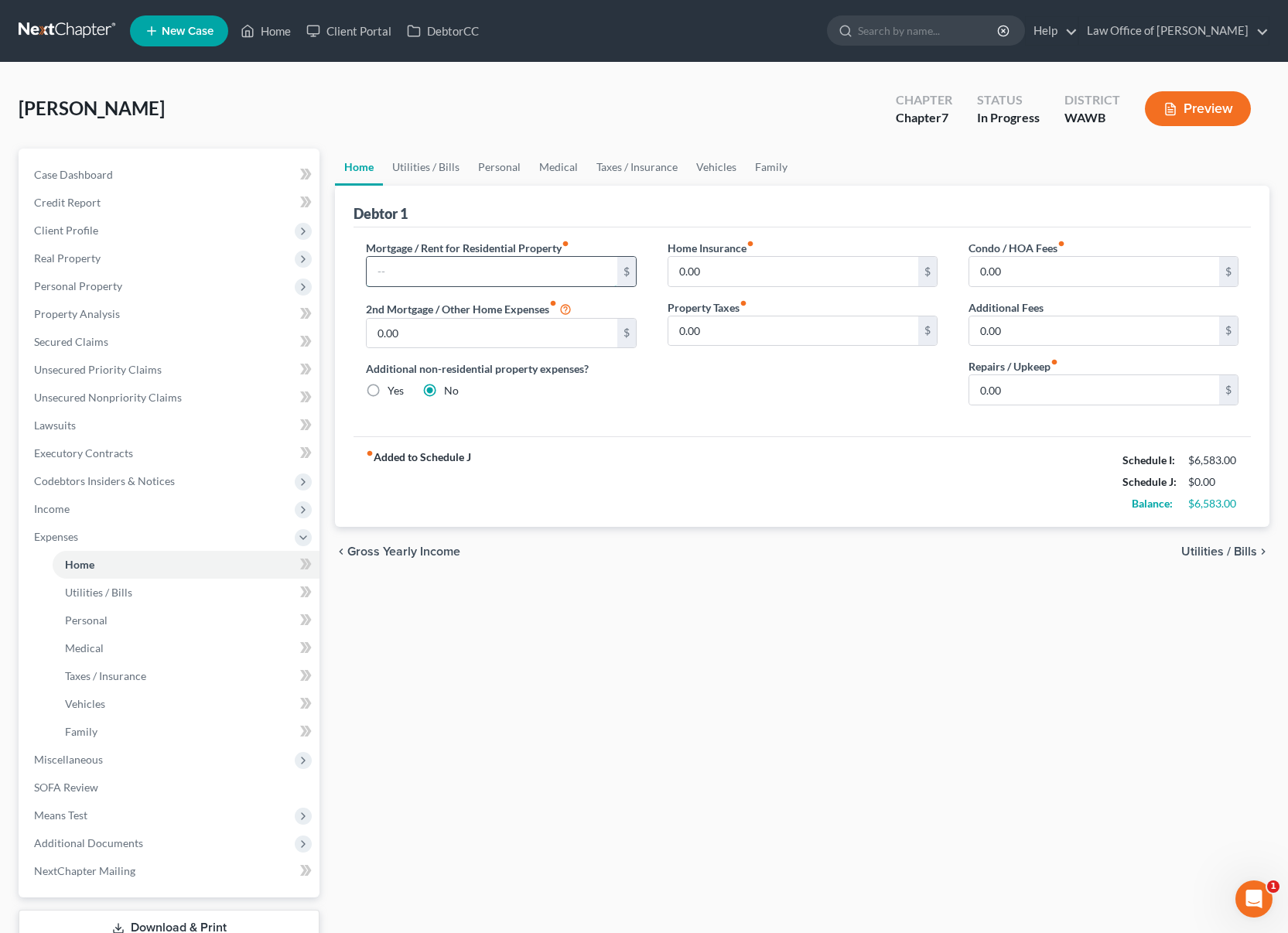
click at [416, 264] on input "text" at bounding box center [492, 271] width 250 height 29
type input "2"
type input "1,950"
click at [433, 170] on link "Utilities / Bills" at bounding box center [426, 168] width 86 height 37
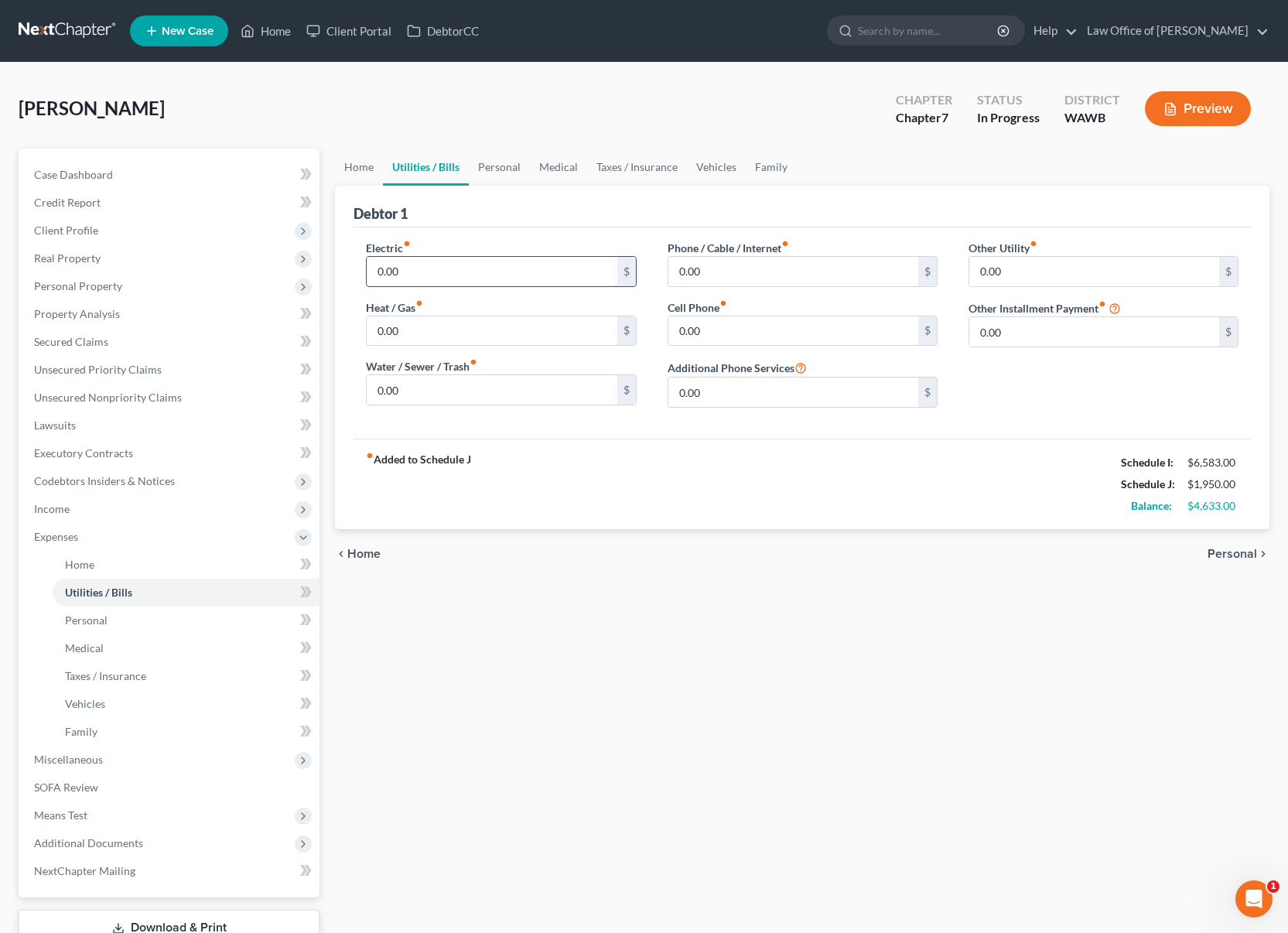
click at [420, 261] on input "0.00" at bounding box center [492, 271] width 250 height 29
drag, startPoint x: 442, startPoint y: 275, endPoint x: 289, endPoint y: 275, distance: 153.0
click at [292, 275] on div "Petition Navigation Case Dashboard Payments Invoices Payments Payments Credit R…" at bounding box center [644, 568] width 1266 height 838
type input "1"
type input "120"
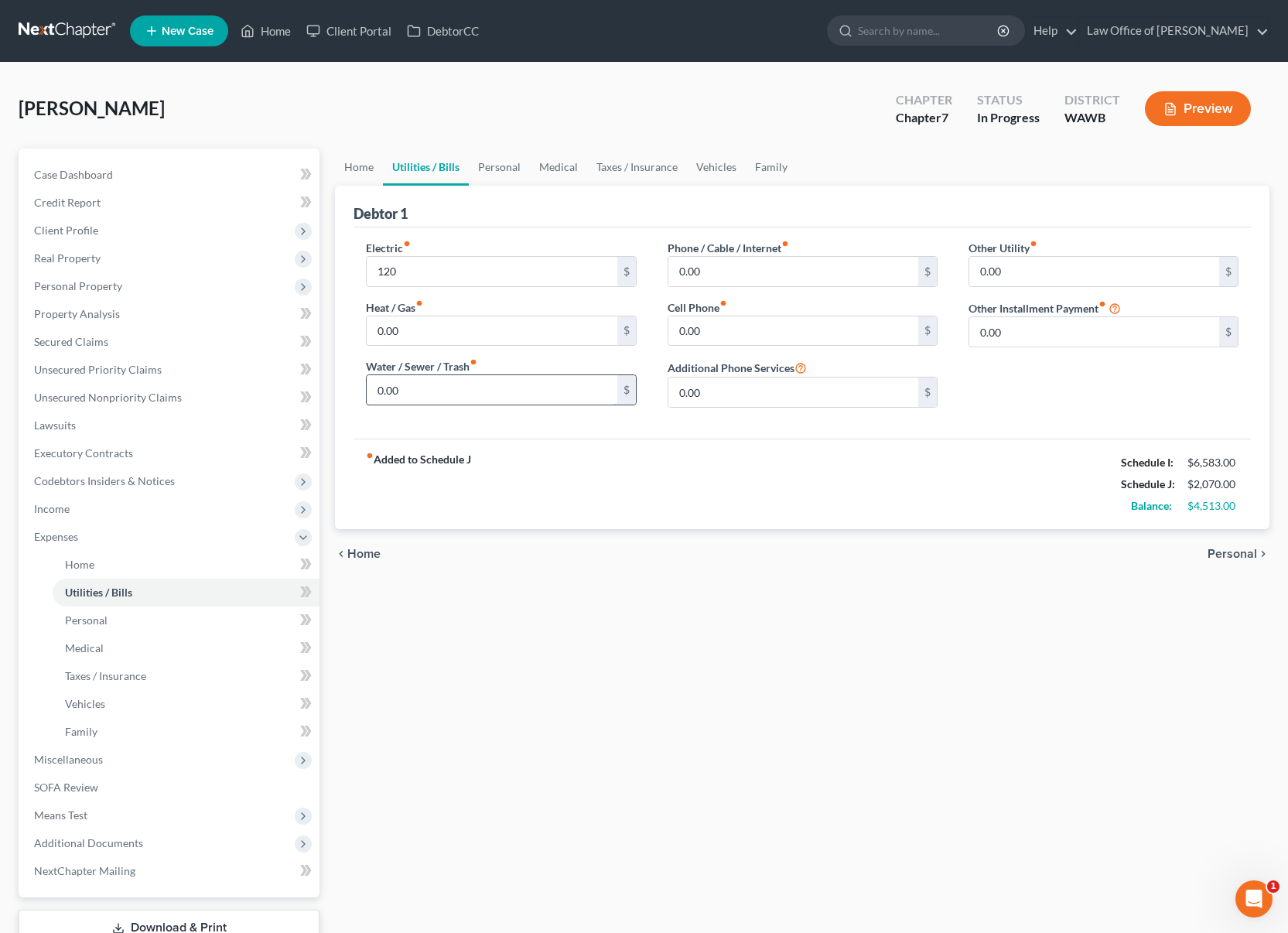
click at [431, 399] on input "0.00" at bounding box center [492, 390] width 250 height 29
type input "8"
click at [730, 264] on input "0.00" at bounding box center [793, 271] width 250 height 29
type input "180"
type input "160"
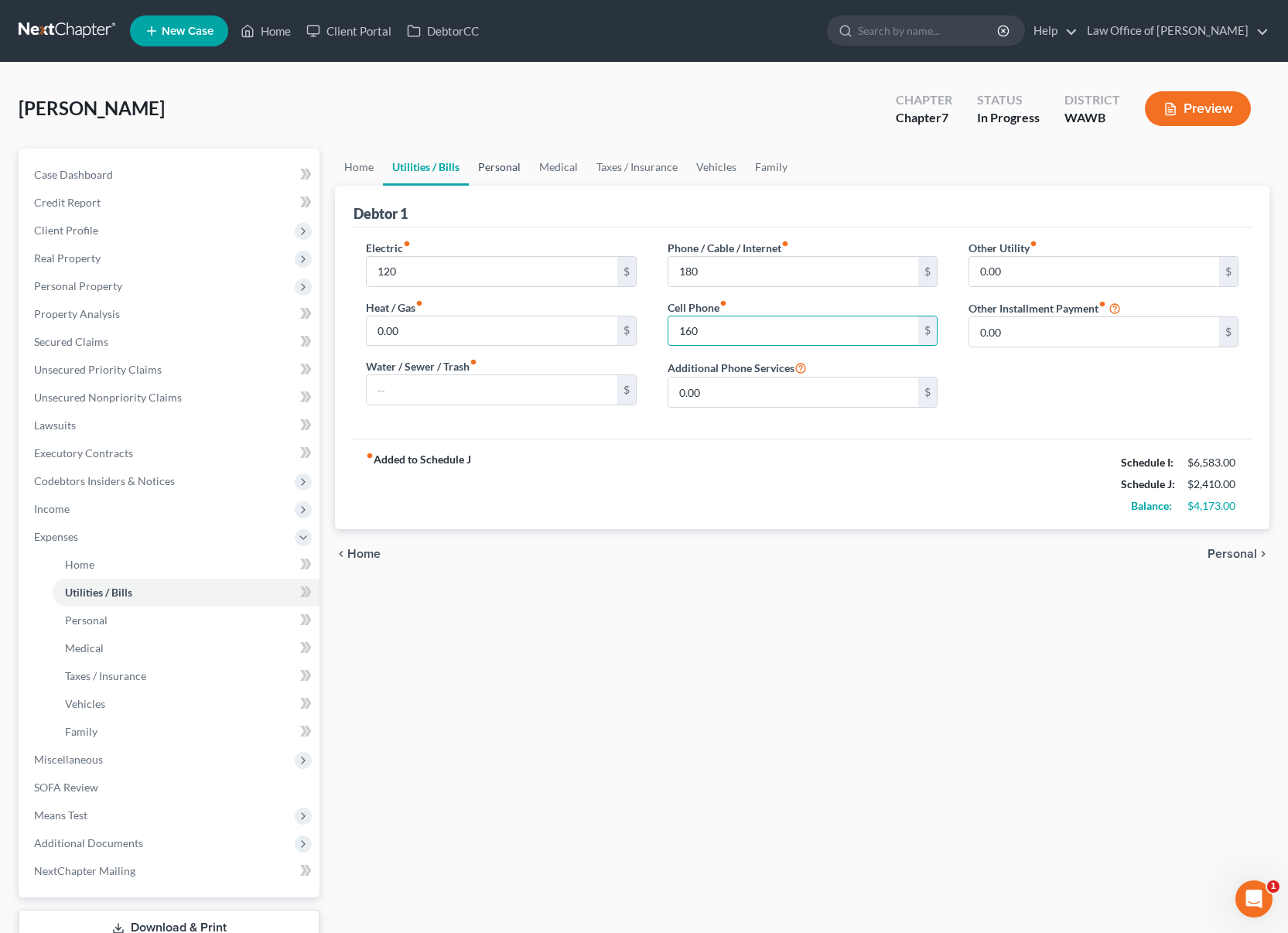
click at [496, 170] on link "Personal" at bounding box center [499, 168] width 61 height 37
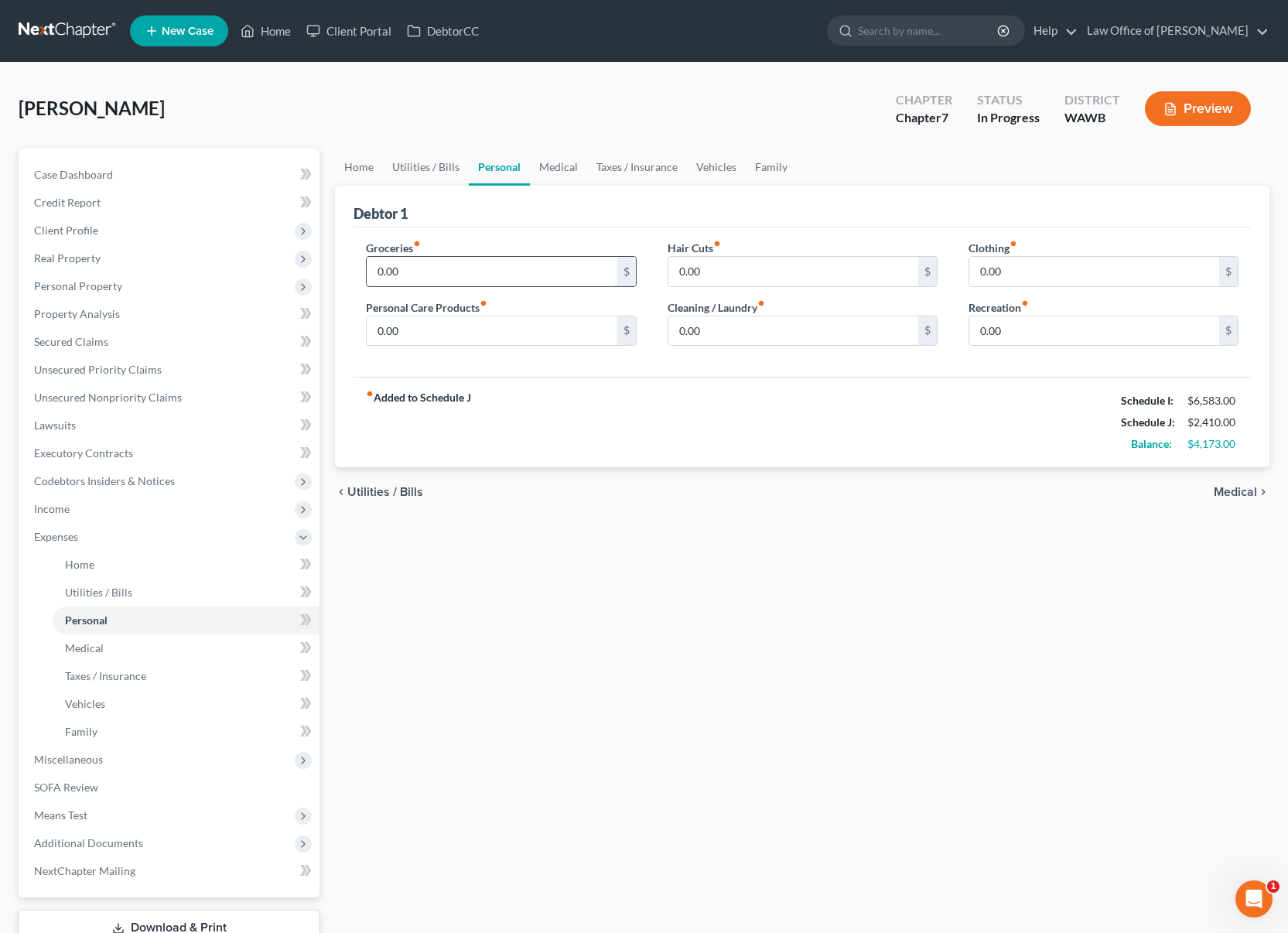
click at [478, 282] on input "0.00" at bounding box center [492, 271] width 250 height 29
drag, startPoint x: 523, startPoint y: 275, endPoint x: 92, endPoint y: 269, distance: 431.0
click at [92, 269] on div "Petition Navigation Case Dashboard Payments Invoices Payments Payments Credit R…" at bounding box center [644, 568] width 1266 height 838
type input "1,600"
type input "1"
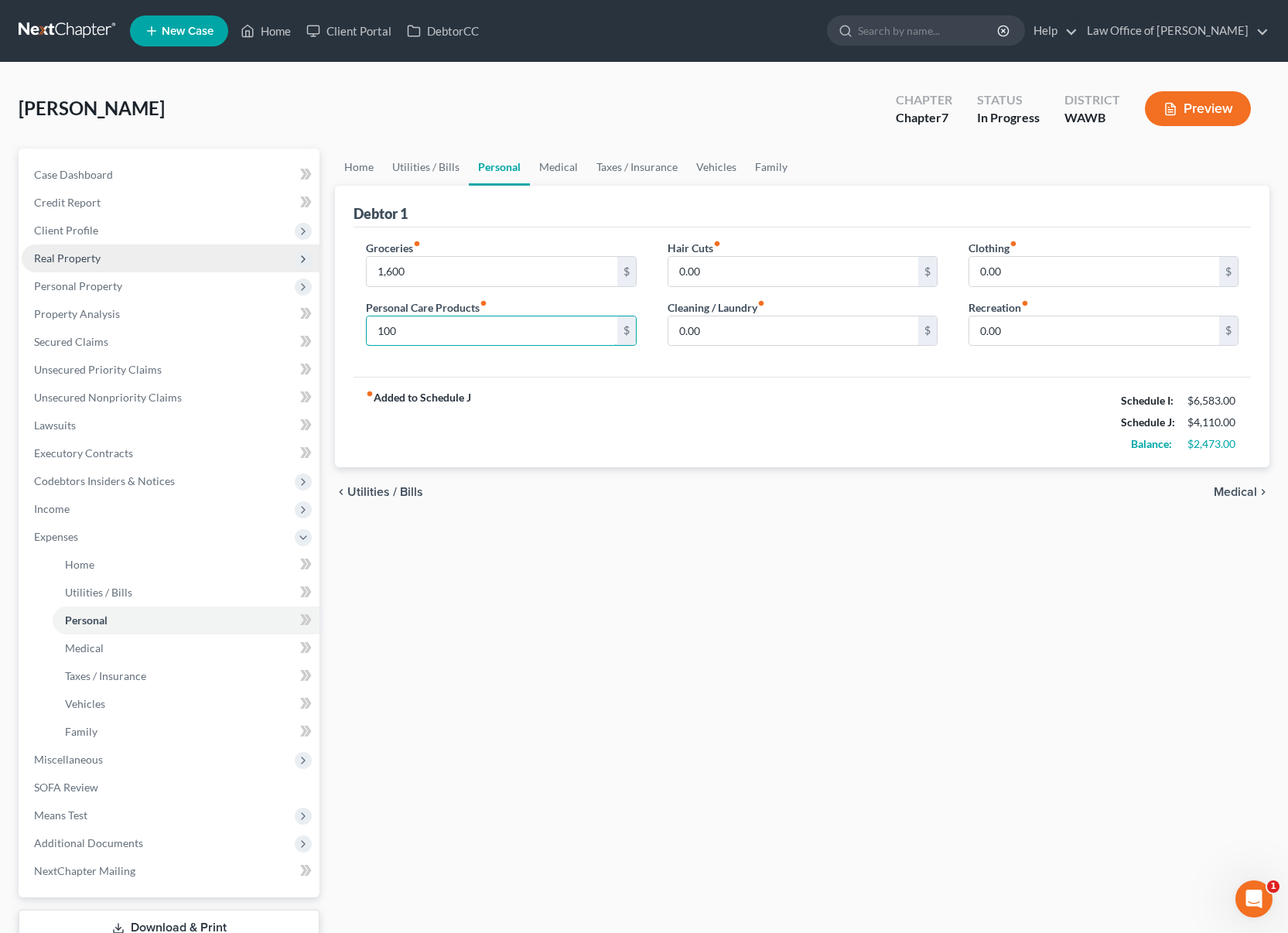
type input "100"
type input "1"
type input "200"
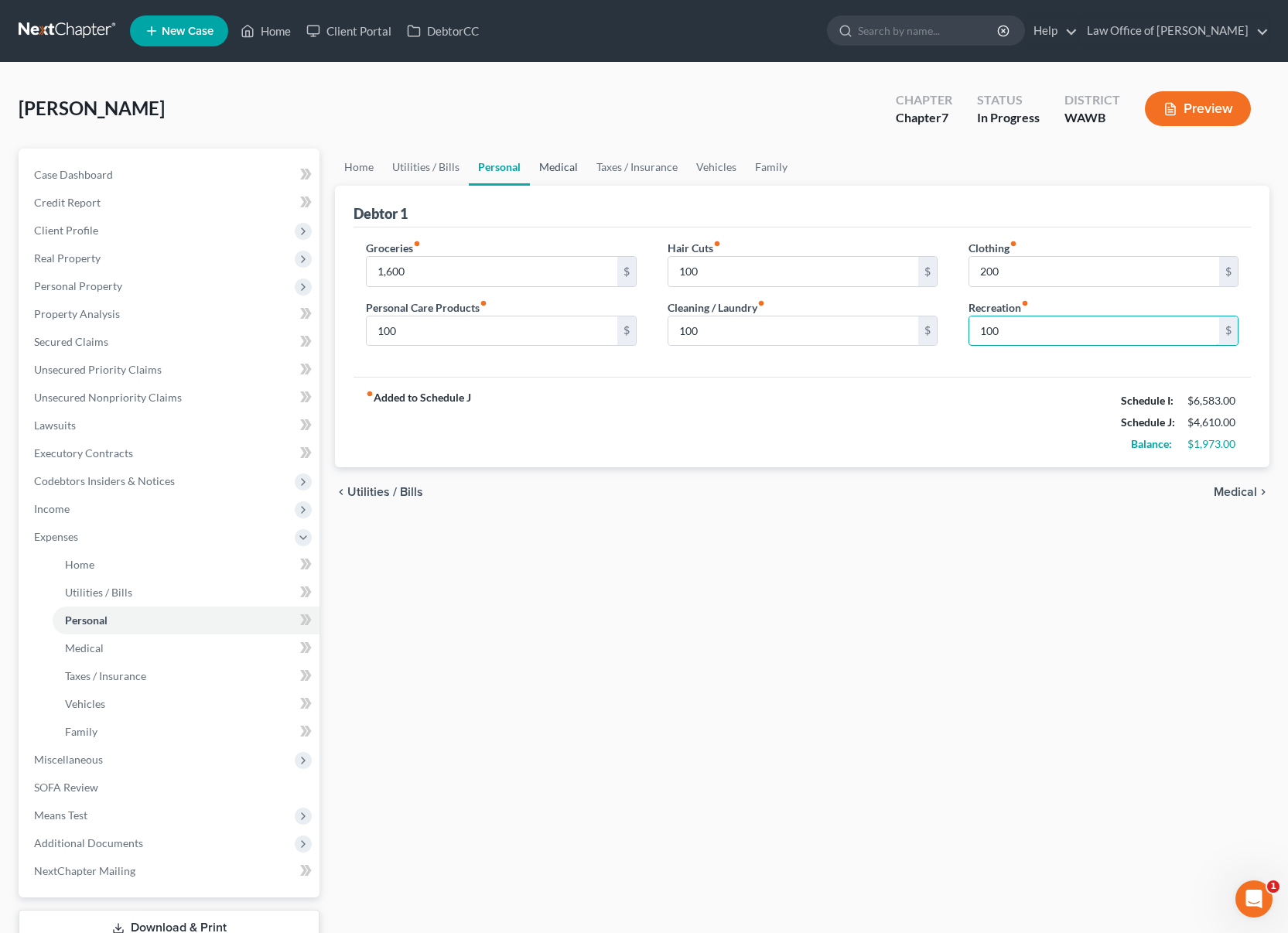
type input "100"
click at [551, 161] on link "Medical" at bounding box center [558, 168] width 57 height 37
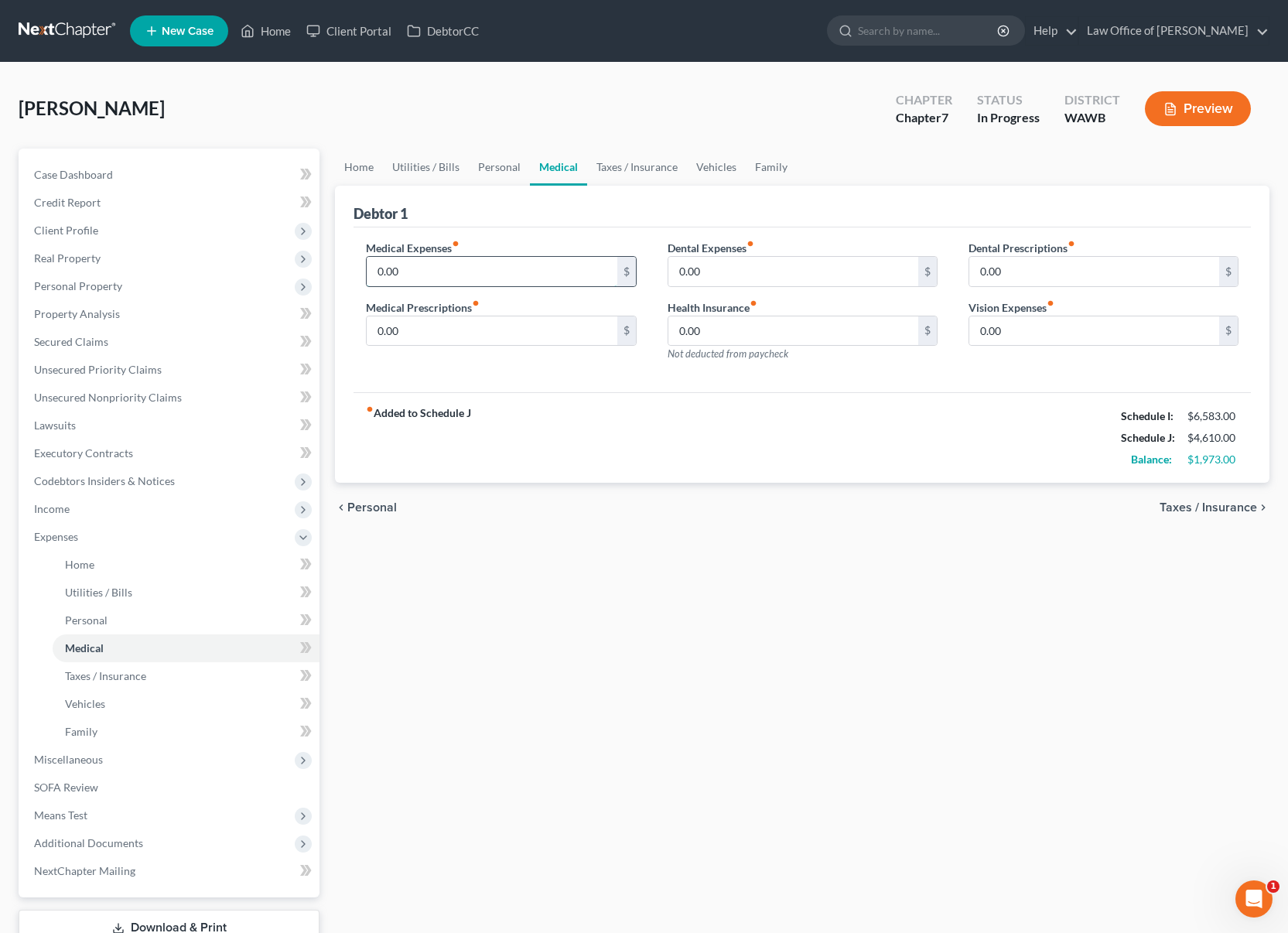
click at [458, 273] on input "0.00" at bounding box center [492, 271] width 250 height 29
type input "400"
click at [491, 171] on link "Personal" at bounding box center [499, 168] width 61 height 37
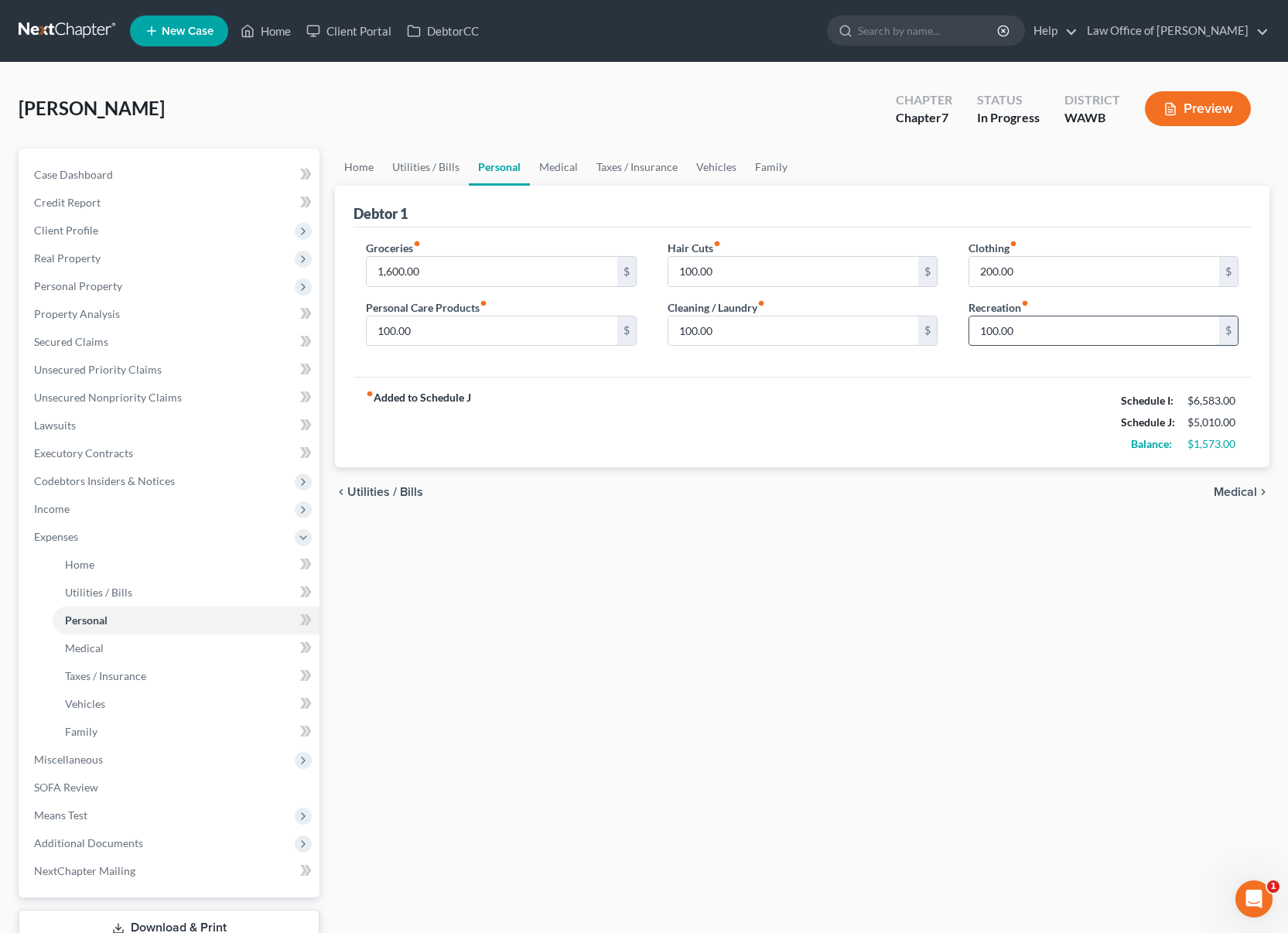
click at [1029, 331] on input "100.00" at bounding box center [1094, 331] width 250 height 29
click at [735, 269] on input "100.00" at bounding box center [793, 271] width 250 height 29
type input "150"
click at [713, 330] on input "100.00" at bounding box center [793, 331] width 250 height 29
type input "150"
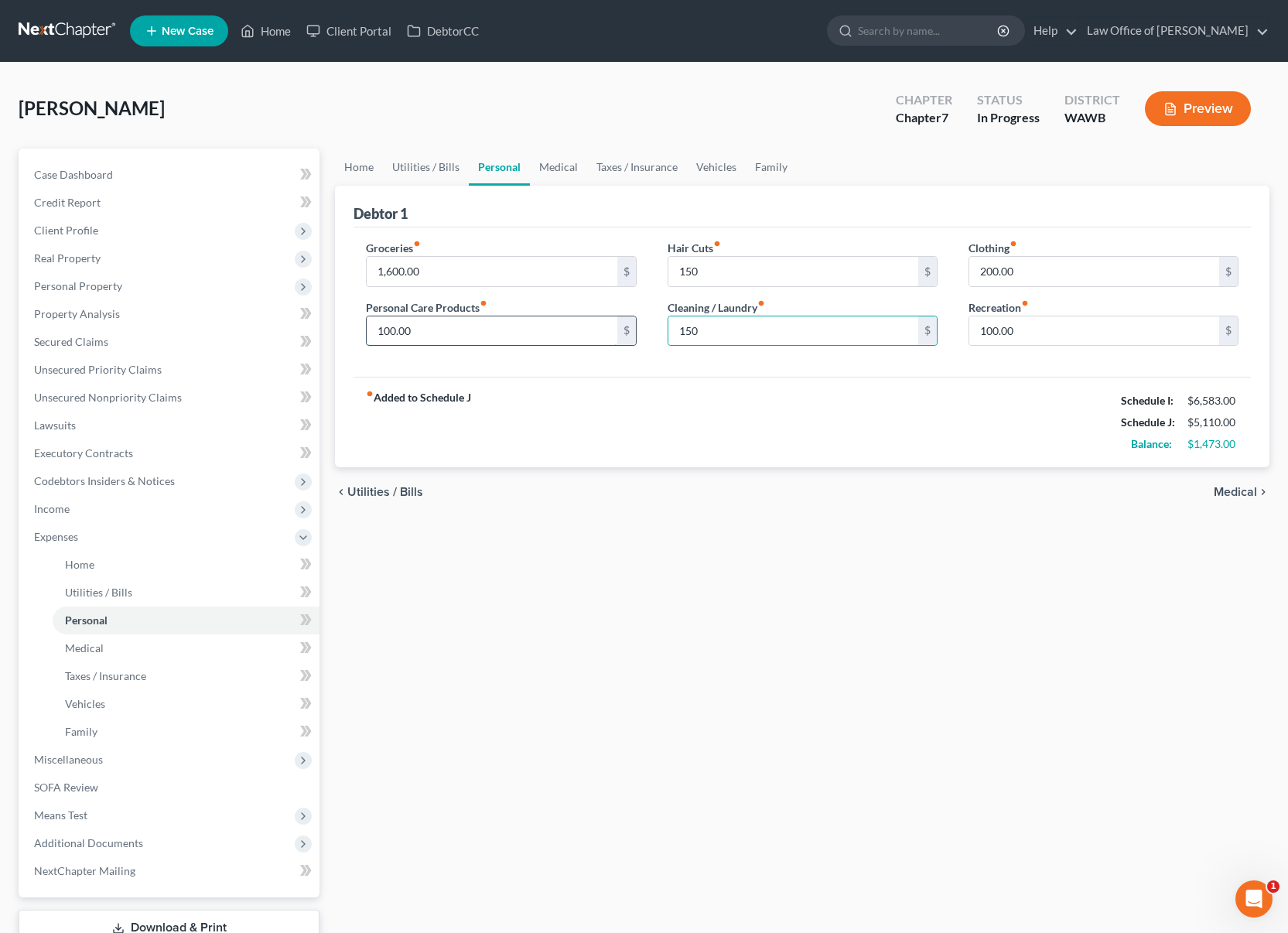
click at [463, 343] on input "100.00" at bounding box center [492, 331] width 250 height 29
type input "150"
click at [575, 162] on link "Medical" at bounding box center [558, 168] width 57 height 37
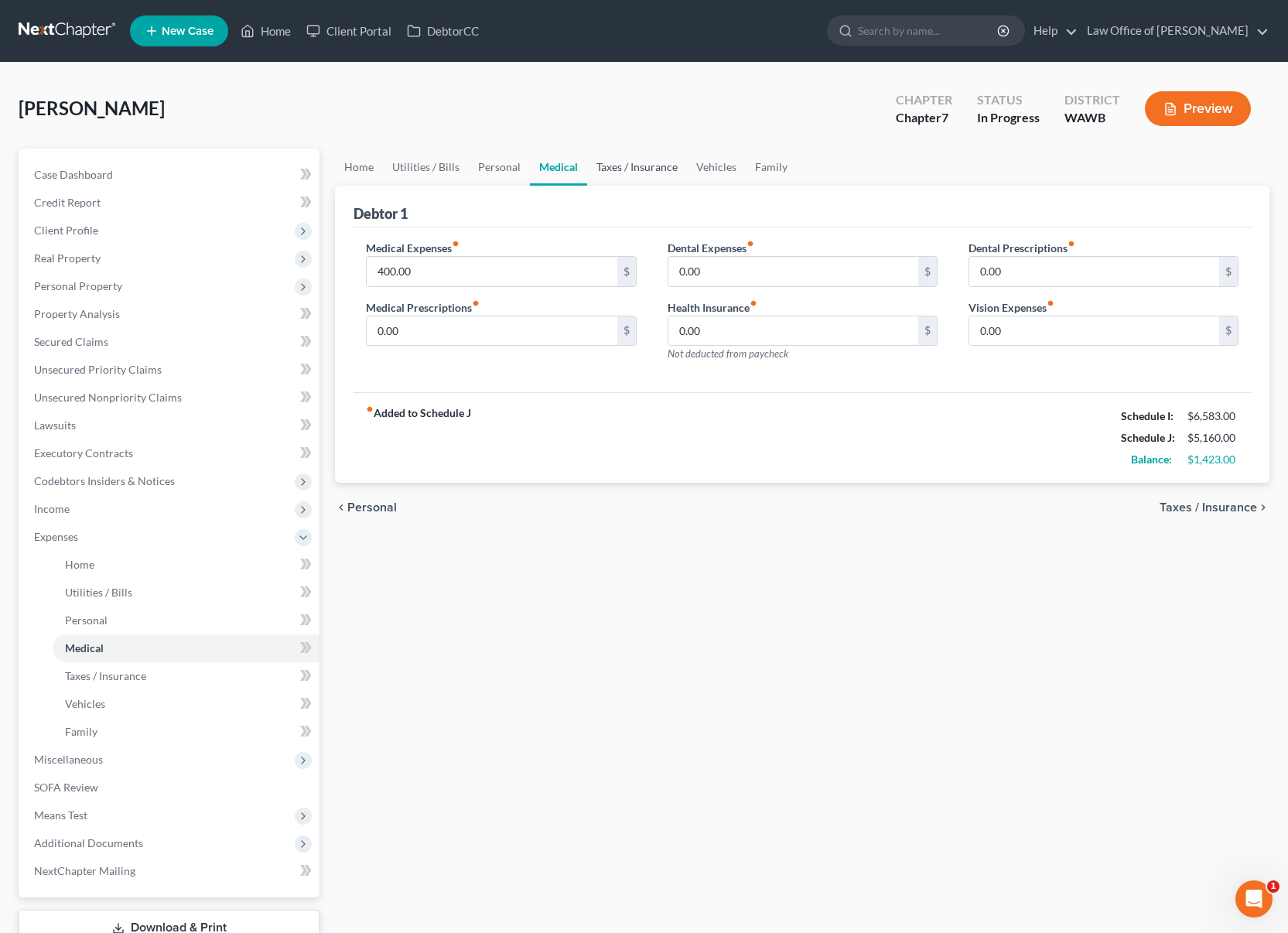
drag, startPoint x: 622, startPoint y: 165, endPoint x: 611, endPoint y: 168, distance: 11.4
click at [615, 166] on link "Taxes / Insurance" at bounding box center [637, 168] width 100 height 37
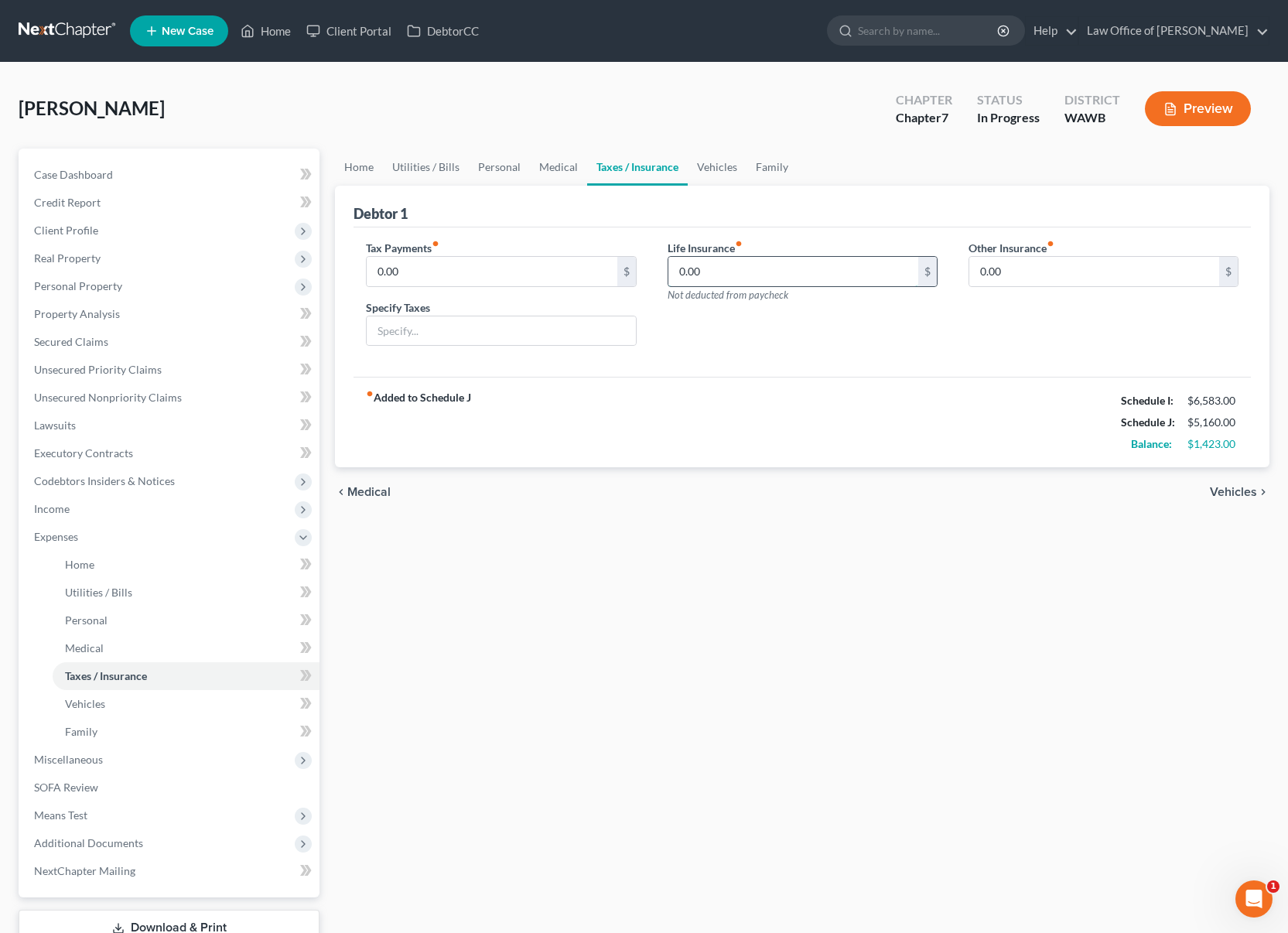
click at [712, 272] on input "0.00" at bounding box center [793, 271] width 250 height 29
click at [724, 165] on link "Vehicles" at bounding box center [717, 168] width 59 height 37
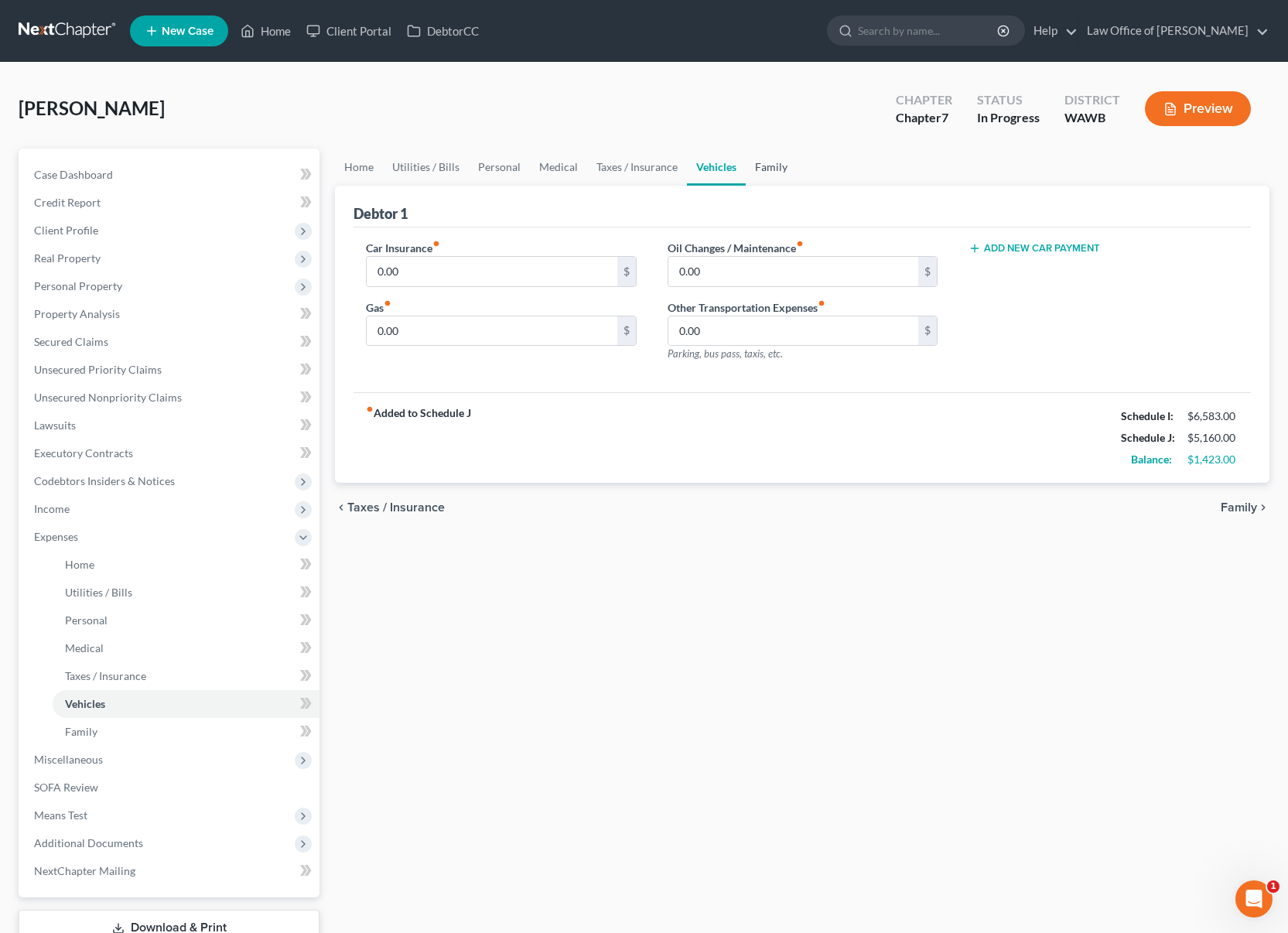
click at [765, 164] on link "Family" at bounding box center [772, 168] width 51 height 37
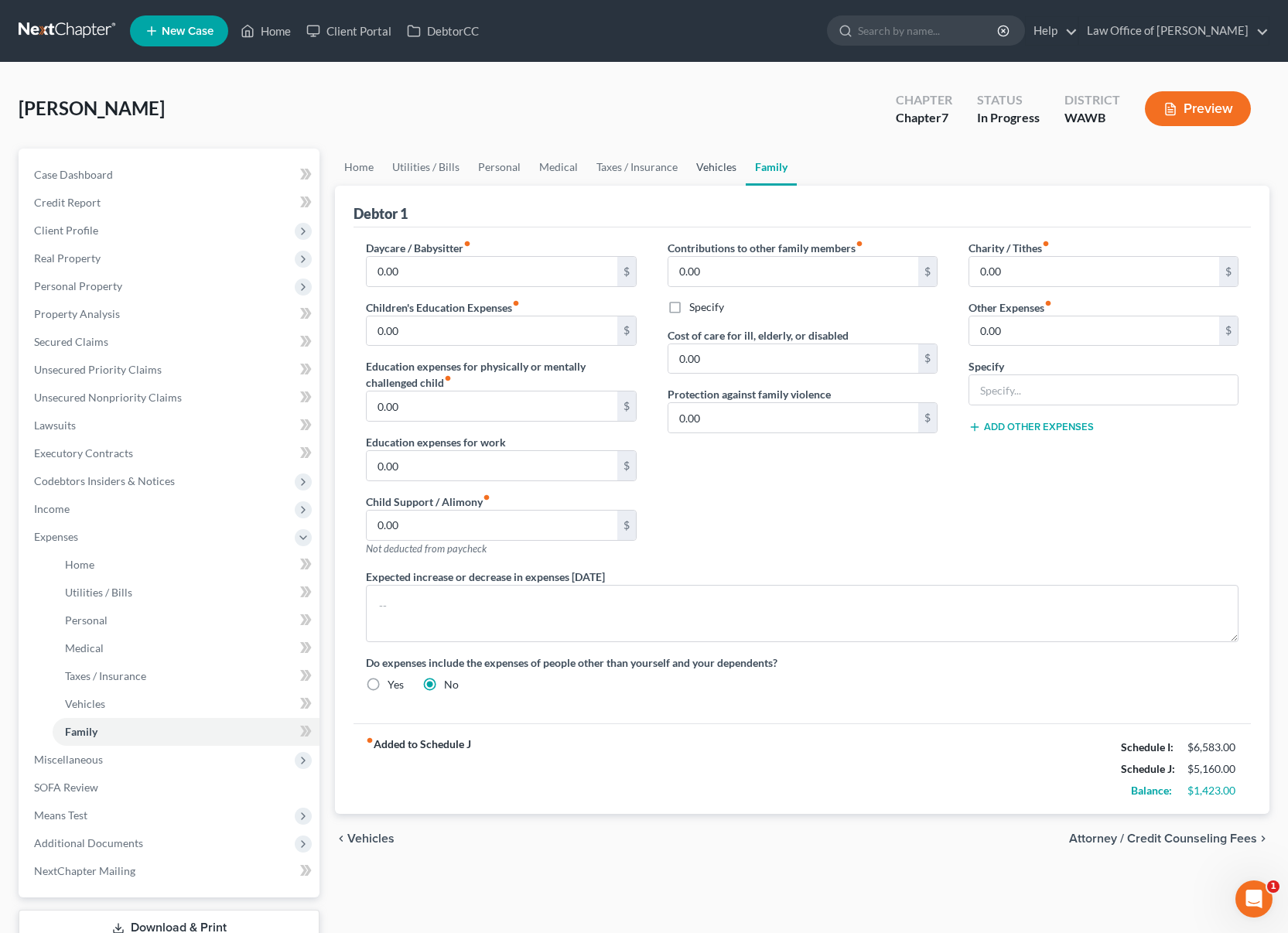
click at [723, 171] on link "Vehicles" at bounding box center [717, 168] width 59 height 37
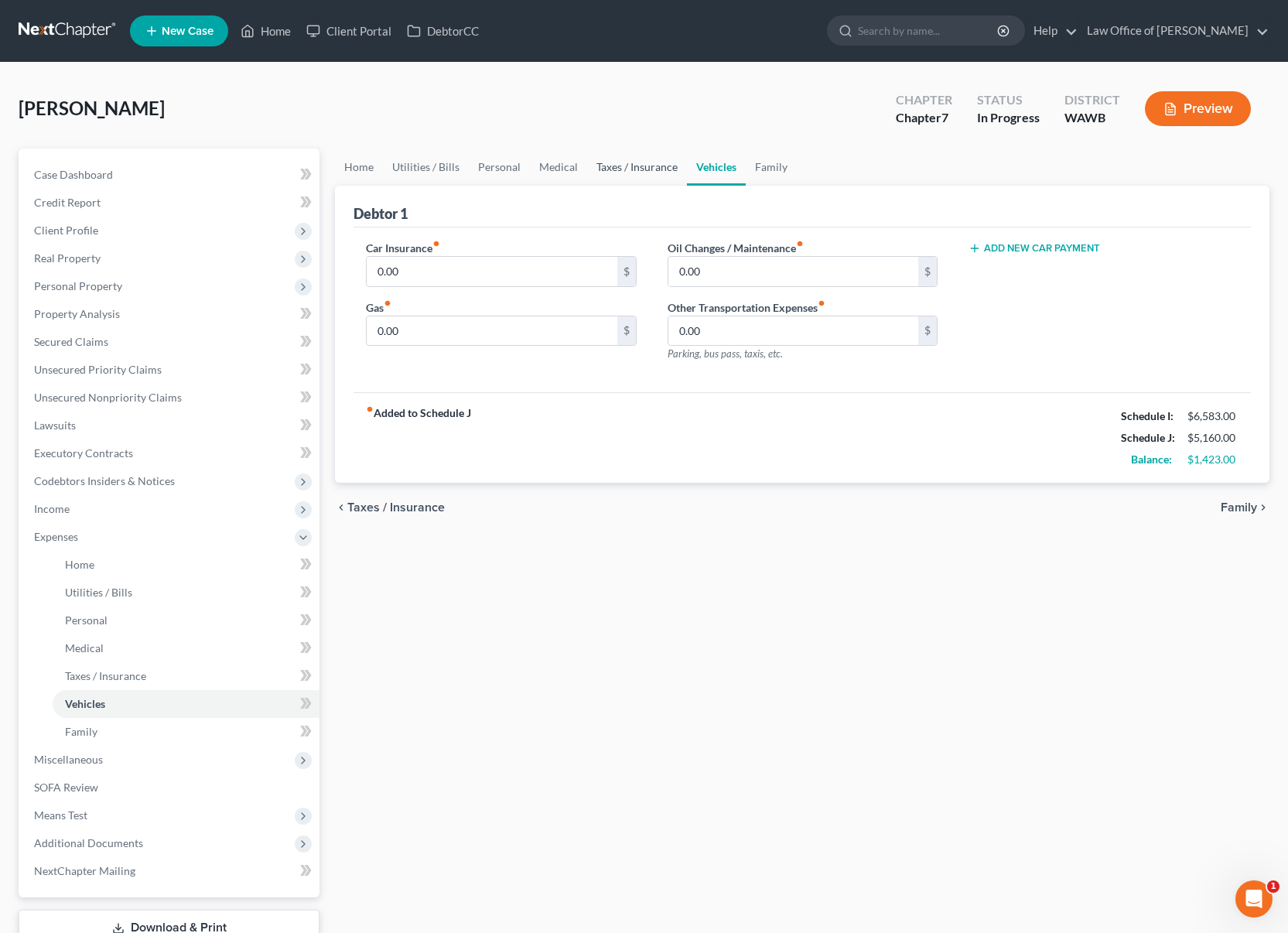
click at [631, 171] on link "Taxes / Insurance" at bounding box center [637, 168] width 100 height 37
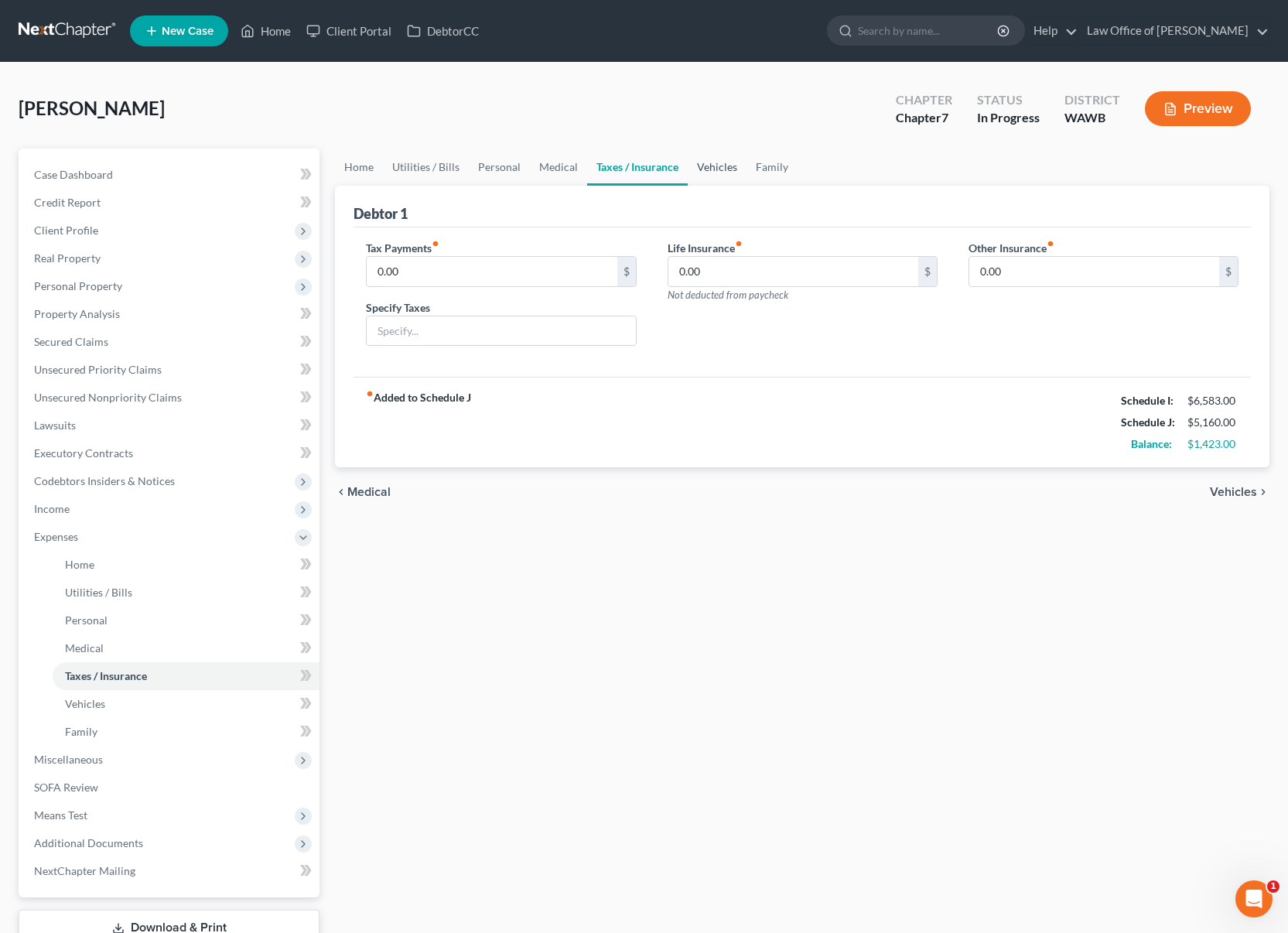
click at [721, 166] on link "Vehicles" at bounding box center [717, 168] width 59 height 37
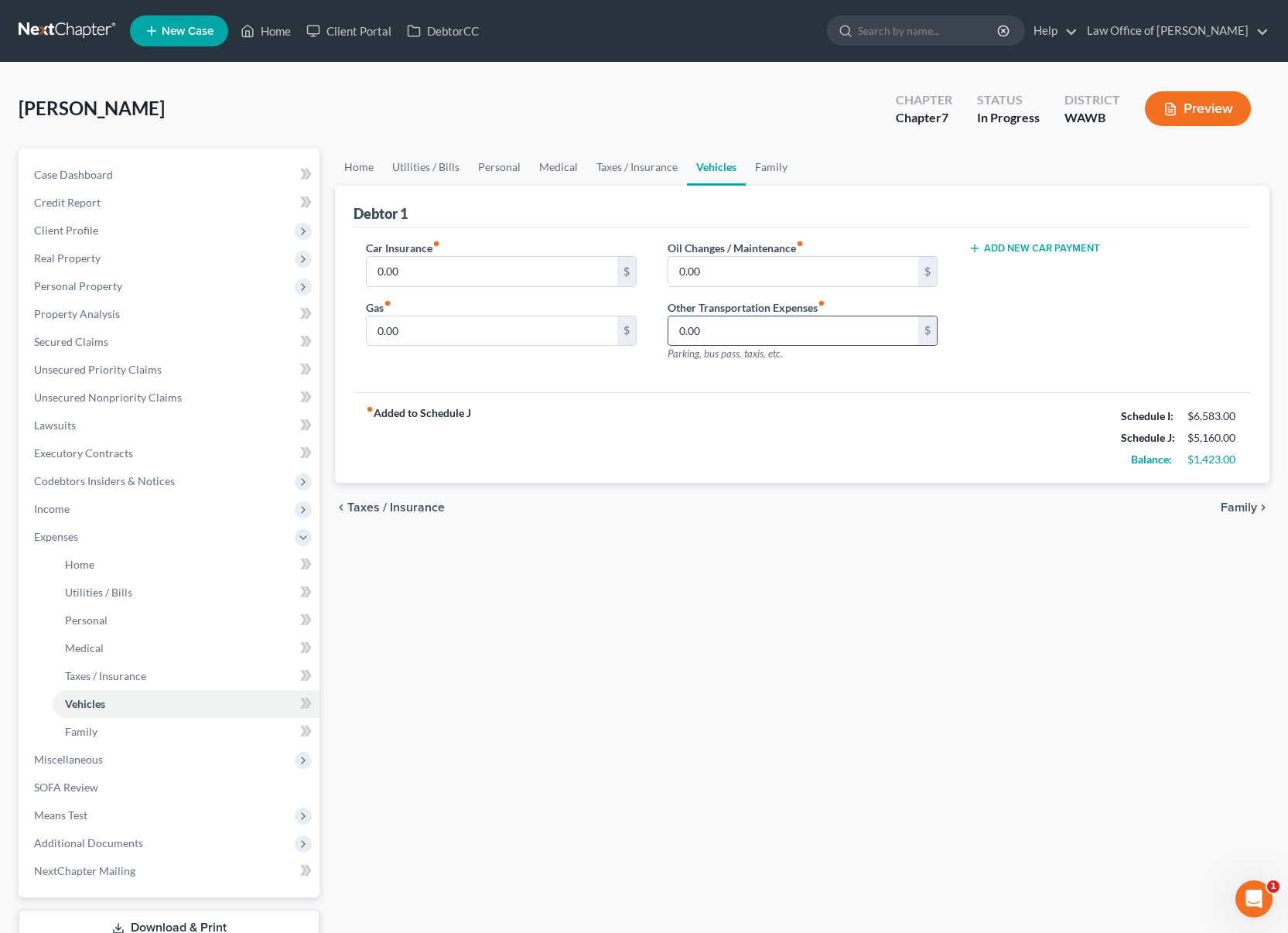
click at [723, 319] on input "0.00" at bounding box center [793, 331] width 250 height 29
click at [723, 336] on input "0.00" at bounding box center [793, 331] width 250 height 29
drag, startPoint x: 723, startPoint y: 336, endPoint x: 590, endPoint y: 330, distance: 133.1
click at [602, 332] on div "Car Insurance fiber_manual_record 0.00 $ Gas fiber_manual_record 0.00 $ Oil Cha…" at bounding box center [802, 307] width 903 height 135
type input "400"
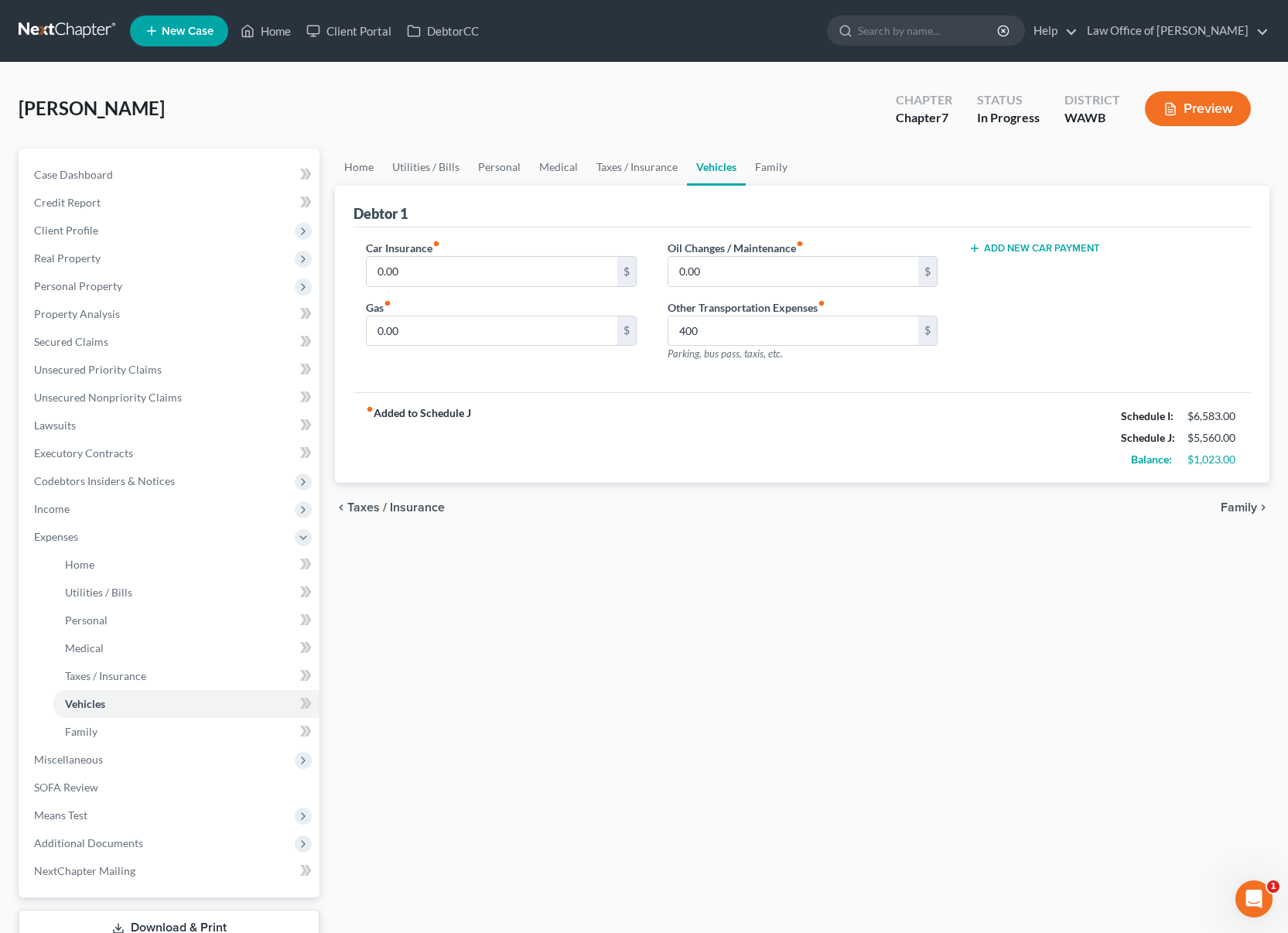
click at [639, 496] on div "chevron_left Taxes / Insurance Family chevron_right" at bounding box center [802, 507] width 934 height 50
click at [765, 171] on link "Family" at bounding box center [772, 168] width 51 height 37
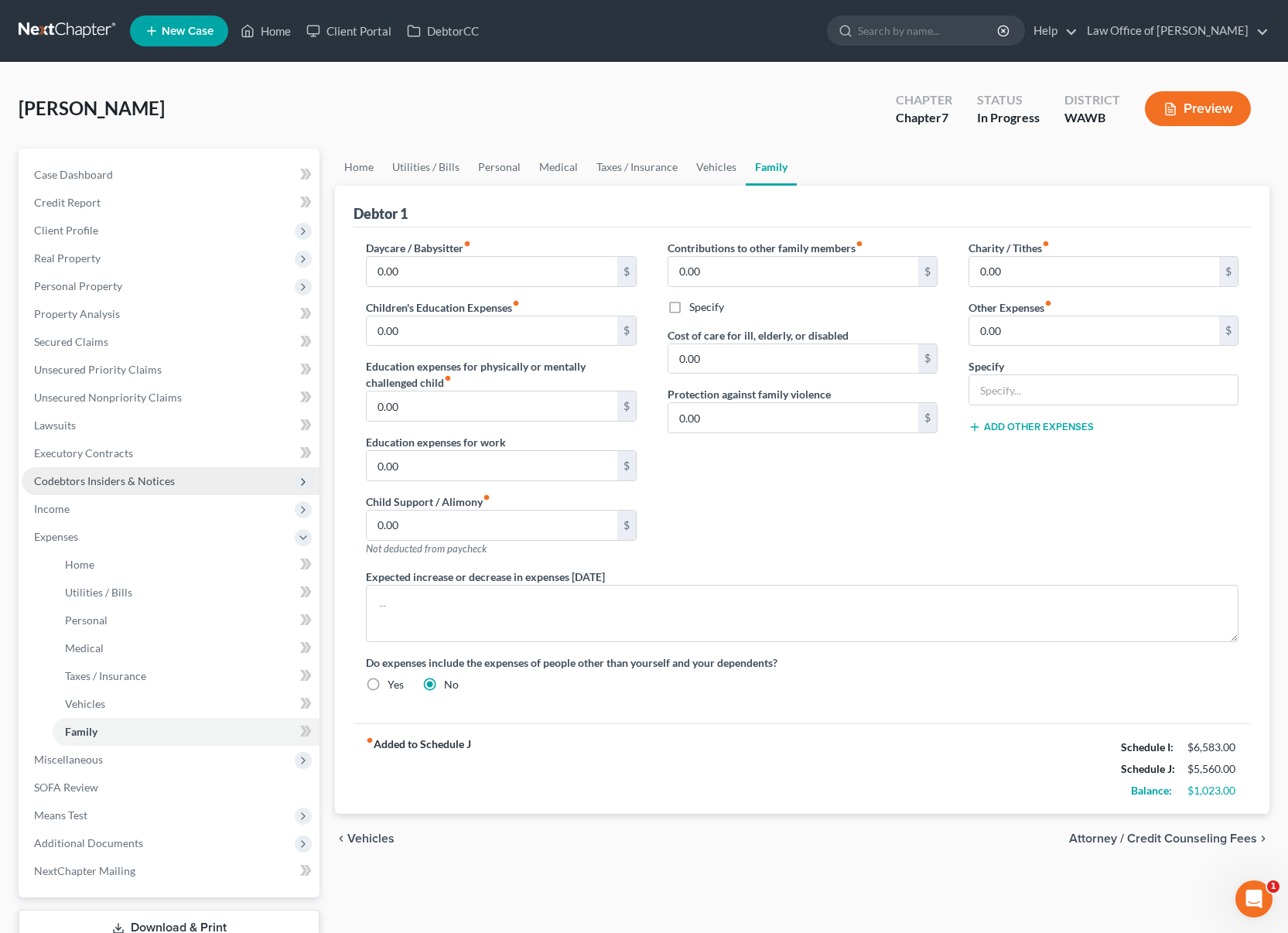
click at [144, 492] on span "Codebtors Insiders & Notices" at bounding box center [171, 482] width 298 height 28
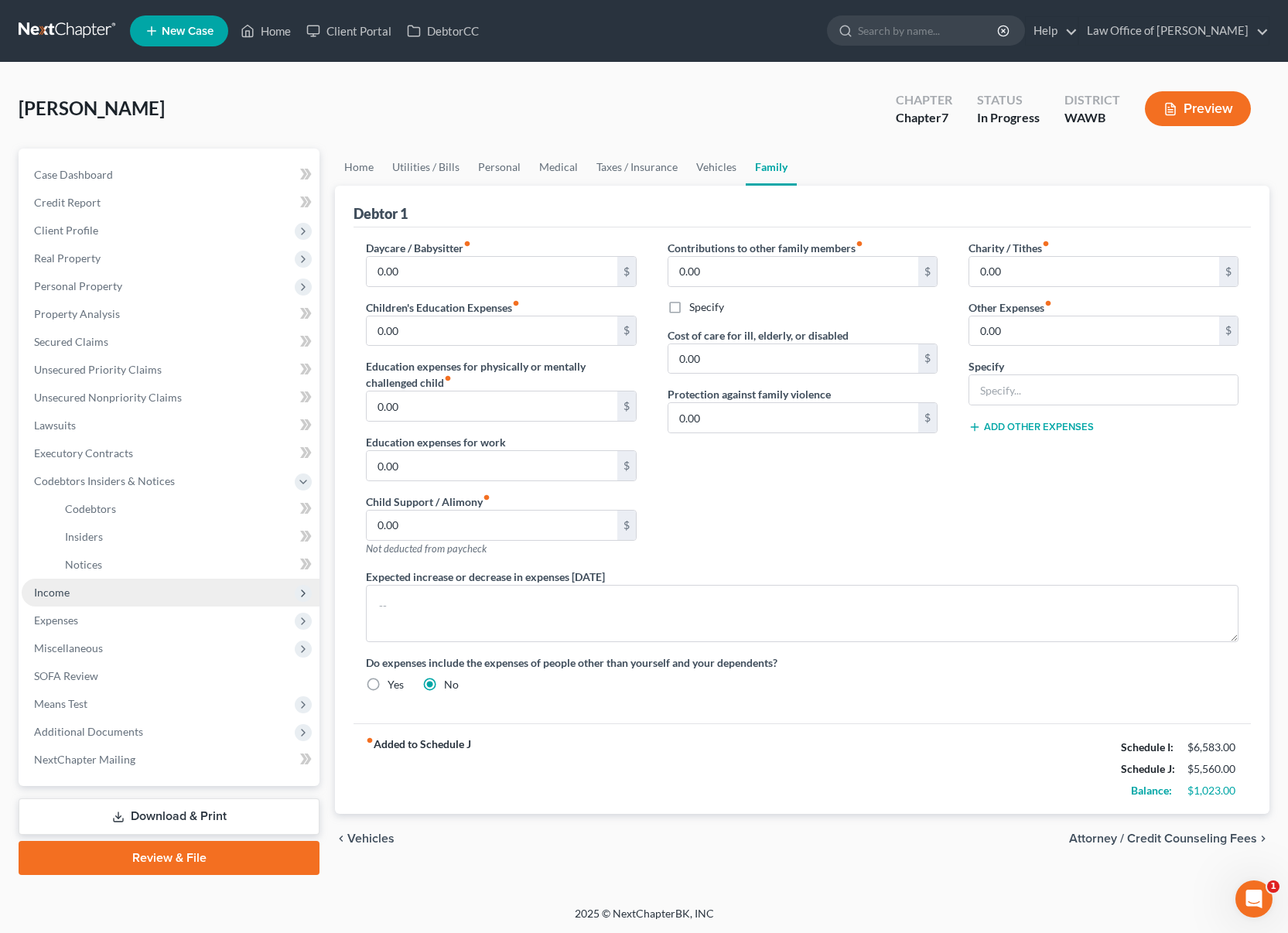
click at [124, 586] on span "Income" at bounding box center [171, 593] width 298 height 28
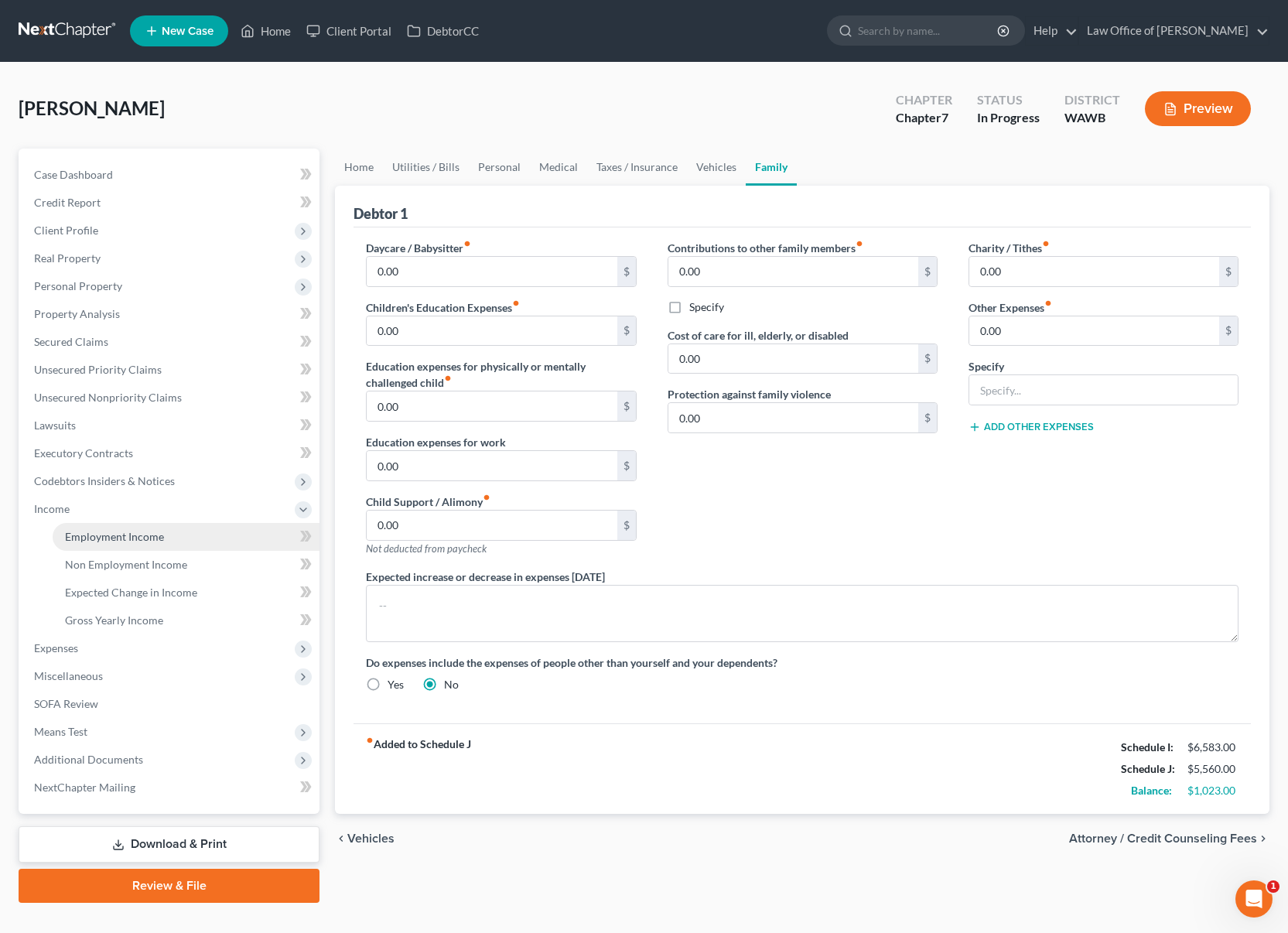
click at [123, 539] on span "Employment Income" at bounding box center [115, 536] width 99 height 13
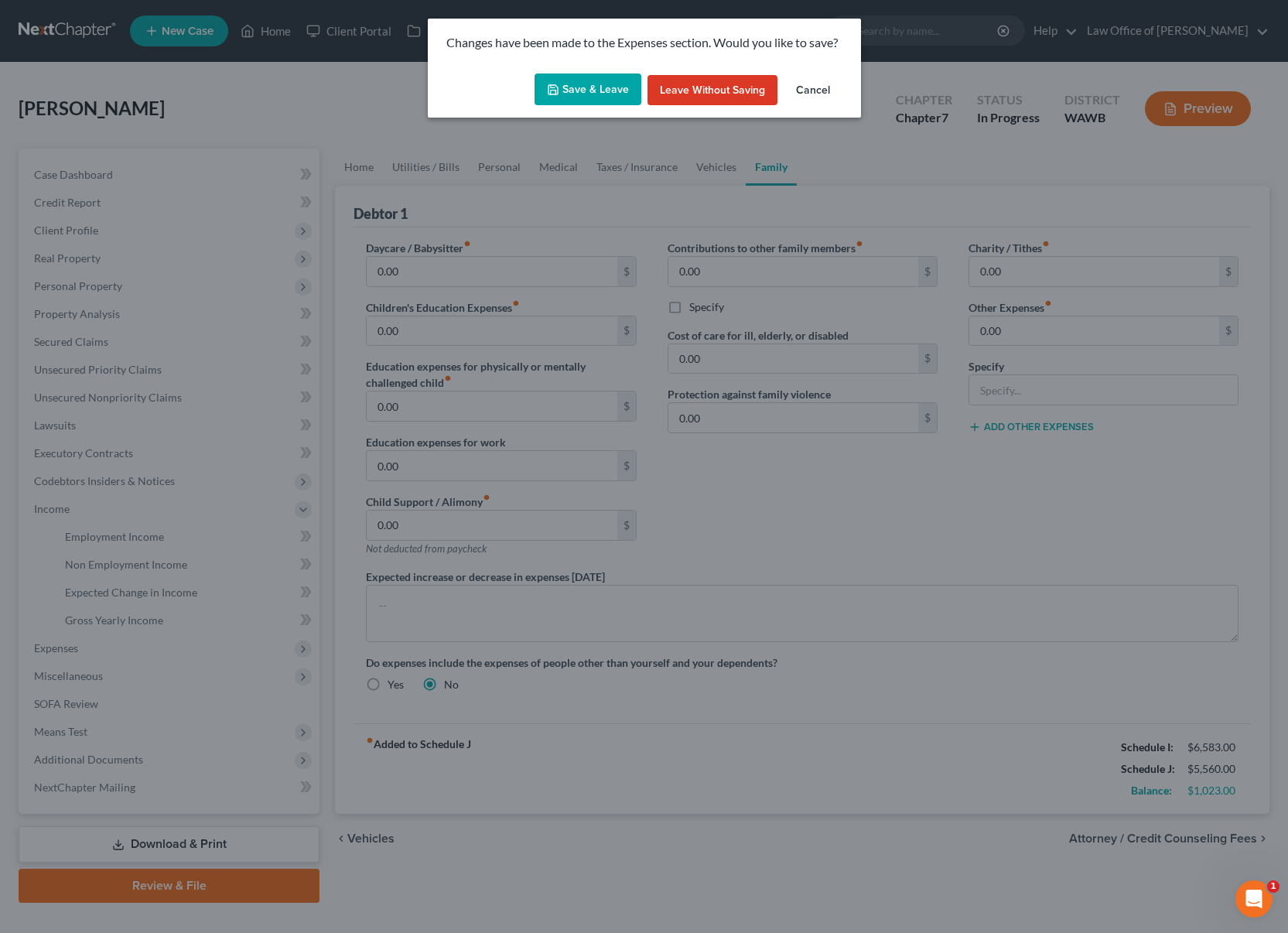
click at [588, 88] on button "Save & Leave" at bounding box center [588, 90] width 107 height 33
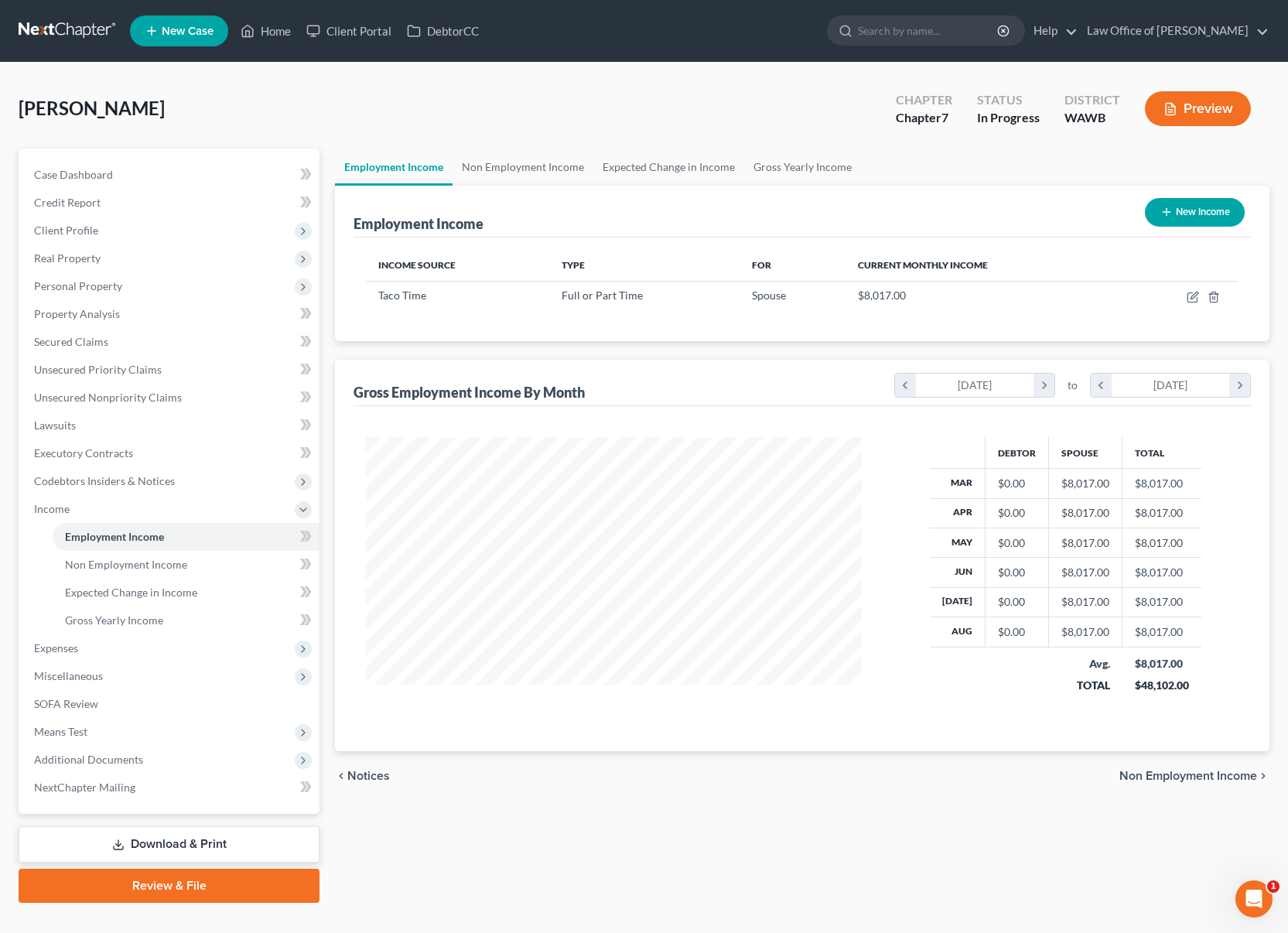
scroll to position [278, 527]
click at [1195, 298] on icon "button" at bounding box center [1193, 297] width 12 height 12
select select "0"
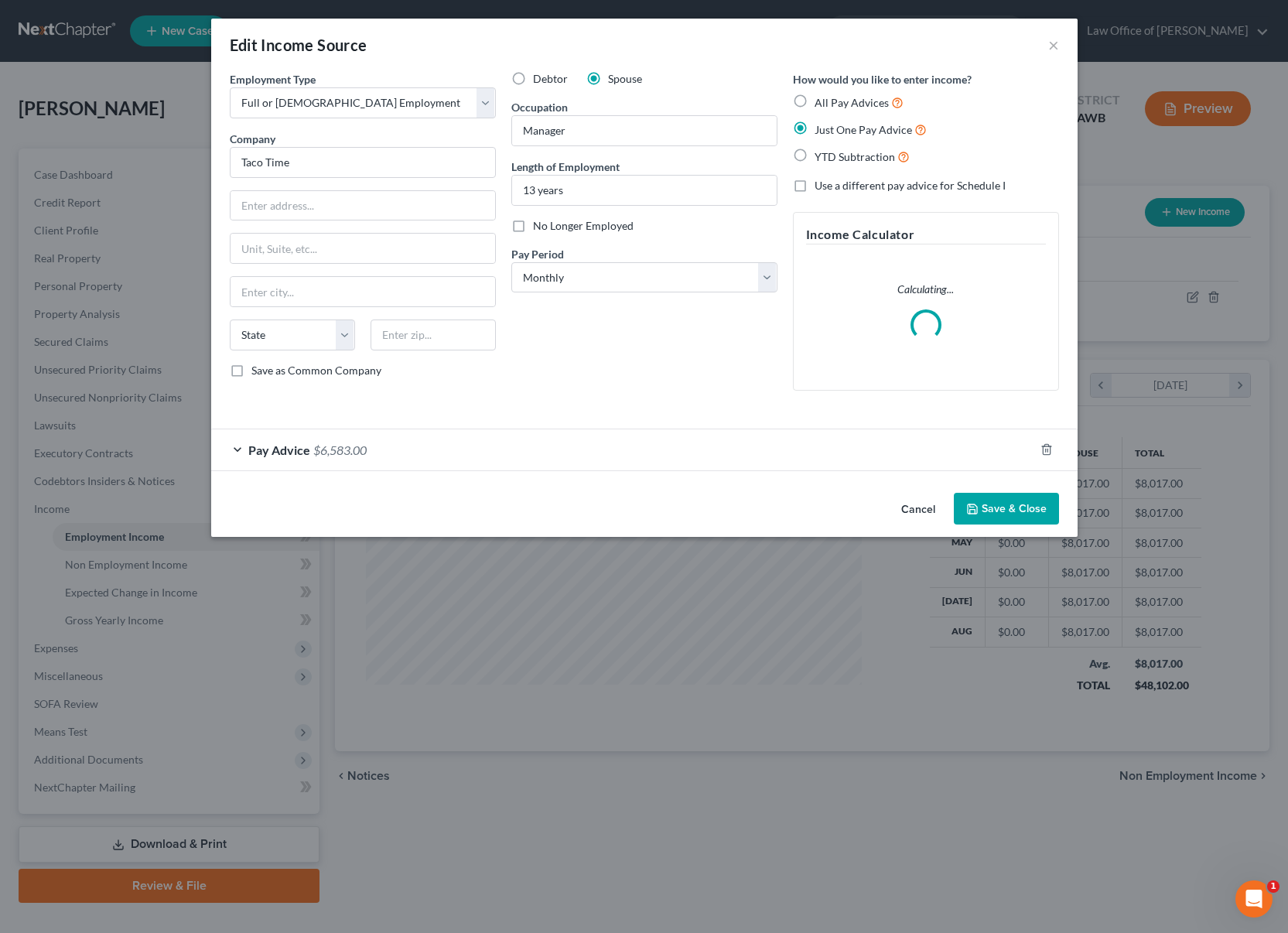
click at [475, 459] on div "Pay Advice $6,583.00" at bounding box center [622, 450] width 823 height 41
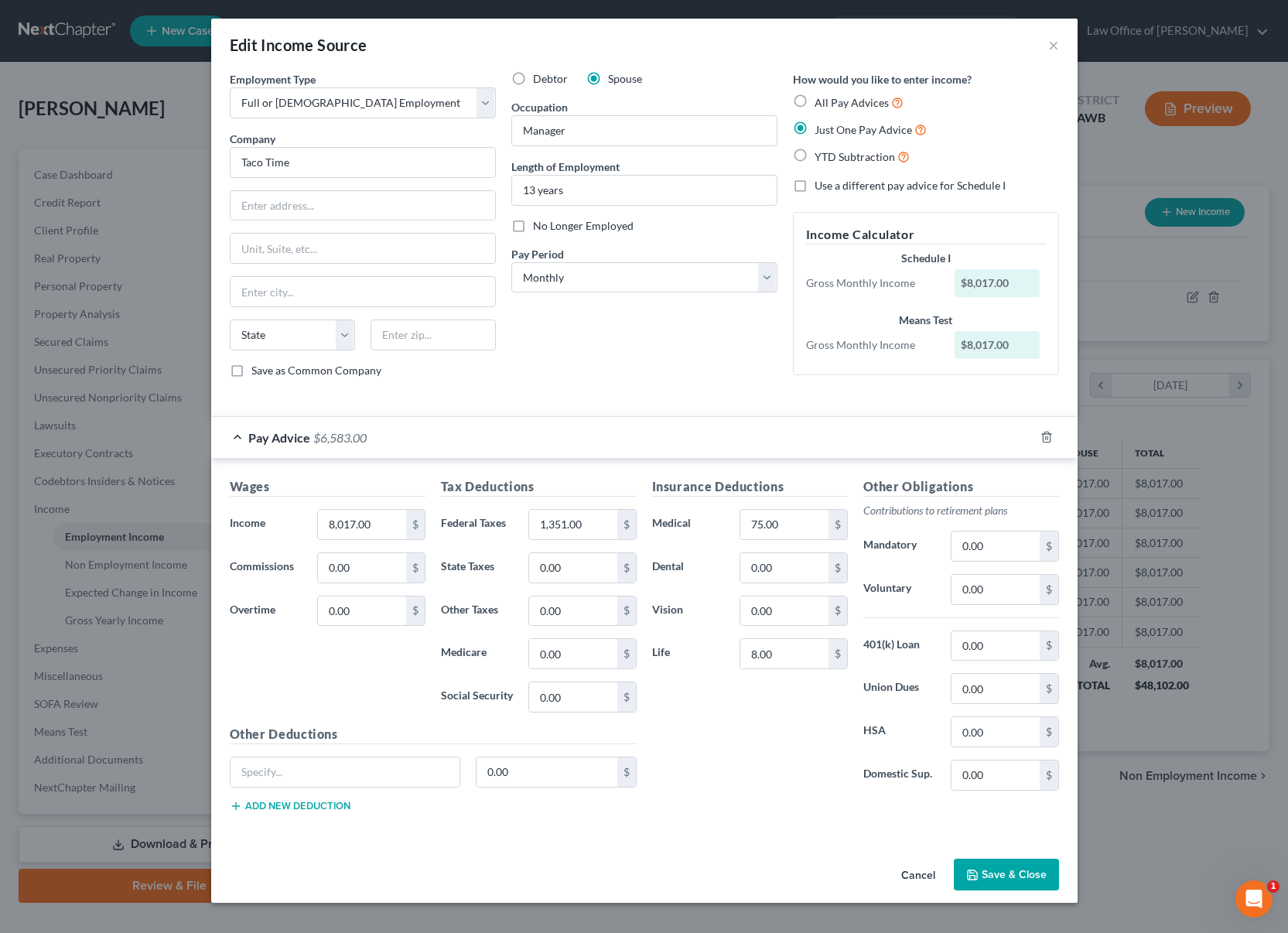
click at [1013, 878] on button "Save & Close" at bounding box center [1007, 875] width 105 height 33
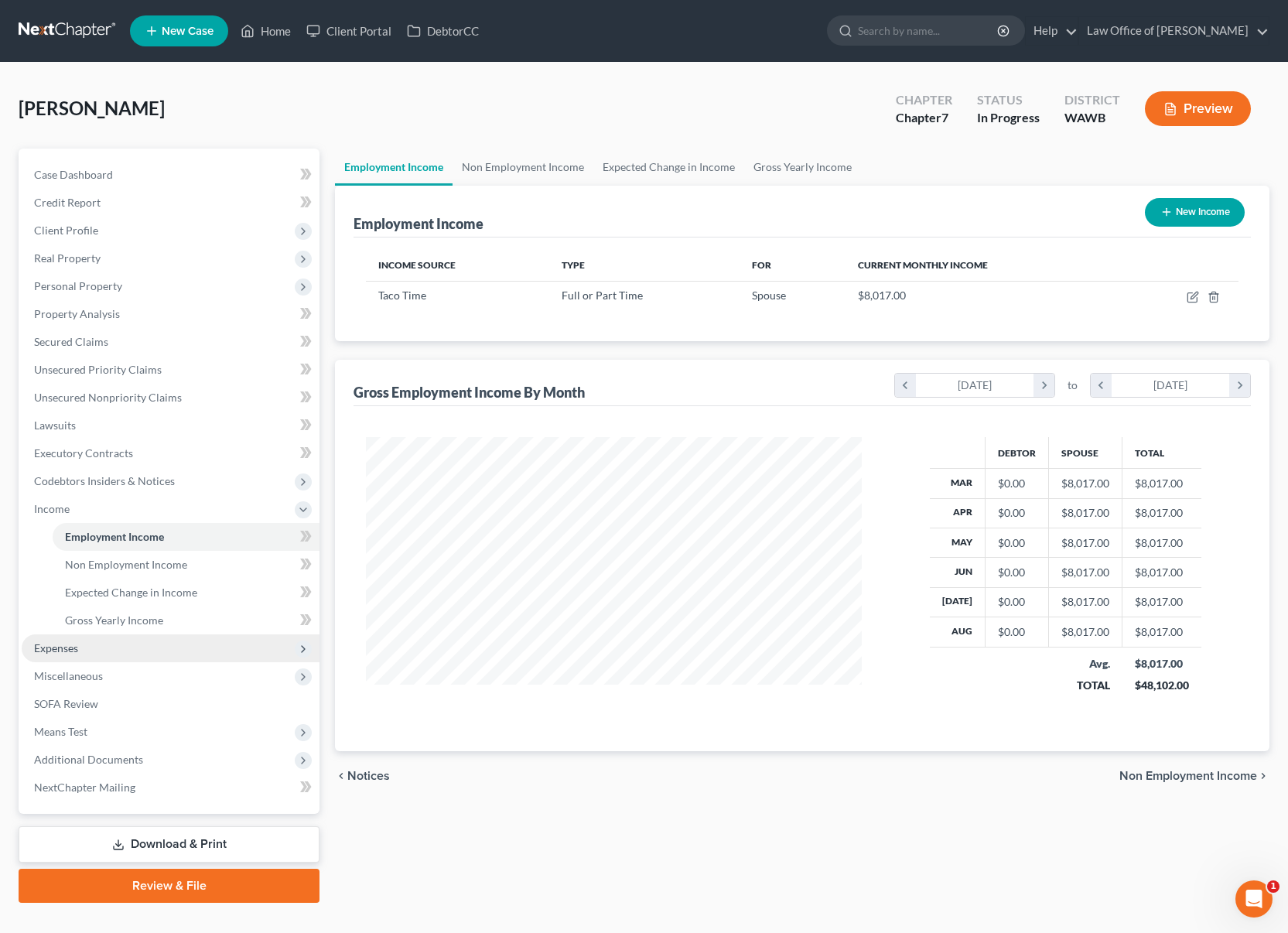
click at [184, 655] on span "Expenses" at bounding box center [171, 648] width 298 height 28
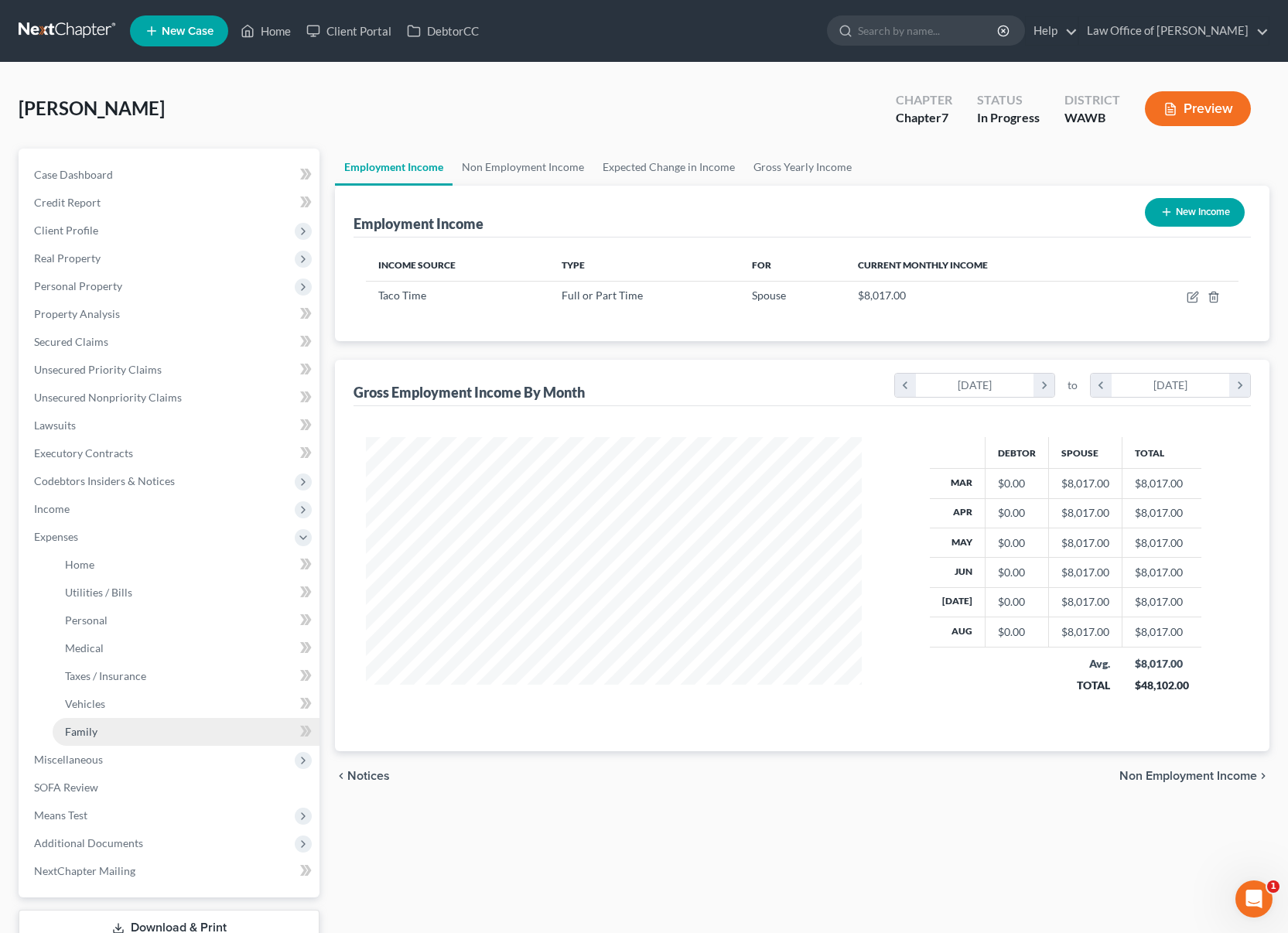
click at [143, 731] on link "Family" at bounding box center [186, 732] width 267 height 28
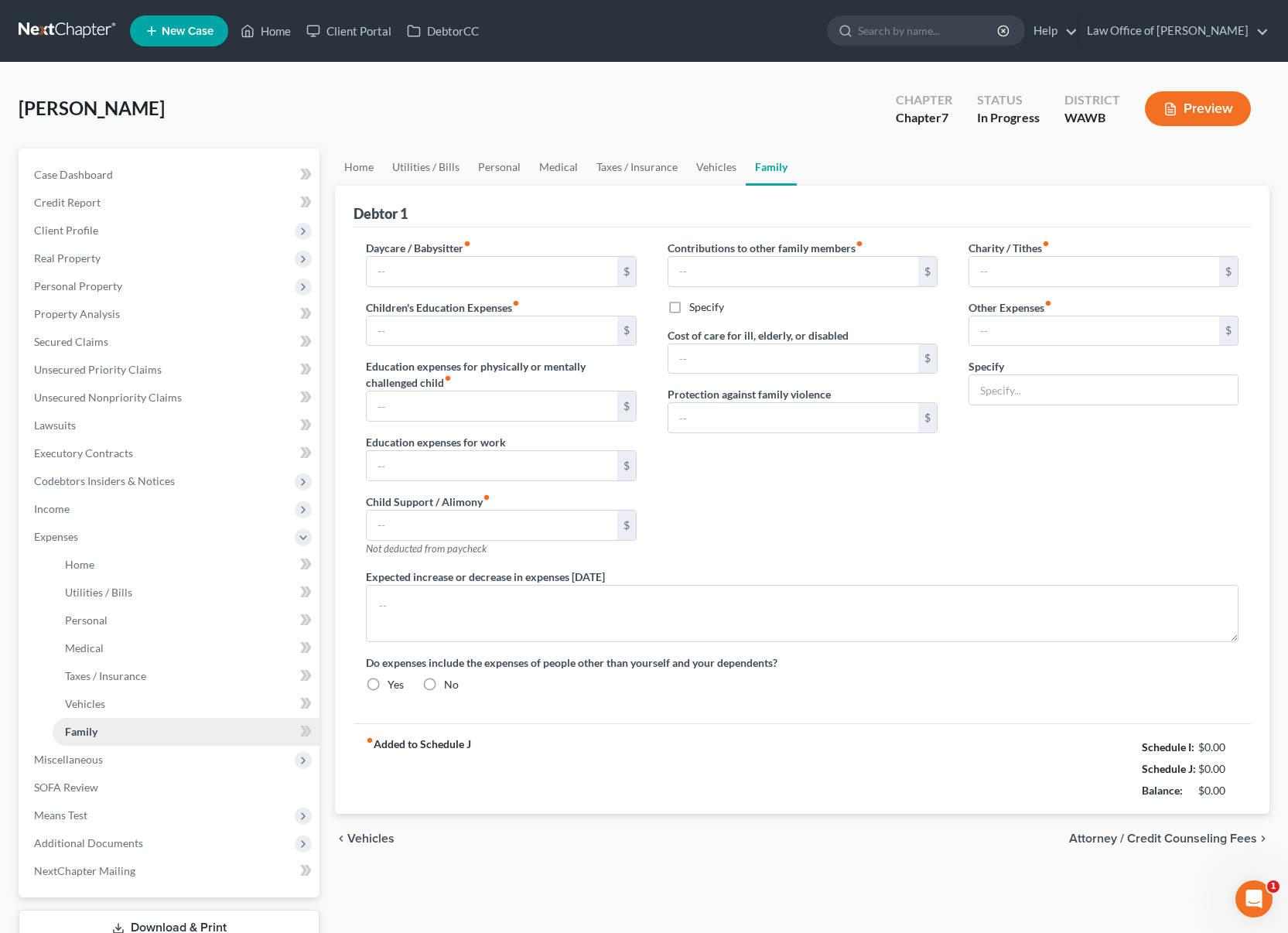
type input "0.00"
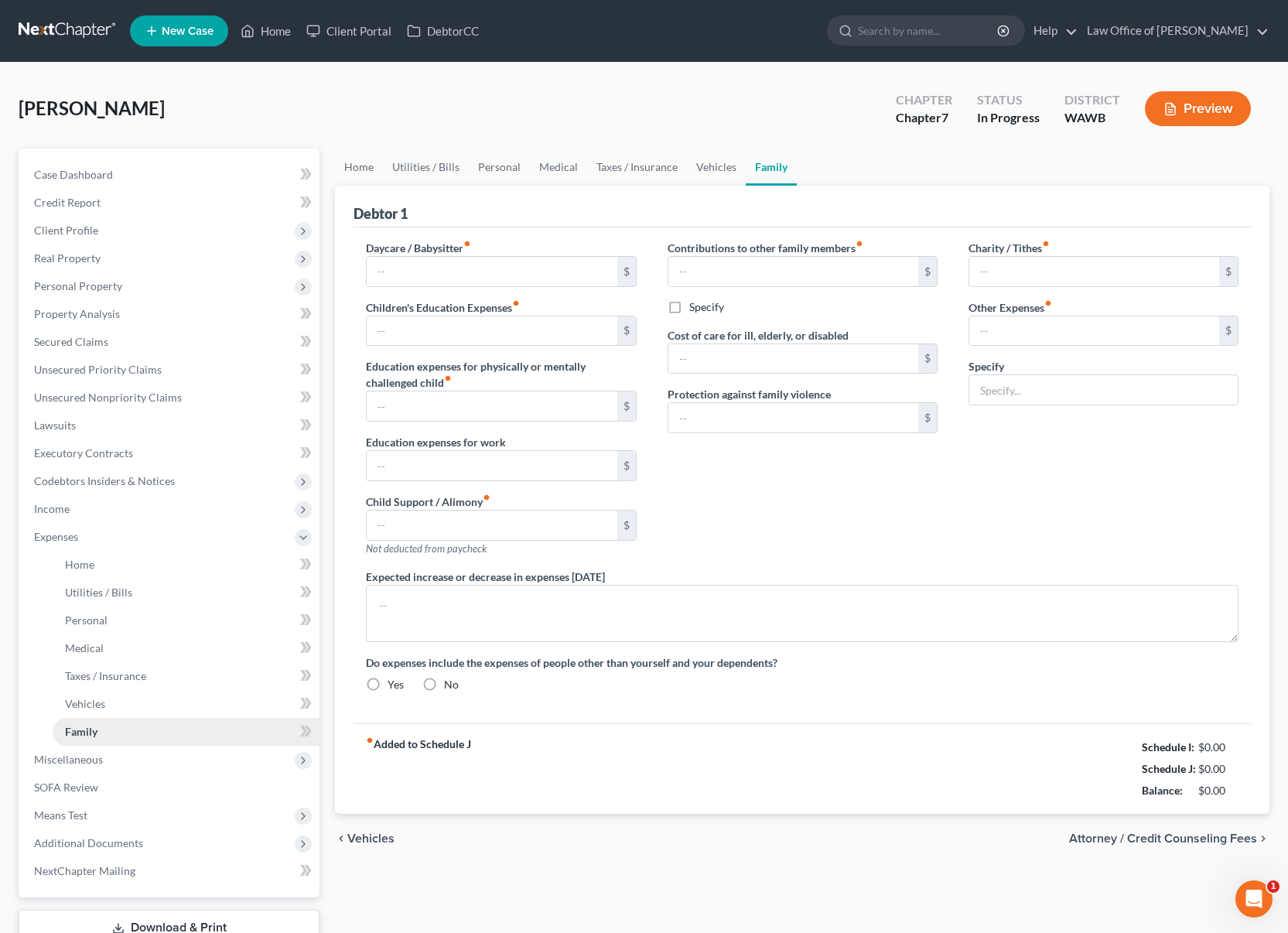
type input "0.00"
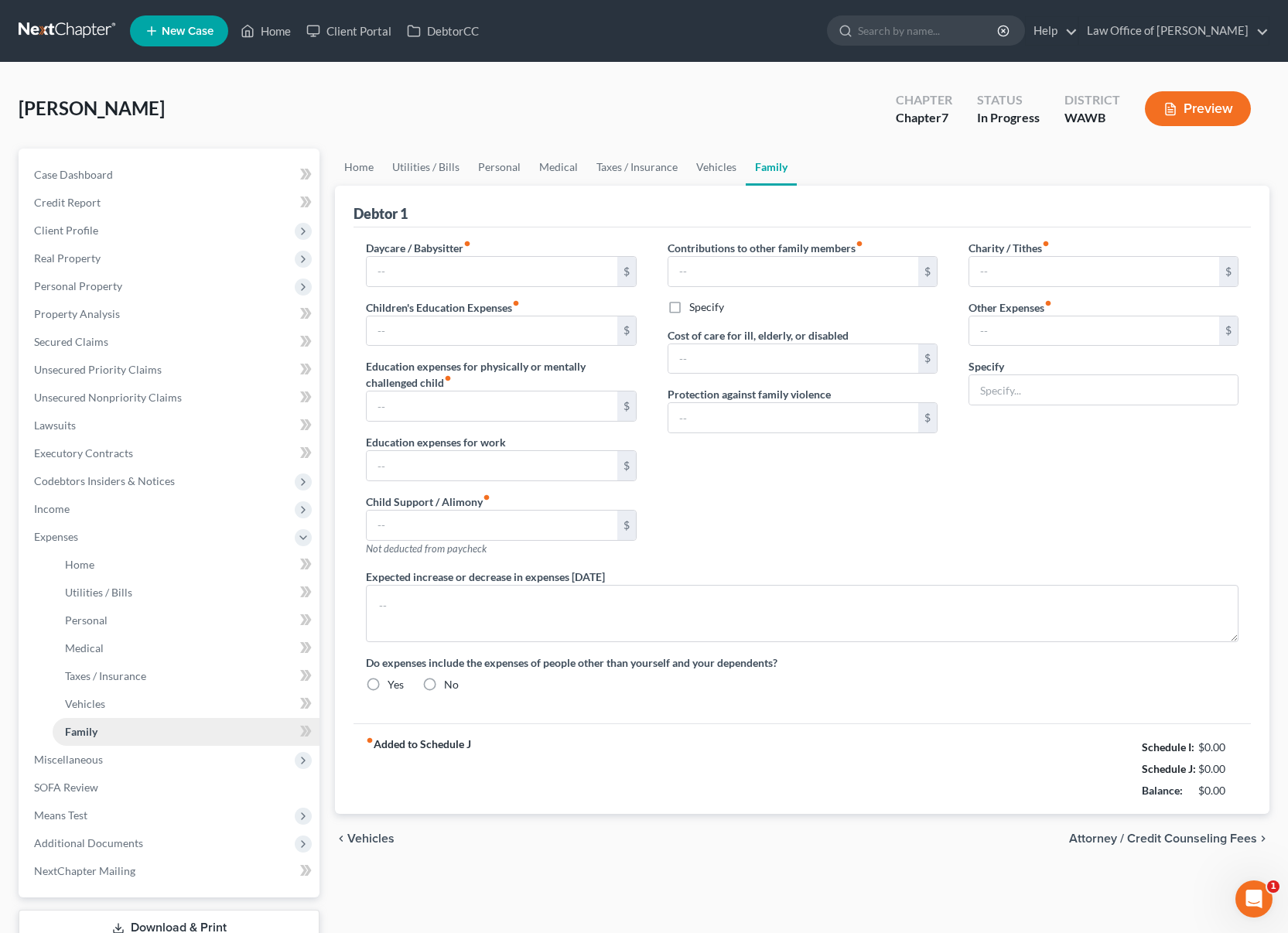
radio input "true"
click at [1027, 320] on input "0.00" at bounding box center [1094, 331] width 250 height 29
click at [1024, 332] on input "0.00" at bounding box center [1094, 331] width 250 height 29
click at [1021, 378] on input "text" at bounding box center [1103, 390] width 268 height 29
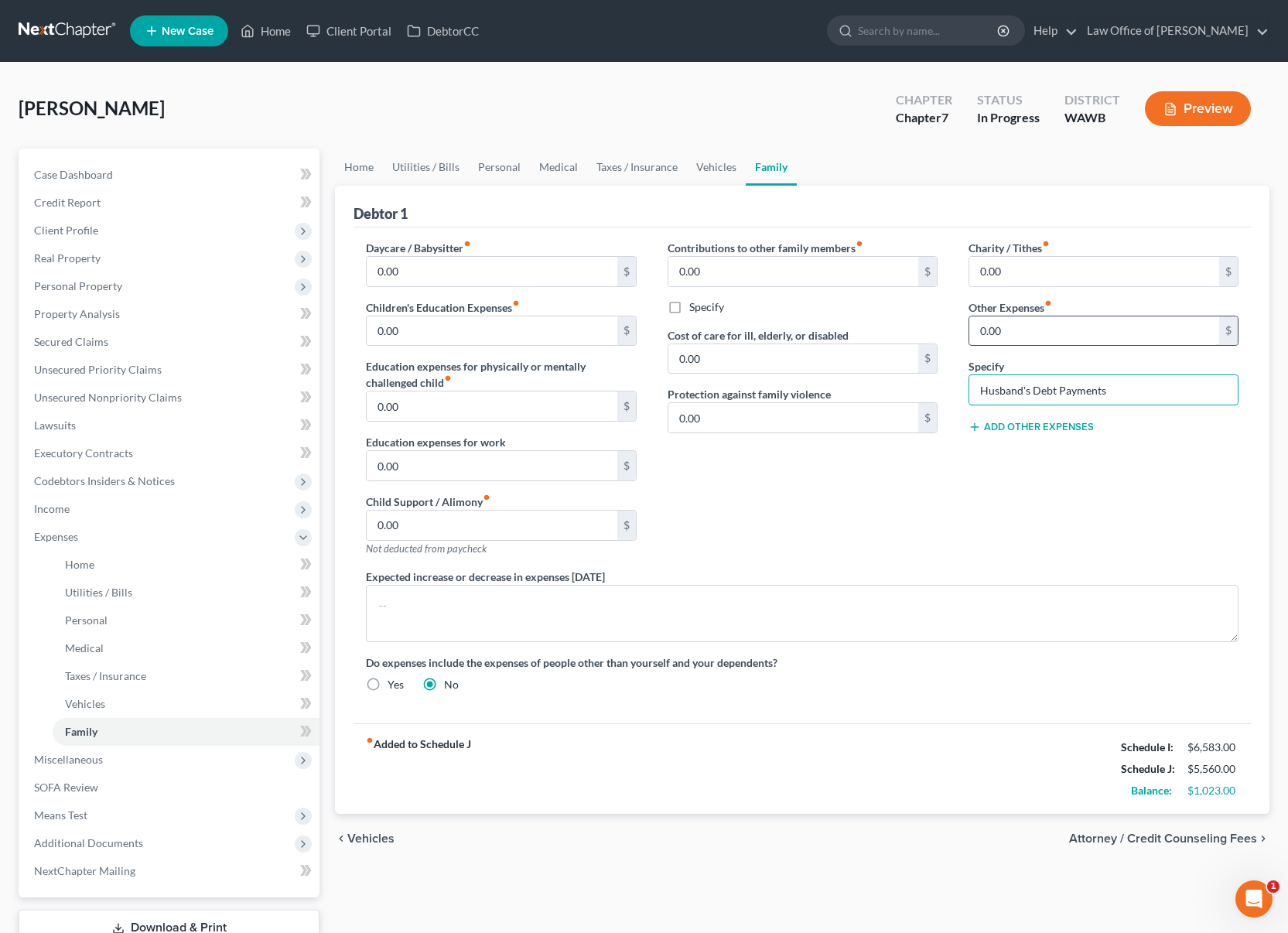
type input "Husband's Debt Payments"
click at [1071, 331] on input "0.00" at bounding box center [1094, 331] width 250 height 29
type input "600"
click at [476, 158] on link "Personal" at bounding box center [499, 168] width 61 height 37
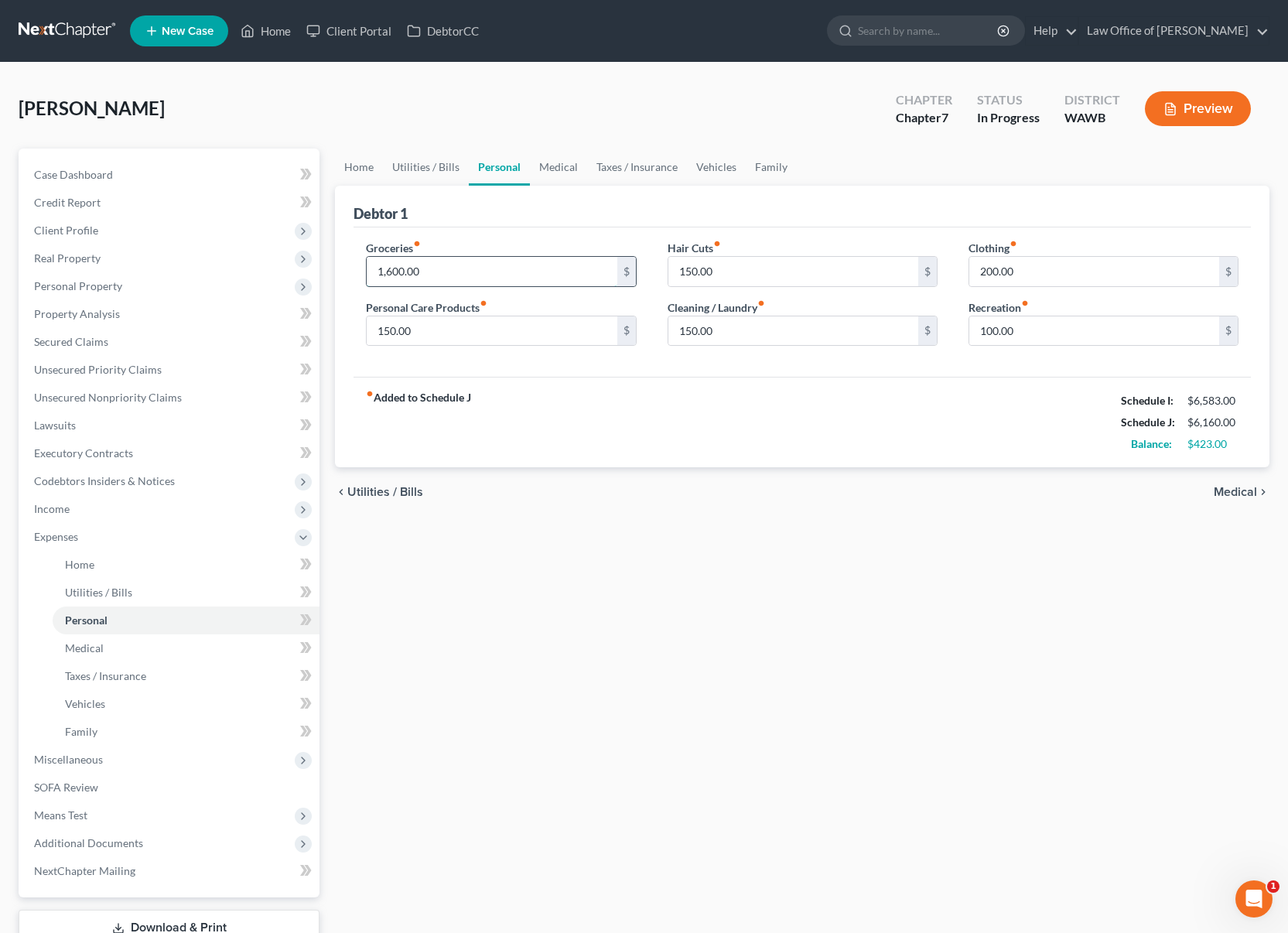
click at [442, 274] on input "1,600.00" at bounding box center [492, 271] width 250 height 29
type input "1,800"
click at [559, 171] on link "Medical" at bounding box center [558, 168] width 57 height 37
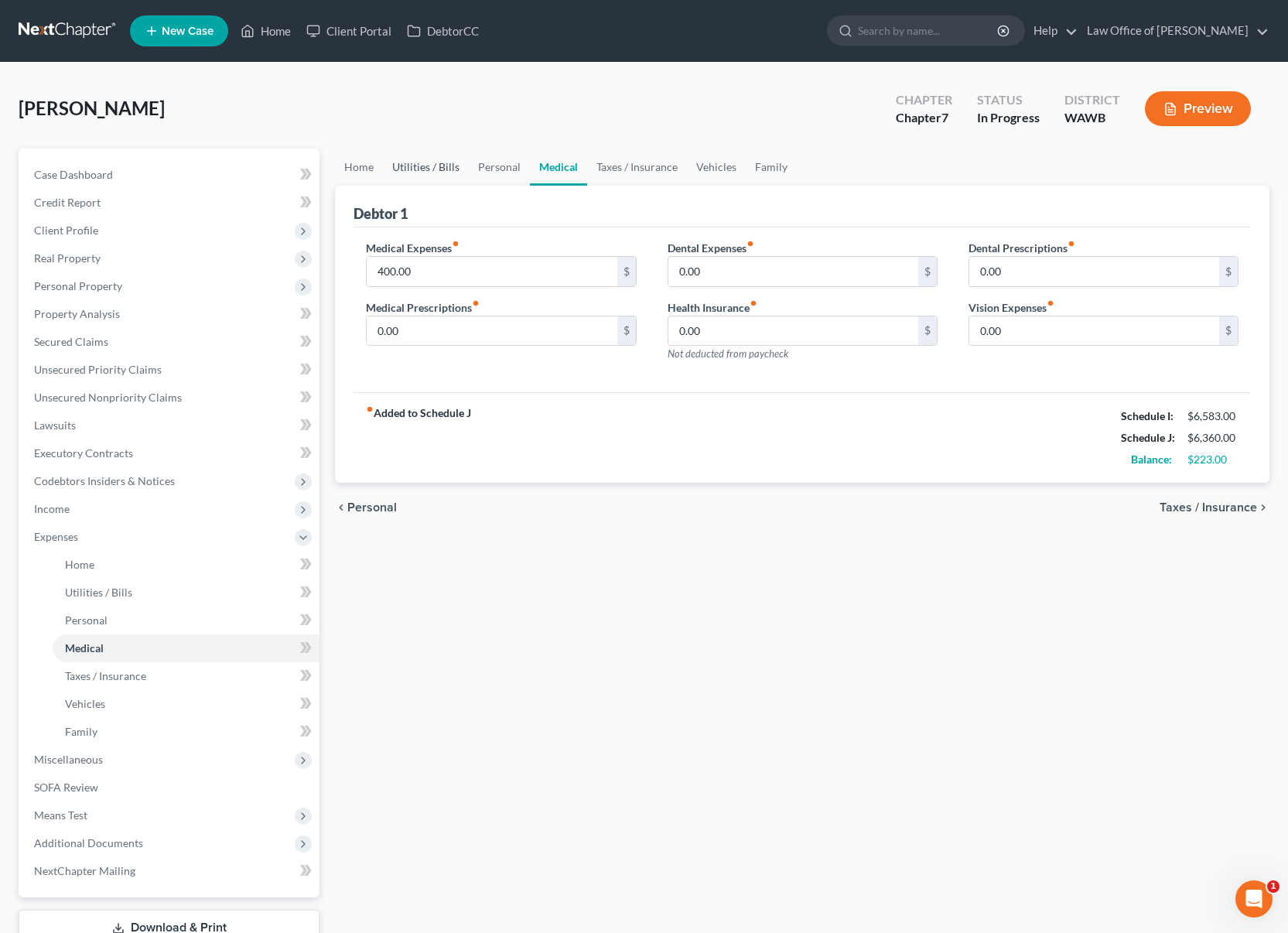
click at [413, 169] on link "Utilities / Bills" at bounding box center [426, 168] width 86 height 37
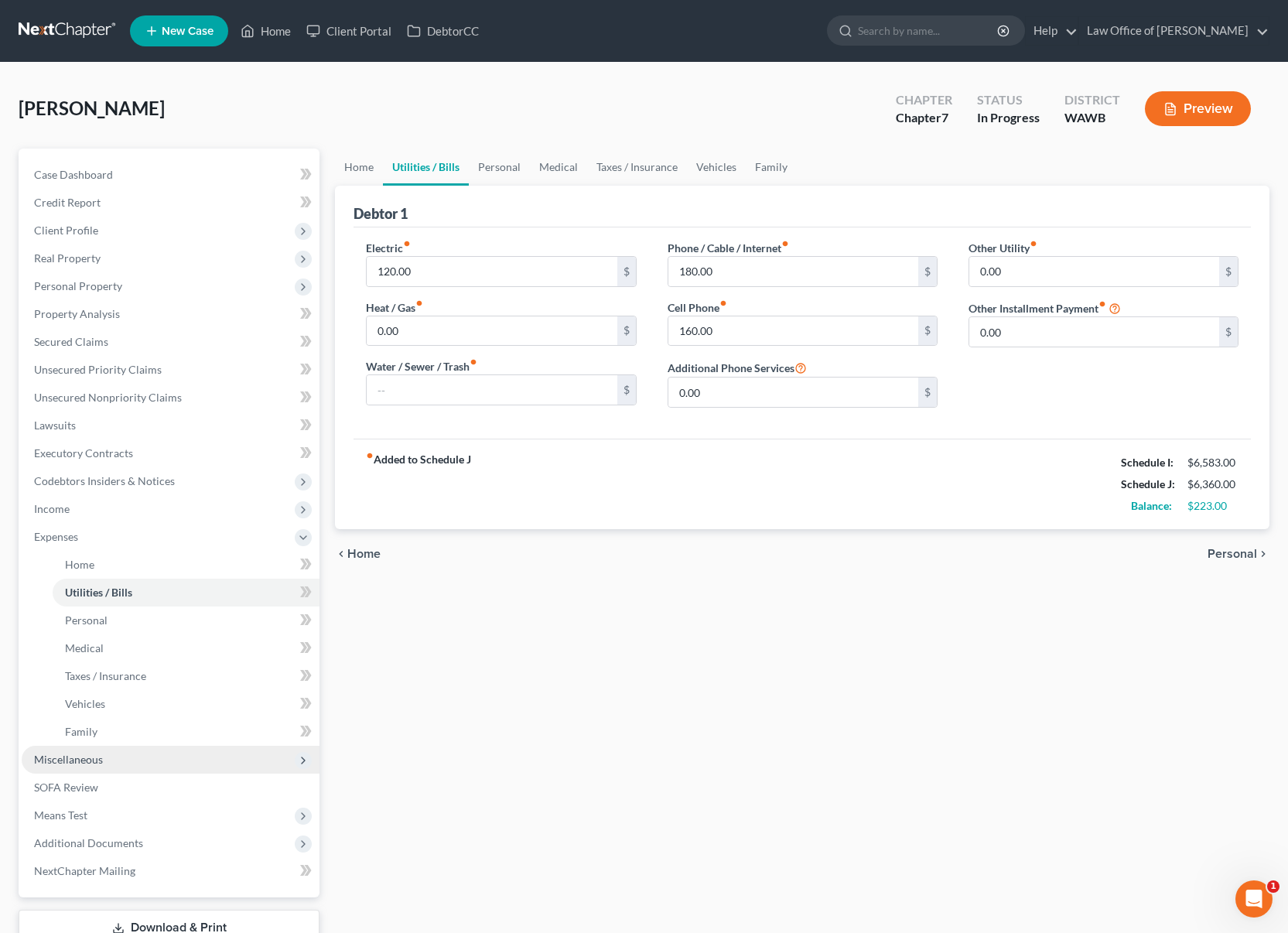
click at [169, 761] on span "Miscellaneous" at bounding box center [171, 760] width 298 height 28
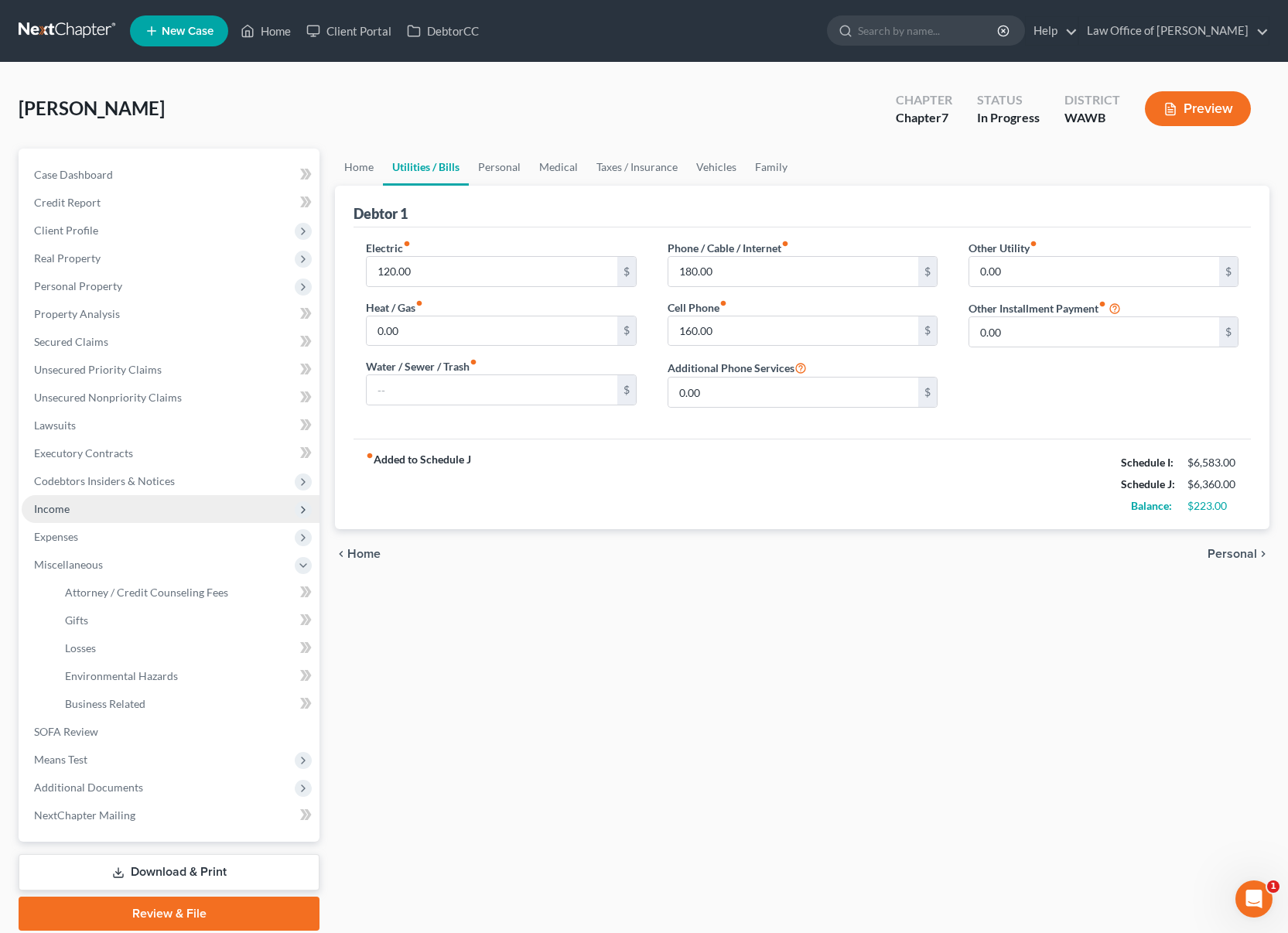
click at [137, 508] on span "Income" at bounding box center [171, 509] width 298 height 28
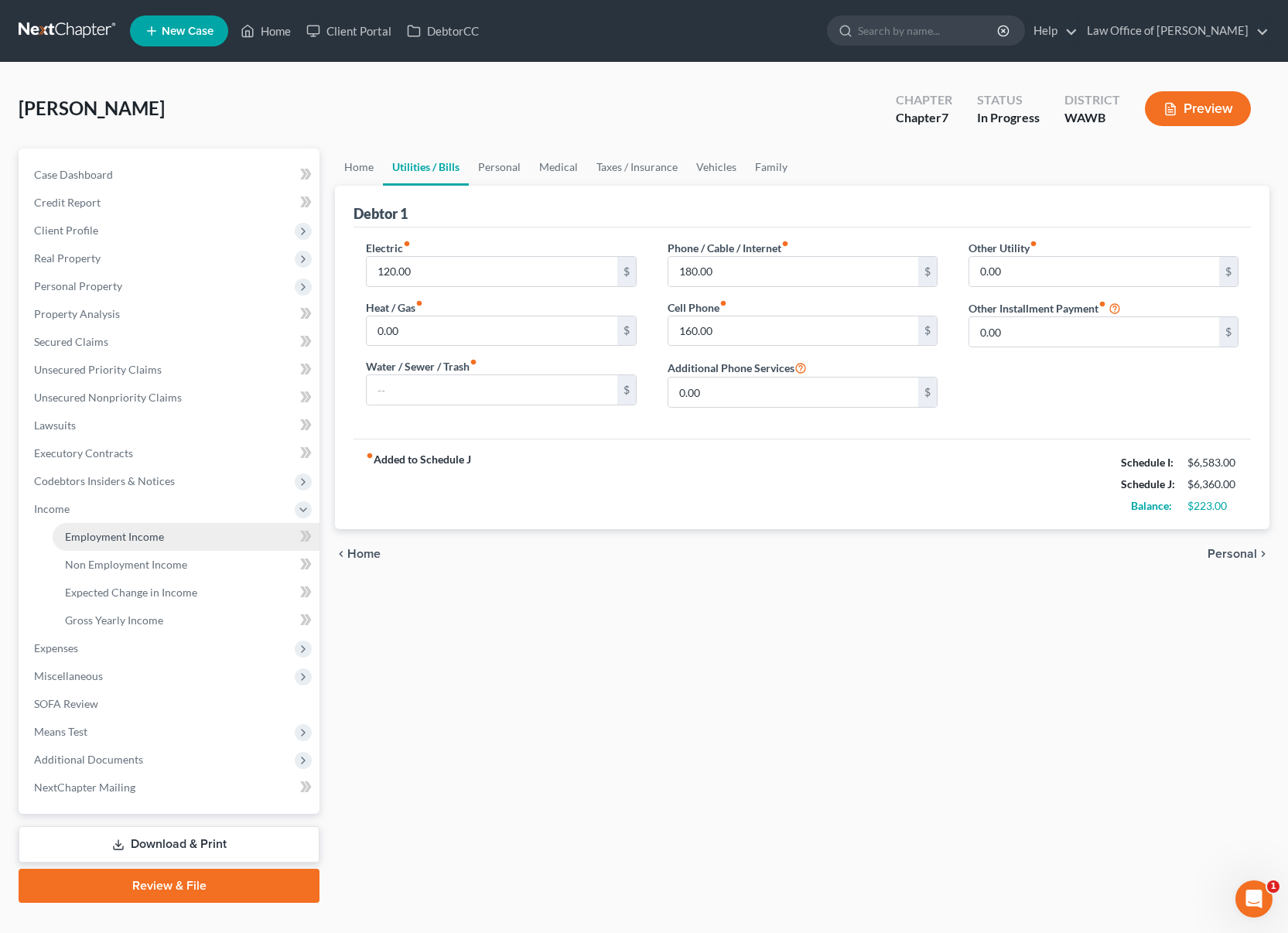
click at [130, 537] on span "Employment Income" at bounding box center [115, 536] width 99 height 13
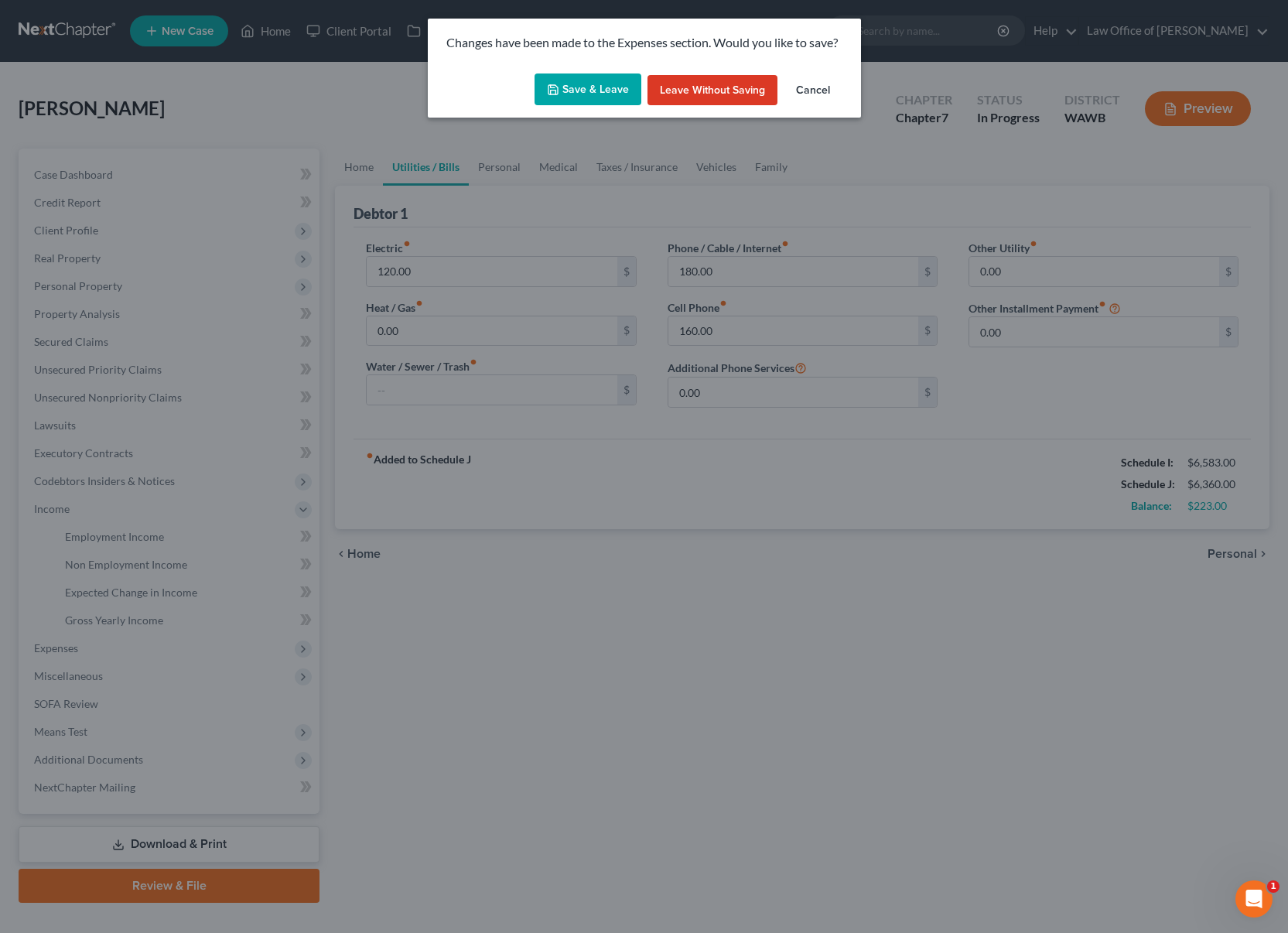
click at [565, 94] on button "Save & Leave" at bounding box center [588, 90] width 107 height 33
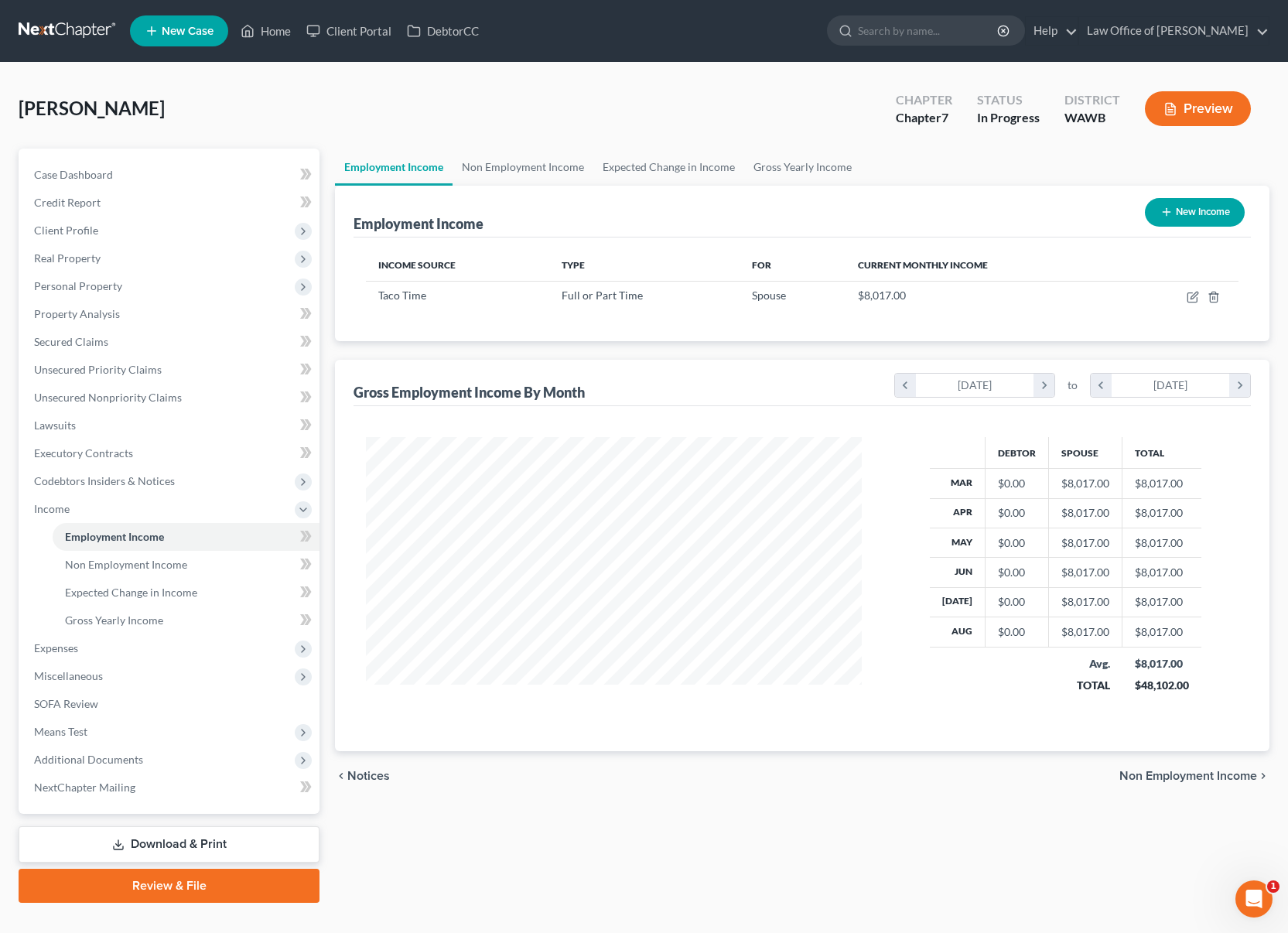
scroll to position [278, 527]
click at [131, 648] on span "Expenses" at bounding box center [171, 648] width 298 height 28
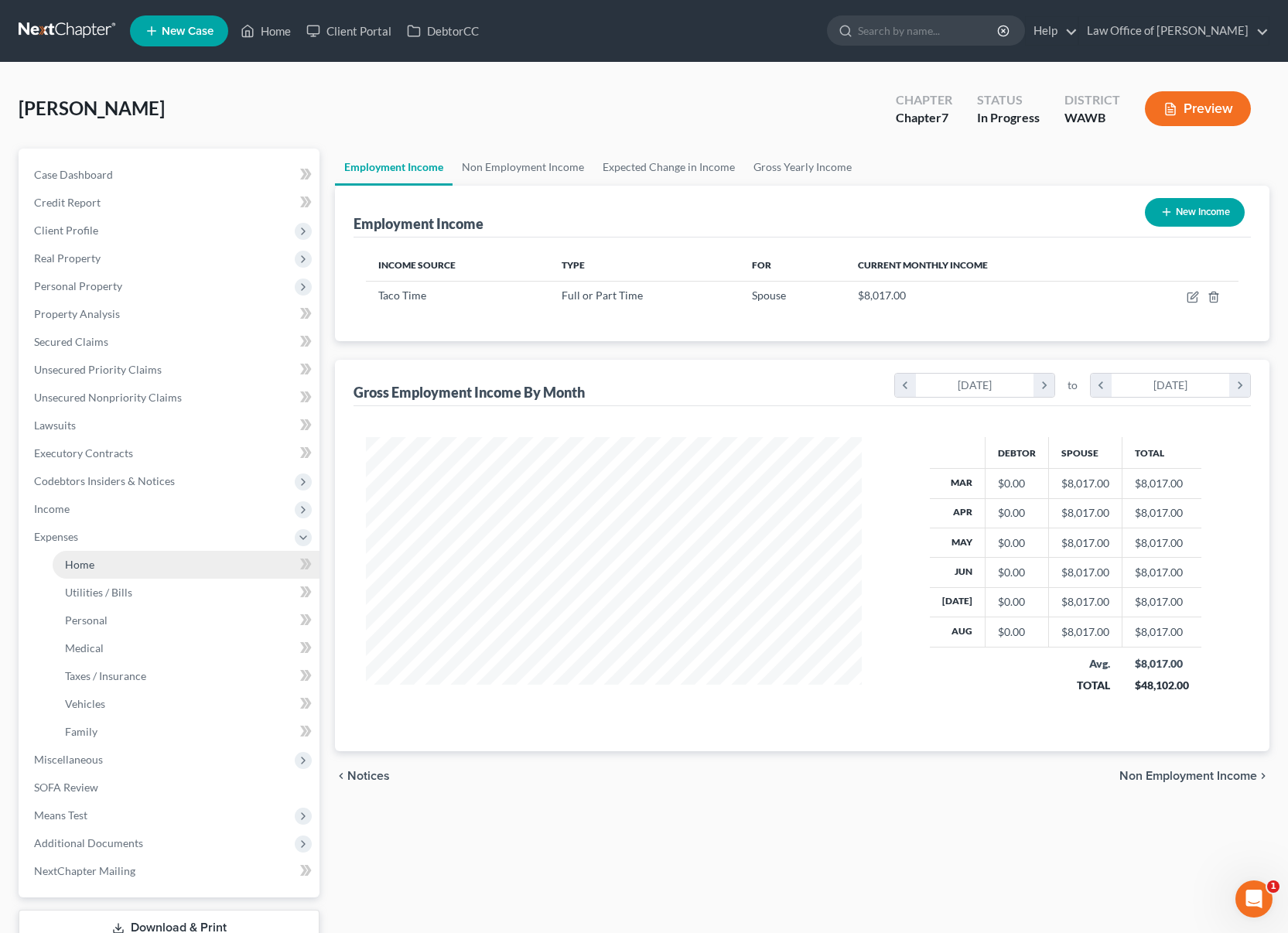
click at [136, 565] on link "Home" at bounding box center [186, 565] width 267 height 28
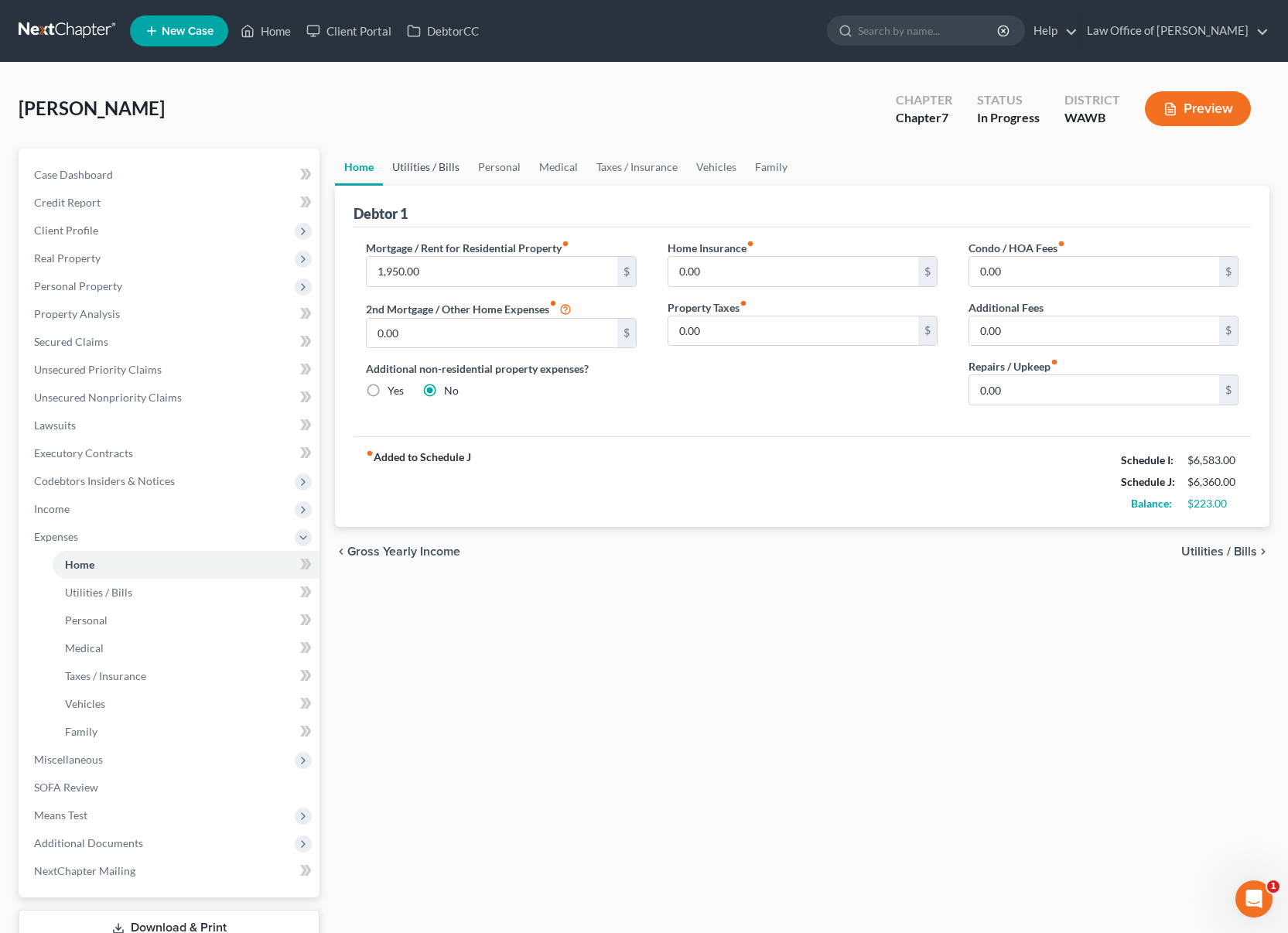
click at [426, 167] on link "Utilities / Bills" at bounding box center [426, 168] width 86 height 37
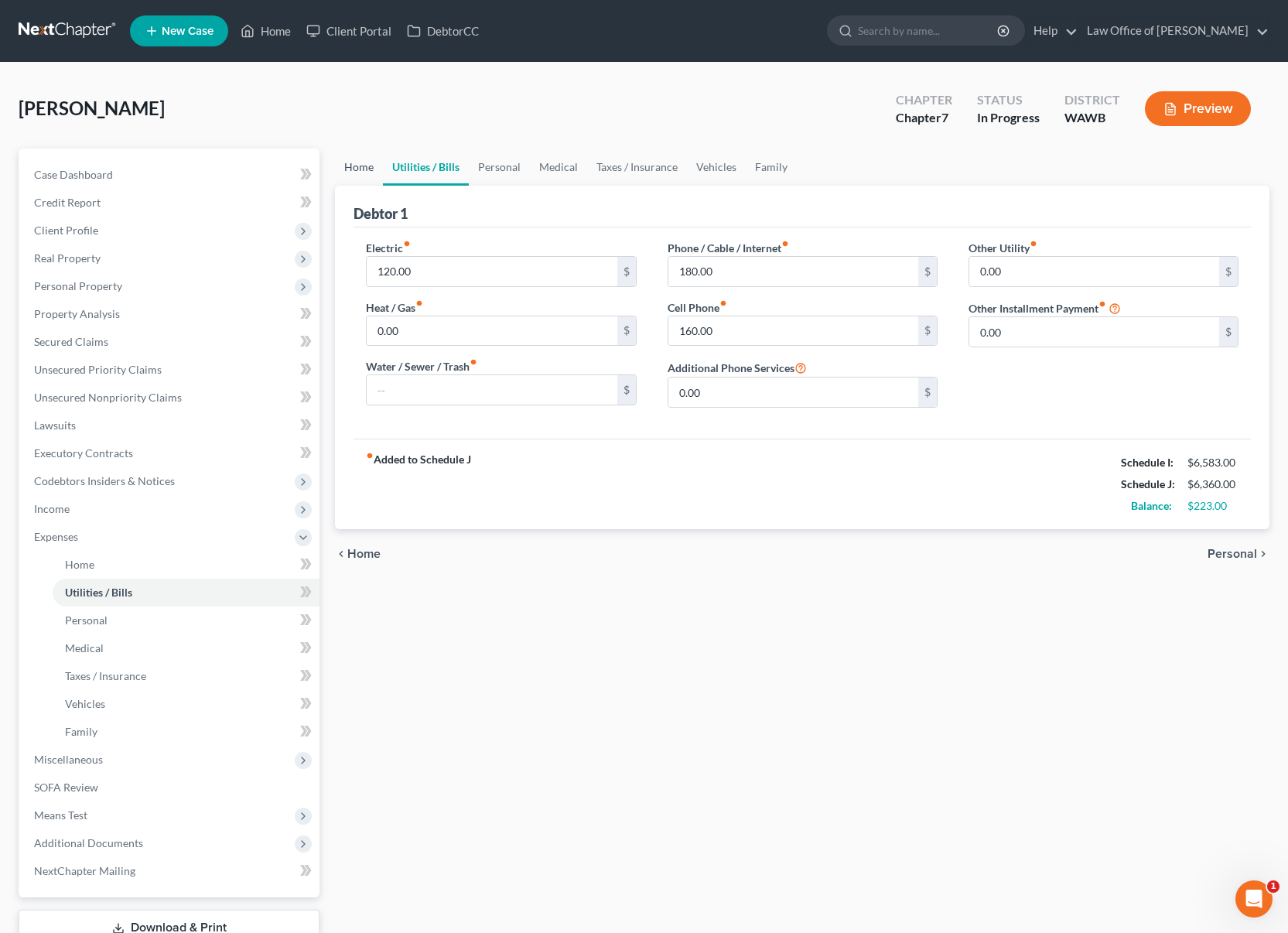
click at [362, 174] on link "Home" at bounding box center [359, 168] width 48 height 37
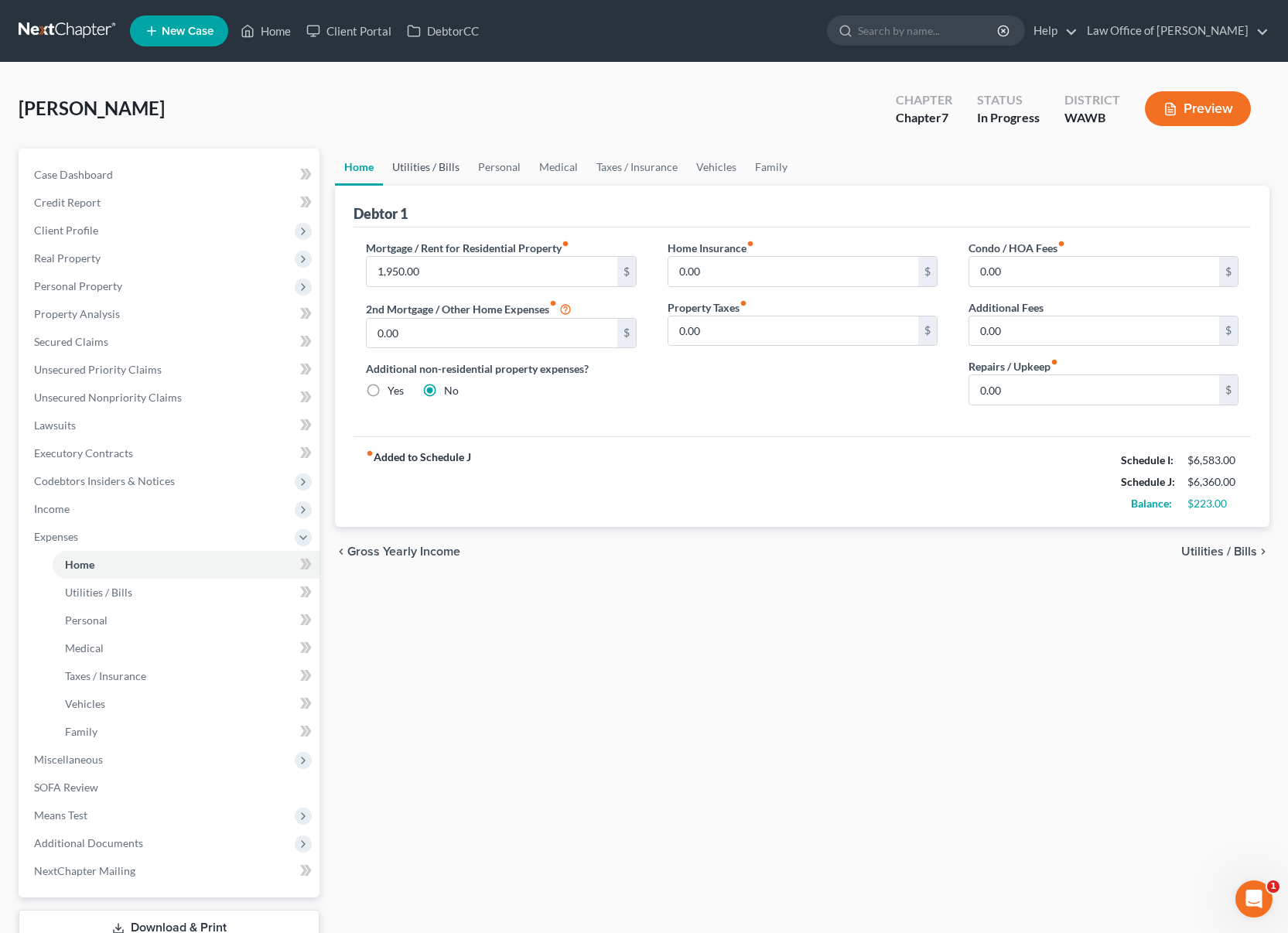
click at [420, 168] on link "Utilities / Bills" at bounding box center [426, 168] width 86 height 37
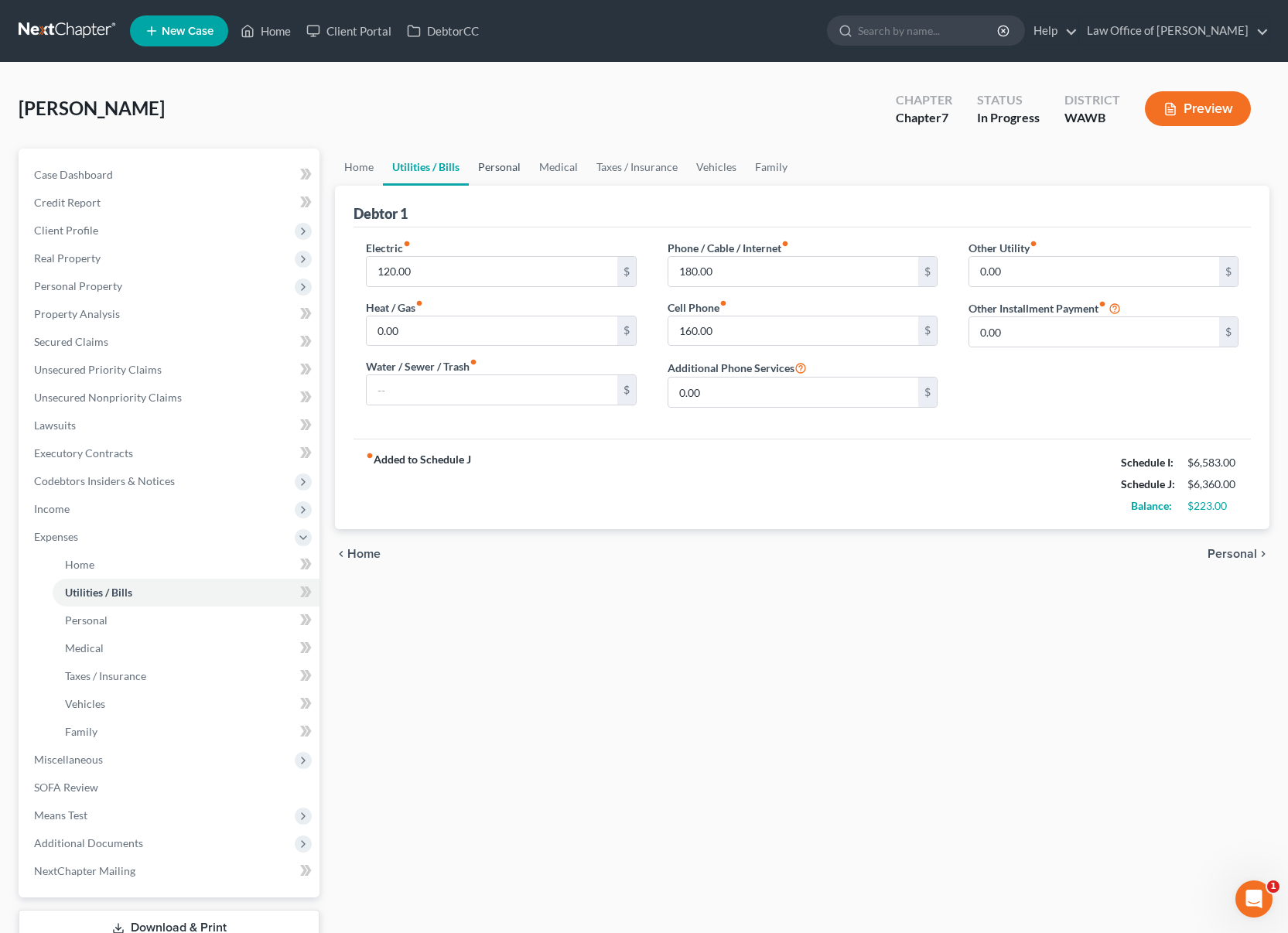
click at [487, 168] on link "Personal" at bounding box center [499, 168] width 61 height 37
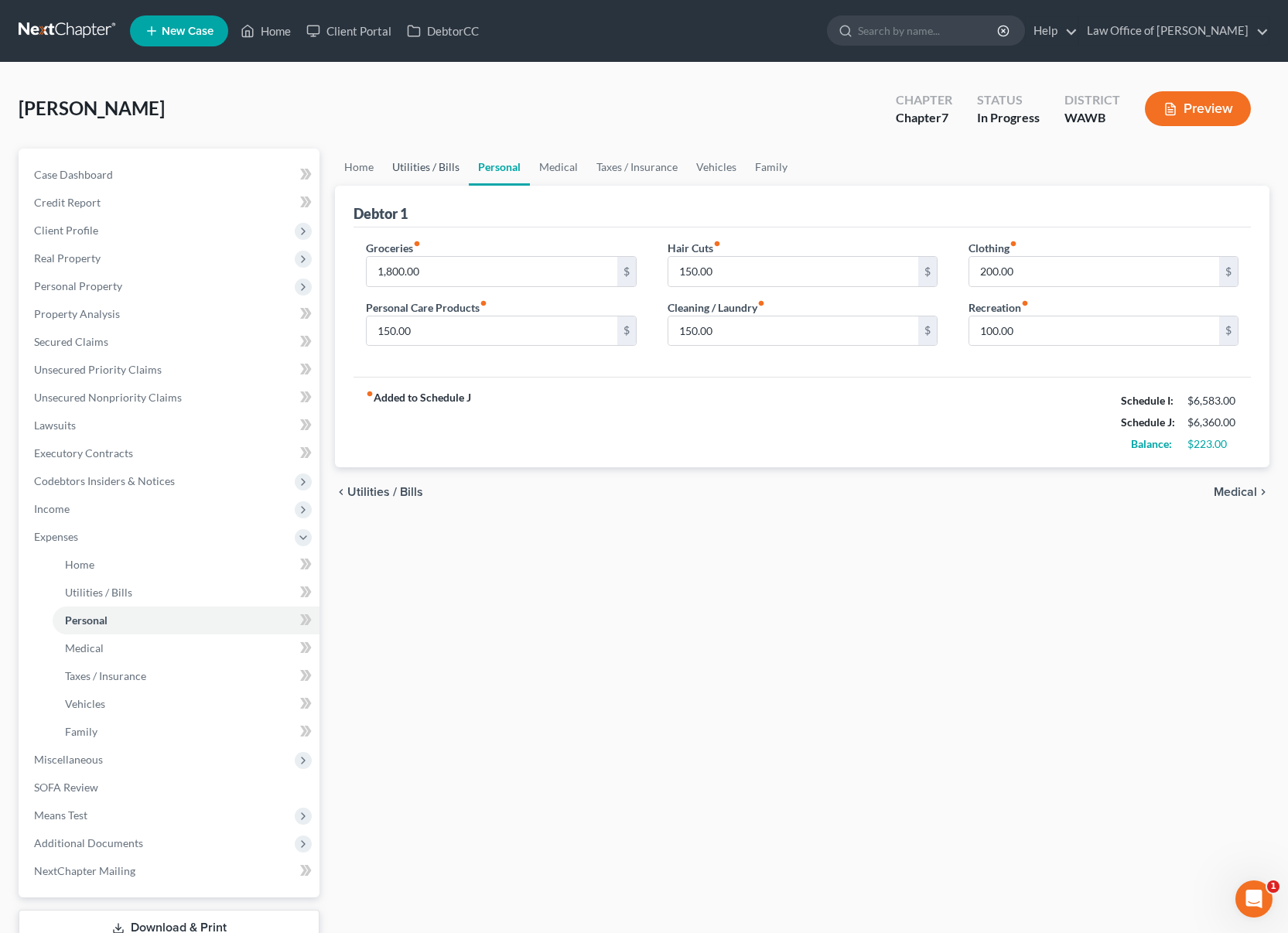
click at [404, 168] on link "Utilities / Bills" at bounding box center [426, 168] width 86 height 37
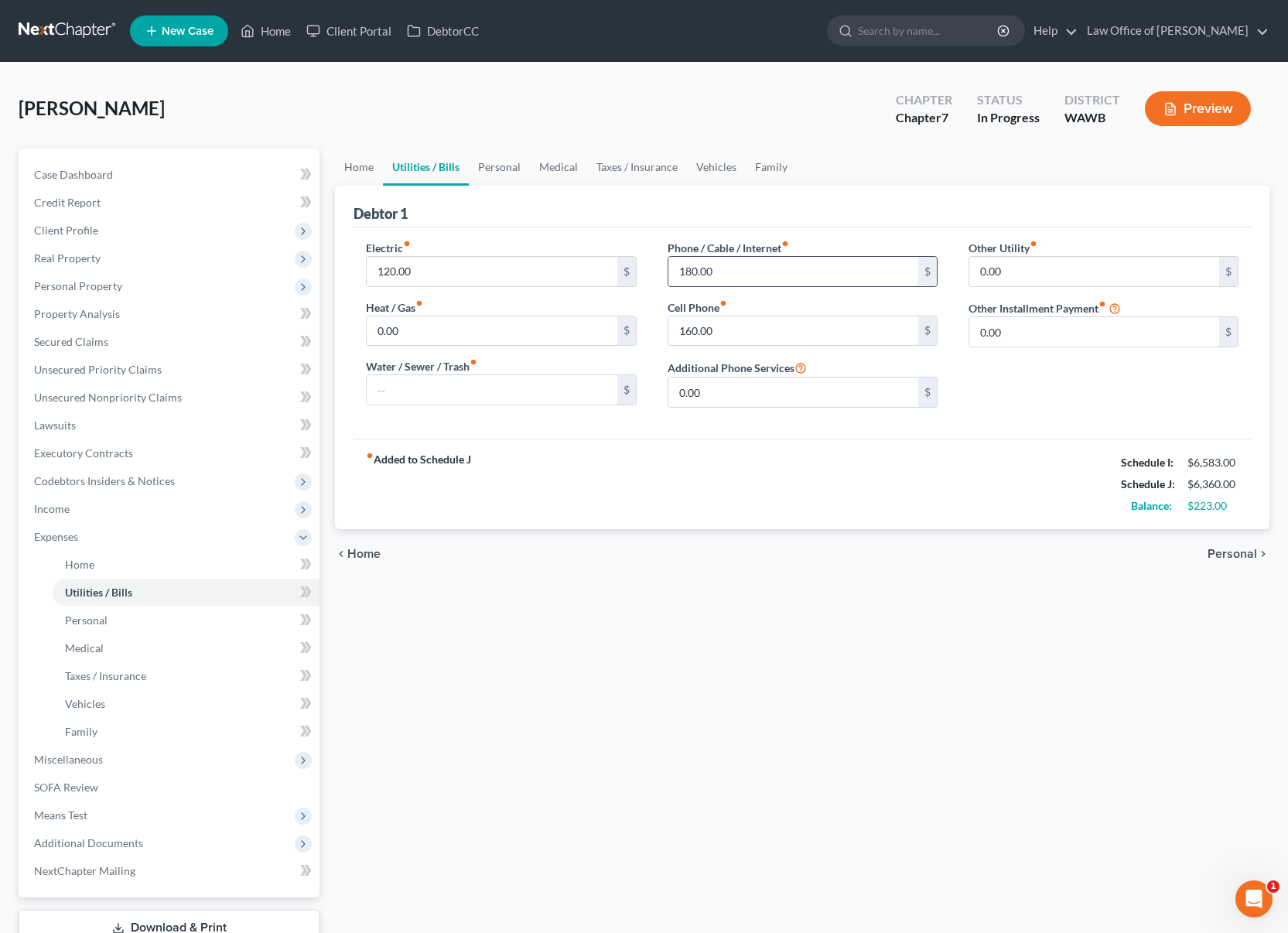
click at [683, 269] on input "180.00" at bounding box center [793, 271] width 250 height 29
type input "280.00"
click at [486, 173] on link "Personal" at bounding box center [499, 168] width 61 height 37
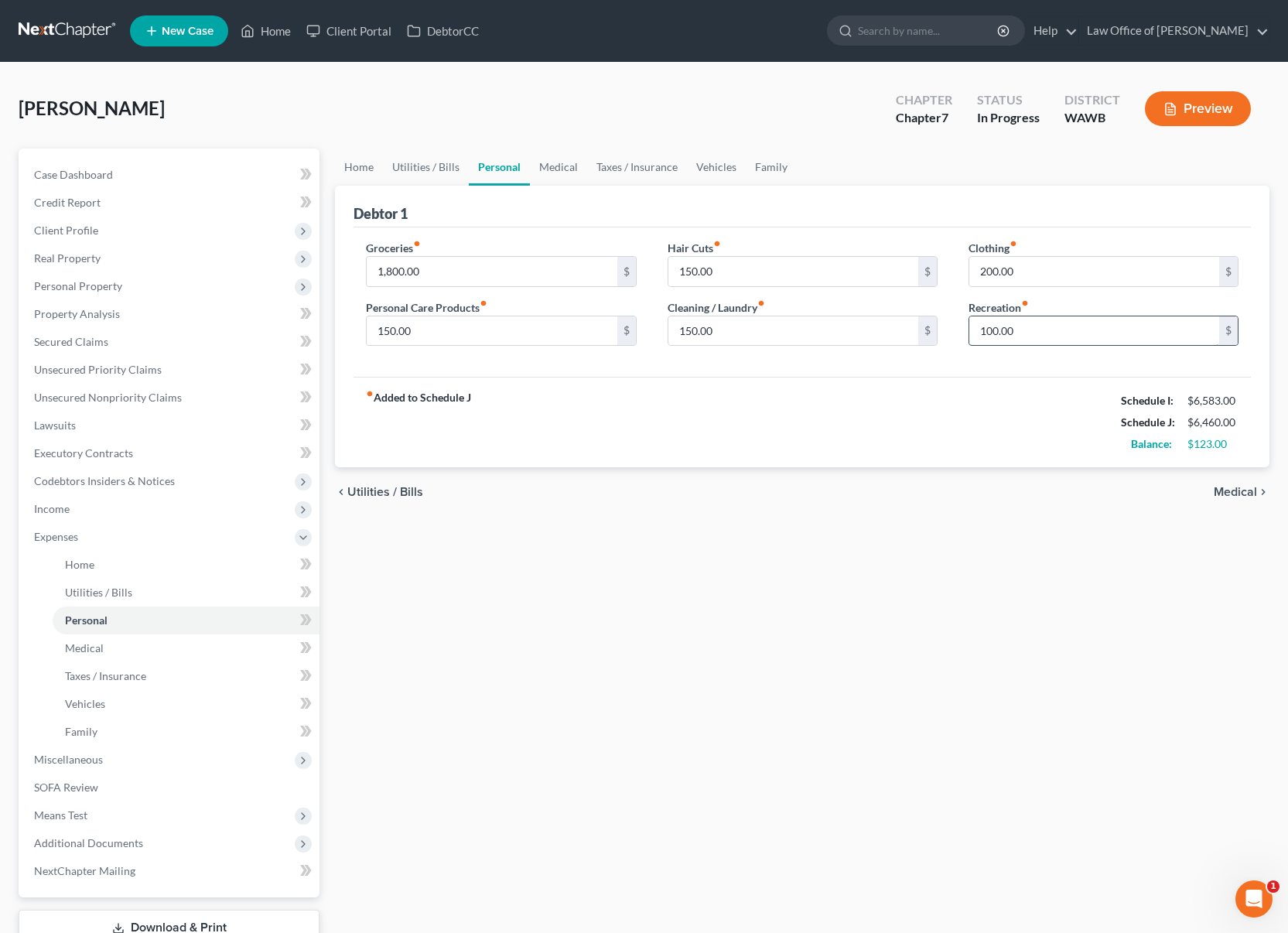
click at [1047, 328] on input "100.00" at bounding box center [1094, 331] width 250 height 29
click at [826, 454] on div "fiber_manual_record Added to Schedule J Schedule I: $6,583.00 Schedule J: $6,51…" at bounding box center [802, 422] width 897 height 91
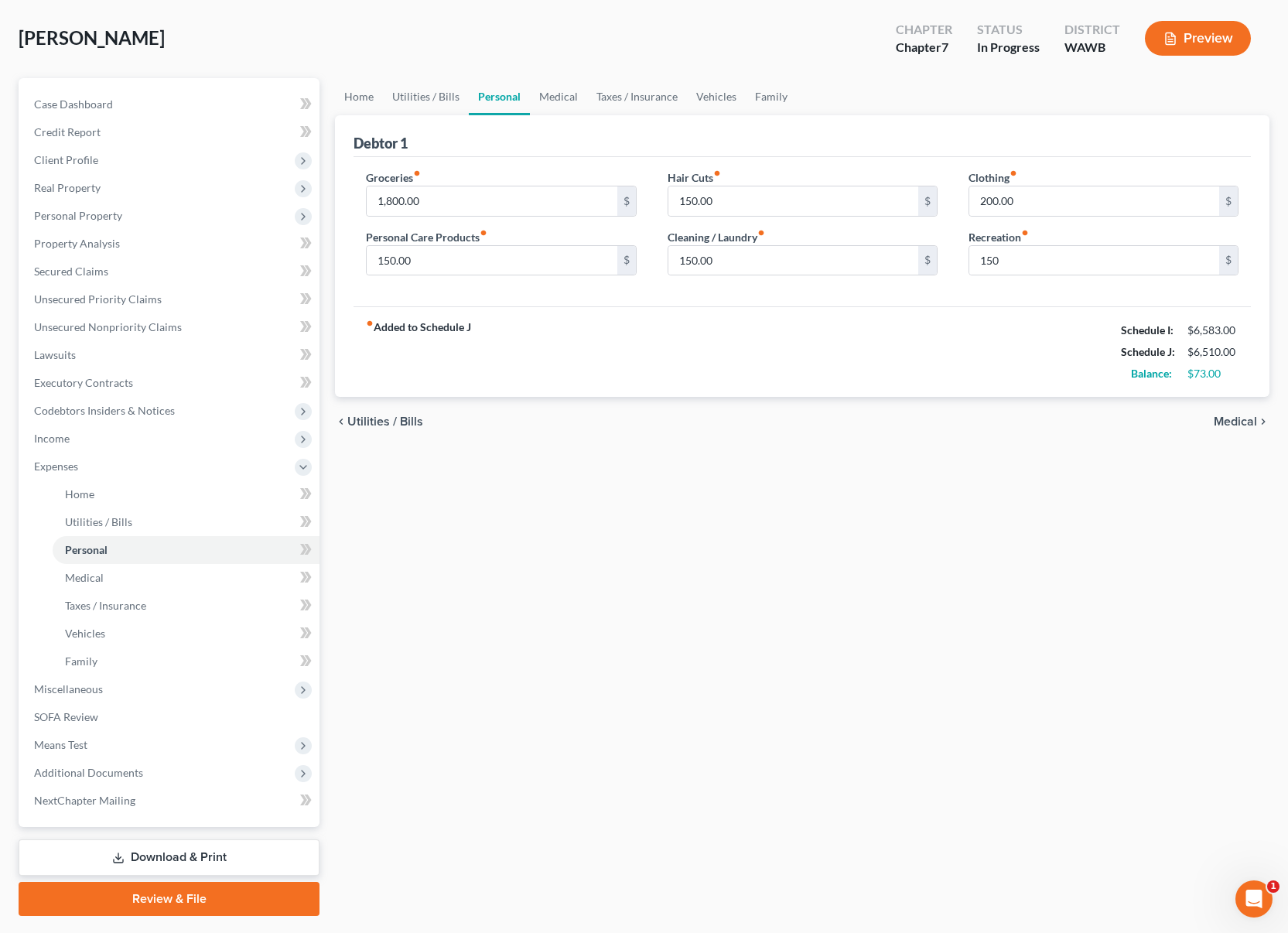
scroll to position [112, 0]
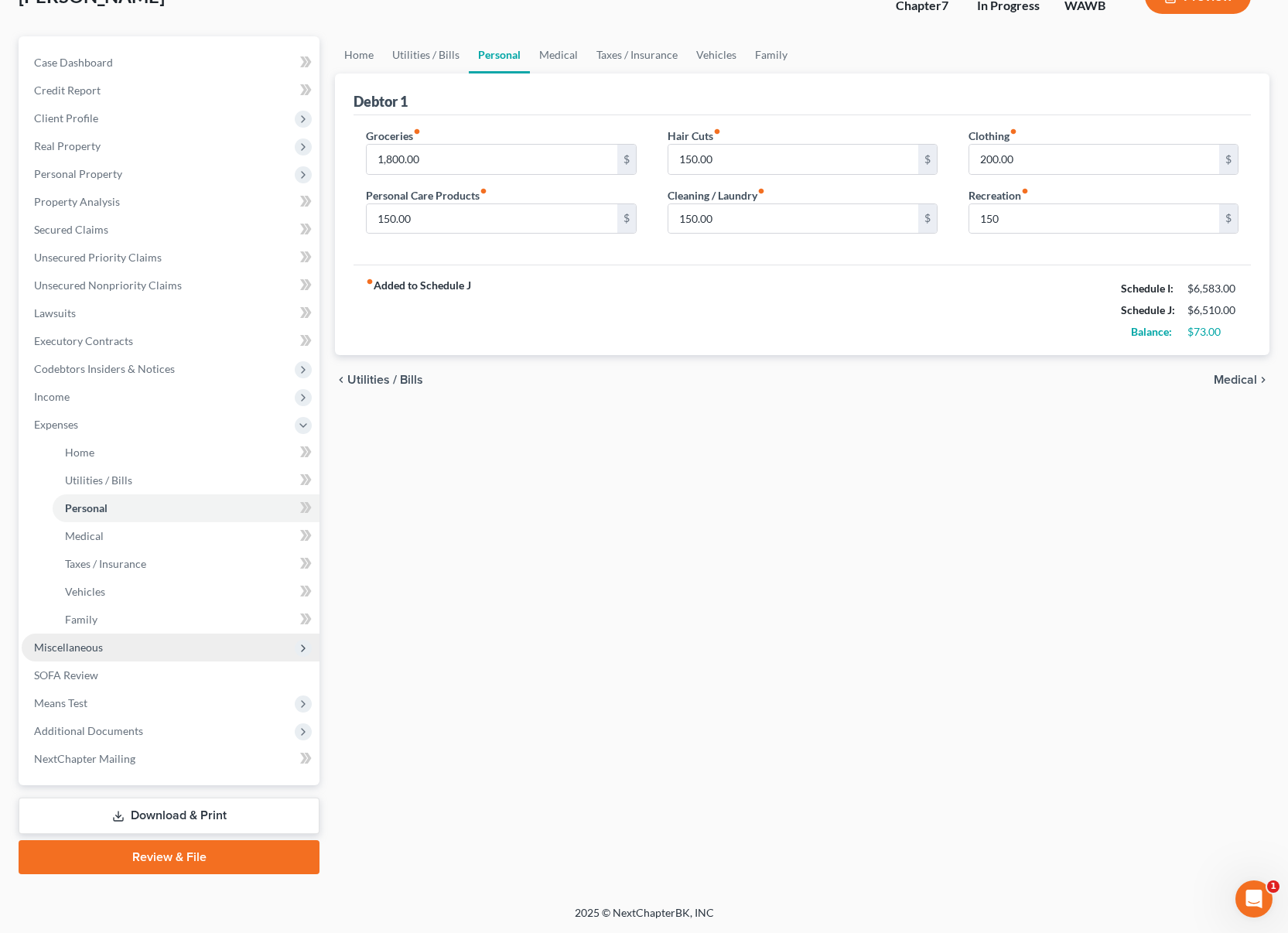
click at [167, 637] on span "Miscellaneous" at bounding box center [171, 648] width 298 height 28
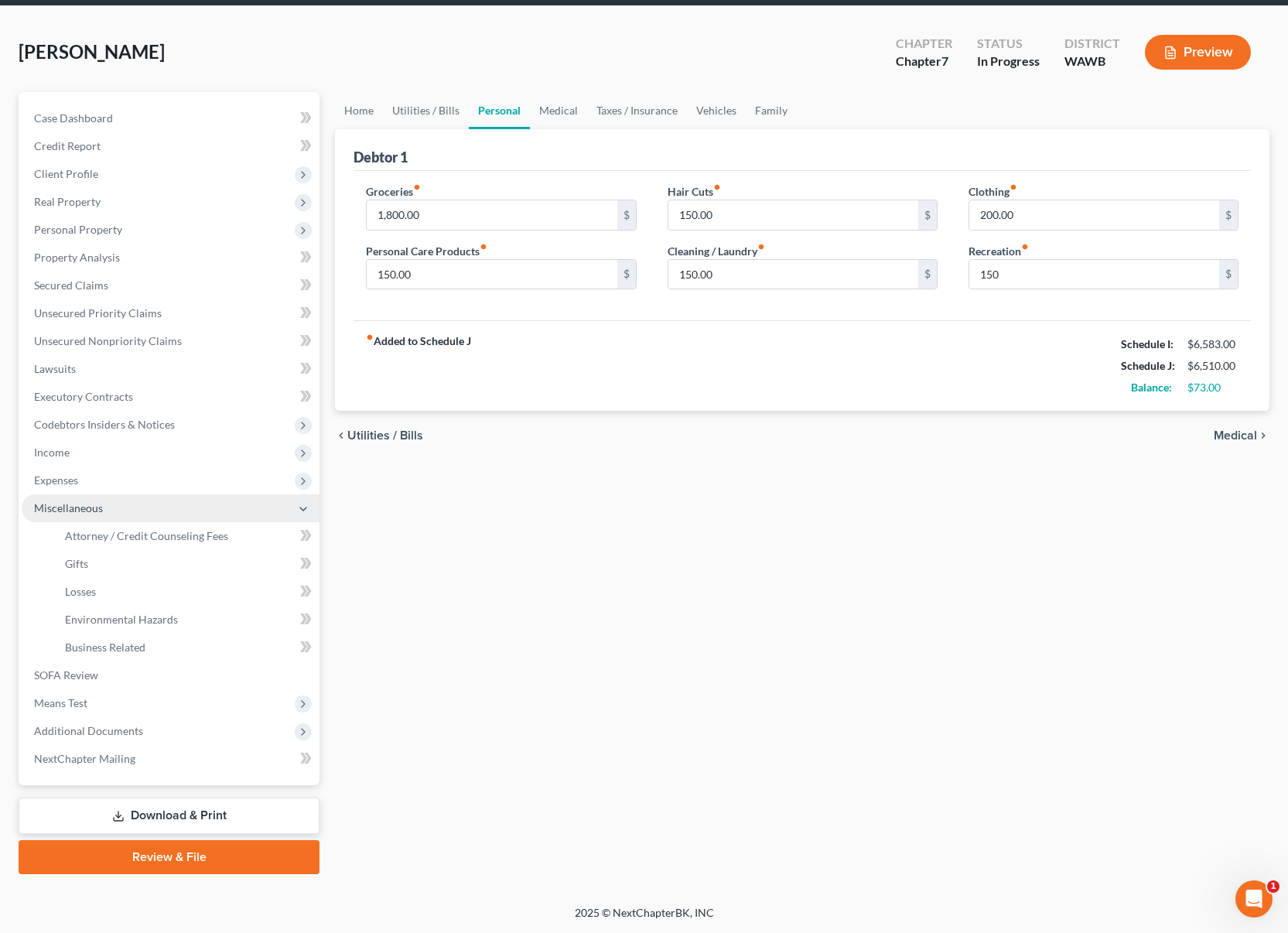
scroll to position [57, 0]
click at [174, 544] on link "Attorney / Credit Counseling Fees" at bounding box center [186, 536] width 267 height 28
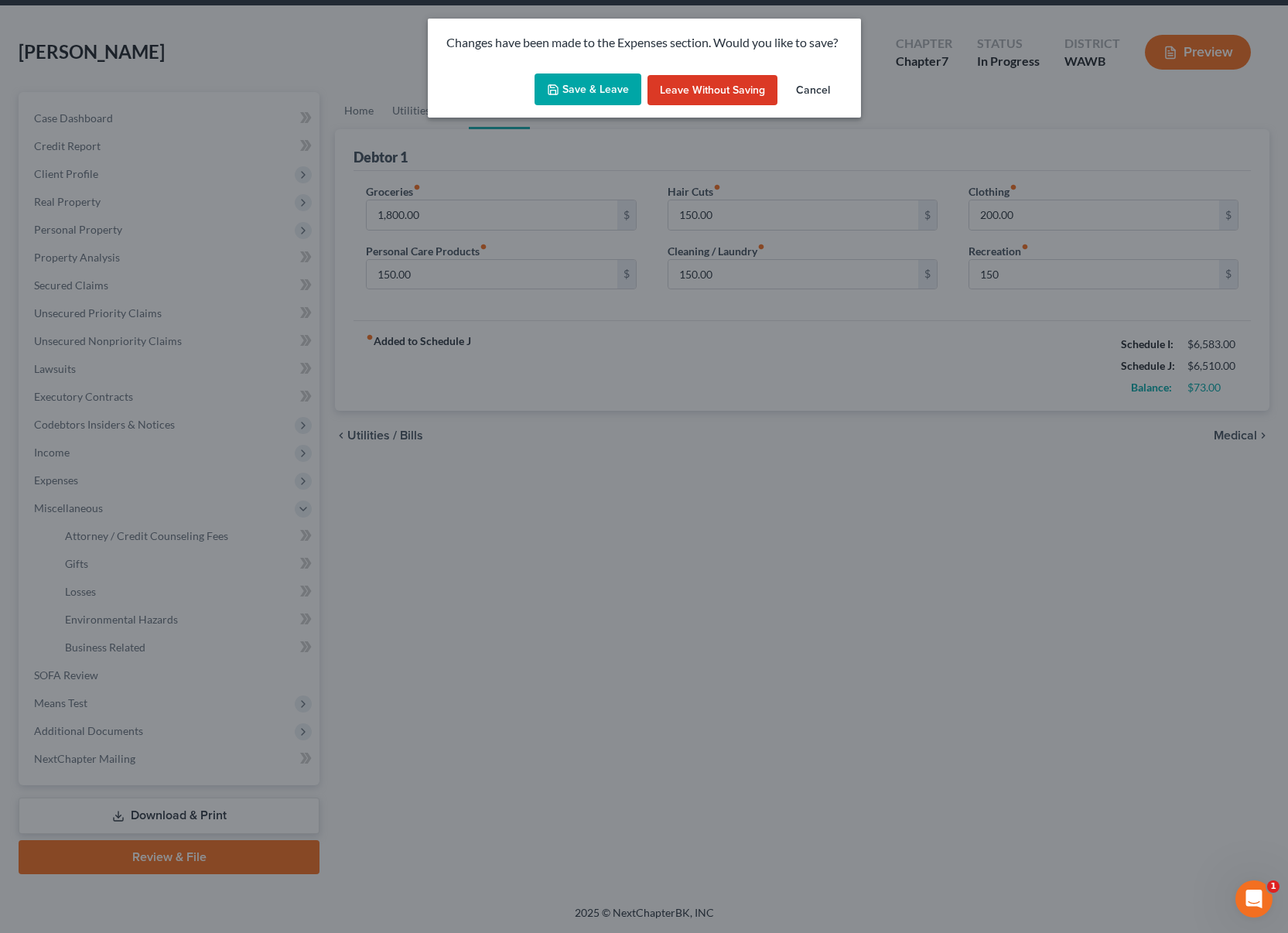
click at [591, 87] on button "Save & Leave" at bounding box center [588, 90] width 107 height 33
type input "150.00"
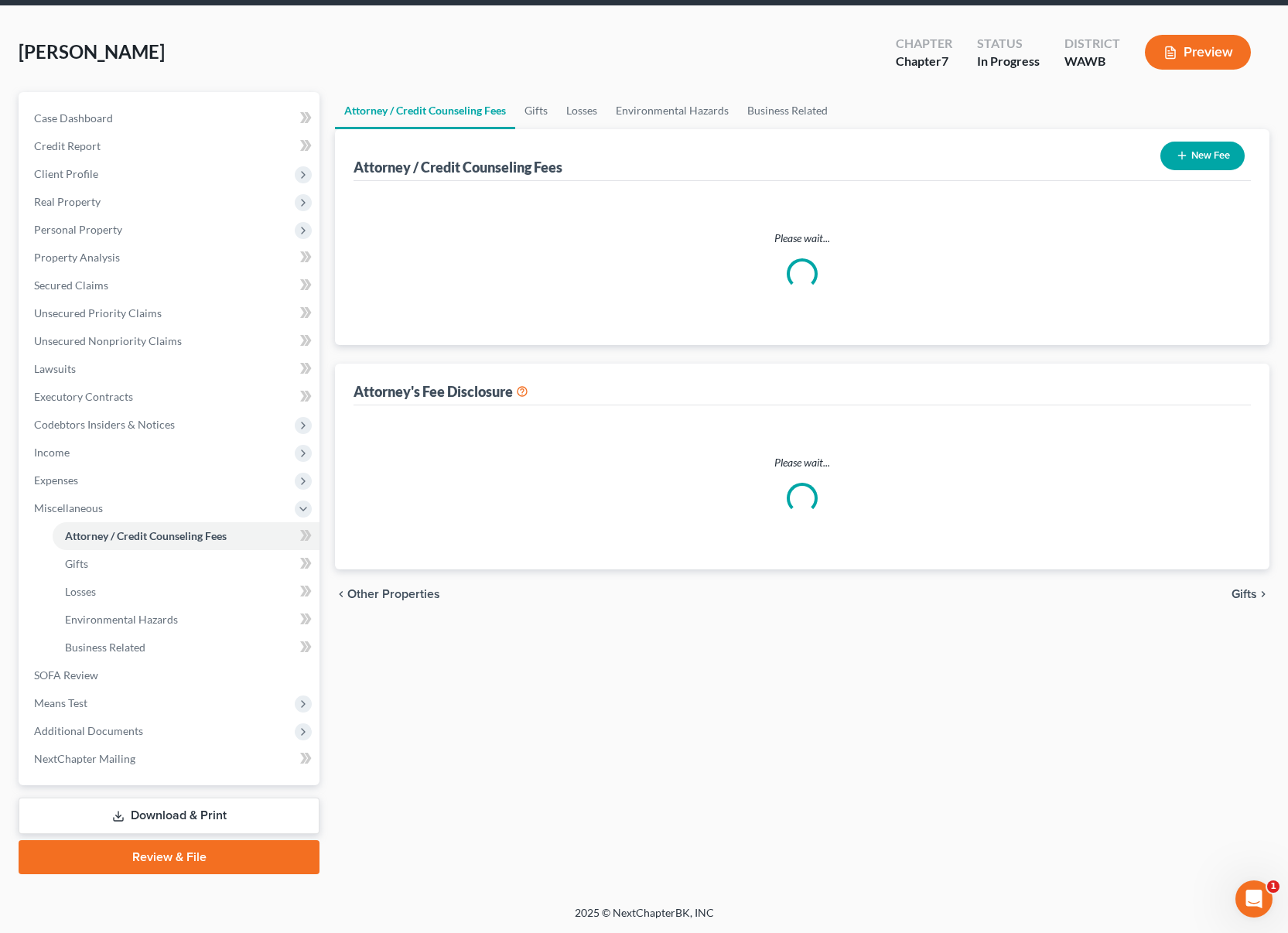
scroll to position [3, 0]
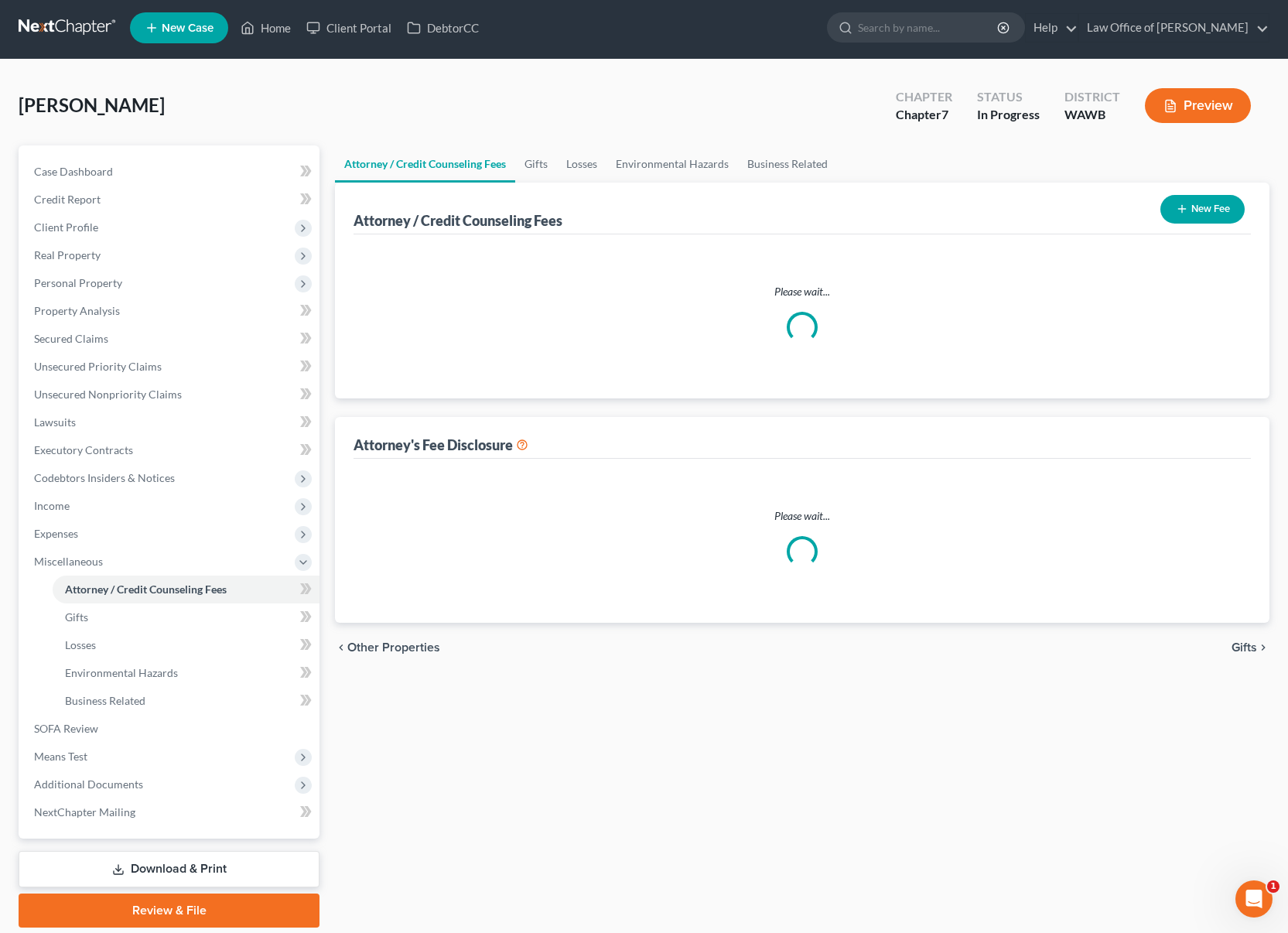
select select "0"
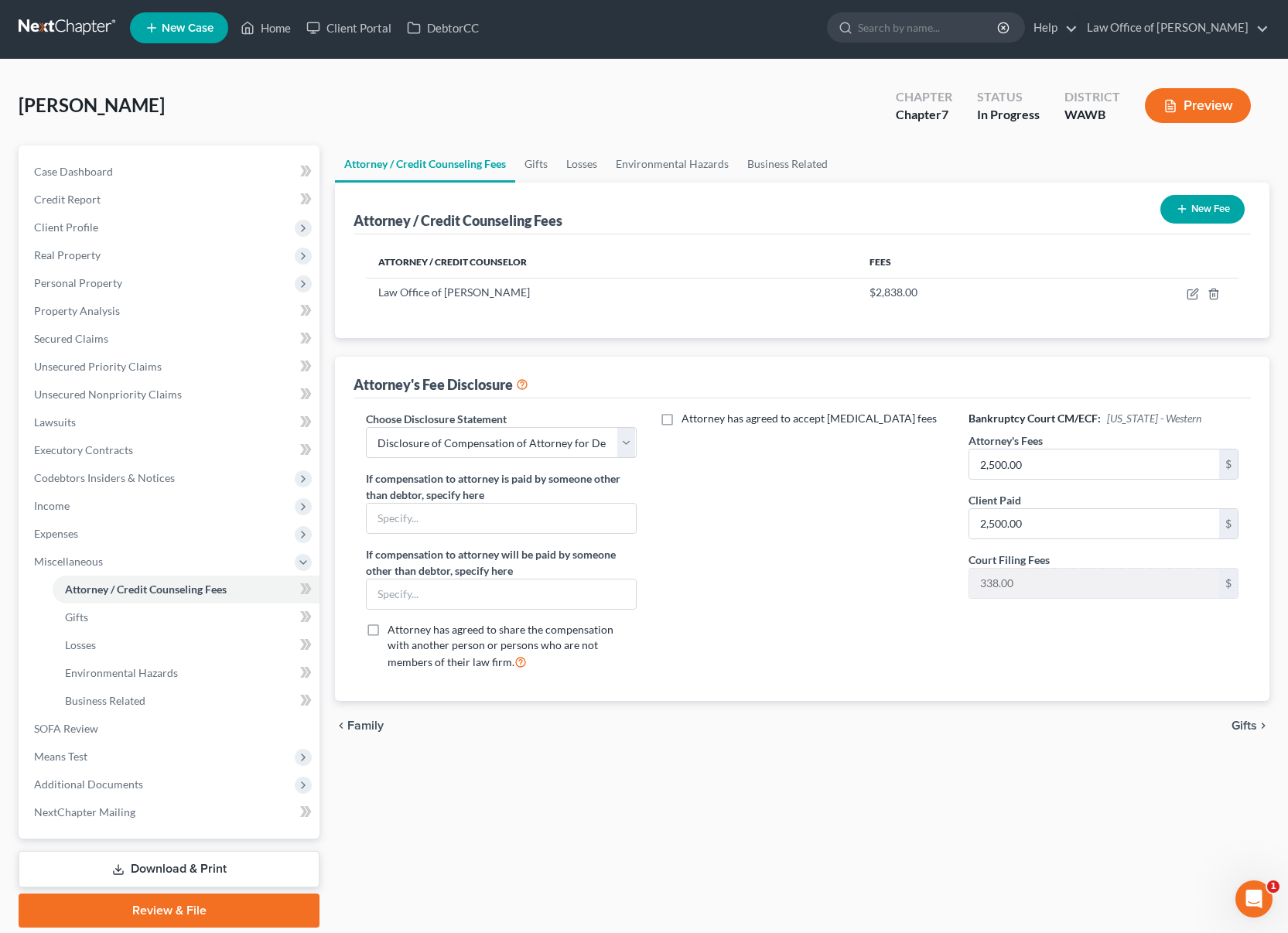
scroll to position [0, 0]
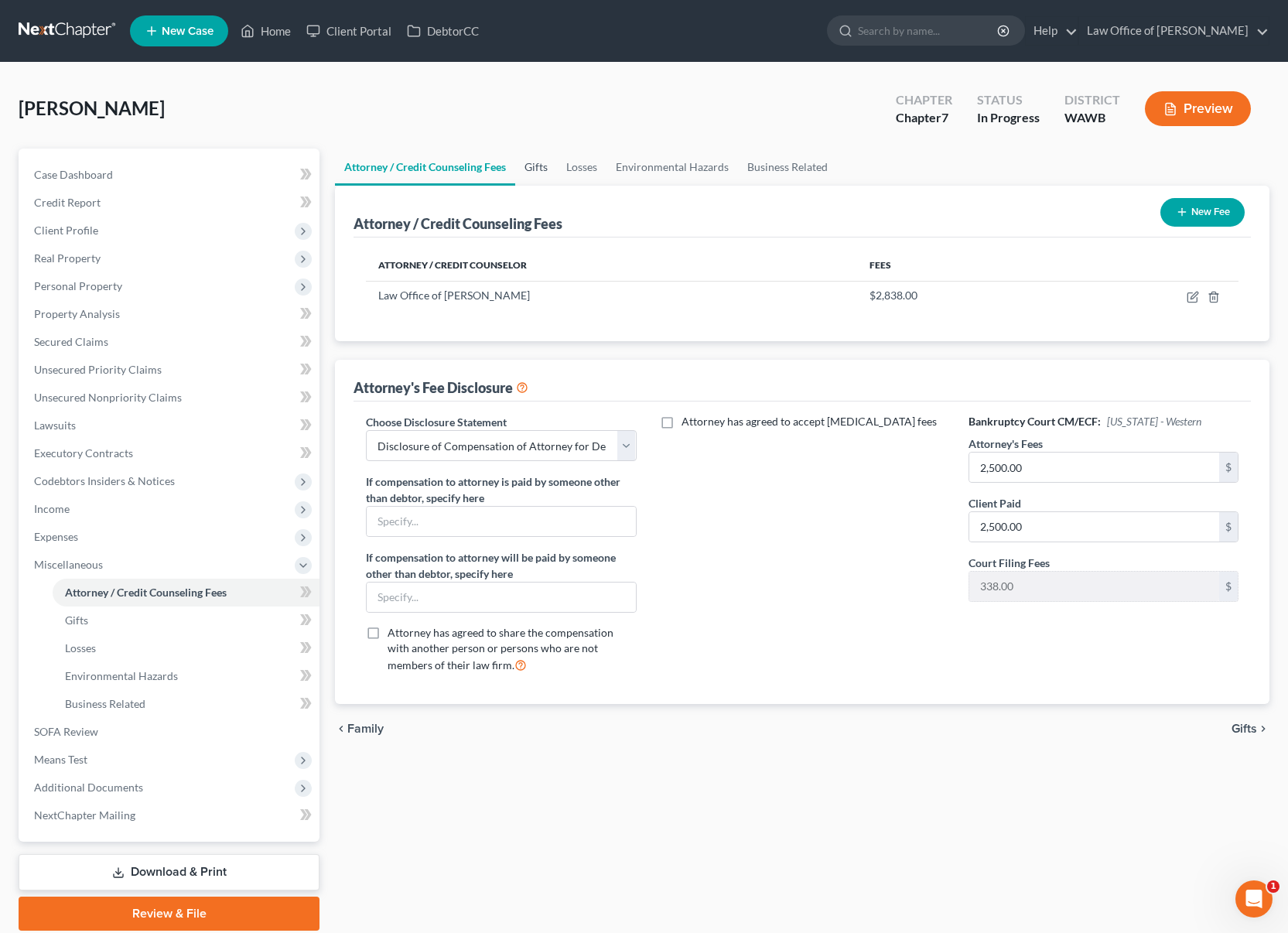
click at [537, 167] on link "Gifts" at bounding box center [536, 168] width 42 height 37
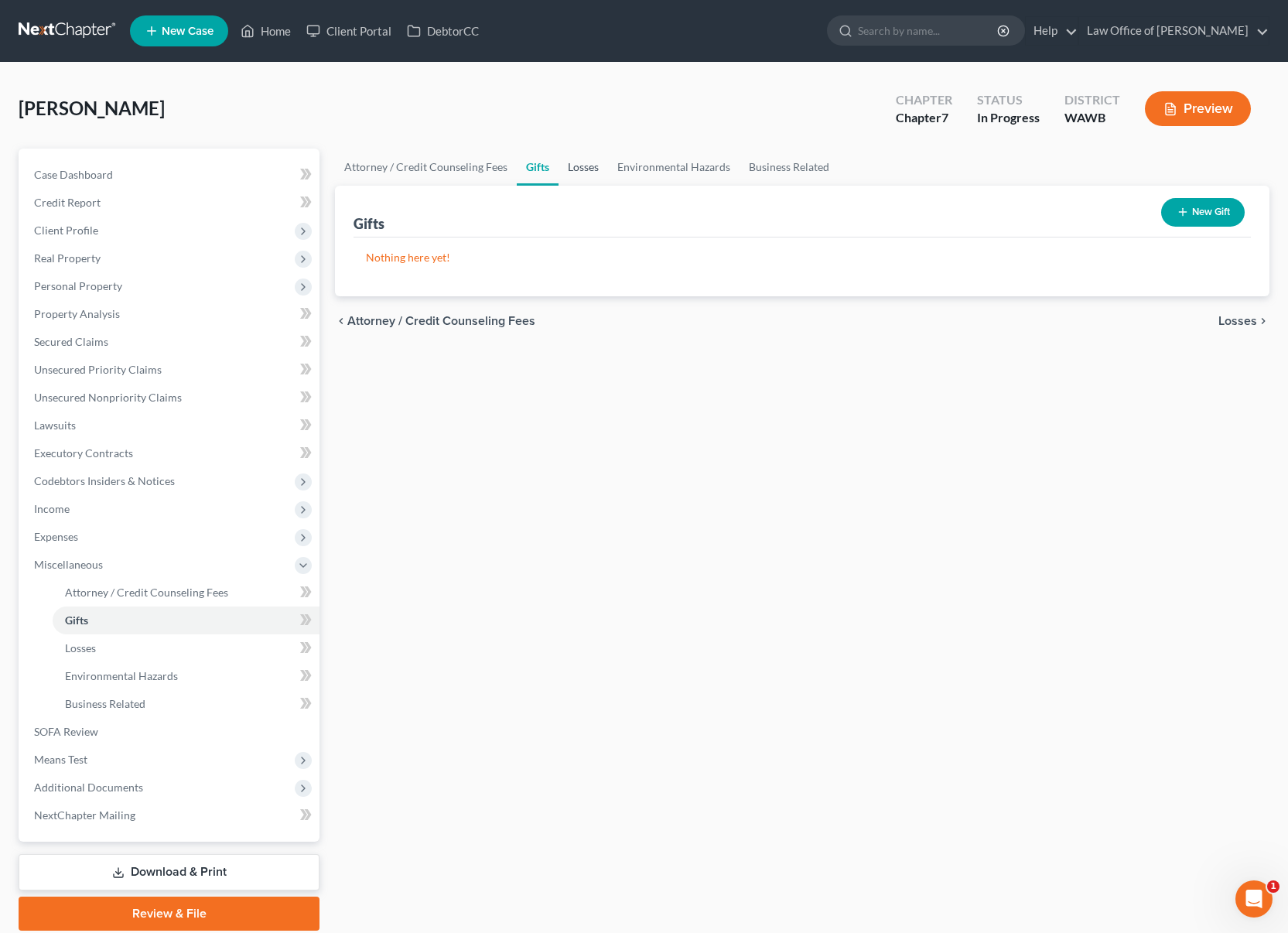
click at [599, 161] on link "Losses" at bounding box center [583, 168] width 50 height 37
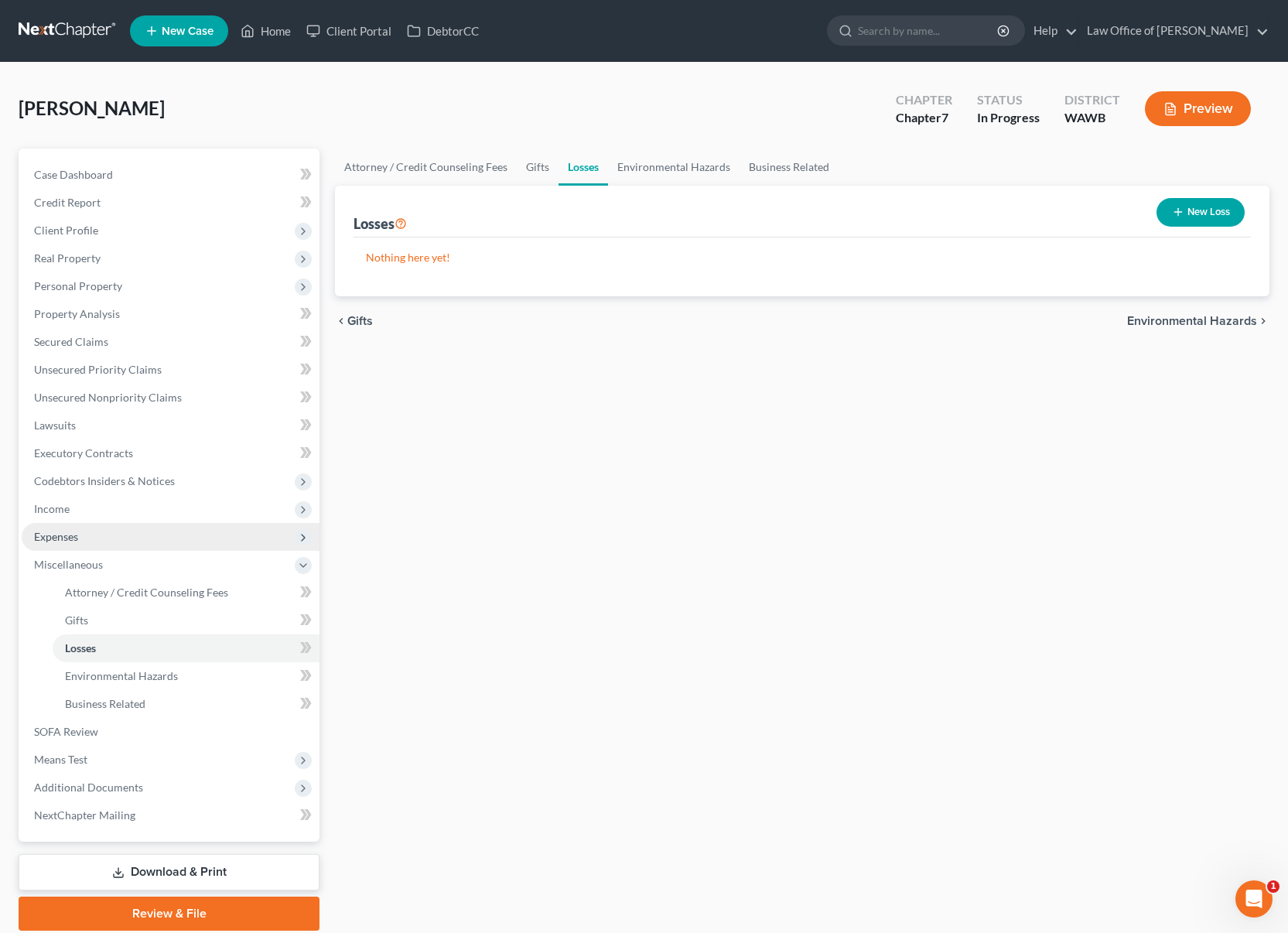
click at [168, 546] on span "Expenses" at bounding box center [171, 537] width 298 height 28
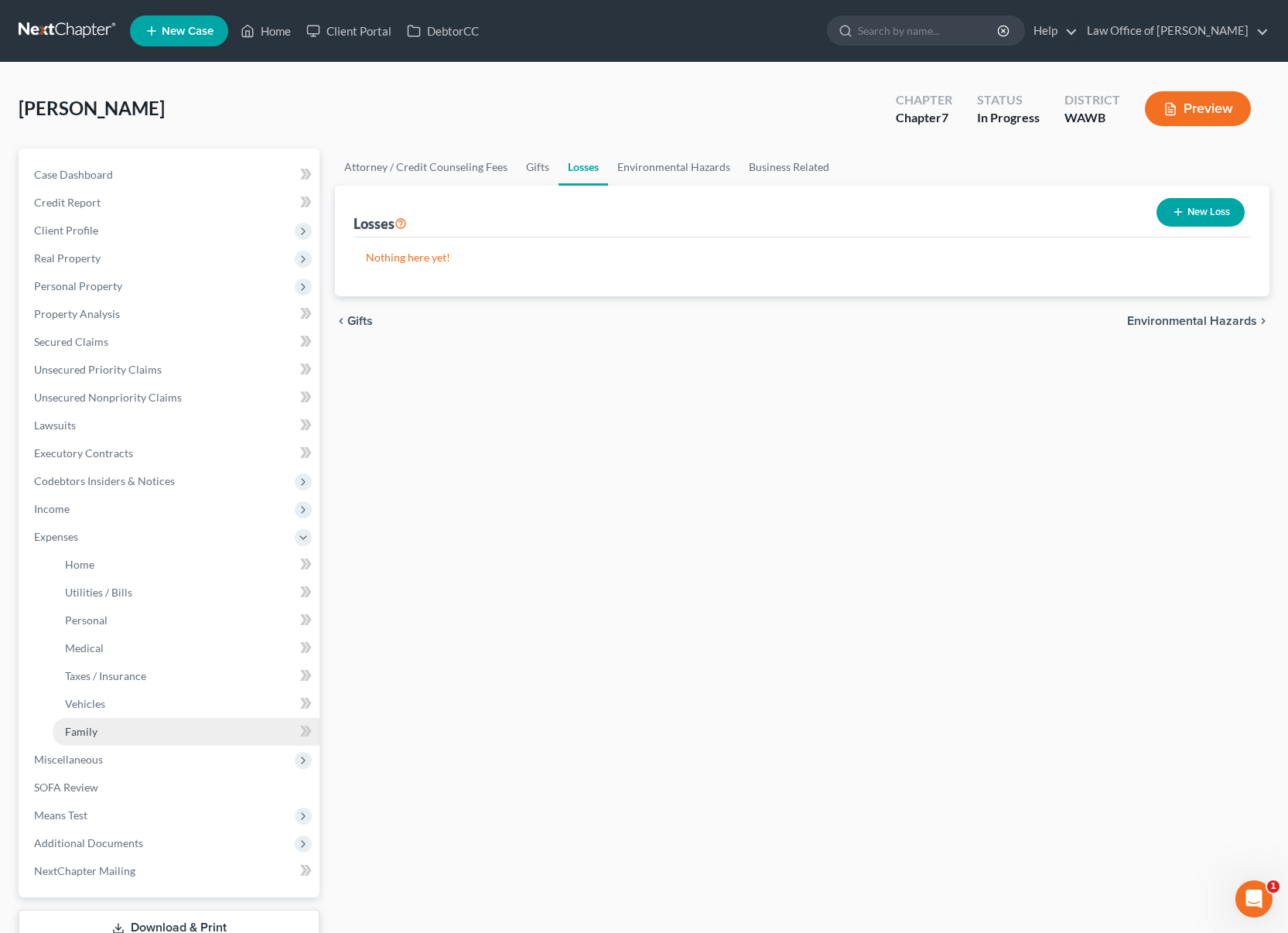
click at [122, 730] on link "Family" at bounding box center [186, 732] width 267 height 28
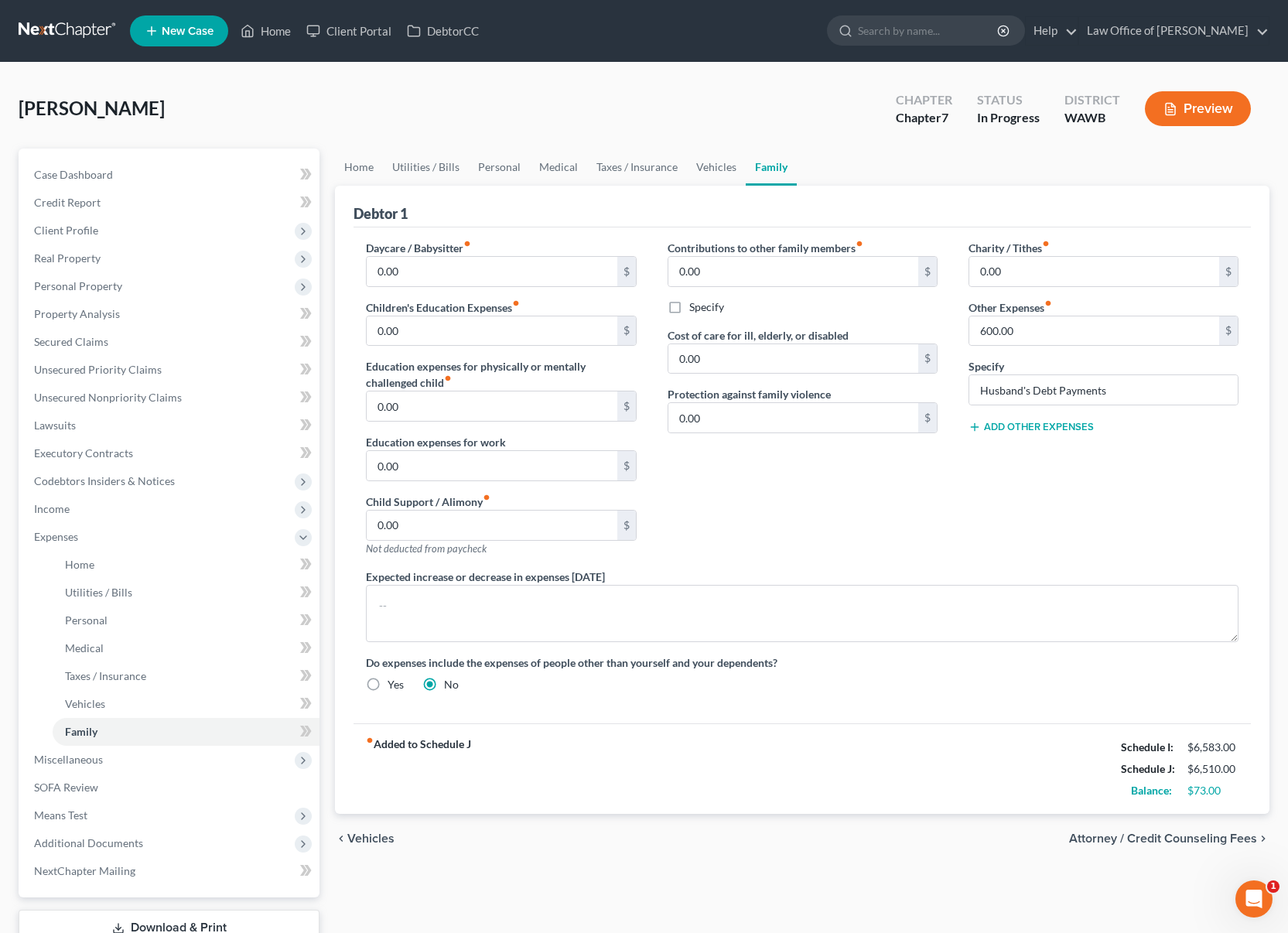
click at [1027, 430] on button "Add Other Expenses" at bounding box center [1031, 427] width 126 height 12
click at [1024, 451] on input "0.00" at bounding box center [1094, 450] width 250 height 29
type input "200"
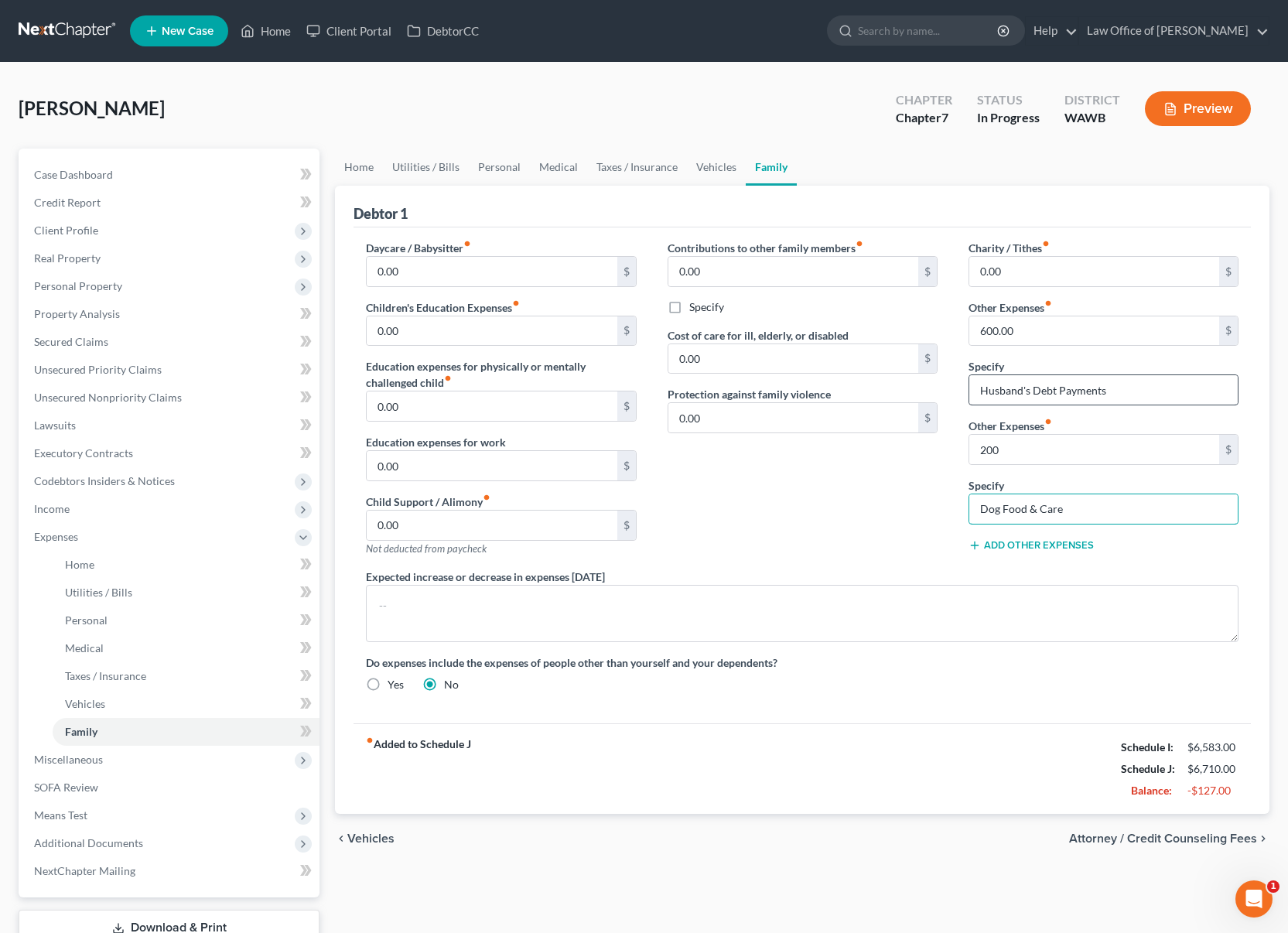
type input "Dog Food & Care"
click at [1115, 382] on input "Husband's Debt Payments" at bounding box center [1103, 390] width 268 height 29
click at [1074, 339] on input "600.00" at bounding box center [1094, 331] width 250 height 29
type input "400"
click at [803, 499] on div "Contributions to other family members fiber_manual_record 0.00 $ Specify Cost o…" at bounding box center [803, 404] width 301 height 329
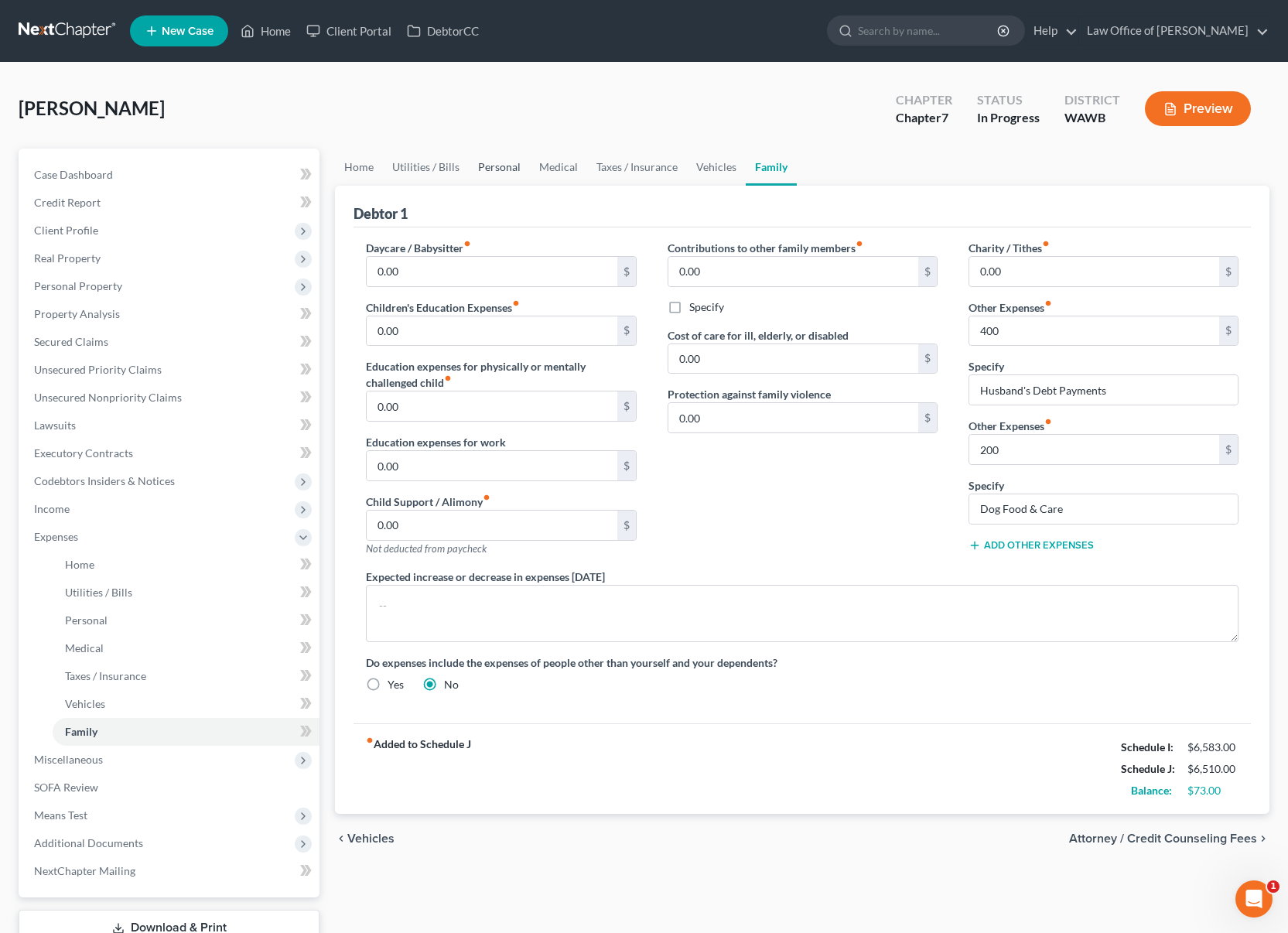
click at [502, 168] on link "Personal" at bounding box center [499, 168] width 61 height 37
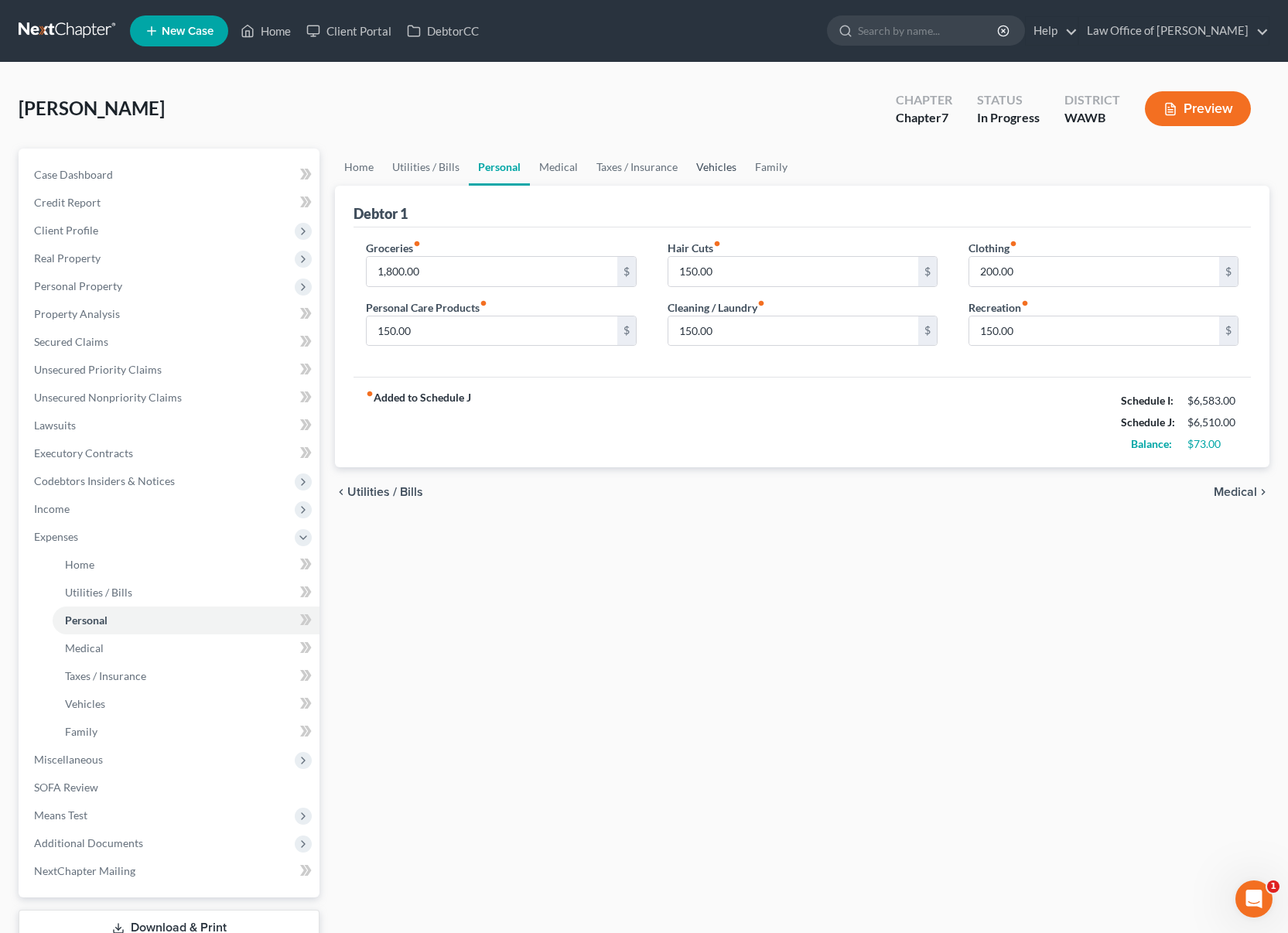
click at [695, 161] on link "Vehicles" at bounding box center [717, 168] width 59 height 37
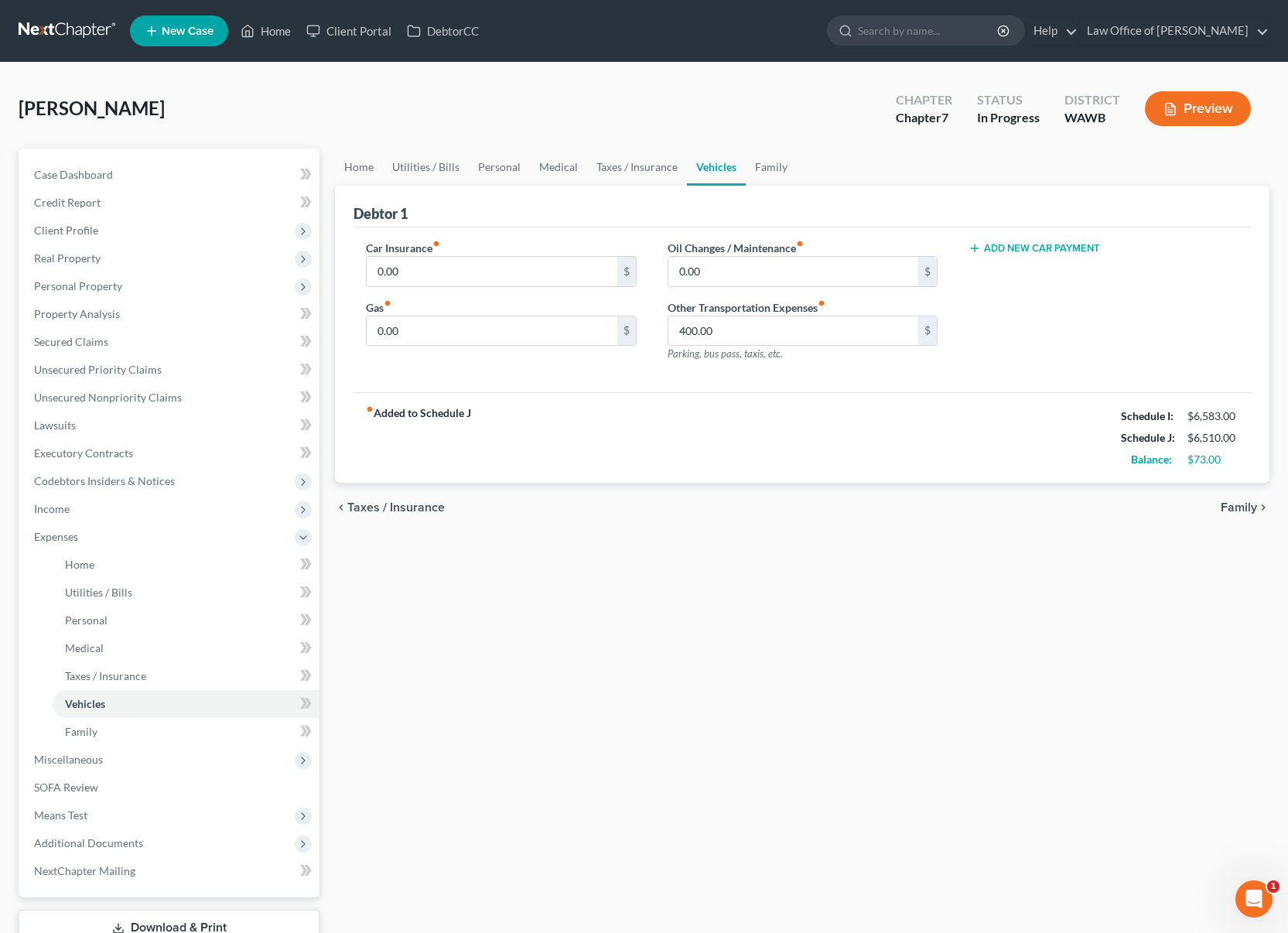
scroll to position [112, 0]
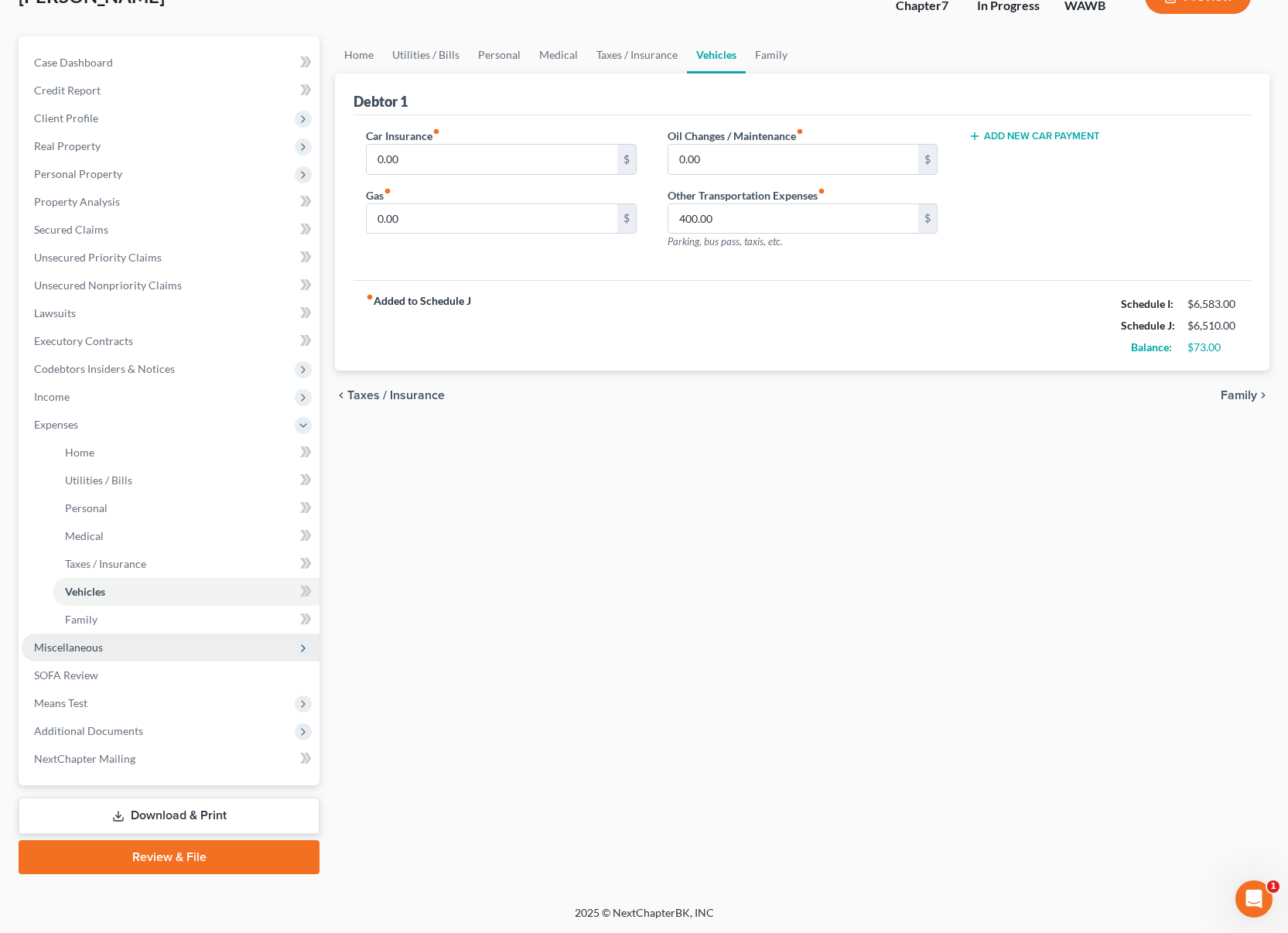
click at [174, 651] on span "Miscellaneous" at bounding box center [171, 648] width 298 height 28
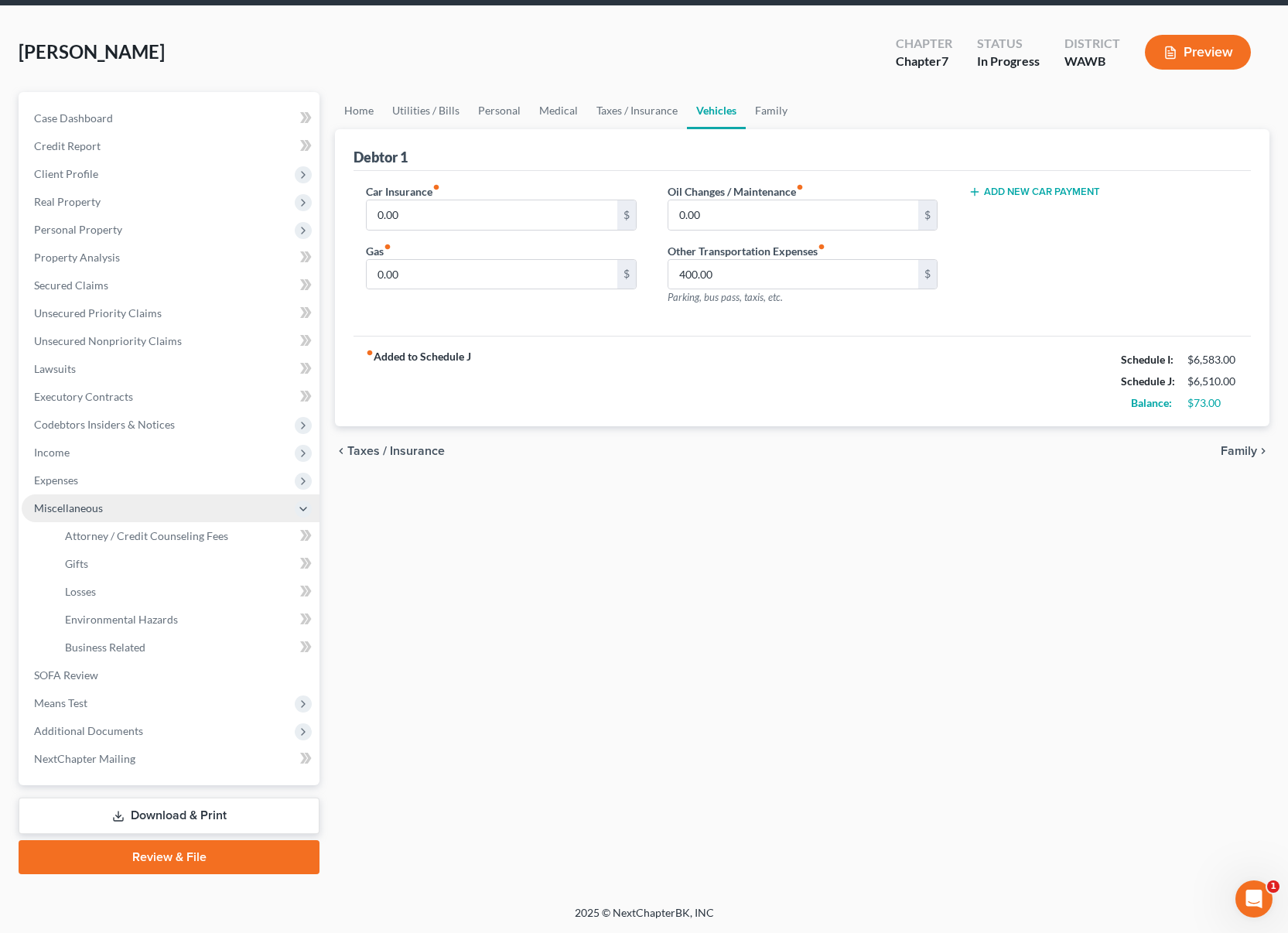
scroll to position [57, 0]
click at [181, 530] on span "Attorney / Credit Counseling Fees" at bounding box center [147, 535] width 163 height 13
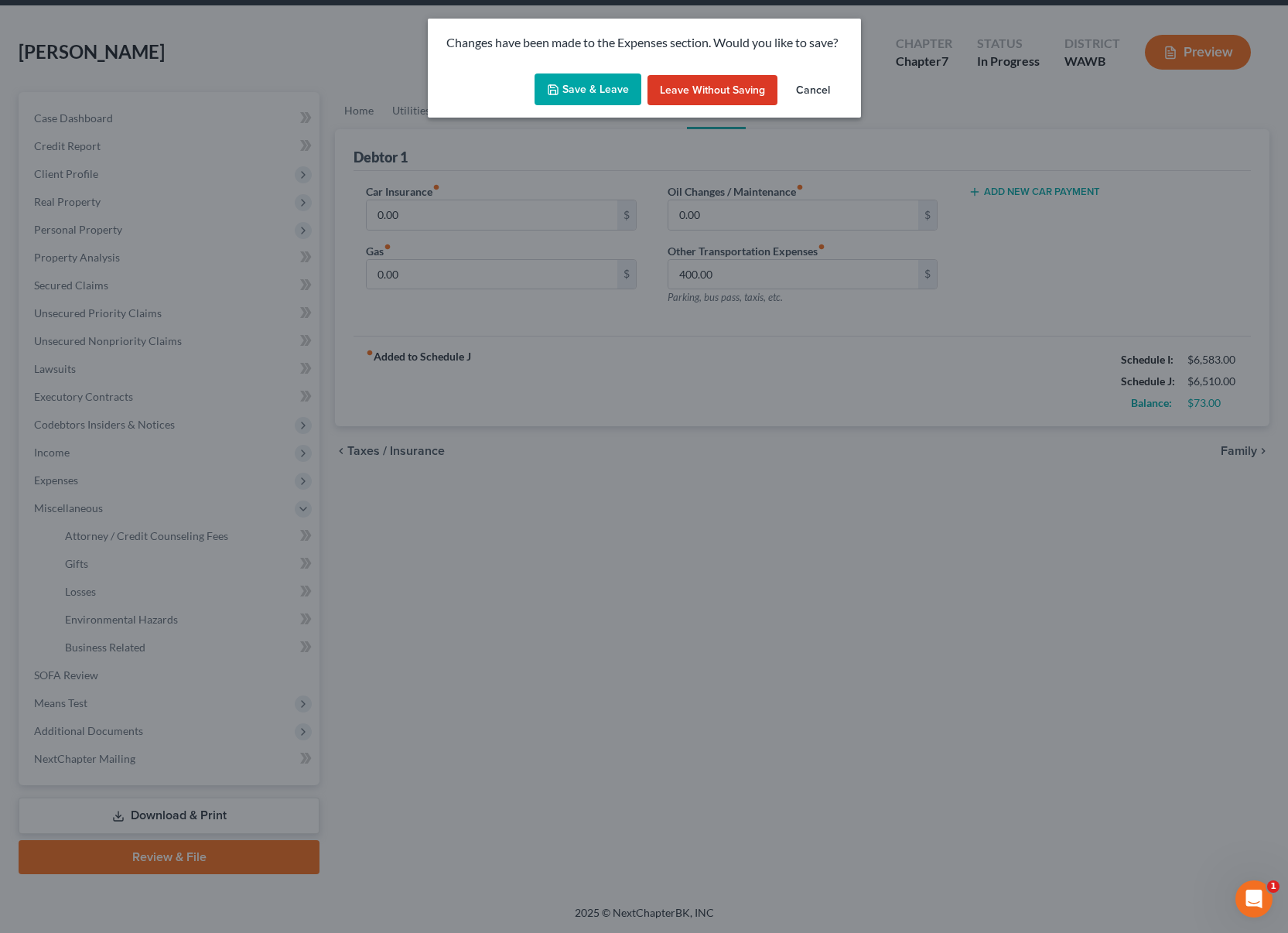
click at [527, 105] on div "Save & Leave Leave without Saving Cancel" at bounding box center [644, 93] width 433 height 51
click at [574, 88] on button "Save & Leave" at bounding box center [588, 90] width 107 height 33
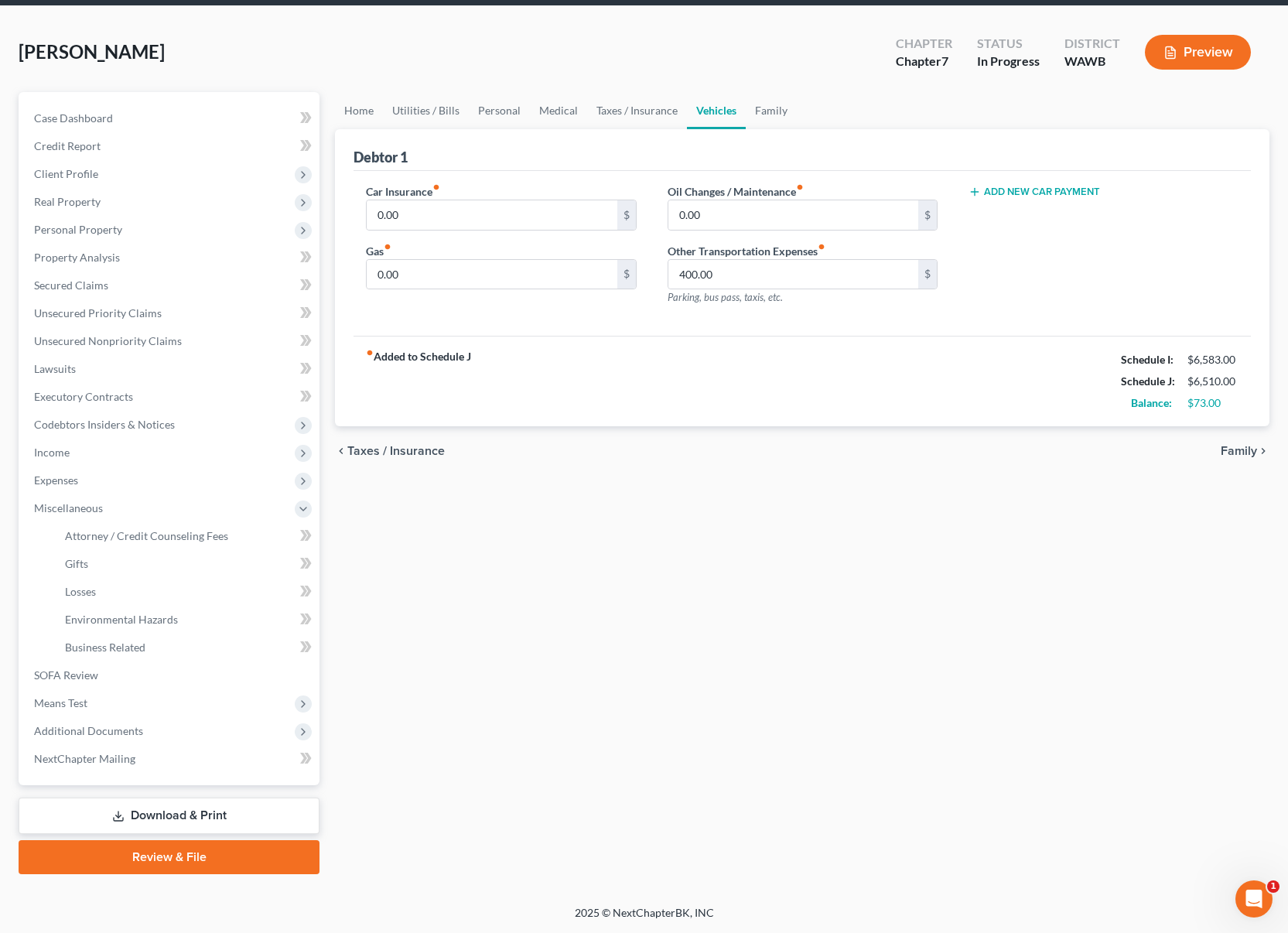
select select "0"
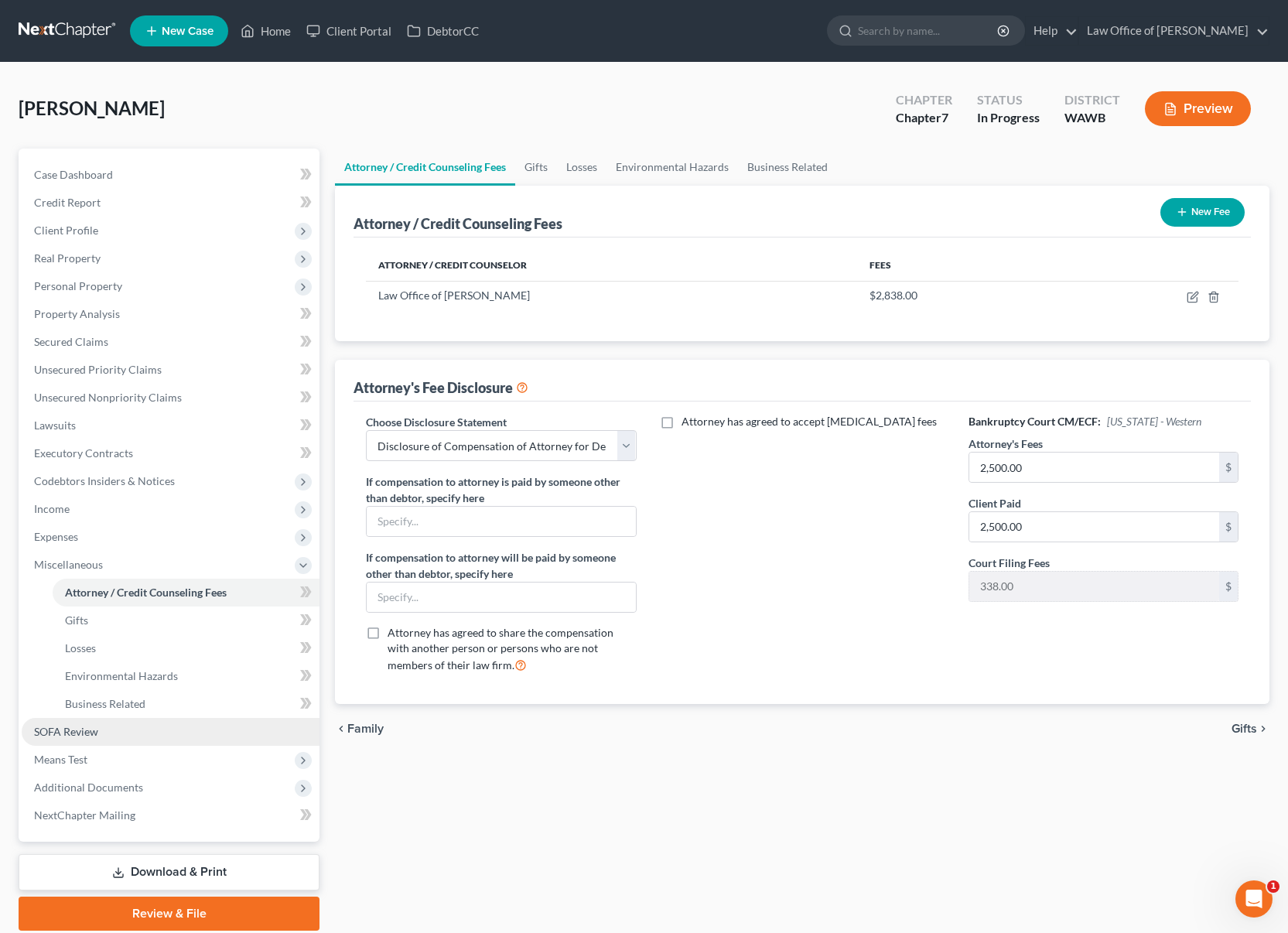
click at [145, 741] on link "SOFA Review" at bounding box center [171, 732] width 298 height 28
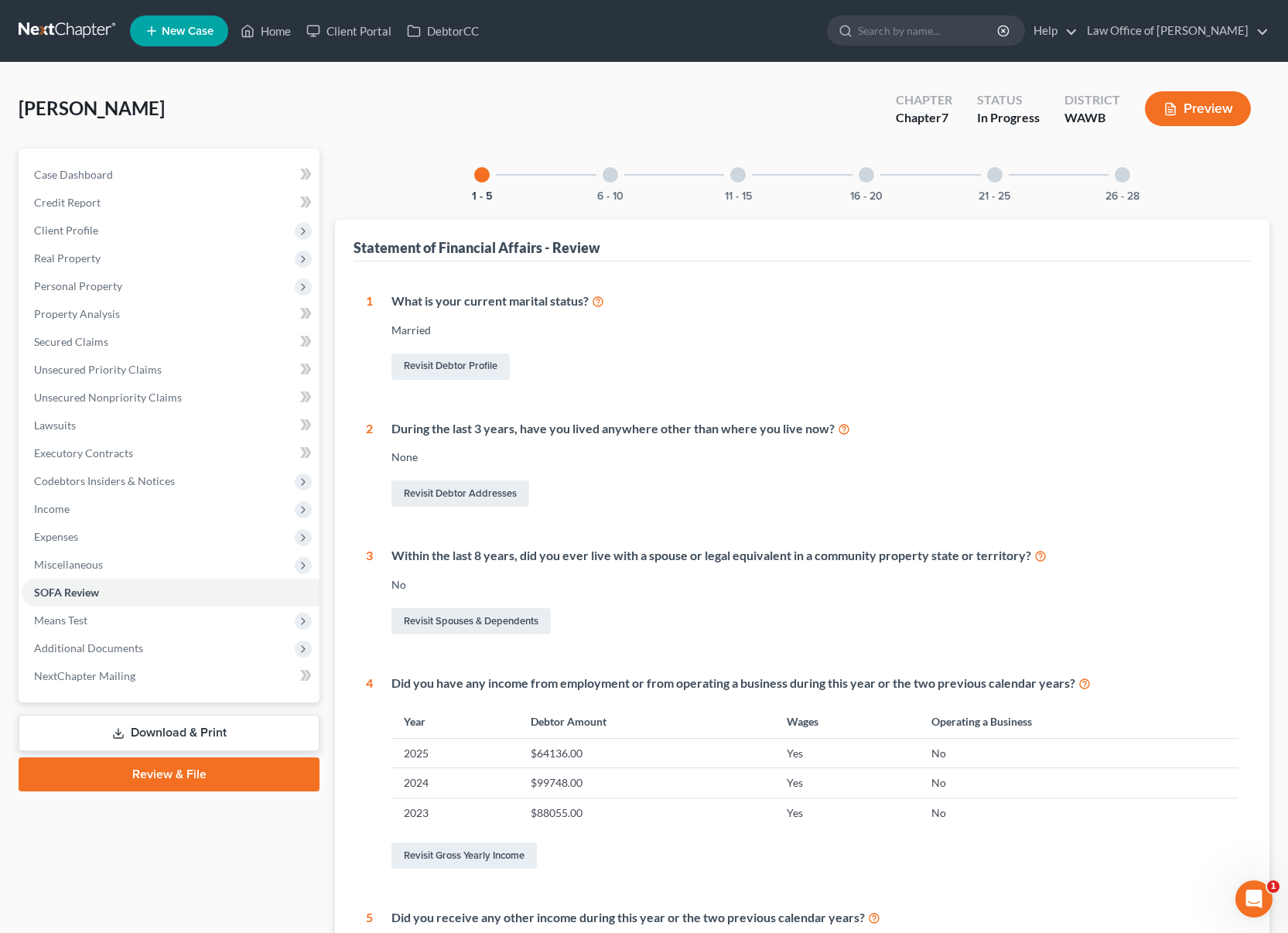
click at [616, 174] on div at bounding box center [610, 175] width 16 height 16
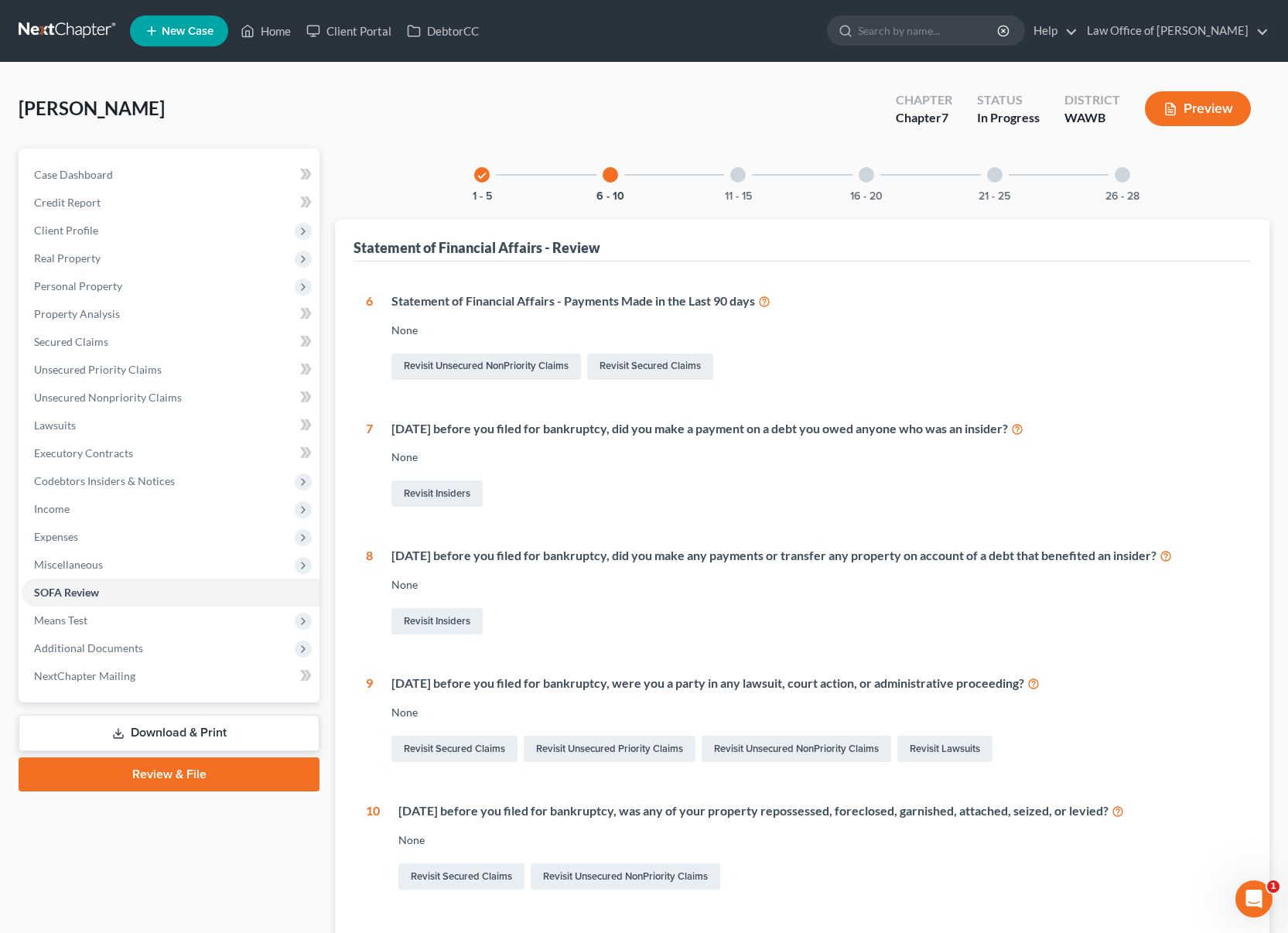
click at [737, 178] on div at bounding box center [738, 175] width 16 height 16
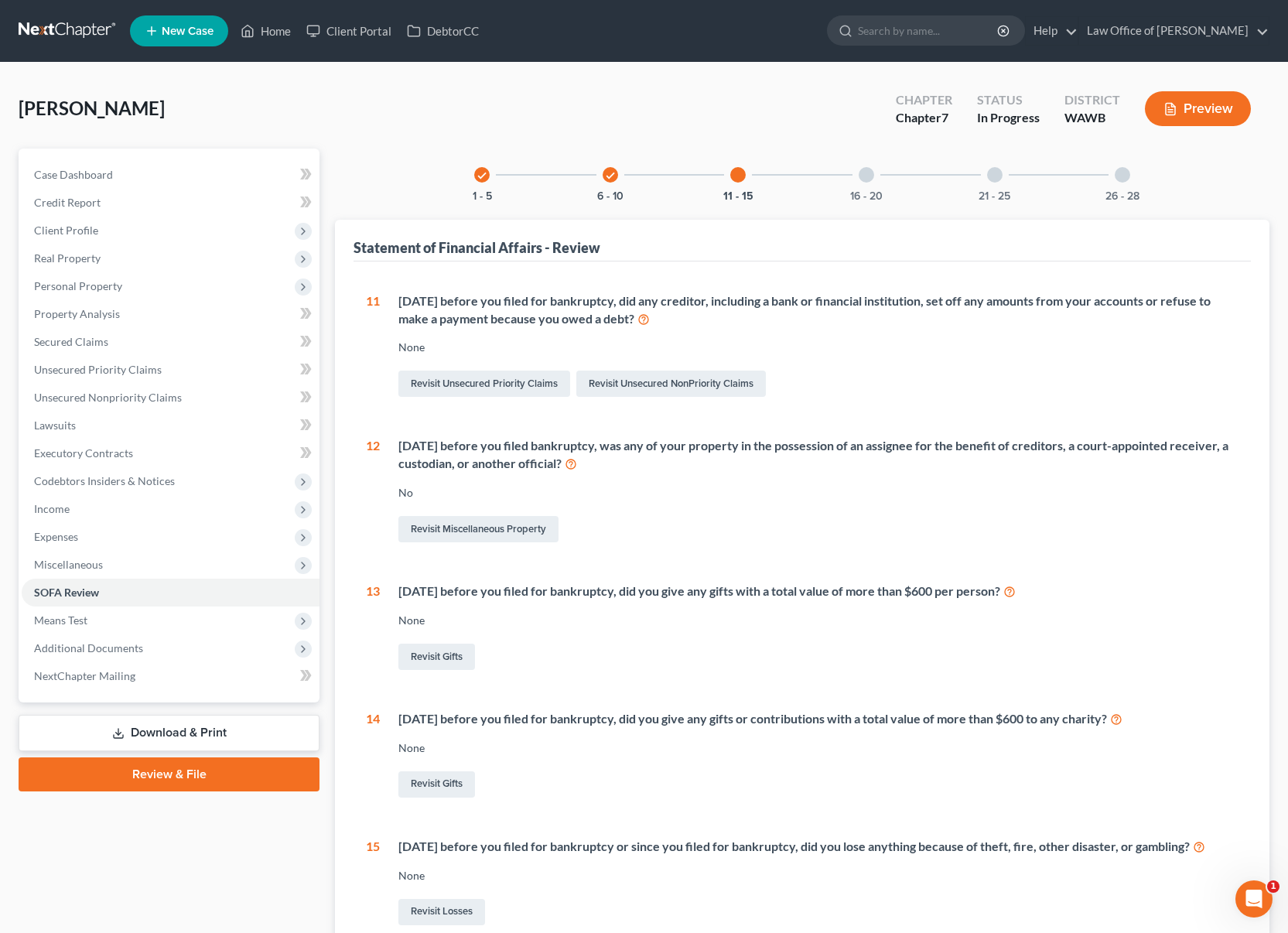
click at [865, 179] on div at bounding box center [866, 175] width 16 height 16
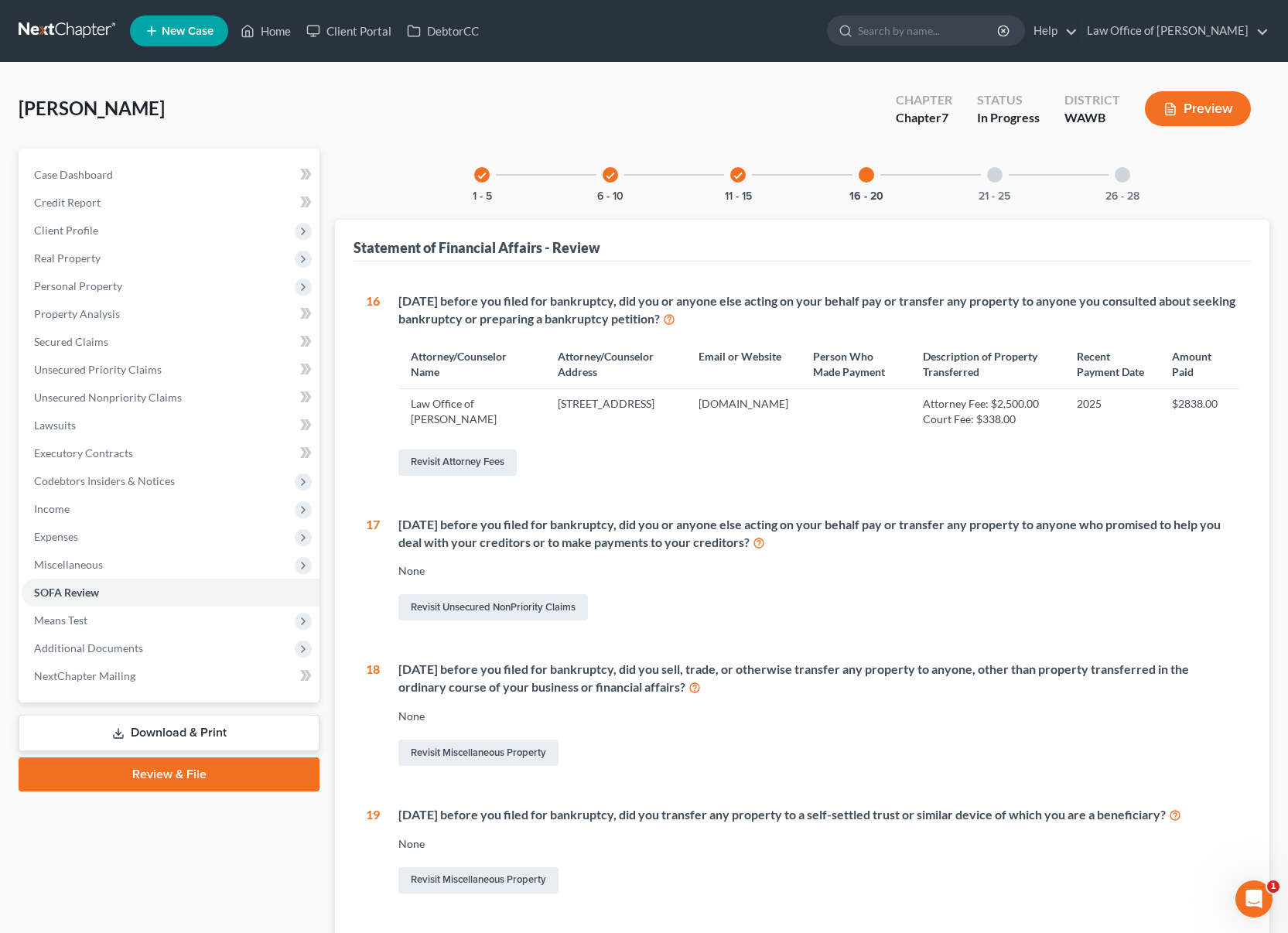
click at [1001, 184] on div "21 - 25" at bounding box center [995, 175] width 53 height 53
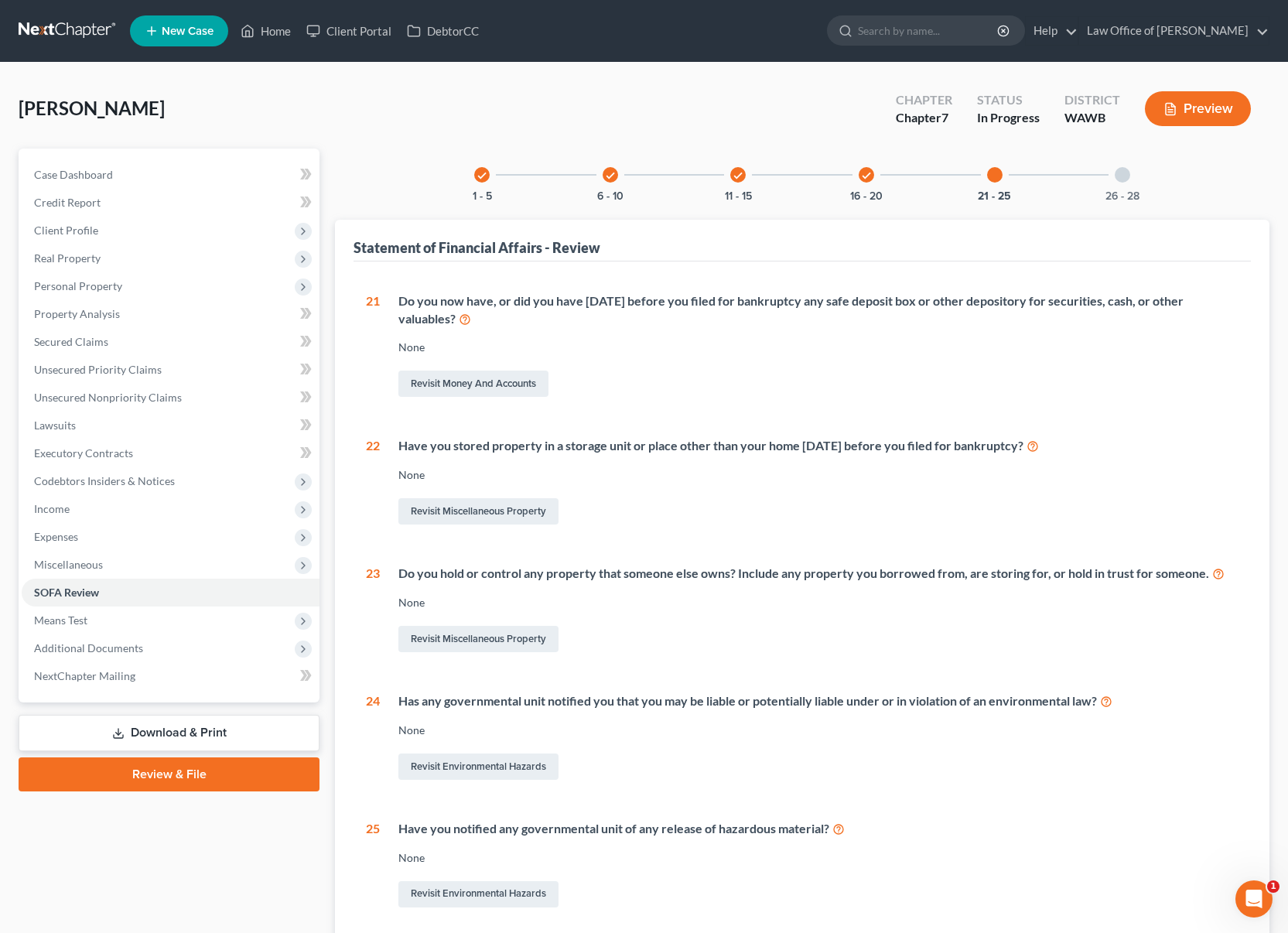
click at [1126, 172] on div at bounding box center [1123, 175] width 16 height 16
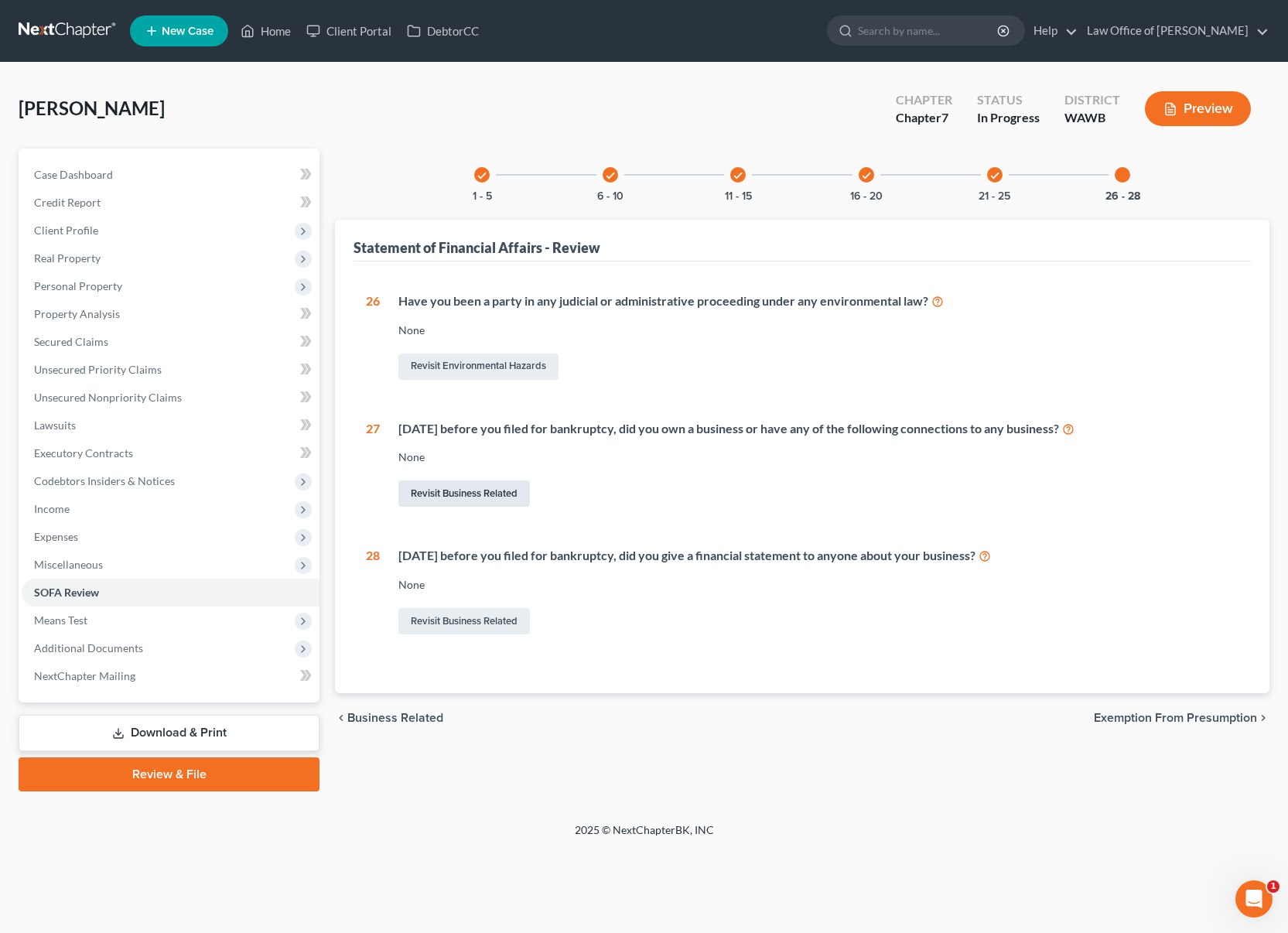
click at [481, 495] on link "Revisit Business Related" at bounding box center [464, 494] width 132 height 26
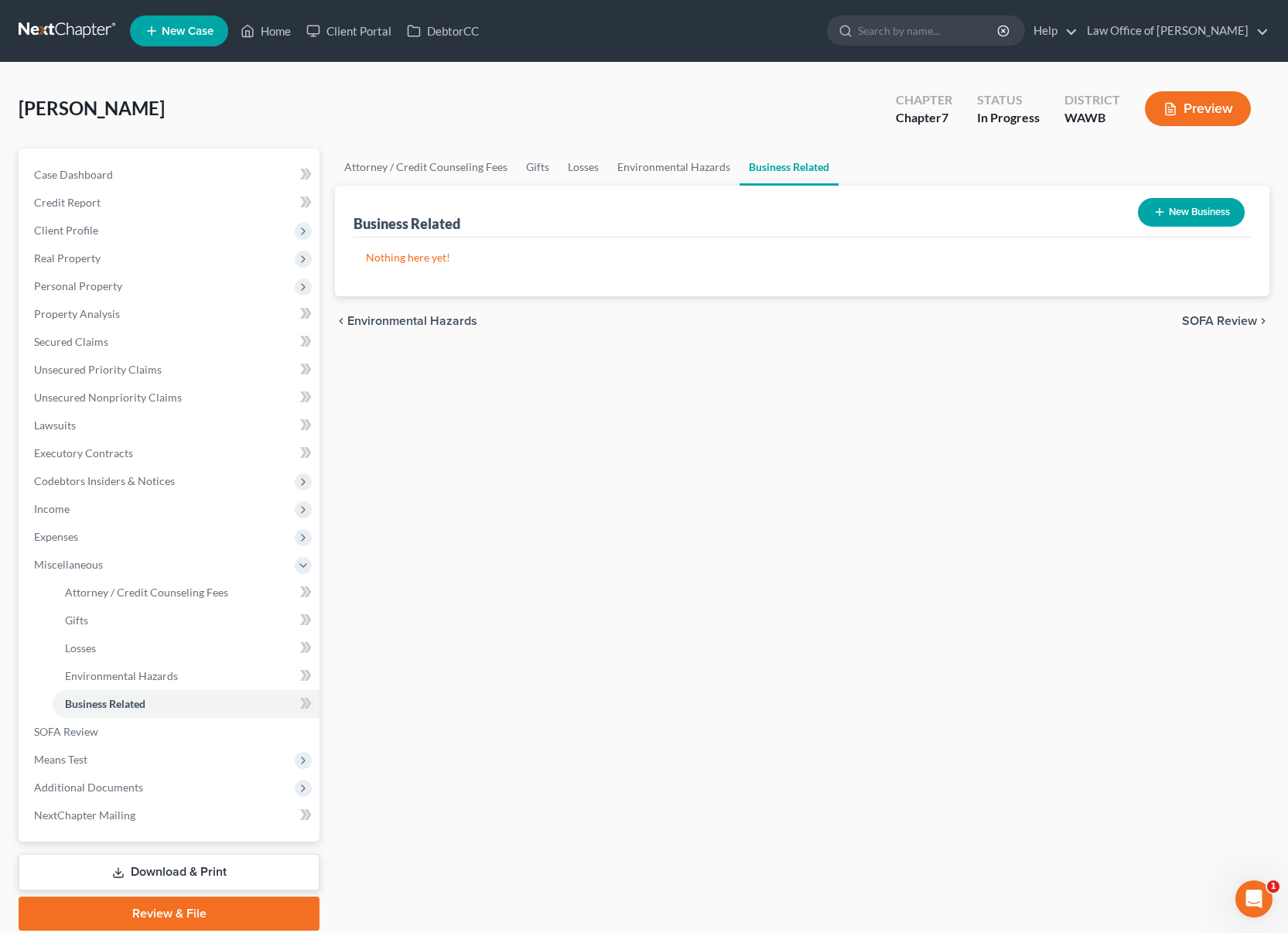
click at [1200, 213] on button "New Business" at bounding box center [1191, 212] width 107 height 29
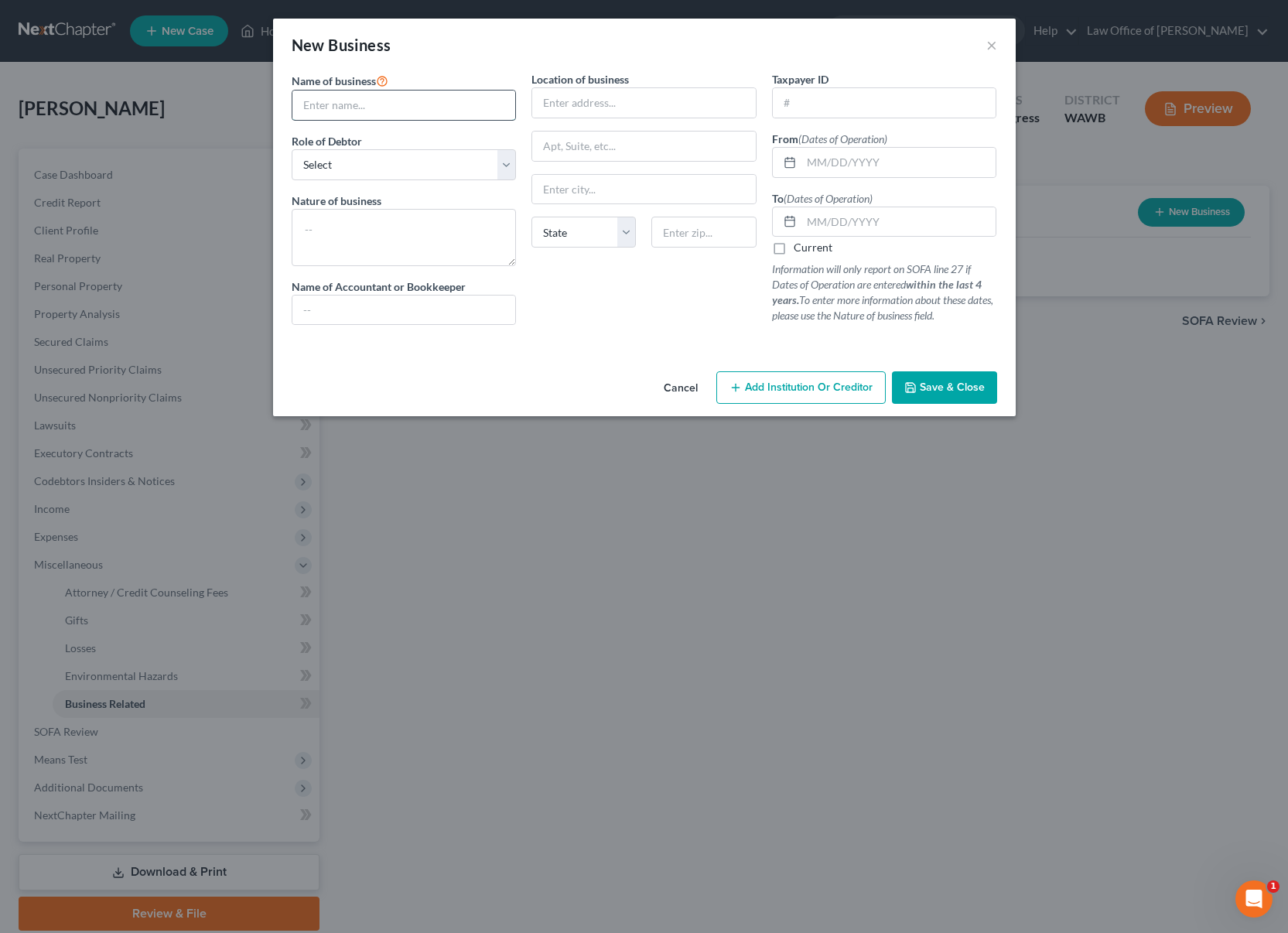
click at [430, 112] on input "text" at bounding box center [404, 105] width 223 height 29
type input "Ready to Style"
click at [425, 168] on select "Select A member of a limited liability company (LLC) or limited liability partn…" at bounding box center [404, 165] width 225 height 31
select select "member"
click at [292, 150] on select "Select A member of a limited liability company (LLC) or limited liability partn…" at bounding box center [404, 165] width 225 height 31
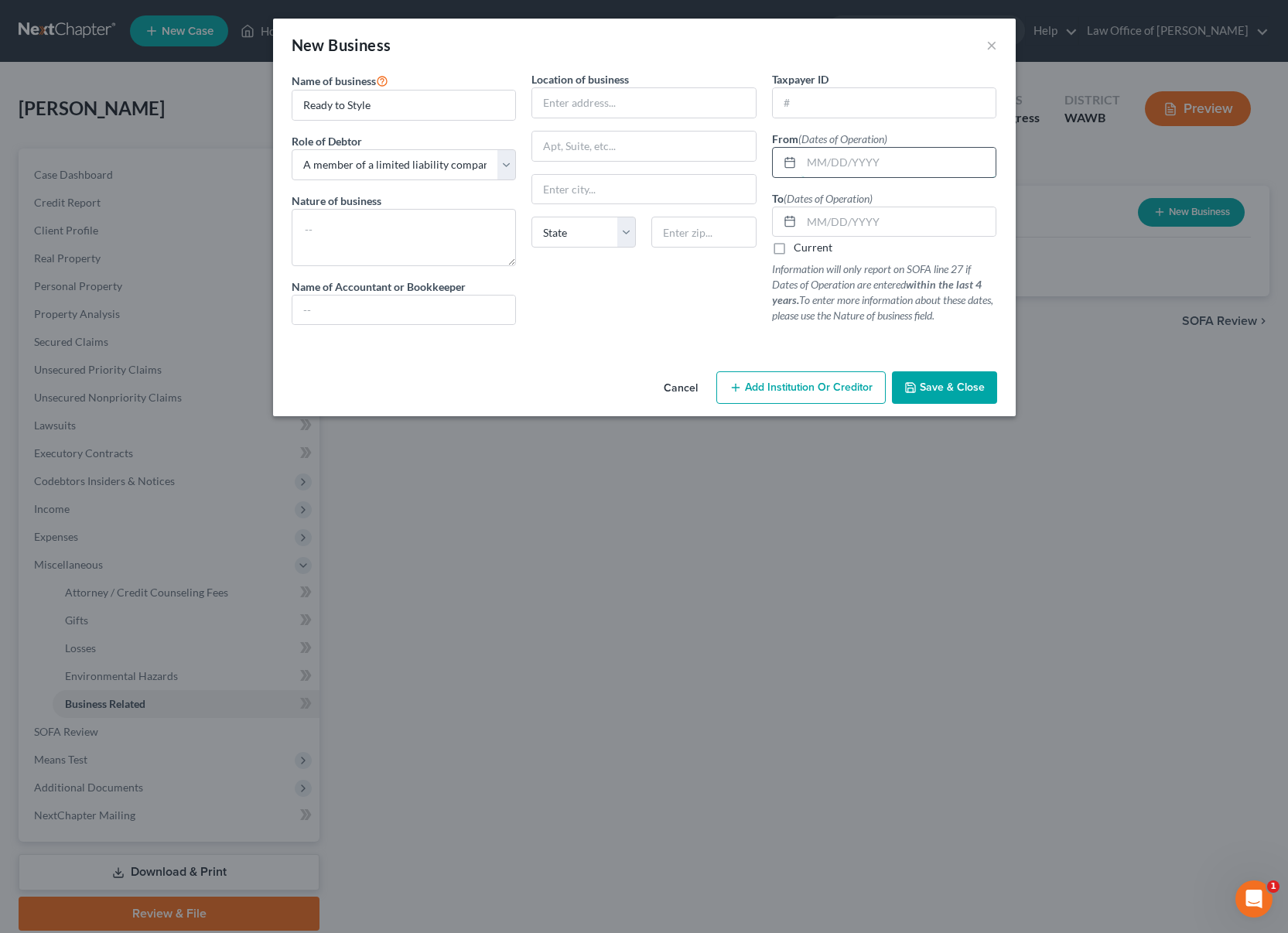
click at [864, 163] on input "text" at bounding box center [899, 163] width 195 height 29
type input "01/01/2021"
click at [843, 222] on input "text" at bounding box center [899, 222] width 195 height 29
type input "12/31/2021"
click at [954, 385] on span "Save & Close" at bounding box center [952, 387] width 65 height 13
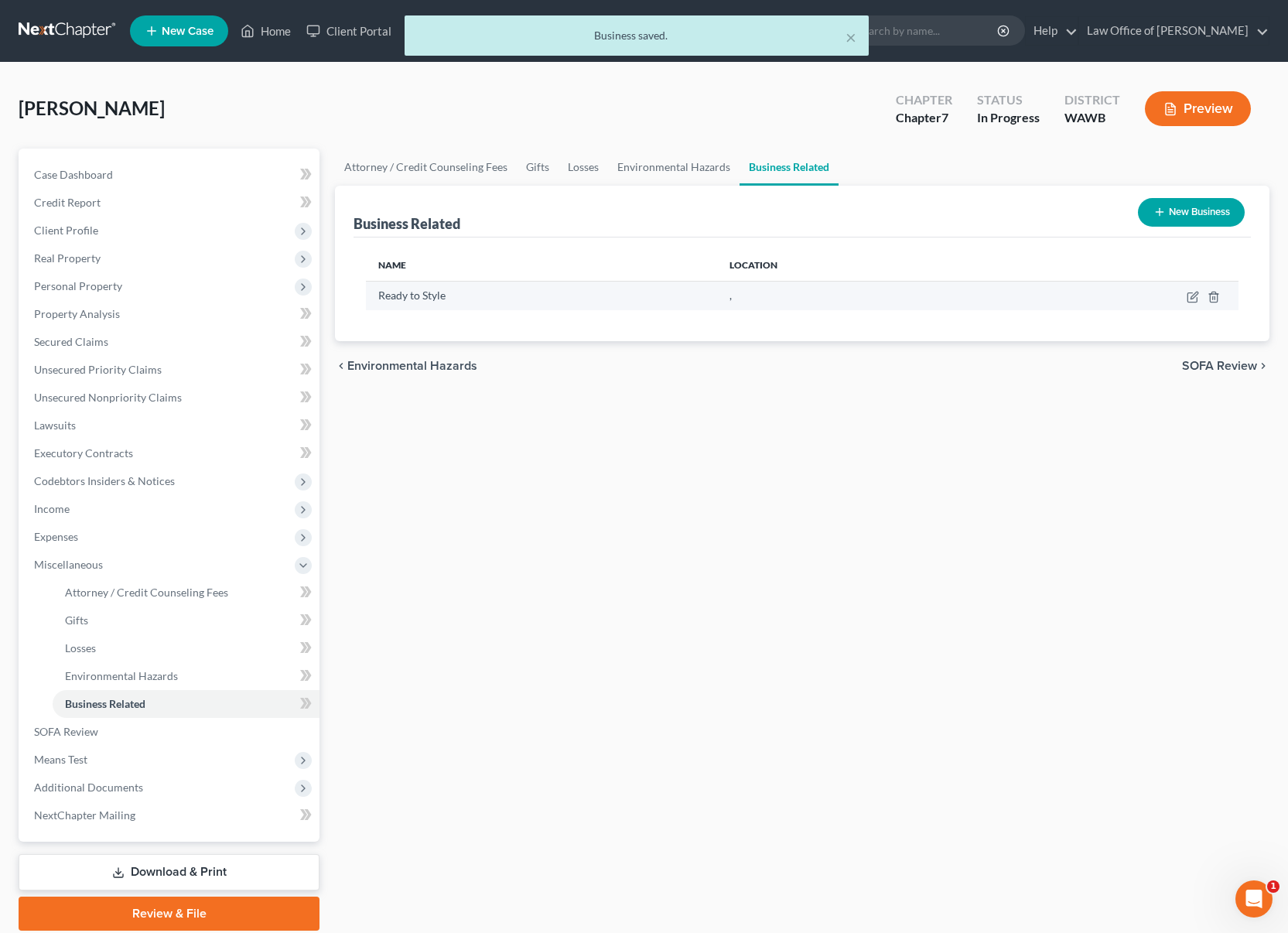
click at [1199, 296] on td at bounding box center [1116, 295] width 244 height 29
click at [1195, 295] on icon "button" at bounding box center [1193, 295] width 7 height 7
select select "member"
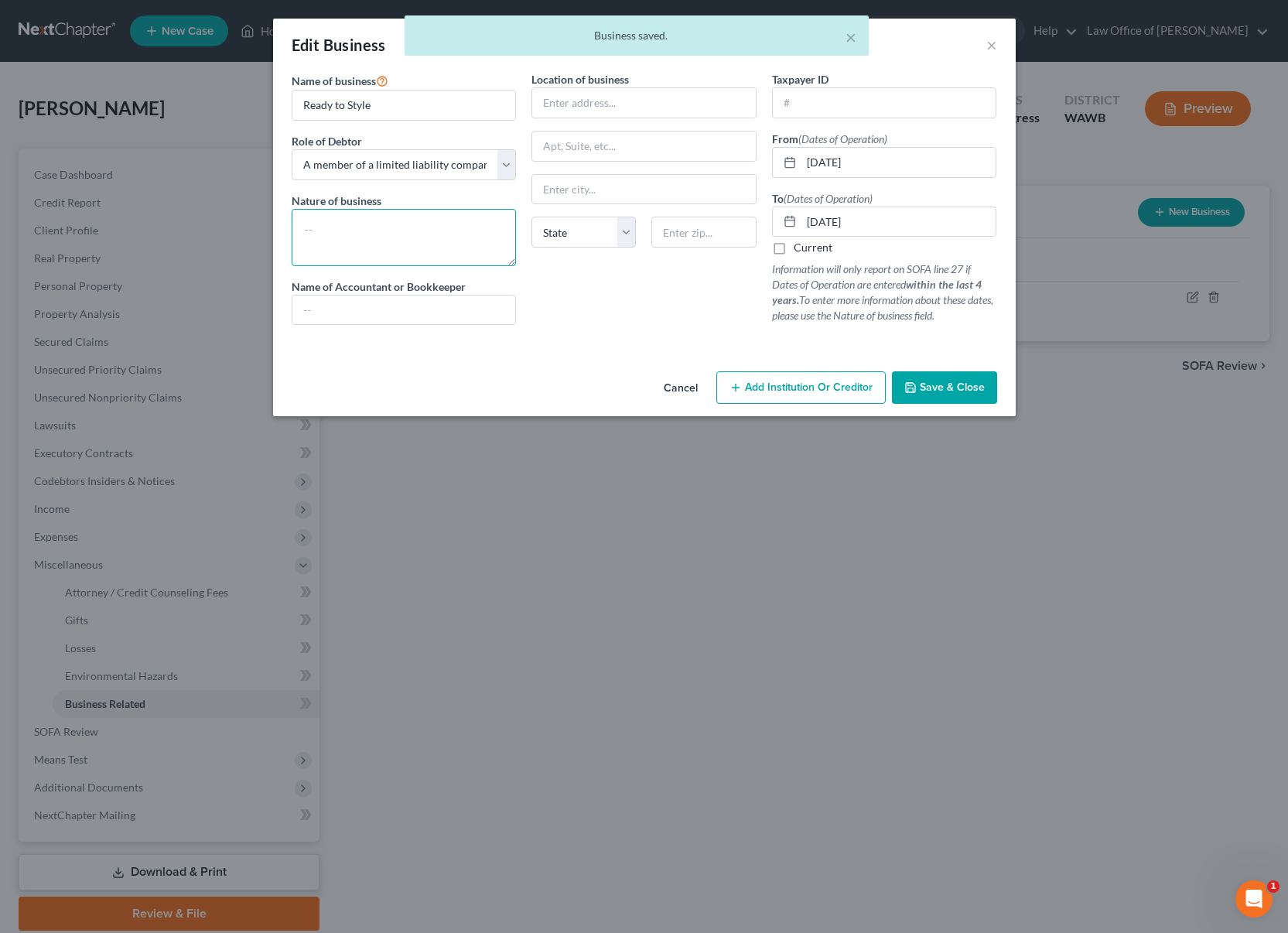
click at [437, 237] on textarea at bounding box center [404, 237] width 225 height 57
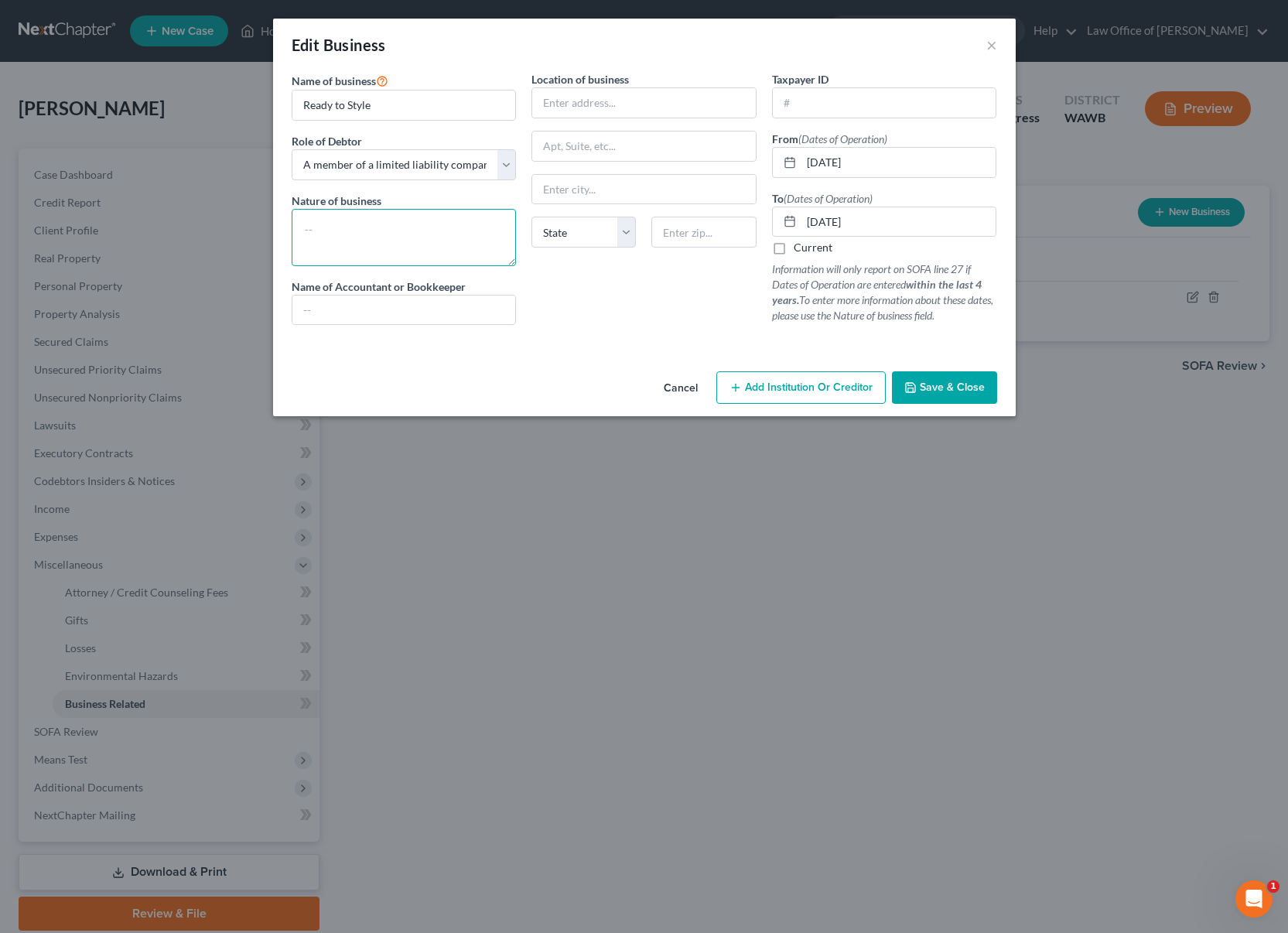
type textarea "R"
type textarea "Clothing reseller"
click at [969, 397] on button "Save & Close" at bounding box center [944, 388] width 105 height 33
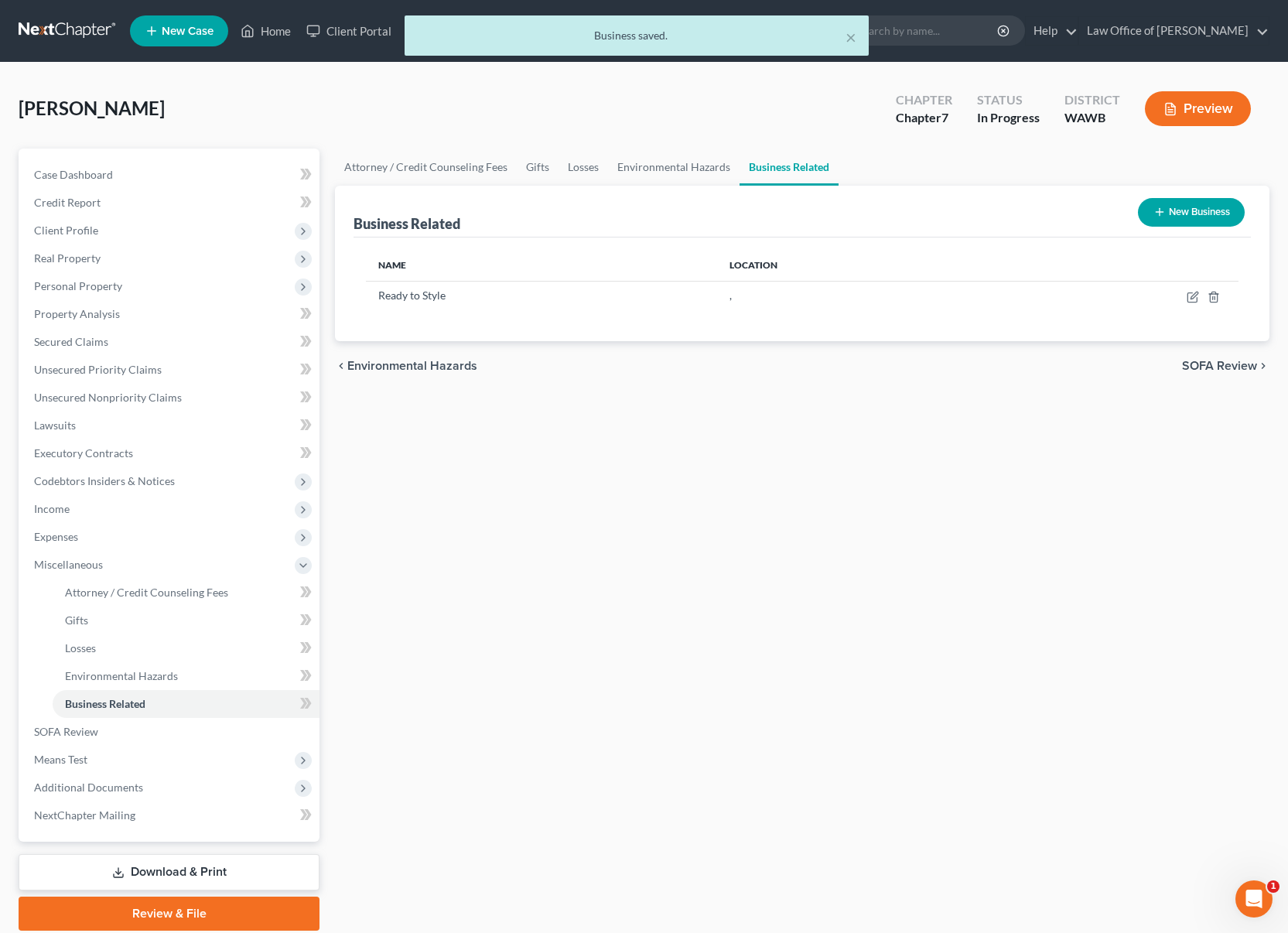
scroll to position [57, 0]
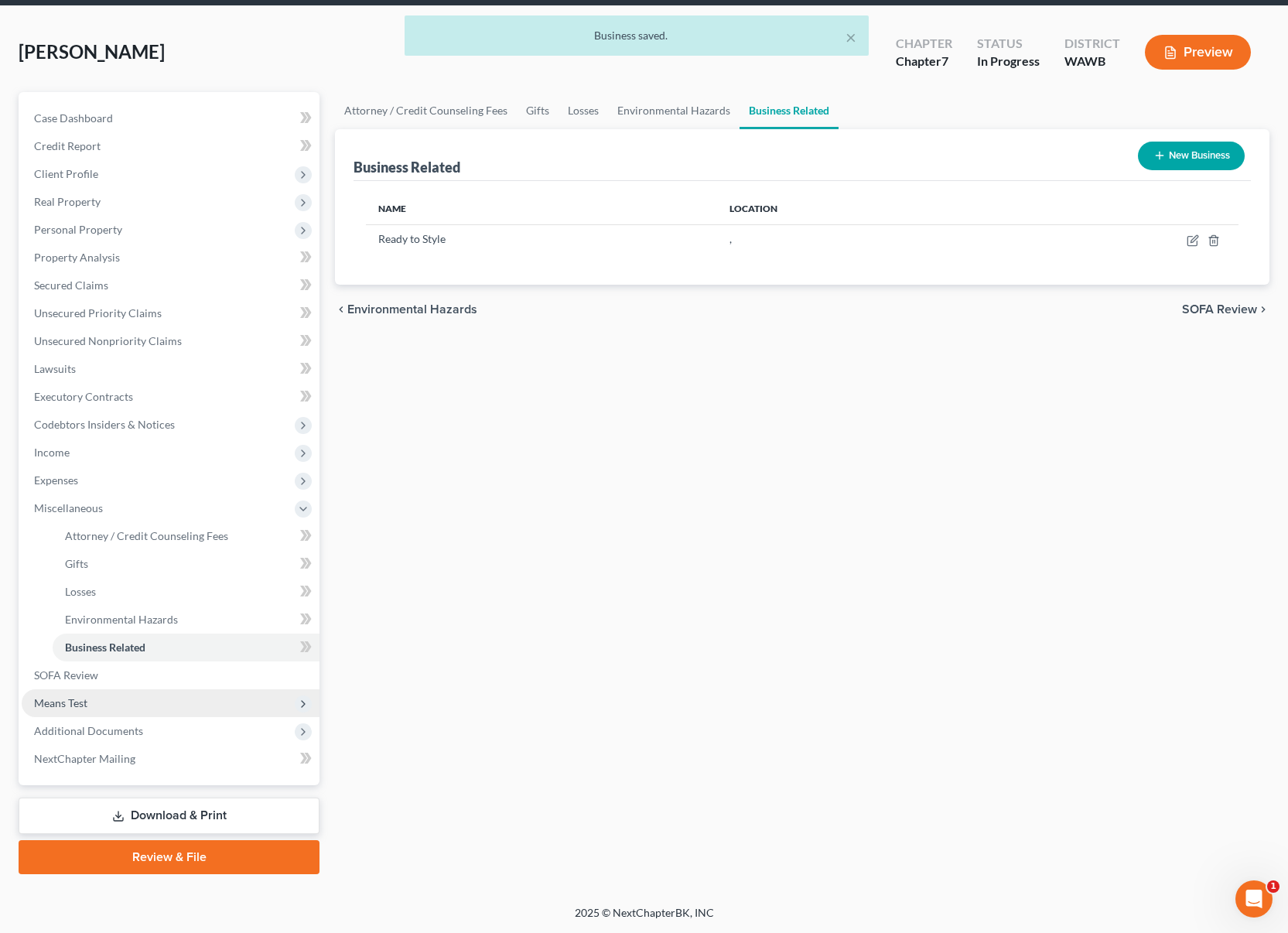
click at [176, 706] on span "Means Test" at bounding box center [171, 703] width 298 height 28
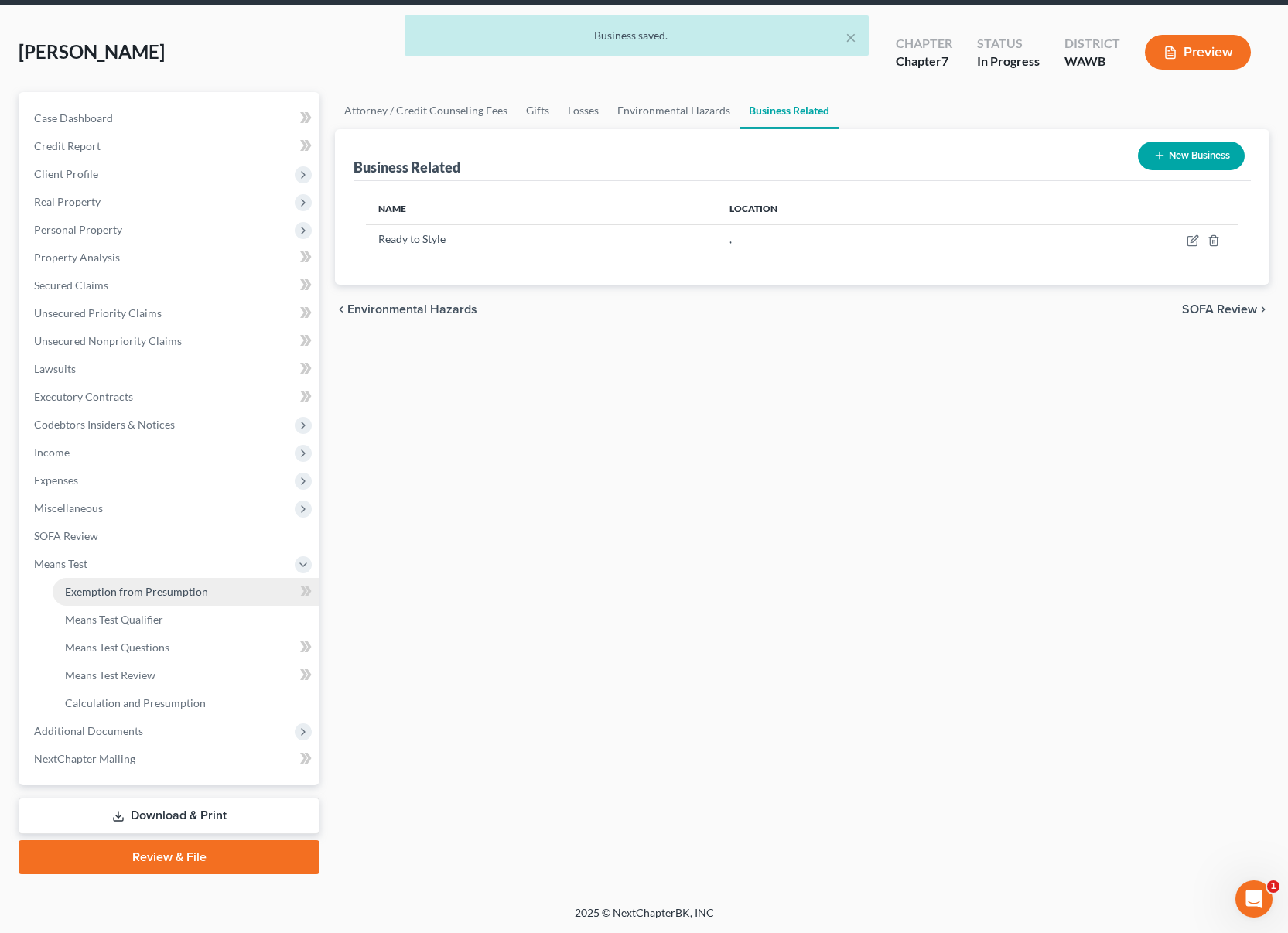
click at [164, 592] on span "Exemption from Presumption" at bounding box center [136, 591] width 143 height 13
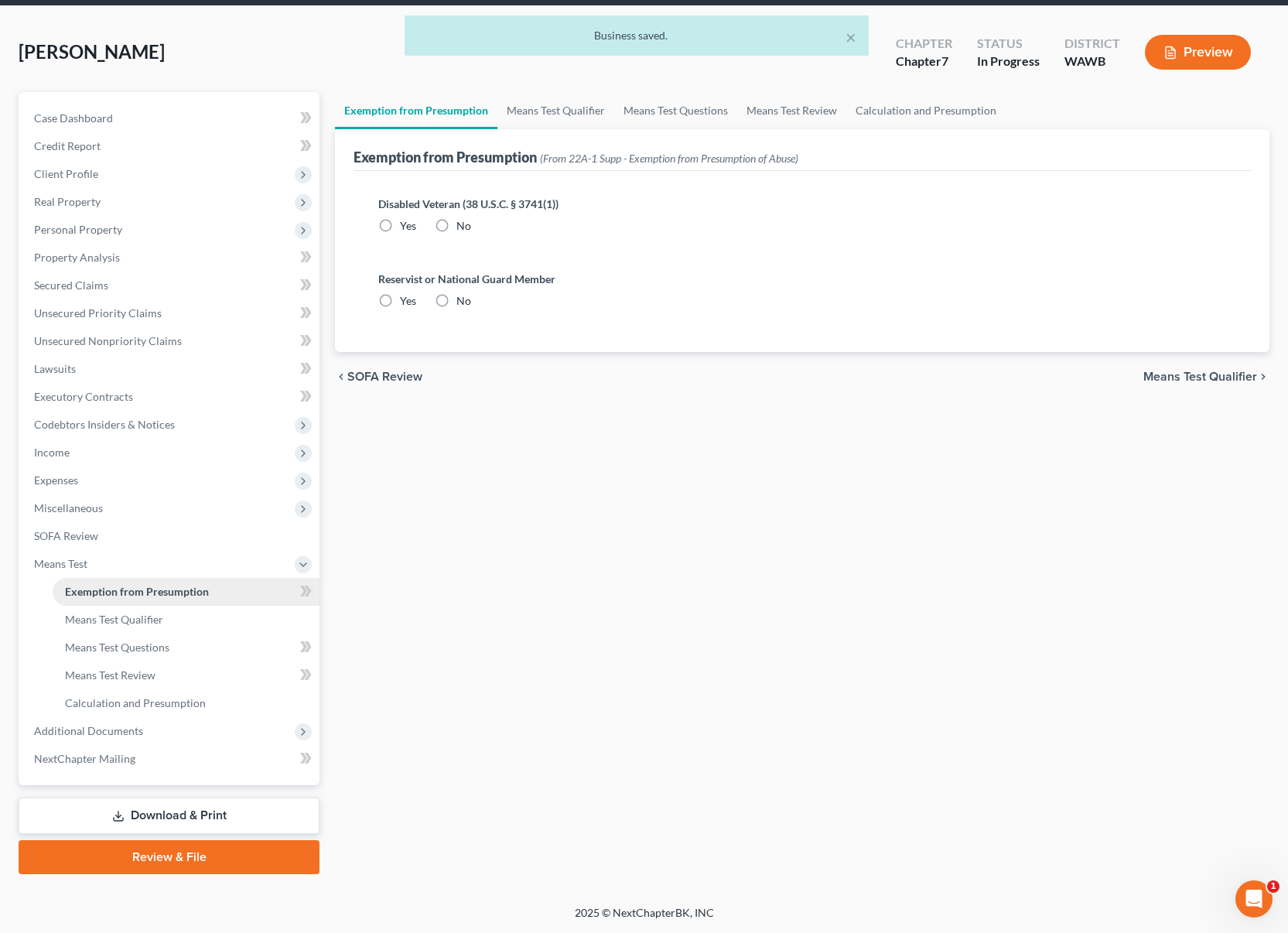
radio input "true"
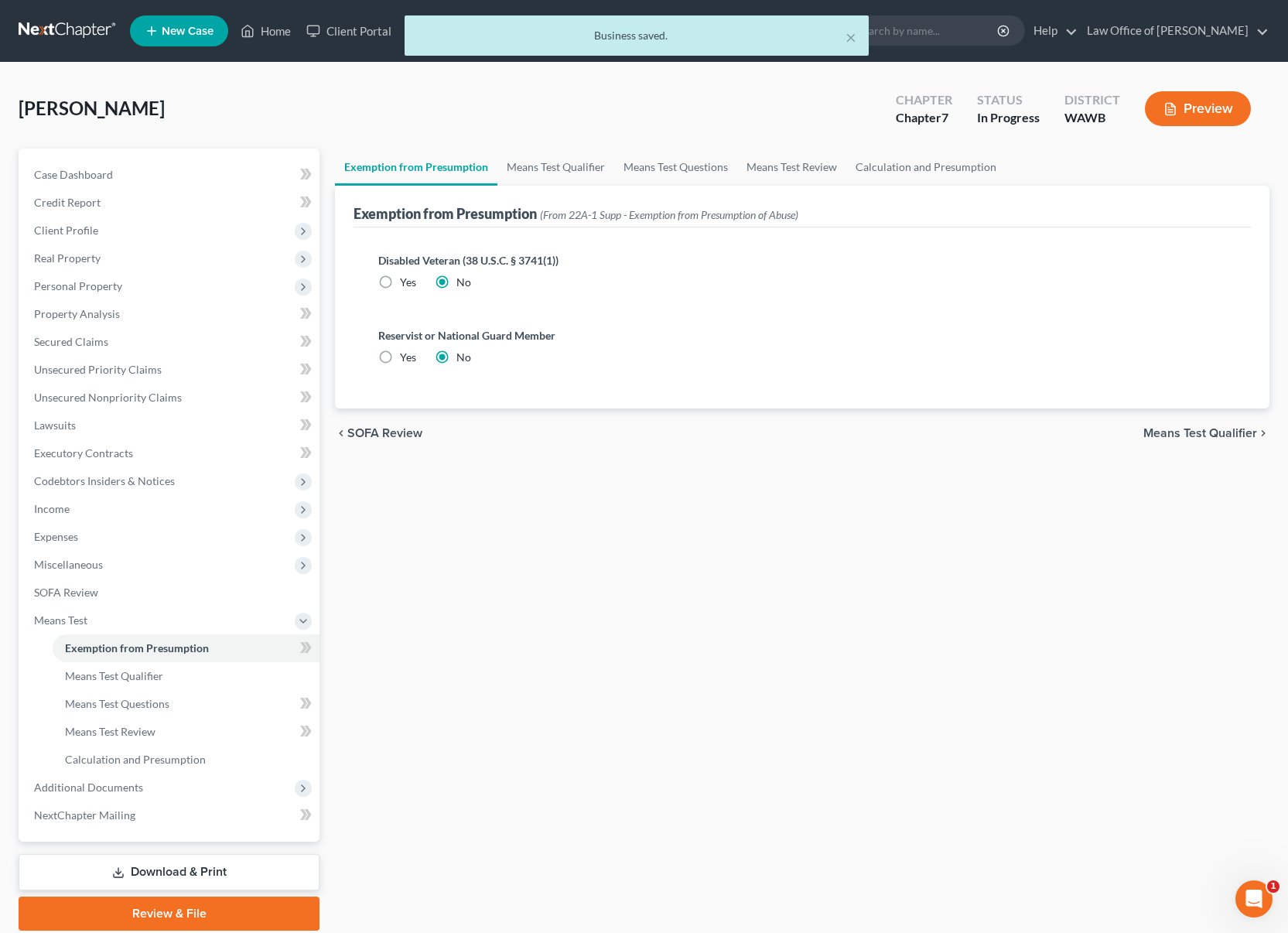
click at [920, 145] on div "Torres, Jackeline Upgraded Chapter Chapter 7 Status In Progress District WAWB P…" at bounding box center [644, 115] width 1251 height 67
click at [918, 164] on link "Calculation and Presumption" at bounding box center [926, 168] width 160 height 37
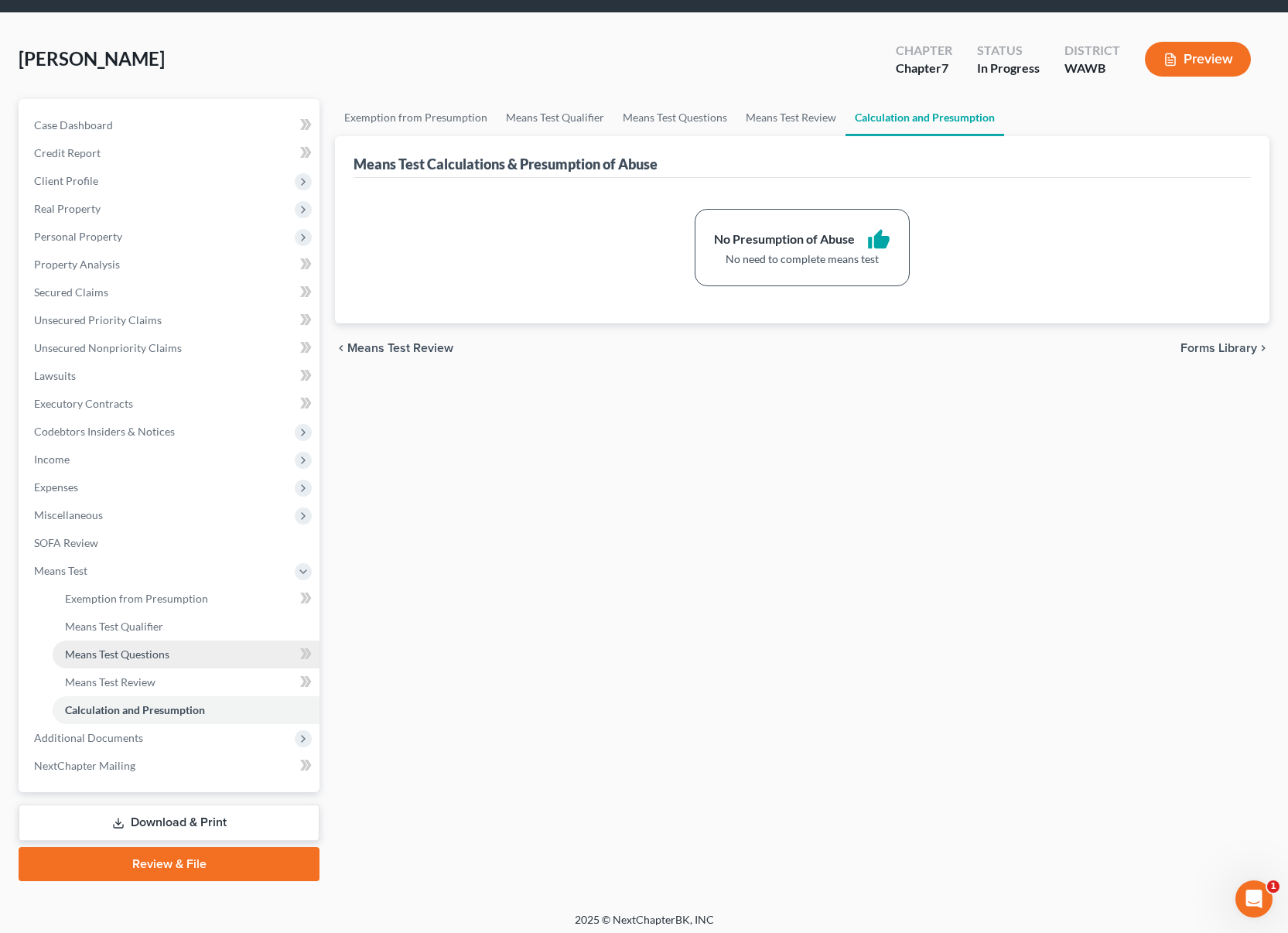
scroll to position [57, 0]
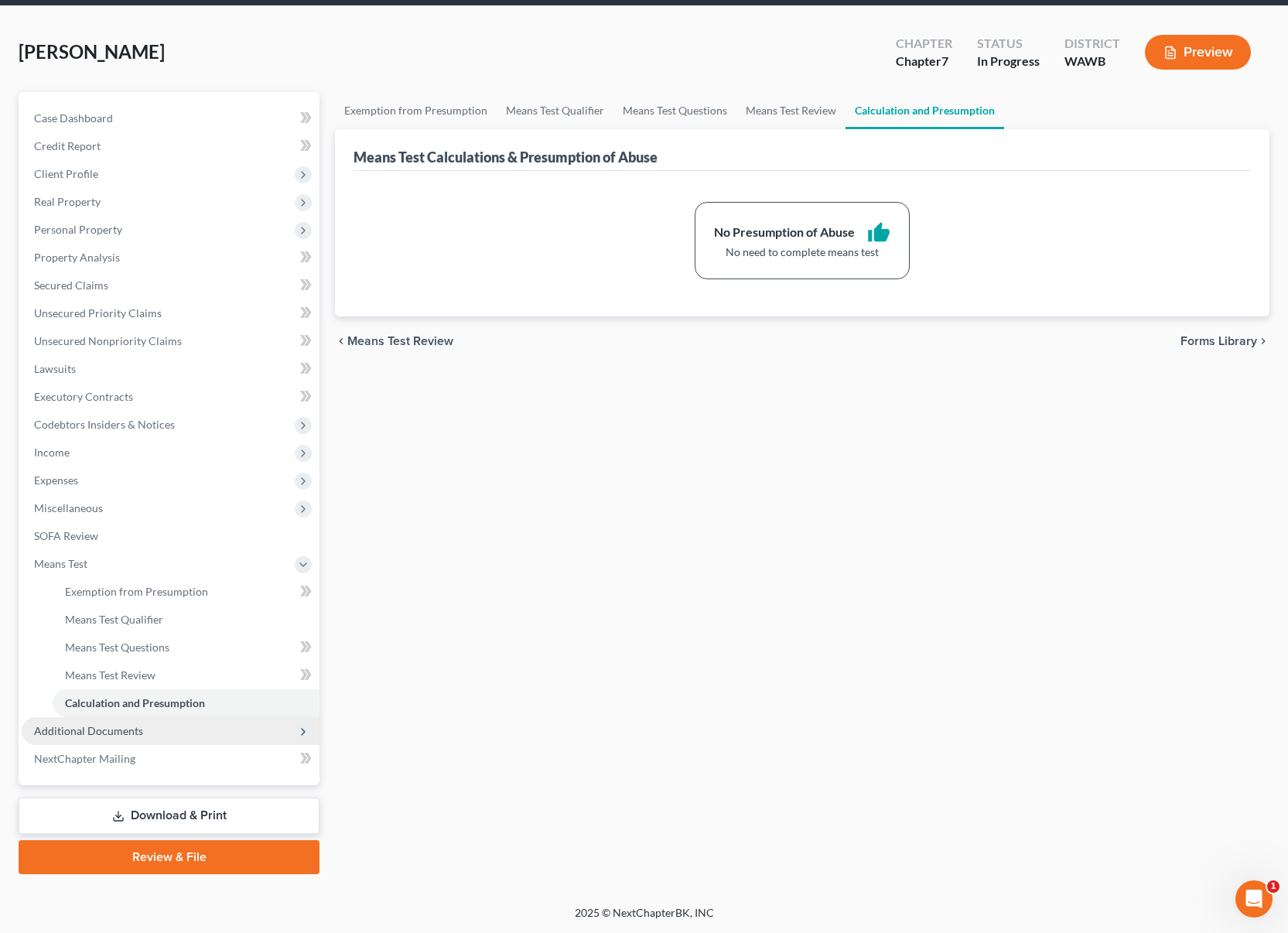
click at [228, 723] on span "Additional Documents" at bounding box center [171, 731] width 298 height 28
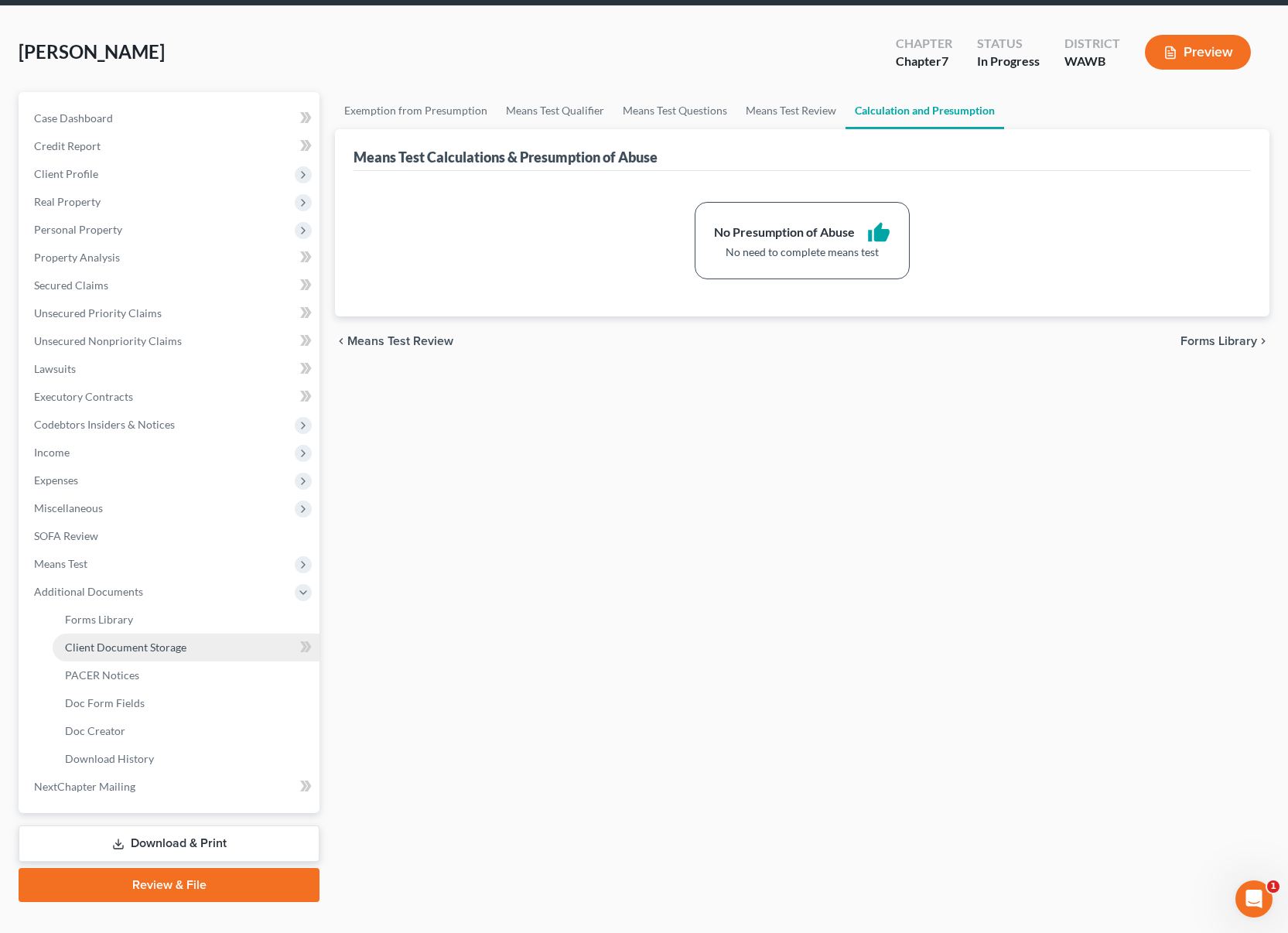
click at [147, 652] on span "Client Document Storage" at bounding box center [126, 647] width 122 height 13
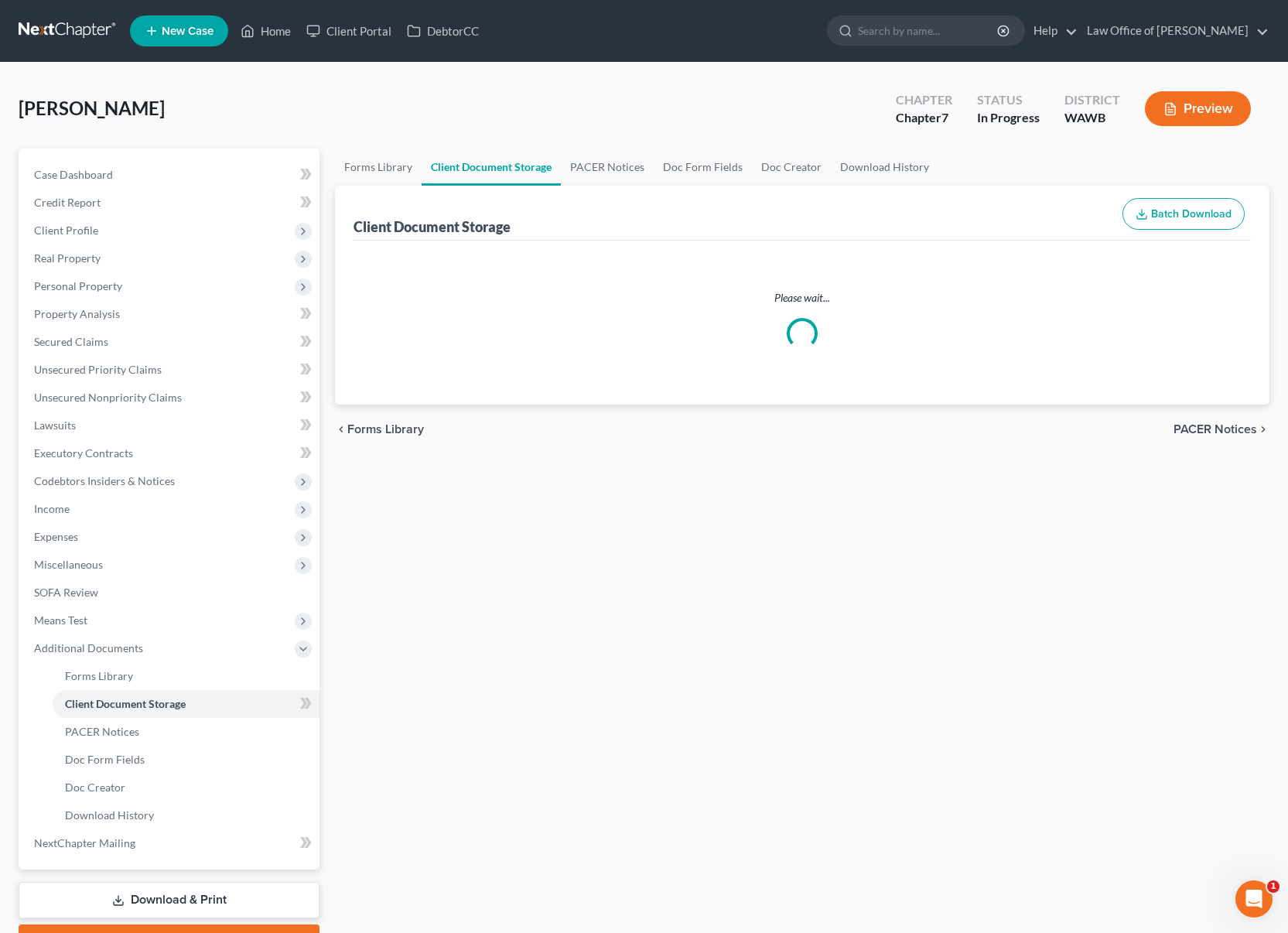
select select "0"
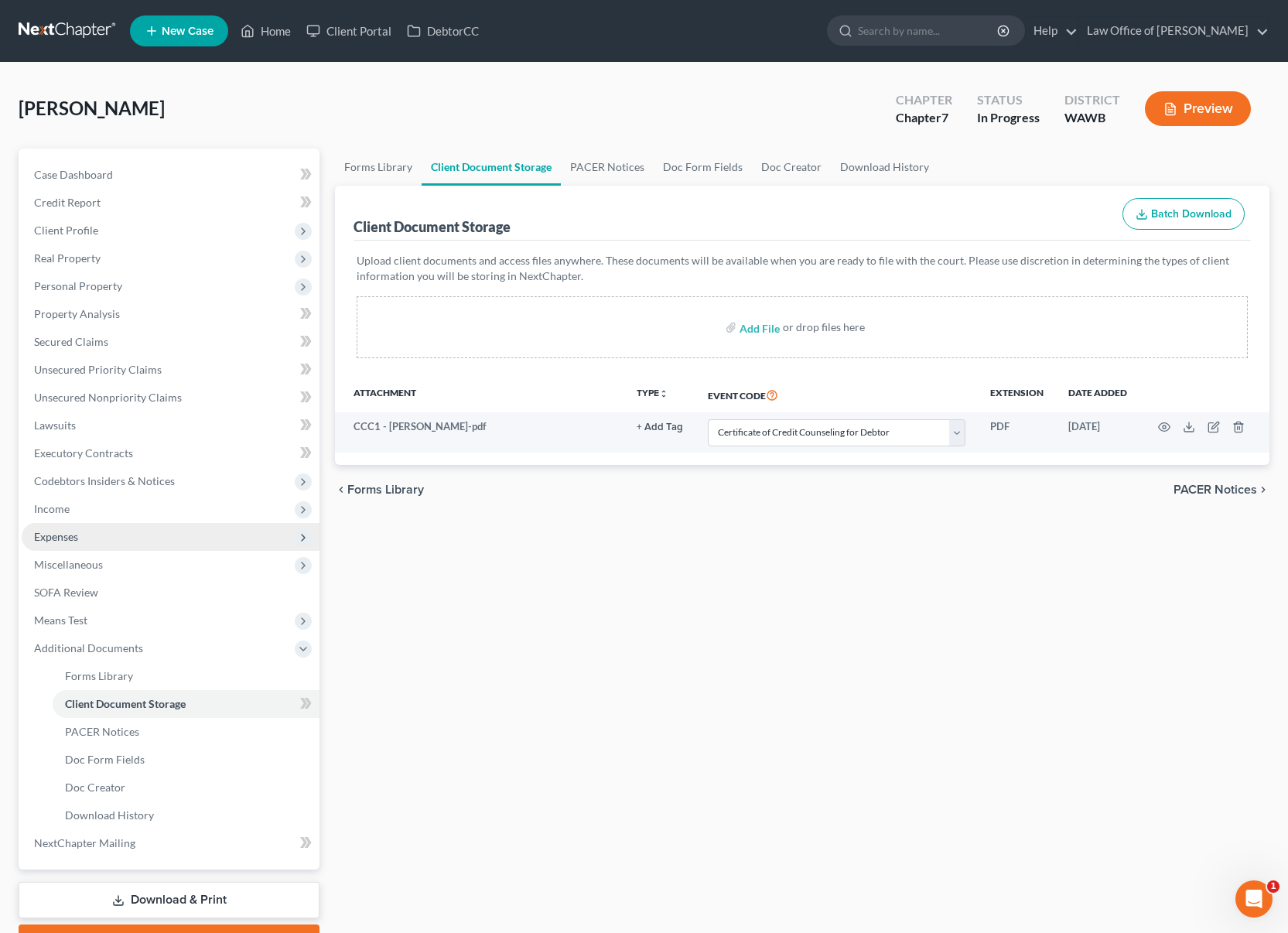
click at [119, 535] on span "Expenses" at bounding box center [171, 537] width 298 height 28
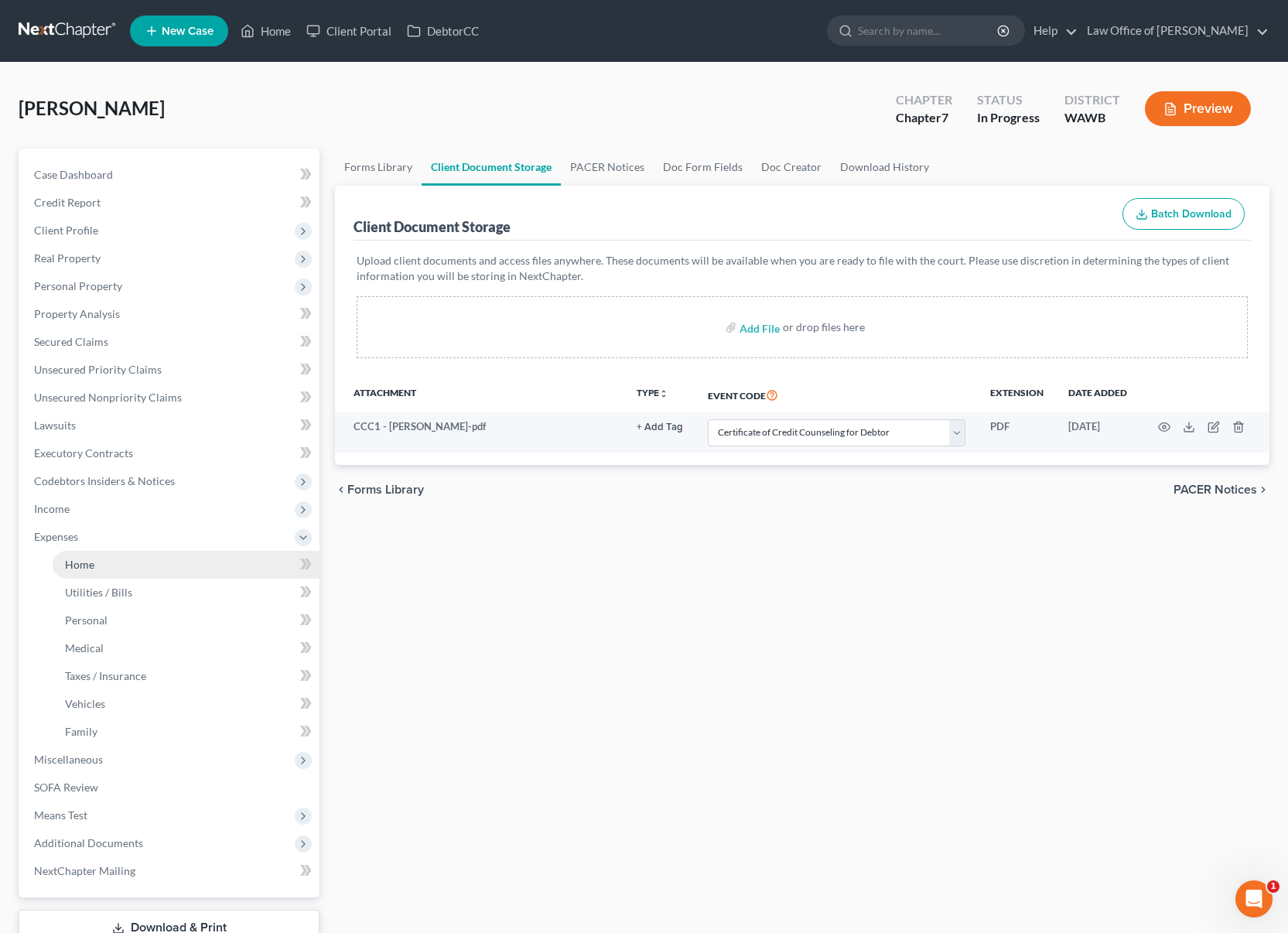
click at [119, 556] on link "Home" at bounding box center [186, 565] width 267 height 28
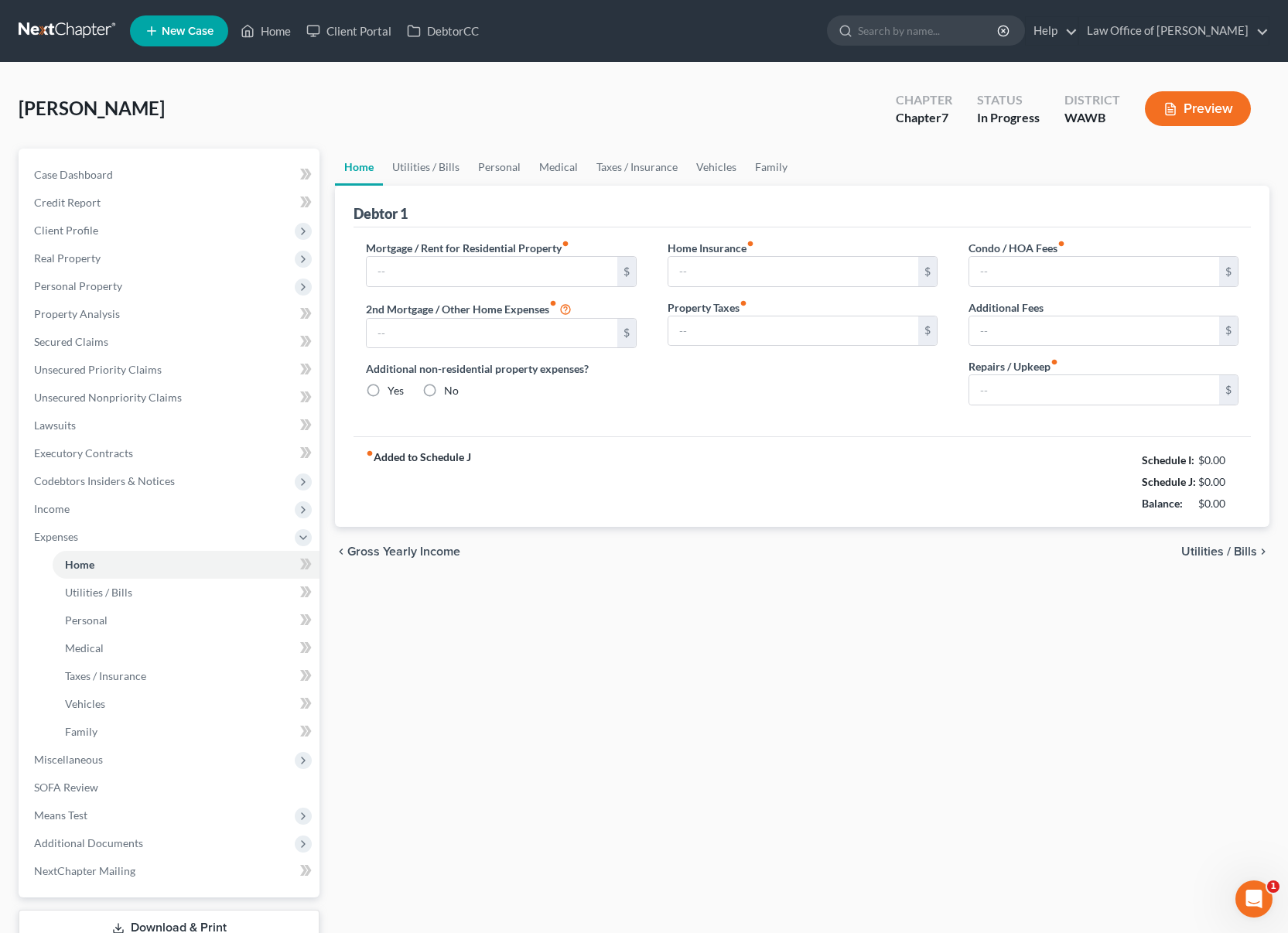
type input "1,950.00"
type input "0.00"
radio input "true"
type input "0.00"
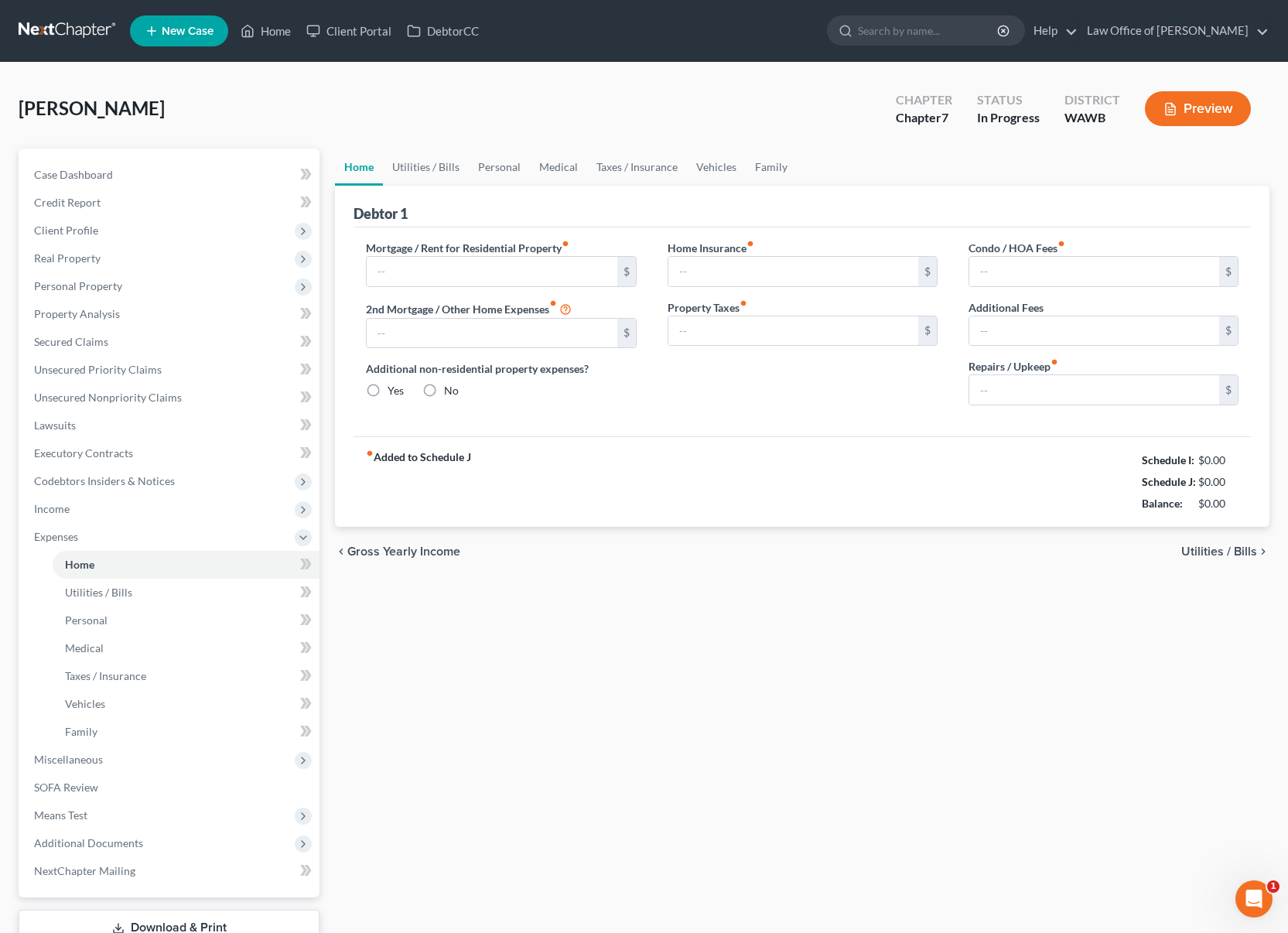
type input "0.00"
click at [702, 165] on link "Vehicles" at bounding box center [717, 168] width 59 height 37
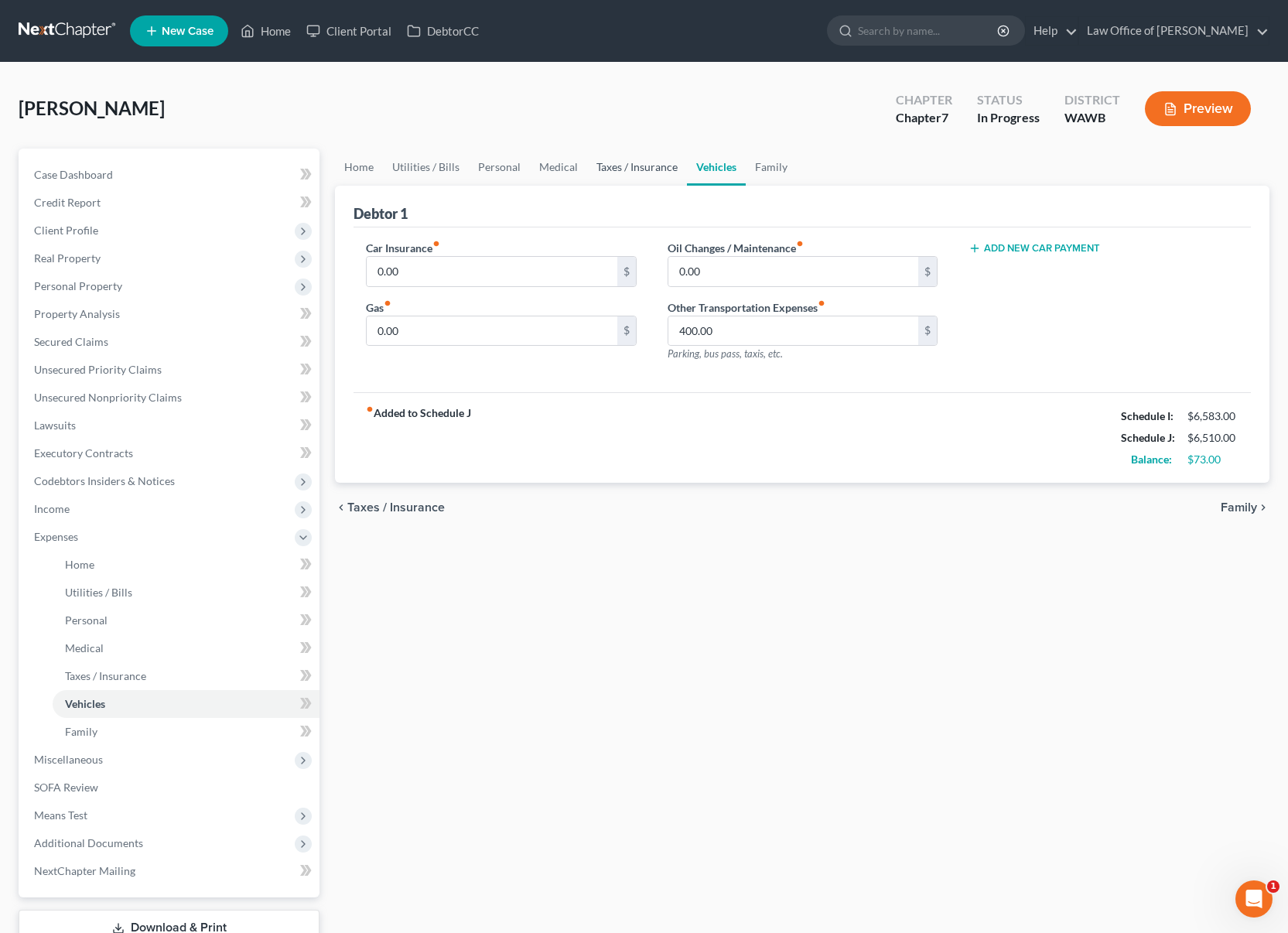
click at [637, 168] on link "Taxes / Insurance" at bounding box center [637, 168] width 100 height 37
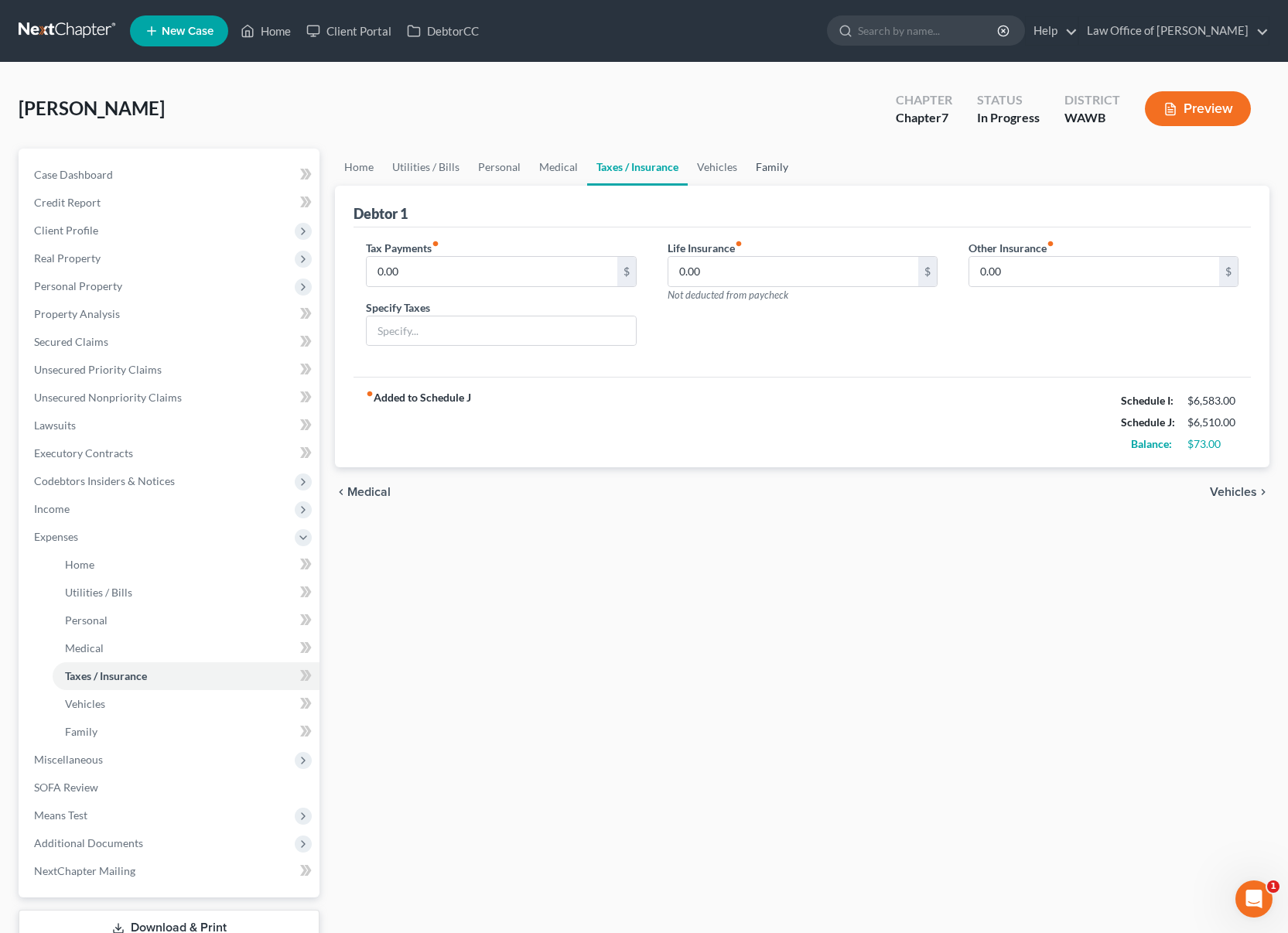
click at [779, 164] on link "Family" at bounding box center [772, 168] width 51 height 37
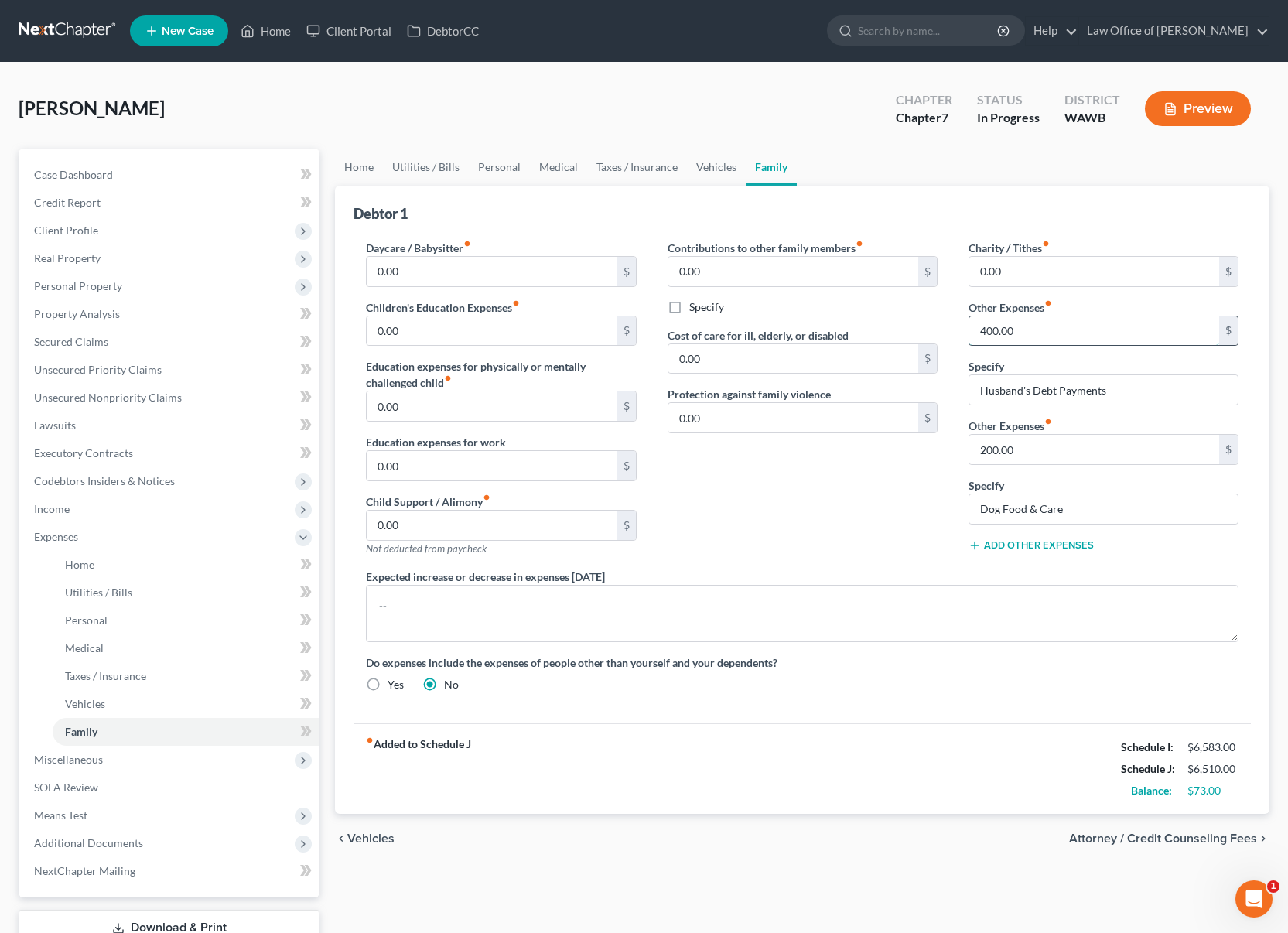
click at [1022, 324] on input "400.00" at bounding box center [1094, 331] width 250 height 29
click at [1111, 393] on input "Husband's Debt Payments" at bounding box center [1103, 390] width 268 height 29
click at [876, 509] on div "Contributions to other family members fiber_manual_record 0.00 $ Specify Cost o…" at bounding box center [803, 404] width 301 height 329
click at [188, 393] on link "Unsecured Nonpriority Claims" at bounding box center [171, 398] width 298 height 28
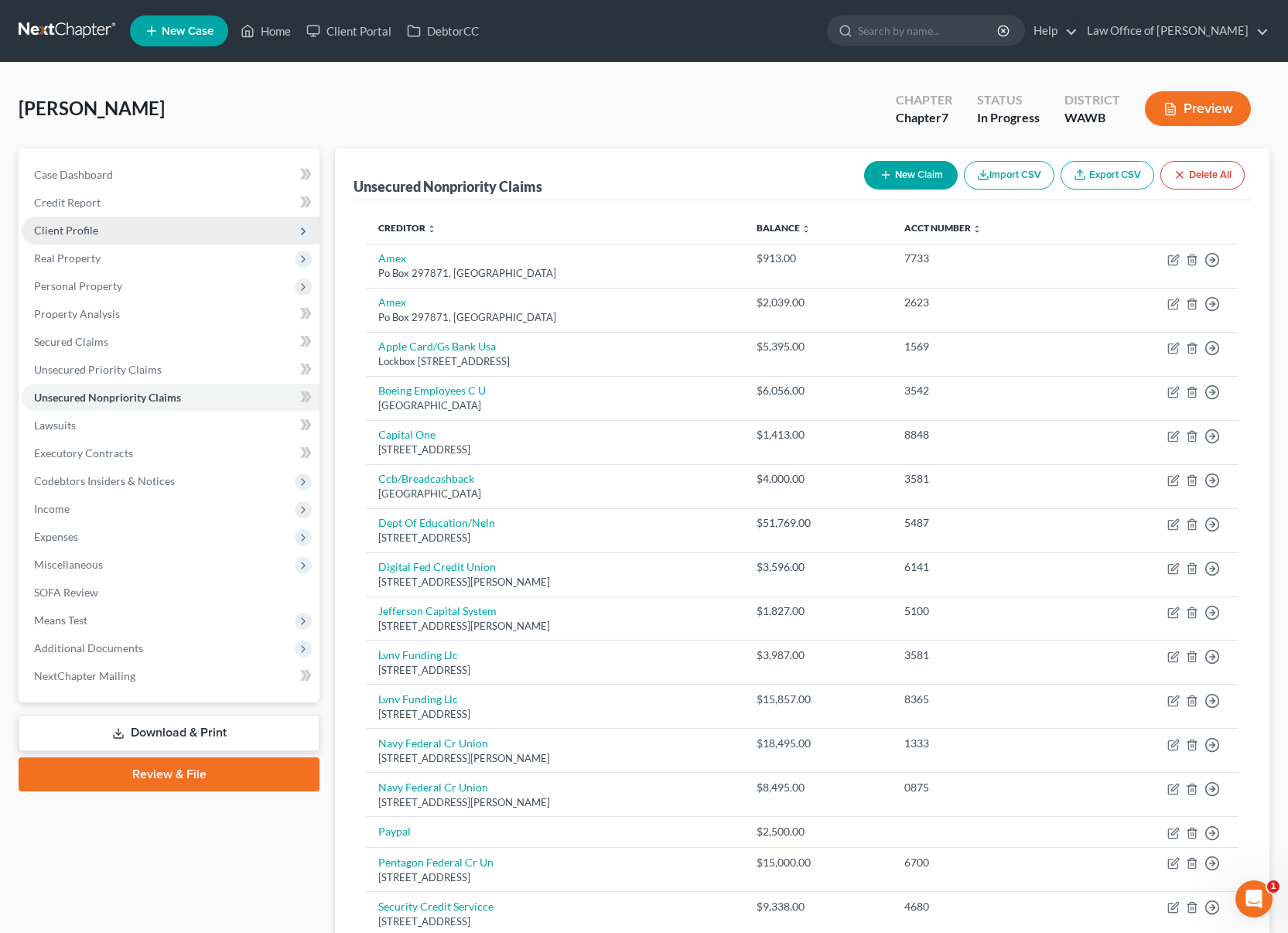
click at [116, 237] on span "Client Profile" at bounding box center [171, 230] width 298 height 28
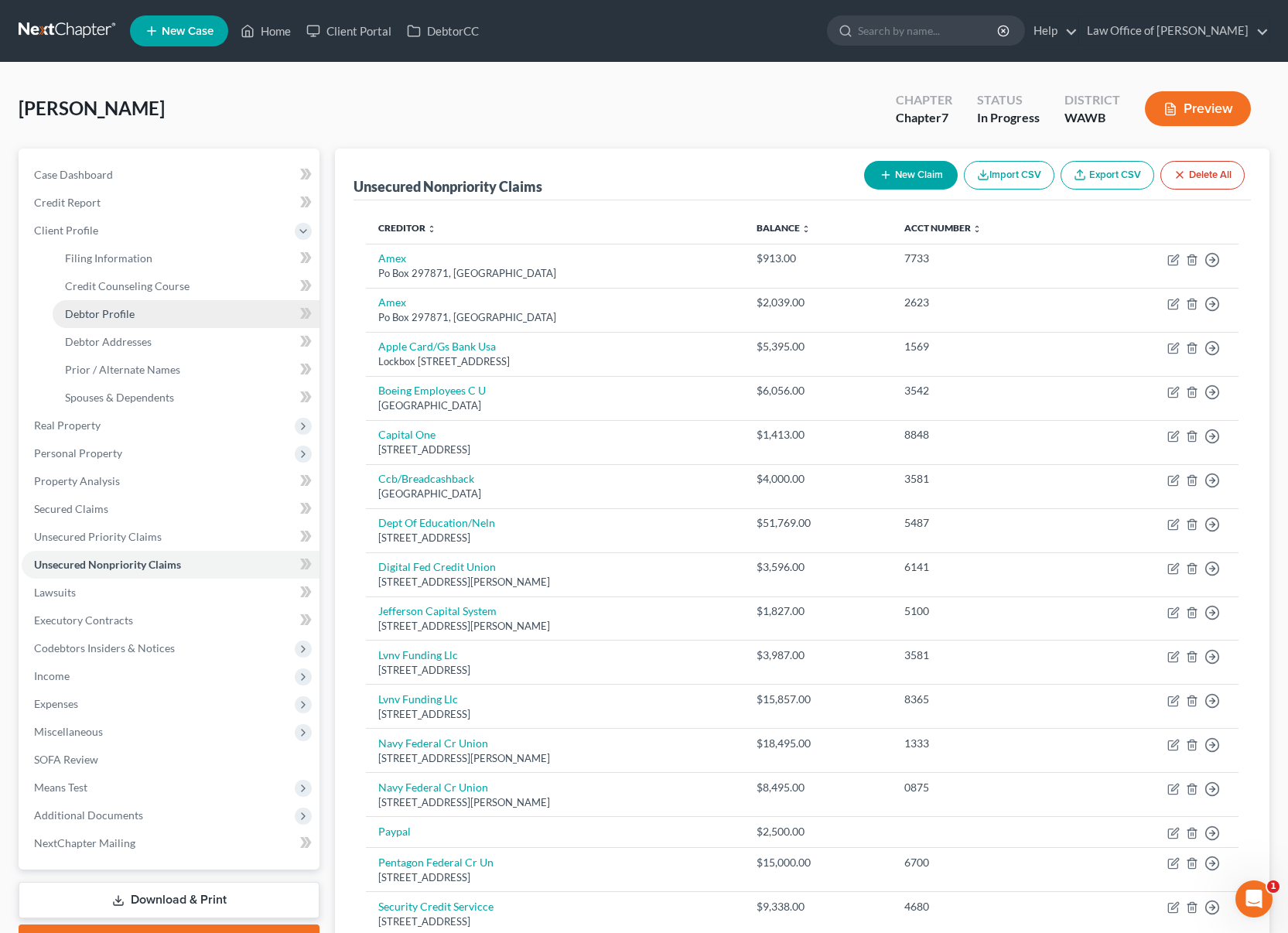
click at [131, 316] on span "Debtor Profile" at bounding box center [100, 313] width 70 height 13
select select "1"
select select "2"
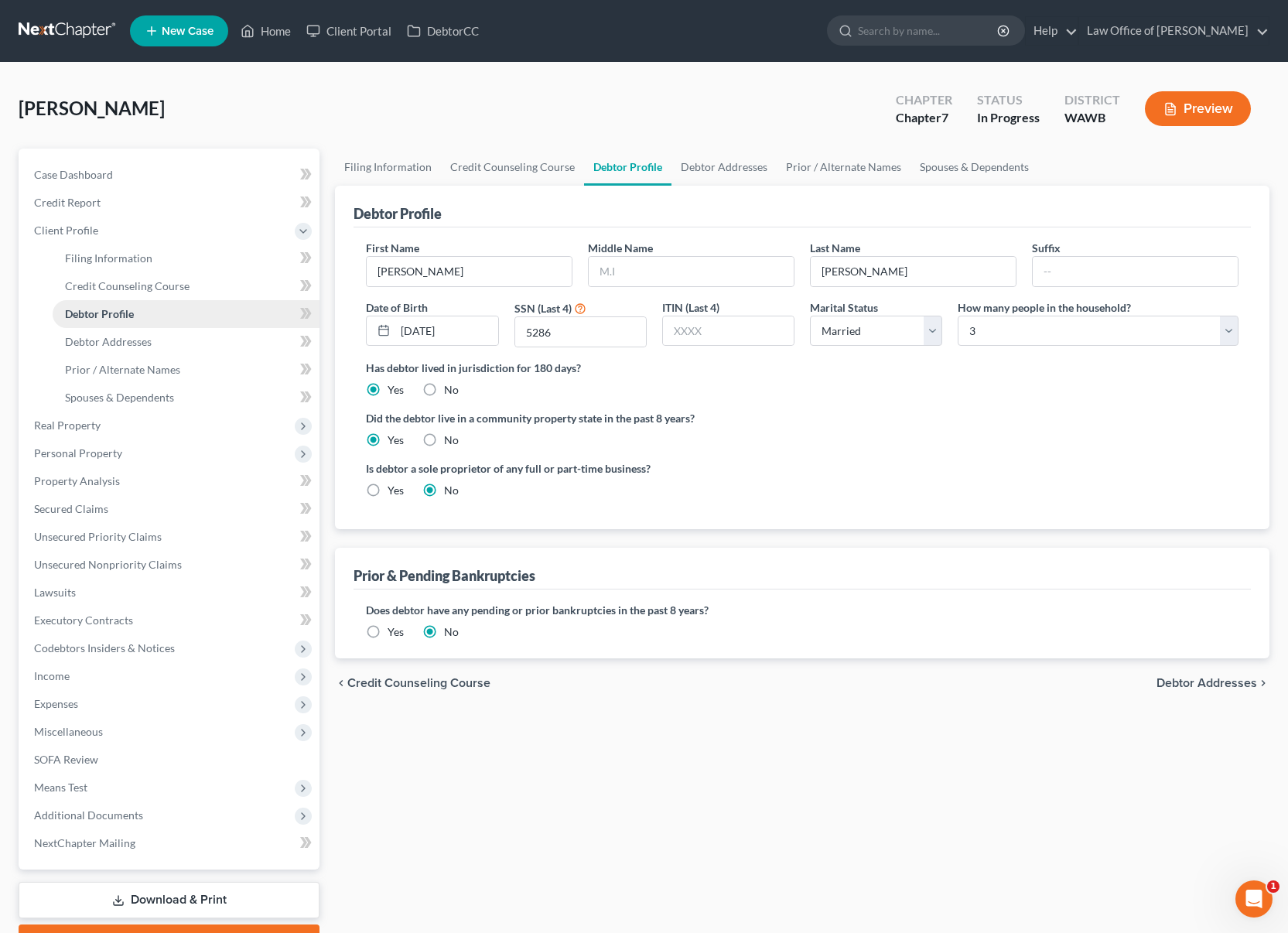
radio input "true"
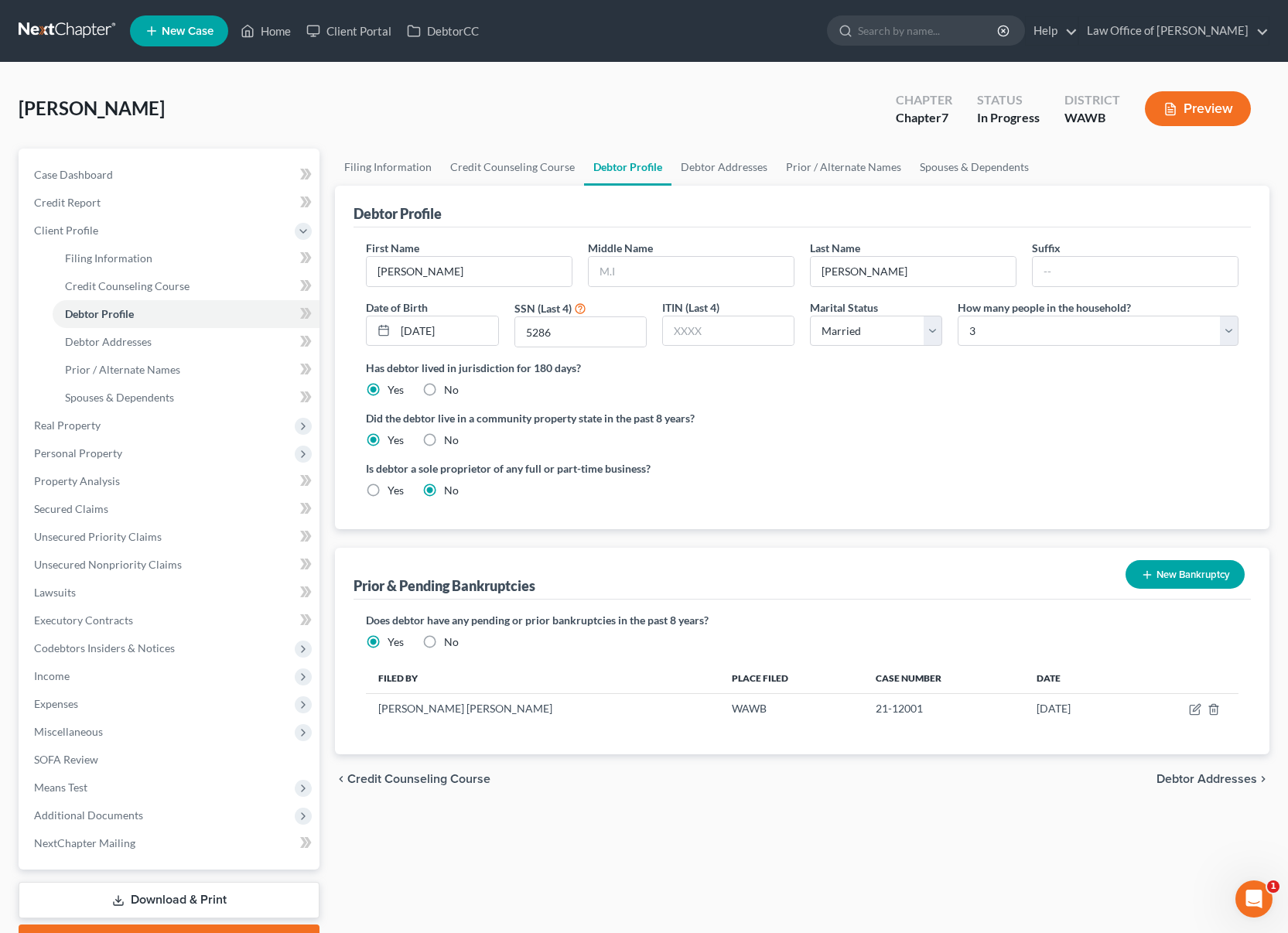
click at [78, 11] on nav "Home New Case Client Portal DebtorCC Law Office of Lisa S. Tse lisa@lisatselaw.…" at bounding box center [644, 31] width 1288 height 62
click at [78, 36] on link at bounding box center [68, 31] width 99 height 28
